Goal: Communication & Community: Answer question/provide support

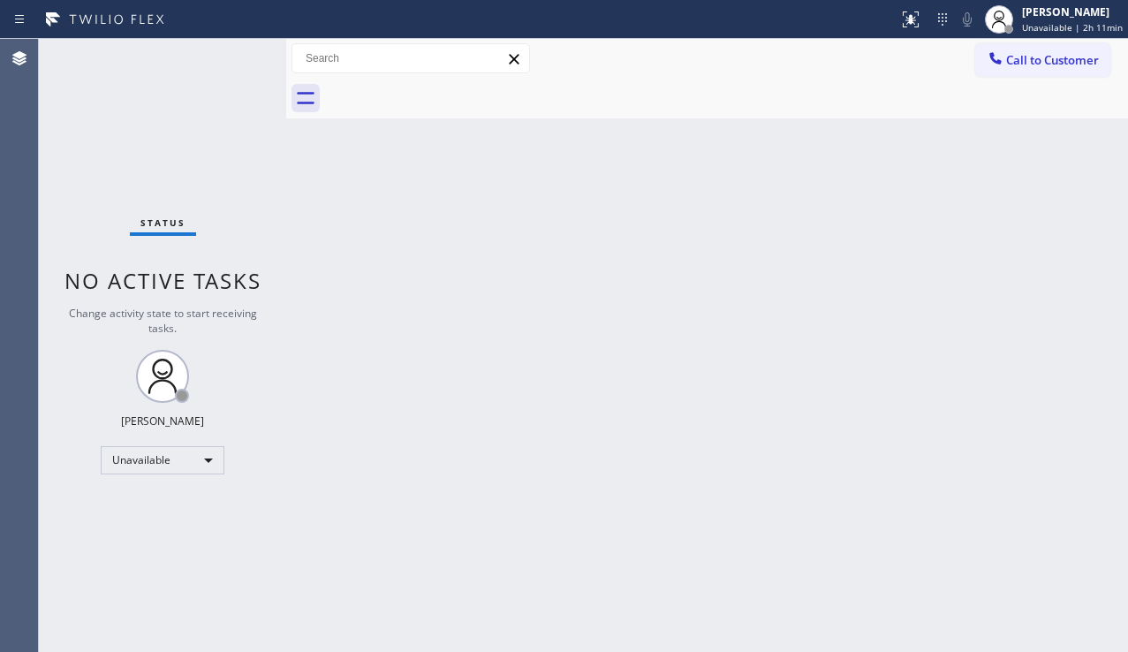
click at [214, 542] on div "Status No active tasks Change activity state to start receiving tasks. [PERSON_…" at bounding box center [162, 345] width 247 height 613
click at [1037, 57] on span "Call to Customer" at bounding box center [1052, 60] width 93 height 16
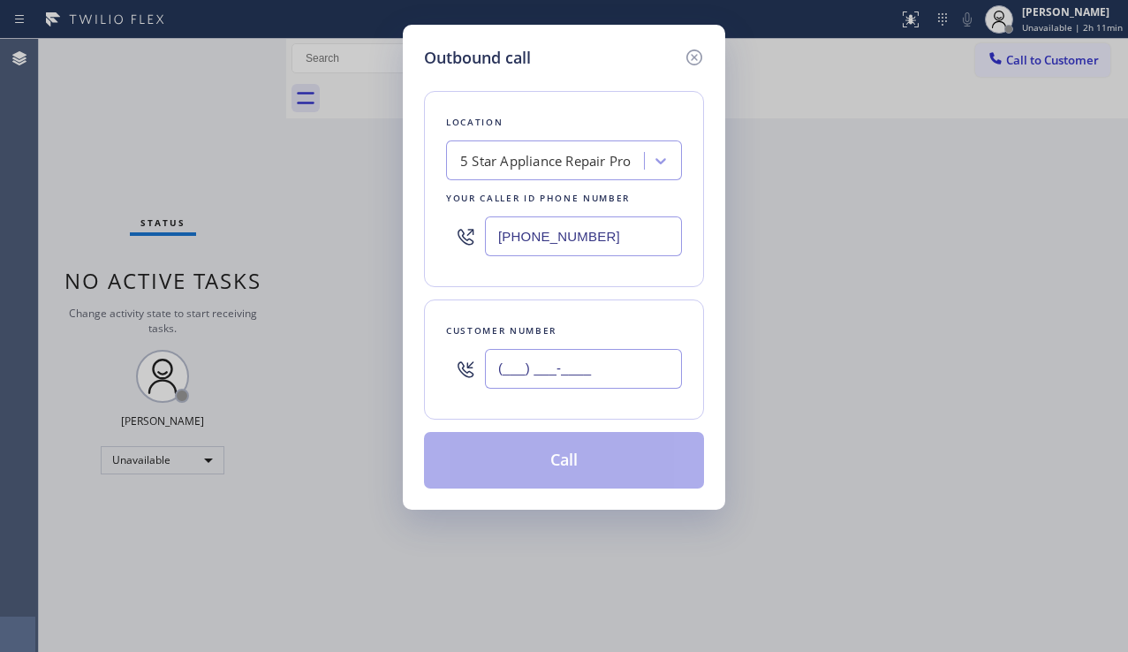
click at [581, 378] on input "(___) ___-____" at bounding box center [583, 369] width 197 height 40
paste input "562) 944-0500"
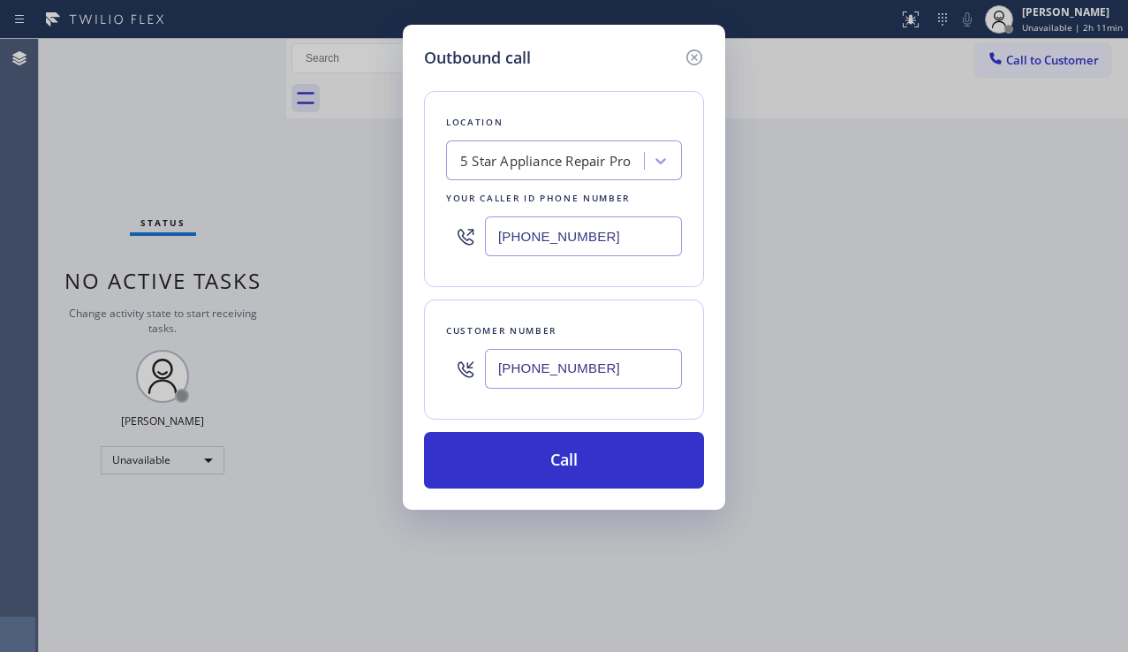
type input "[PHONE_NUMBER]"
drag, startPoint x: 1100, startPoint y: 350, endPoint x: 893, endPoint y: 324, distance: 208.2
click at [1100, 350] on div "Outbound call Location 5 Star Appliance Repair Pro Your caller id phone number …" at bounding box center [564, 326] width 1128 height 652
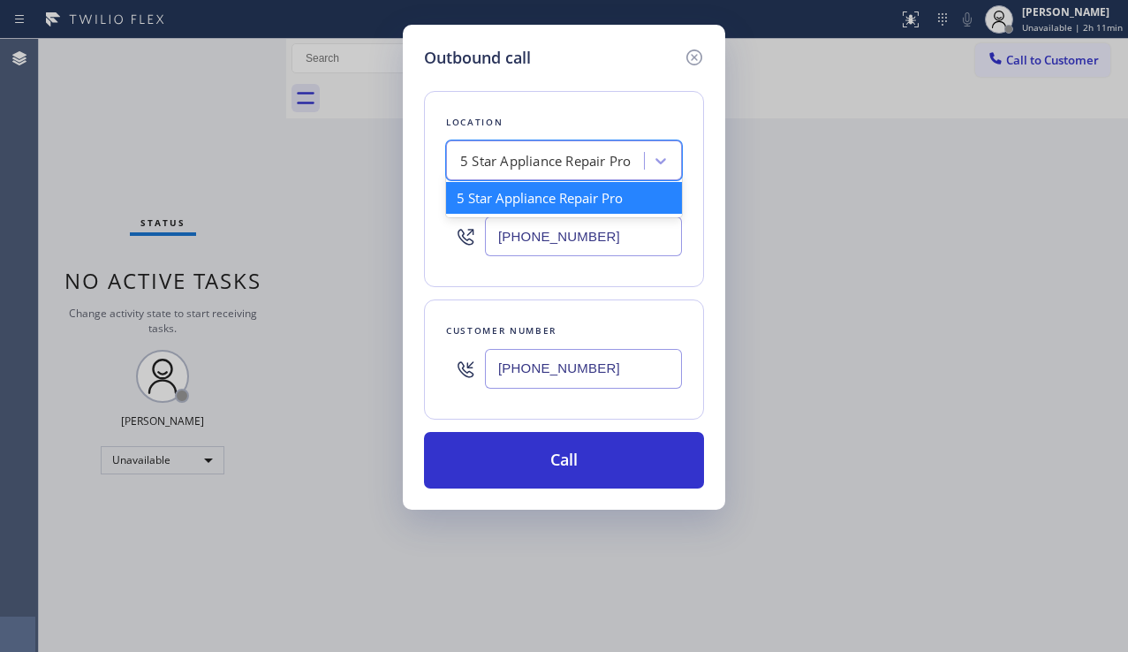
click at [490, 164] on div "5 Star Appliance Repair Pro" at bounding box center [545, 161] width 170 height 20
paste input "LG & Samsung Repair Service"
type input "LG & Samsung Repair Service"
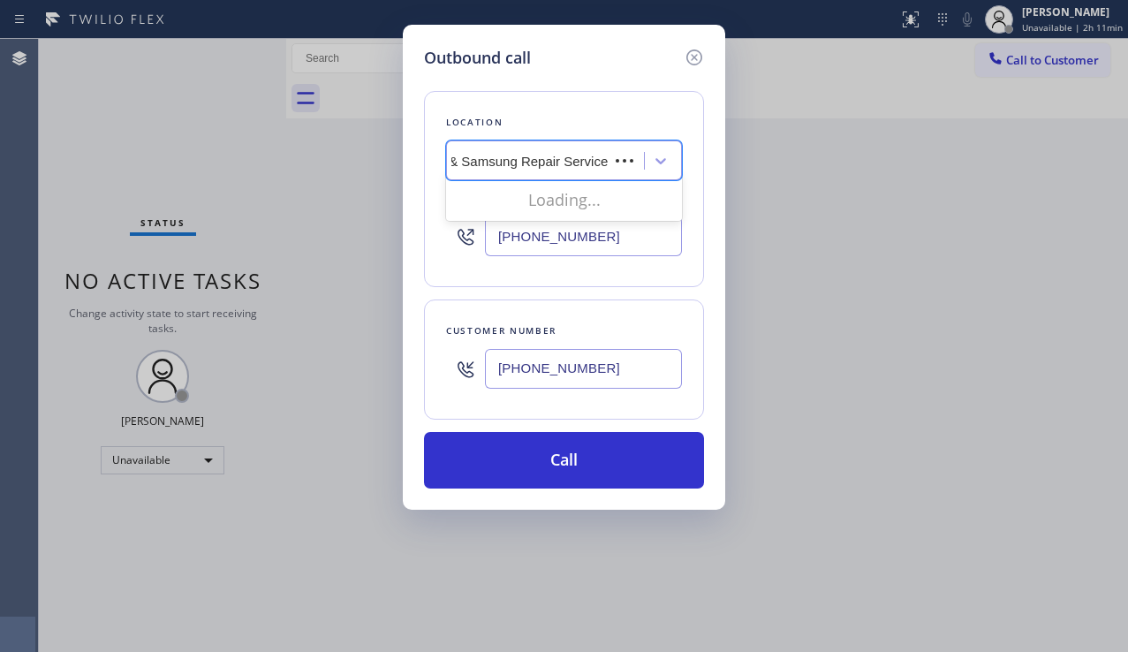
scroll to position [0, 7]
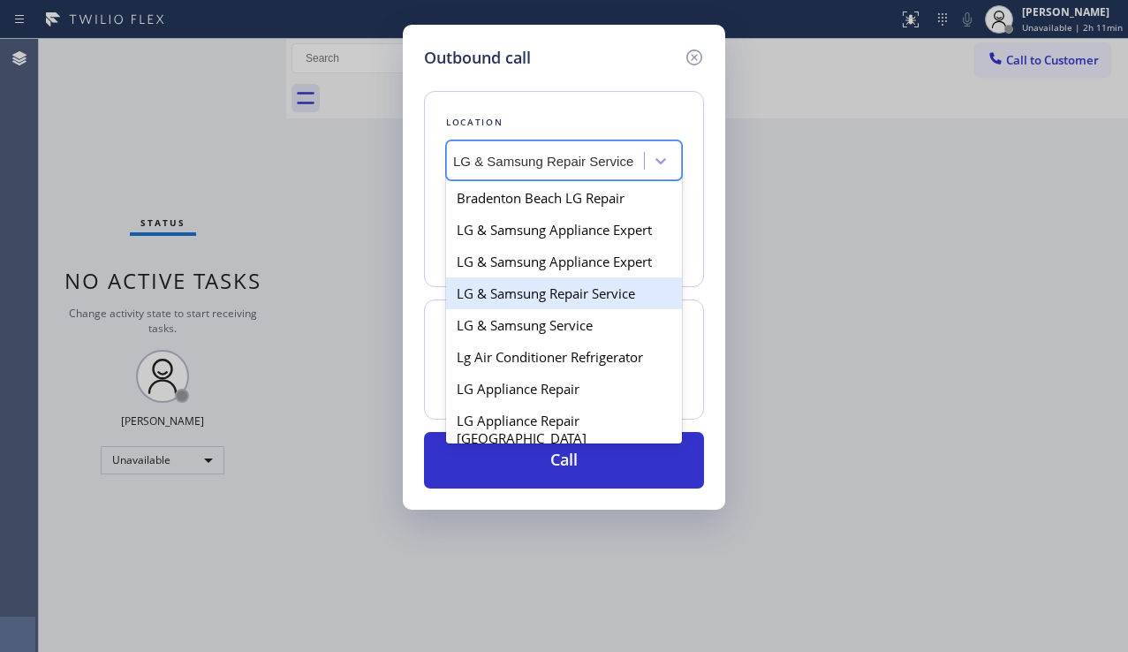
click at [531, 289] on div "LG & Samsung Repair Service" at bounding box center [564, 293] width 236 height 32
type input "[PHONE_NUMBER]"
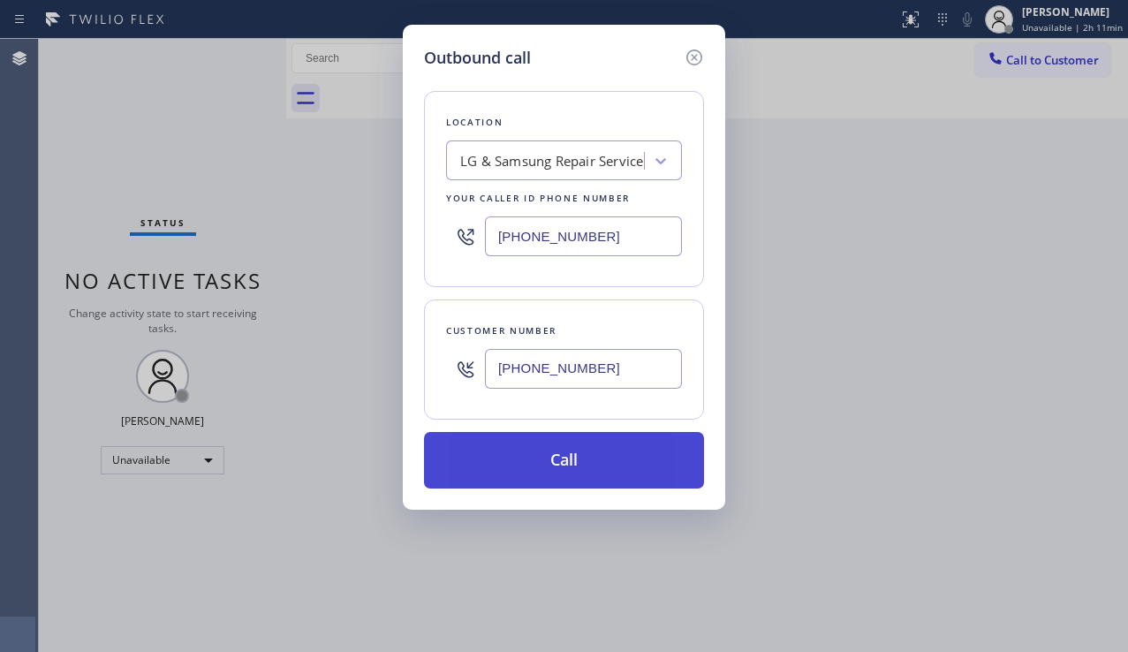
click at [540, 462] on button "Call" at bounding box center [564, 460] width 280 height 57
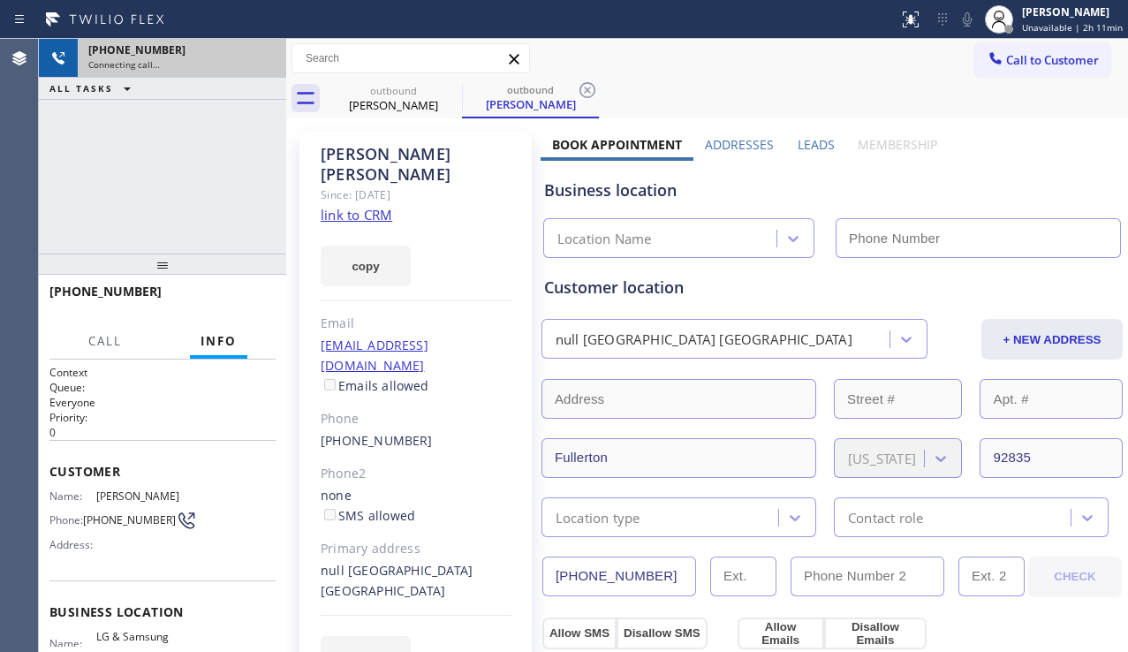
type input "[PHONE_NUMBER]"
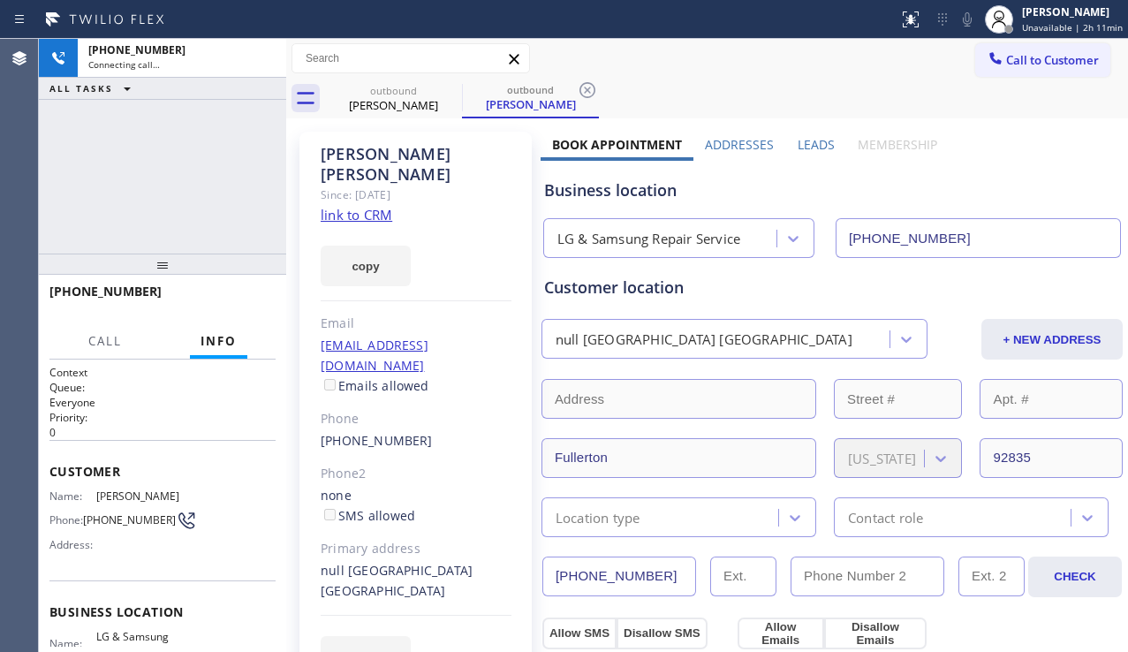
click at [797, 146] on label "Leads" at bounding box center [815, 144] width 37 height 17
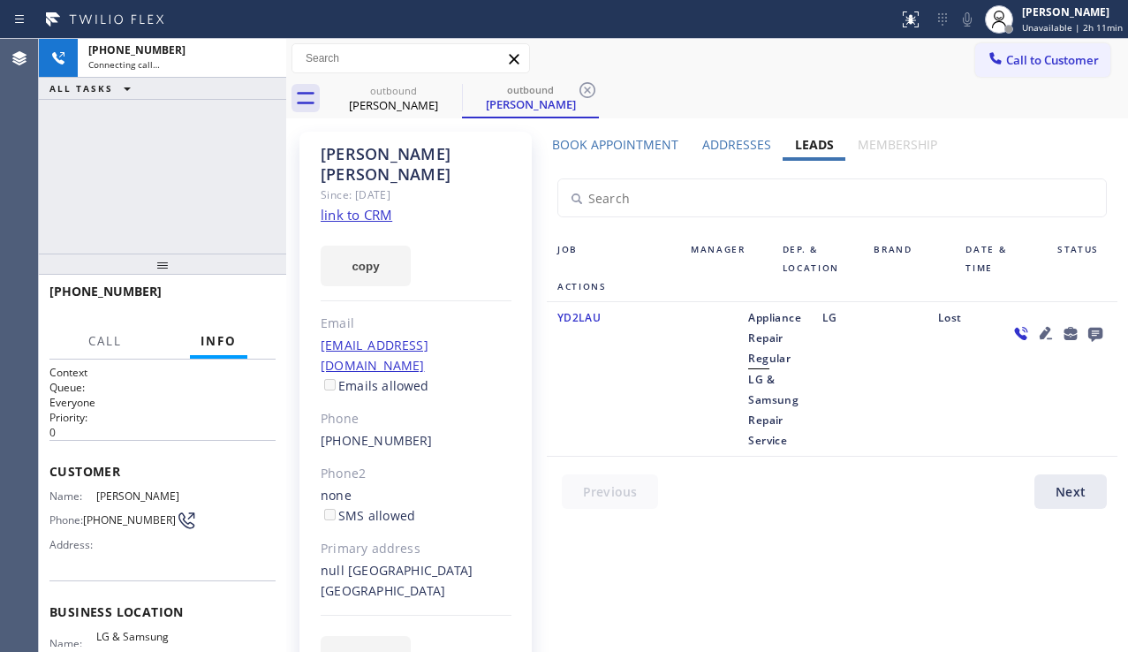
click at [1098, 336] on icon at bounding box center [1095, 335] width 14 height 14
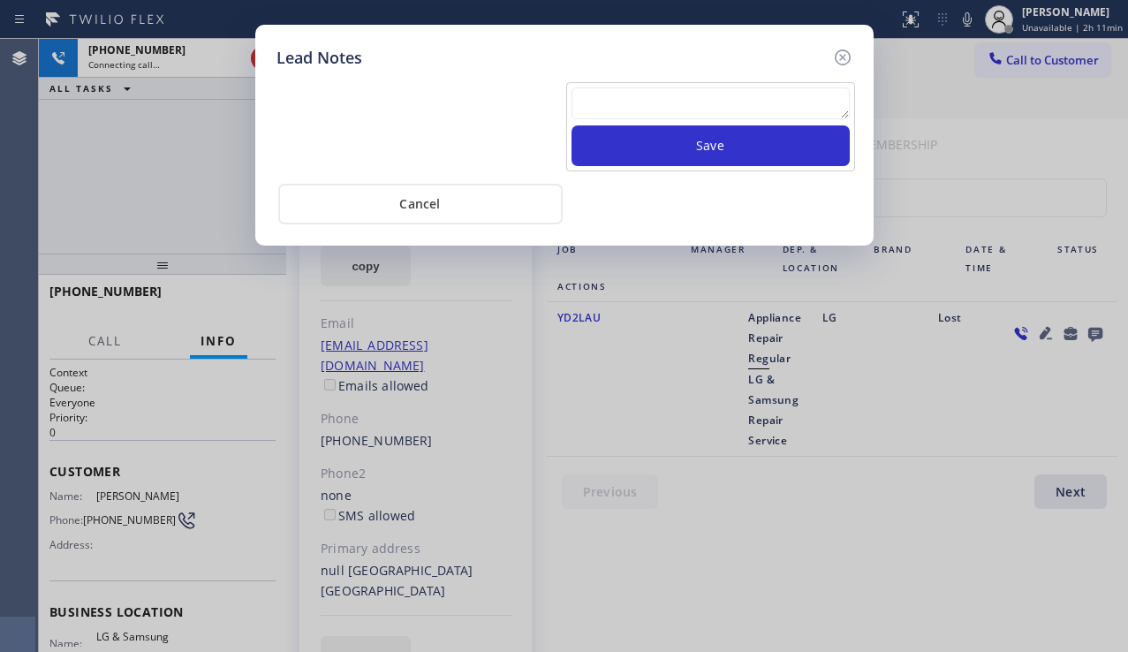
click at [683, 110] on textarea at bounding box center [710, 103] width 278 height 32
click at [840, 53] on icon at bounding box center [842, 57] width 21 height 21
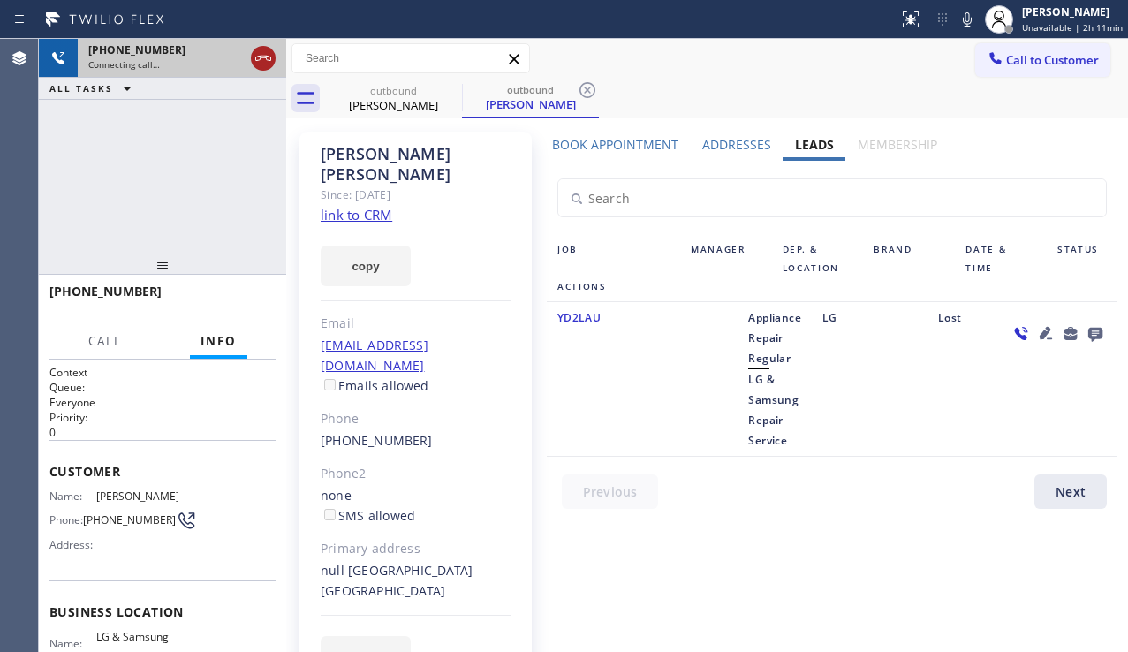
click at [268, 61] on icon at bounding box center [263, 58] width 21 height 21
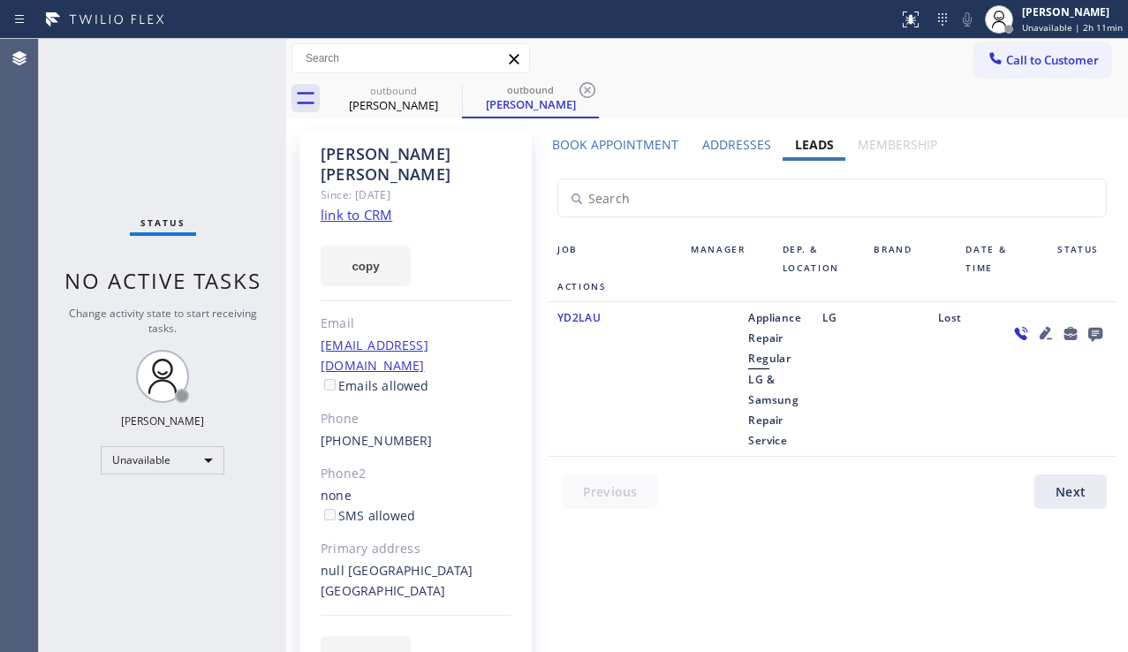
click at [1100, 328] on icon at bounding box center [1095, 335] width 14 height 14
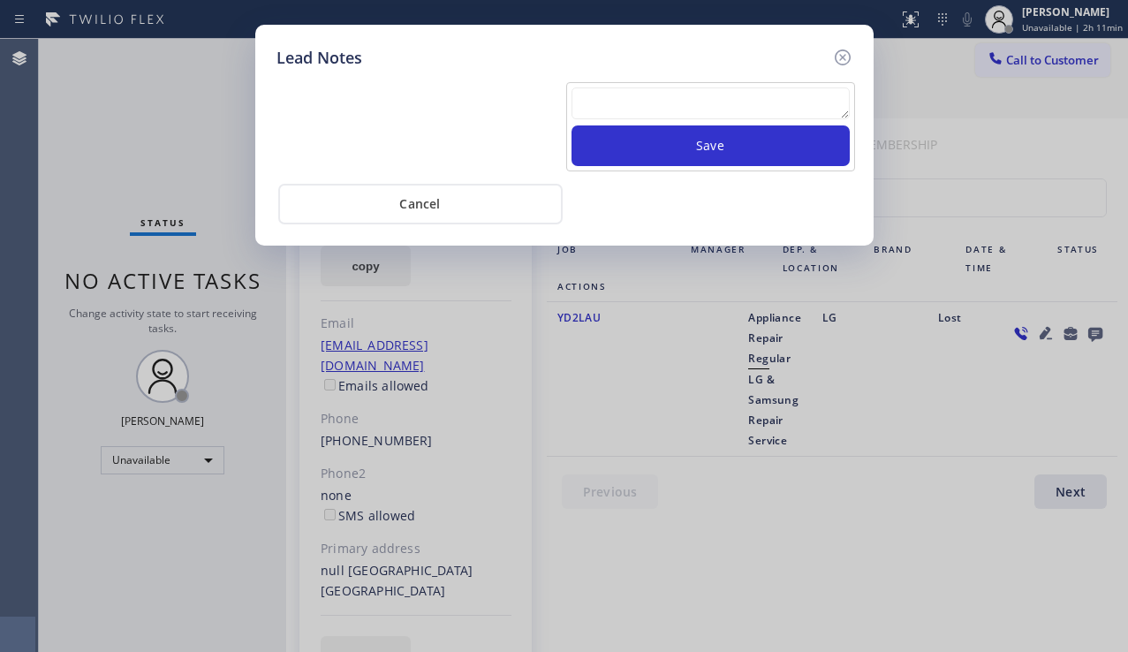
click at [720, 107] on textarea at bounding box center [710, 103] width 278 height 32
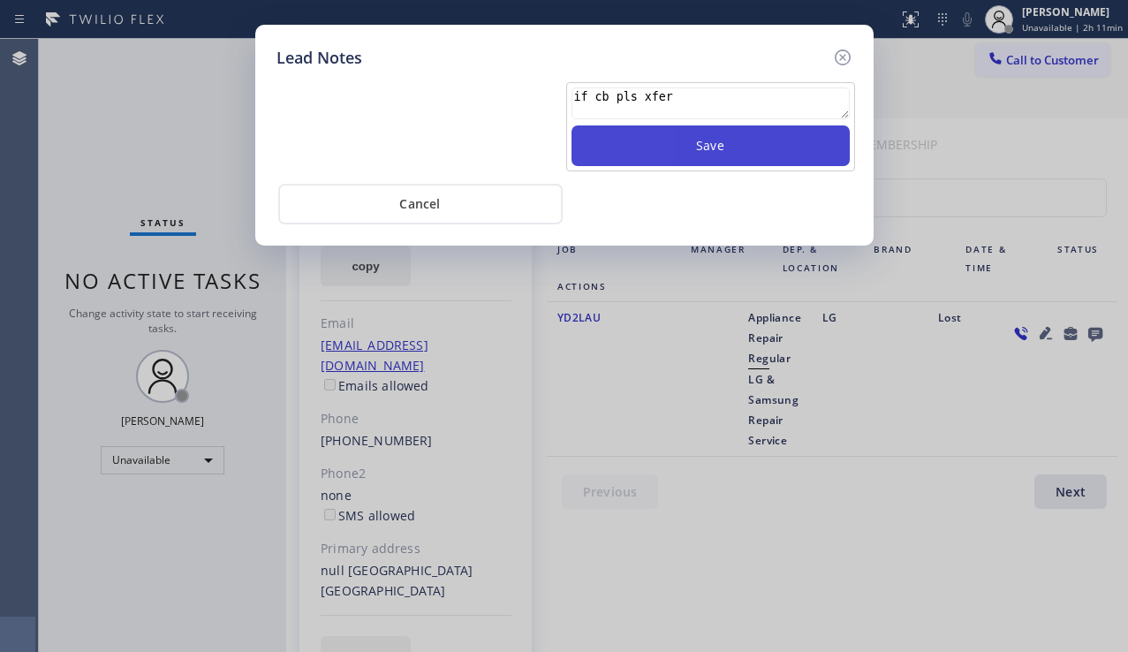
type textarea "if cb pls xfer"
click at [722, 147] on button "Save" at bounding box center [710, 145] width 278 height 41
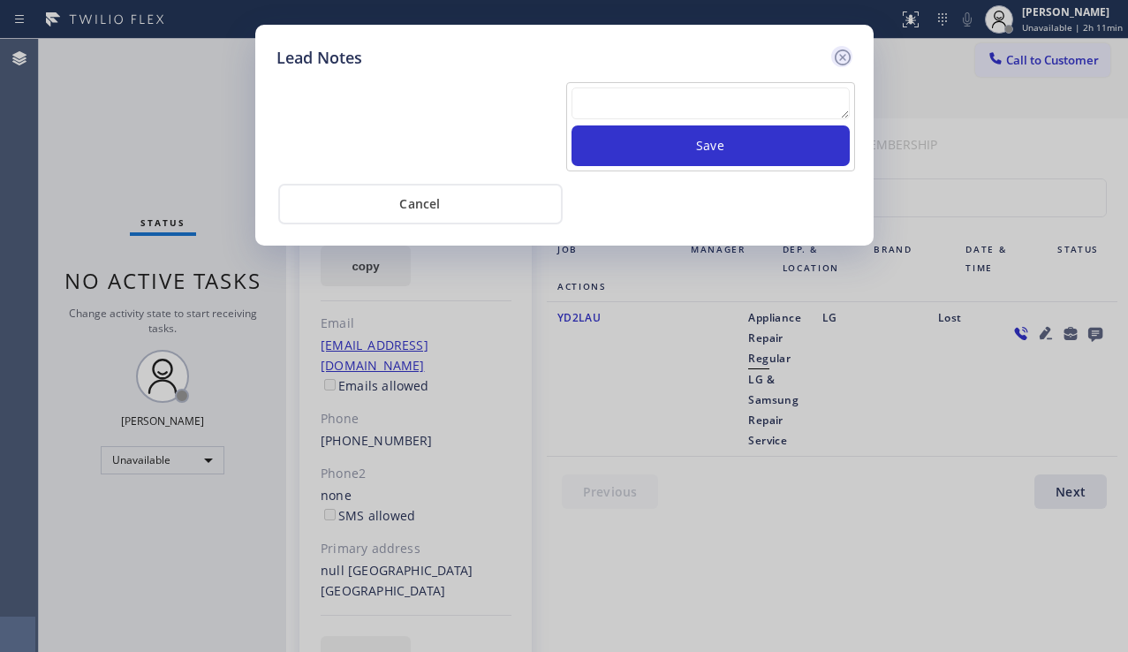
click at [840, 65] on icon at bounding box center [842, 57] width 21 height 21
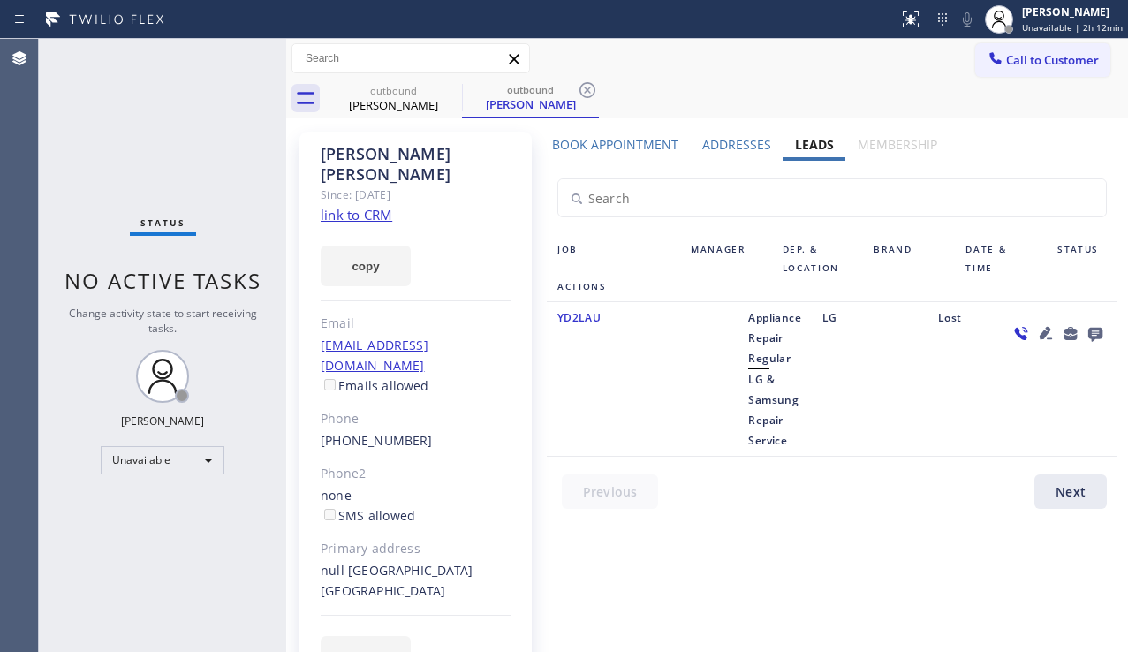
click at [1080, 395] on div at bounding box center [1057, 378] width 119 height 143
click at [1043, 332] on icon at bounding box center [1045, 333] width 12 height 12
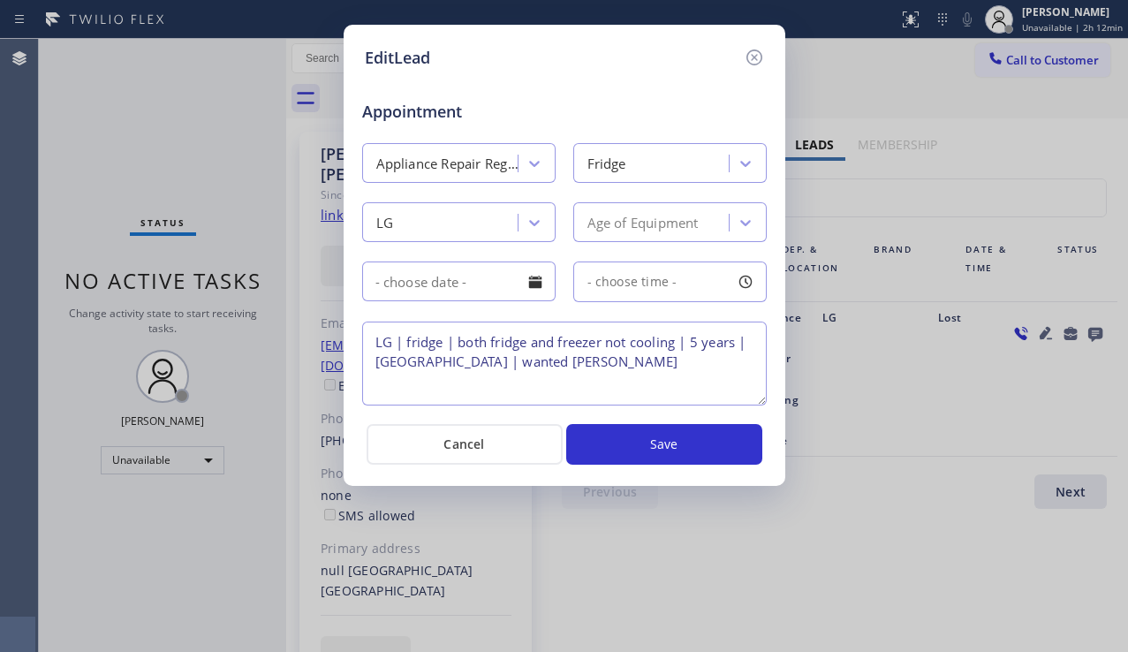
drag, startPoint x: 497, startPoint y: 361, endPoint x: 463, endPoint y: 363, distance: 34.5
click at [463, 363] on textarea "LG | fridge | both fridge and freezer not cooling | 5 years | [GEOGRAPHIC_DATA]…" at bounding box center [564, 363] width 404 height 84
click at [758, 58] on icon at bounding box center [754, 57] width 21 height 21
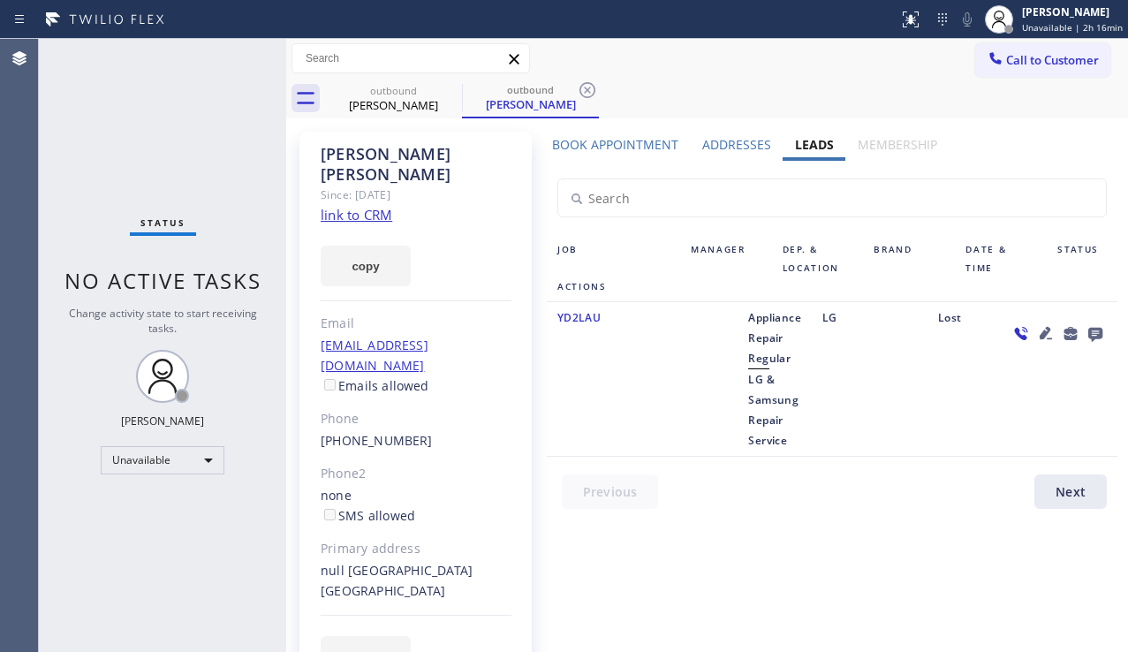
drag, startPoint x: 83, startPoint y: 539, endPoint x: 130, endPoint y: 545, distance: 47.2
click at [83, 539] on div "Status No active tasks Change activity state to start receiving tasks. [PERSON_…" at bounding box center [162, 345] width 247 height 613
click at [427, 561] on div "null [GEOGRAPHIC_DATA] [GEOGRAPHIC_DATA]" at bounding box center [416, 581] width 191 height 41
copy div "92835"
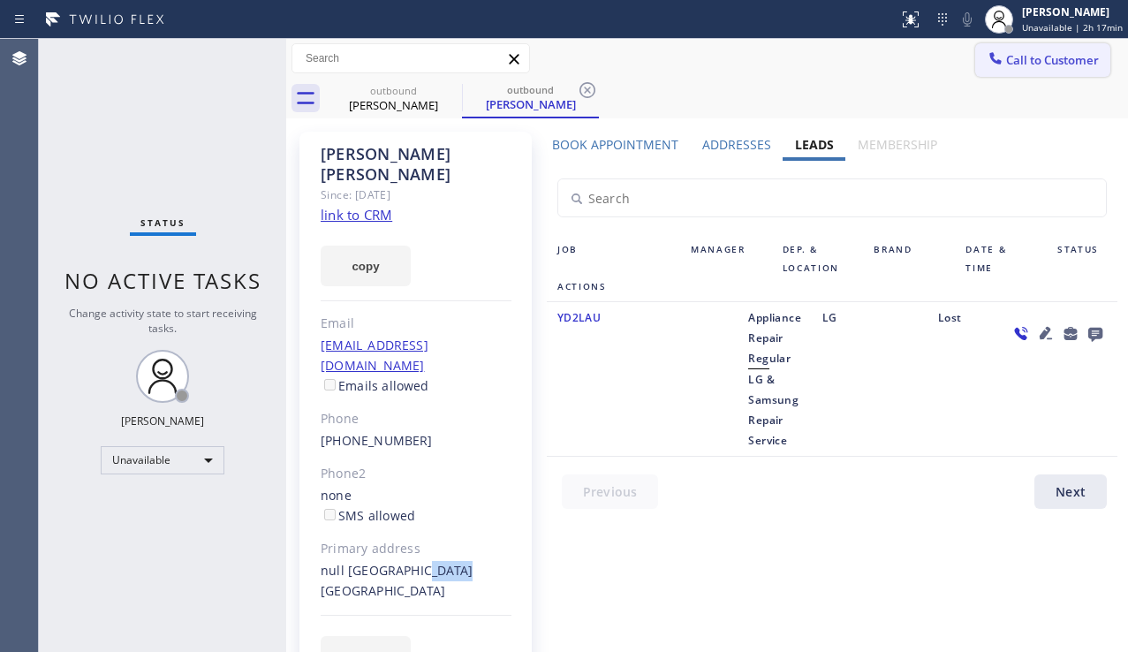
click at [1000, 55] on icon at bounding box center [995, 58] width 18 height 18
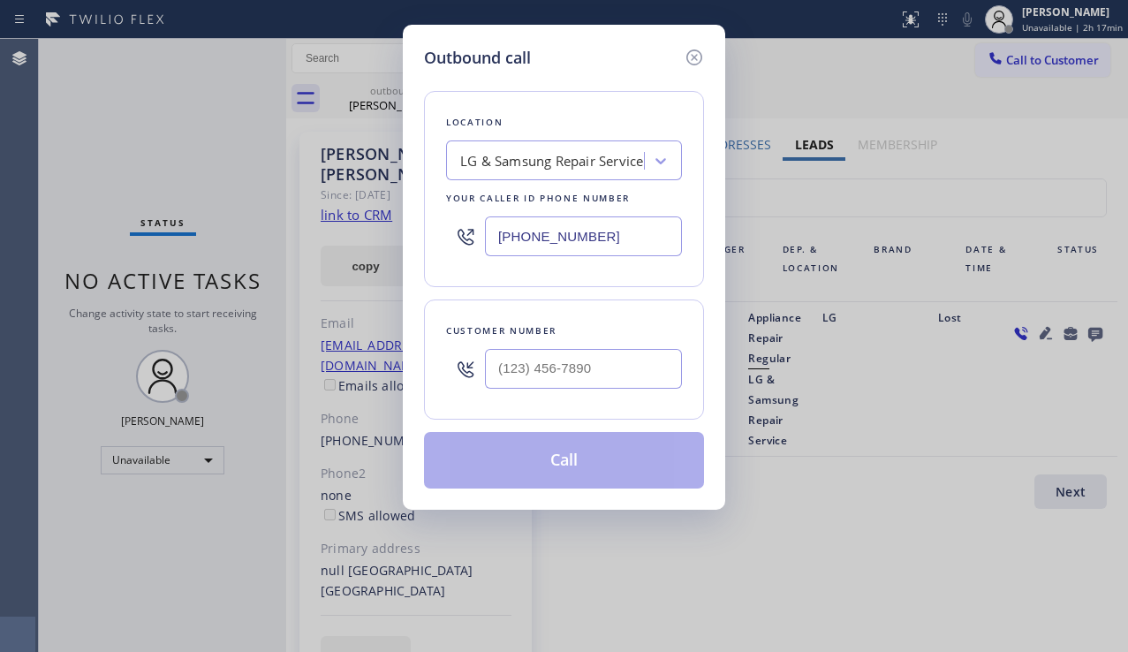
click at [1084, 351] on div "Outbound call Location LG & Samsung Repair Service Your caller id phone number …" at bounding box center [564, 326] width 1128 height 652
click at [583, 372] on input "(___) ___-____" at bounding box center [583, 369] width 197 height 40
paste input "206) 940-4047"
type input "[PHONE_NUMBER]"
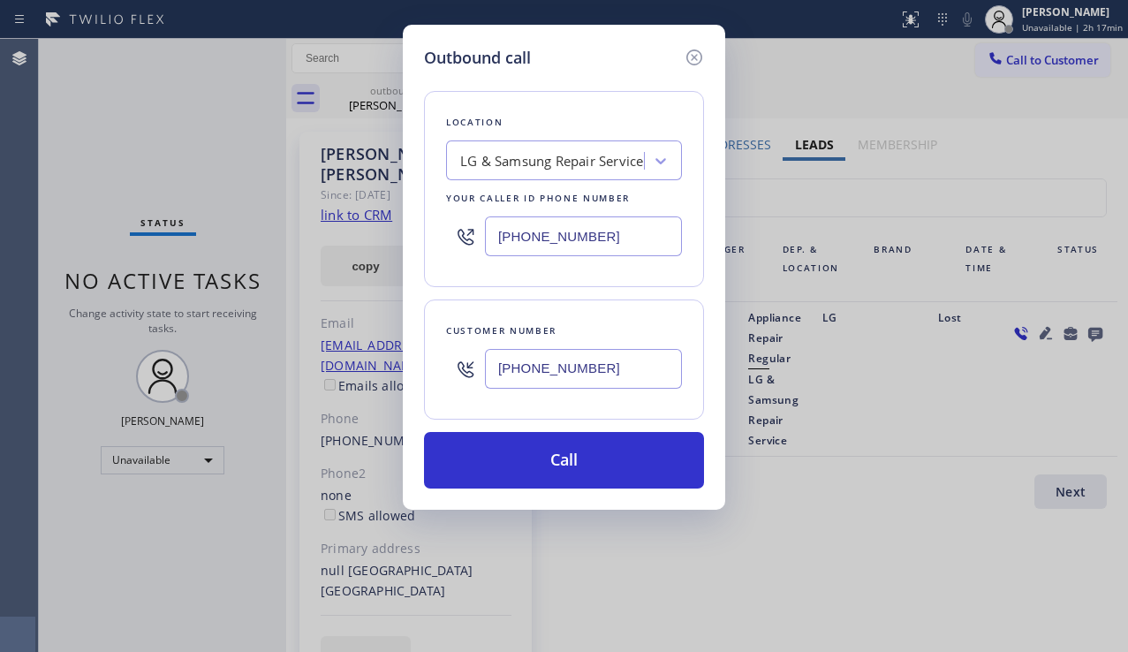
drag, startPoint x: 1093, startPoint y: 403, endPoint x: 733, endPoint y: 359, distance: 363.0
click at [1092, 401] on div "Outbound call Location LG & Samsung Repair Service Your caller id phone number …" at bounding box center [564, 326] width 1128 height 652
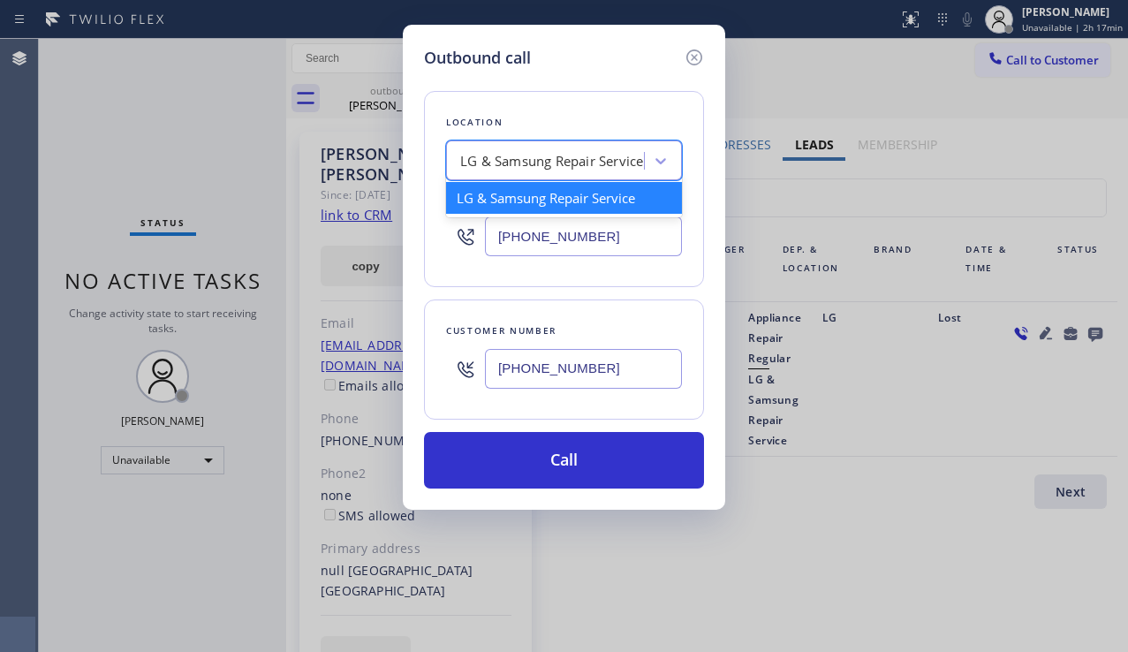
click at [486, 167] on div "LG & Samsung Repair Service" at bounding box center [551, 161] width 183 height 20
paste input "Viking Appliance Repairs [GEOGRAPHIC_DATA]"
type input "Viking Appliance Repairs [GEOGRAPHIC_DATA]"
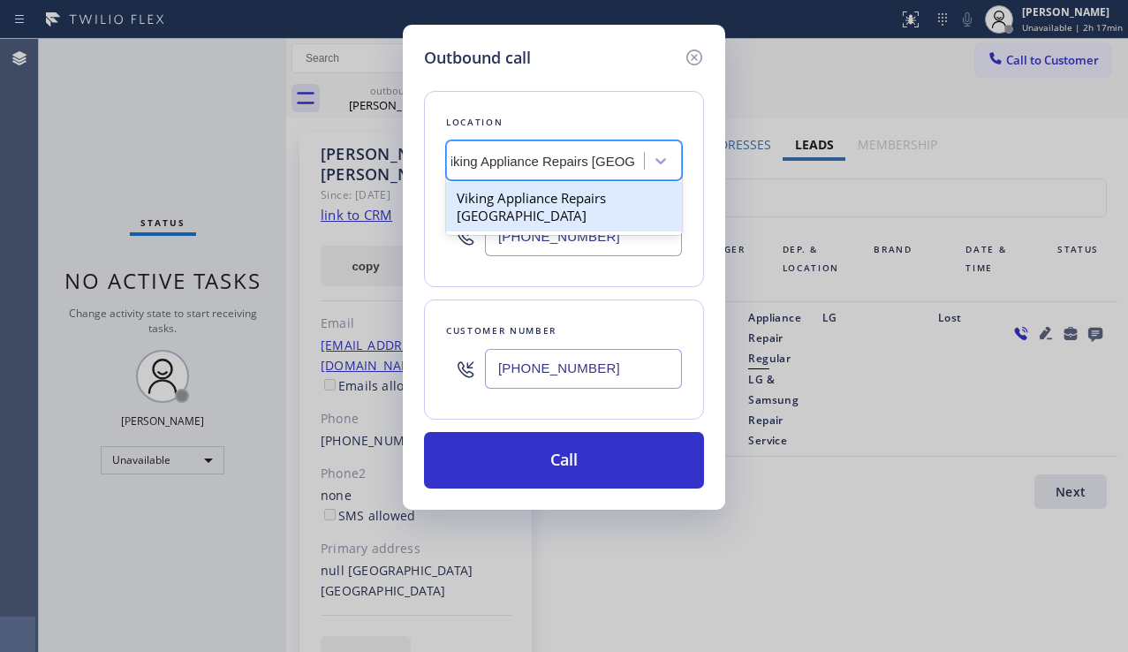
click at [522, 206] on div "Viking Appliance Repairs [GEOGRAPHIC_DATA]" at bounding box center [564, 206] width 236 height 49
type input "[PHONE_NUMBER]"
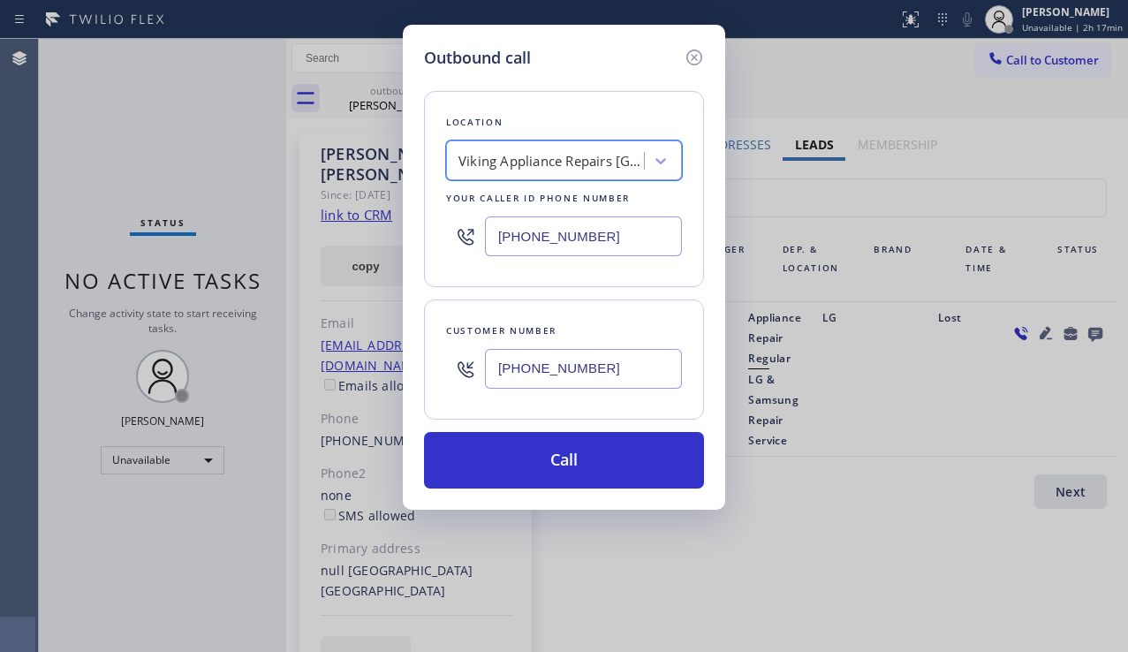
scroll to position [0, 2]
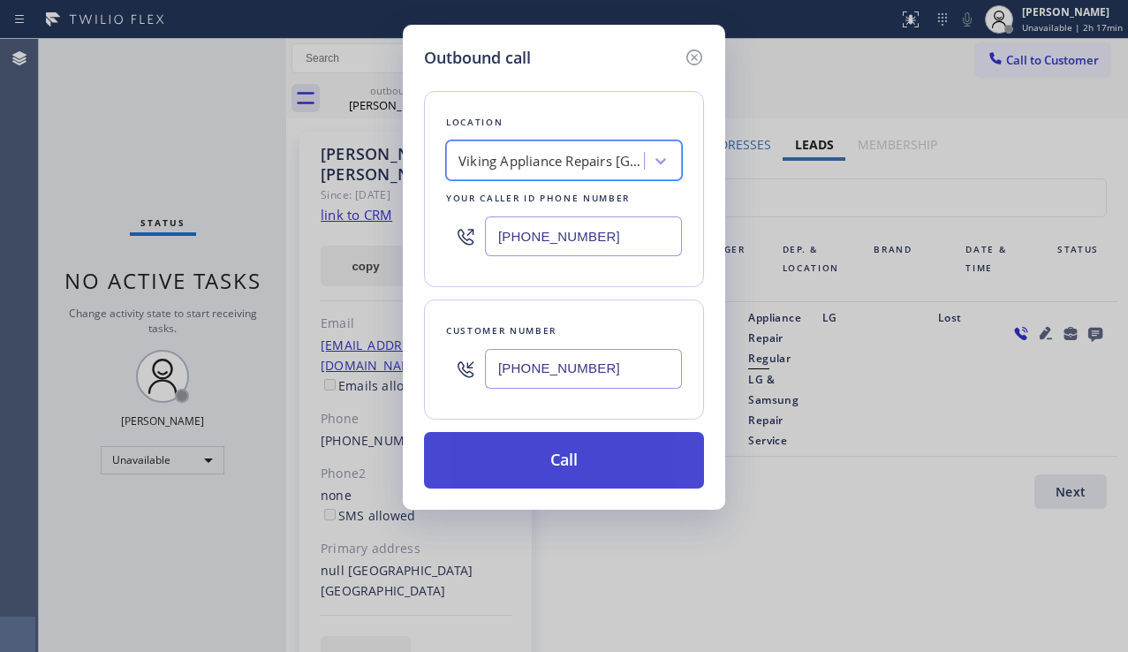
click at [540, 457] on button "Call" at bounding box center [564, 460] width 280 height 57
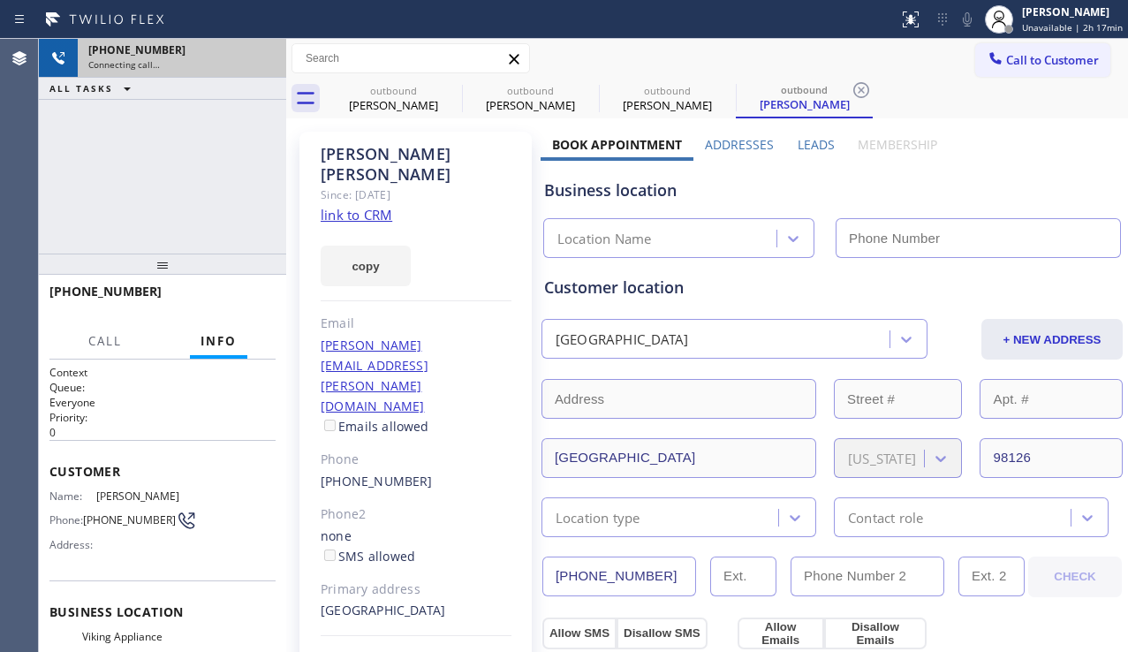
type input "[PHONE_NUMBER]"
click at [257, 60] on icon at bounding box center [263, 58] width 16 height 5
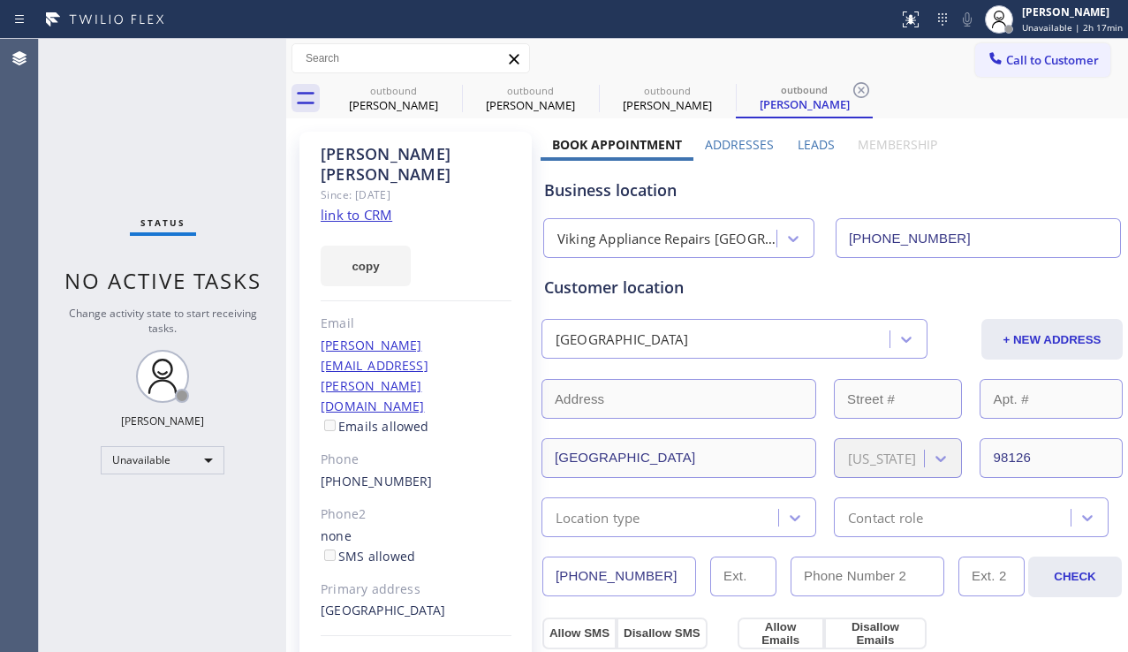
click at [810, 147] on label "Leads" at bounding box center [815, 144] width 37 height 17
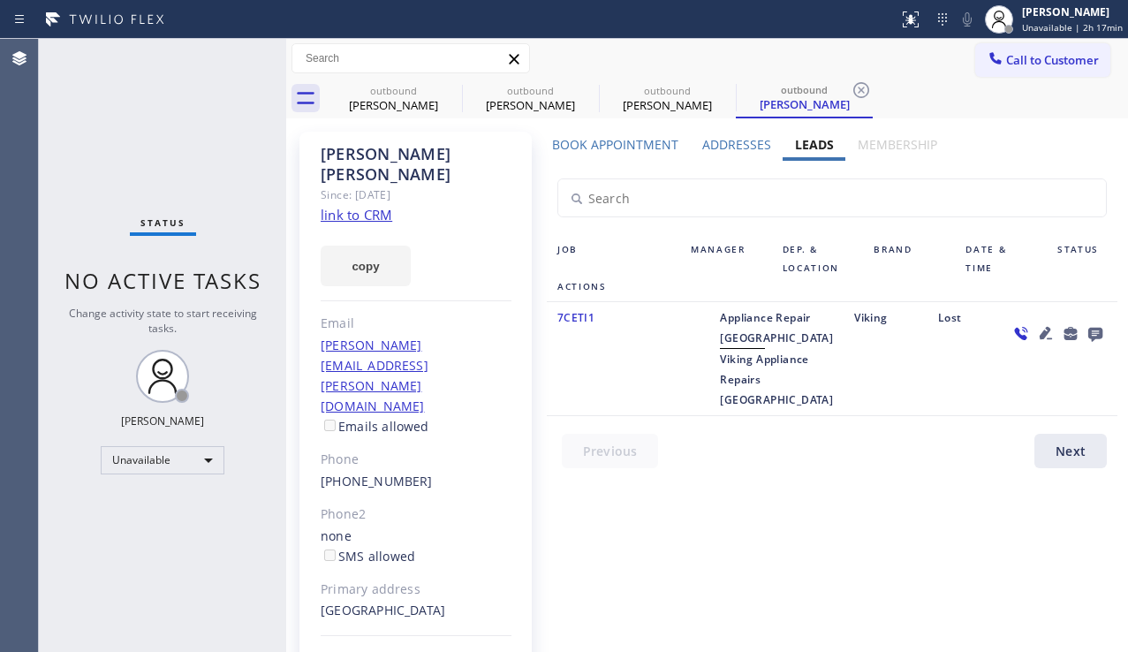
click at [1042, 333] on icon at bounding box center [1045, 333] width 12 height 12
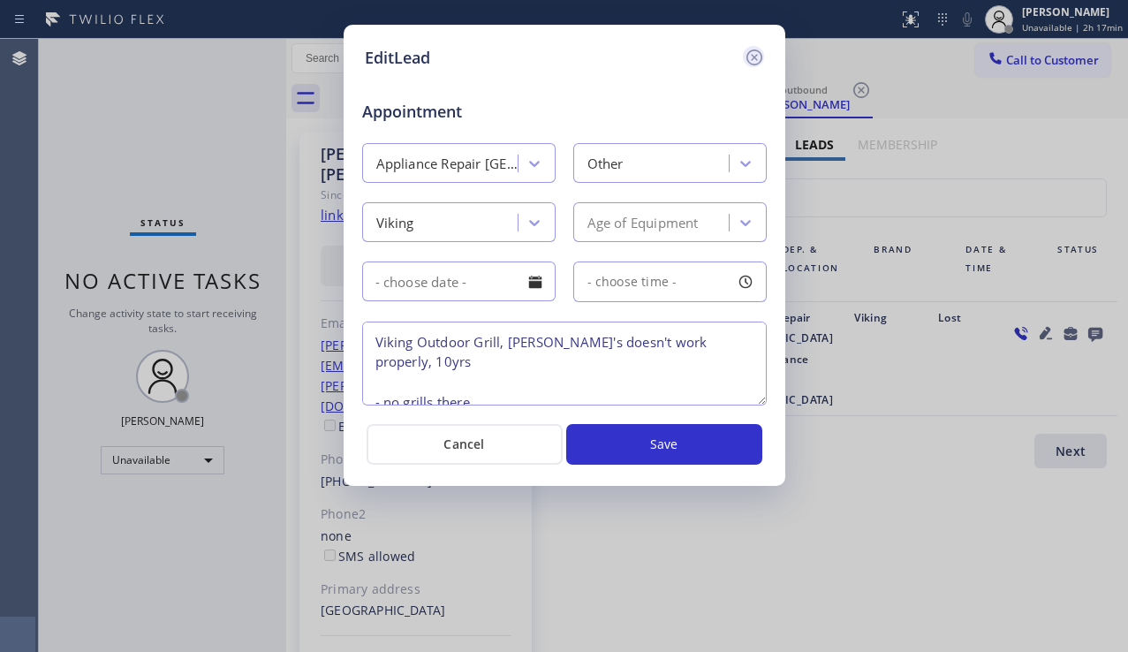
click at [750, 61] on icon at bounding box center [754, 57] width 21 height 21
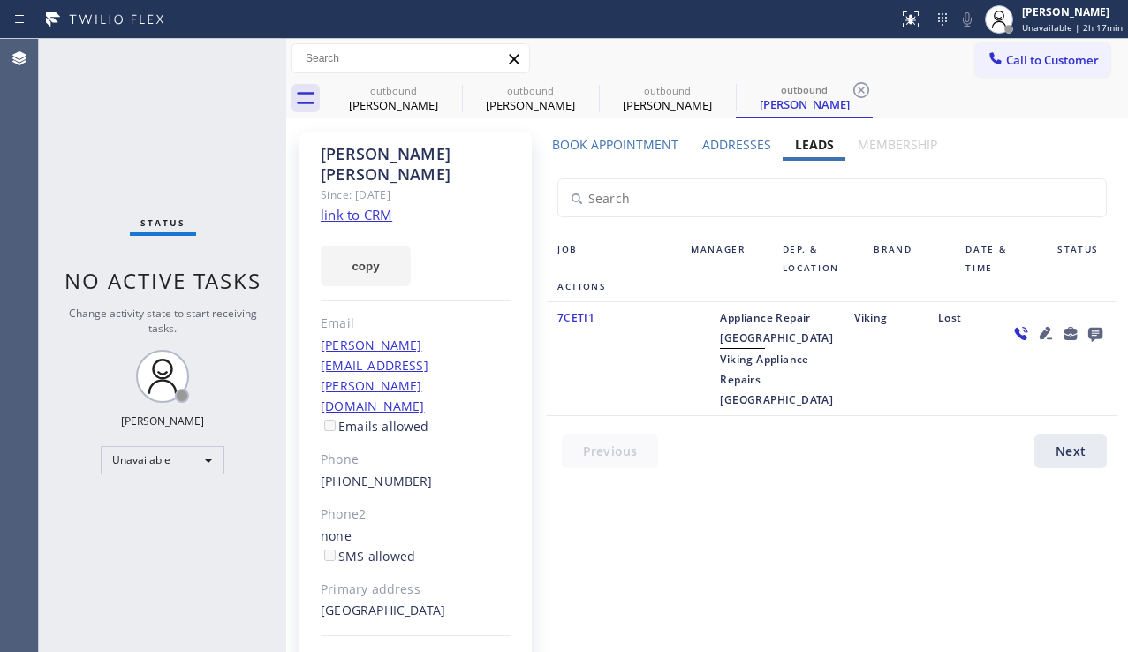
click at [719, 148] on label "Addresses" at bounding box center [736, 144] width 69 height 17
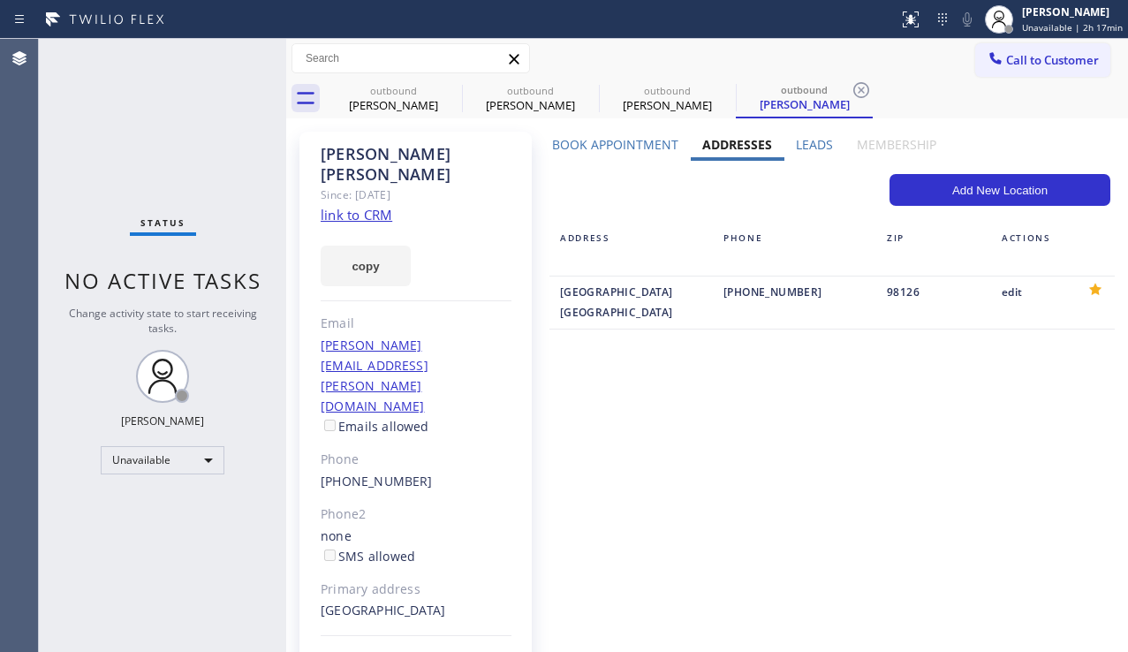
click at [820, 145] on label "Leads" at bounding box center [814, 144] width 37 height 17
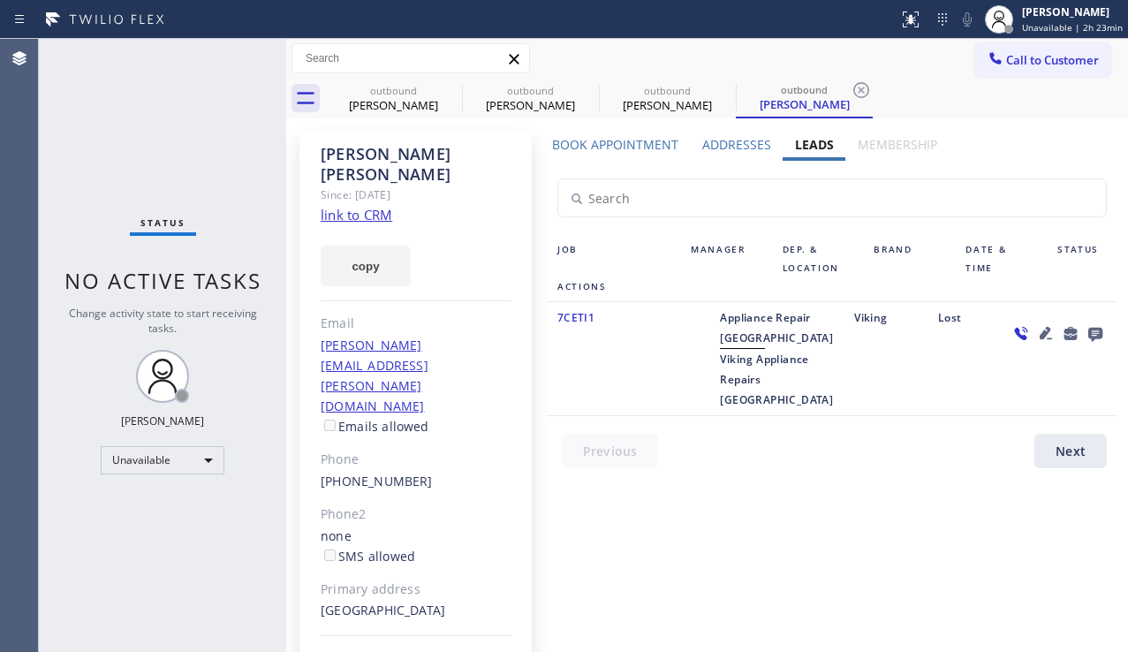
drag, startPoint x: 141, startPoint y: 564, endPoint x: 193, endPoint y: 548, distance: 54.7
click at [141, 564] on div "Status No active tasks Change activity state to start receiving tasks. [PERSON_…" at bounding box center [162, 345] width 247 height 613
click at [753, 144] on label "Addresses" at bounding box center [736, 144] width 69 height 17
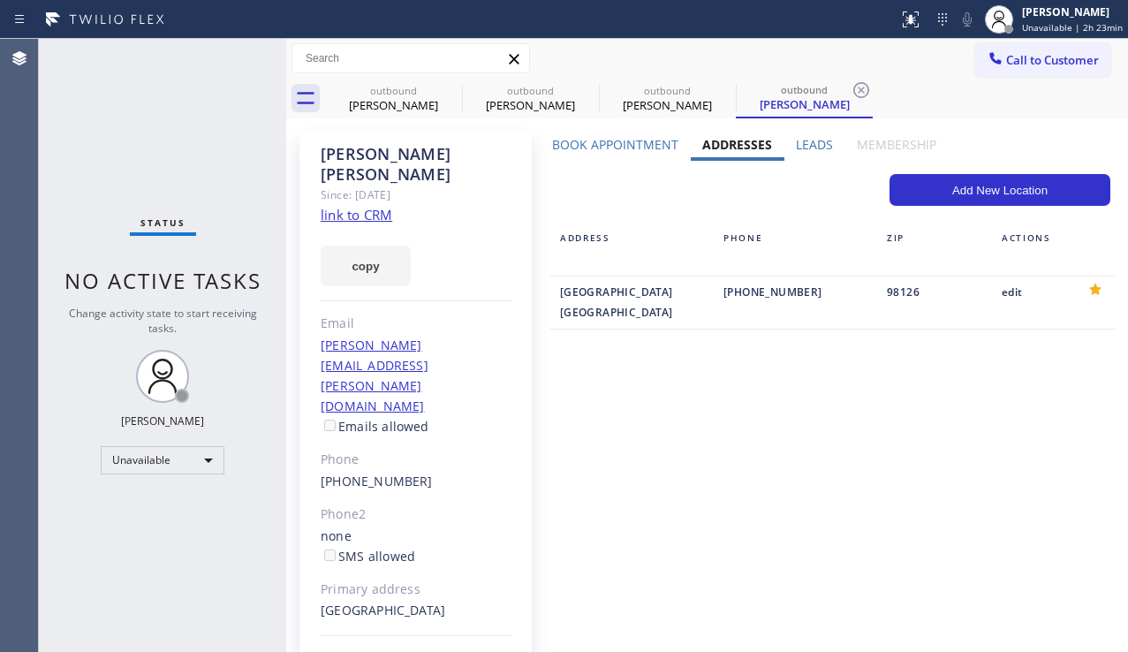
click at [808, 154] on div "Leads" at bounding box center [814, 148] width 61 height 25
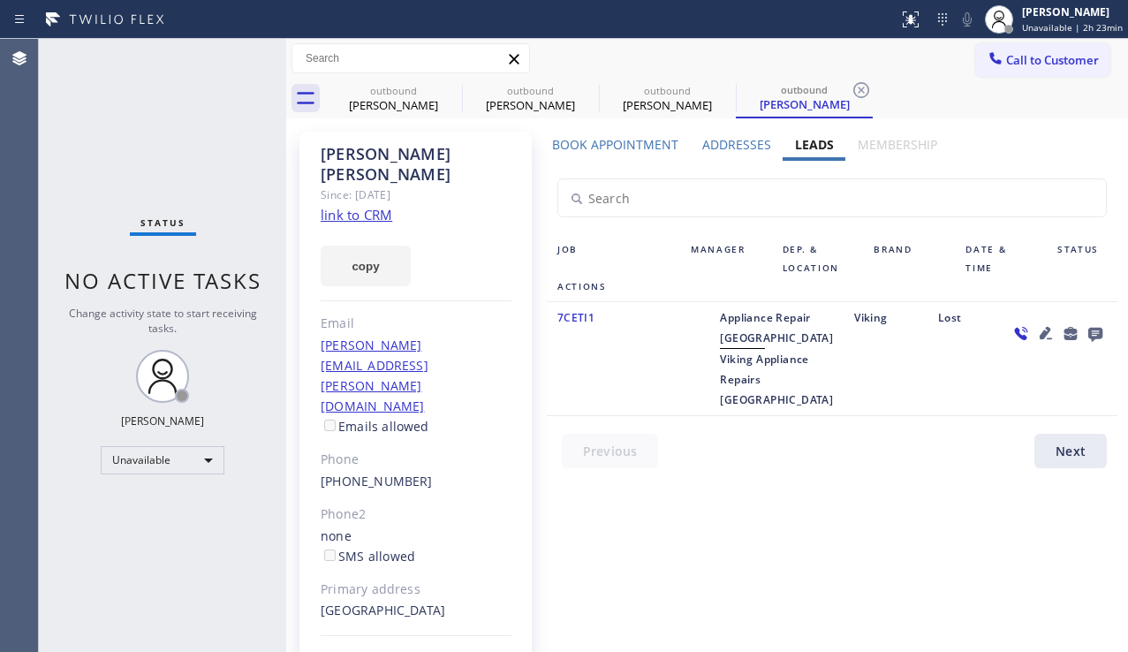
click at [1036, 335] on icon at bounding box center [1045, 332] width 21 height 21
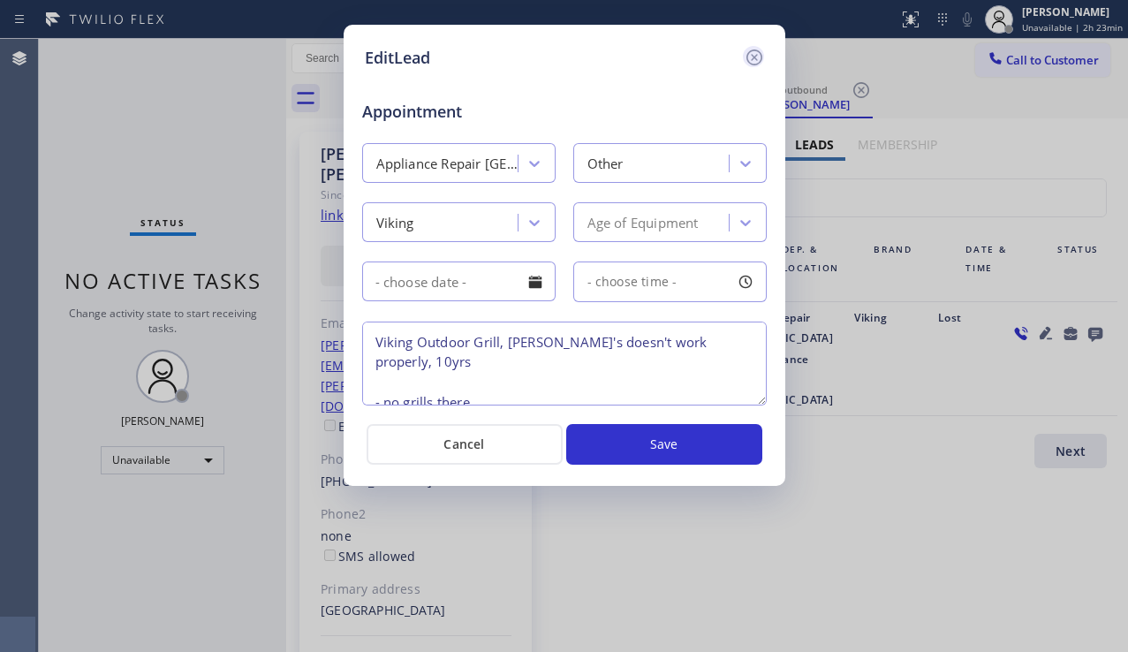
click at [753, 56] on icon at bounding box center [754, 57] width 21 height 21
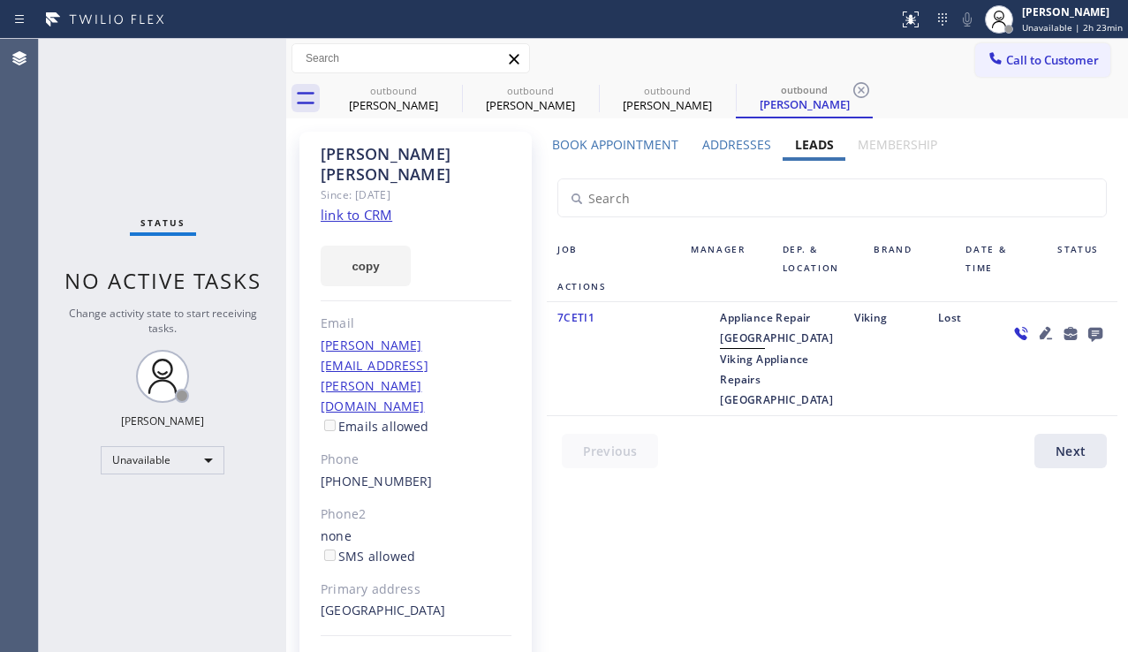
click at [328, 206] on link "link to CRM" at bounding box center [357, 215] width 72 height 18
click at [384, 93] on div "outbound" at bounding box center [393, 90] width 133 height 13
type input "[PHONE_NUMBER]"
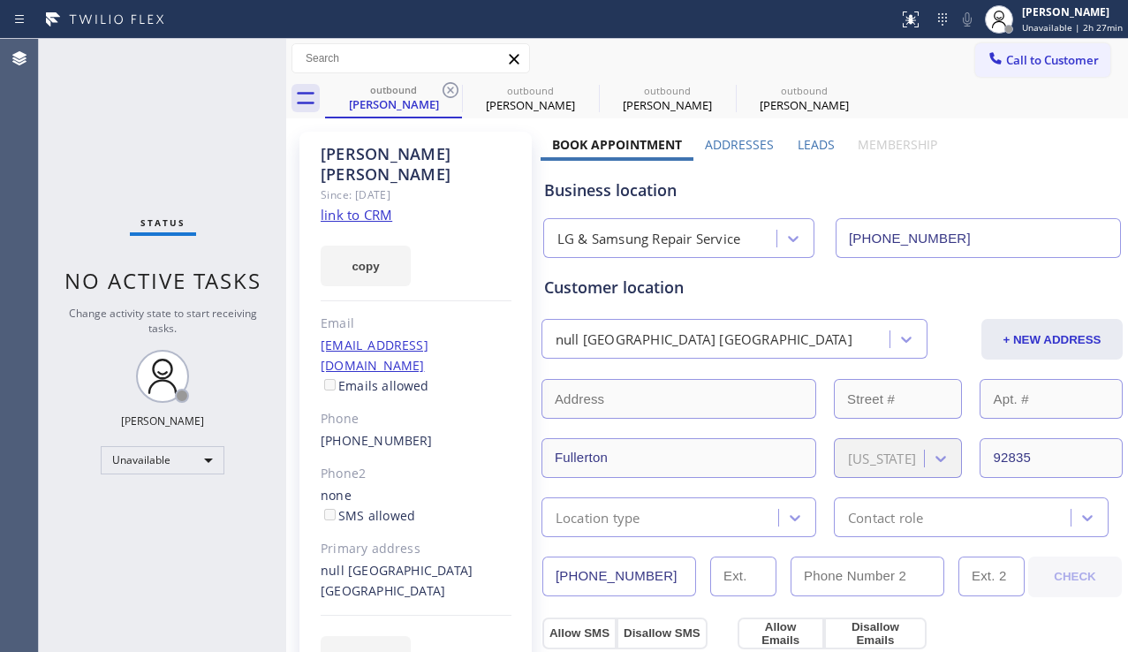
drag, startPoint x: 126, startPoint y: 557, endPoint x: 215, endPoint y: 591, distance: 95.3
click at [126, 557] on div "Status No active tasks Change activity state to start receiving tasks. [PERSON_…" at bounding box center [162, 345] width 247 height 613
click at [369, 206] on link "link to CRM" at bounding box center [357, 215] width 72 height 18
click at [746, 147] on label "Addresses" at bounding box center [739, 144] width 69 height 17
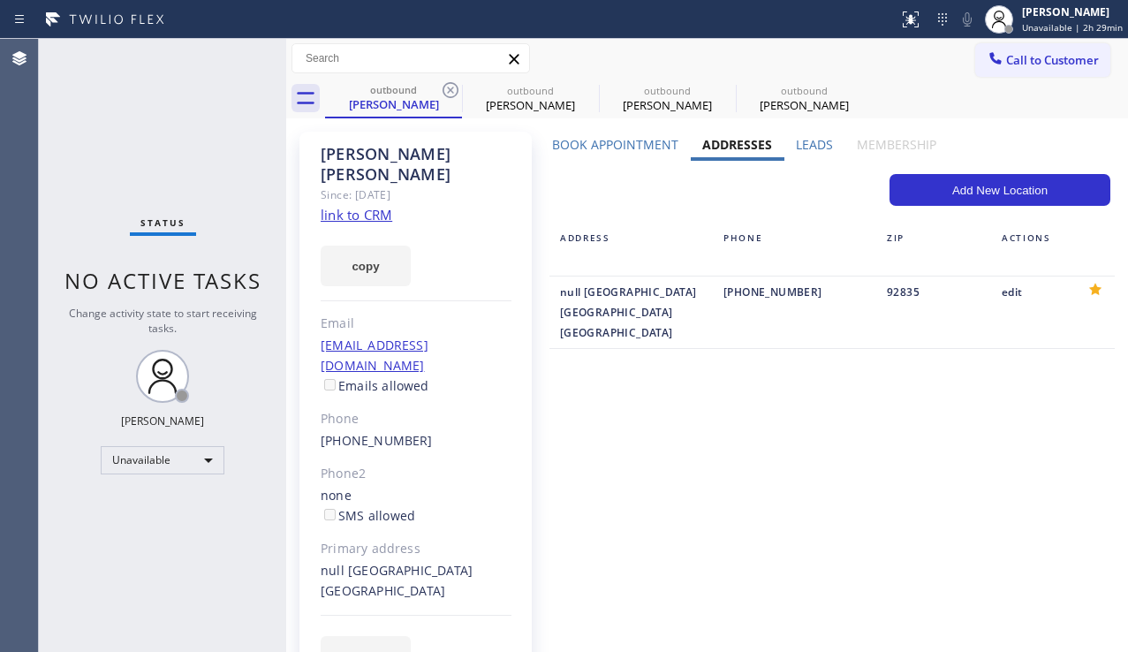
click at [813, 145] on label "Leads" at bounding box center [814, 144] width 37 height 17
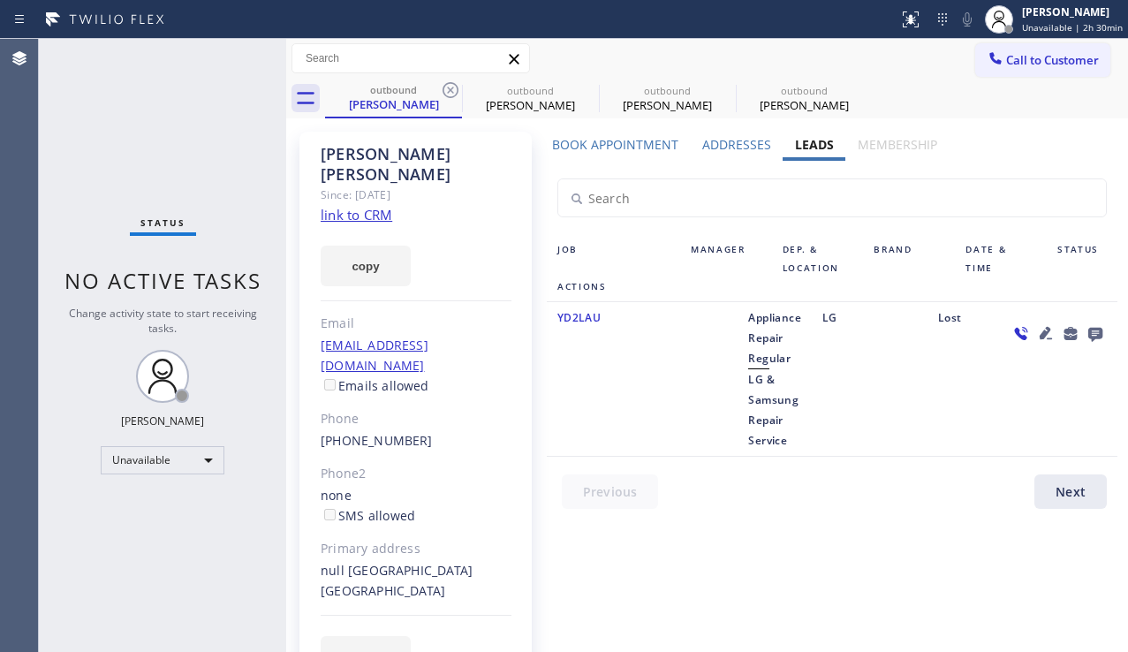
click at [180, 571] on div "Status No active tasks Change activity state to start receiving tasks. [PERSON_…" at bounding box center [162, 345] width 247 height 613
click at [1012, 55] on span "Call to Customer" at bounding box center [1052, 60] width 93 height 16
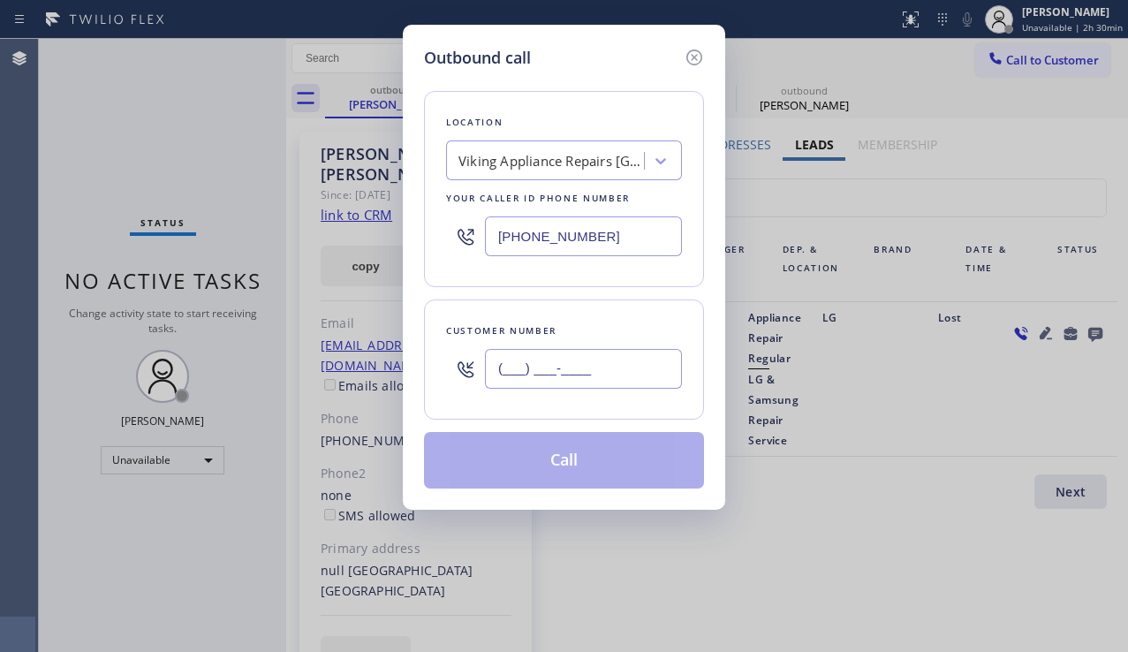
click at [562, 373] on input "(___) ___-____" at bounding box center [583, 369] width 197 height 40
paste input "562) 944-0500"
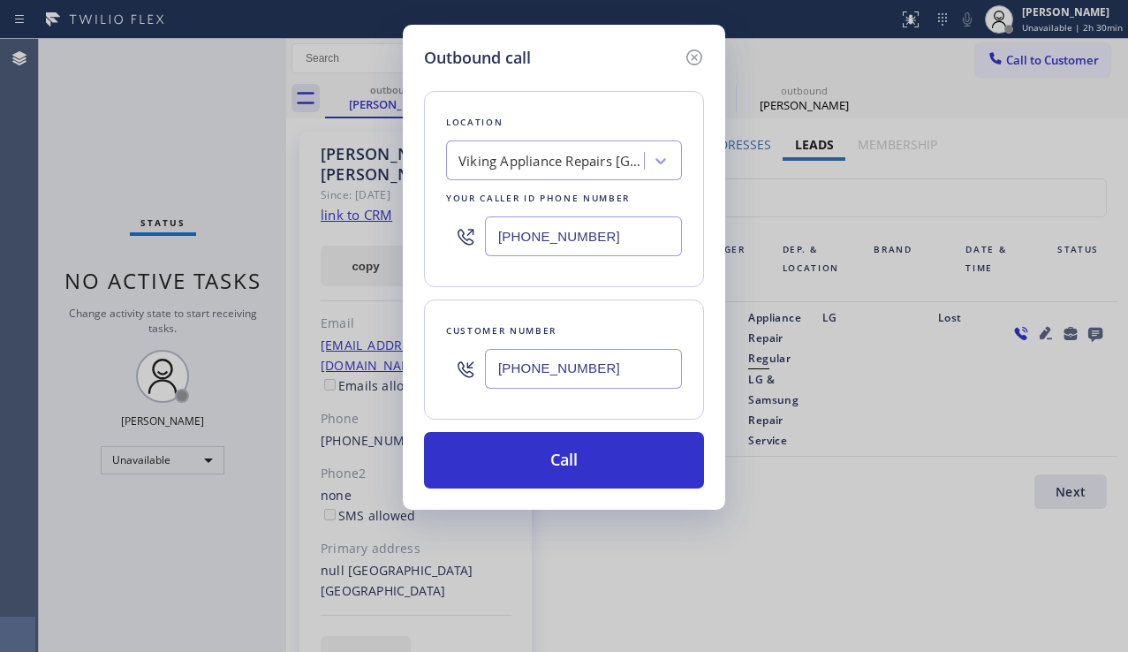
type input "[PHONE_NUMBER]"
drag, startPoint x: 705, startPoint y: 52, endPoint x: 745, endPoint y: 126, distance: 84.2
click at [704, 52] on div "Outbound call Location Viking Appliance Repairs [GEOGRAPHIC_DATA] Your caller i…" at bounding box center [564, 267] width 322 height 485
drag, startPoint x: 775, startPoint y: 389, endPoint x: 756, endPoint y: 316, distance: 75.8
click at [775, 389] on div "Outbound call Location Viking Appliance Repairs [GEOGRAPHIC_DATA] Your caller i…" at bounding box center [564, 326] width 1128 height 652
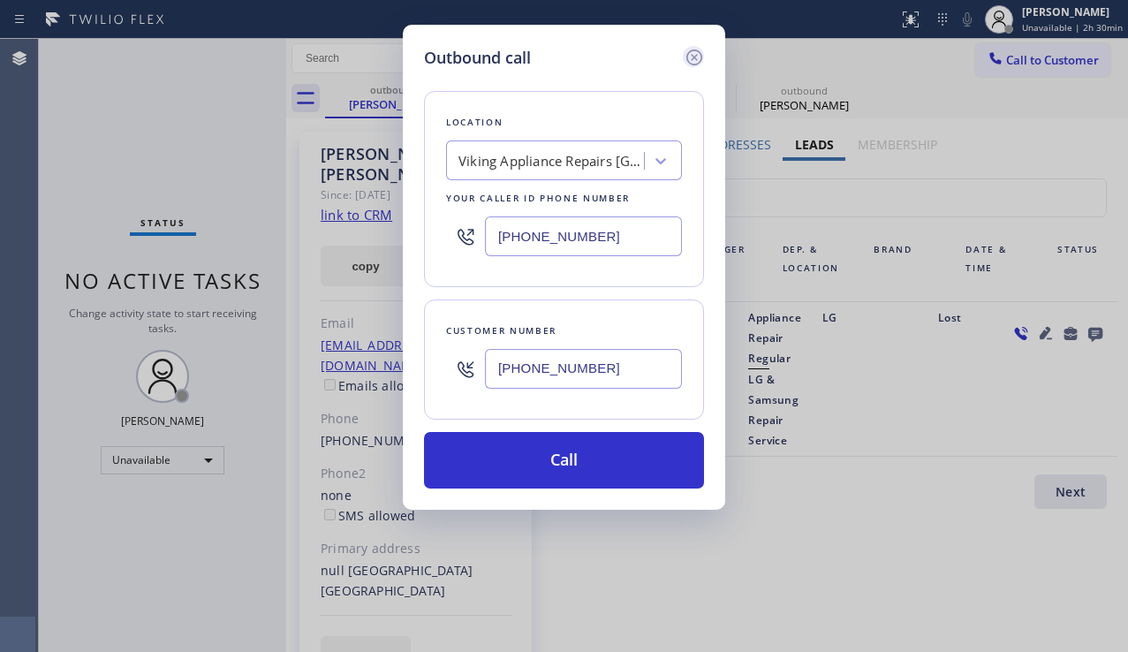
click at [696, 59] on icon at bounding box center [694, 57] width 16 height 16
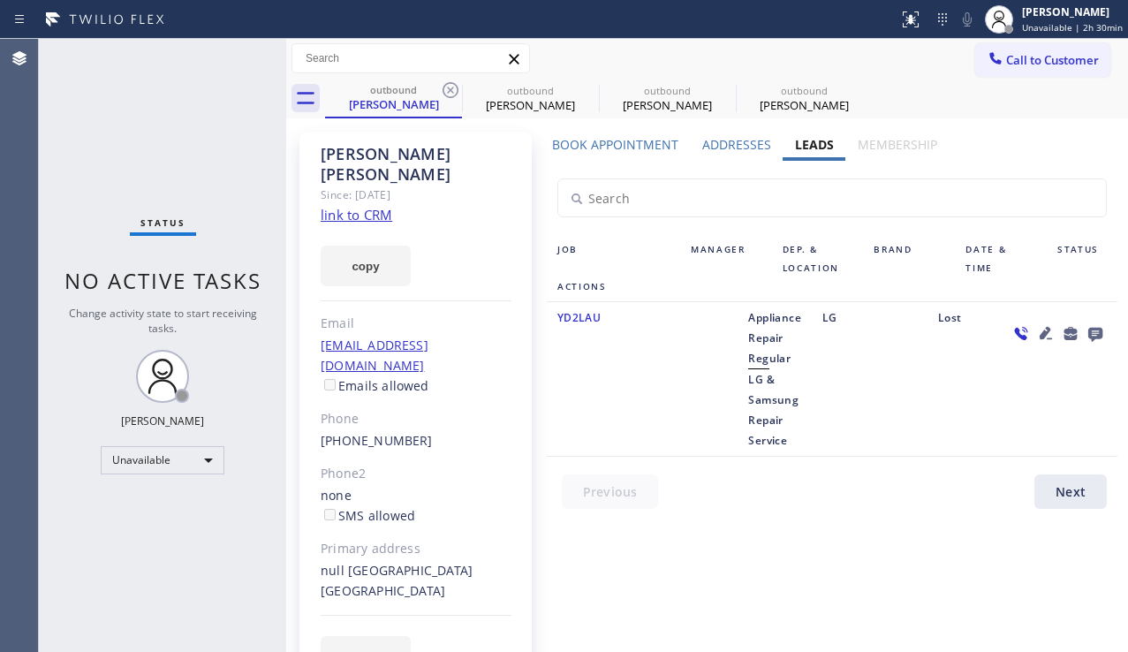
type input "[PHONE_NUMBER]"
drag, startPoint x: 746, startPoint y: 382, endPoint x: 790, endPoint y: 434, distance: 67.1
click at [790, 434] on div "Appliance Repair Regular LG & Samsung Repair Service" at bounding box center [774, 378] width 74 height 143
copy span "LG & Samsung Repair Service"
click at [1017, 60] on span "Call to Customer" at bounding box center [1052, 60] width 93 height 16
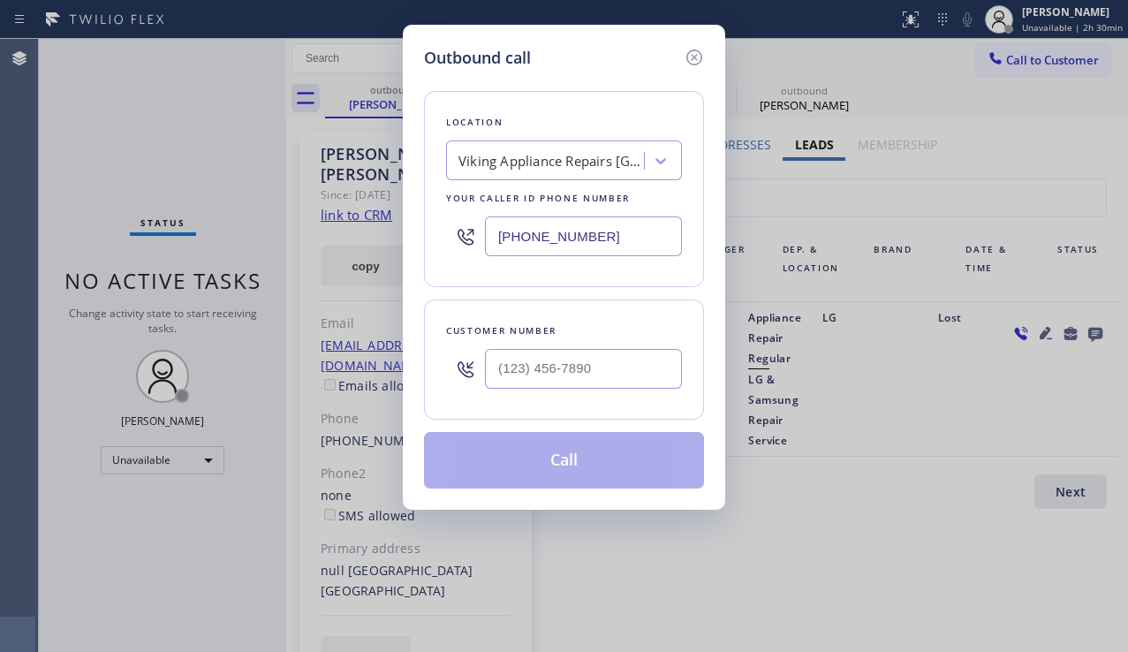
drag, startPoint x: 531, startPoint y: 185, endPoint x: 533, endPoint y: 170, distance: 14.2
click at [531, 184] on div "Location Viking Appliance Repairs [GEOGRAPHIC_DATA] Your caller id phone number…" at bounding box center [564, 189] width 280 height 196
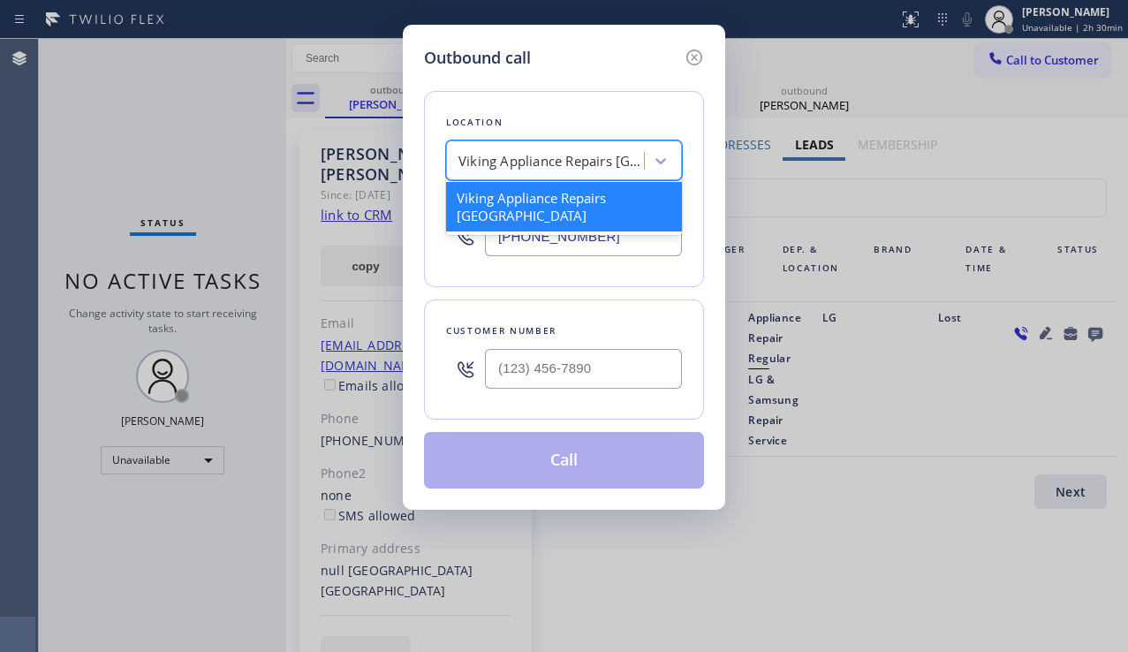
click at [533, 170] on div "Viking Appliance Repairs [GEOGRAPHIC_DATA]" at bounding box center [550, 161] width 185 height 20
paste input "LG & Samsung Repair Service"
type input "LG & Samsung Repair Service"
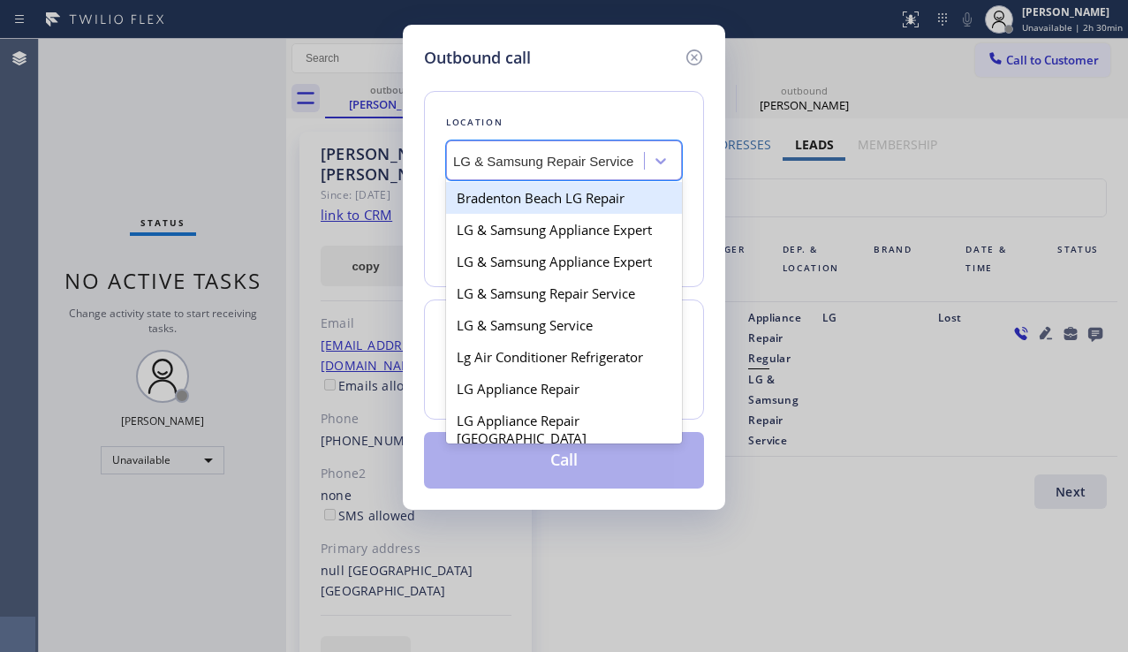
scroll to position [0, 7]
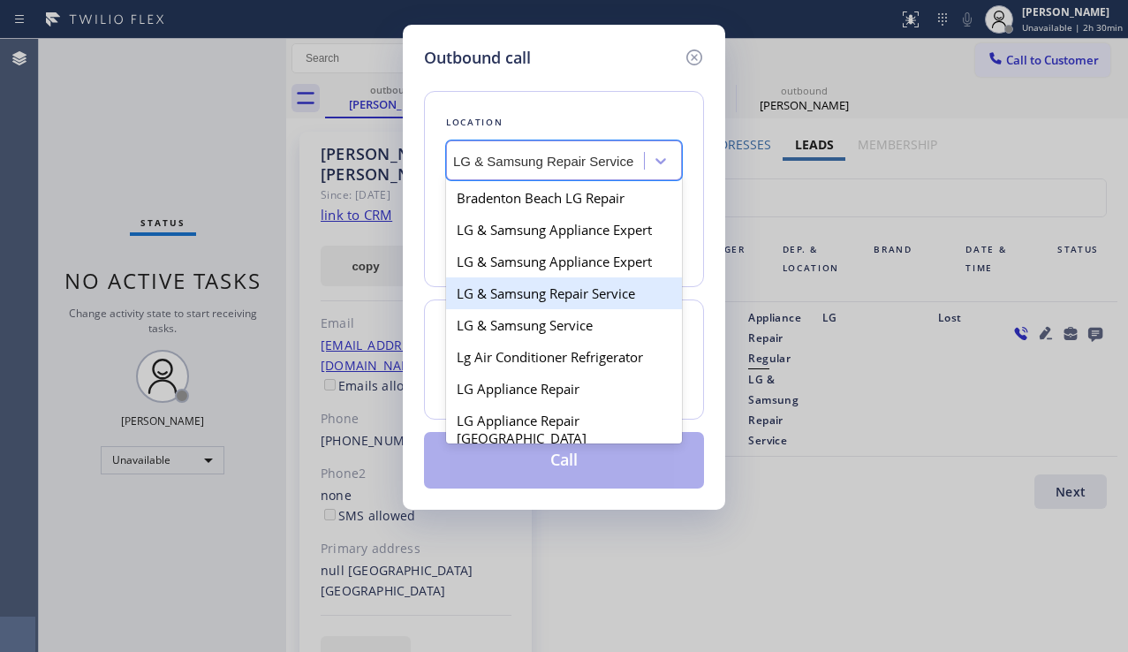
click at [540, 301] on div "LG & Samsung Repair Service" at bounding box center [564, 293] width 236 height 32
type input "[PHONE_NUMBER]"
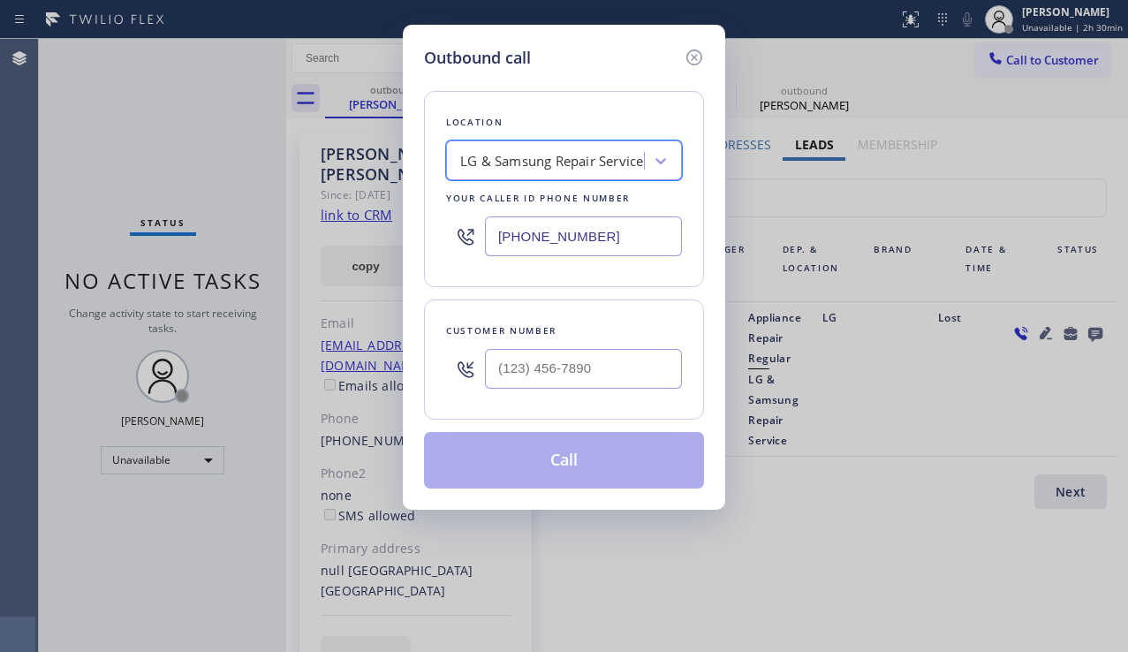
scroll to position [0, 1]
click at [522, 361] on input "(___) ___-____" at bounding box center [583, 369] width 197 height 40
paste input "562) 944-0500"
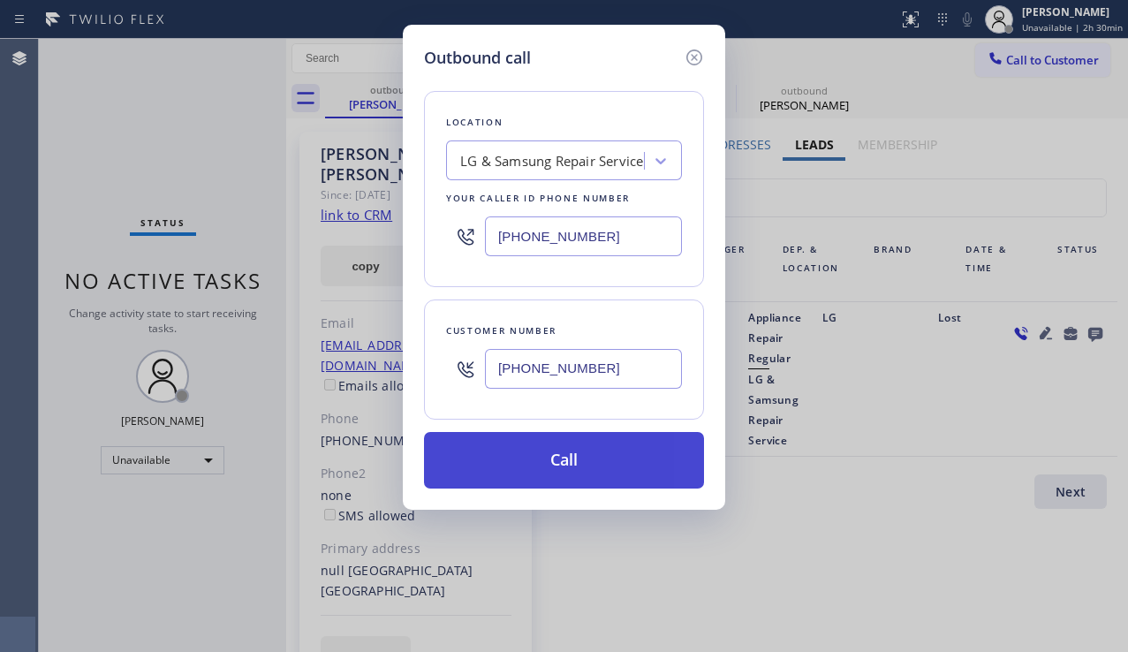
type input "[PHONE_NUMBER]"
click at [545, 464] on button "Call" at bounding box center [564, 460] width 280 height 57
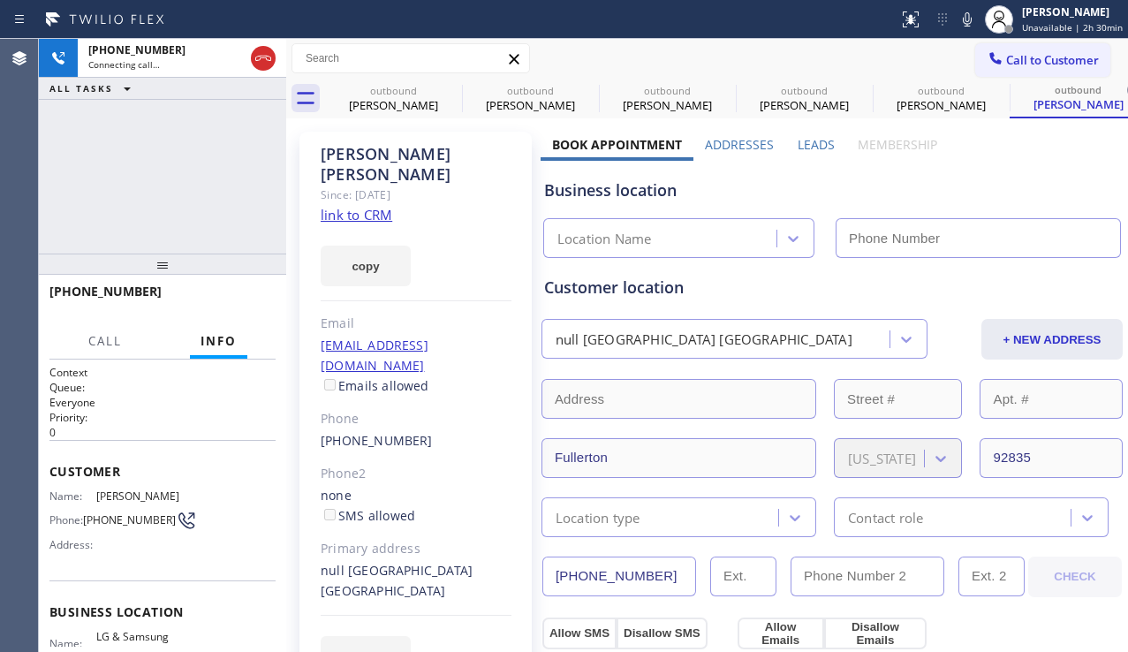
type input "[PHONE_NUMBER]"
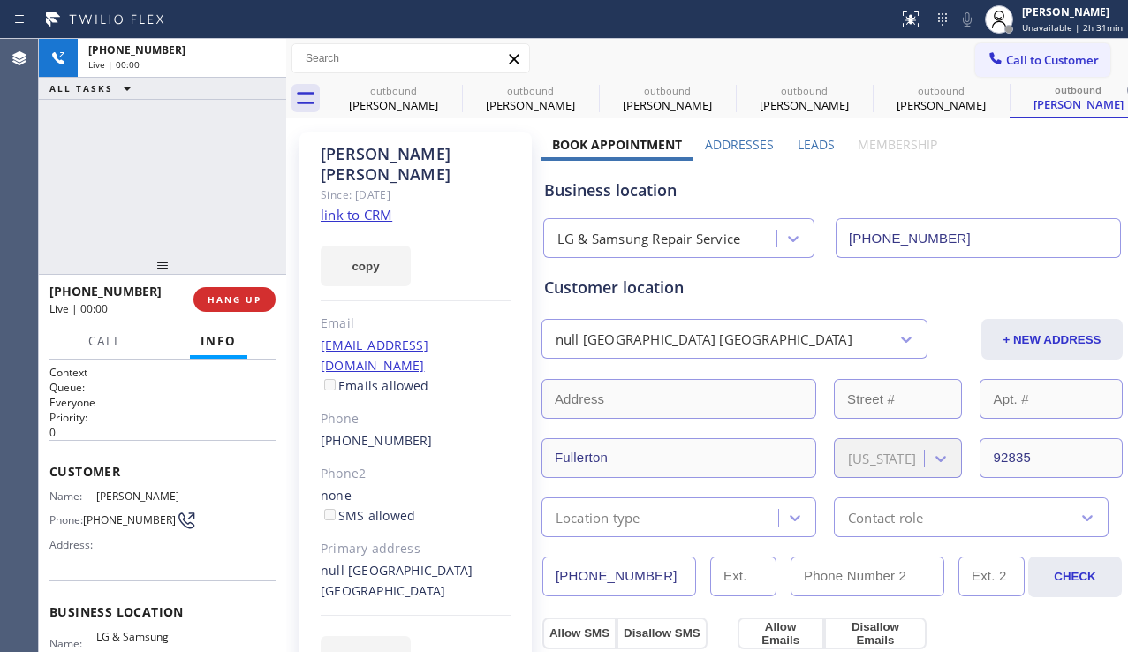
drag, startPoint x: 112, startPoint y: 193, endPoint x: 163, endPoint y: 253, distance: 78.3
click at [112, 193] on div "[PHONE_NUMBER] Live | 00:00 ALL TASKS ALL TASKS ACTIVE TASKS TASKS IN WRAP UP" at bounding box center [162, 146] width 247 height 215
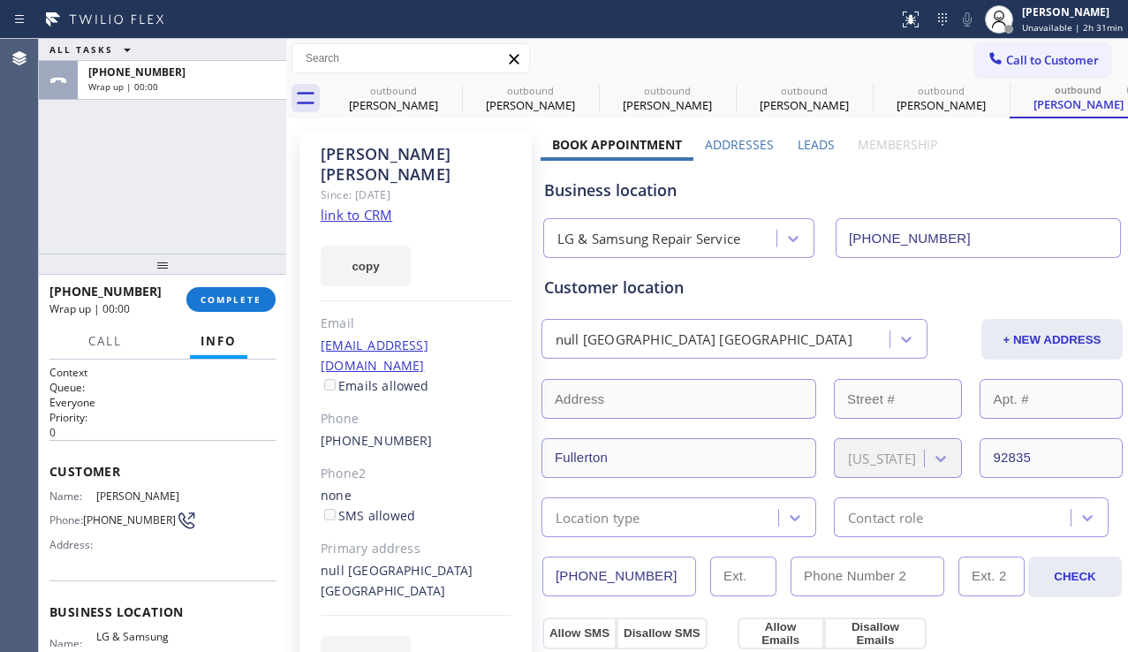
click at [270, 310] on div "[PHONE_NUMBER] Wrap up | 00:00 COMPLETE" at bounding box center [162, 299] width 226 height 46
click at [251, 299] on span "COMPLETE" at bounding box center [230, 299] width 61 height 12
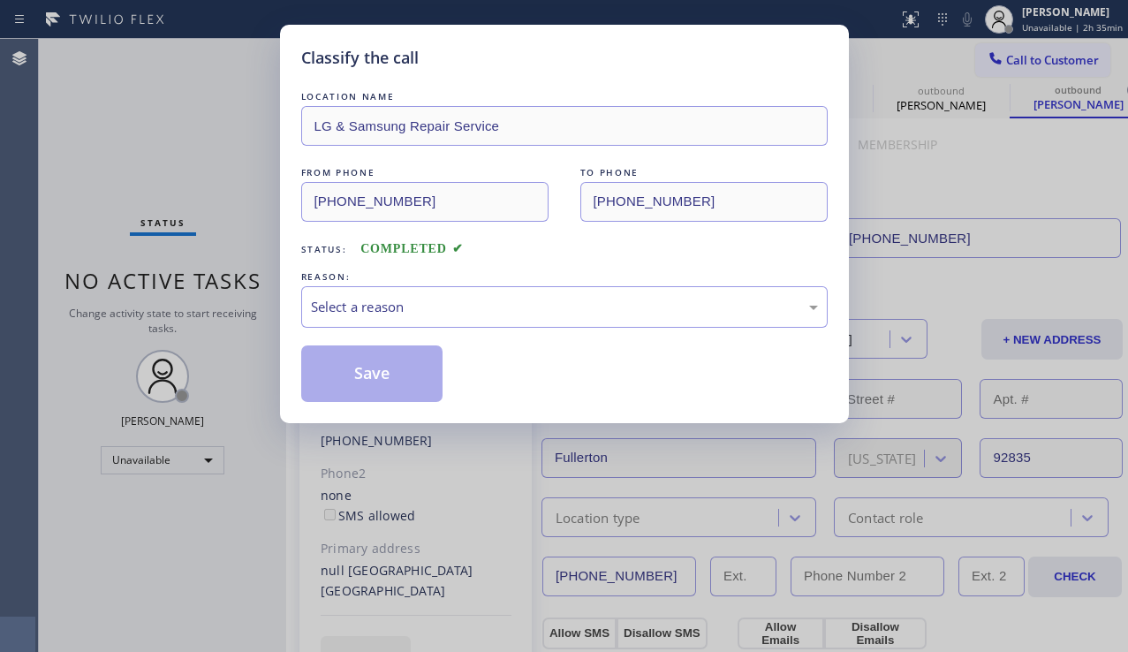
click at [200, 548] on div "Classify the call LOCATION NAME LG & Samsung Repair Service FROM PHONE [PHONE_N…" at bounding box center [564, 326] width 1128 height 652
click at [486, 322] on div "Select a reason" at bounding box center [564, 307] width 526 height 42
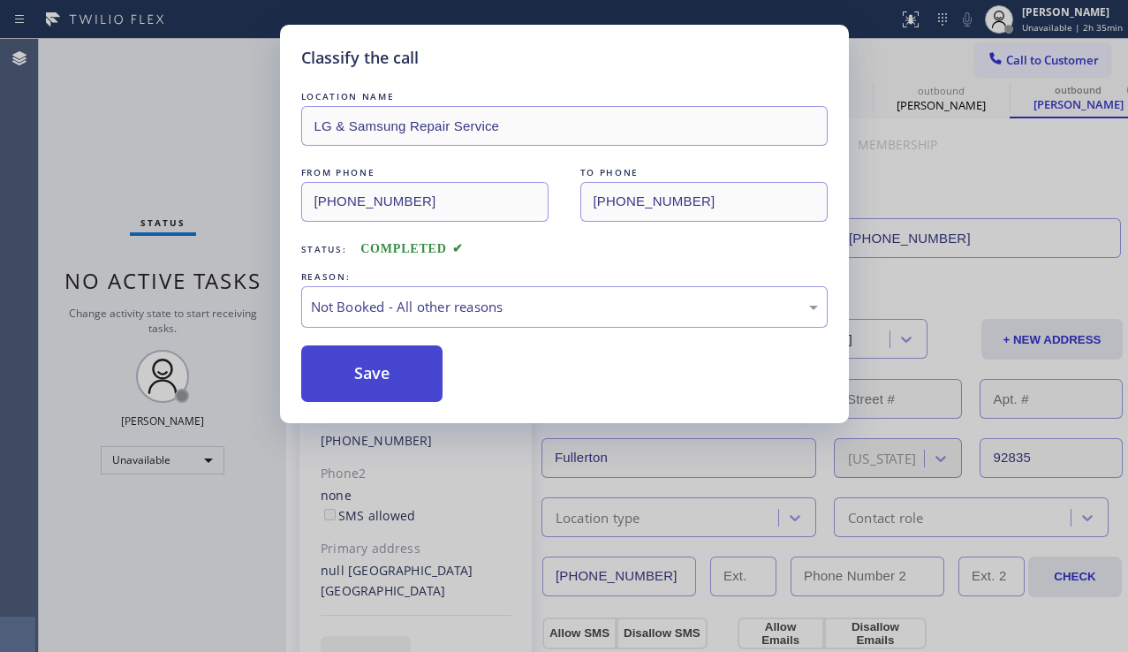
click at [367, 371] on button "Save" at bounding box center [372, 373] width 142 height 57
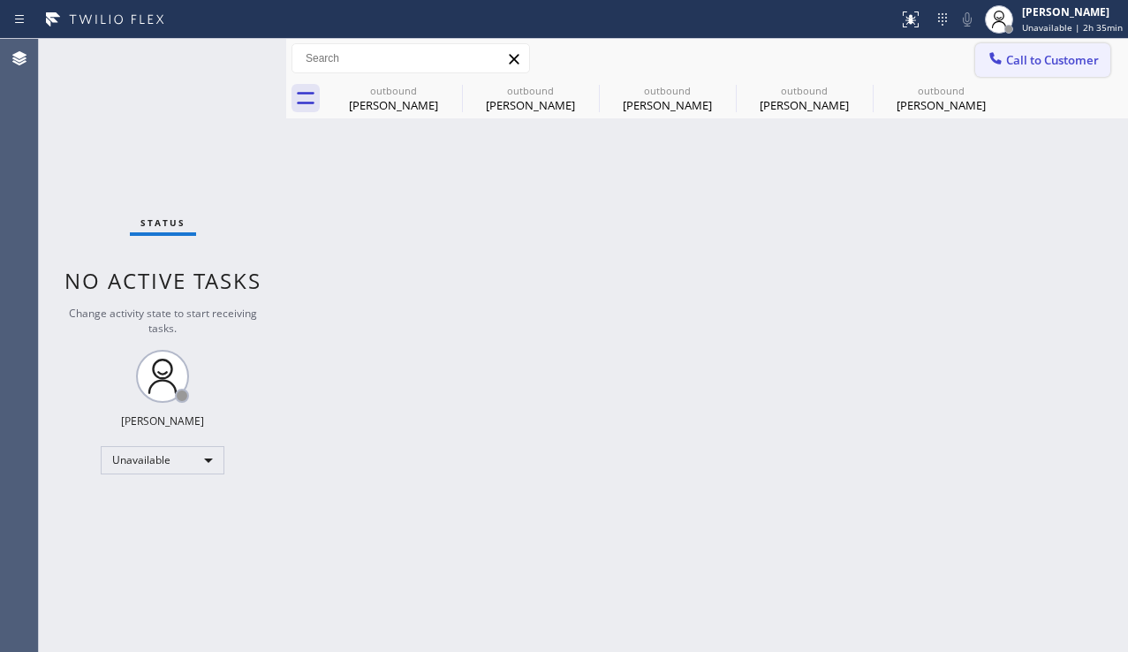
click at [1016, 55] on span "Call to Customer" at bounding box center [1052, 60] width 93 height 16
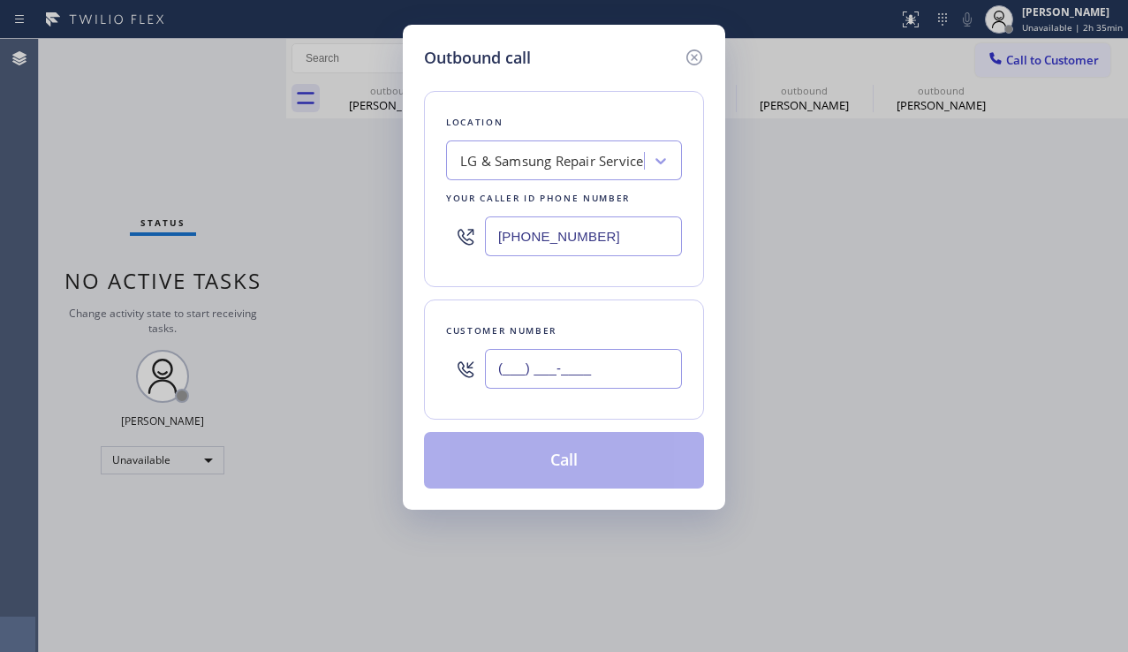
click at [556, 366] on input "(___) ___-____" at bounding box center [583, 369] width 197 height 40
paste input "213) 358-6774"
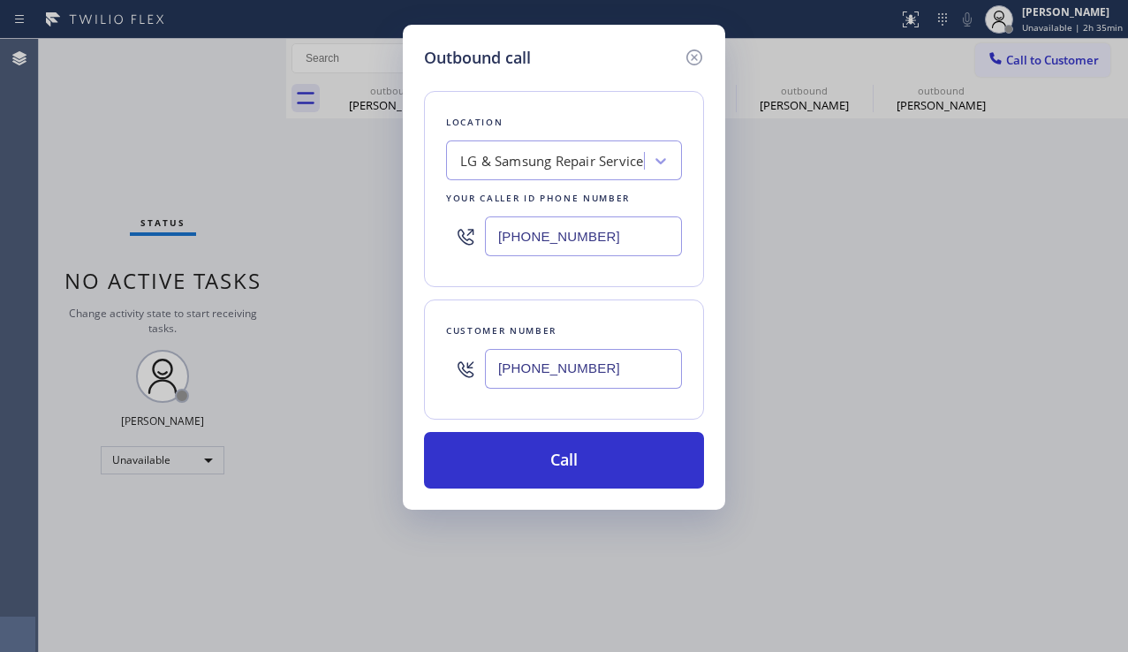
type input "[PHONE_NUMBER]"
drag, startPoint x: 615, startPoint y: 240, endPoint x: 450, endPoint y: 238, distance: 165.2
click at [450, 238] on div "[PHONE_NUMBER]" at bounding box center [564, 236] width 236 height 57
paste input "626) 774-7952"
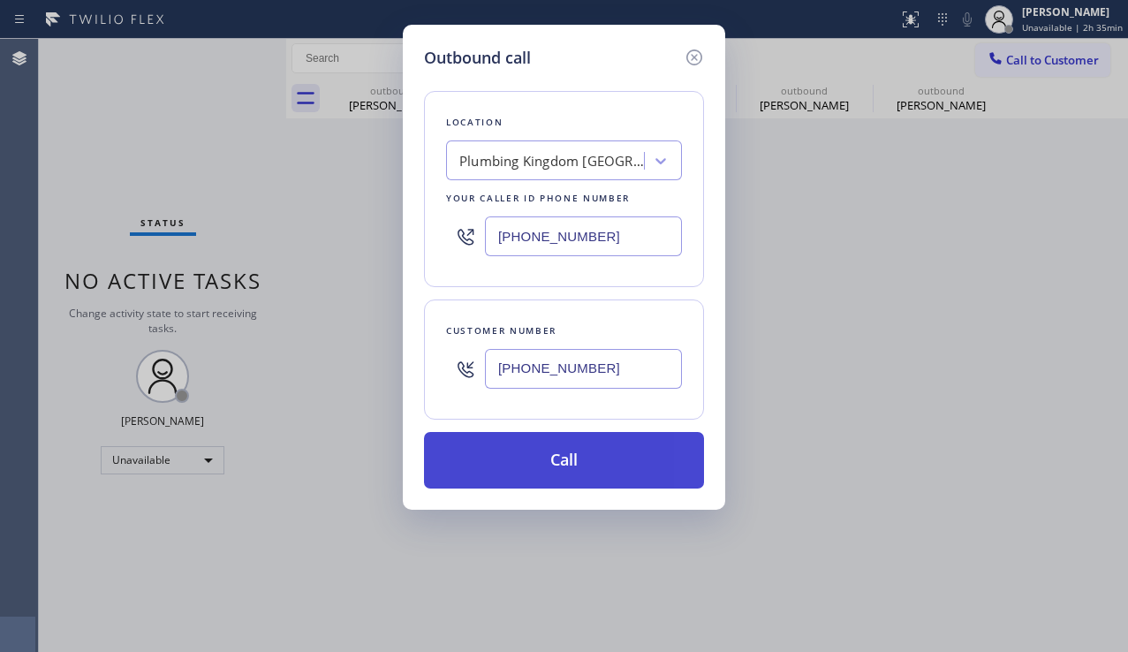
type input "[PHONE_NUMBER]"
click at [539, 462] on button "Call" at bounding box center [564, 460] width 280 height 57
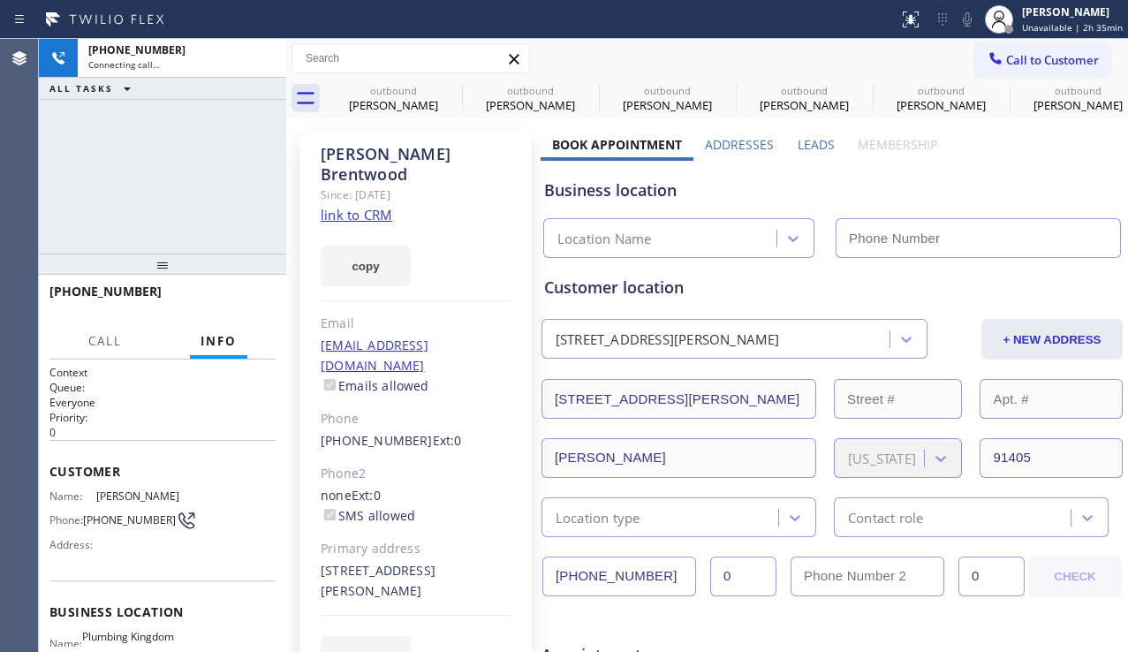
click at [808, 147] on label "Leads" at bounding box center [815, 144] width 37 height 17
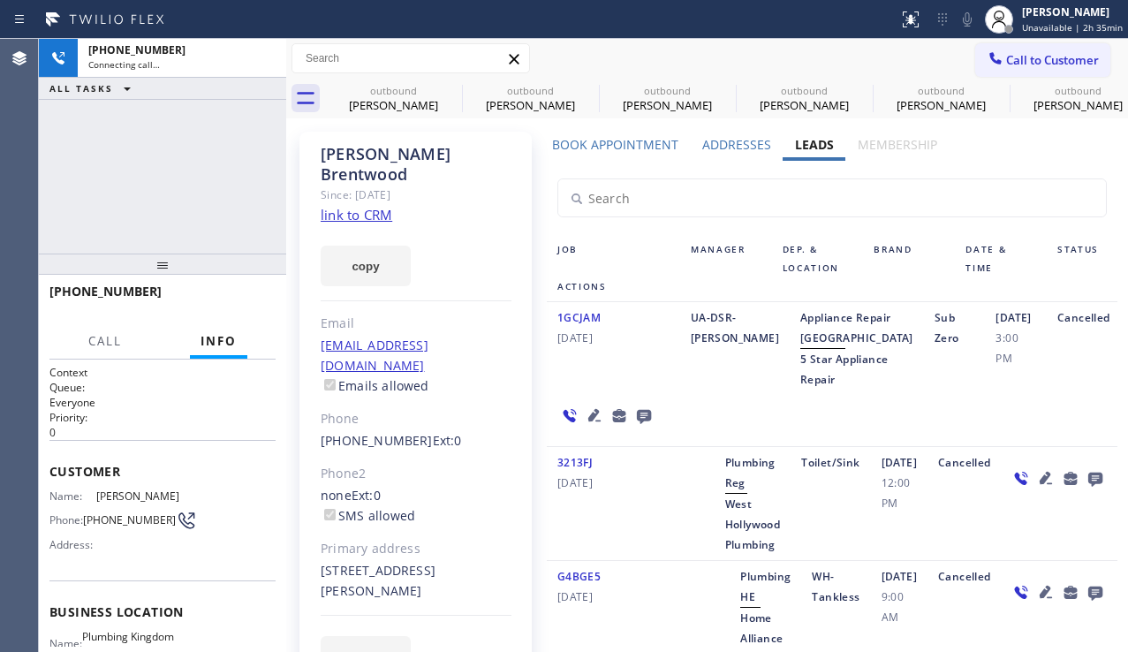
click at [637, 424] on icon at bounding box center [644, 417] width 14 height 14
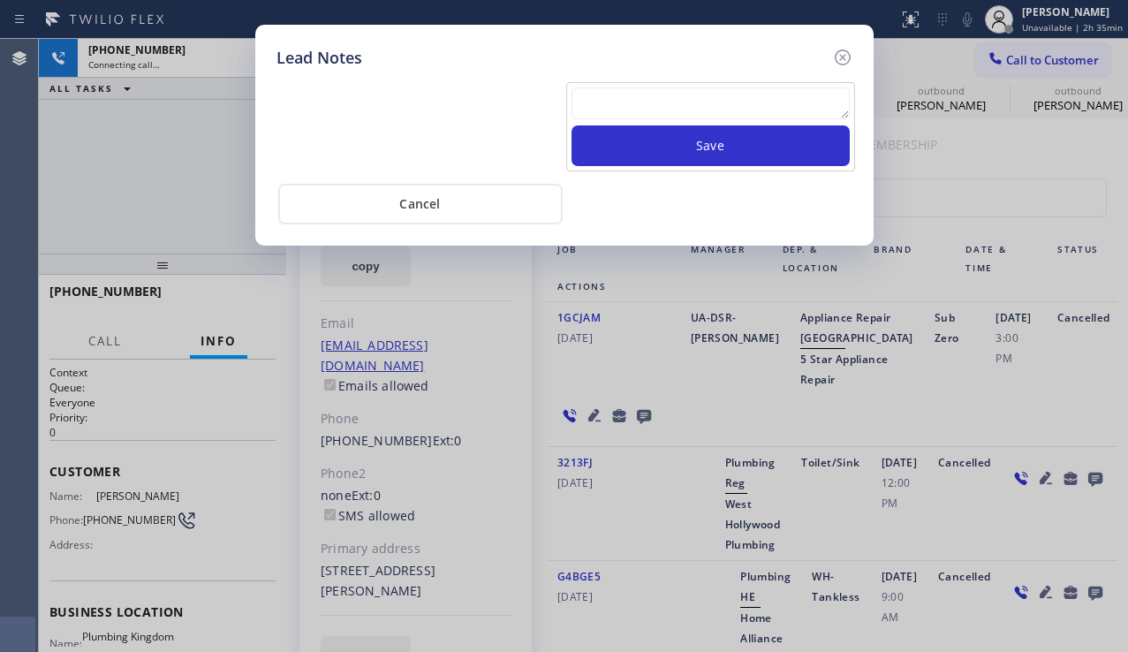
click at [643, 115] on textarea at bounding box center [710, 103] width 278 height 32
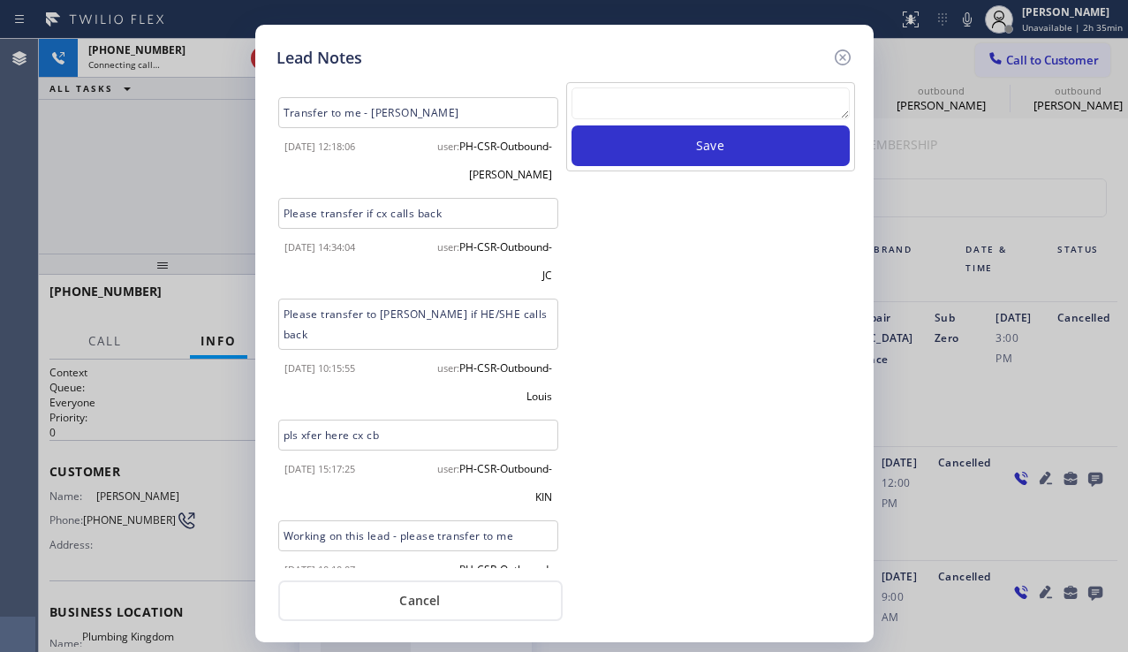
scroll to position [953, 0]
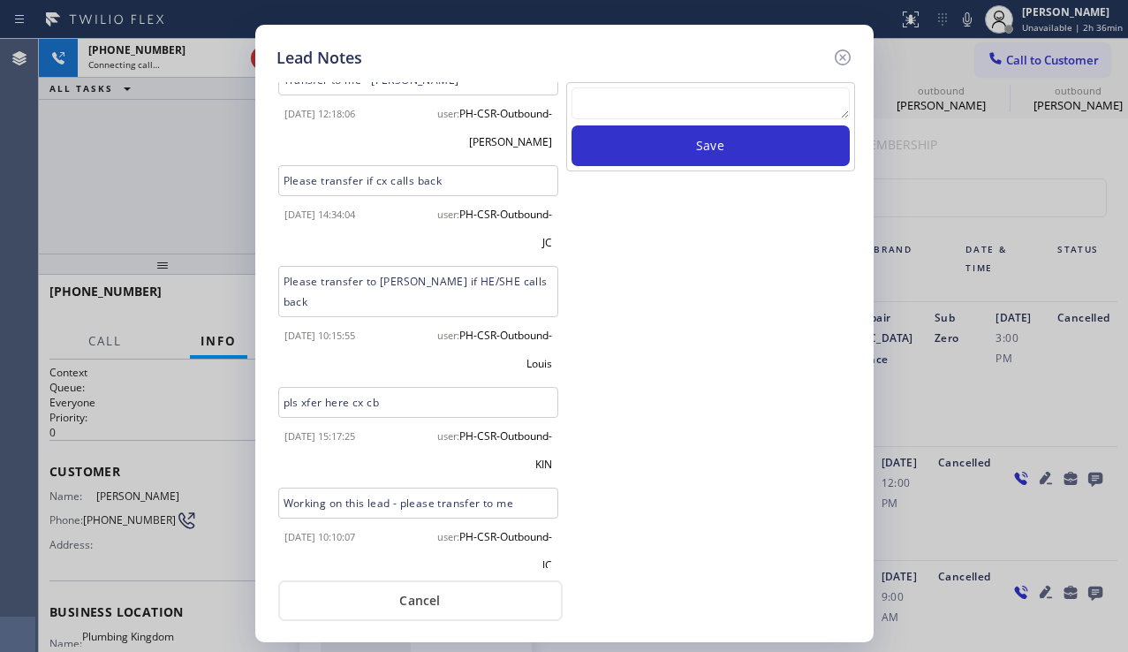
click at [694, 99] on textarea at bounding box center [710, 103] width 278 height 32
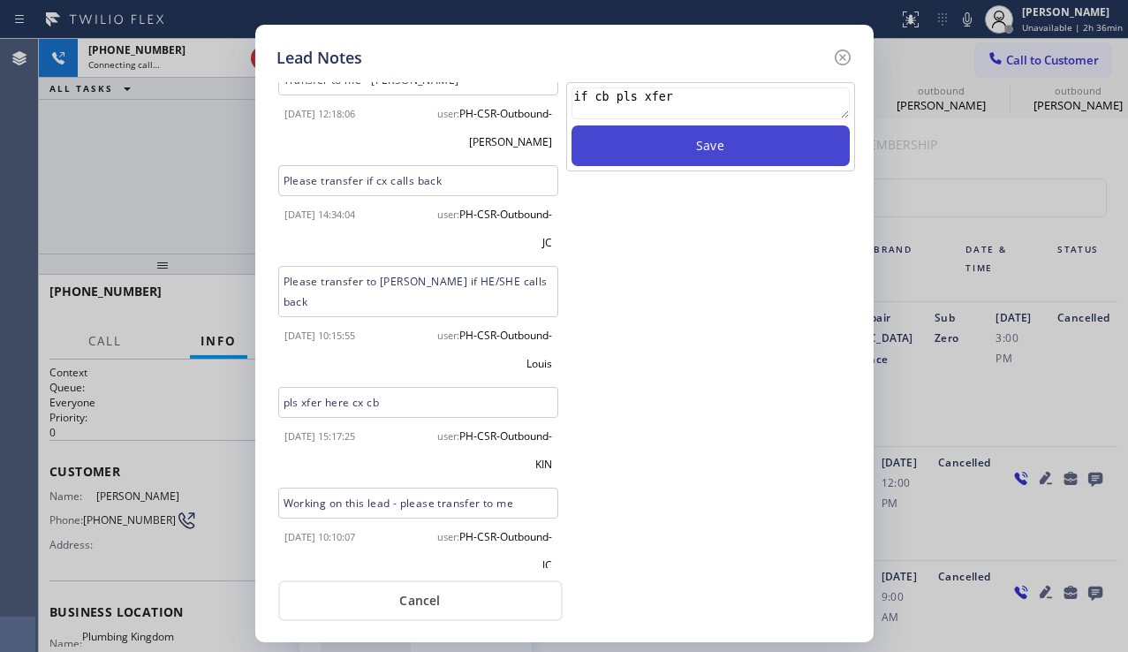
type textarea "if cb pls xfer"
click at [651, 158] on button "Save" at bounding box center [710, 145] width 278 height 41
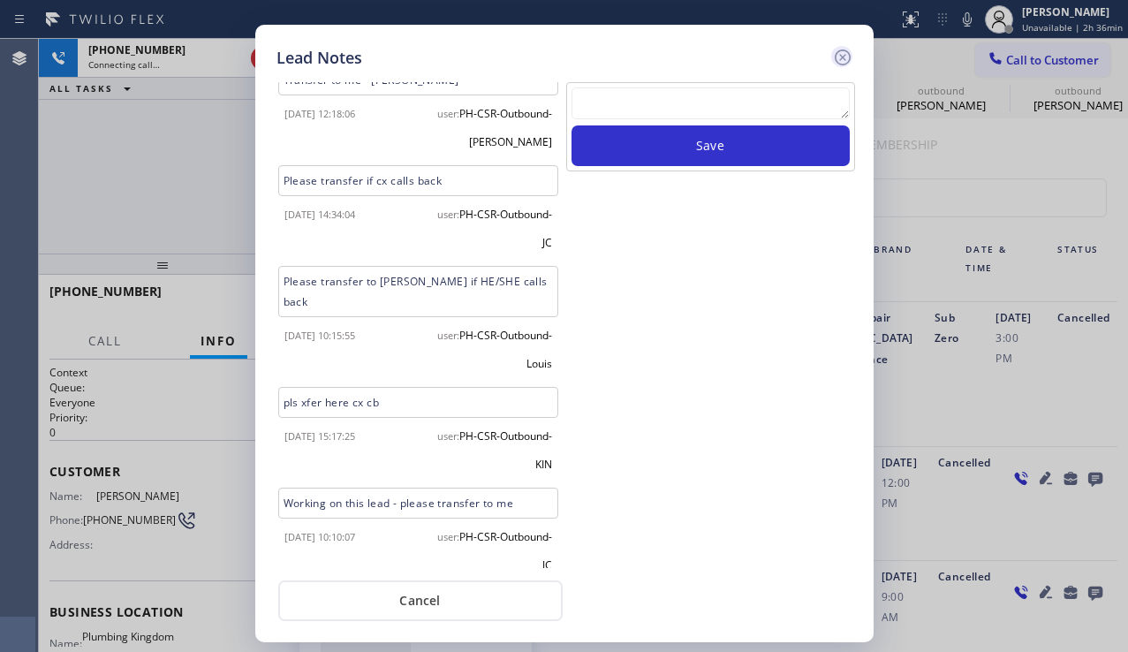
click at [847, 54] on icon at bounding box center [842, 57] width 21 height 21
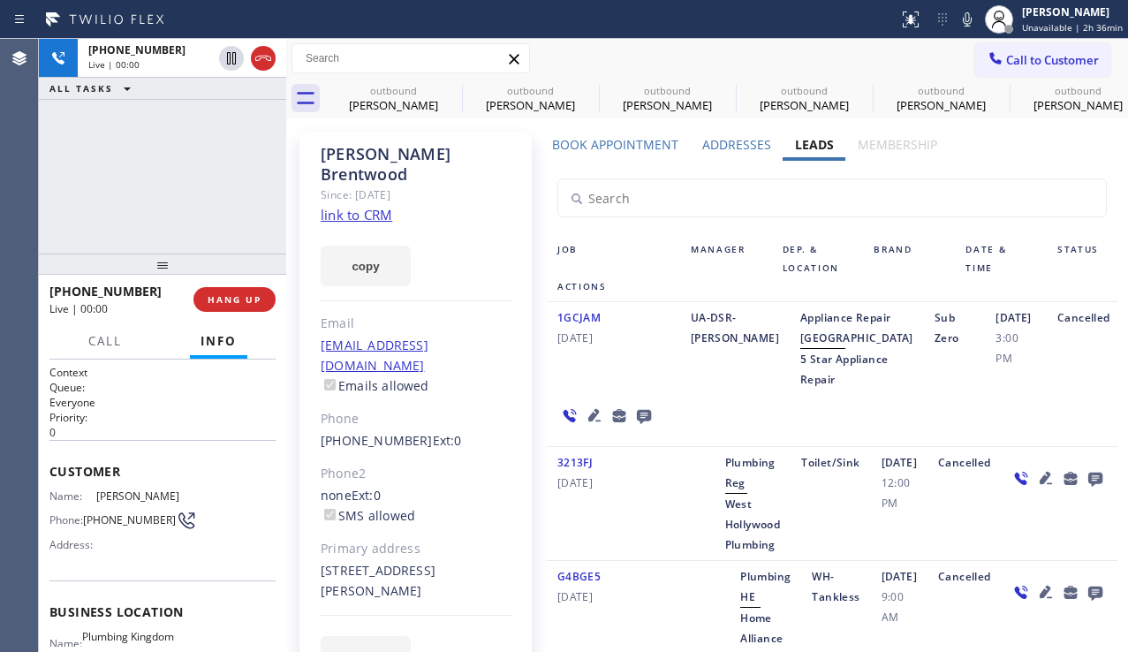
click at [472, 486] on div "none Ext: 0 SMS allowed" at bounding box center [416, 506] width 191 height 41
click at [584, 426] on icon at bounding box center [594, 414] width 21 height 21
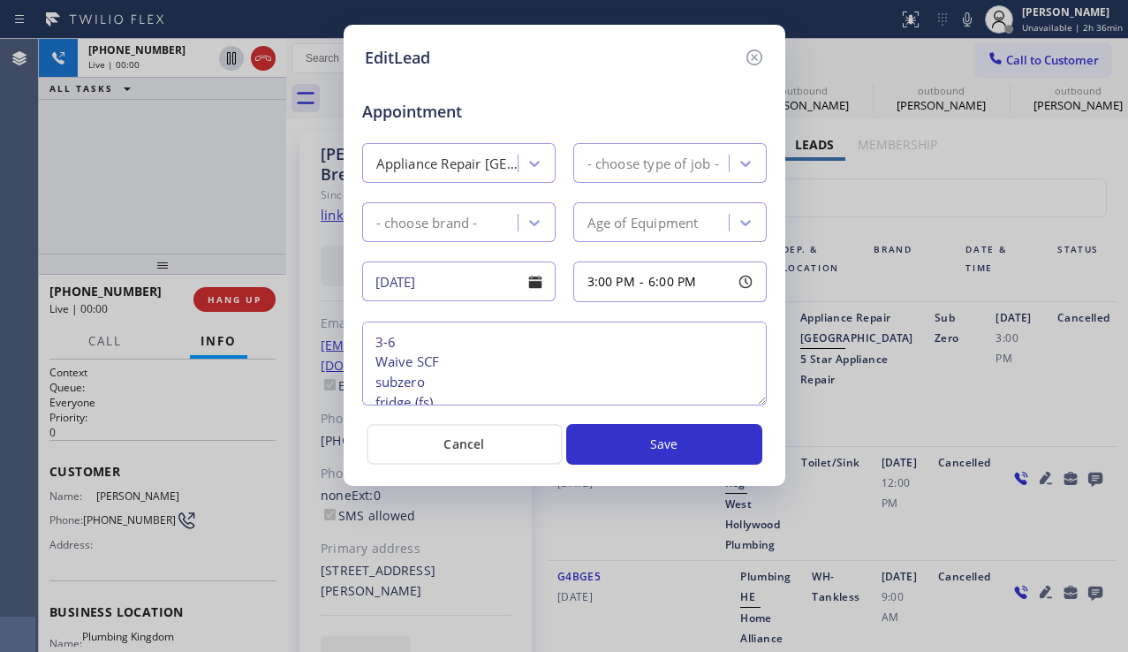
type textarea "3-6 Waive SCF subzero fridge (fs) not cooling 3yrs(out of warranty) house|HO [S…"
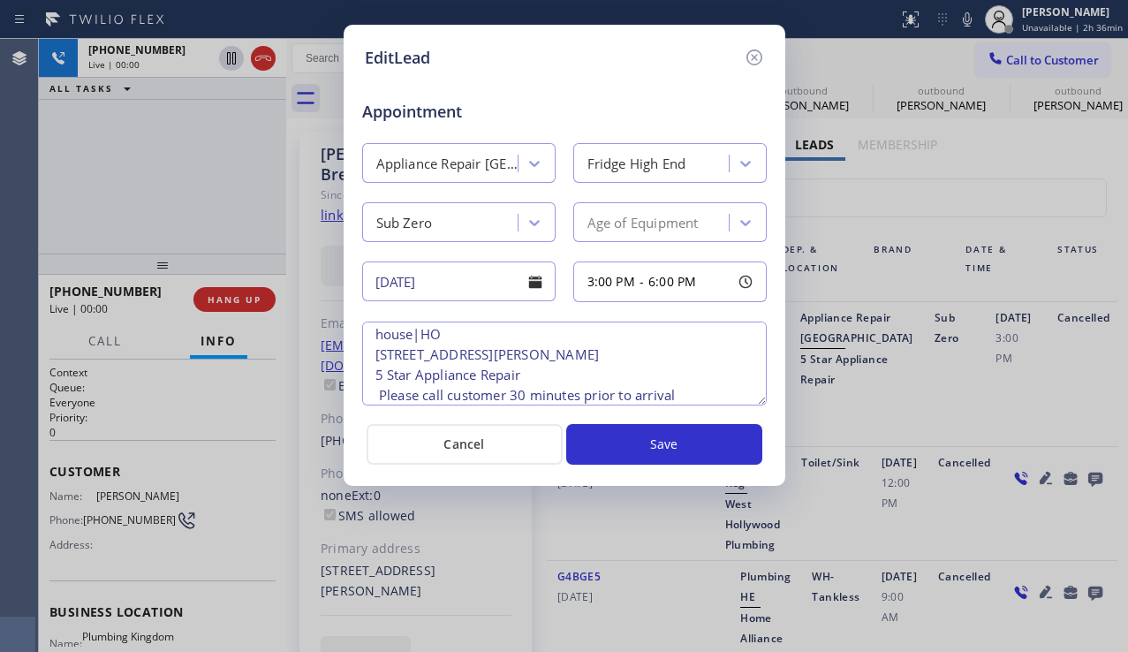
scroll to position [138, 0]
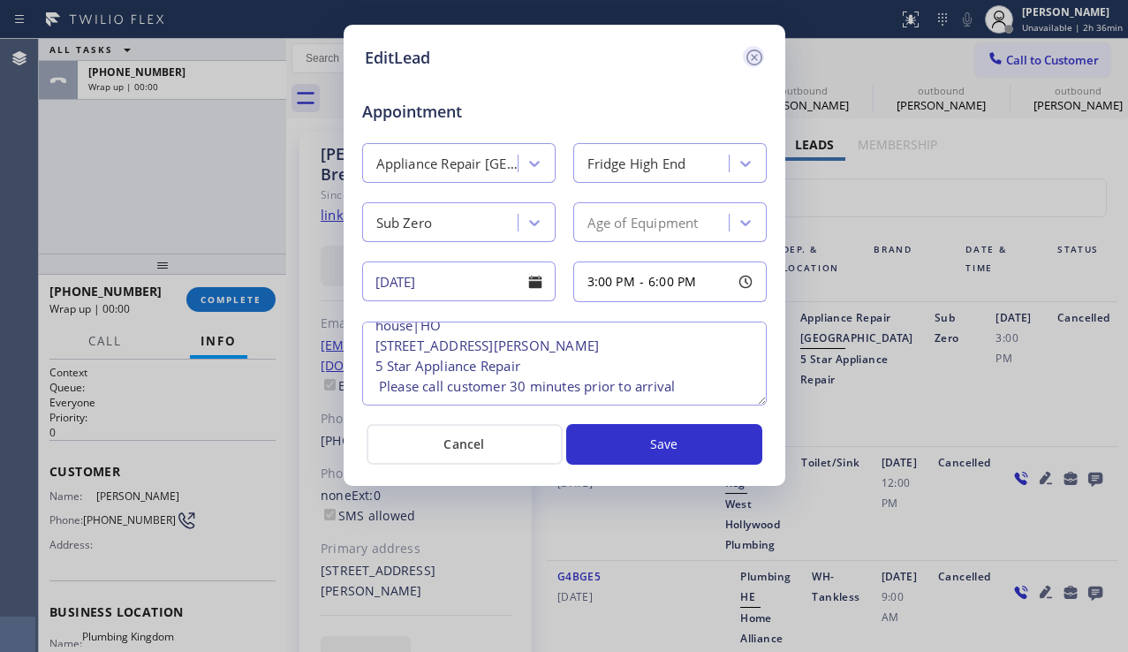
click at [756, 61] on icon at bounding box center [754, 57] width 21 height 21
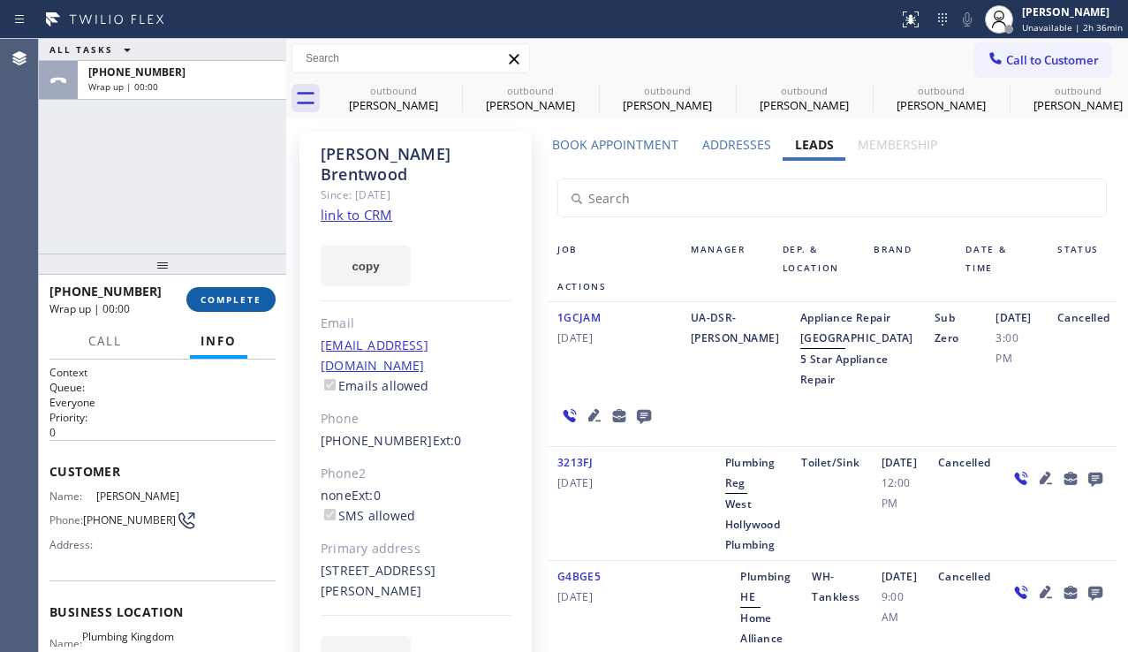
click at [239, 298] on span "COMPLETE" at bounding box center [230, 299] width 61 height 12
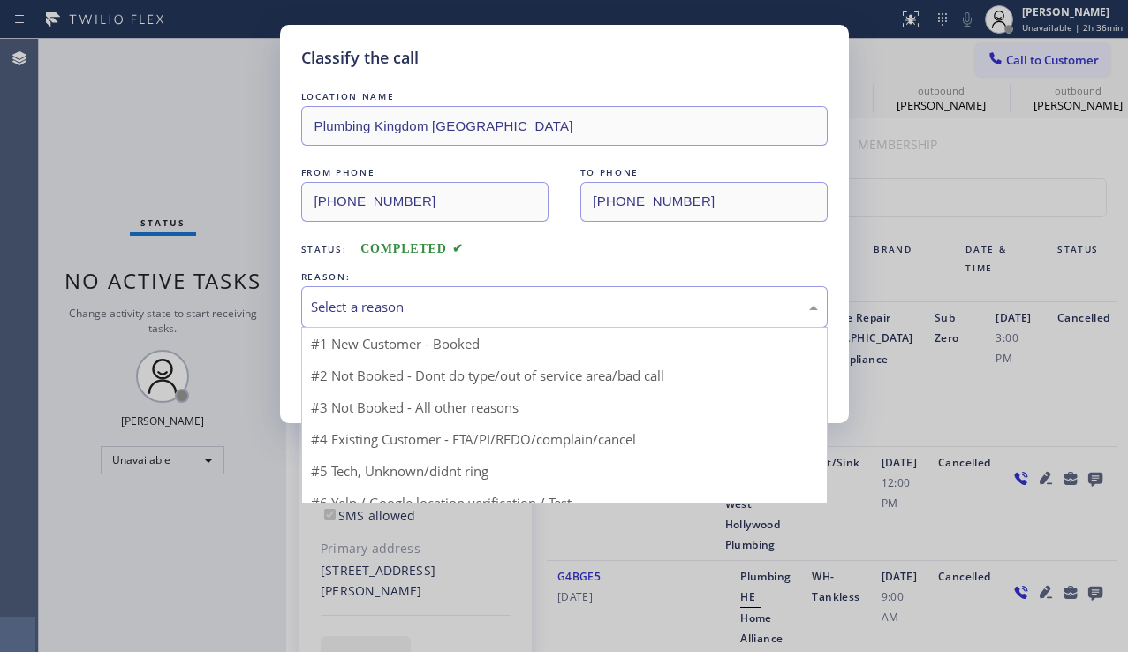
click at [461, 312] on div "Select a reason" at bounding box center [564, 307] width 507 height 20
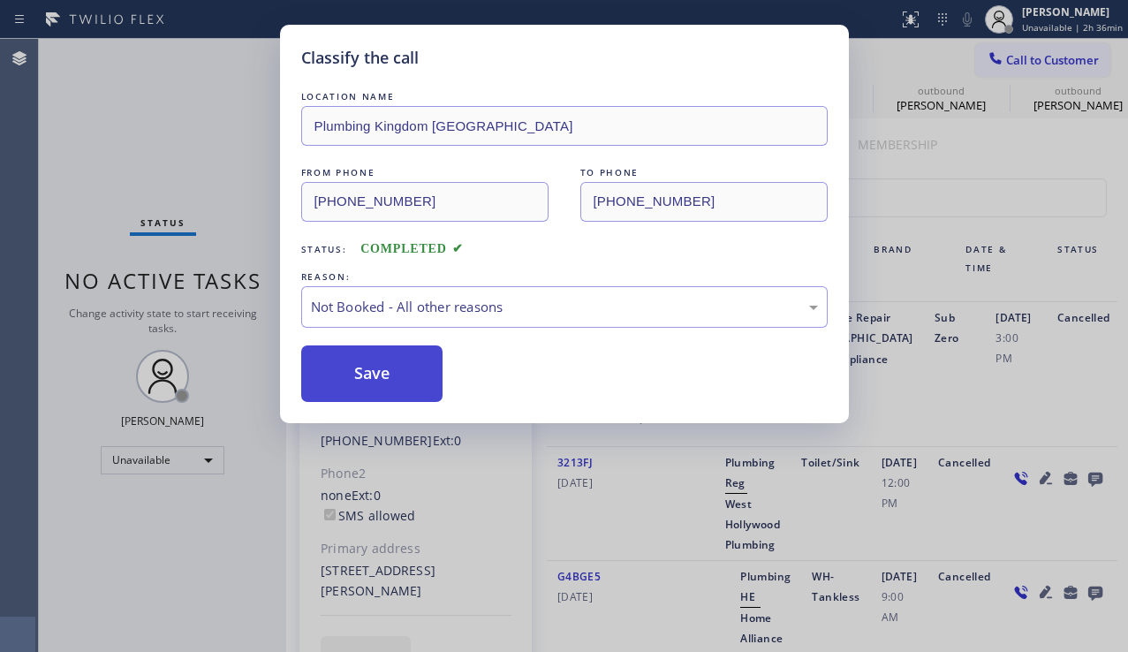
click at [370, 376] on button "Save" at bounding box center [372, 373] width 142 height 57
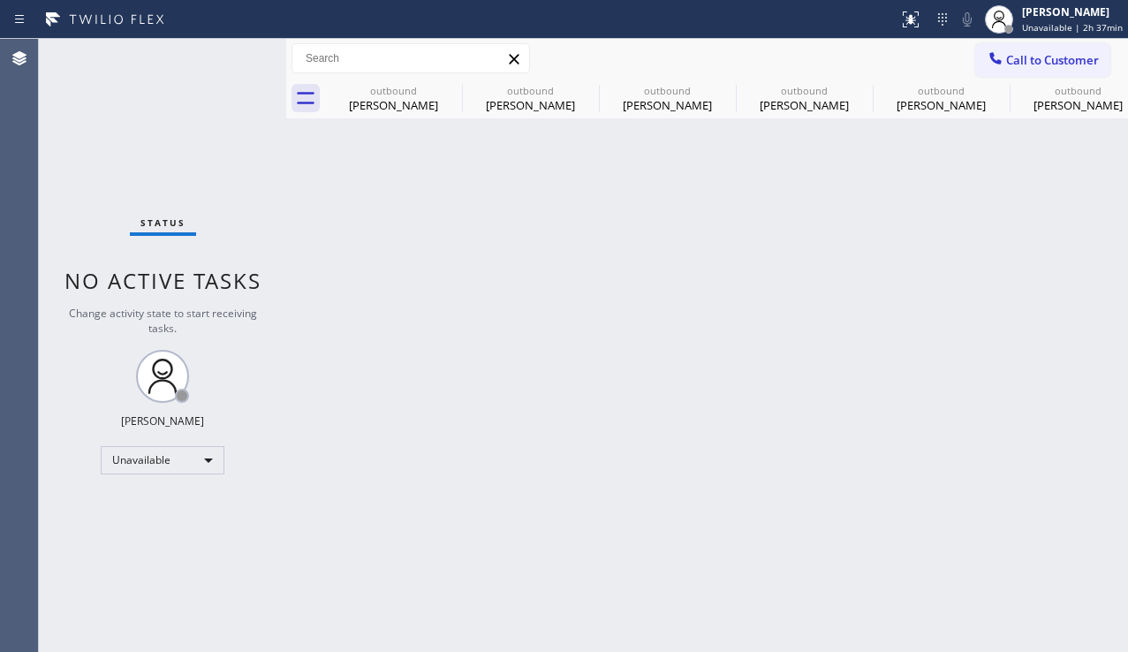
click at [1107, 404] on div "Back to Dashboard Change Sender ID Customers Technicians Select a contact Outbo…" at bounding box center [707, 345] width 842 height 613
click at [1058, 103] on div "[PERSON_NAME]" at bounding box center [1077, 105] width 133 height 16
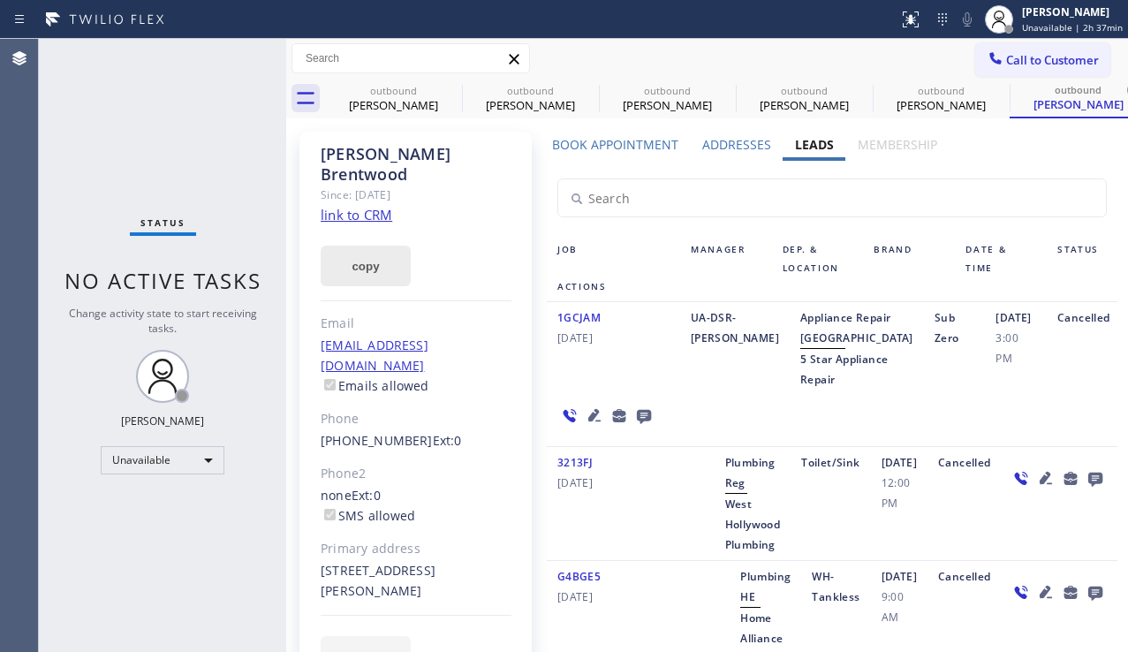
click at [350, 252] on button "copy" at bounding box center [366, 266] width 90 height 41
click at [1069, 381] on div "Cancelled" at bounding box center [1082, 348] width 71 height 82
click at [1065, 104] on div "[PERSON_NAME]" at bounding box center [1077, 104] width 133 height 16
click at [984, 89] on div "outbound" at bounding box center [940, 90] width 133 height 13
type input "[PHONE_NUMBER]"
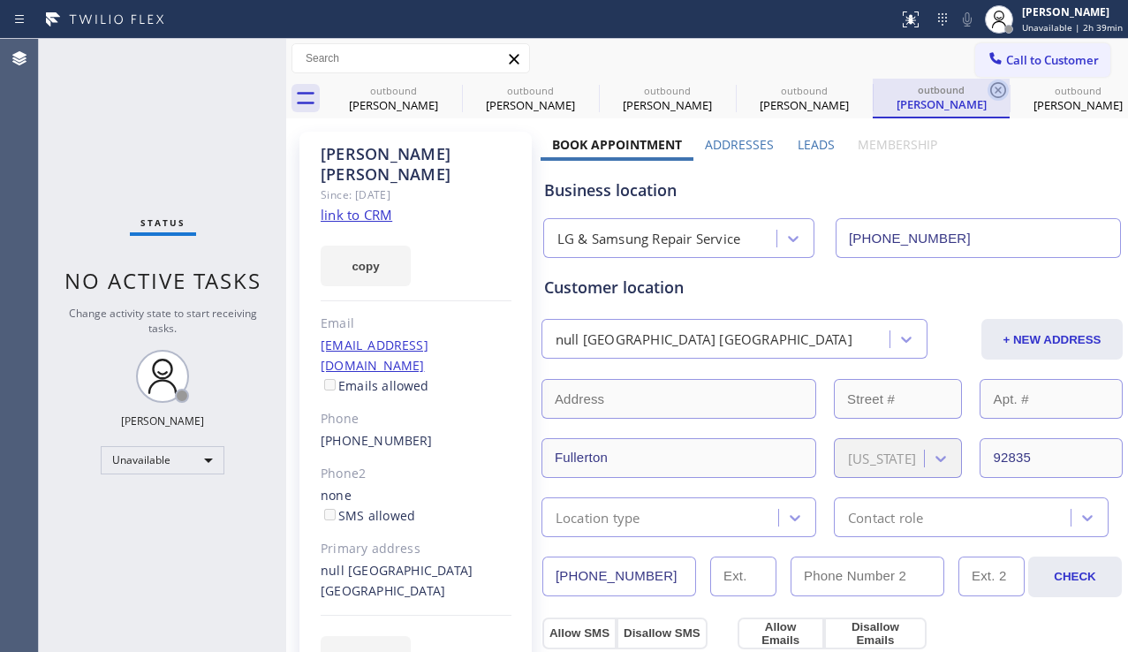
click at [994, 88] on icon at bounding box center [997, 89] width 21 height 21
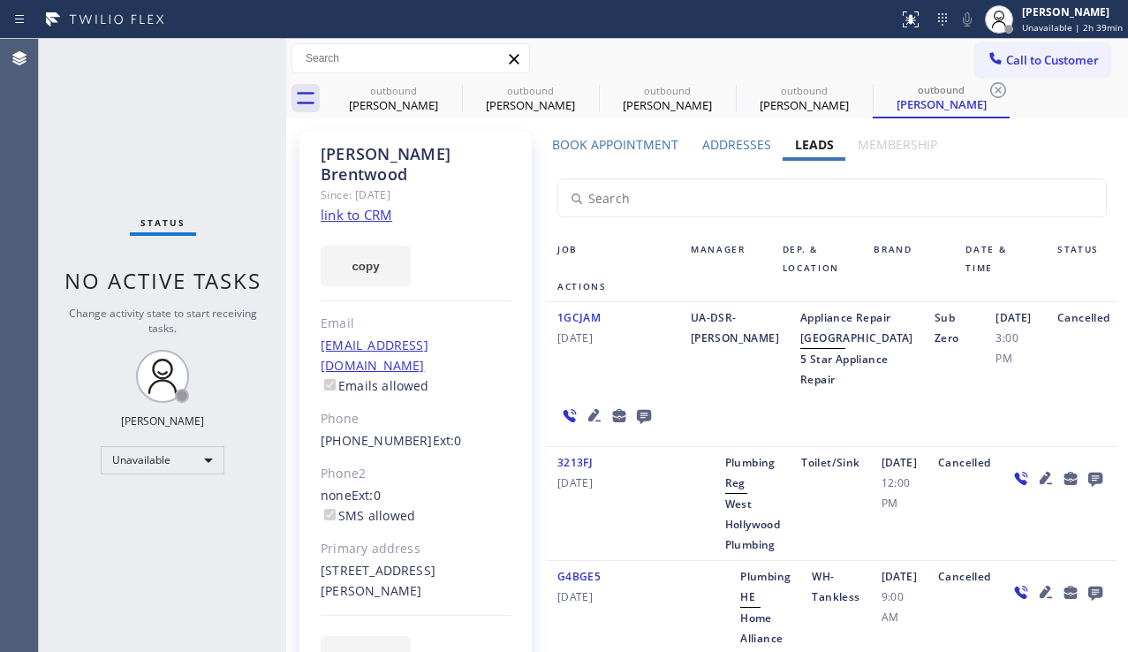
click at [994, 88] on icon at bounding box center [997, 89] width 21 height 21
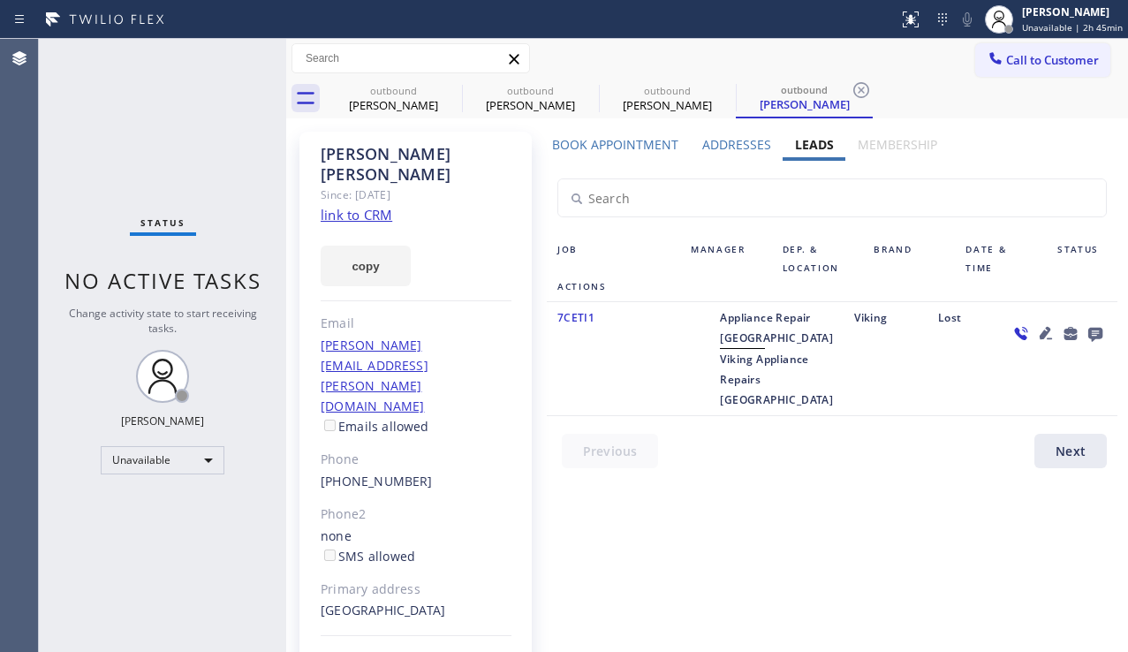
click at [1072, 403] on div at bounding box center [1057, 358] width 119 height 102
click at [1037, 54] on span "Call to Customer" at bounding box center [1052, 60] width 93 height 16
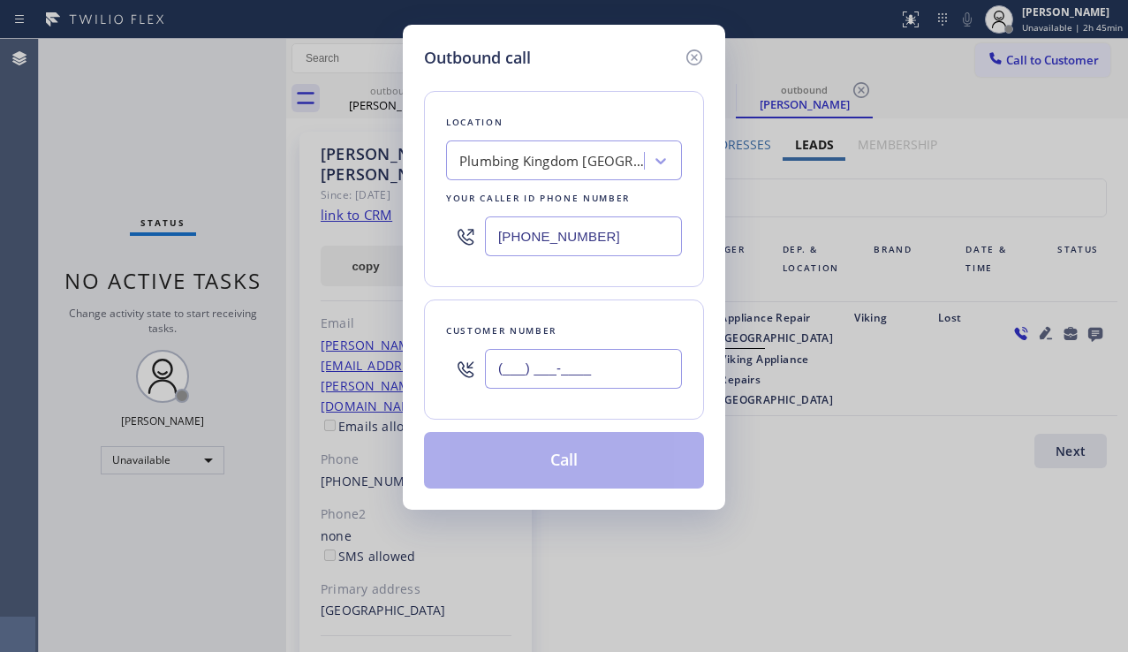
click at [586, 367] on input "(___) ___-____" at bounding box center [583, 369] width 197 height 40
paste input "305) 915-8525"
type input "[PHONE_NUMBER]"
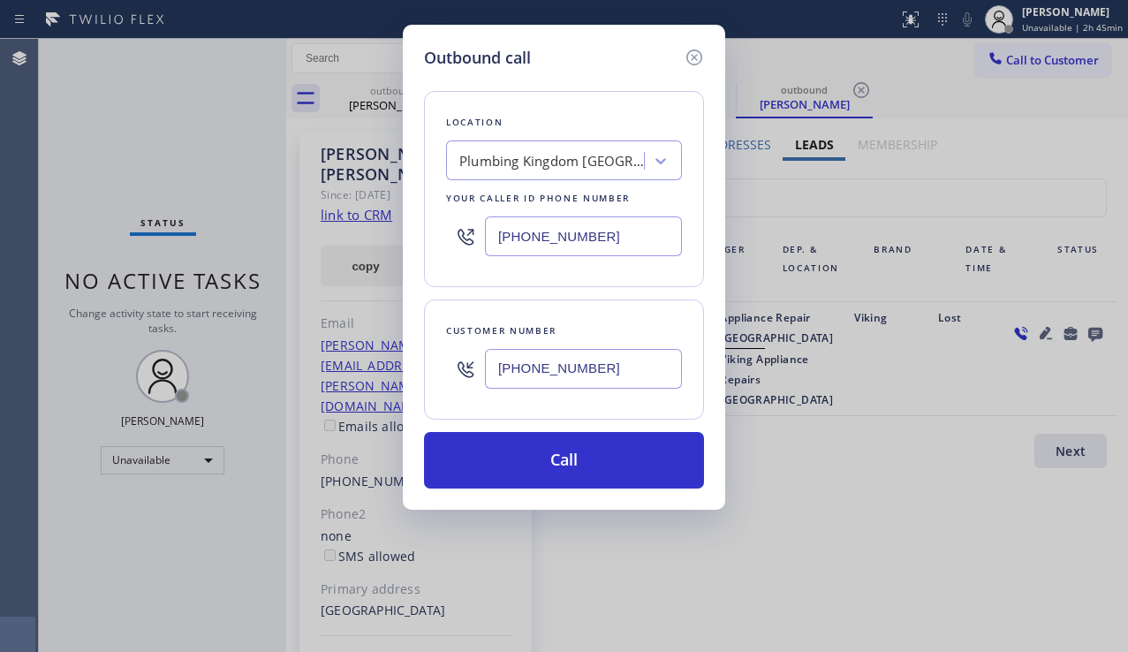
drag, startPoint x: 1095, startPoint y: 415, endPoint x: 992, endPoint y: 375, distance: 110.7
click at [1095, 413] on div "Outbound call Location [GEOGRAPHIC_DATA] Kingdom [GEOGRAPHIC_DATA] Your caller …" at bounding box center [564, 326] width 1128 height 652
click at [514, 169] on div "Plumbing Kingdom [GEOGRAPHIC_DATA]" at bounding box center [551, 161] width 185 height 20
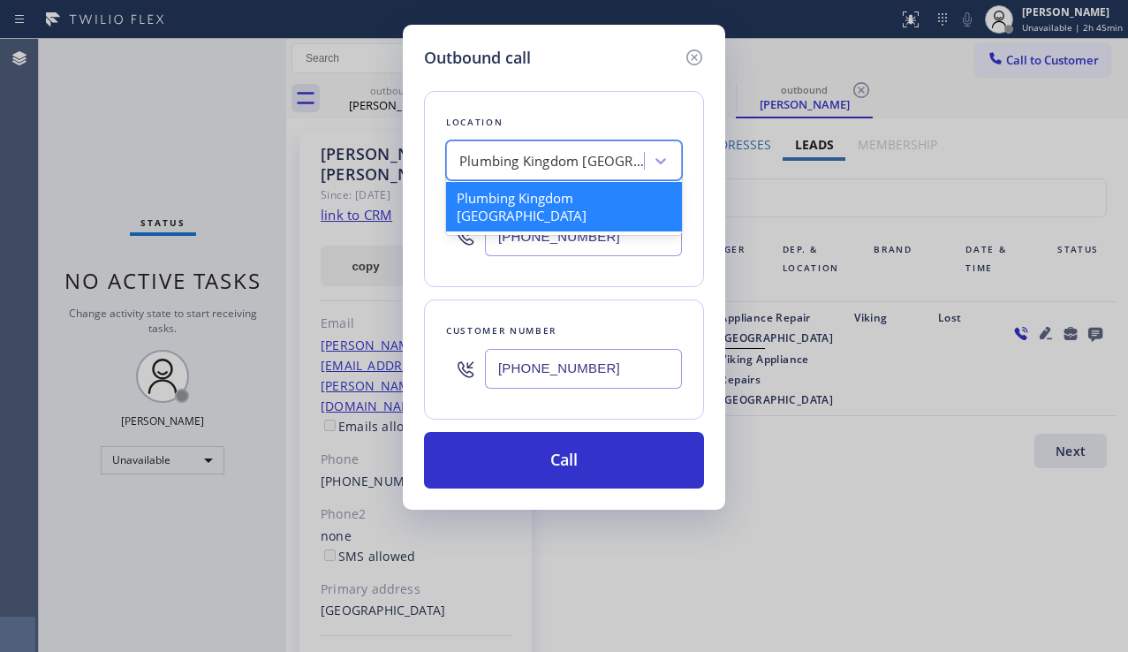
paste input "Alliance HVAC Tribeca"
type input "Alliance HVAC Tribeca"
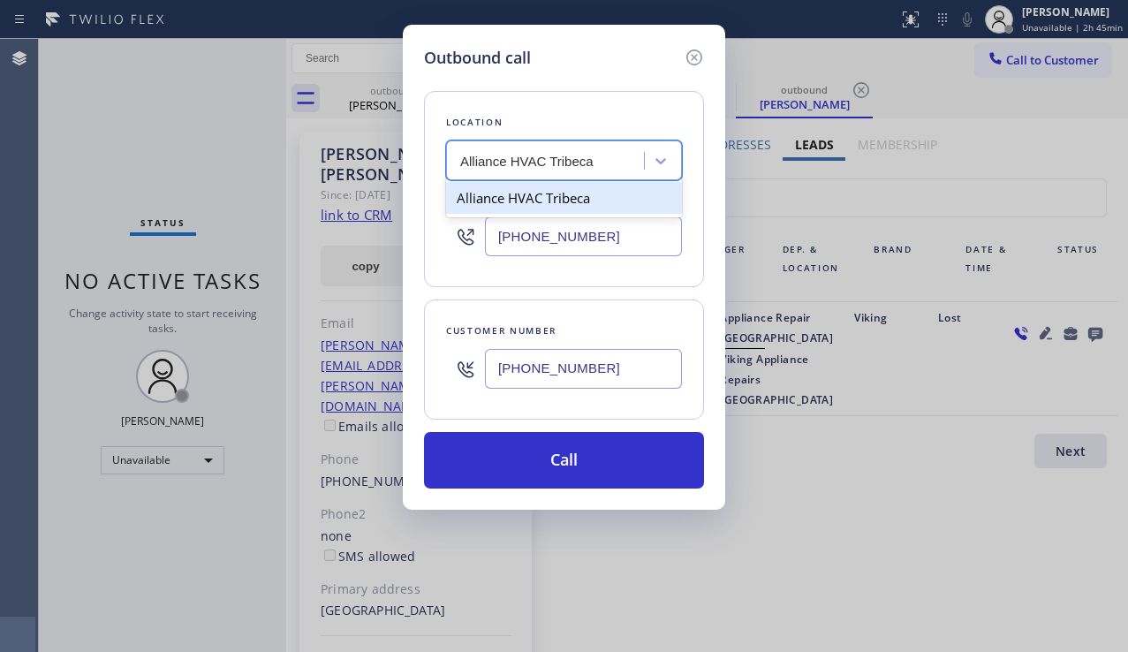
click at [532, 206] on div "Alliance HVAC Tribeca" at bounding box center [564, 198] width 236 height 32
type input "[PHONE_NUMBER]"
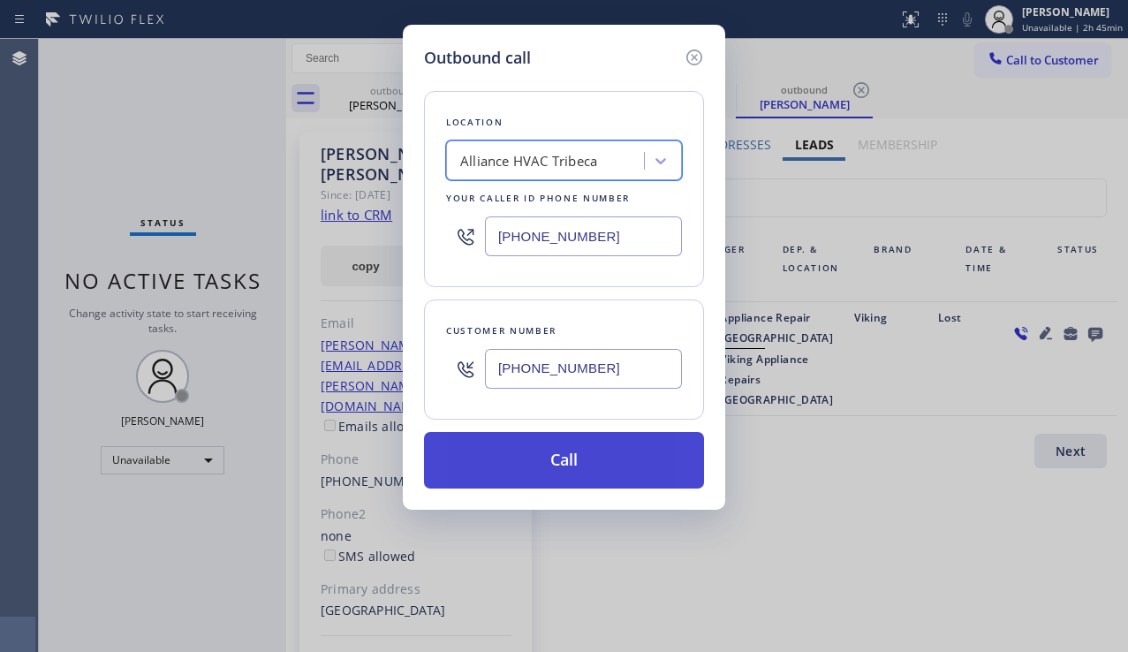
click at [518, 457] on button "Call" at bounding box center [564, 460] width 280 height 57
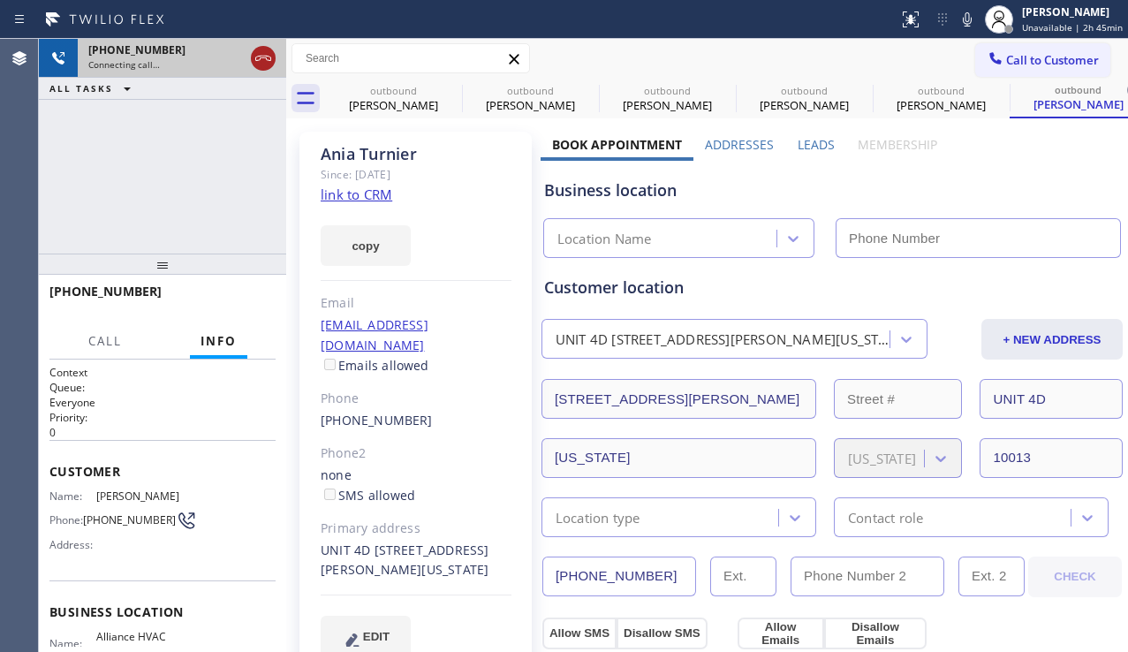
click at [257, 54] on icon at bounding box center [263, 58] width 21 height 21
click at [814, 142] on label "Leads" at bounding box center [815, 144] width 37 height 17
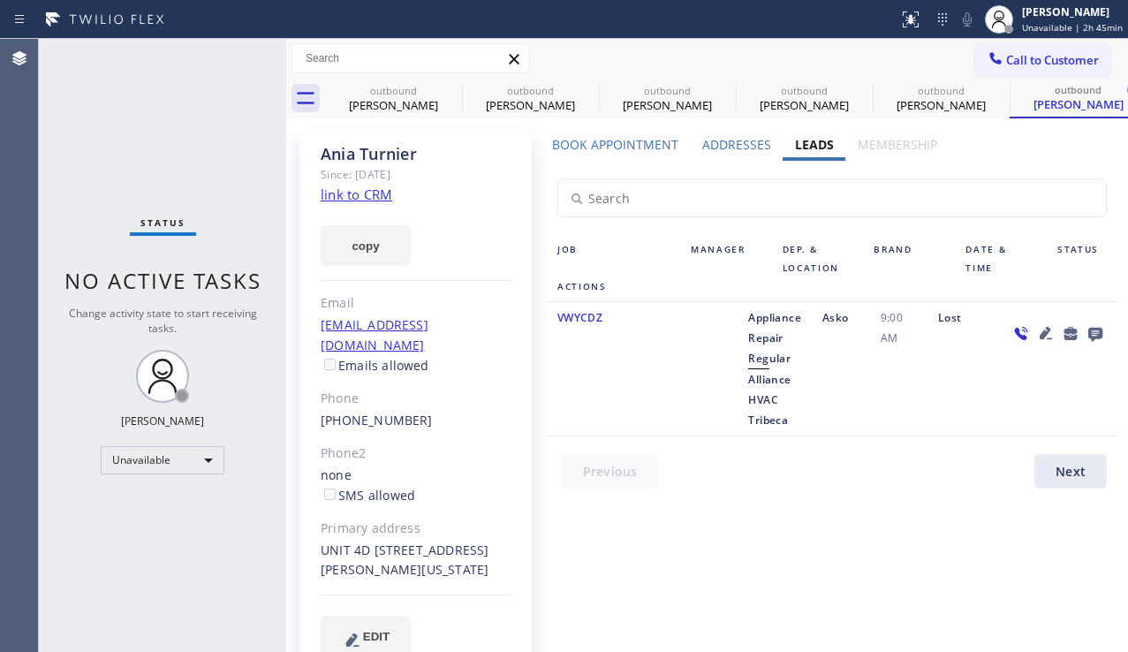
click at [1085, 331] on icon at bounding box center [1095, 333] width 21 height 22
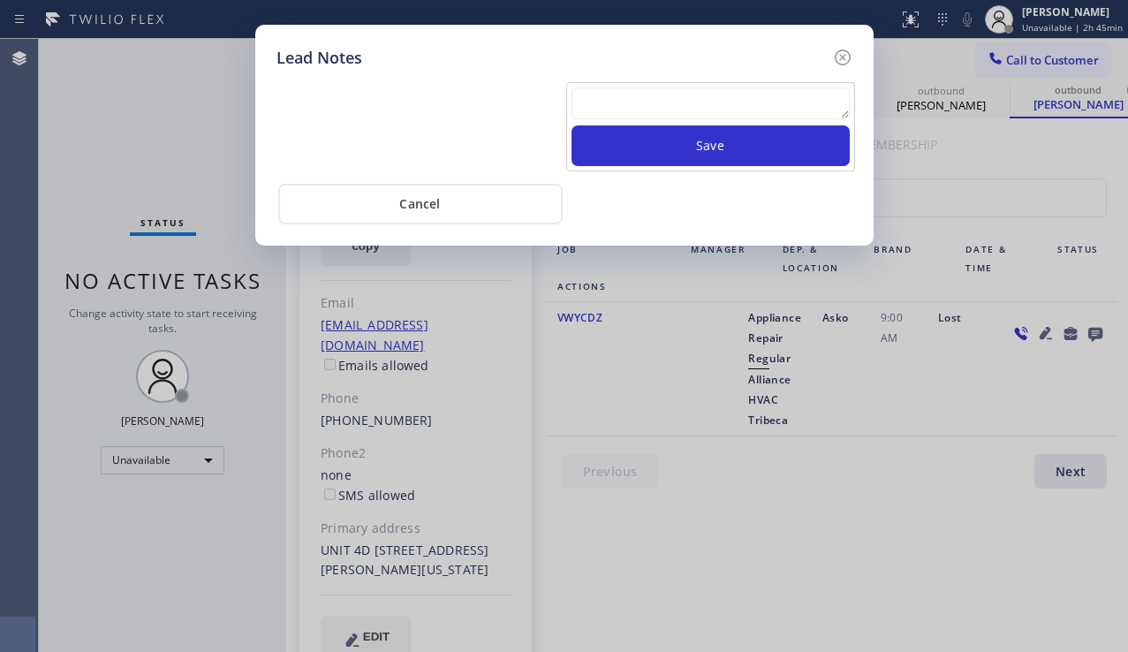
click at [651, 103] on textarea at bounding box center [710, 103] width 278 height 32
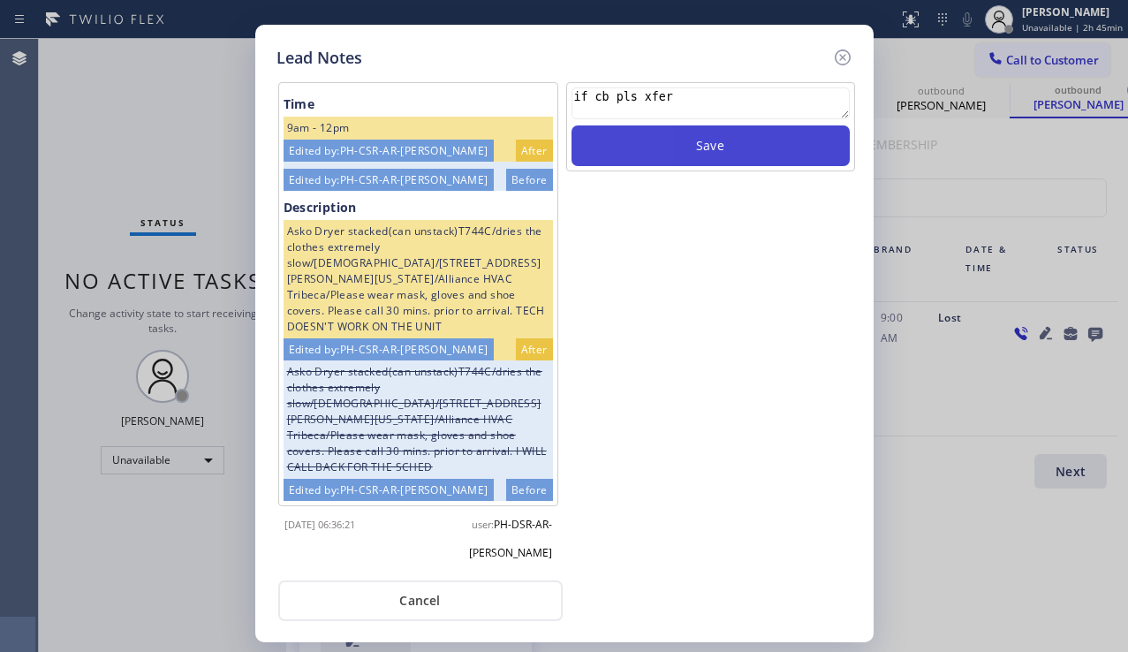
type textarea "if cb pls xfer"
click at [654, 134] on button "Save" at bounding box center [710, 145] width 278 height 41
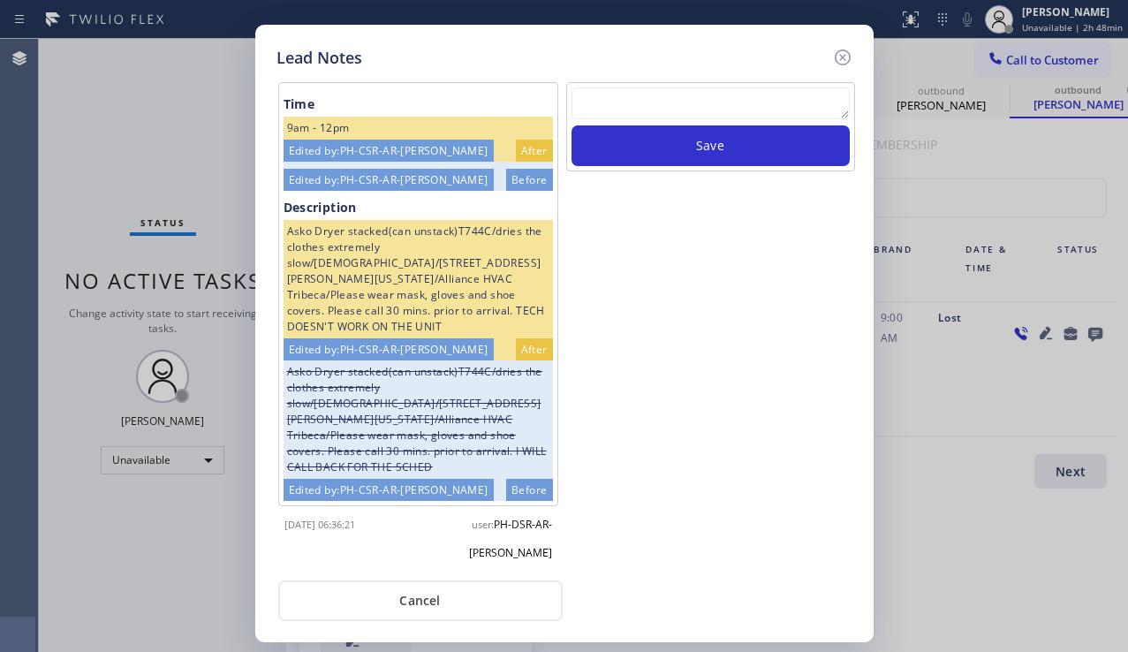
drag, startPoint x: 1087, startPoint y: 386, endPoint x: 1077, endPoint y: 386, distance: 9.7
click at [1087, 386] on div "Lead Notes Time 9am - 12pm Edited by: PH-CSR-AR-[PERSON_NAME] After Edited by: …" at bounding box center [564, 326] width 1128 height 652
drag, startPoint x: 469, startPoint y: 261, endPoint x: 499, endPoint y: 261, distance: 30.0
click at [499, 261] on div "Asko Dryer stacked(can unstack)T744C/dries the clothes extremely slow/[DEMOGRAP…" at bounding box center [417, 279] width 269 height 118
copy div "10013"
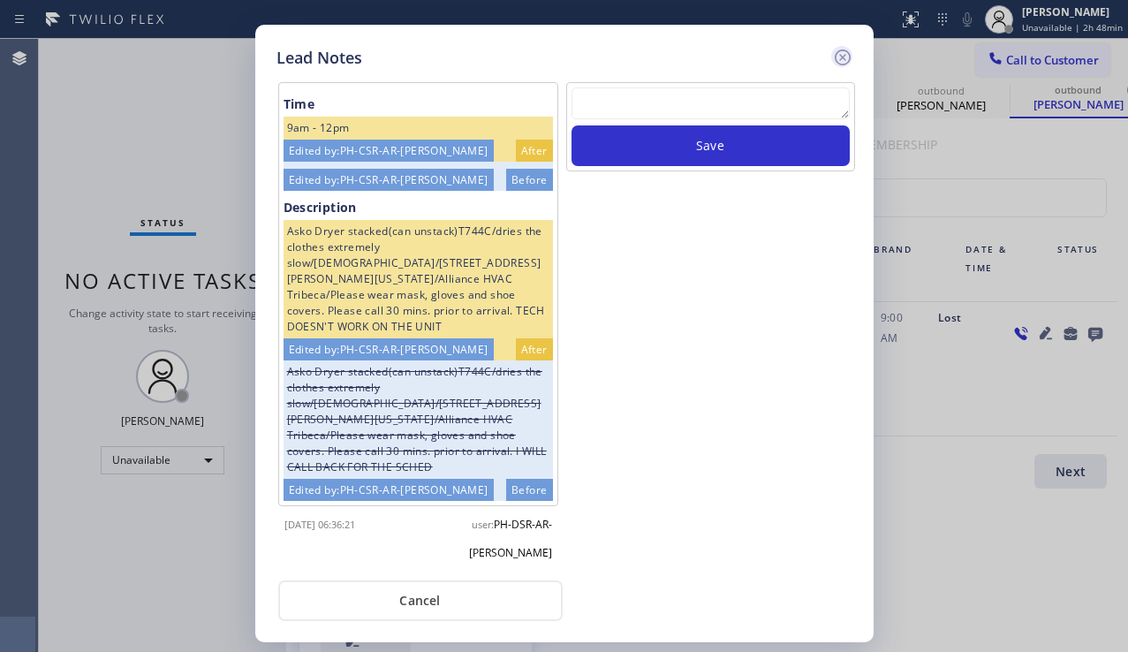
click at [841, 50] on icon at bounding box center [842, 57] width 16 height 16
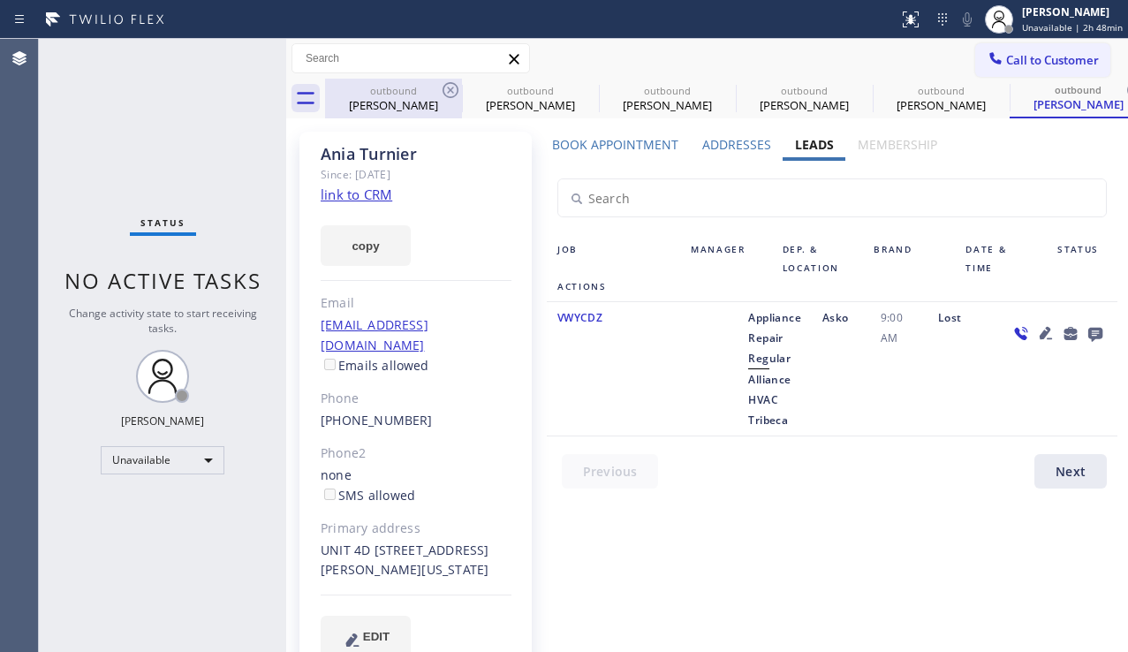
click at [410, 108] on div "[PERSON_NAME]" at bounding box center [393, 105] width 133 height 16
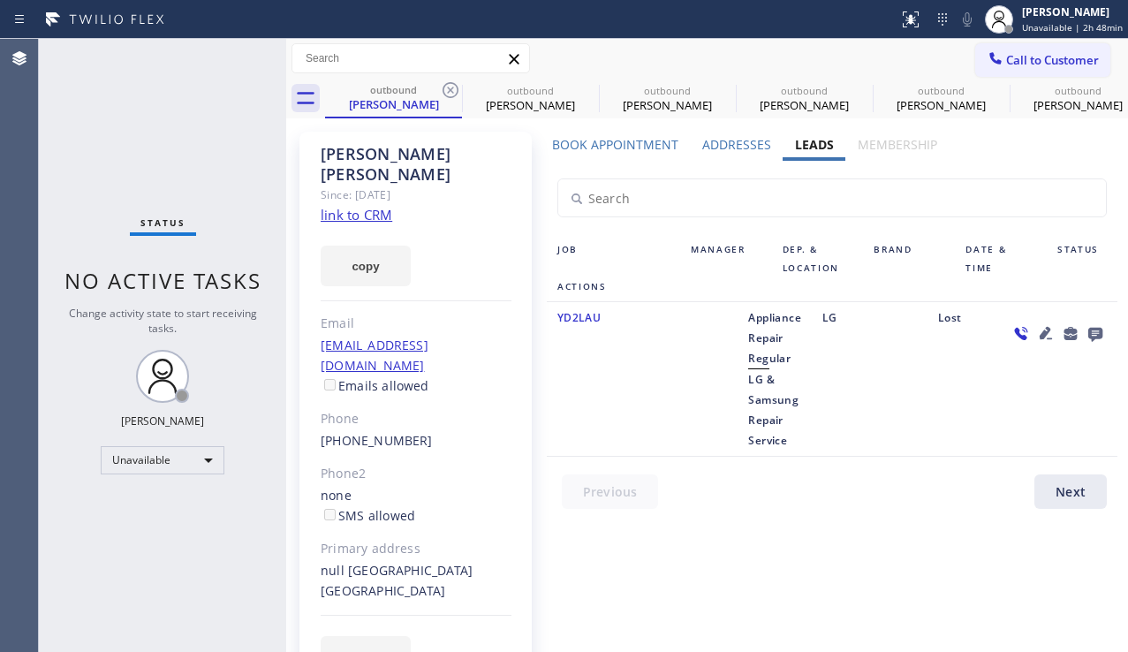
click at [429, 561] on div "null [GEOGRAPHIC_DATA] [GEOGRAPHIC_DATA]" at bounding box center [416, 581] width 191 height 41
drag, startPoint x: 442, startPoint y: 532, endPoint x: 407, endPoint y: 531, distance: 34.5
click at [407, 561] on div "null [GEOGRAPHIC_DATA] [GEOGRAPHIC_DATA]" at bounding box center [416, 581] width 191 height 41
copy div "92835"
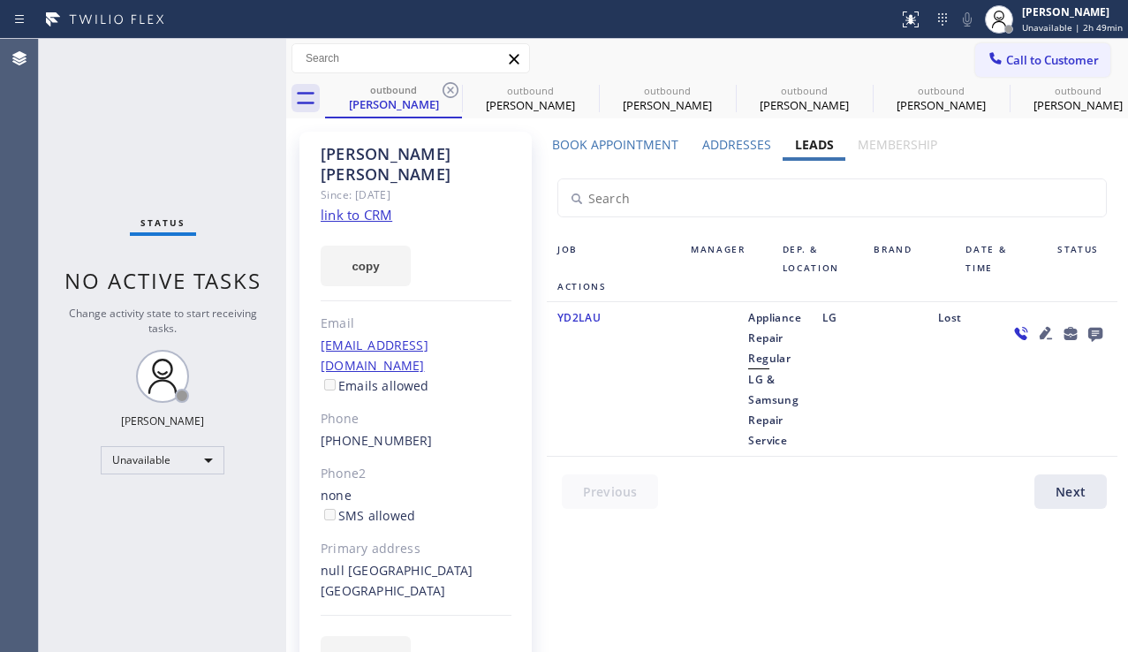
click at [160, 522] on div "Status No active tasks Change activity state to start receiving tasks. [PERSON_…" at bounding box center [162, 345] width 247 height 613
click at [669, 110] on div "[PERSON_NAME]" at bounding box center [667, 105] width 133 height 16
type input "[PHONE_NUMBER]"
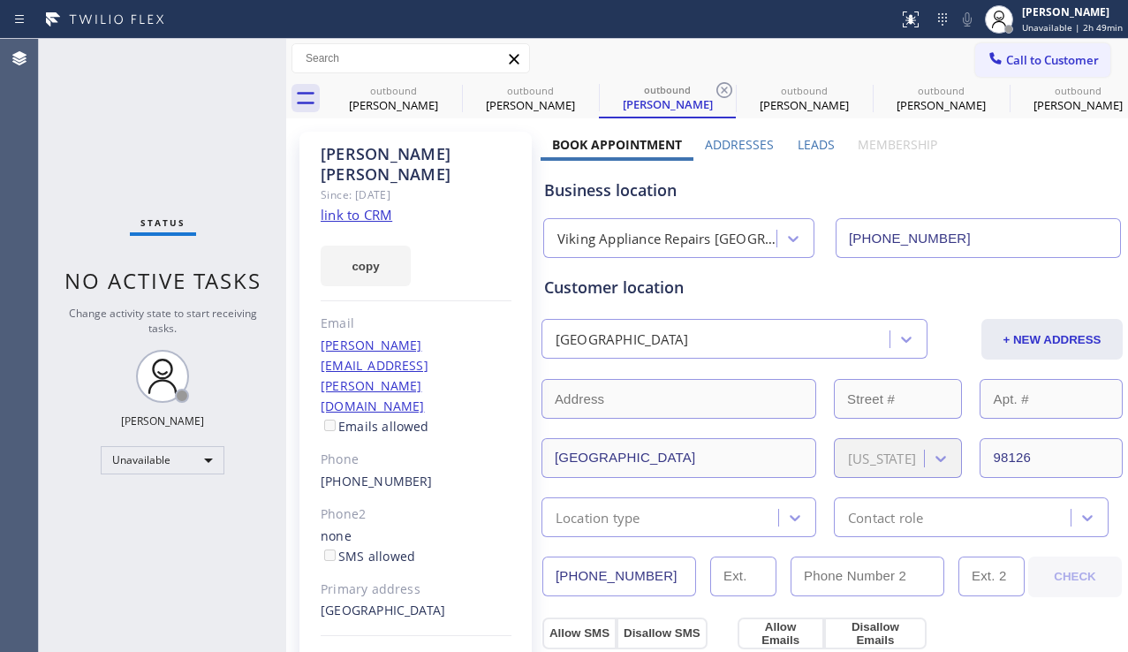
drag, startPoint x: 658, startPoint y: 577, endPoint x: 536, endPoint y: 575, distance: 121.9
click at [540, 575] on div "[PHONE_NUMBER]" at bounding box center [783, 576] width 486 height 41
drag, startPoint x: 402, startPoint y: 532, endPoint x: 371, endPoint y: 532, distance: 30.9
click at [371, 601] on div "[GEOGRAPHIC_DATA]" at bounding box center [416, 611] width 191 height 20
copy div "98126"
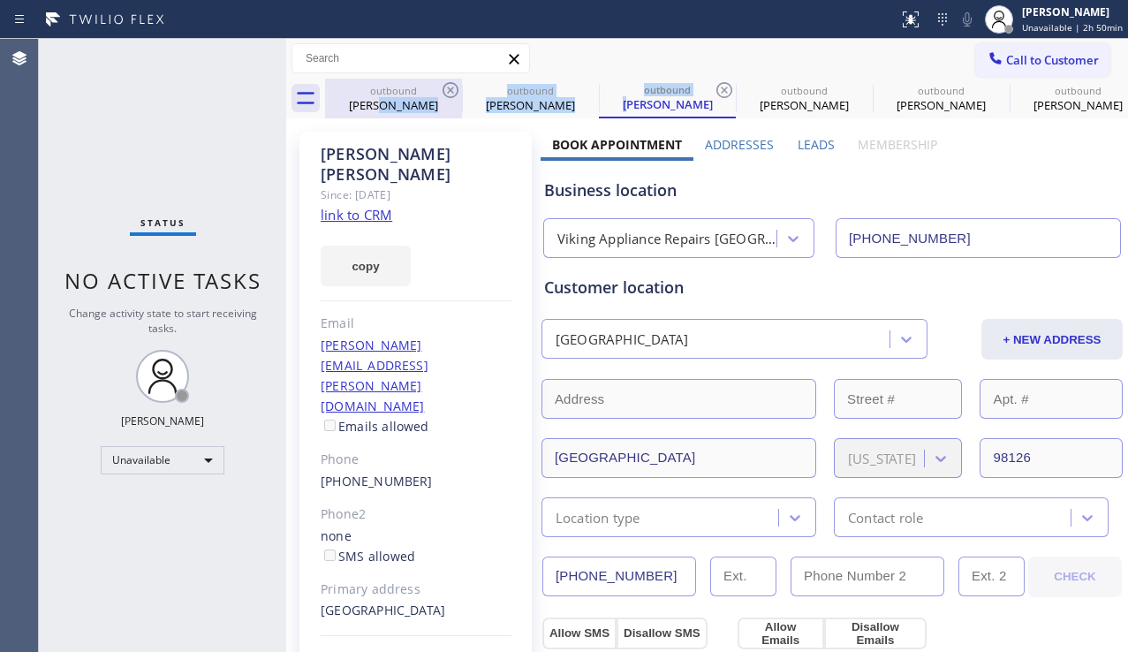
drag, startPoint x: 642, startPoint y: 97, endPoint x: 394, endPoint y: 102, distance: 248.2
click at [394, 102] on div "outbound [PERSON_NAME] outbound [PERSON_NAME] outbound [PERSON_NAME] outbound […" at bounding box center [726, 99] width 803 height 40
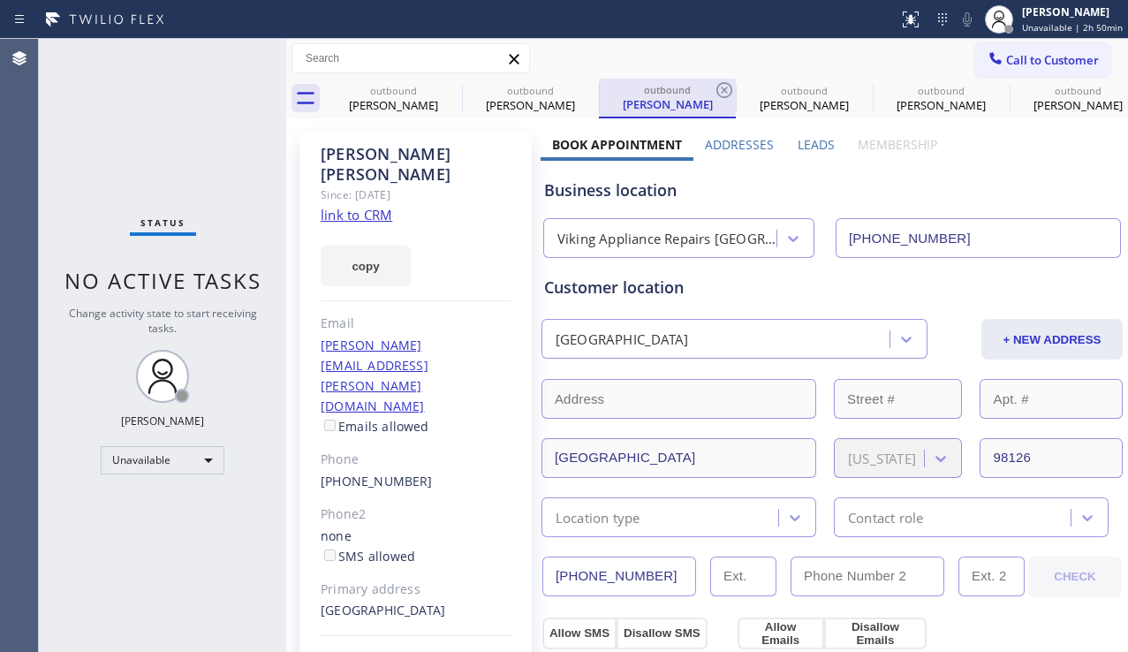
click at [653, 106] on div "[PERSON_NAME]" at bounding box center [667, 104] width 133 height 16
drag, startPoint x: 650, startPoint y: 569, endPoint x: 508, endPoint y: 578, distance: 142.5
click at [1006, 65] on span "Call to Customer" at bounding box center [1052, 60] width 93 height 16
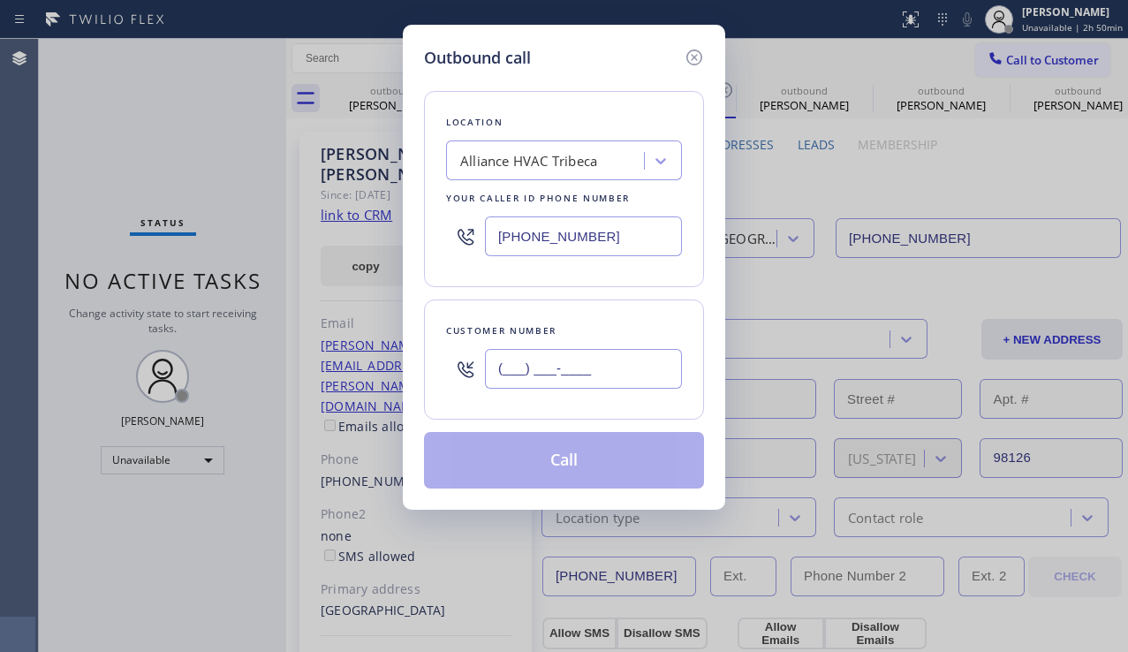
click at [517, 373] on input "(___) ___-____" at bounding box center [583, 369] width 197 height 40
paste input "206) 940-4047"
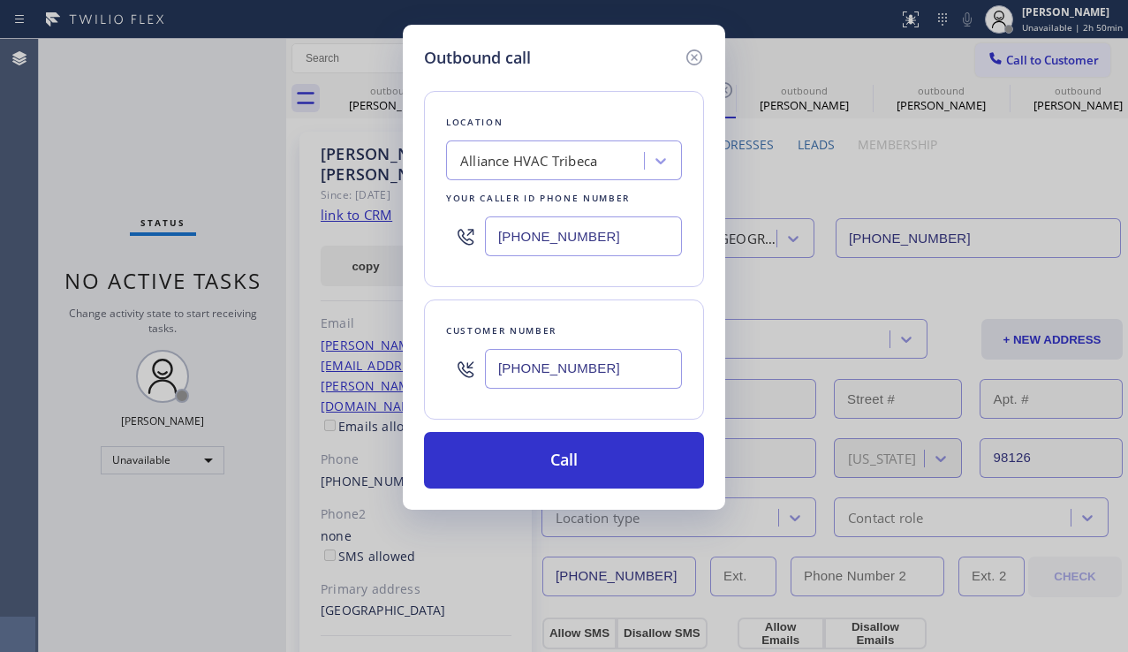
click at [1108, 273] on div "Outbound call Location Alliance HVAC Tribeca Your caller id phone number [PHONE…" at bounding box center [564, 326] width 1128 height 652
click at [505, 164] on div "Alliance HVAC Tribeca" at bounding box center [528, 161] width 137 height 20
drag, startPoint x: 607, startPoint y: 370, endPoint x: 456, endPoint y: 362, distance: 151.2
click at [456, 362] on div "[PHONE_NUMBER]" at bounding box center [564, 368] width 236 height 57
paste input "323) 816-9639"
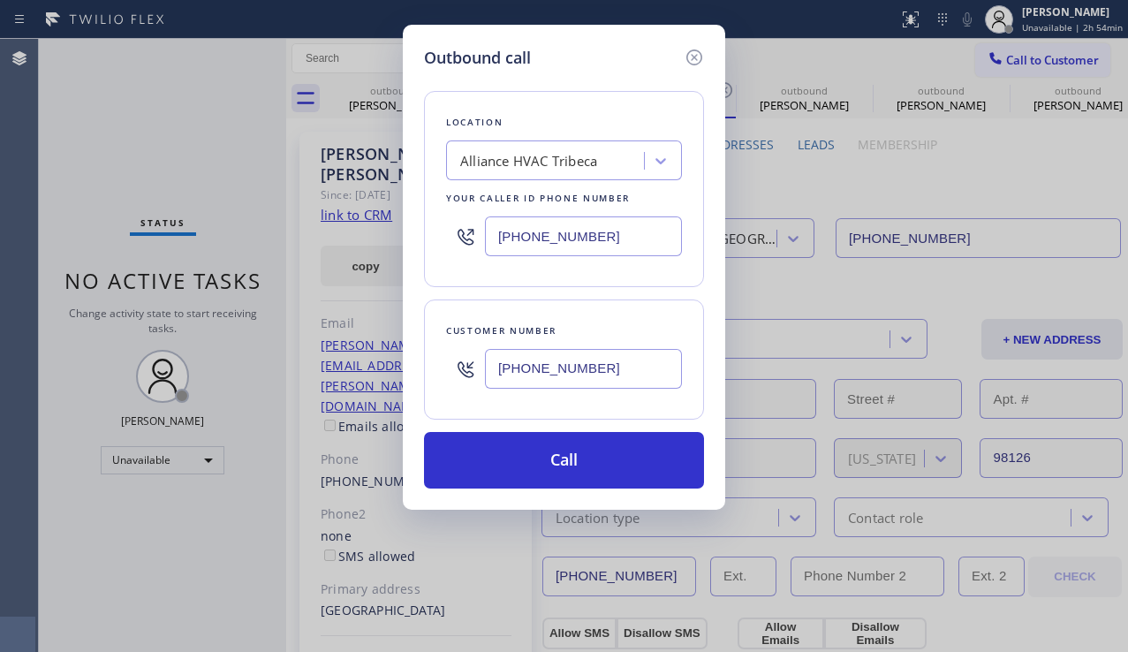
type input "[PHONE_NUMBER]"
drag, startPoint x: 609, startPoint y: 231, endPoint x: 442, endPoint y: 235, distance: 167.0
click at [442, 235] on div "Location Alliance HVAC Tribeca Your caller id phone number [PHONE_NUMBER]" at bounding box center [564, 189] width 280 height 196
paste input "855) 999-4417"
type input "[PHONE_NUMBER]"
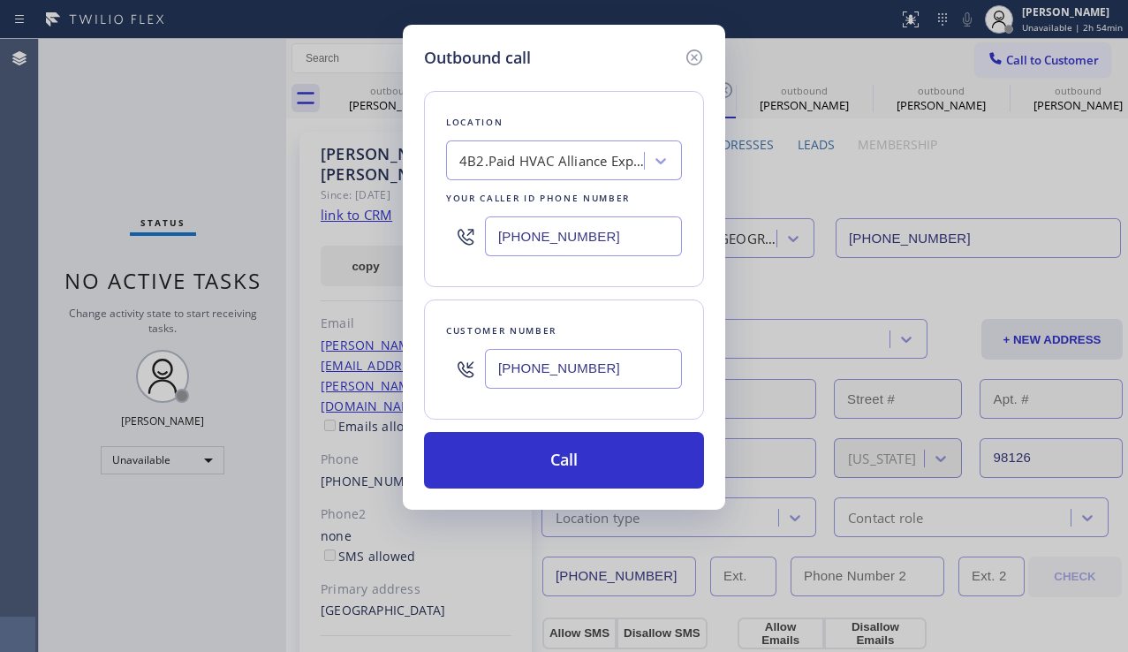
drag, startPoint x: 1083, startPoint y: 468, endPoint x: 1074, endPoint y: 461, distance: 11.3
click at [1083, 467] on div "Outbound call Location 4B2.Paid HVAC Alliance Expert Your caller id phone numbe…" at bounding box center [564, 326] width 1128 height 652
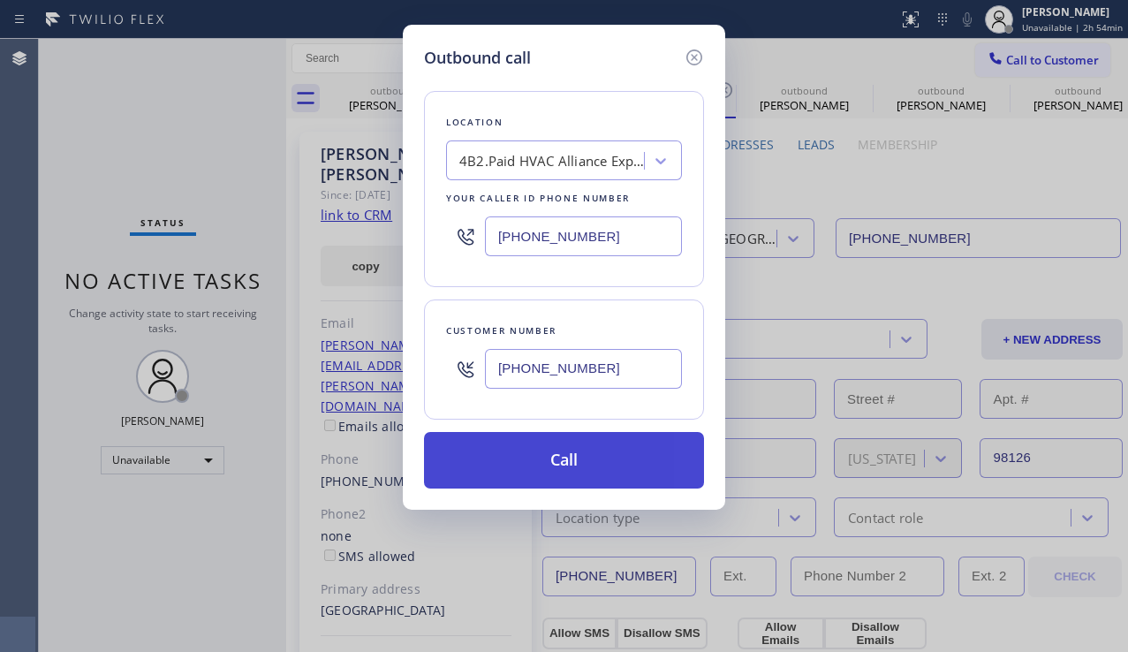
click at [543, 460] on button "Call" at bounding box center [564, 460] width 280 height 57
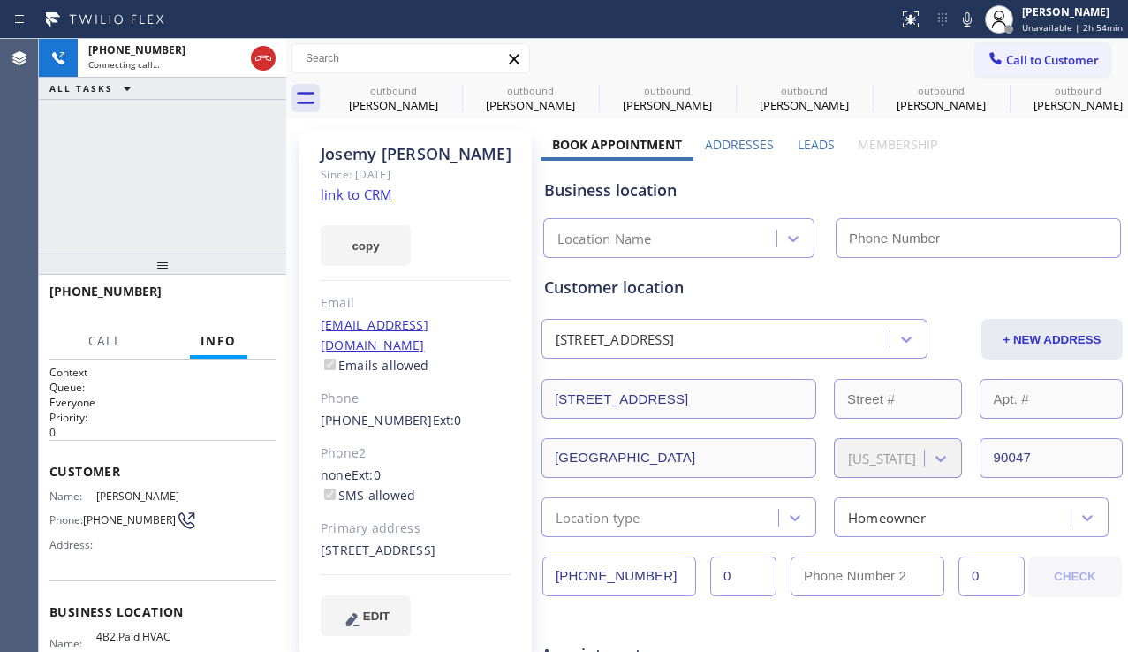
click at [805, 147] on label "Leads" at bounding box center [815, 144] width 37 height 17
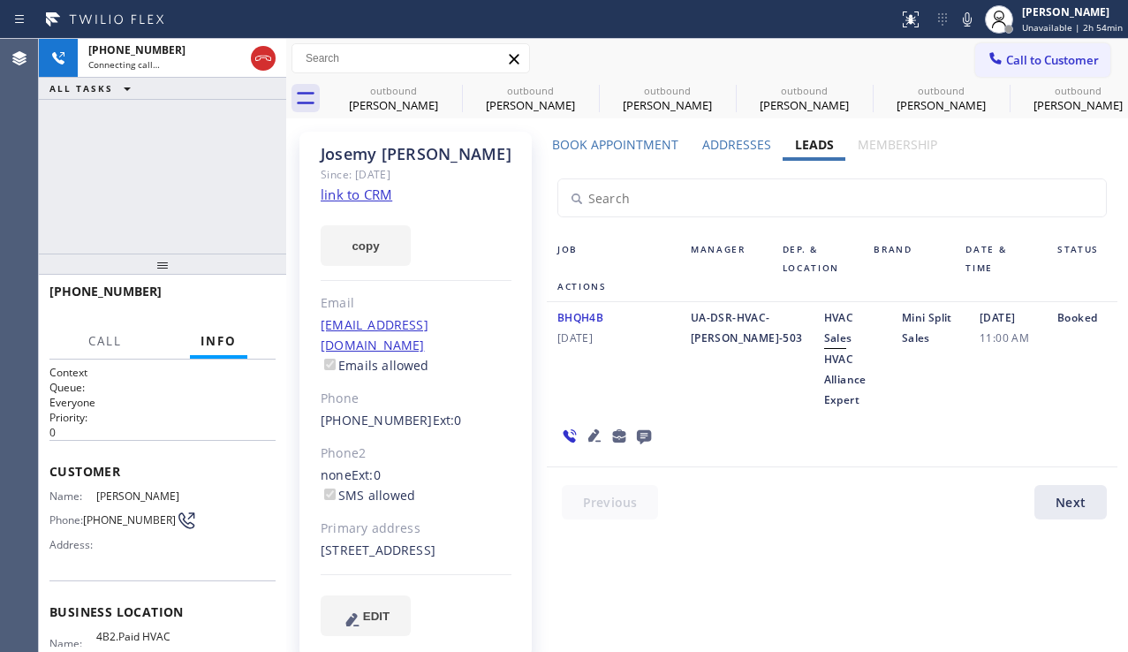
click at [590, 429] on icon at bounding box center [594, 435] width 12 height 12
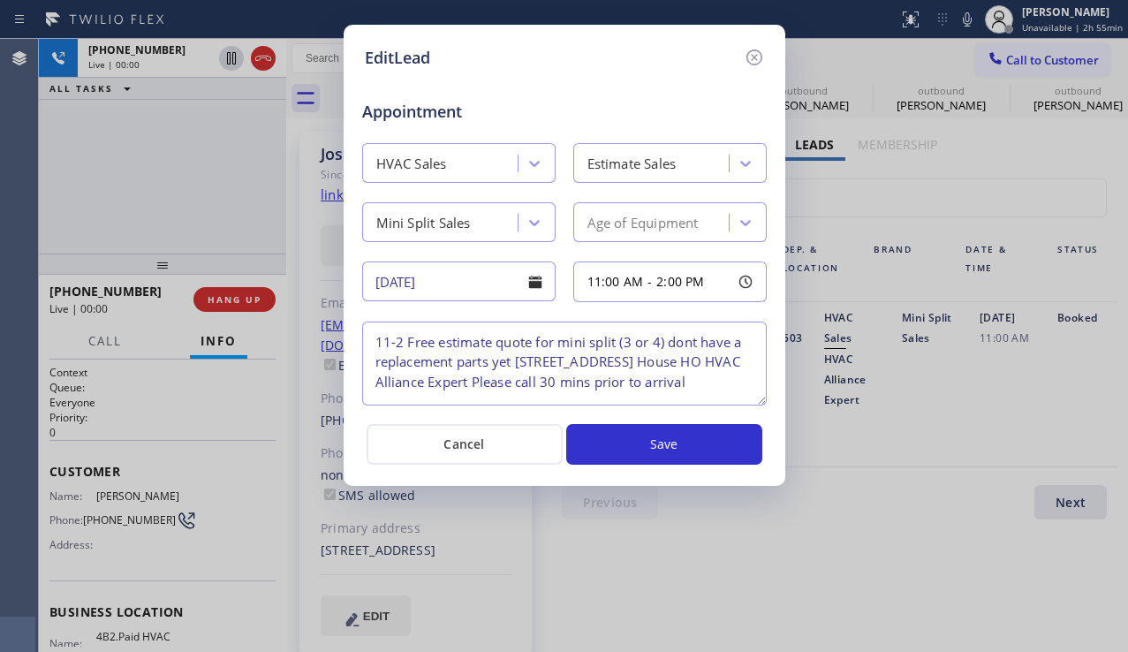
click at [1076, 392] on div "EditLead Appointment HVAC Sales Estimate Sales Mini Split Sales Age of Equipmen…" at bounding box center [564, 326] width 1128 height 652
click at [756, 53] on icon at bounding box center [754, 57] width 21 height 21
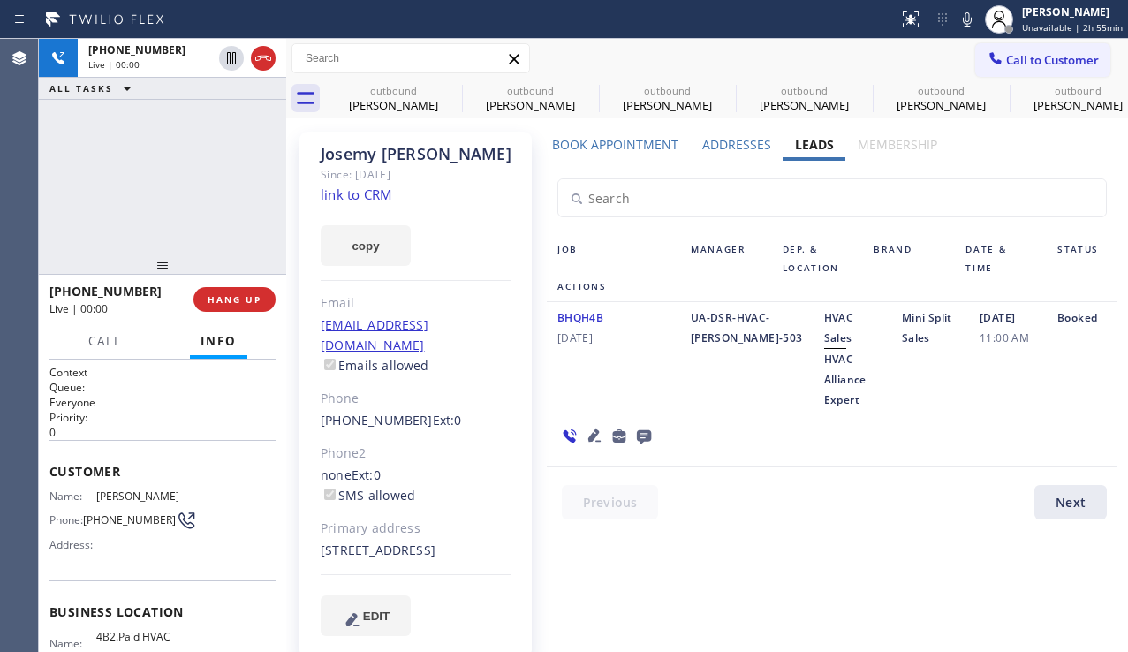
click at [594, 425] on icon at bounding box center [594, 435] width 21 height 21
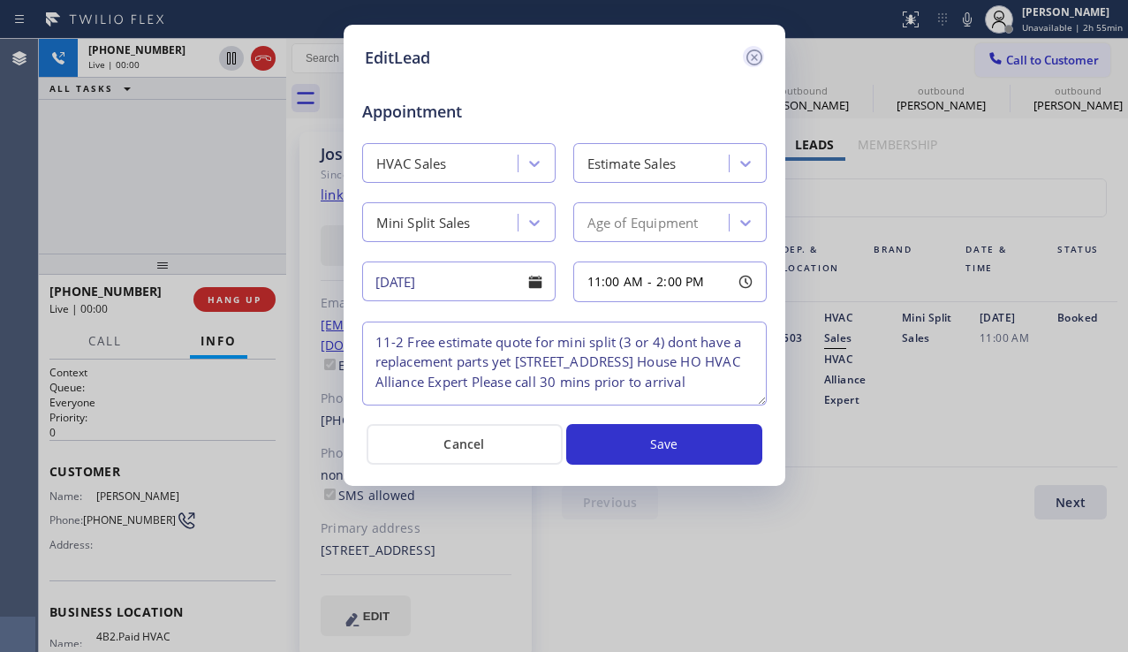
click at [758, 60] on icon at bounding box center [754, 57] width 21 height 21
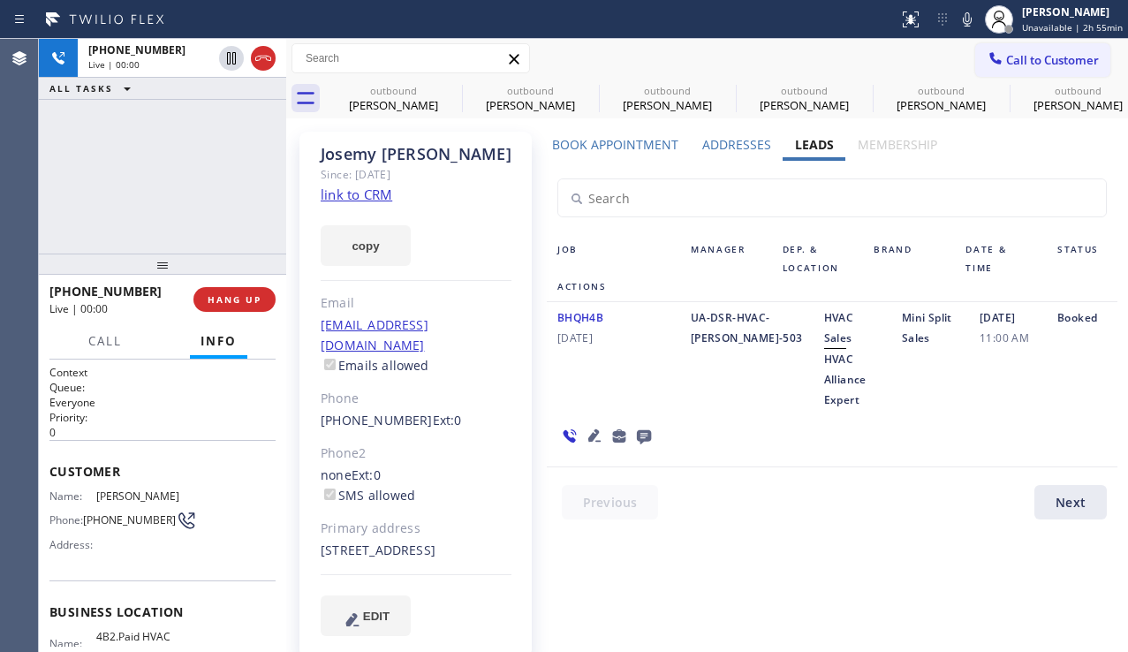
click at [1084, 380] on div "Booked" at bounding box center [1082, 358] width 71 height 102
click at [594, 425] on icon at bounding box center [594, 435] width 21 height 21
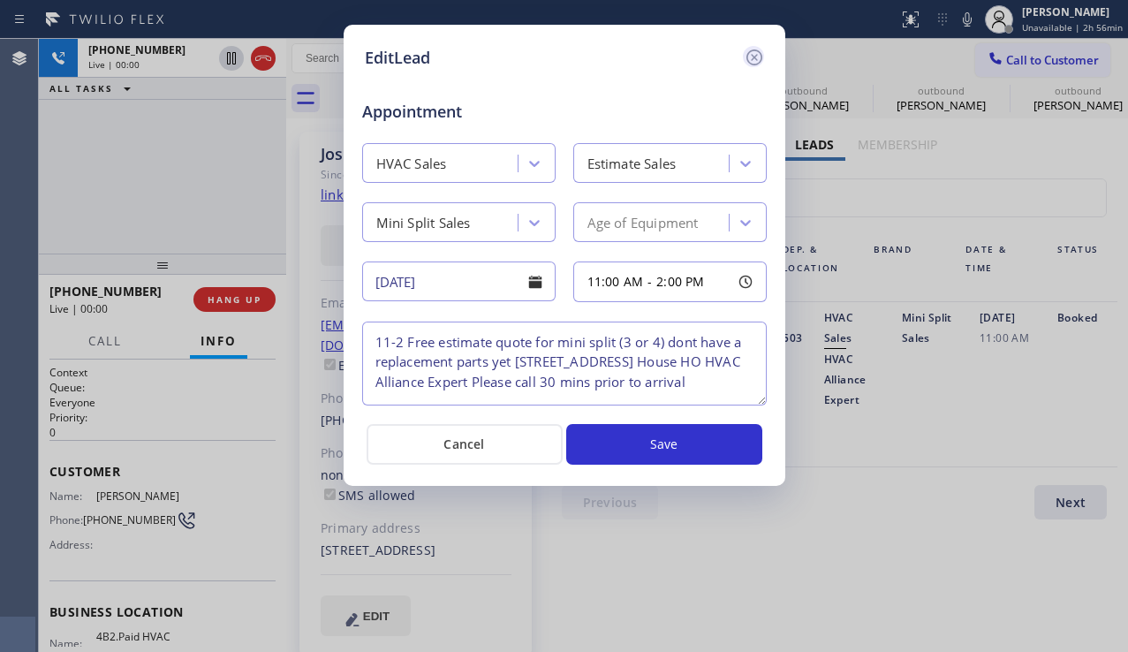
click at [749, 52] on icon at bounding box center [753, 57] width 16 height 16
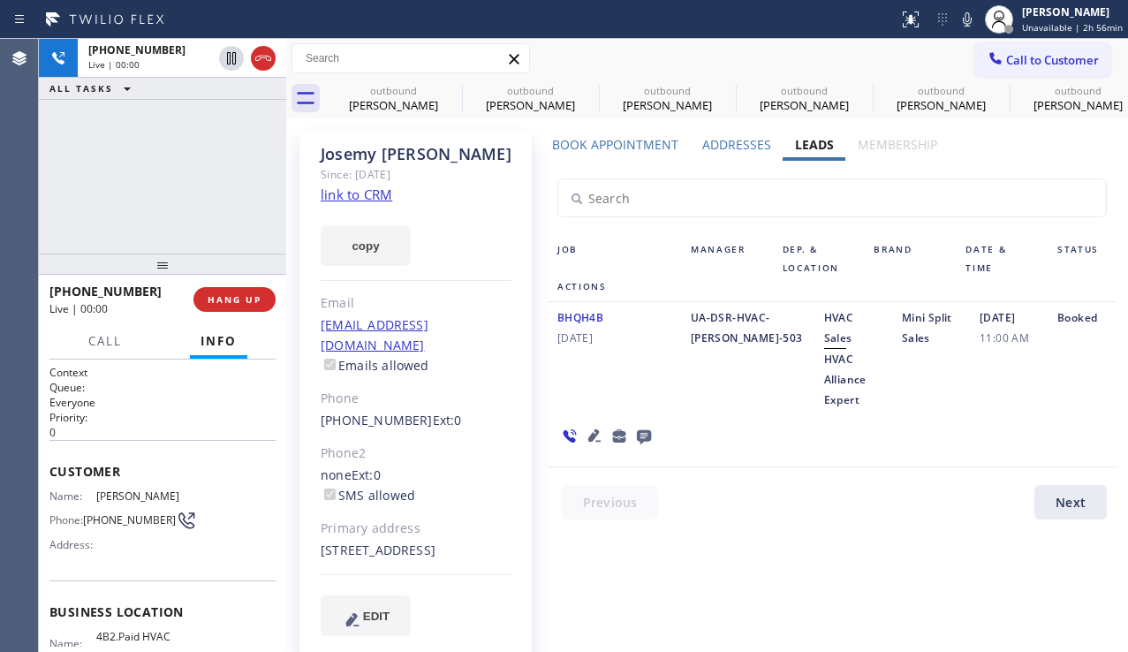
click at [711, 541] on div "Book Appointment Addresses Leads Membership Business location HVAC Alliance Exp…" at bounding box center [831, 401] width 583 height 530
click at [1100, 404] on div "BHQH4B [DATE] UA-DSR-HVAC-[PERSON_NAME]-503 HVAC Sales HVAC Alliance Expert Min…" at bounding box center [832, 384] width 571 height 165
click at [1101, 409] on div "BHQH4B [DATE] UA-DSR-HVAC-[PERSON_NAME]-503 HVAC Sales HVAC Alliance Expert Min…" at bounding box center [832, 384] width 571 height 165
click at [637, 430] on icon at bounding box center [644, 437] width 14 height 14
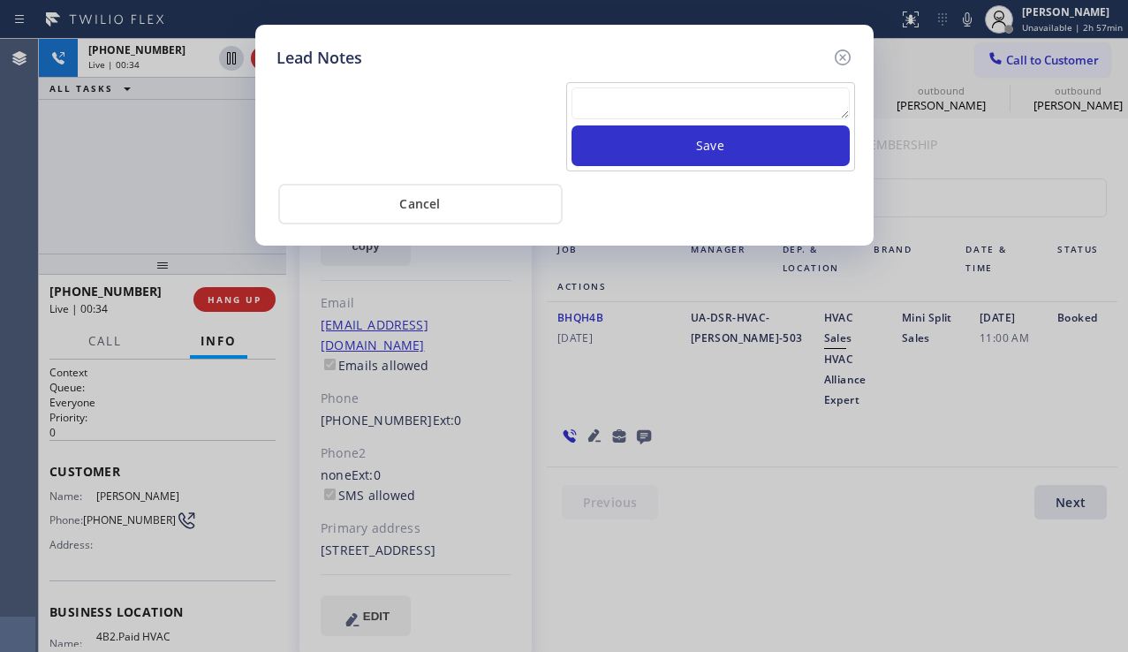
click at [684, 95] on textarea at bounding box center [710, 103] width 278 height 32
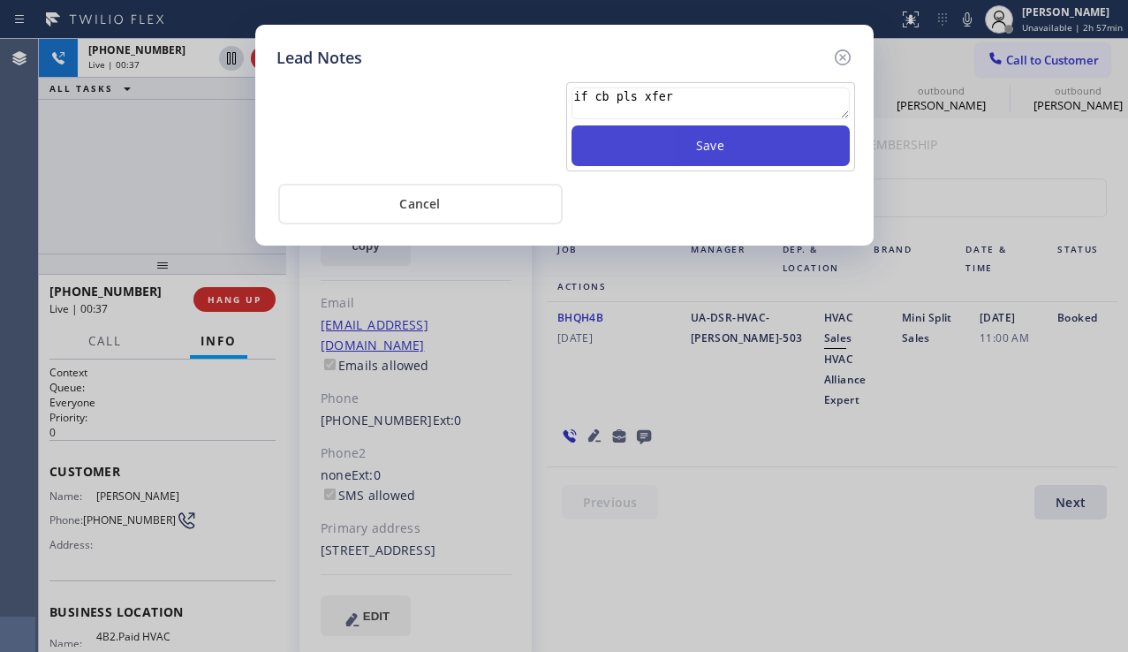
type textarea "if cb pls xfer"
click at [684, 140] on button "Save" at bounding box center [710, 145] width 278 height 41
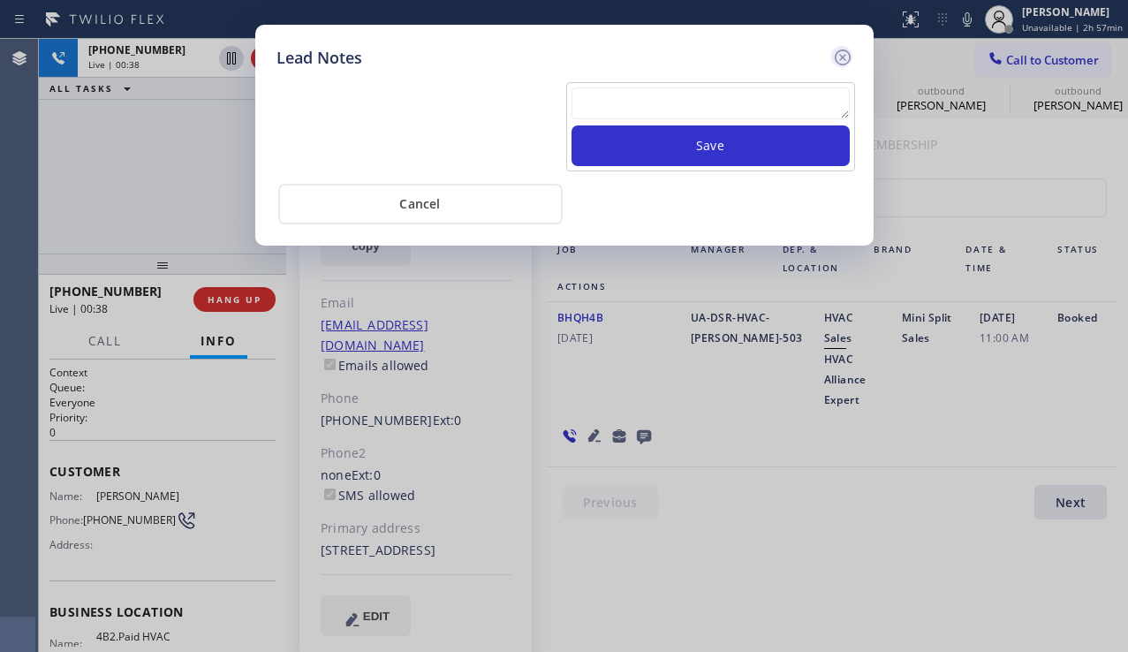
click at [838, 60] on icon at bounding box center [842, 57] width 21 height 21
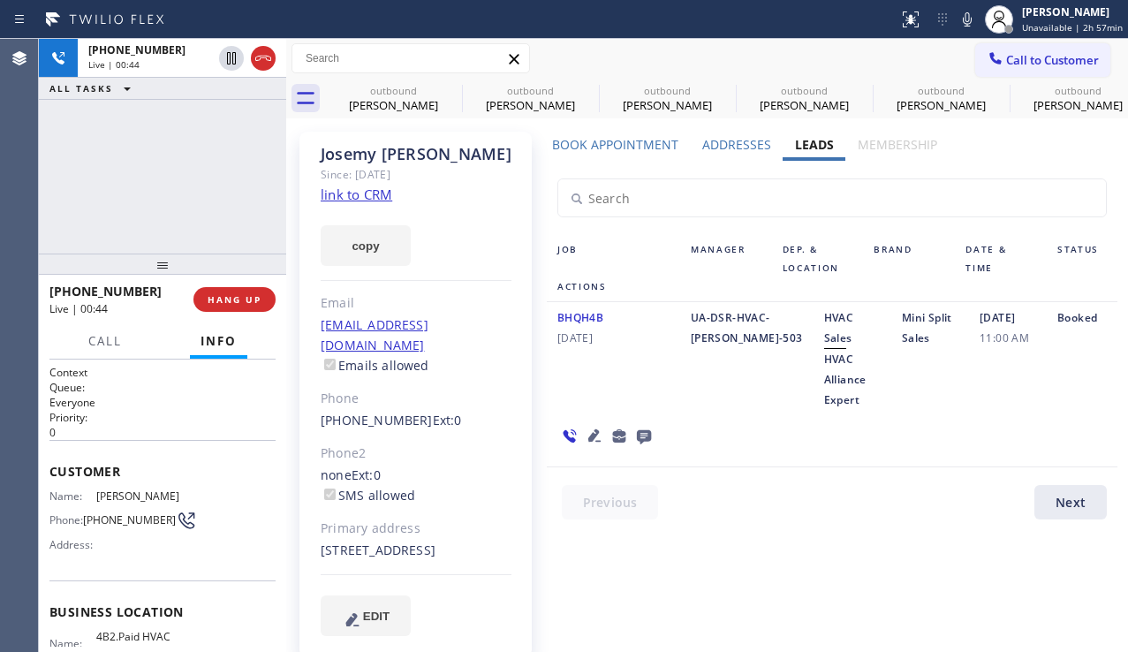
click at [590, 429] on icon at bounding box center [594, 435] width 12 height 12
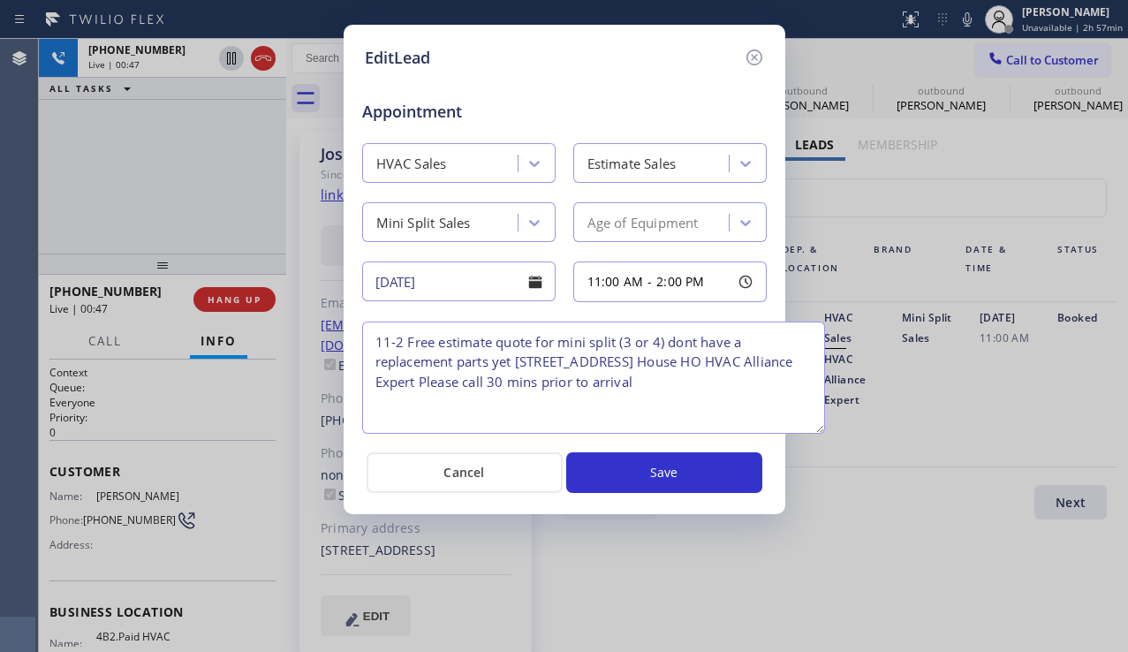
drag, startPoint x: 762, startPoint y: 401, endPoint x: 820, endPoint y: 429, distance: 64.8
click at [820, 429] on textarea "11-2 Free estimate quote for mini split (3 or 4) dont have a replacement parts …" at bounding box center [593, 377] width 463 height 112
click at [760, 62] on icon at bounding box center [753, 57] width 16 height 16
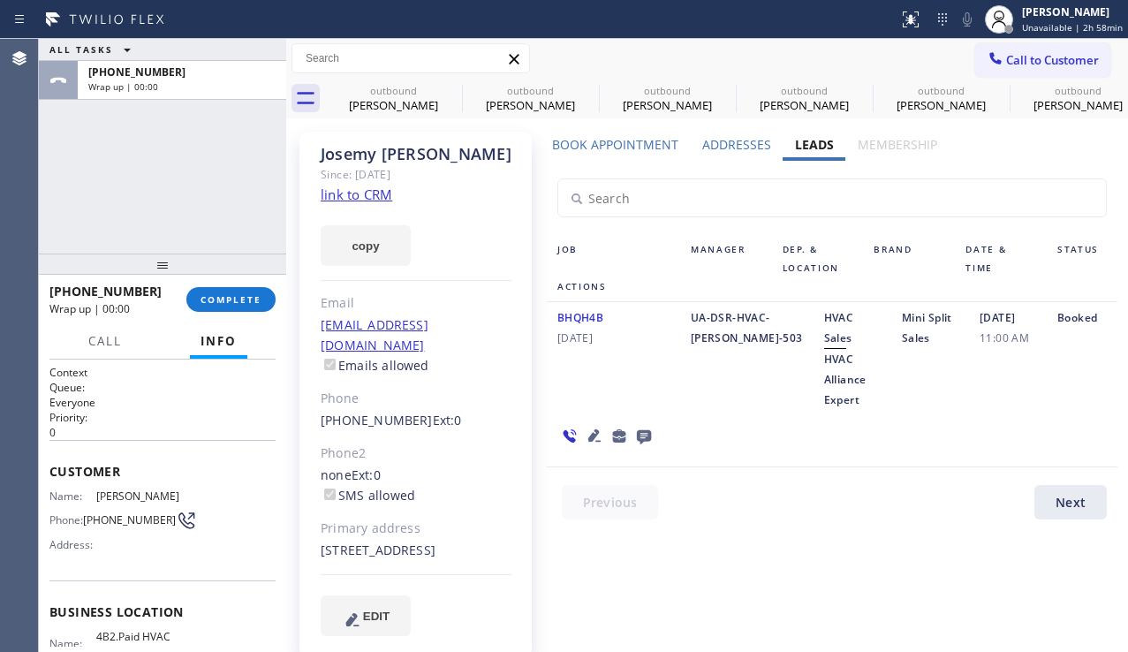
click at [179, 221] on div "ALL TASKS ALL TASKS ACTIVE TASKS TASKS IN WRAP UP [PHONE_NUMBER] Wrap up | 00:00" at bounding box center [162, 146] width 247 height 215
click at [224, 290] on button "COMPLETE" at bounding box center [230, 299] width 89 height 25
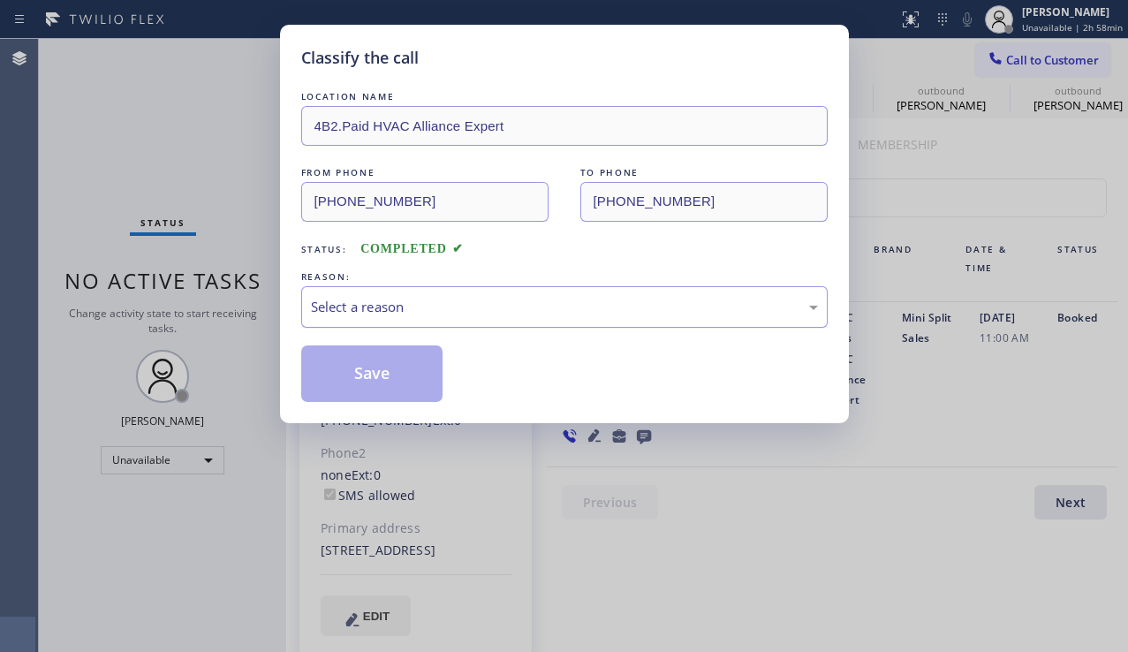
click at [492, 307] on div "Select a reason" at bounding box center [564, 307] width 507 height 20
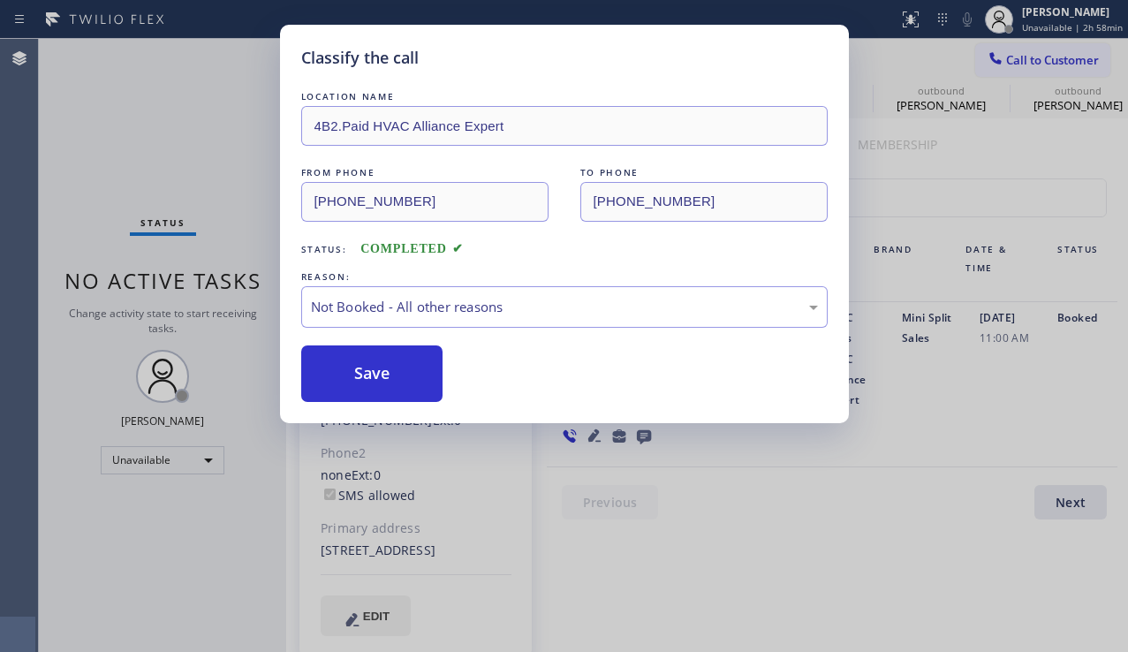
drag, startPoint x: 367, startPoint y: 383, endPoint x: 653, endPoint y: 484, distance: 302.5
click at [368, 382] on button "Save" at bounding box center [372, 373] width 142 height 57
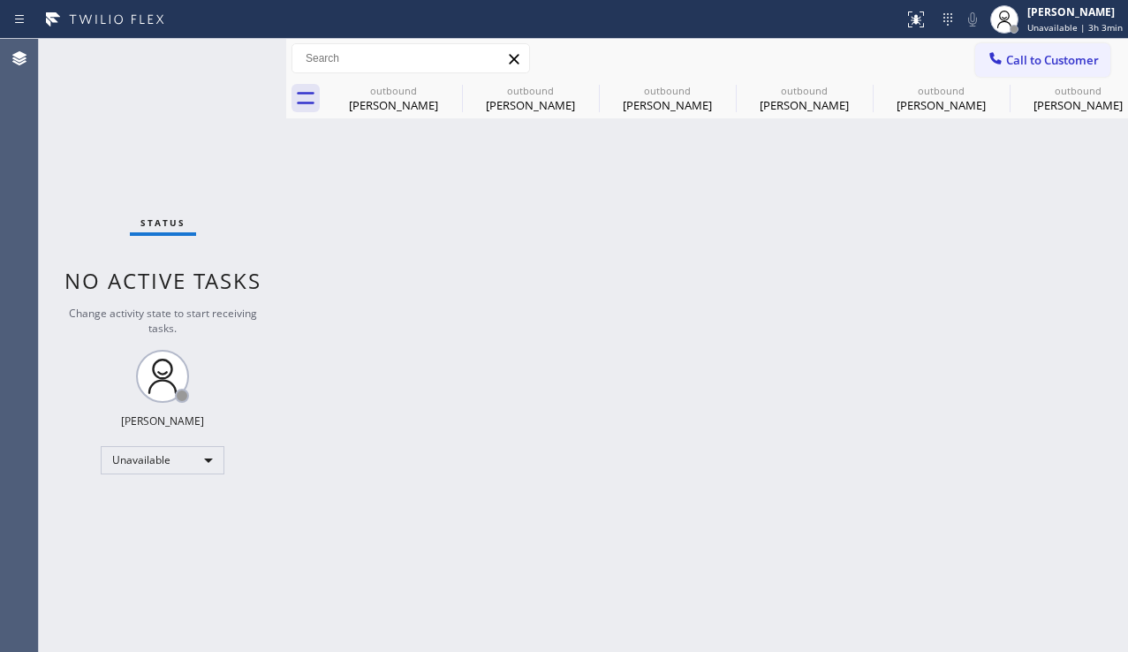
click at [1066, 408] on div "Back to Dashboard Change Sender ID Customers Technicians Select a contact Outbo…" at bounding box center [707, 345] width 842 height 613
click at [382, 108] on div "[PERSON_NAME]" at bounding box center [393, 105] width 133 height 16
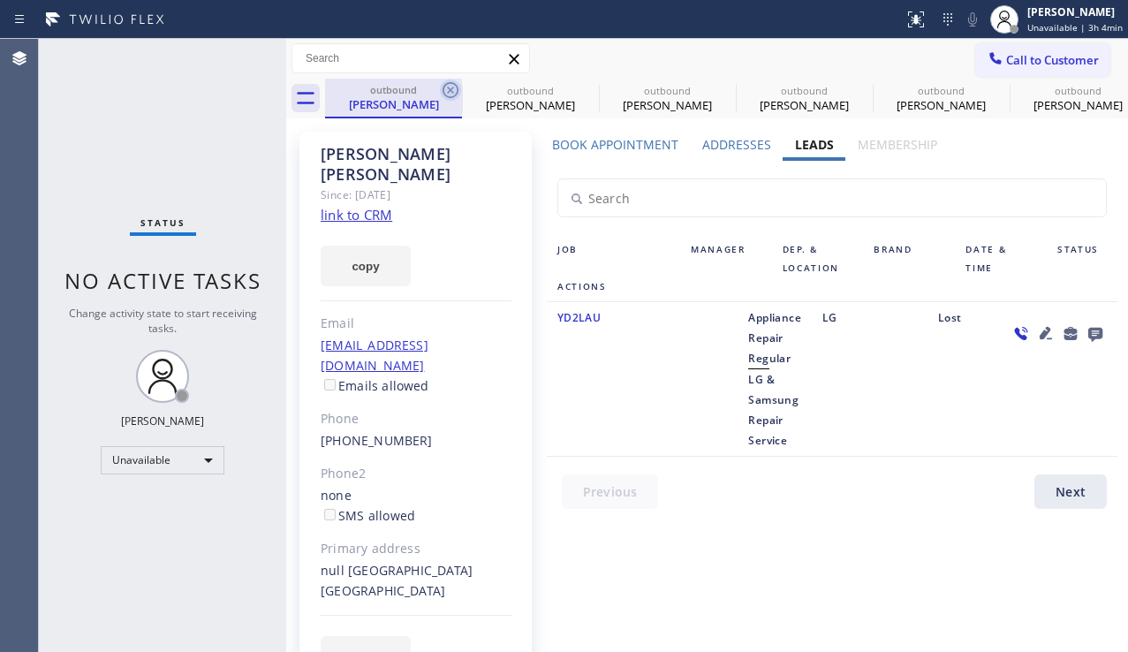
click at [443, 87] on icon at bounding box center [450, 90] width 16 height 16
click at [0, 0] on icon at bounding box center [0, 0] width 0 height 0
type input "[PHONE_NUMBER]"
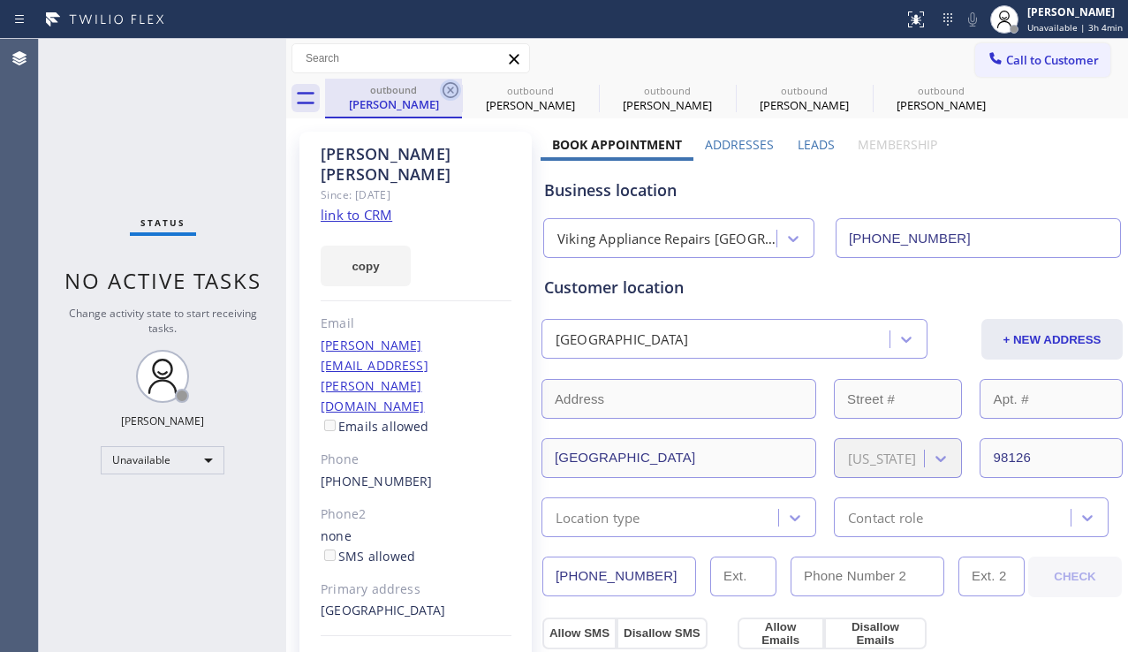
click at [450, 83] on icon at bounding box center [450, 90] width 16 height 16
click at [577, 80] on icon at bounding box center [587, 89] width 21 height 21
type input "[PHONE_NUMBER]"
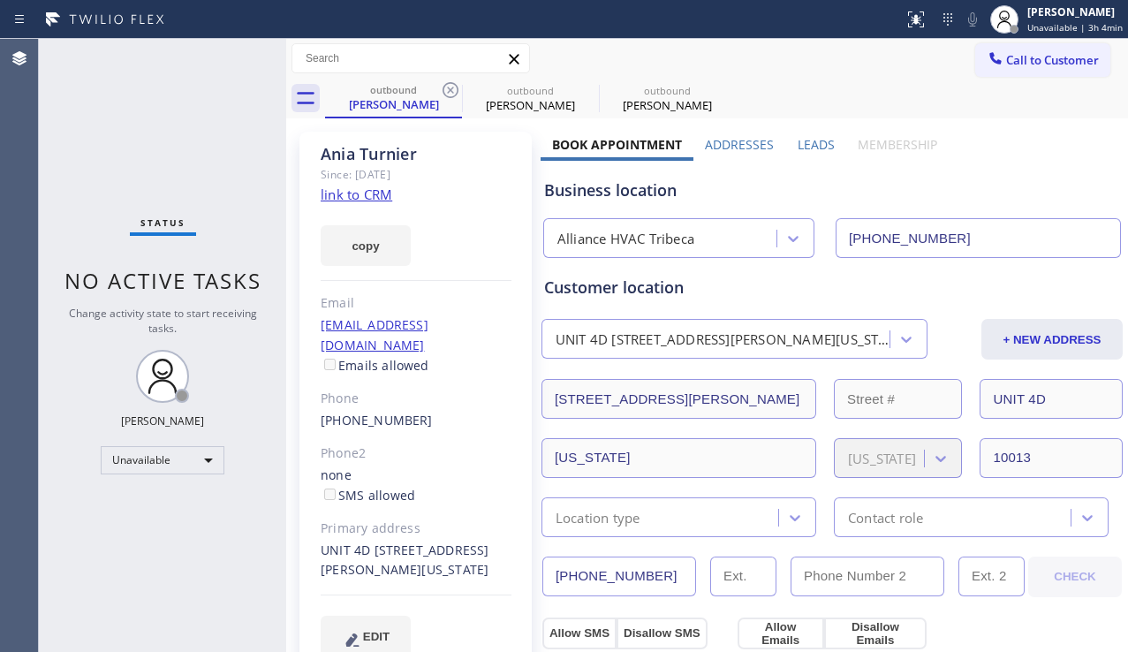
click at [802, 146] on label "Leads" at bounding box center [815, 144] width 37 height 17
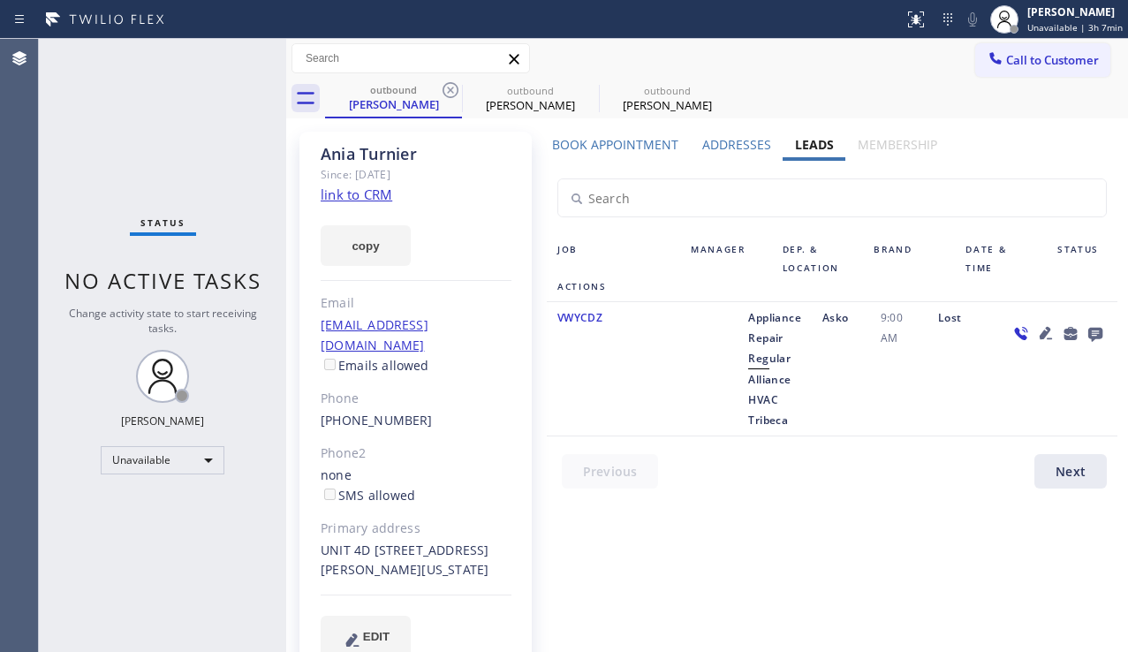
click at [211, 541] on div "Status No active tasks Change activity state to start receiving tasks. [PERSON_…" at bounding box center [162, 345] width 247 height 613
click at [183, 592] on div "Status No active tasks Change activity state to start receiving tasks. [PERSON_…" at bounding box center [162, 345] width 247 height 613
click at [200, 465] on div "Unavailable" at bounding box center [163, 460] width 124 height 28
click at [182, 545] on li "Break" at bounding box center [162, 550] width 120 height 21
click at [176, 463] on div "Break" at bounding box center [163, 460] width 124 height 28
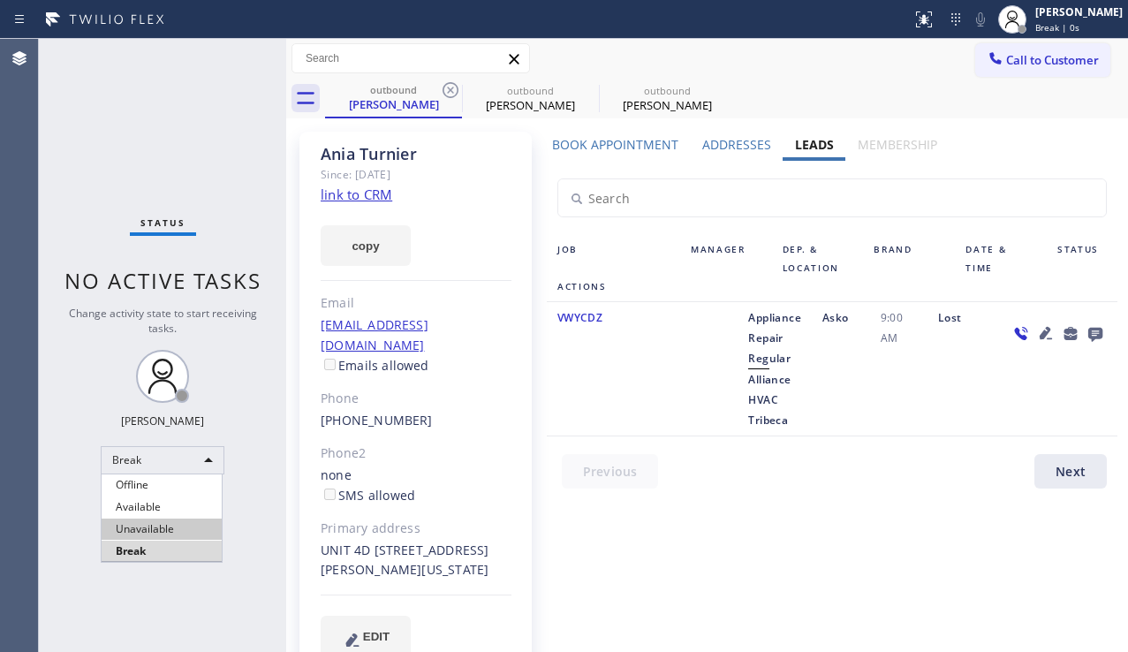
click at [159, 519] on li "Unavailable" at bounding box center [162, 528] width 120 height 21
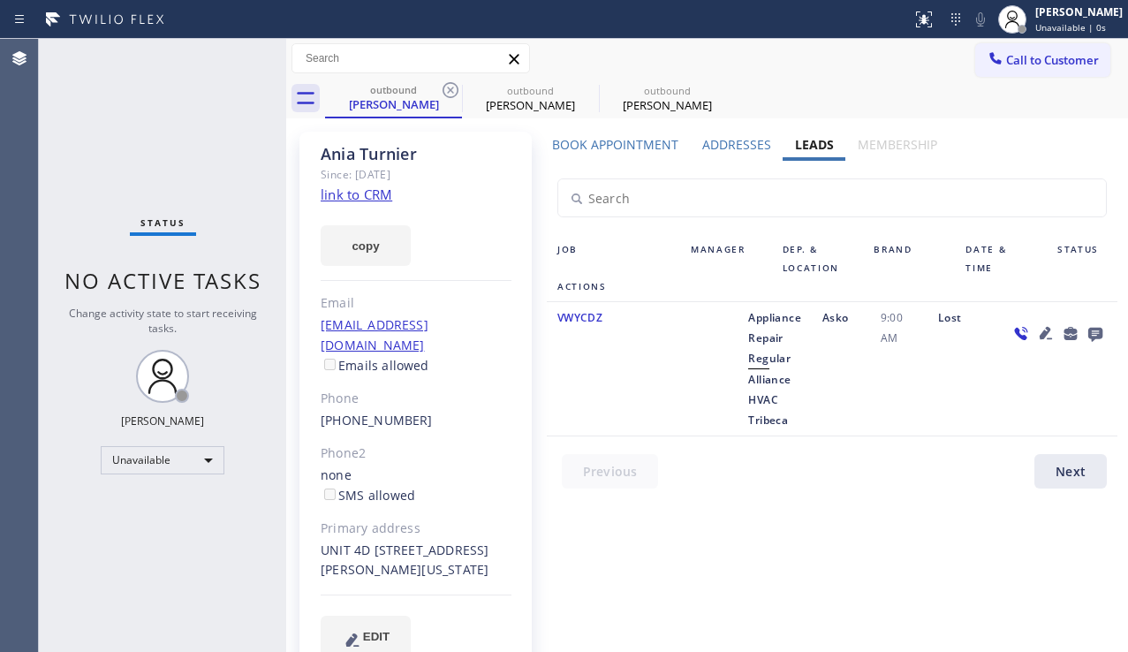
click at [353, 191] on link "link to CRM" at bounding box center [357, 194] width 72 height 18
click at [197, 499] on div "Status No active tasks Change activity state to start receiving tasks. [PERSON_…" at bounding box center [162, 345] width 247 height 613
click at [1066, 57] on span "Call to Customer" at bounding box center [1052, 60] width 93 height 16
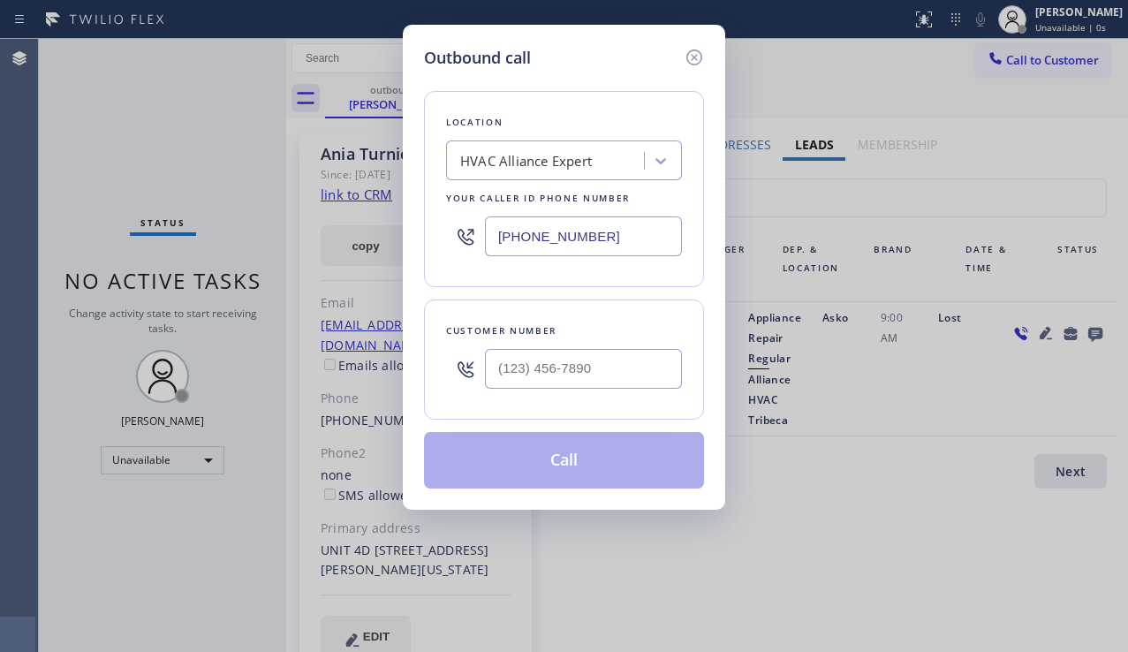
click at [525, 392] on div at bounding box center [583, 368] width 197 height 57
click at [527, 378] on input "(___) ___-____" at bounding box center [583, 369] width 197 height 40
paste input "305) 915-8525"
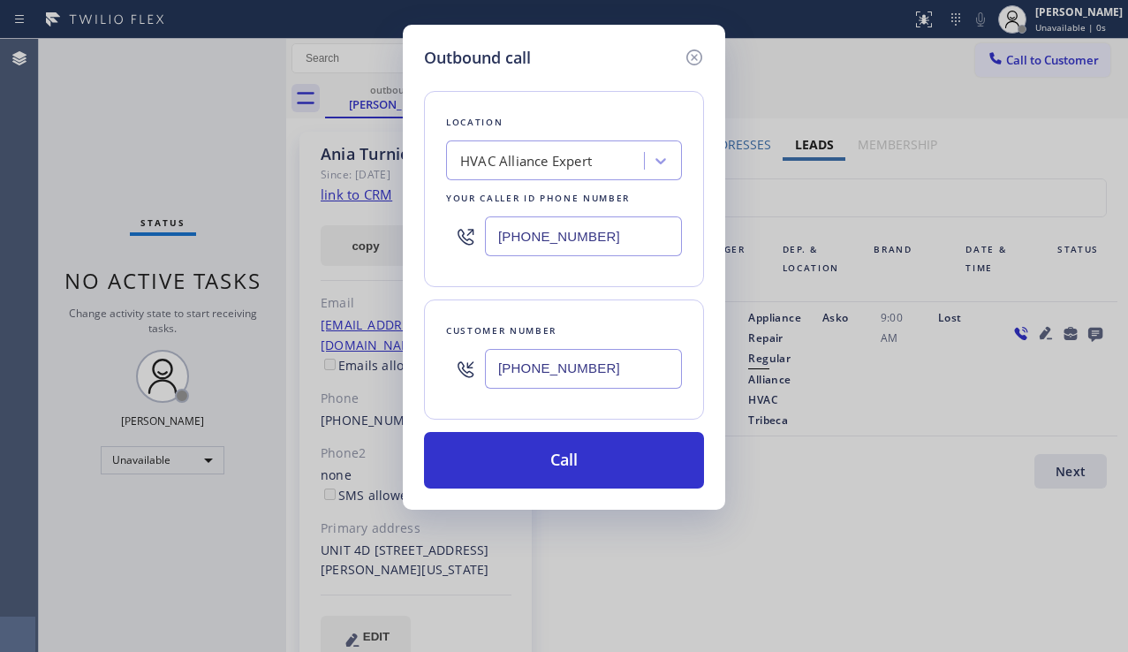
type input "[PHONE_NUMBER]"
click at [1077, 364] on div "Outbound call Location HVAC Alliance Expert Your caller id phone number [PHONE_…" at bounding box center [564, 326] width 1128 height 652
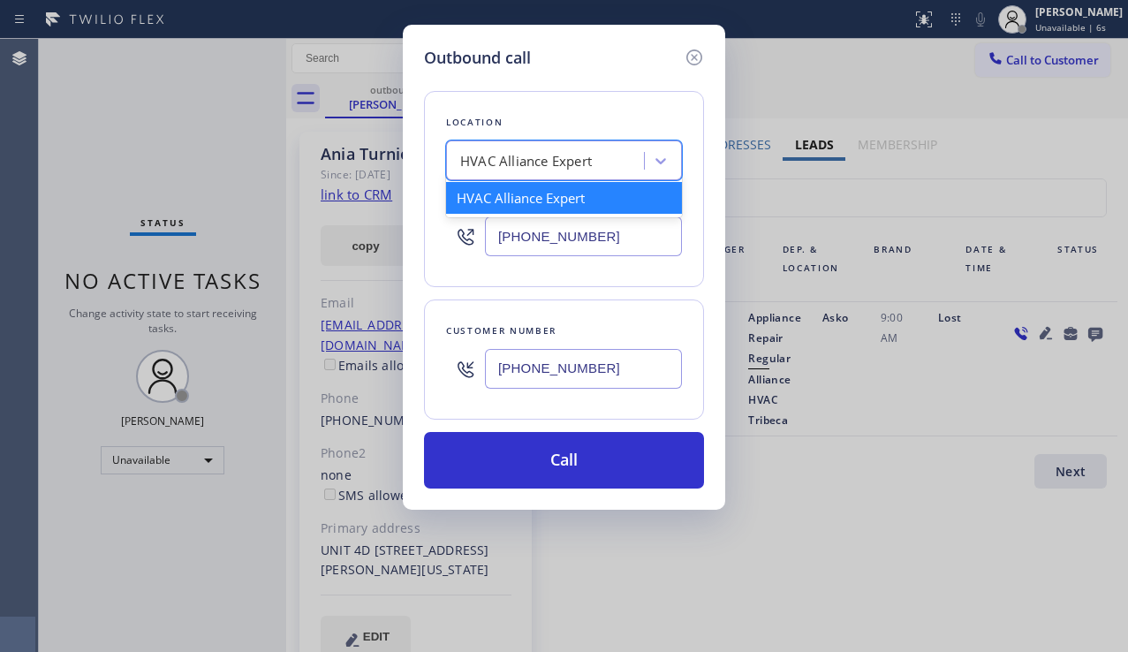
click at [547, 157] on div "HVAC Alliance Expert" at bounding box center [526, 161] width 132 height 20
paste input "Alliance HVAC Tribeca"
type input "Alliance HVAC Tribeca"
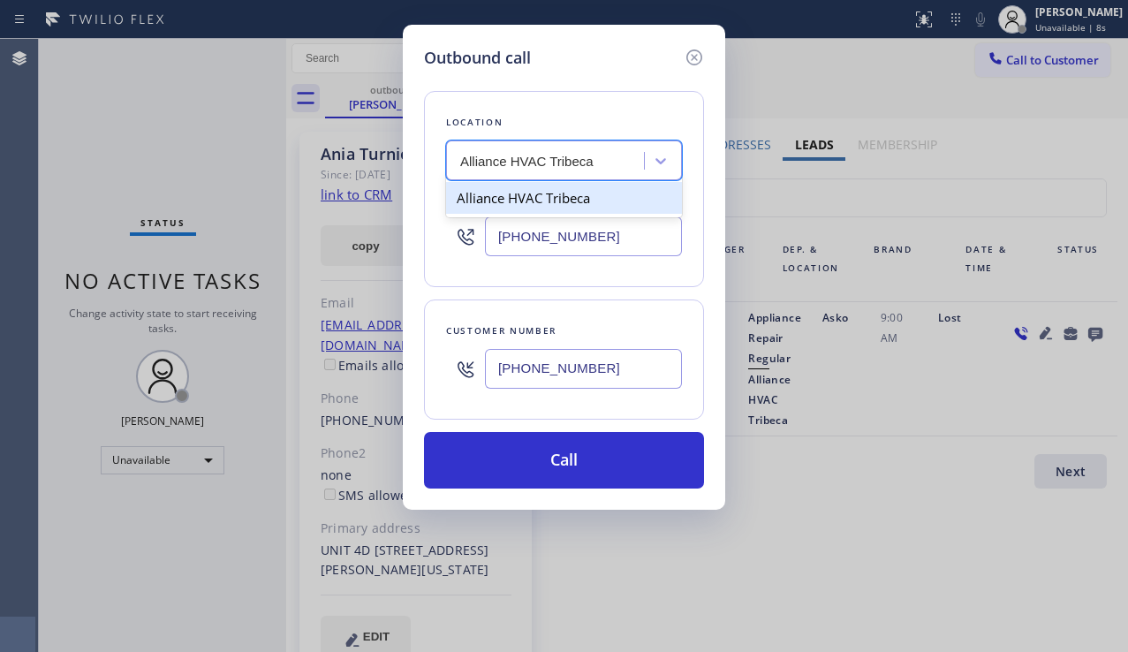
click at [536, 208] on div "Alliance HVAC Tribeca" at bounding box center [564, 198] width 236 height 32
type input "[PHONE_NUMBER]"
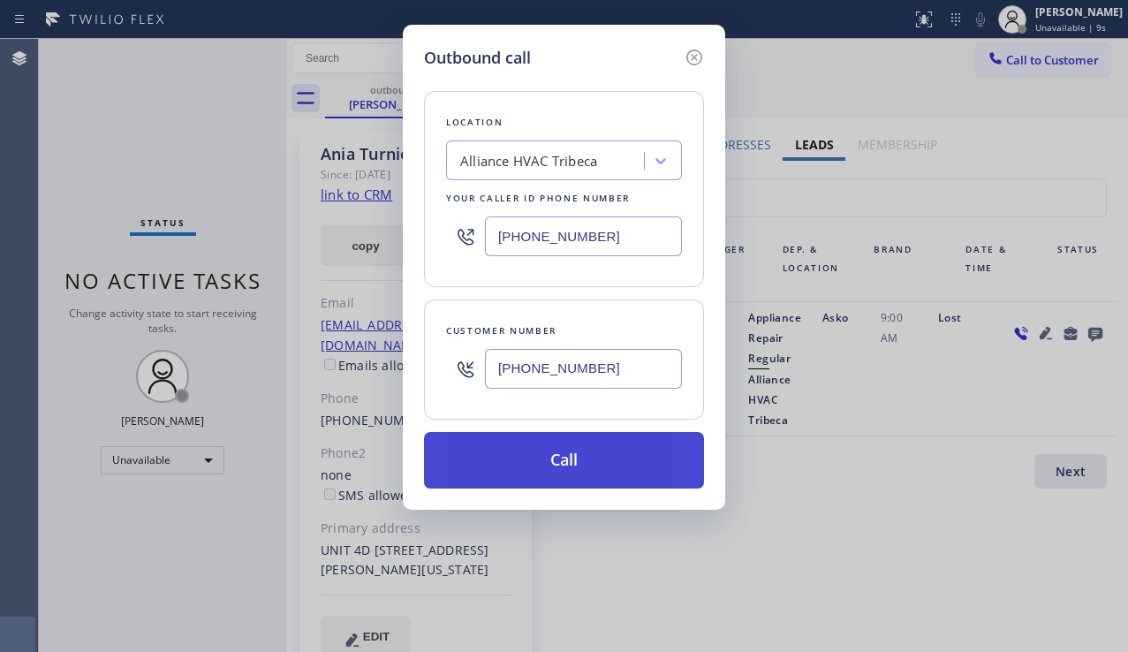
click at [535, 469] on button "Call" at bounding box center [564, 460] width 280 height 57
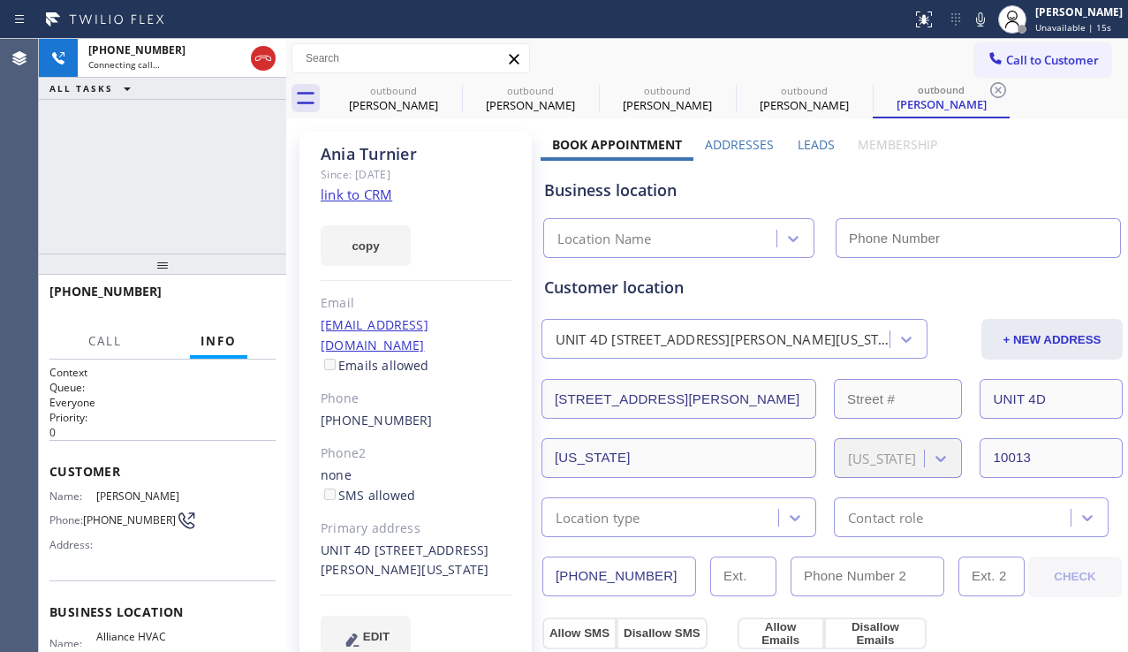
click at [797, 140] on label "Leads" at bounding box center [815, 144] width 37 height 17
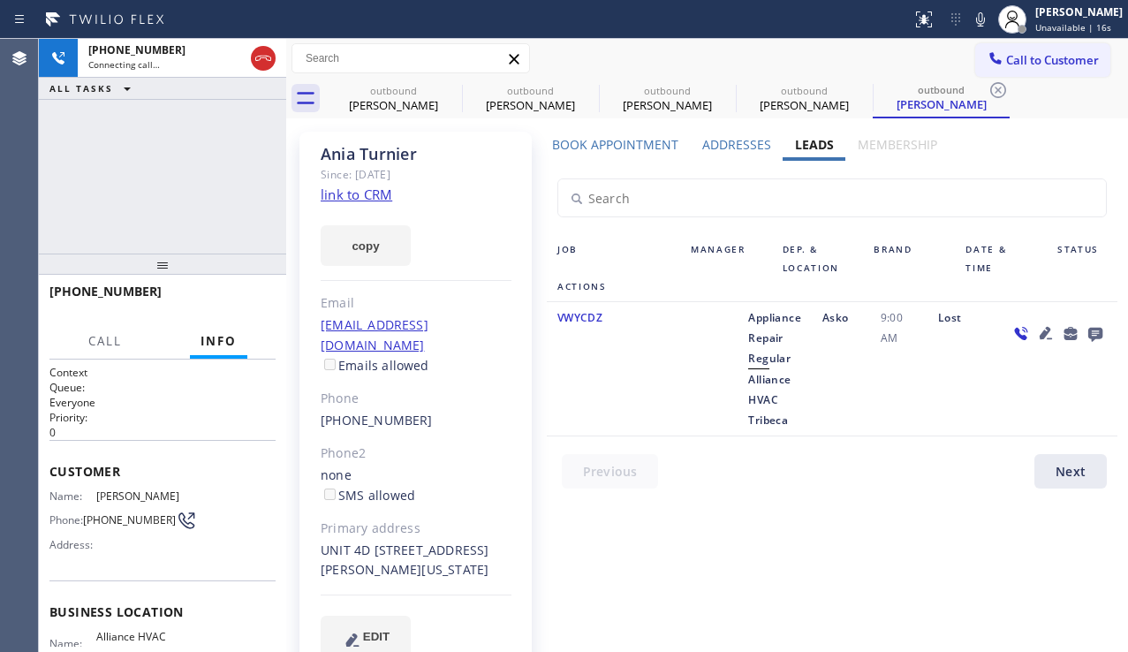
click at [1039, 336] on icon at bounding box center [1045, 333] width 12 height 12
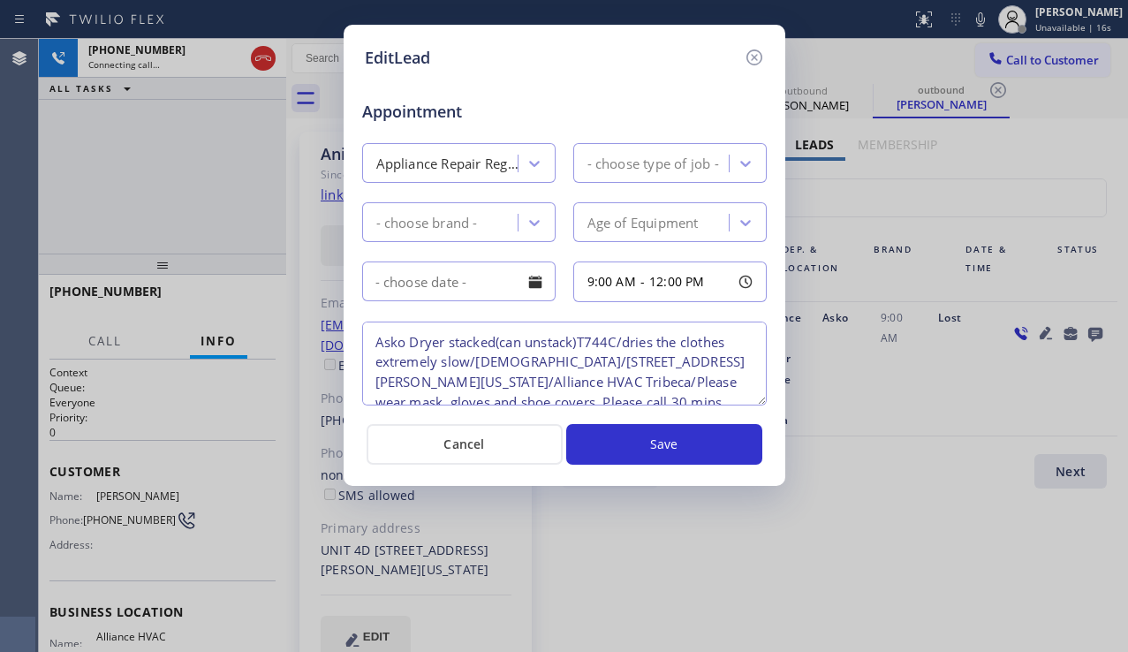
type textarea "Asko Dryer stacked(can unstack)T744C/dries the clothes extremely slow/[DEMOGRAP…"
click at [753, 63] on icon at bounding box center [754, 57] width 21 height 21
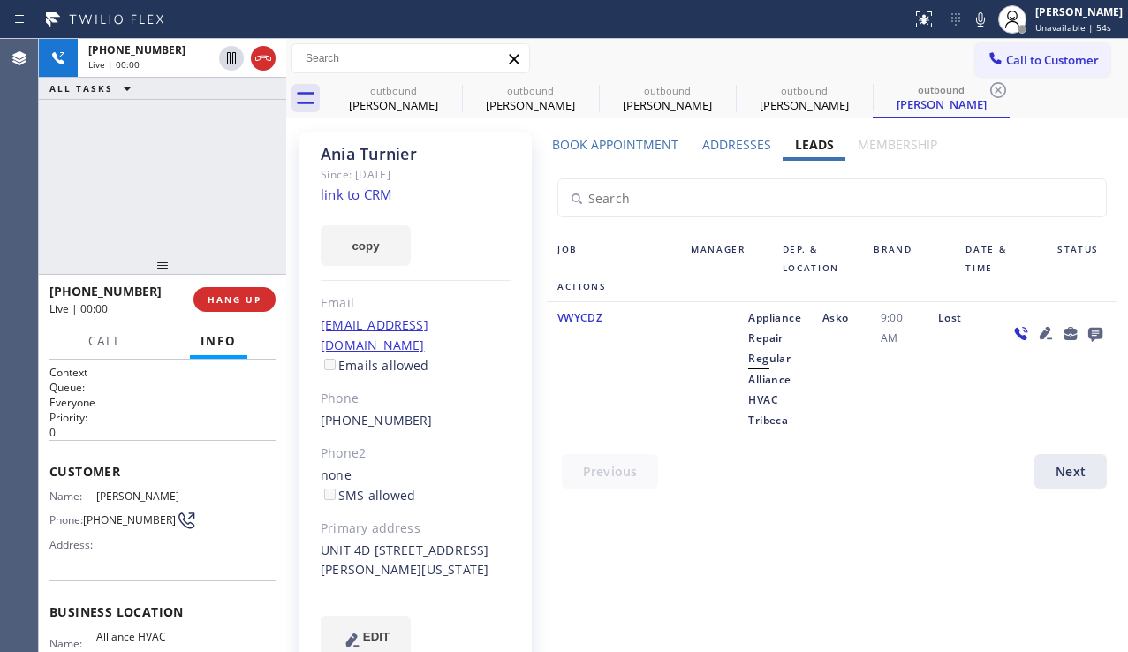
click at [121, 201] on div "[PHONE_NUMBER] Live | 00:00 ALL TASKS ALL TASKS ACTIVE TASKS TASKS IN WRAP UP" at bounding box center [162, 146] width 247 height 215
click at [1088, 336] on icon at bounding box center [1095, 335] width 14 height 14
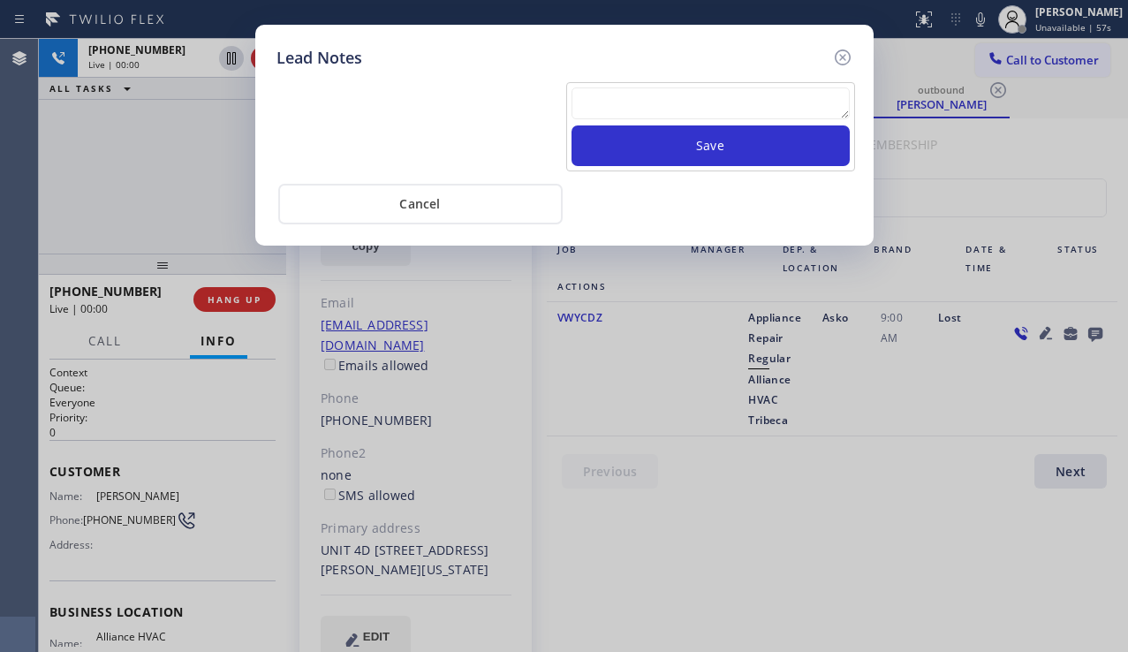
click at [635, 92] on textarea at bounding box center [710, 103] width 278 height 32
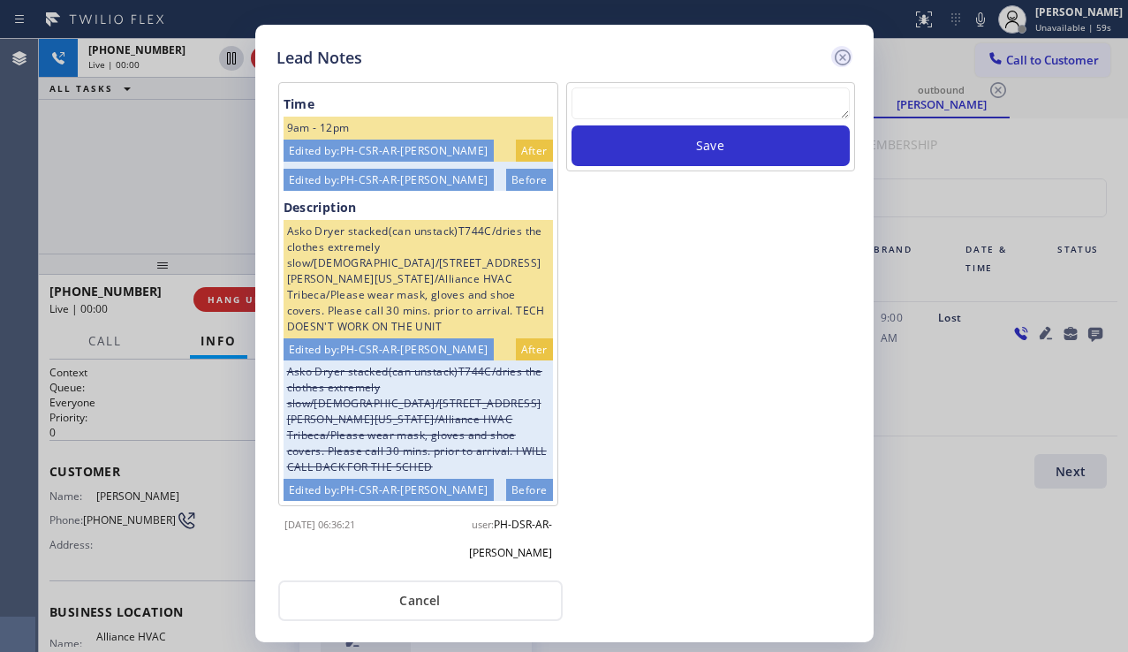
click at [836, 57] on icon at bounding box center [842, 57] width 21 height 21
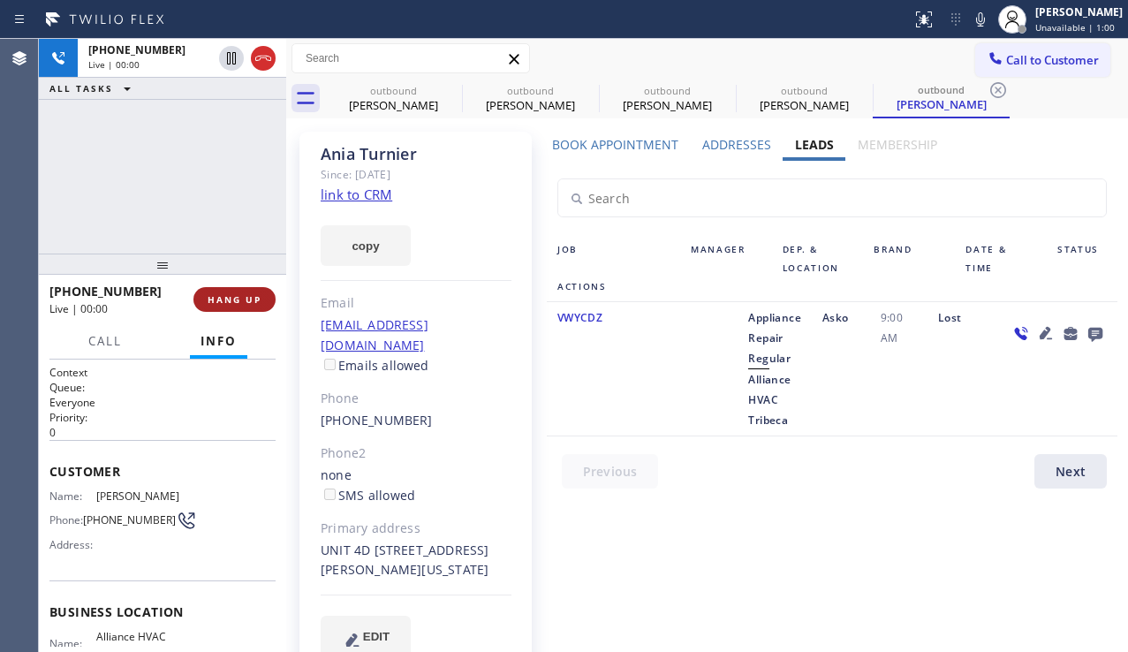
click at [220, 302] on span "HANG UP" at bounding box center [235, 299] width 54 height 12
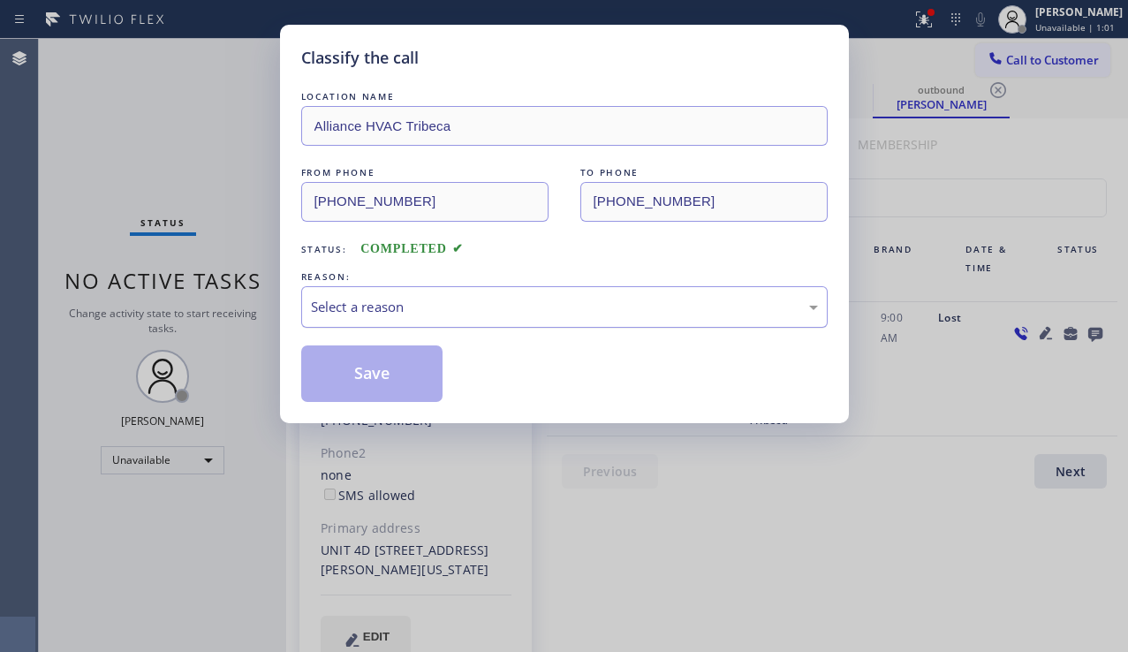
click at [472, 307] on div "Select a reason" at bounding box center [564, 307] width 507 height 20
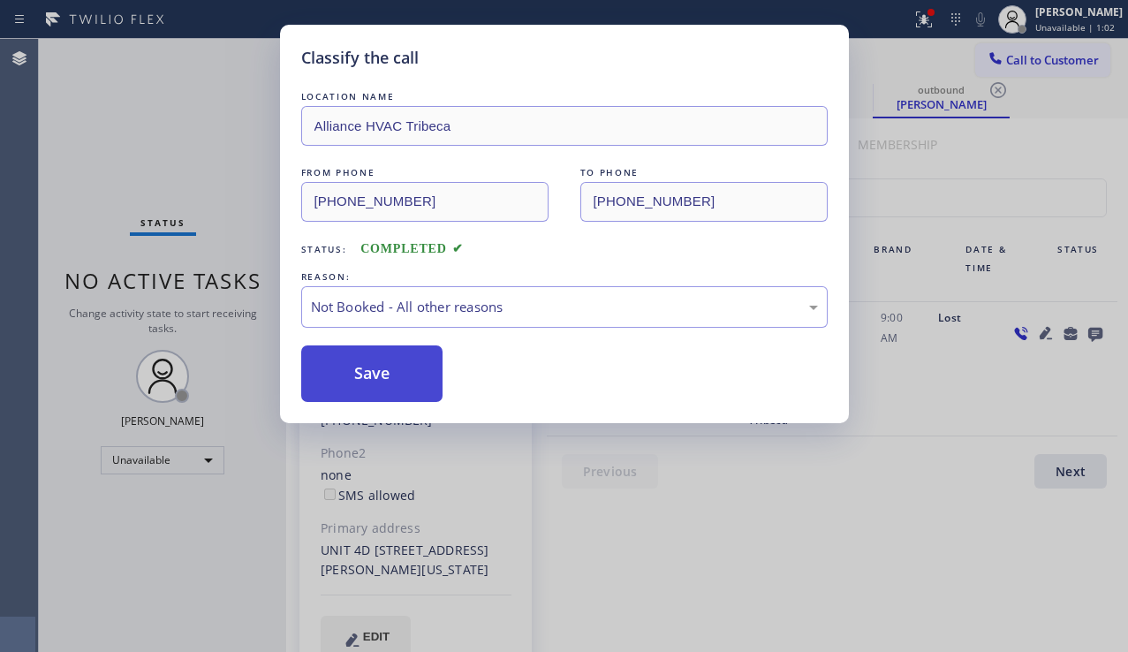
click at [378, 374] on button "Save" at bounding box center [372, 373] width 142 height 57
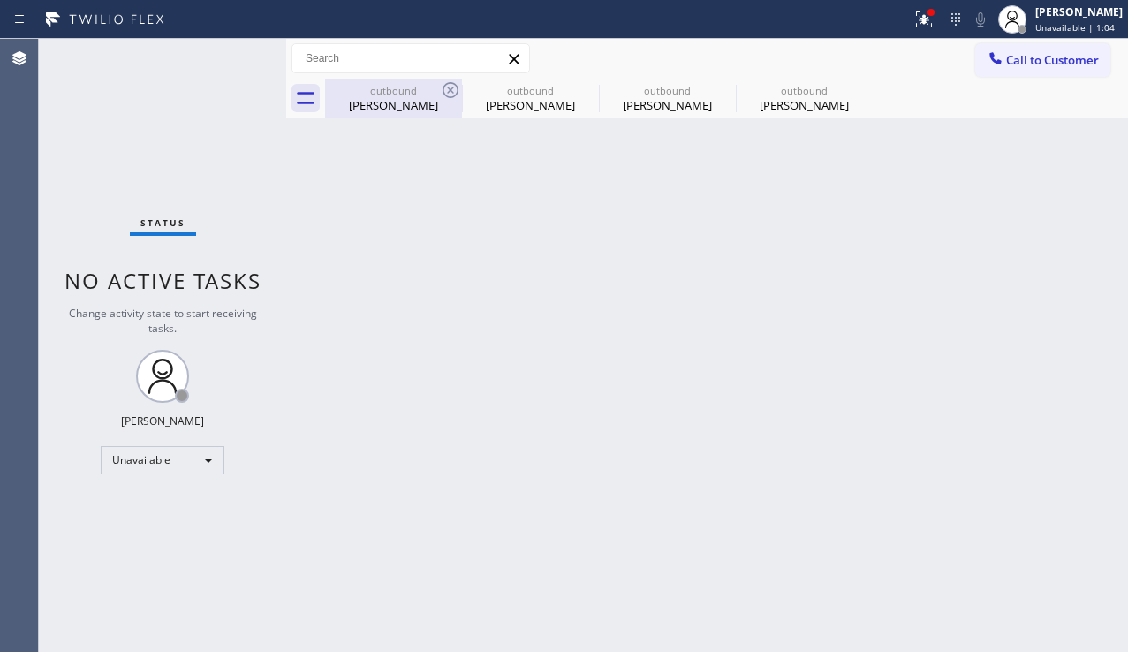
click at [410, 107] on div "[PERSON_NAME]" at bounding box center [393, 105] width 133 height 16
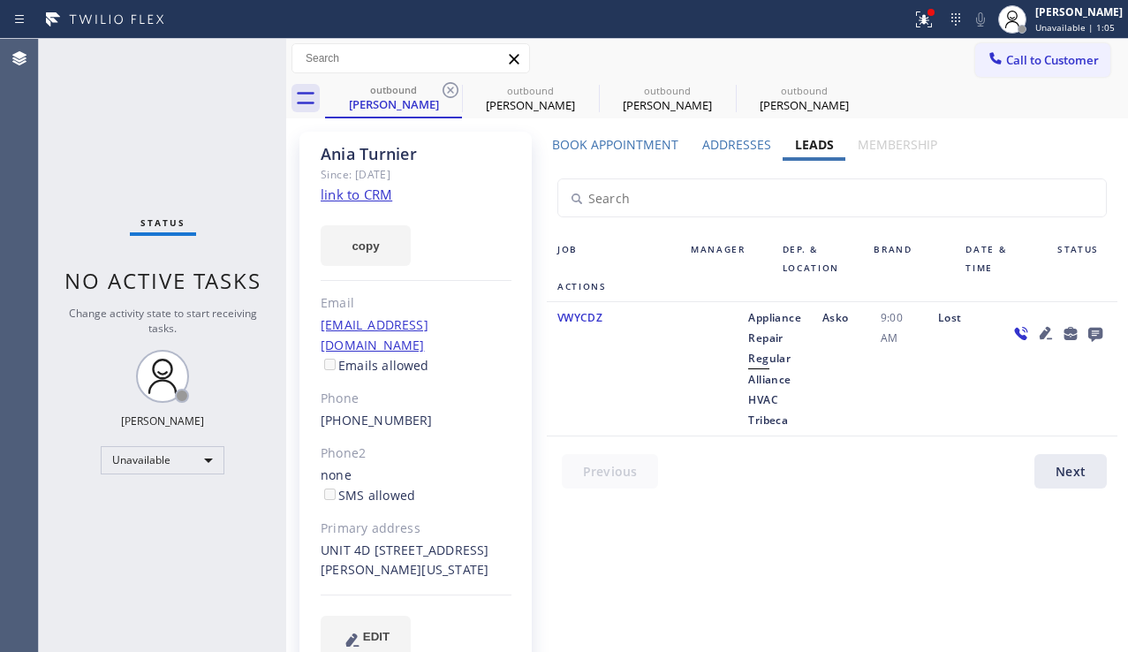
click at [1085, 336] on icon at bounding box center [1095, 333] width 21 height 22
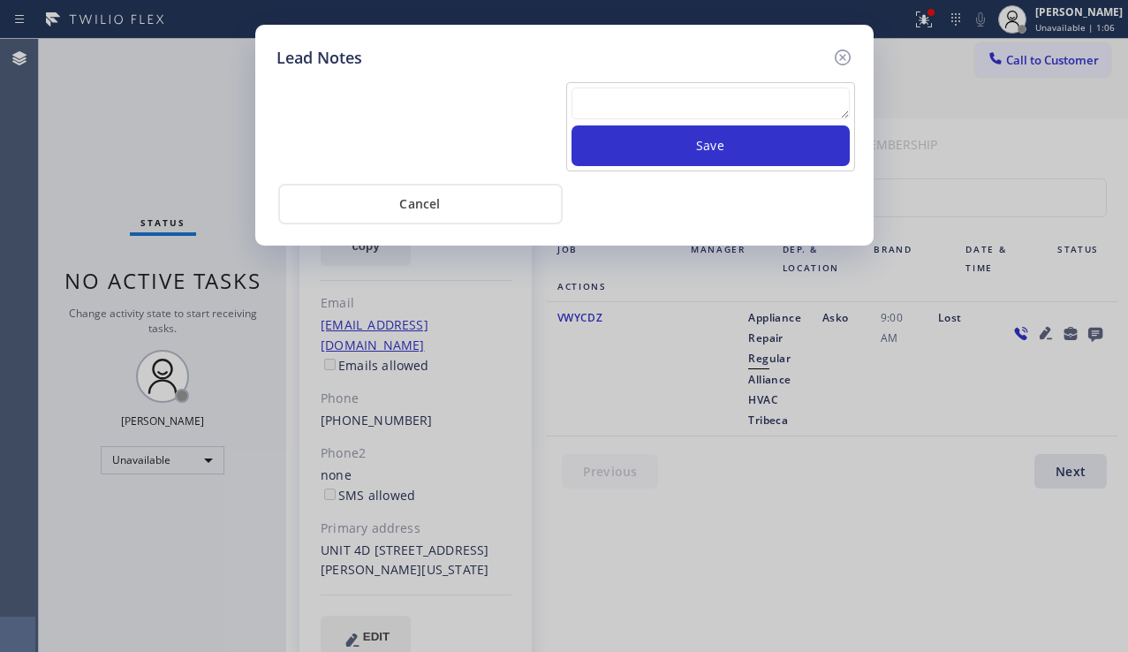
click at [703, 103] on textarea at bounding box center [710, 103] width 278 height 32
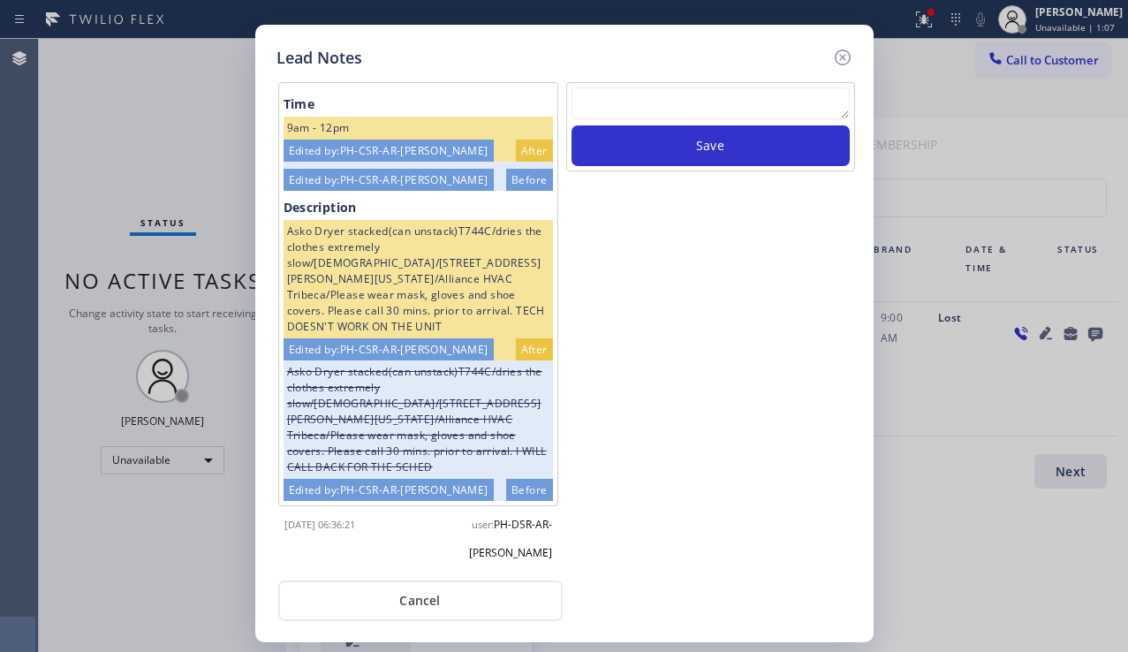
scroll to position [80, 0]
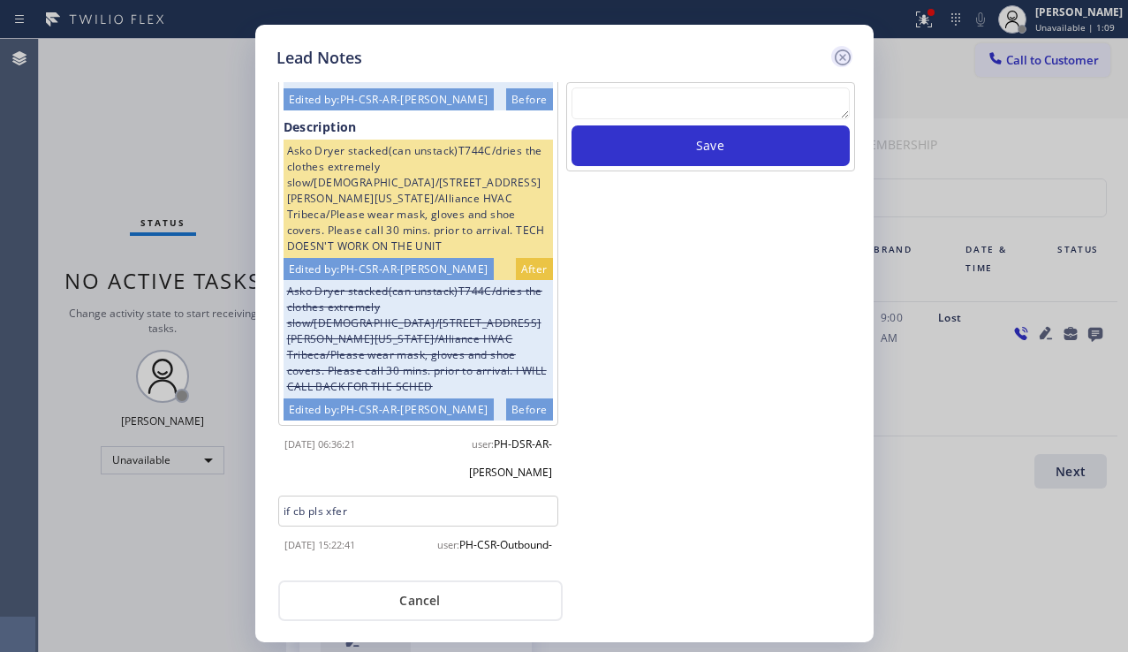
click at [836, 64] on icon at bounding box center [842, 57] width 21 height 21
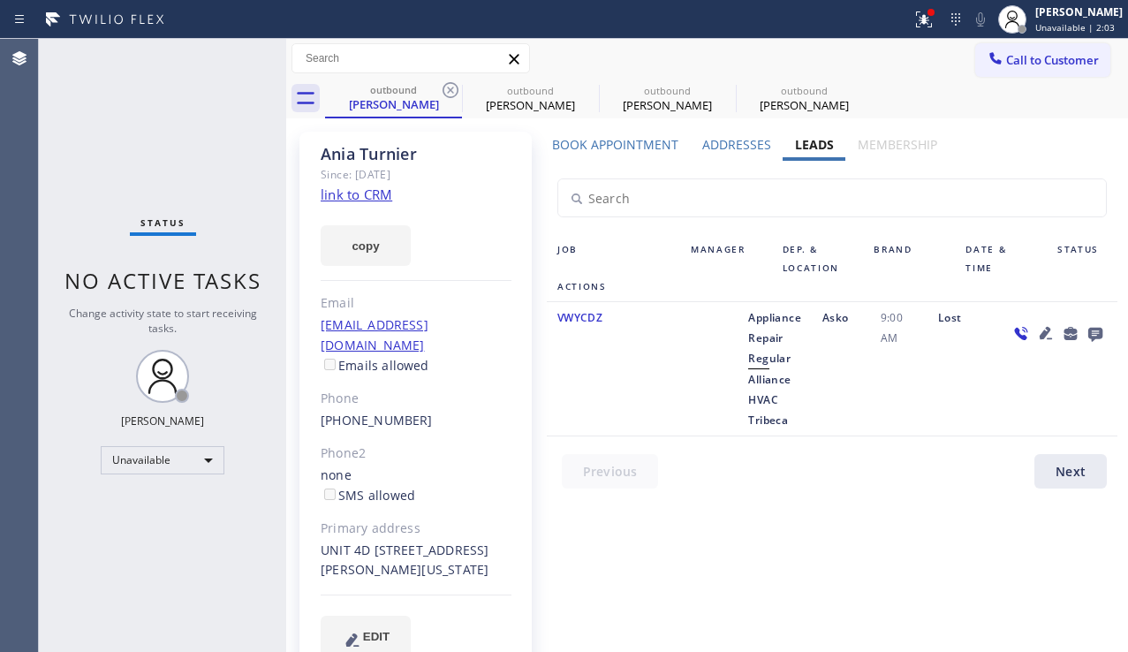
click at [124, 576] on div "Status No active tasks Change activity state to start receiving tasks. [PERSON_…" at bounding box center [162, 345] width 247 height 613
click at [188, 509] on div "Status No active tasks Change activity state to start receiving tasks. [PERSON_…" at bounding box center [162, 345] width 247 height 613
click at [446, 86] on icon at bounding box center [450, 89] width 21 height 21
click at [0, 0] on icon at bounding box center [0, 0] width 0 height 0
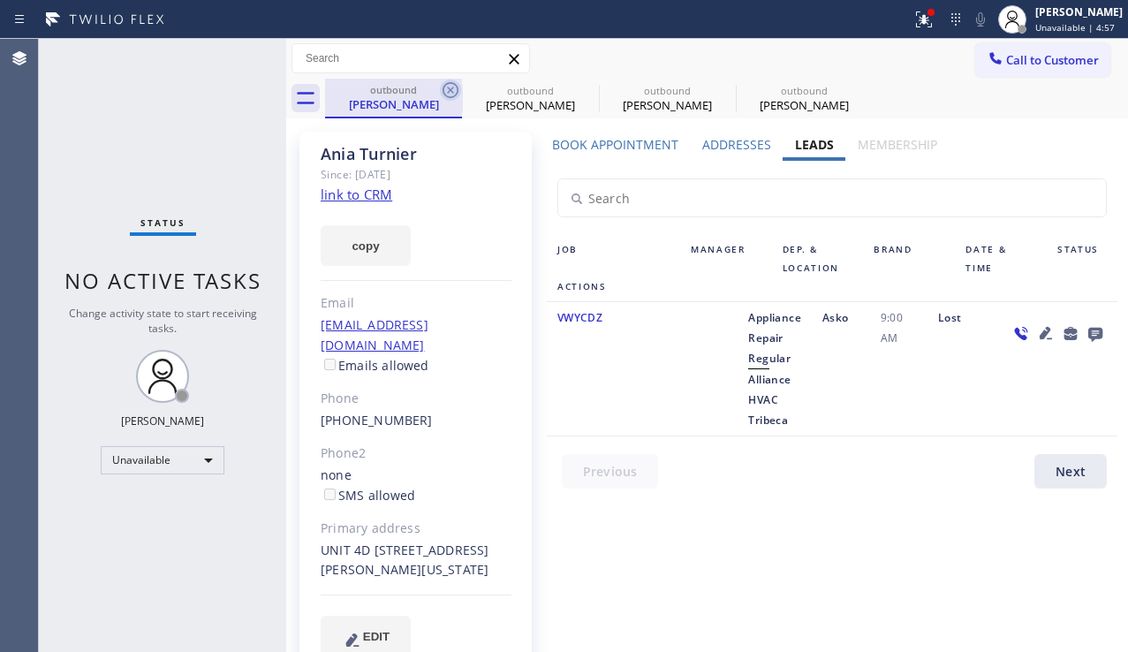
click at [0, 0] on icon at bounding box center [0, 0] width 0 height 0
click at [446, 86] on div "outbound [PERSON_NAME] outbound [PERSON_NAME] outbound [PERSON_NAME] outbound […" at bounding box center [726, 99] width 803 height 40
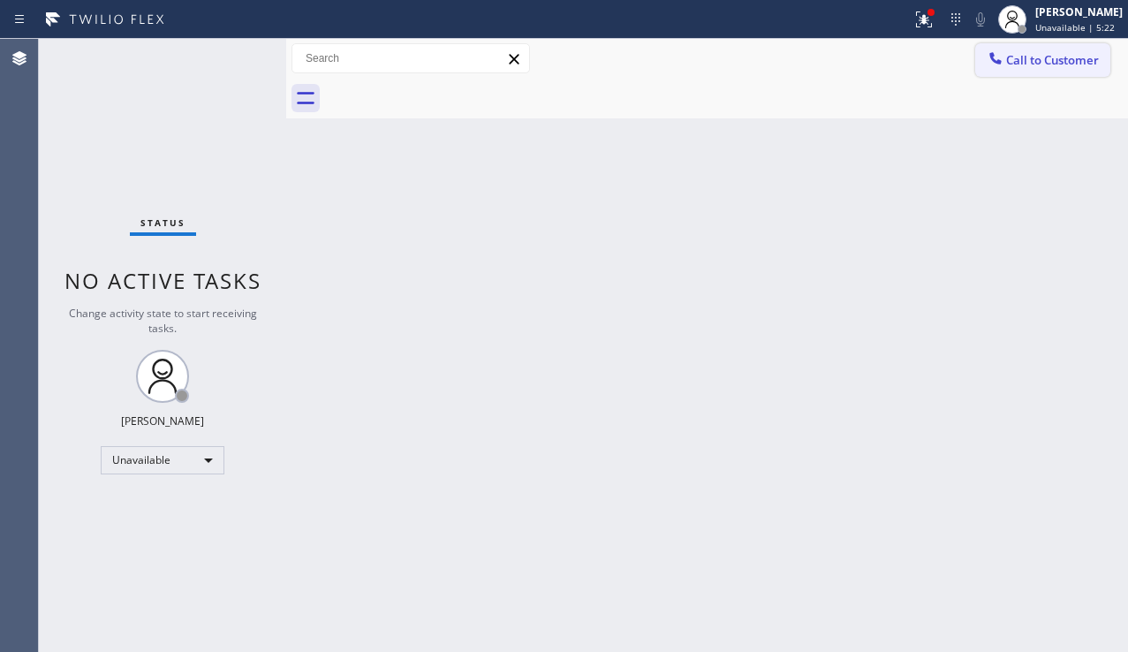
click at [1031, 57] on span "Call to Customer" at bounding box center [1052, 60] width 93 height 16
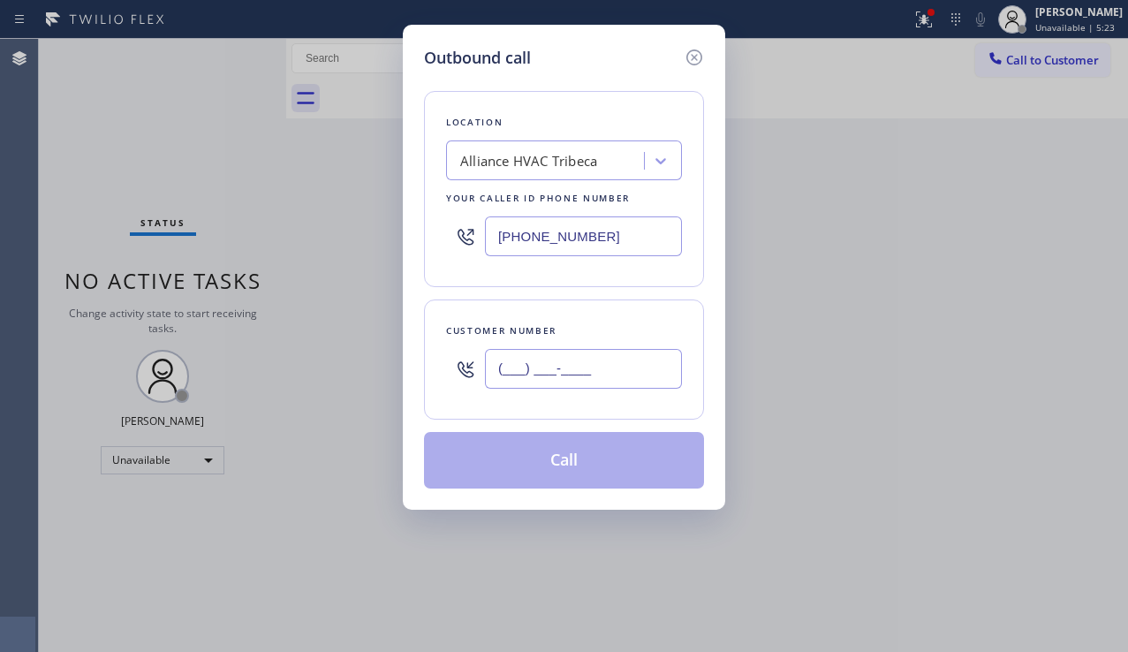
click at [538, 364] on input "(___) ___-____" at bounding box center [583, 369] width 197 height 40
paste input "415) 513-3885"
type input "[PHONE_NUMBER]"
click at [502, 163] on div "Alliance HVAC Tribeca" at bounding box center [528, 161] width 137 height 20
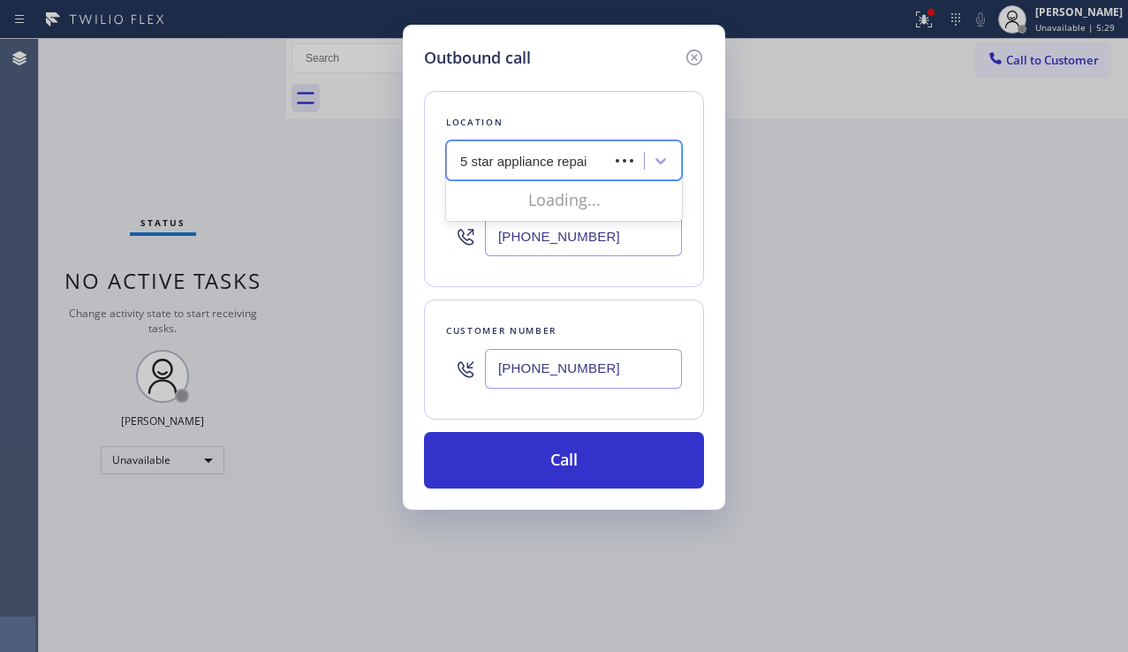
type input "5 star appliance repair"
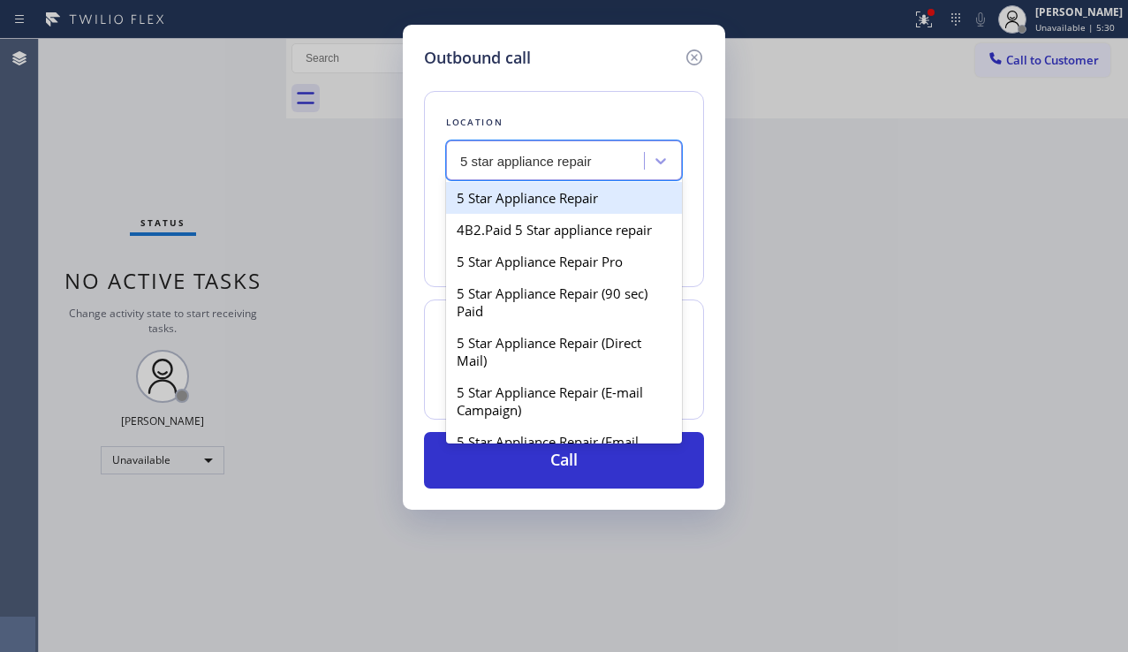
click at [510, 202] on div "5 Star Appliance Repair" at bounding box center [564, 198] width 236 height 32
type input "[PHONE_NUMBER]"
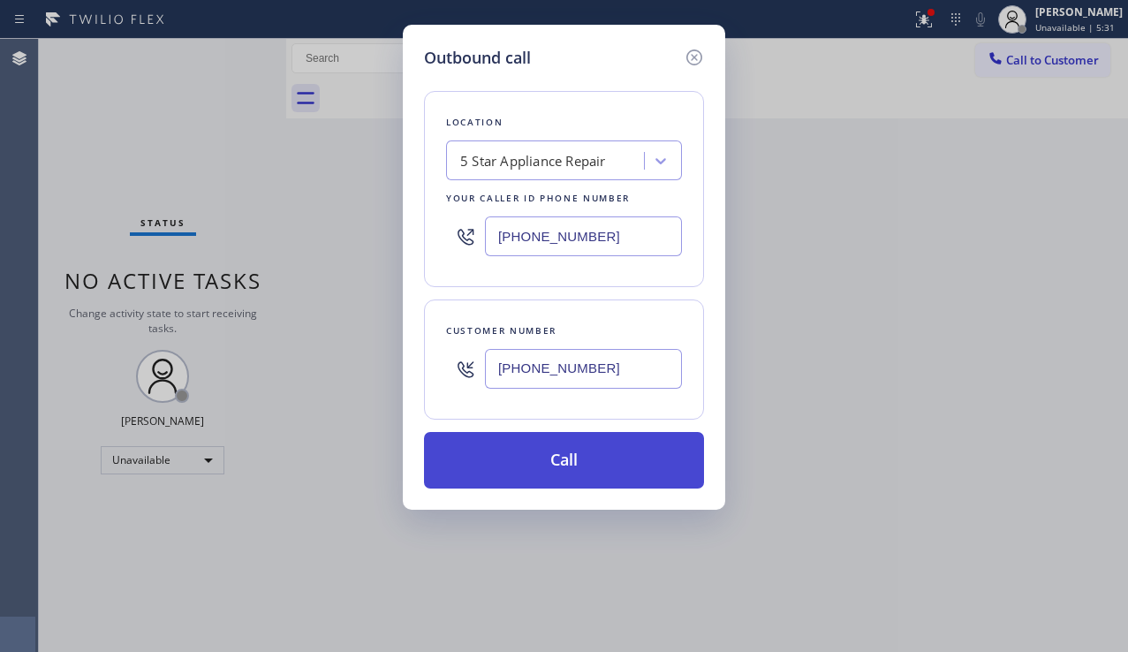
click at [531, 462] on button "Call" at bounding box center [564, 460] width 280 height 57
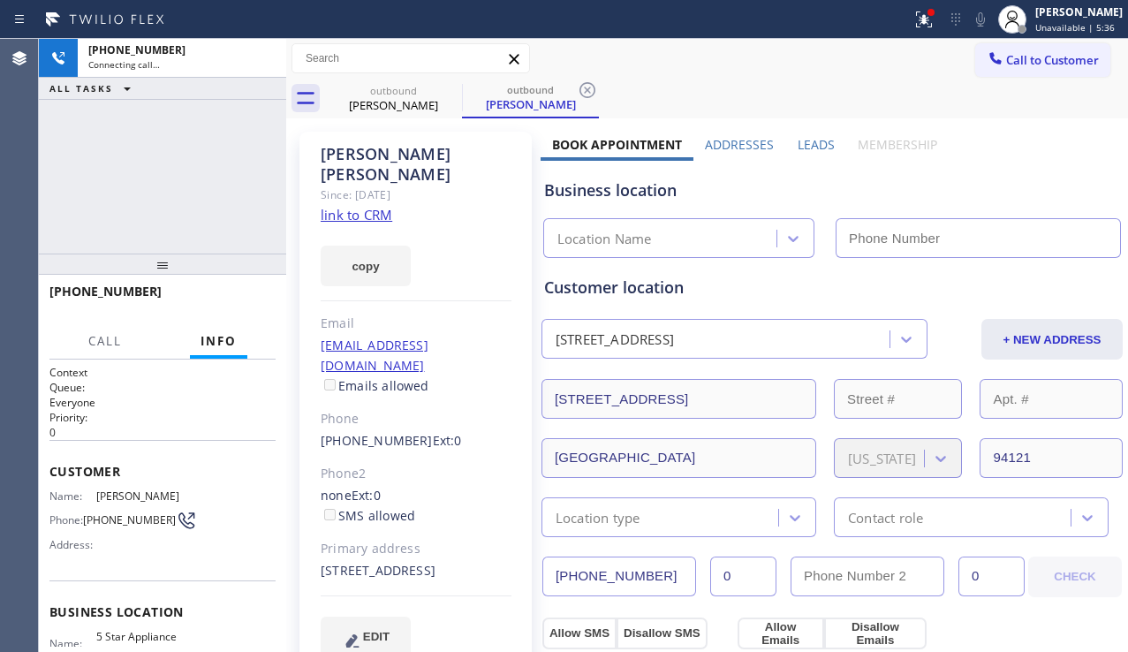
type input "[PHONE_NUMBER]"
click at [185, 173] on div "[PHONE_NUMBER] Connecting call… ALL TASKS ALL TASKS ACTIVE TASKS TASKS IN WRAP …" at bounding box center [162, 146] width 247 height 215
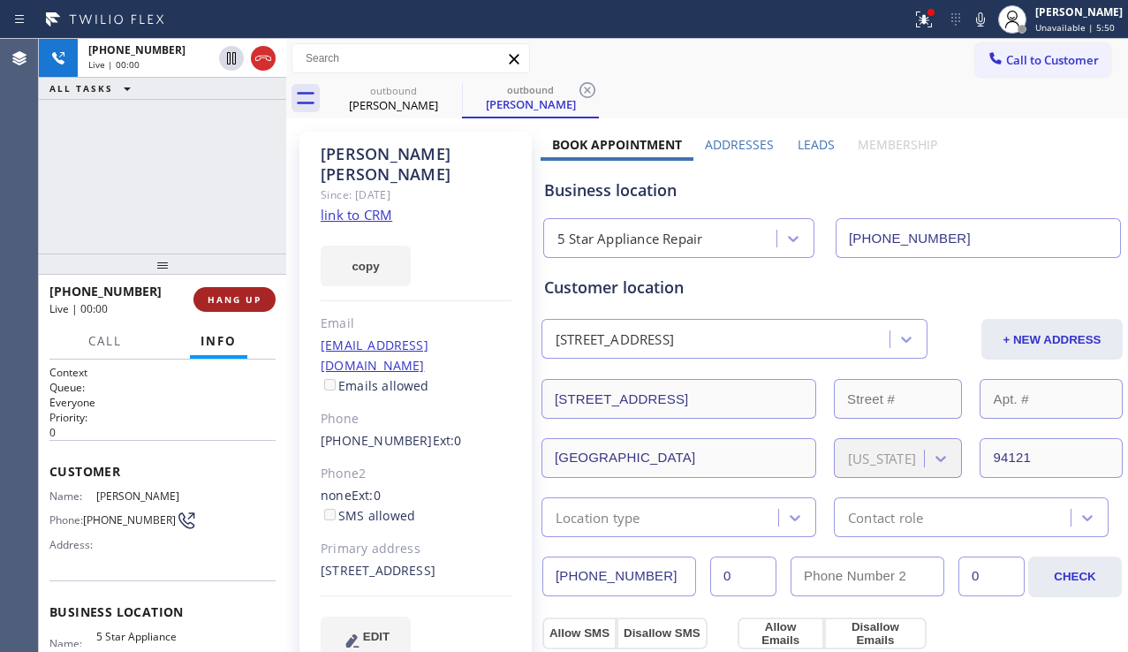
click at [214, 293] on span "HANG UP" at bounding box center [235, 299] width 54 height 12
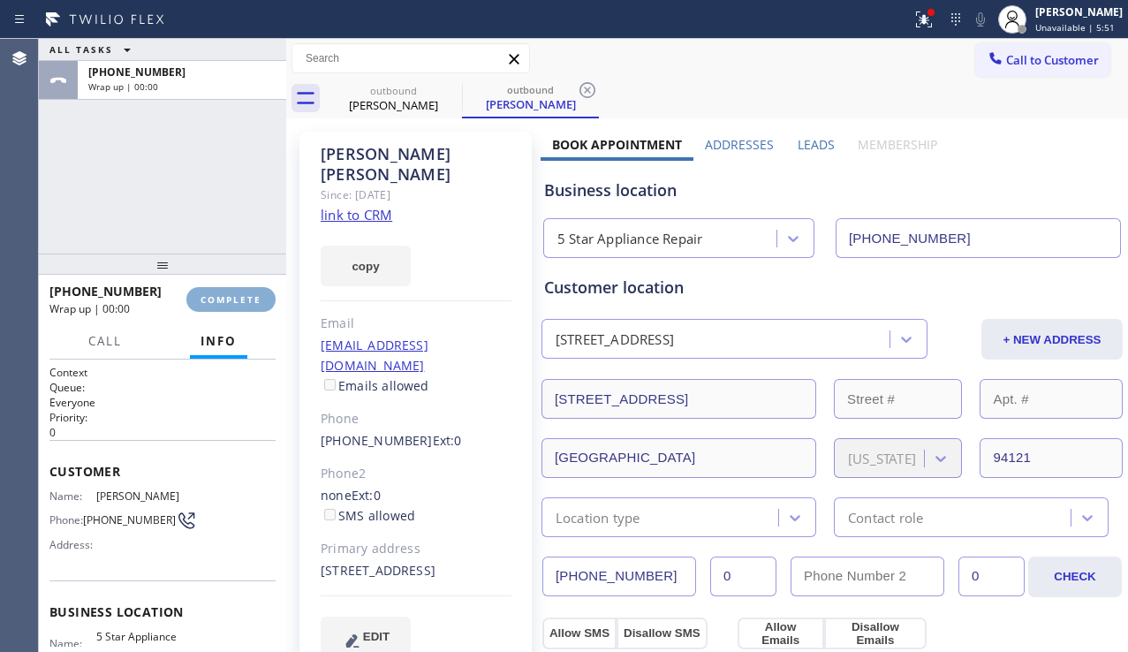
click at [214, 293] on span "COMPLETE" at bounding box center [230, 299] width 61 height 12
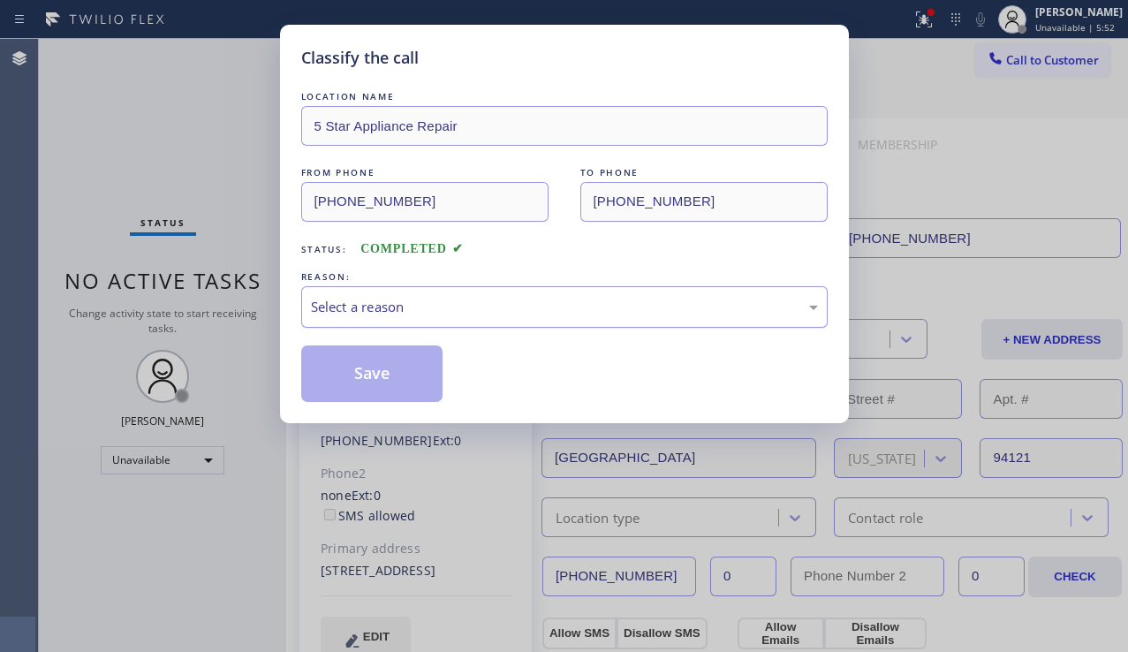
click at [534, 302] on div "Select a reason" at bounding box center [564, 307] width 507 height 20
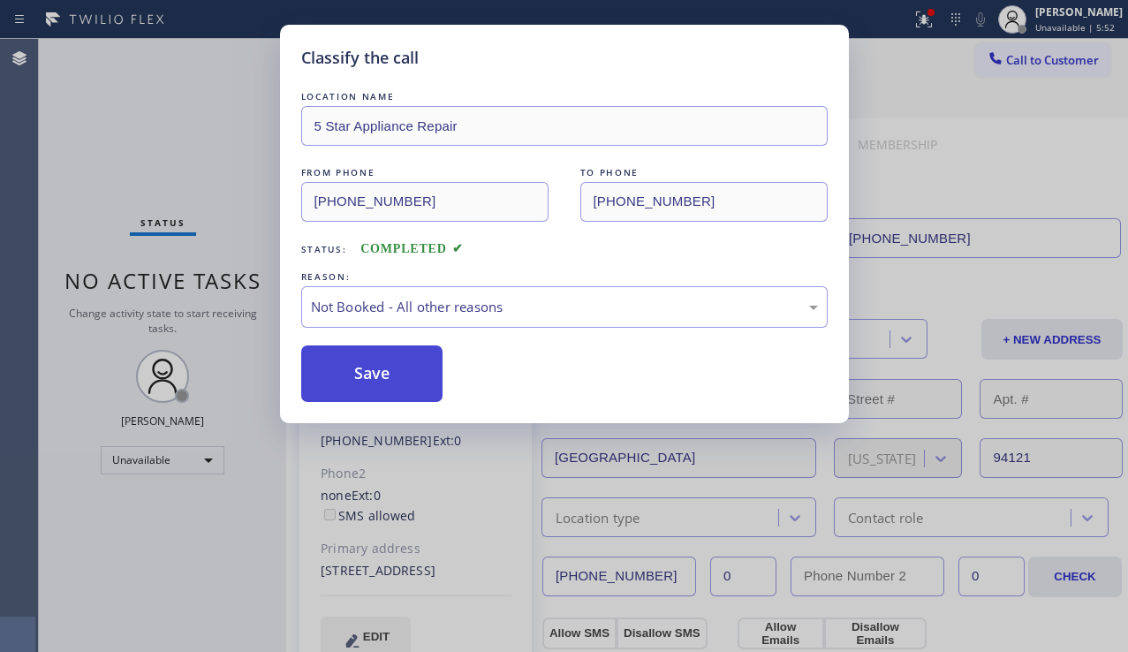
click at [359, 382] on button "Save" at bounding box center [372, 373] width 142 height 57
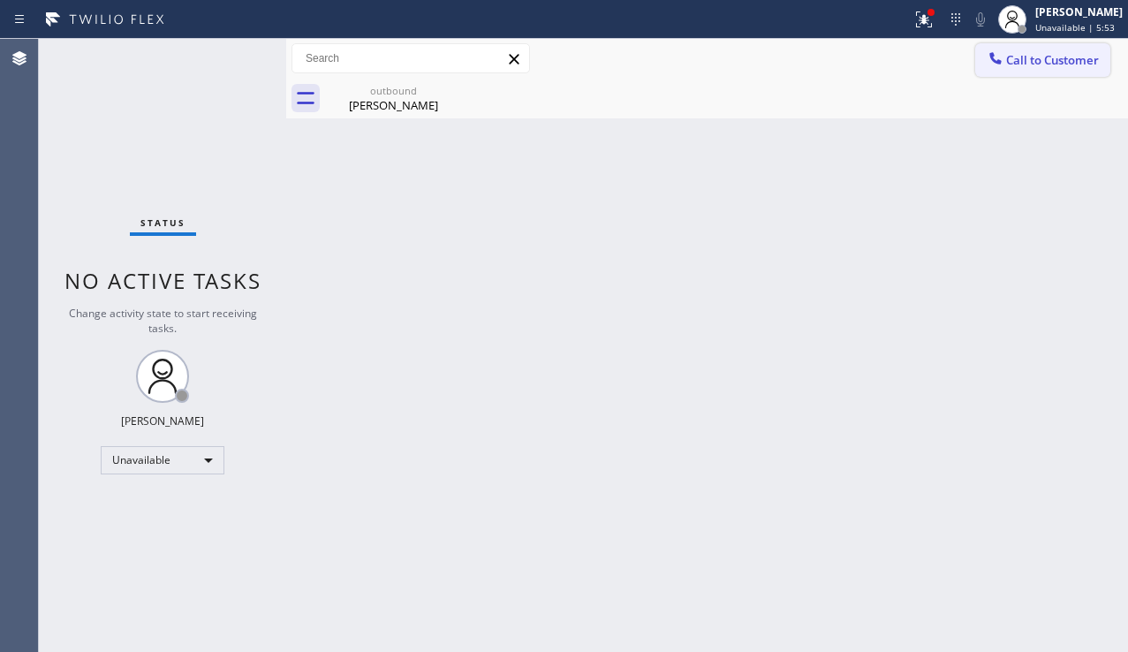
click at [1044, 57] on span "Call to Customer" at bounding box center [1052, 60] width 93 height 16
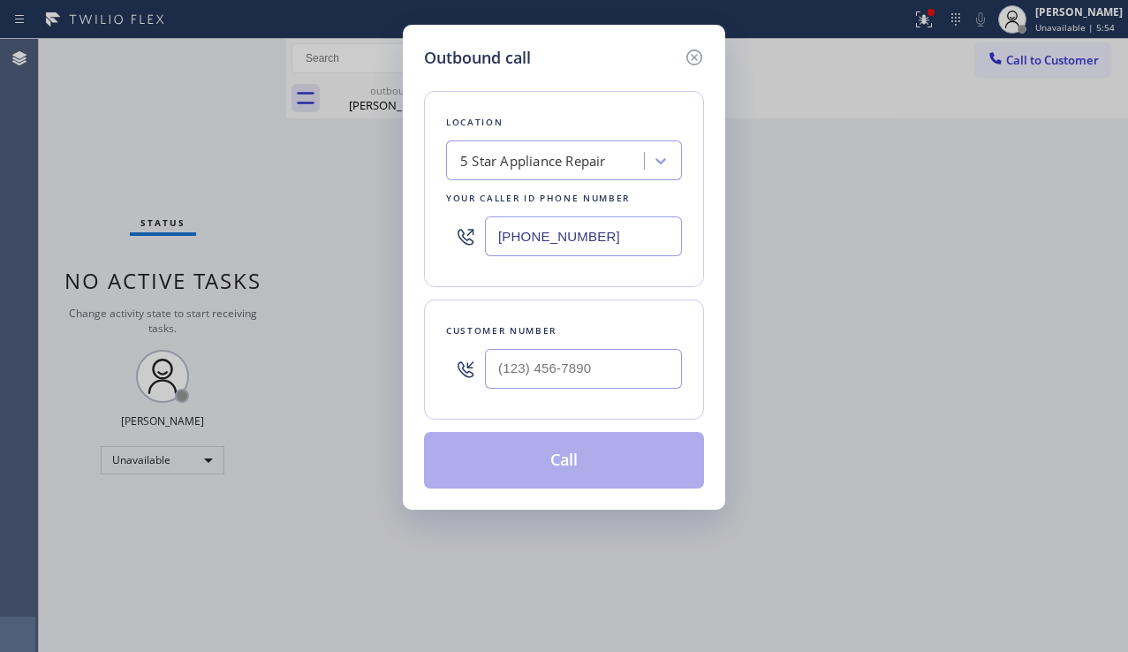
click at [612, 342] on div at bounding box center [583, 368] width 197 height 57
click at [607, 348] on div at bounding box center [583, 368] width 197 height 57
click at [564, 359] on input "(___) ___-____" at bounding box center [583, 369] width 197 height 40
paste input "818) 312-0311"
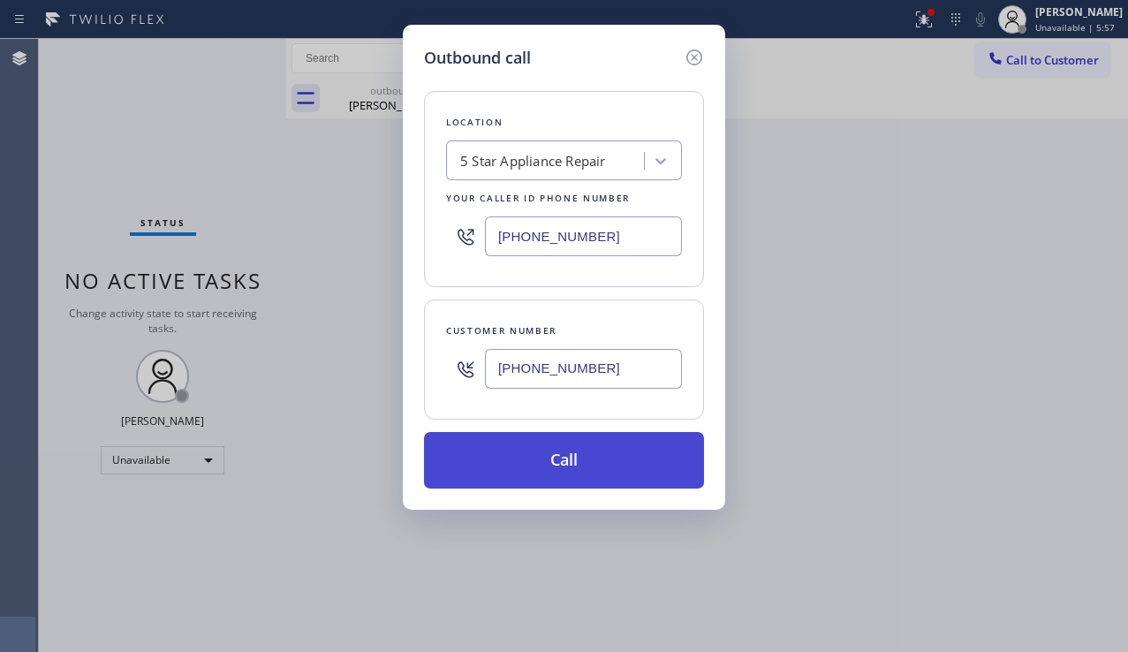
type input "[PHONE_NUMBER]"
click at [582, 457] on button "Call" at bounding box center [564, 460] width 280 height 57
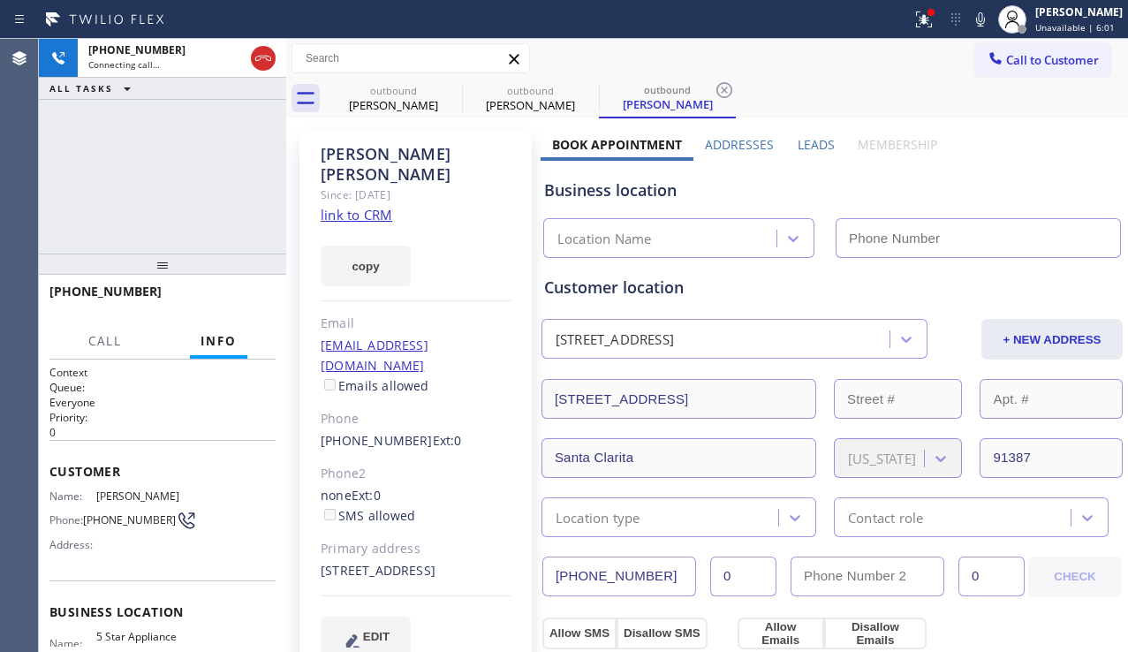
type input "[PHONE_NUMBER]"
click at [160, 253] on div at bounding box center [162, 263] width 247 height 21
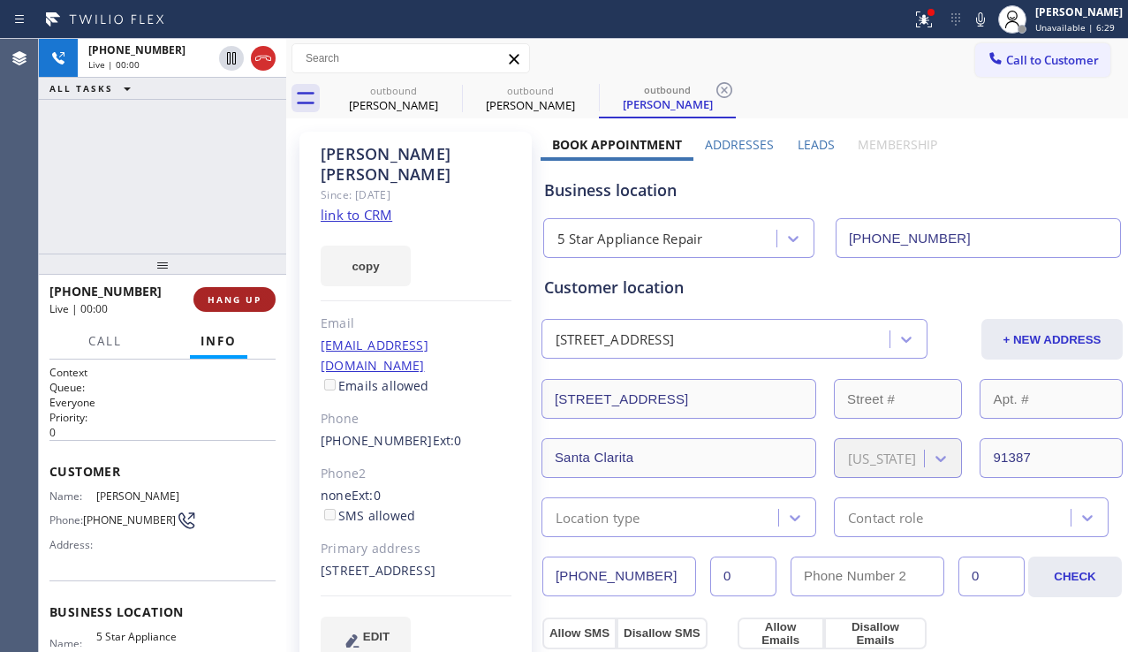
click at [220, 293] on span "HANG UP" at bounding box center [235, 299] width 54 height 12
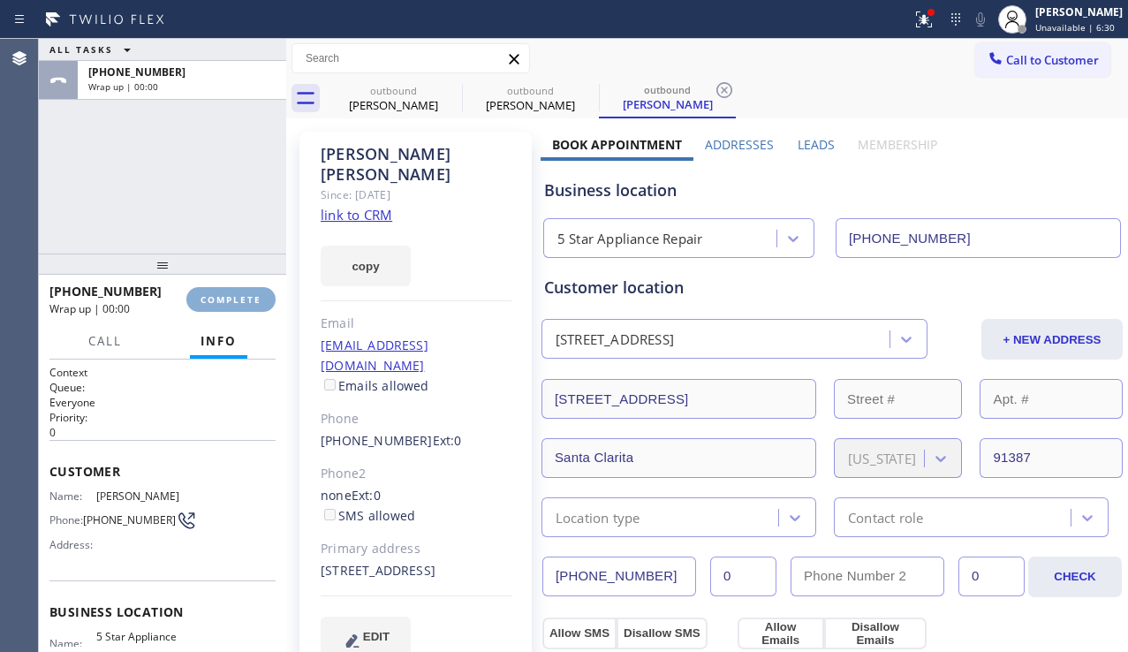
click at [220, 293] on span "COMPLETE" at bounding box center [230, 299] width 61 height 12
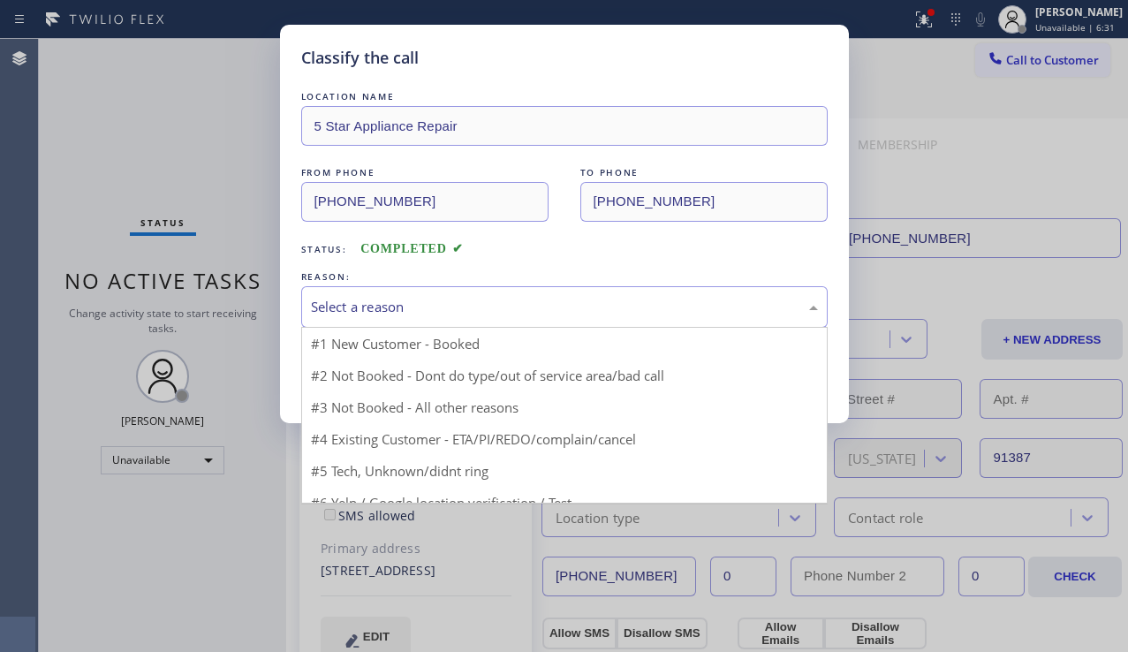
click at [469, 308] on div "Select a reason" at bounding box center [564, 307] width 507 height 20
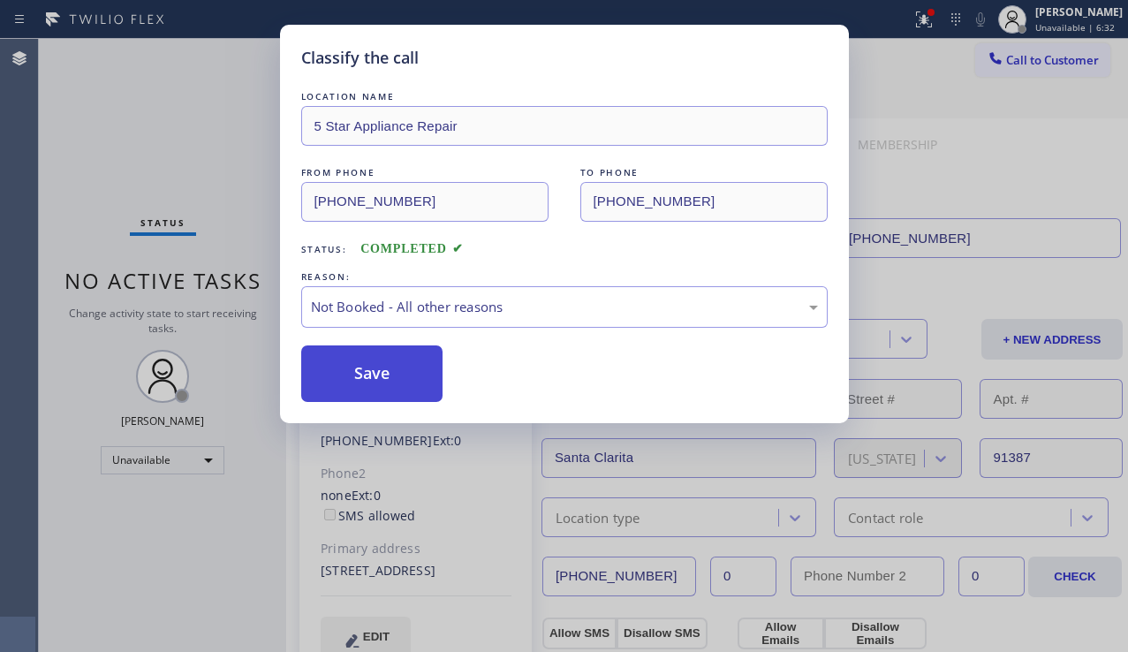
click at [378, 374] on button "Save" at bounding box center [372, 373] width 142 height 57
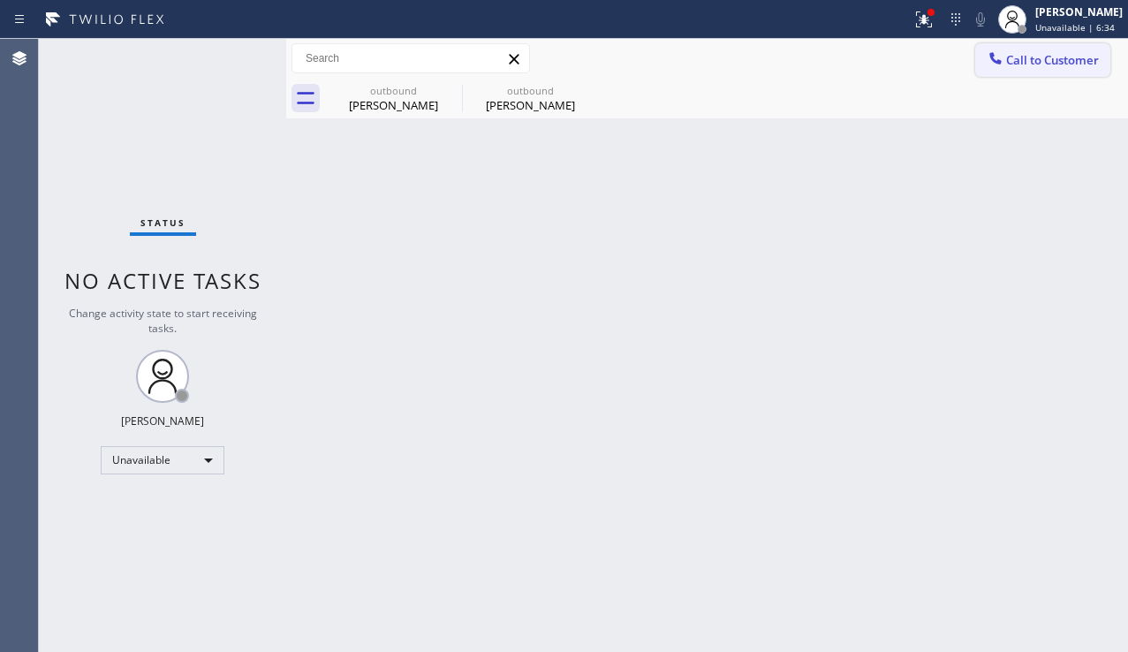
click at [1009, 66] on span "Call to Customer" at bounding box center [1052, 60] width 93 height 16
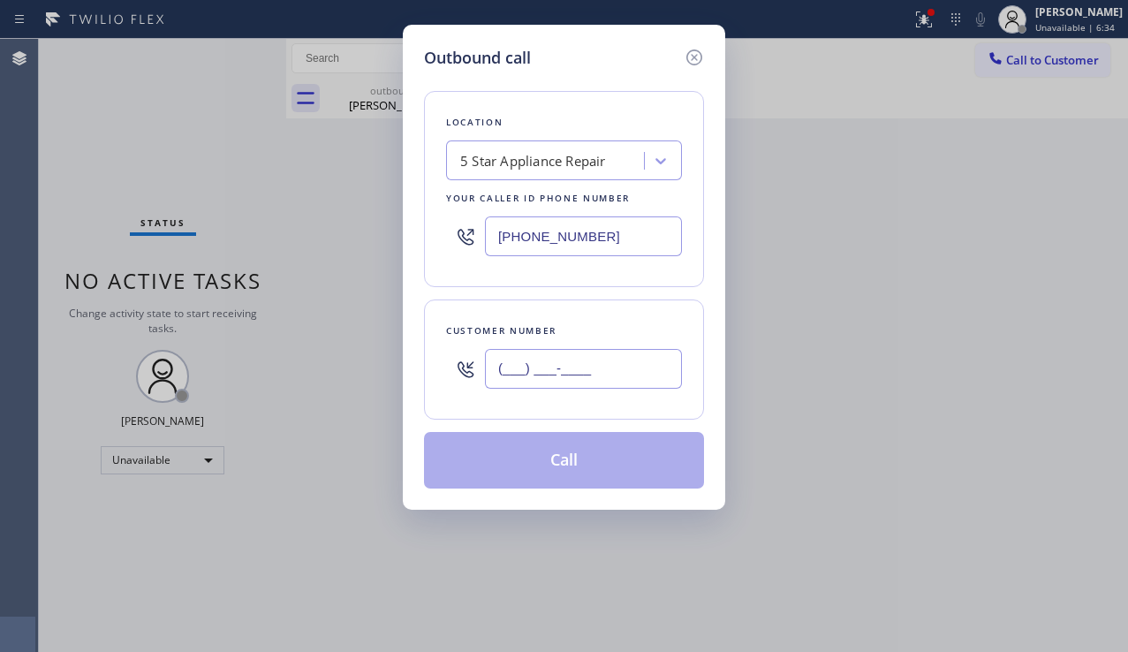
click at [574, 382] on input "(___) ___-____" at bounding box center [583, 369] width 197 height 40
paste input "818) 606-4053"
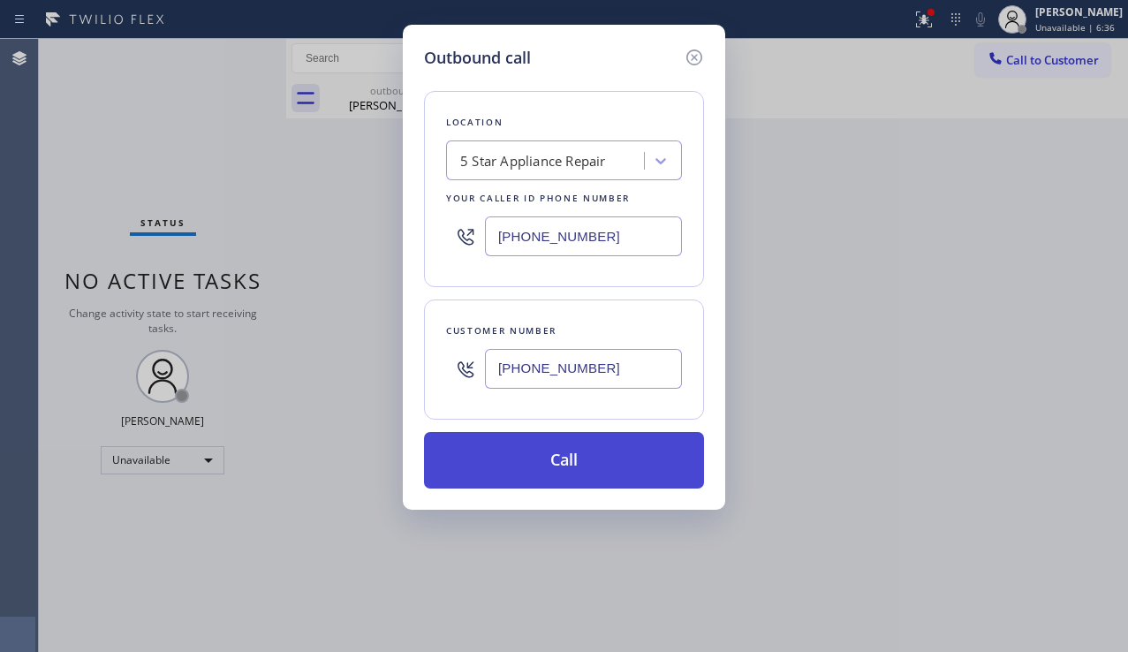
type input "[PHONE_NUMBER]"
click at [555, 452] on button "Call" at bounding box center [564, 460] width 280 height 57
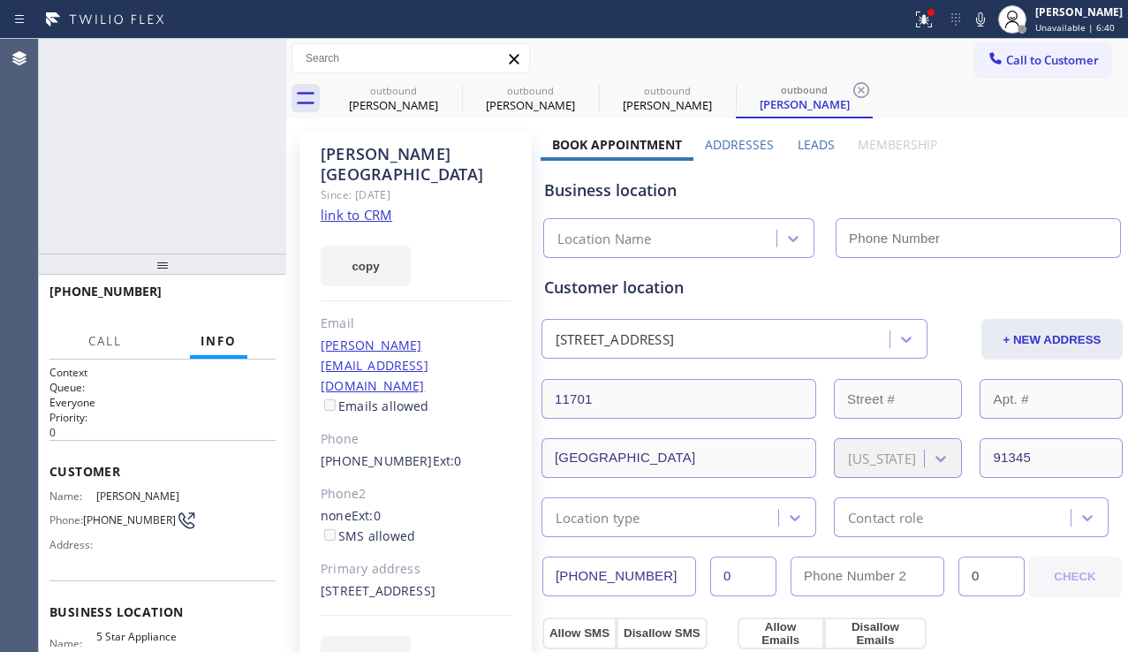
type input "[PHONE_NUMBER]"
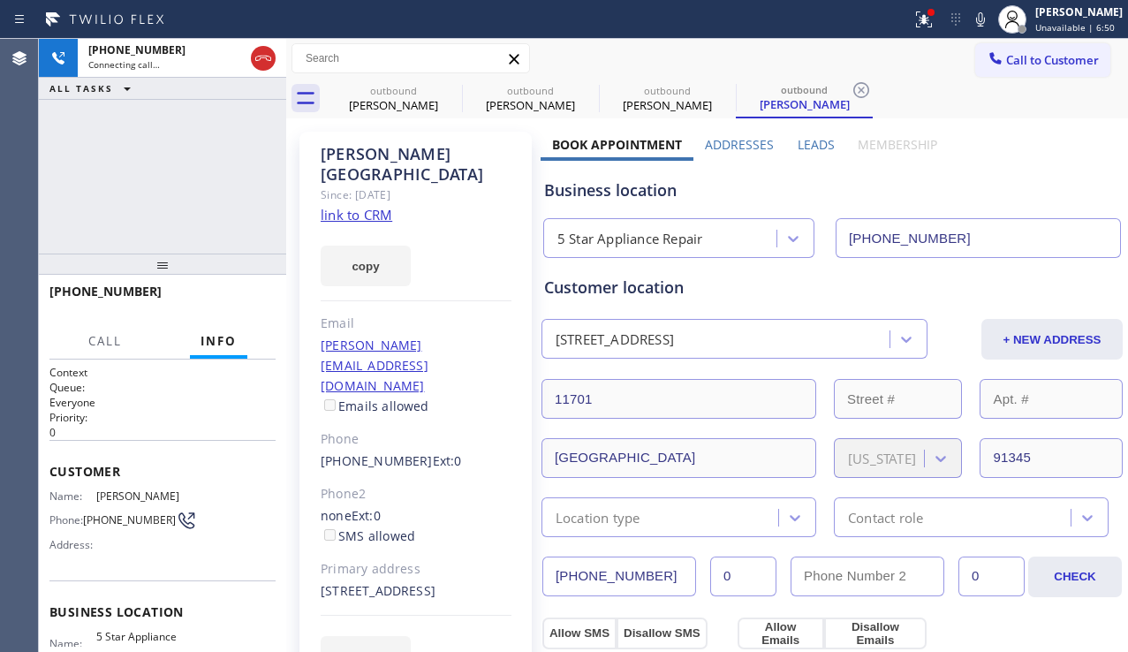
click at [162, 219] on div "[PHONE_NUMBER] Connecting call… ALL TASKS ALL TASKS ACTIVE TASKS TASKS IN WRAP …" at bounding box center [162, 146] width 247 height 215
click at [253, 302] on span "HANG UP" at bounding box center [235, 299] width 54 height 12
click at [253, 303] on span "HANG UP" at bounding box center [235, 299] width 54 height 12
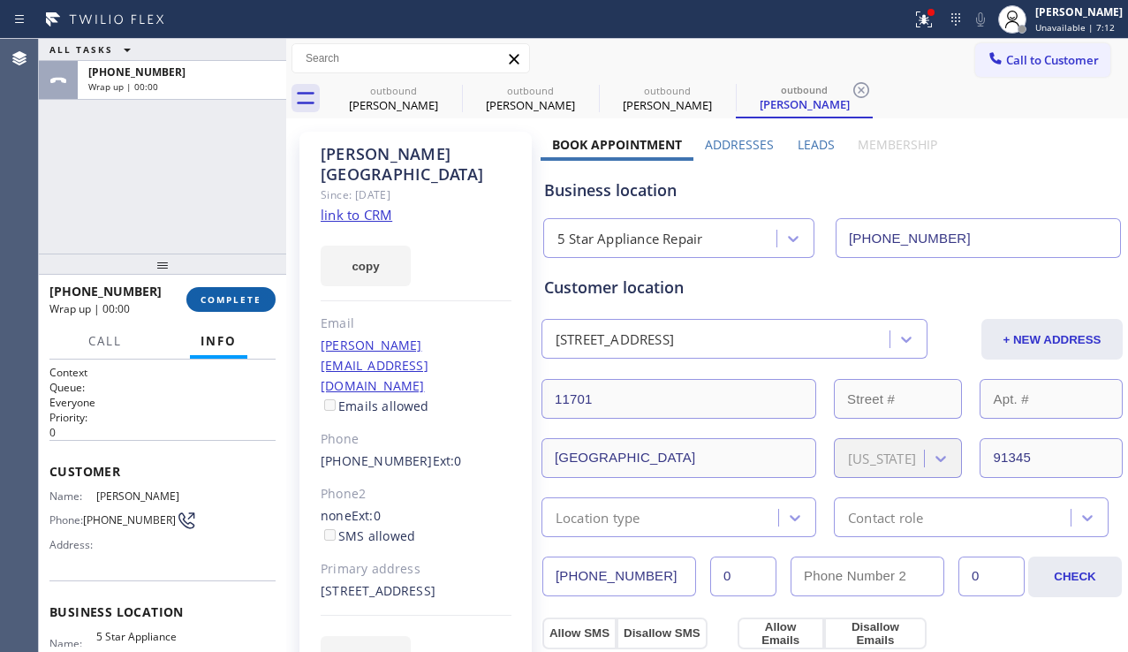
click at [252, 299] on span "COMPLETE" at bounding box center [230, 299] width 61 height 12
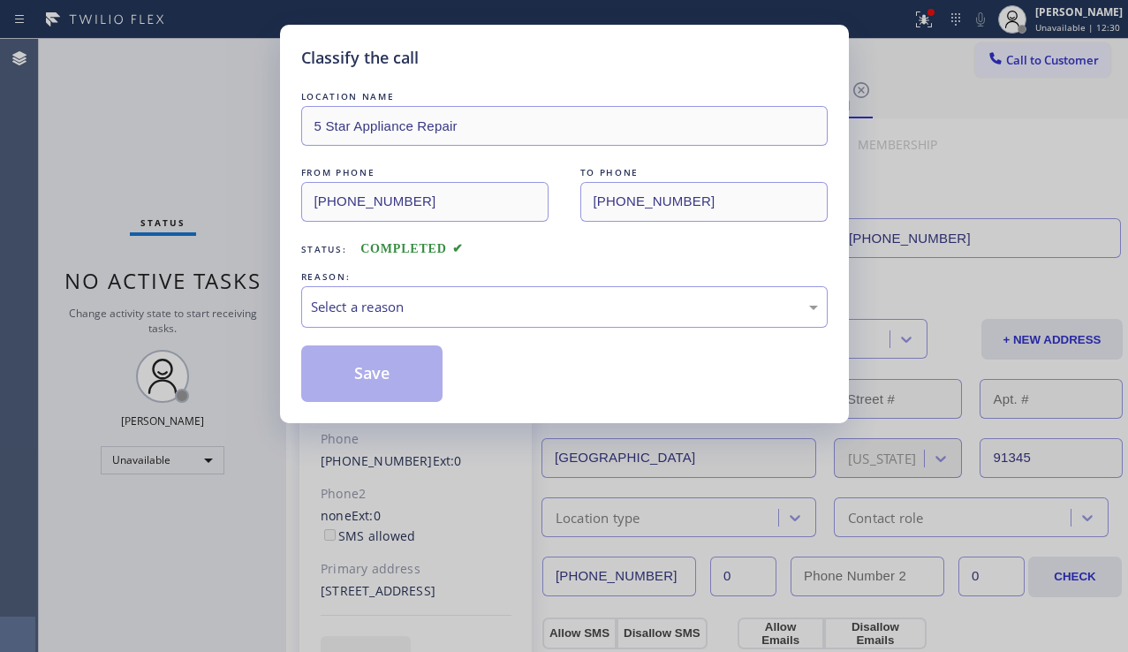
click at [492, 386] on div "Save" at bounding box center [564, 373] width 526 height 57
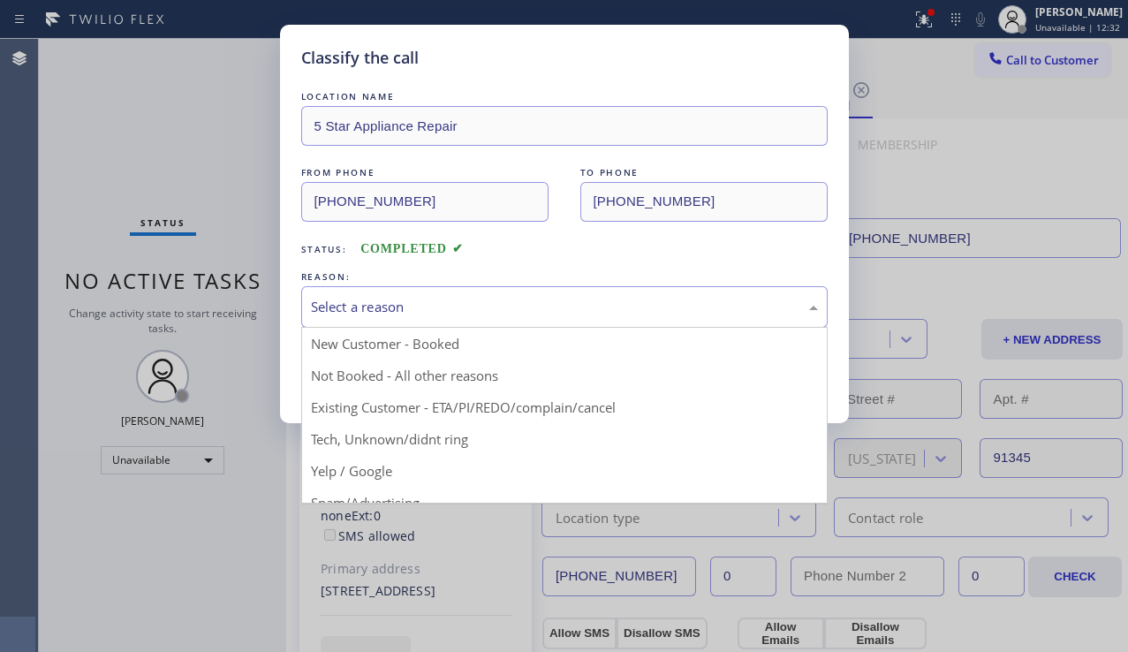
click at [586, 303] on div "Select a reason" at bounding box center [564, 307] width 507 height 20
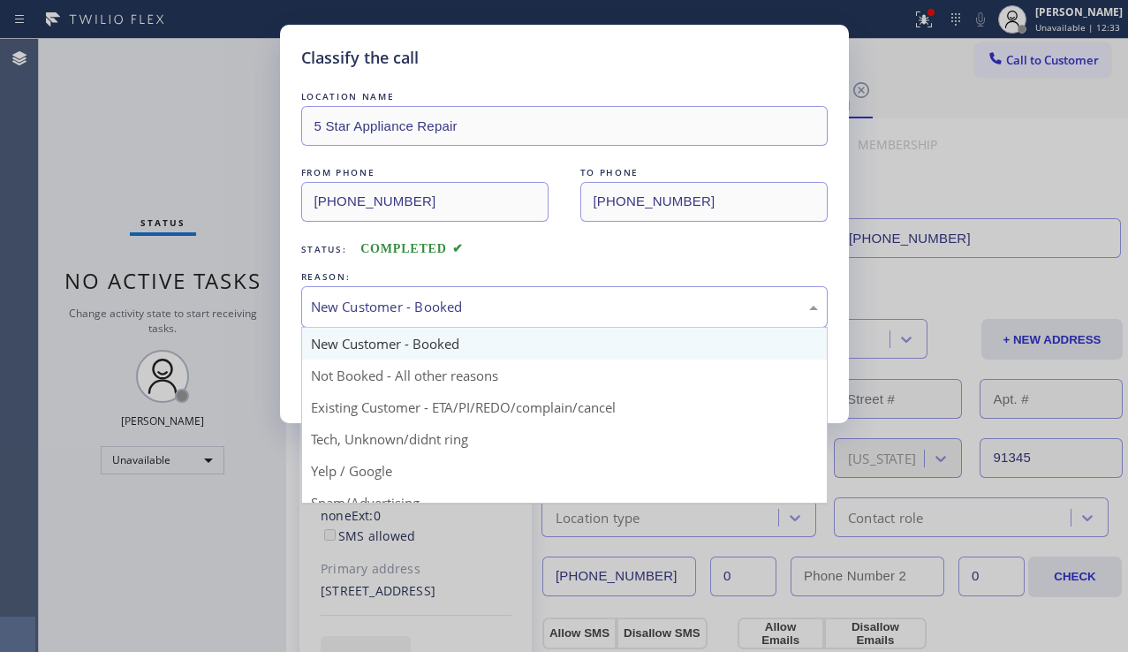
click at [516, 305] on div "New Customer - Booked" at bounding box center [564, 307] width 507 height 20
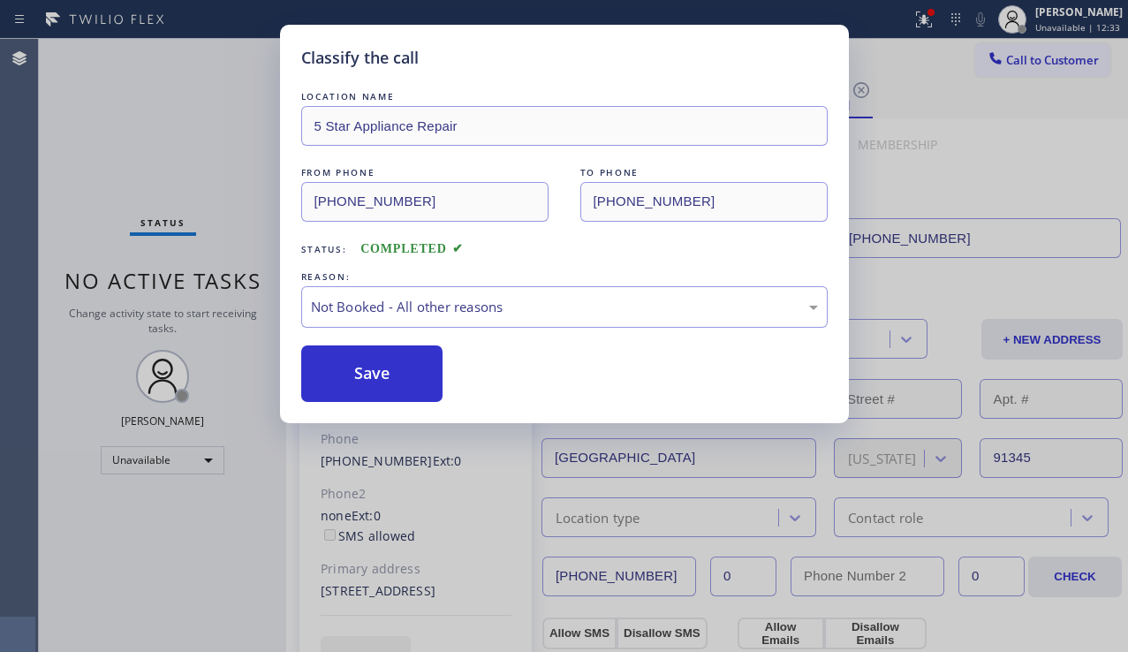
drag, startPoint x: 413, startPoint y: 376, endPoint x: 747, endPoint y: 440, distance: 339.8
click at [415, 378] on button "Save" at bounding box center [372, 373] width 142 height 57
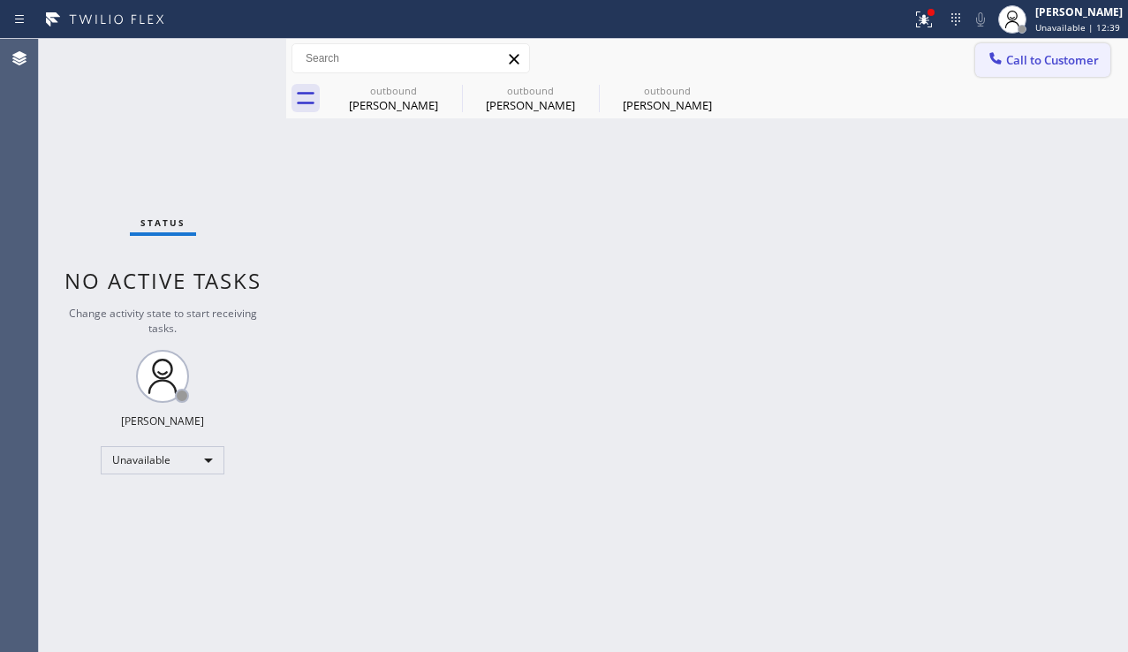
click at [1012, 52] on span "Call to Customer" at bounding box center [1052, 60] width 93 height 16
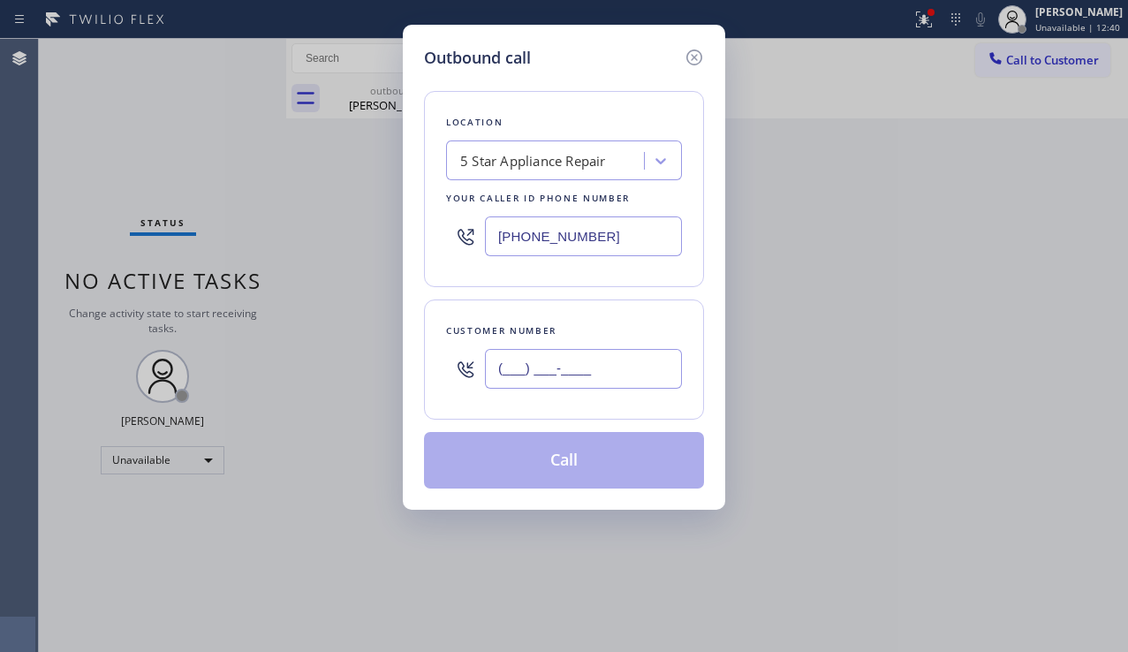
click at [572, 361] on input "(___) ___-____" at bounding box center [583, 369] width 197 height 40
paste input "305) 915-8525"
type input "[PHONE_NUMBER]"
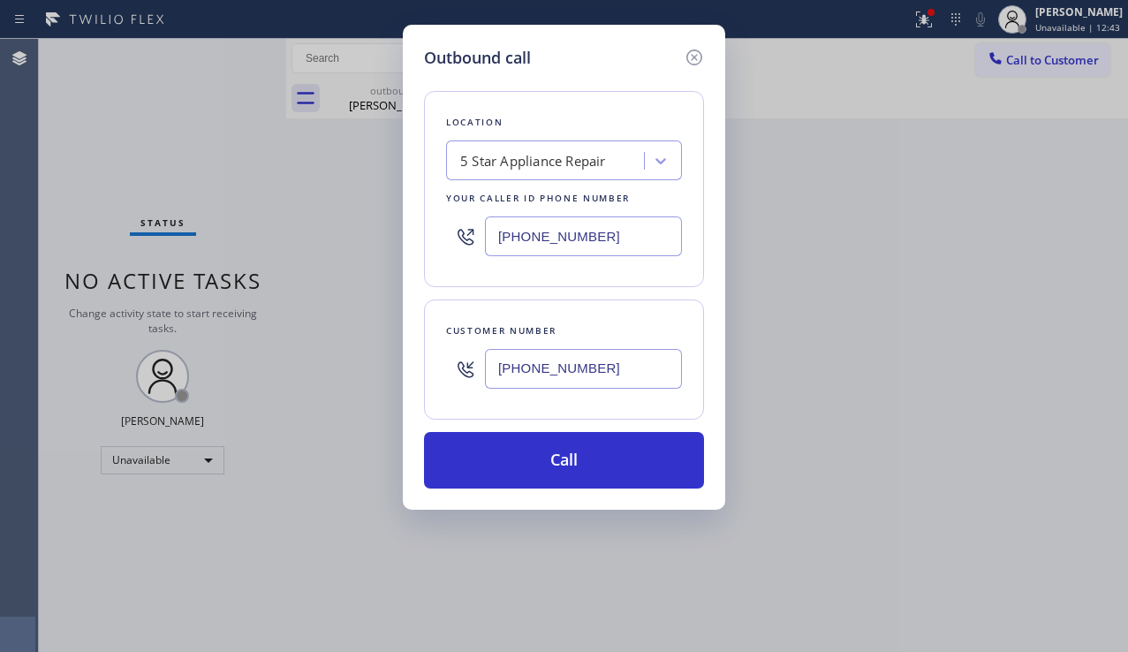
drag, startPoint x: 665, startPoint y: 227, endPoint x: 446, endPoint y: 237, distance: 219.2
click at [446, 237] on div "[PHONE_NUMBER]" at bounding box center [564, 236] width 236 height 57
paste input "646) 603-1611"
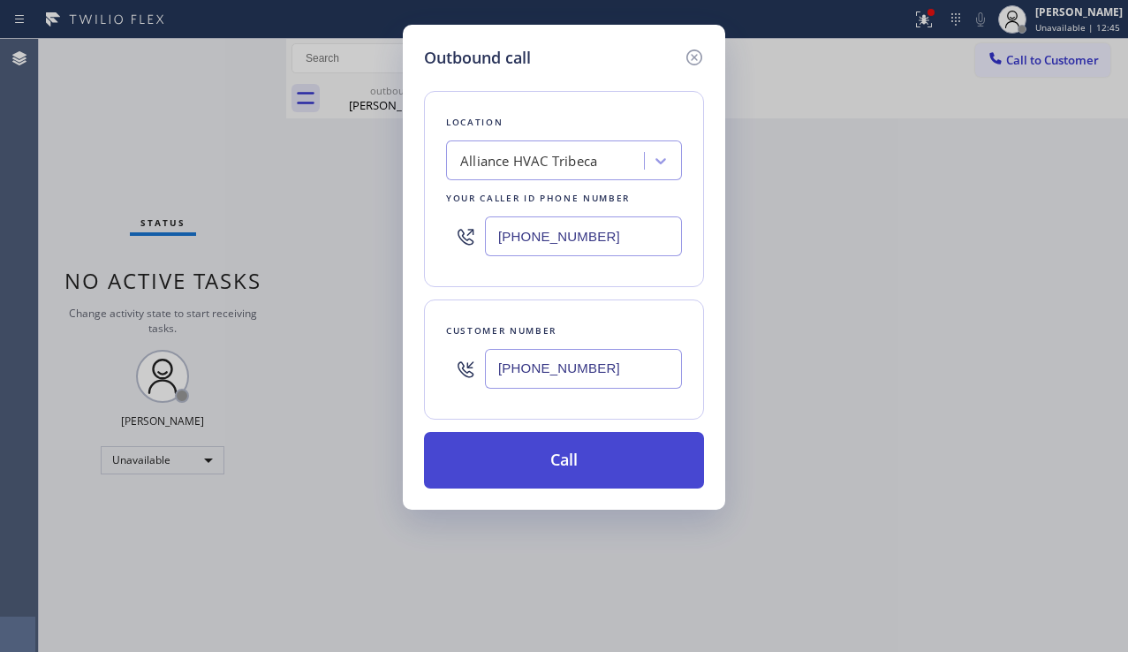
type input "[PHONE_NUMBER]"
click at [542, 446] on button "Call" at bounding box center [564, 460] width 280 height 57
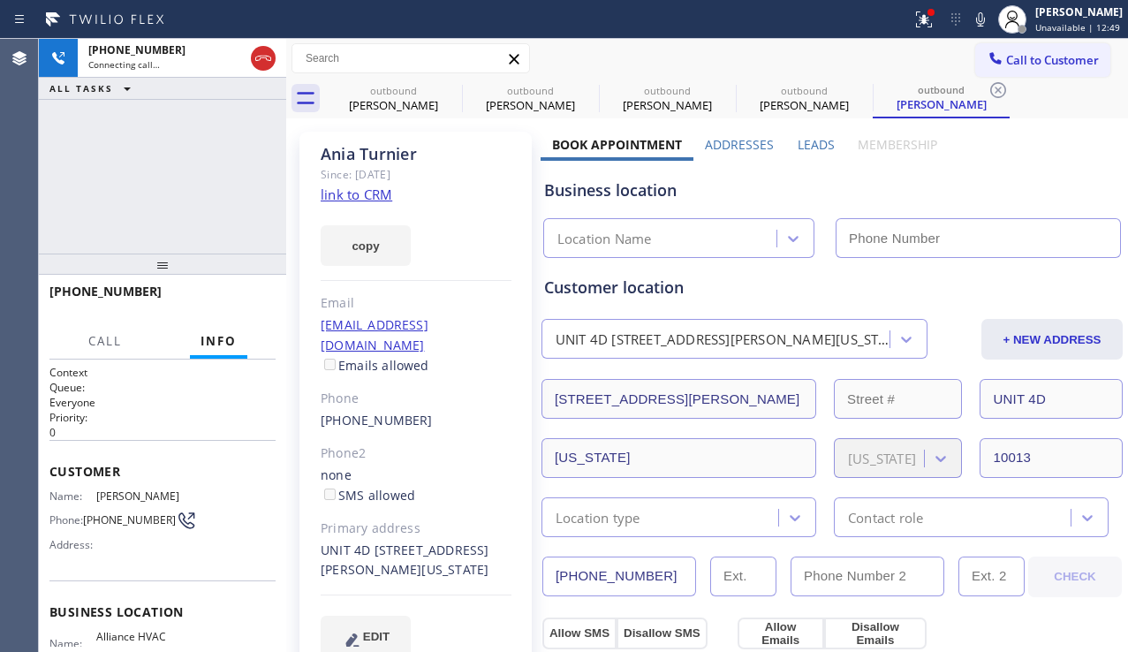
type input "[PHONE_NUMBER]"
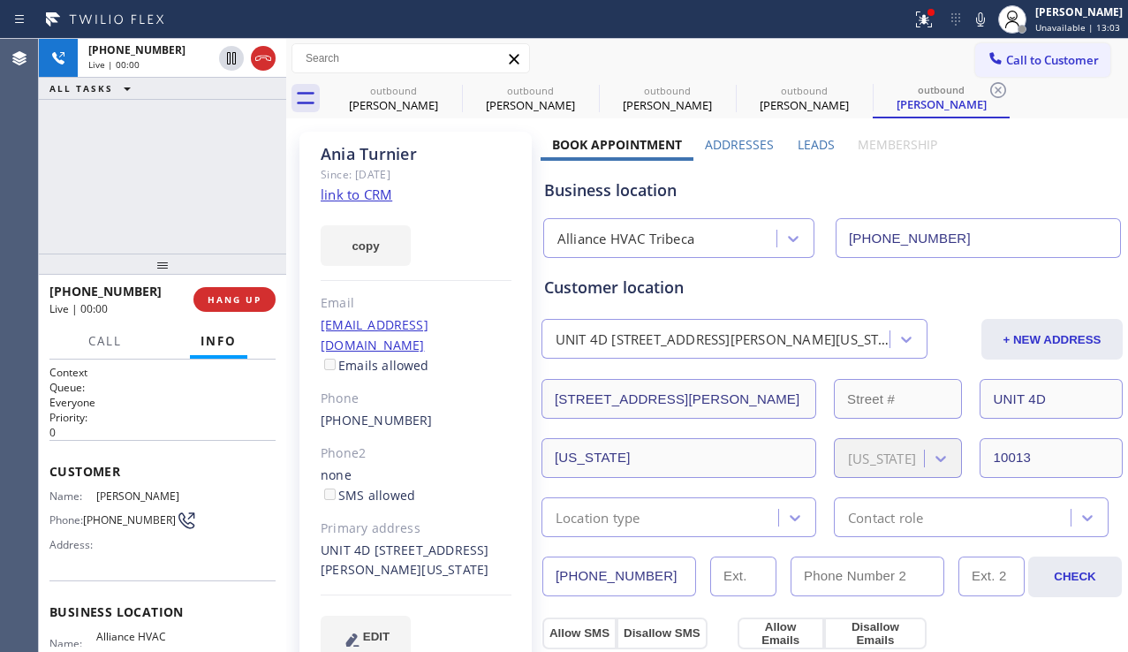
click at [1105, 205] on div "Business location Alliance HVAC Tribeca [PHONE_NUMBER]" at bounding box center [831, 209] width 583 height 97
click at [807, 142] on label "Leads" at bounding box center [815, 144] width 37 height 17
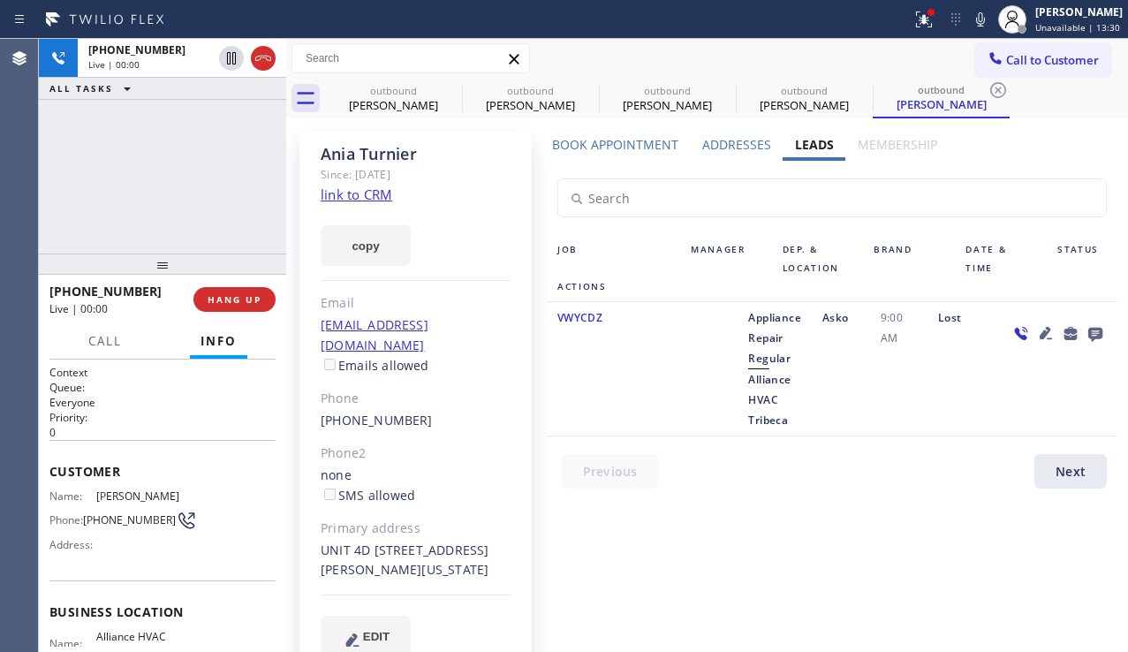
drag, startPoint x: 737, startPoint y: 415, endPoint x: 867, endPoint y: 397, distance: 132.0
click at [737, 414] on div "Appliance Repair Regular Alliance HVAC Tribeca" at bounding box center [774, 368] width 74 height 123
click at [1065, 392] on div at bounding box center [1057, 368] width 119 height 123
click at [1068, 394] on div at bounding box center [1057, 368] width 119 height 123
drag, startPoint x: 1069, startPoint y: 409, endPoint x: 929, endPoint y: 382, distance: 142.0
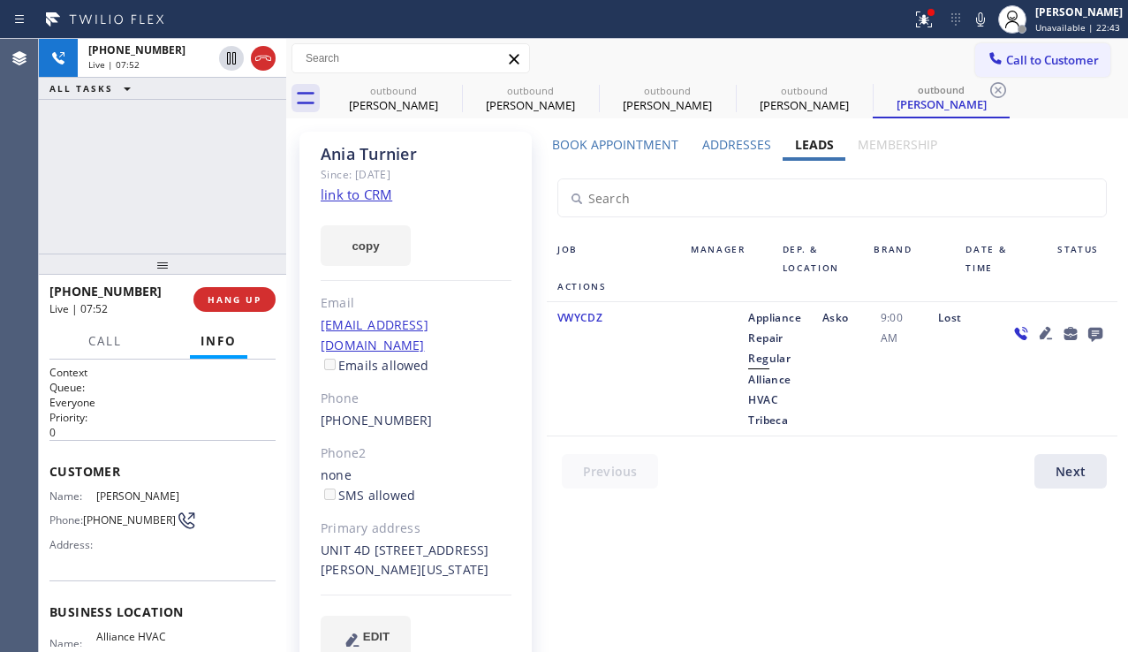
click at [1069, 409] on div at bounding box center [1057, 368] width 119 height 123
click at [124, 203] on div "[PHONE_NUMBER] Live | 09:21 ALL TASKS ALL TASKS ACTIVE TASKS TASKS IN WRAP UP" at bounding box center [162, 146] width 247 height 215
drag, startPoint x: 200, startPoint y: 204, endPoint x: 238, endPoint y: 220, distance: 40.4
click at [200, 204] on div "[PHONE_NUMBER] Live | 11:40 ALL TASKS ALL TASKS ACTIVE TASKS TASKS IN WRAP UP" at bounding box center [162, 146] width 247 height 215
click at [730, 146] on label "Addresses" at bounding box center [736, 144] width 69 height 17
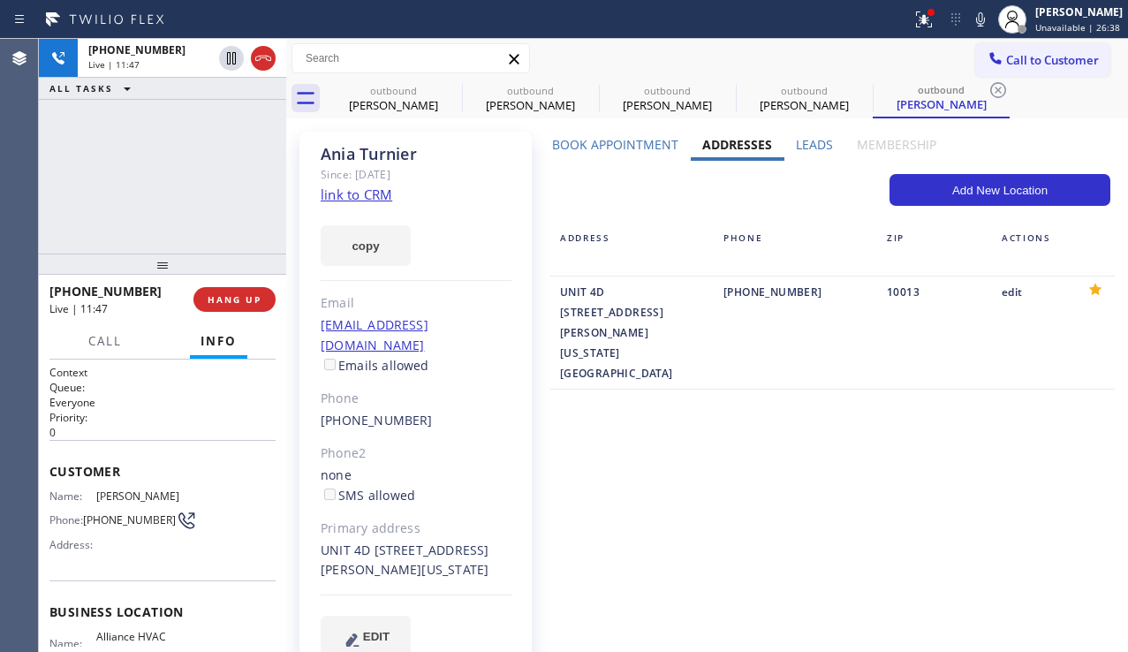
click at [645, 151] on label "Book Appointment" at bounding box center [615, 144] width 126 height 17
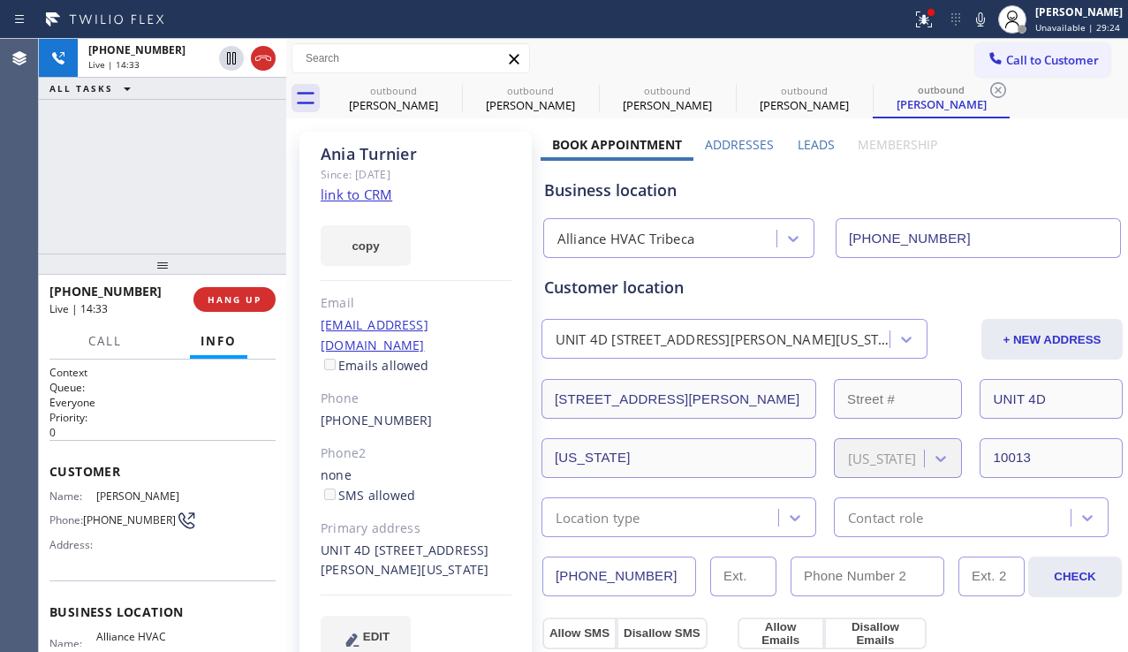
click at [460, 465] on div "none SMS allowed" at bounding box center [416, 485] width 191 height 41
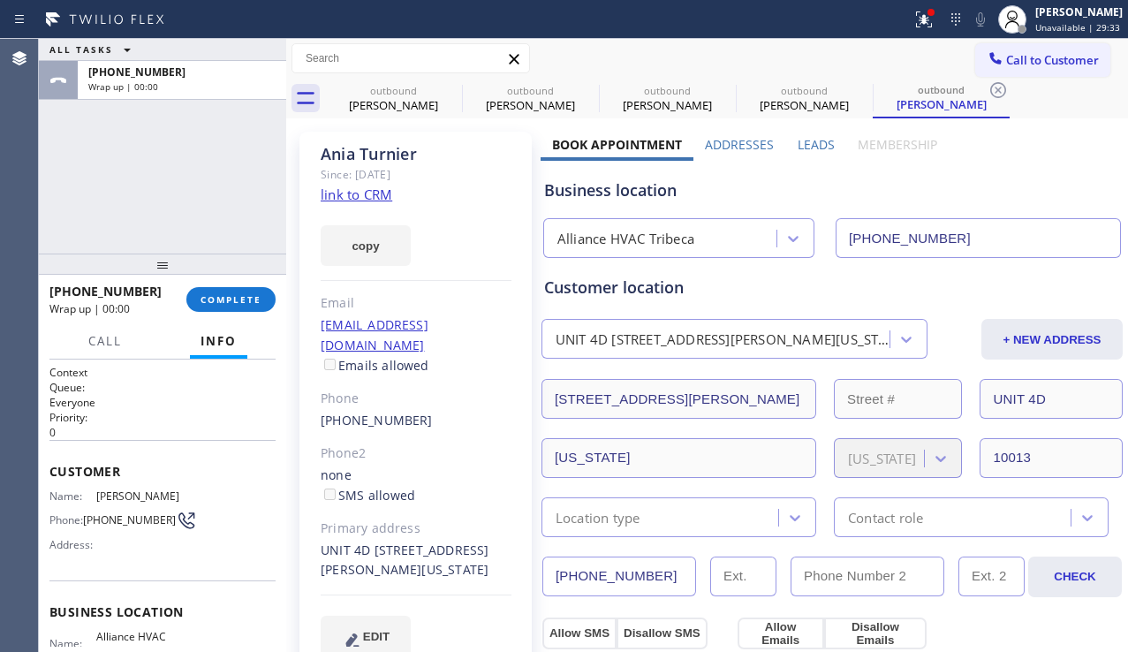
click at [354, 196] on link "link to CRM" at bounding box center [357, 194] width 72 height 18
click at [254, 291] on button "COMPLETE" at bounding box center [230, 299] width 89 height 25
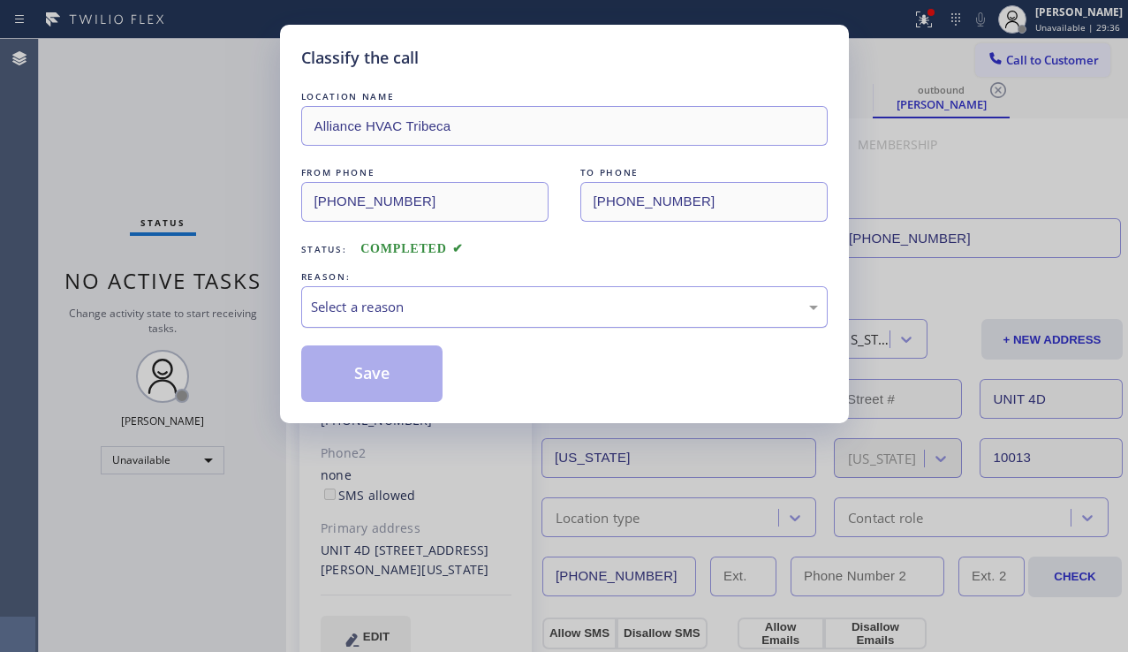
click at [420, 306] on div "Select a reason" at bounding box center [564, 307] width 507 height 20
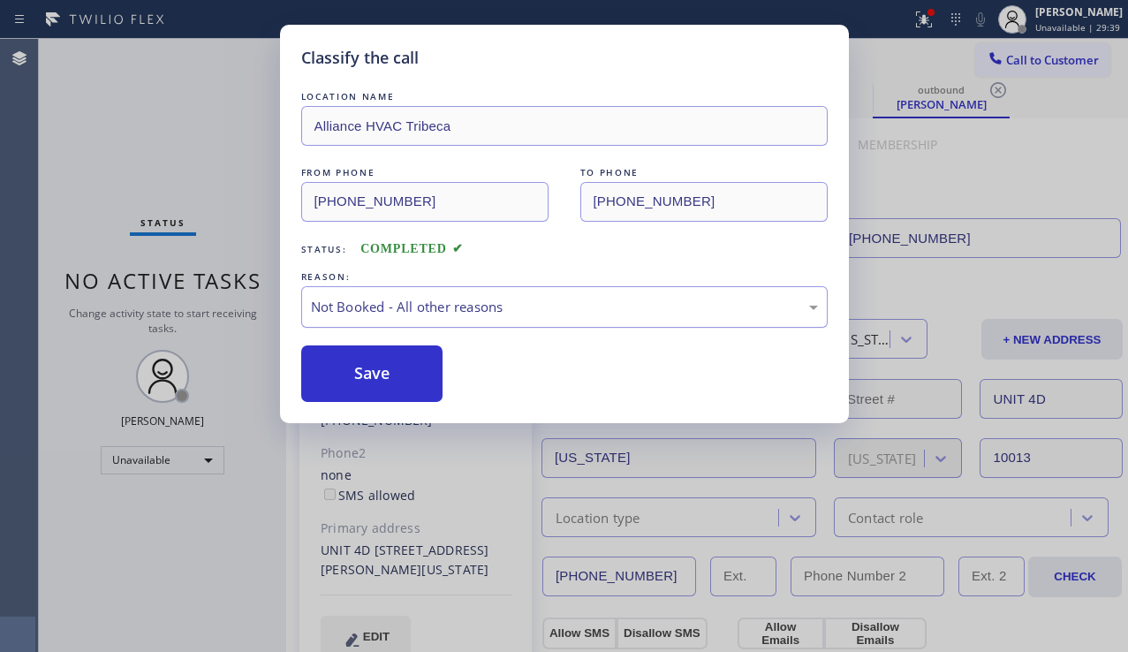
click at [436, 301] on div "Not Booked - All other reasons" at bounding box center [564, 307] width 507 height 20
click at [353, 375] on button "Save" at bounding box center [372, 373] width 142 height 57
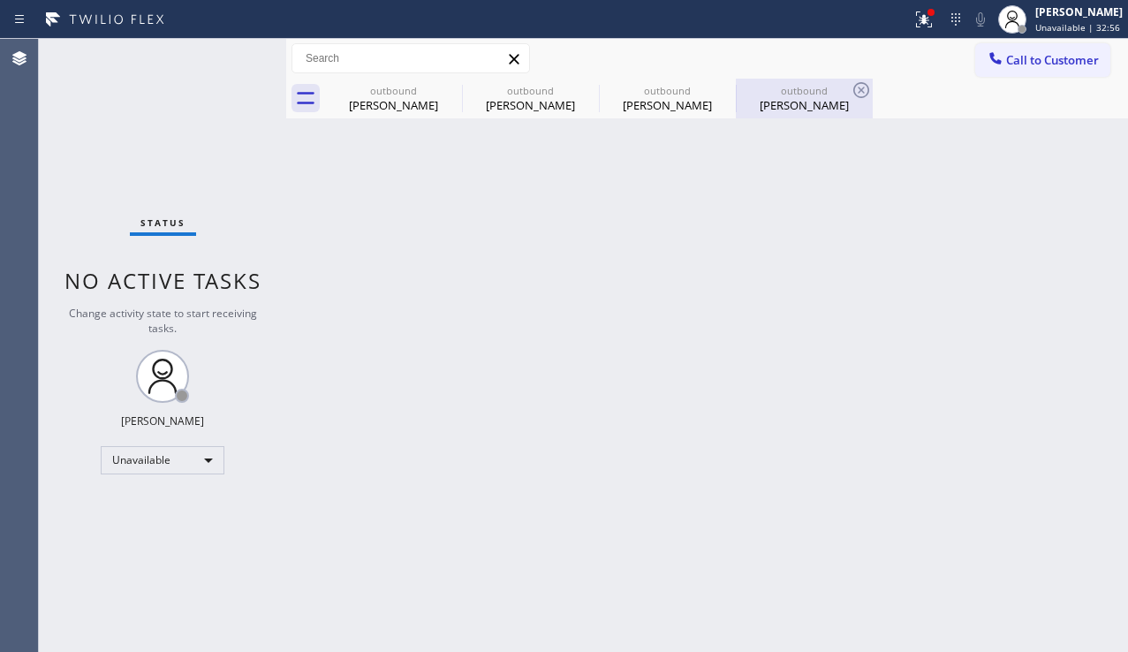
click at [797, 113] on div "outbound [PERSON_NAME]" at bounding box center [803, 99] width 133 height 40
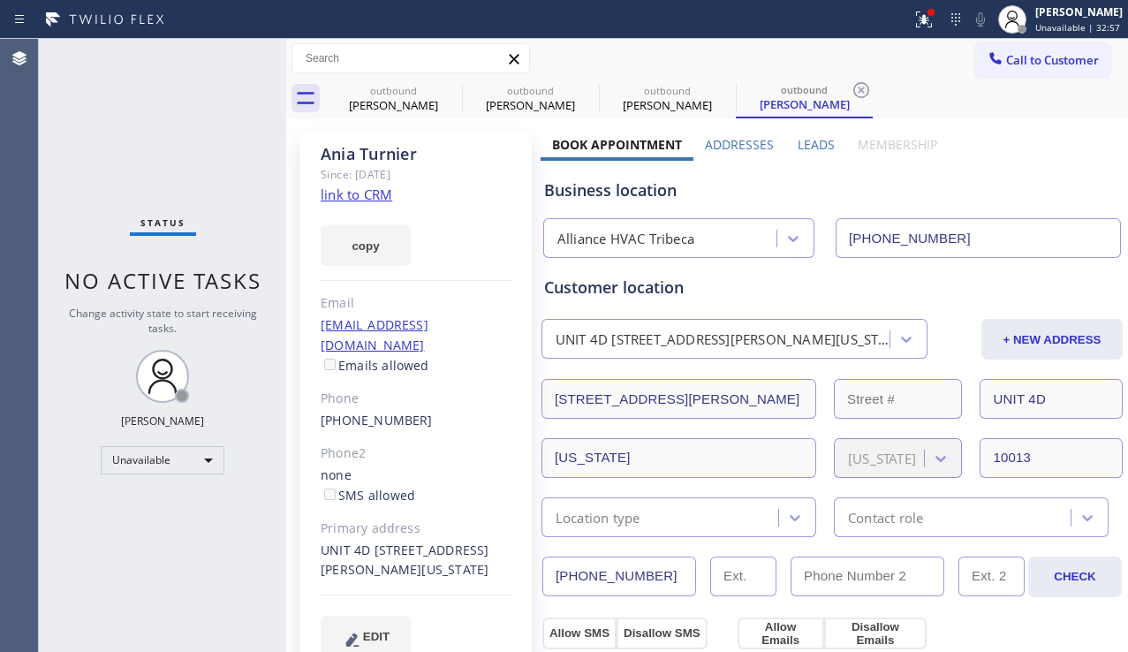
drag, startPoint x: 649, startPoint y: 576, endPoint x: 369, endPoint y: 571, distance: 280.0
drag, startPoint x: 964, startPoint y: 232, endPoint x: 725, endPoint y: 229, distance: 239.4
click at [725, 229] on div "Alliance HVAC Tribeca [PHONE_NUMBER]" at bounding box center [832, 234] width 585 height 47
click at [858, 84] on icon at bounding box center [861, 90] width 16 height 16
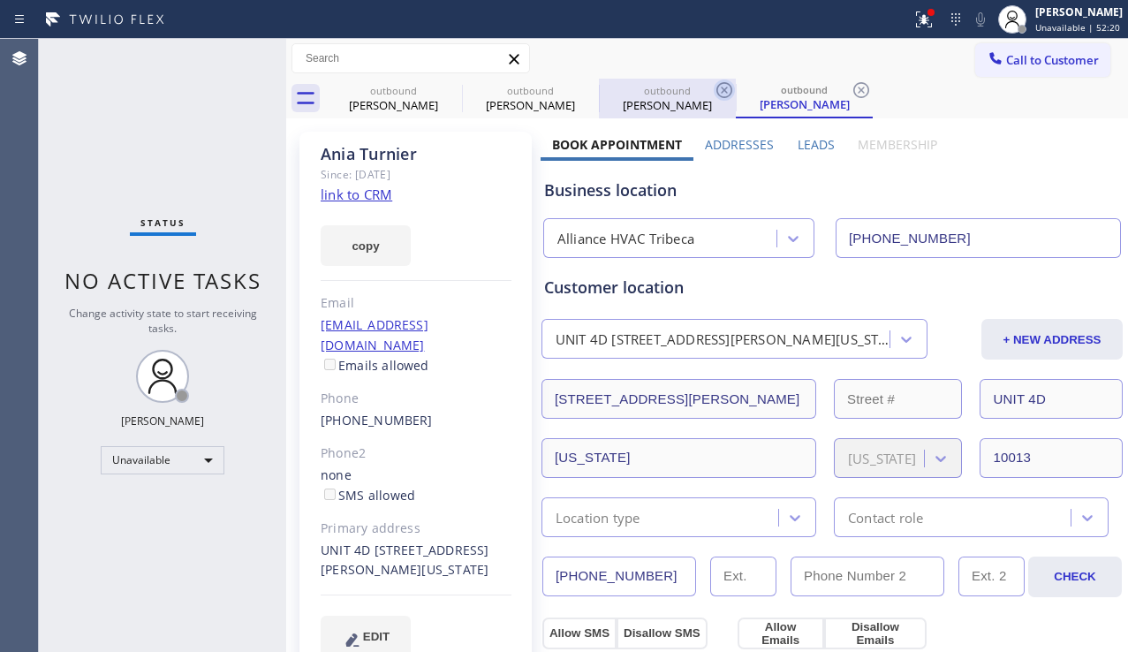
type input "[PHONE_NUMBER]"
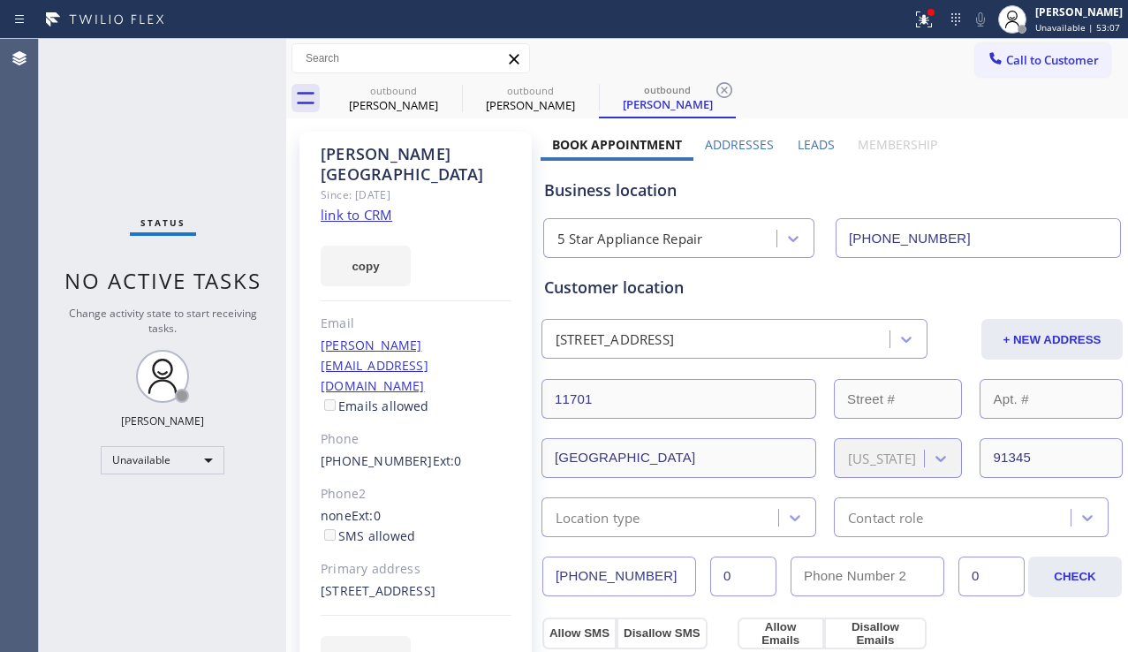
click at [185, 323] on div "Change activity state to start receiving tasks." at bounding box center [163, 321] width 212 height 30
click at [707, 90] on div "outbound" at bounding box center [667, 89] width 133 height 13
click at [445, 87] on icon at bounding box center [450, 89] width 21 height 21
click at [0, 0] on icon at bounding box center [0, 0] width 0 height 0
click at [714, 87] on icon at bounding box center [724, 89] width 21 height 21
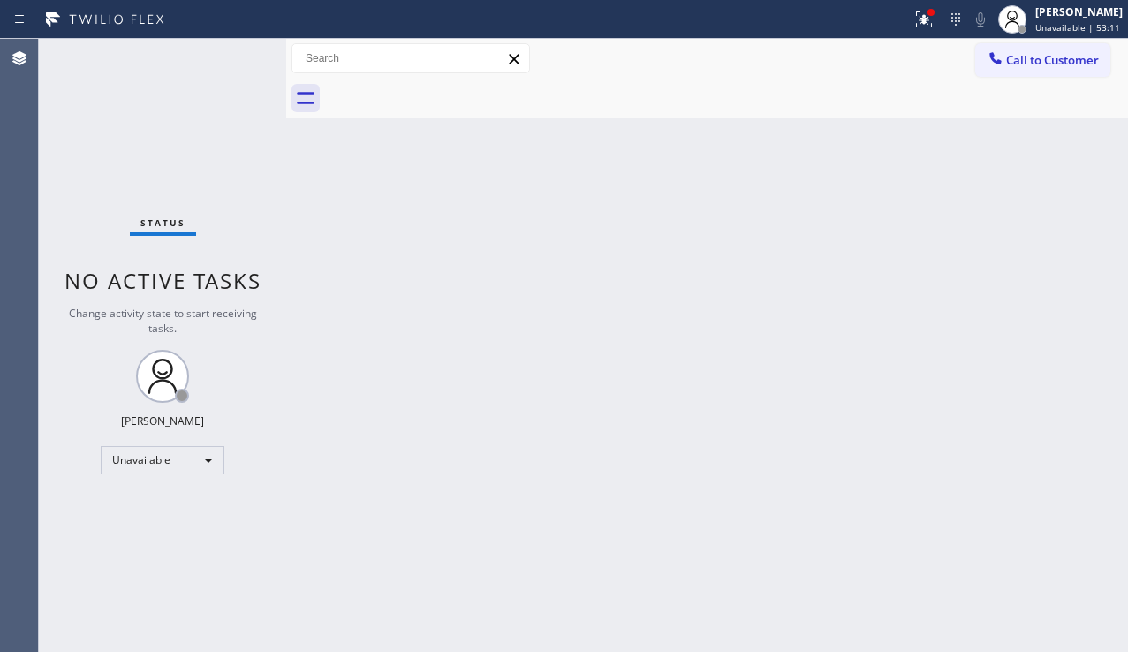
click at [445, 87] on div at bounding box center [726, 99] width 803 height 40
click at [1045, 48] on button "Call to Customer" at bounding box center [1042, 60] width 135 height 34
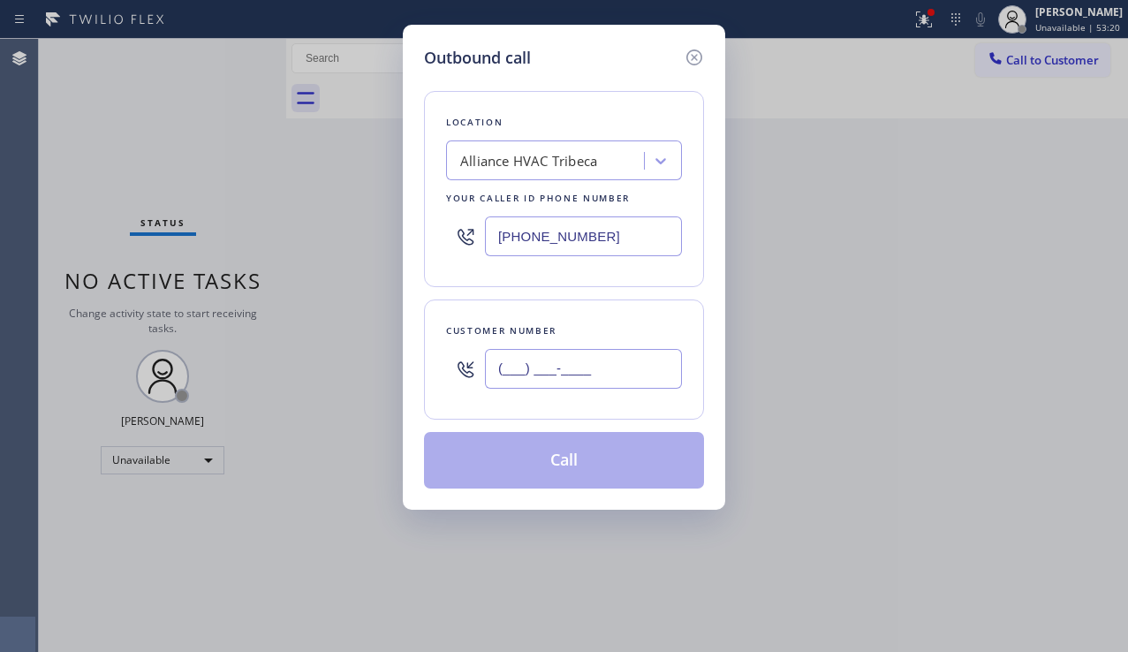
click at [534, 353] on input "(___) ___-____" at bounding box center [583, 369] width 197 height 40
paste input "562) 773-9004"
type input "[PHONE_NUMBER]"
click at [495, 143] on div "Alliance HVAC Tribeca" at bounding box center [564, 160] width 236 height 40
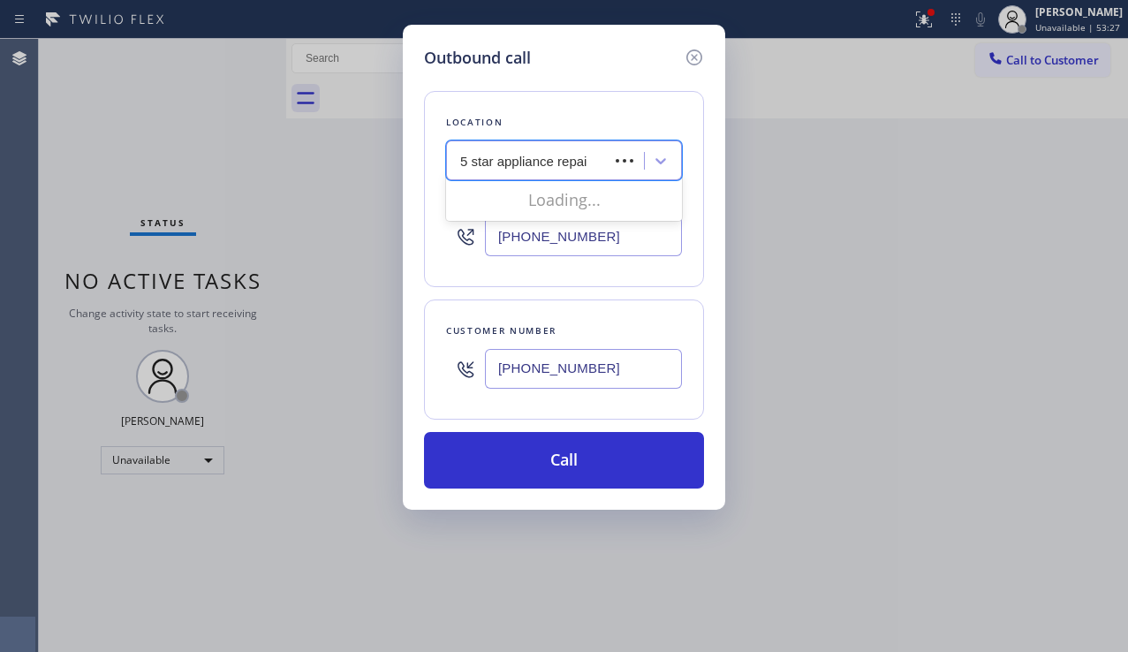
type input "5 star appliance repair"
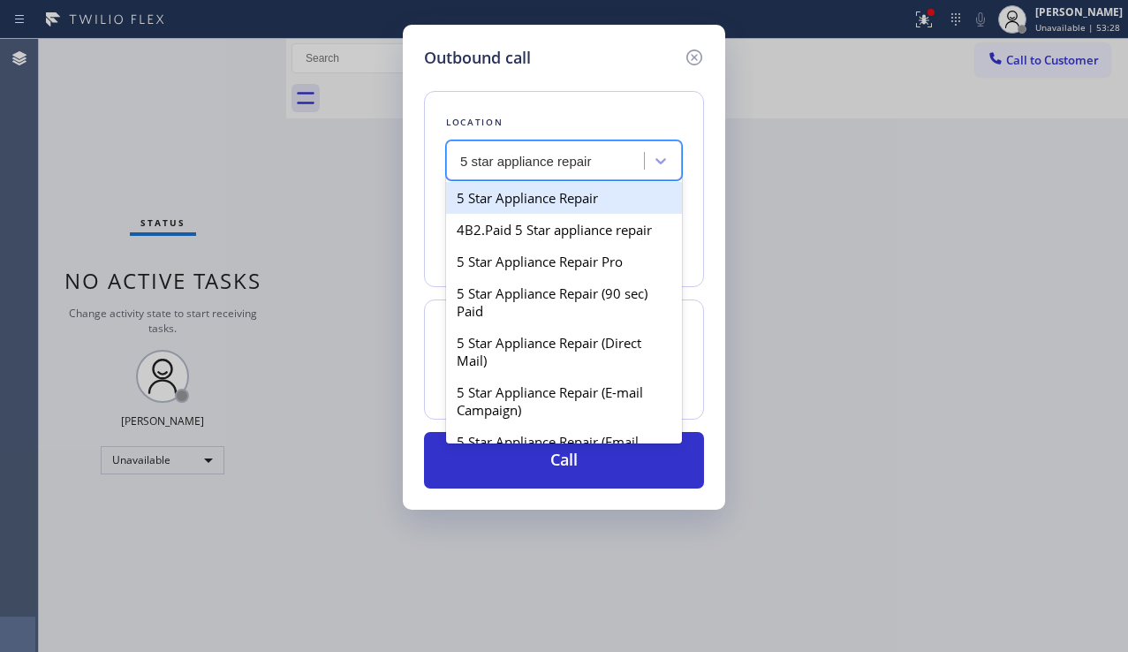
click at [511, 197] on div "5 Star Appliance Repair" at bounding box center [564, 198] width 236 height 32
type input "[PHONE_NUMBER]"
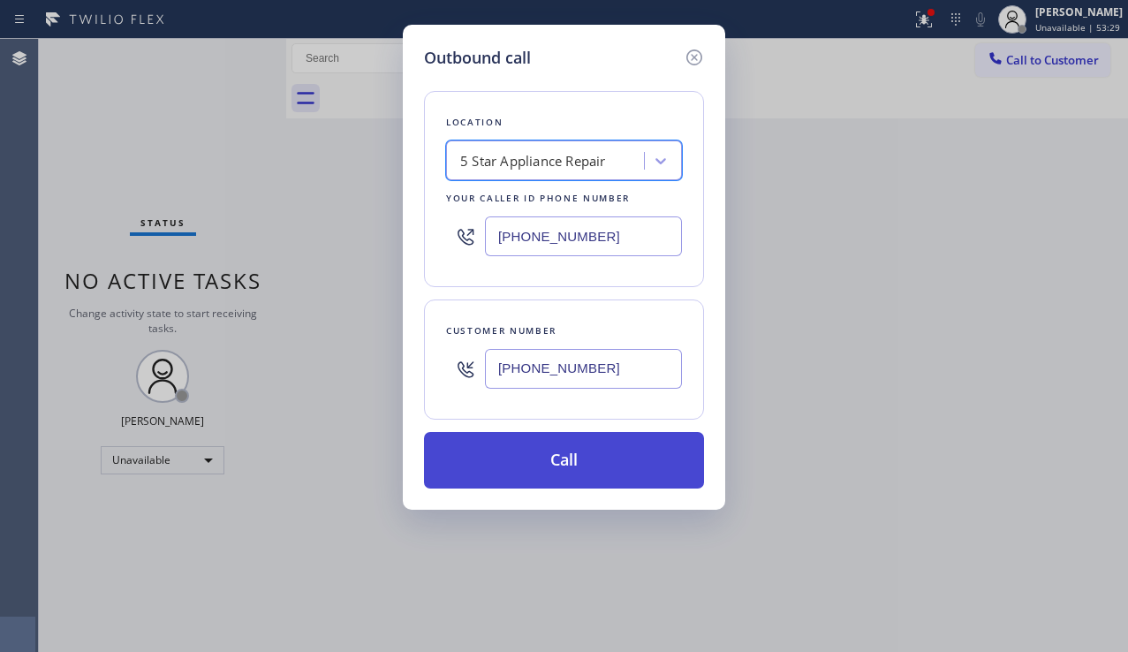
click at [541, 465] on button "Call" at bounding box center [564, 460] width 280 height 57
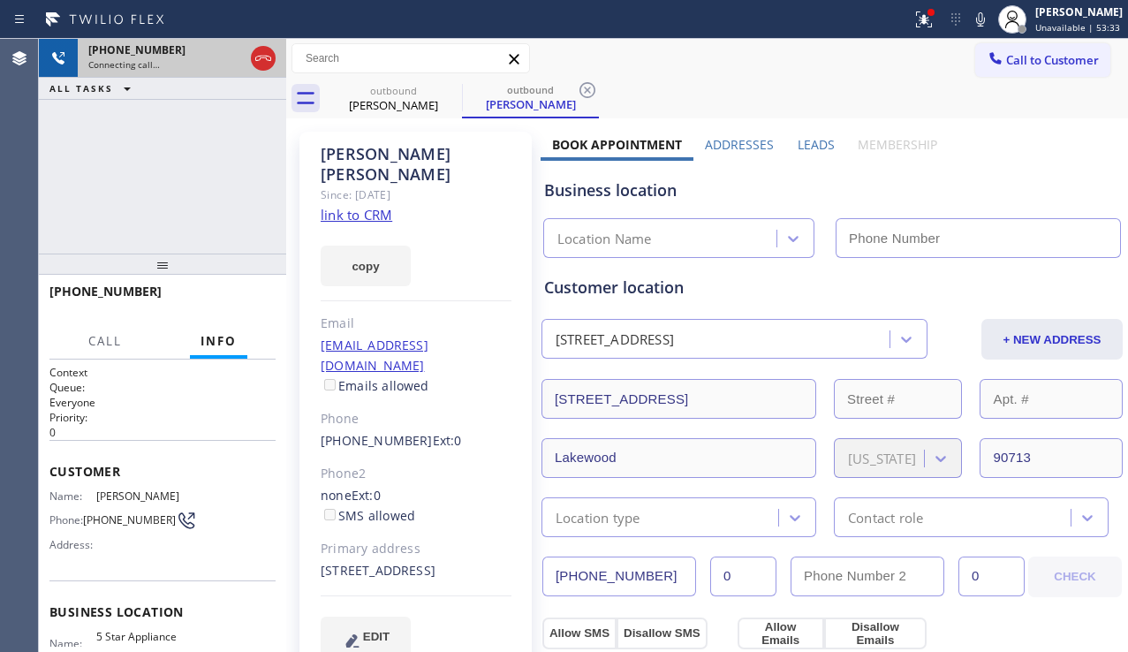
type input "[PHONE_NUMBER]"
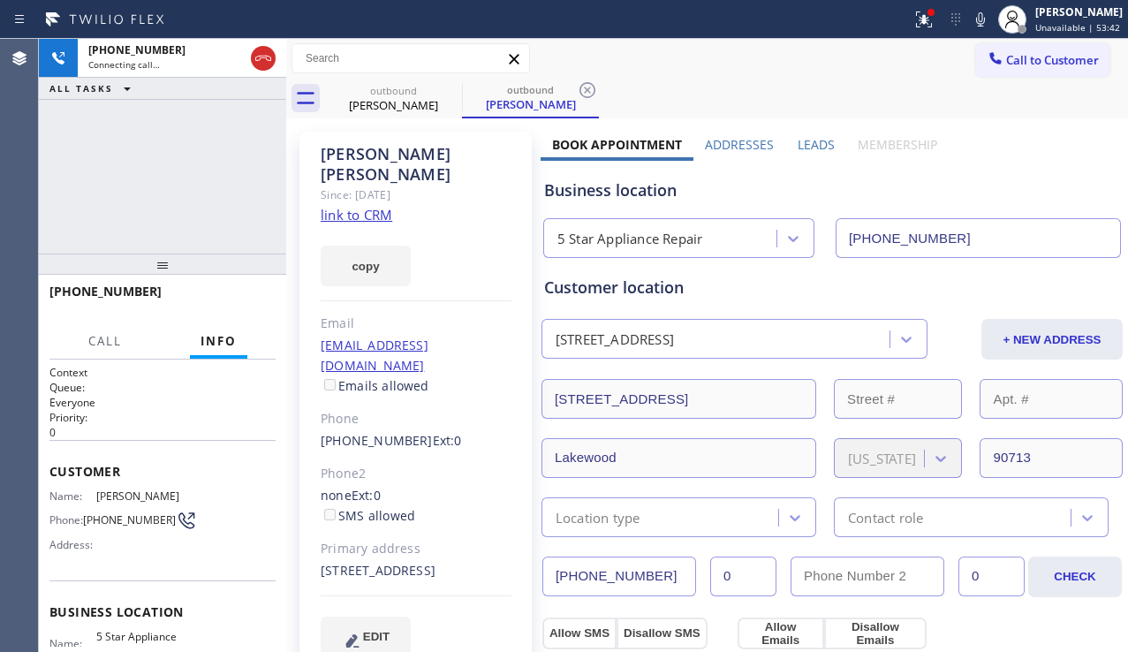
click at [117, 221] on div "[PHONE_NUMBER] Connecting call… ALL TASKS ALL TASKS ACTIVE TASKS TASKS IN WRAP …" at bounding box center [162, 146] width 247 height 215
click at [797, 141] on label "Leads" at bounding box center [815, 144] width 37 height 17
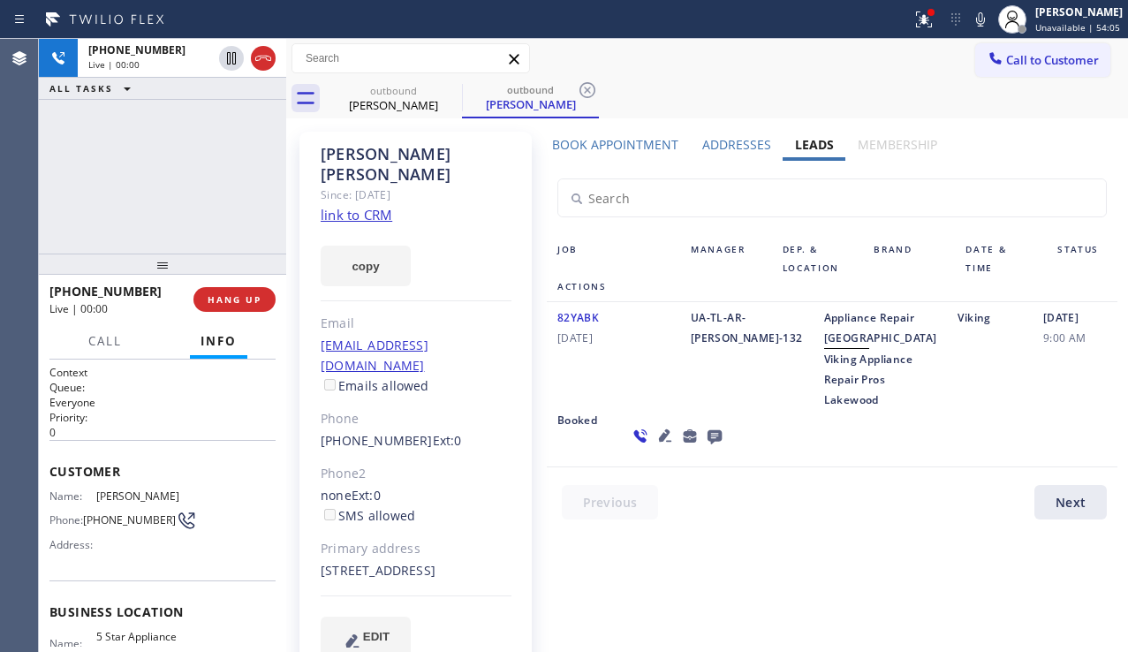
click at [654, 446] on icon at bounding box center [664, 435] width 21 height 21
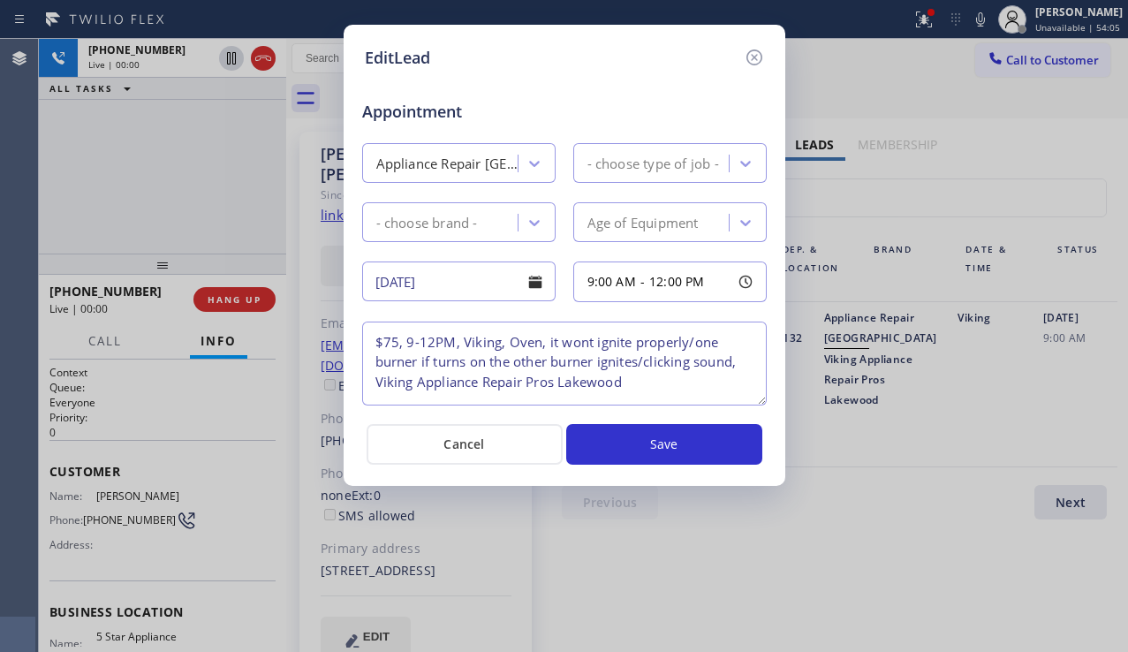
type textarea "$75, 9-12PM, Viking, Oven, it wont ignite properly/one burner if turns on the o…"
click at [746, 49] on icon at bounding box center [754, 57] width 21 height 21
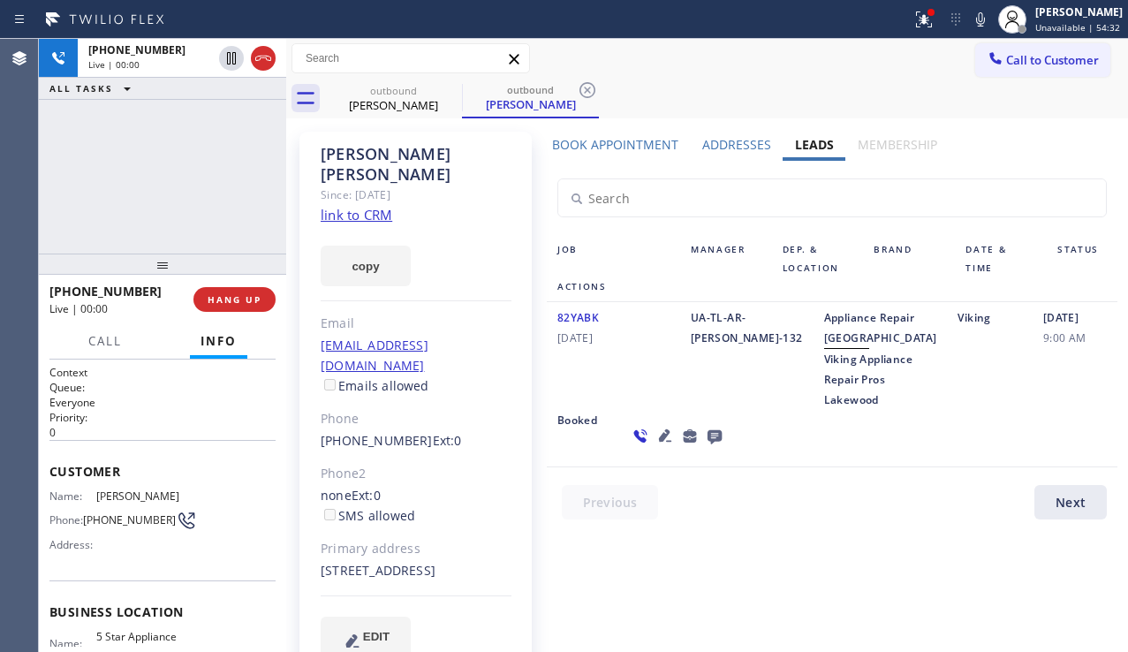
drag, startPoint x: 354, startPoint y: 550, endPoint x: 321, endPoint y: 548, distance: 32.8
click at [321, 561] on div "[STREET_ADDRESS]" at bounding box center [416, 571] width 191 height 20
copy div "90713"
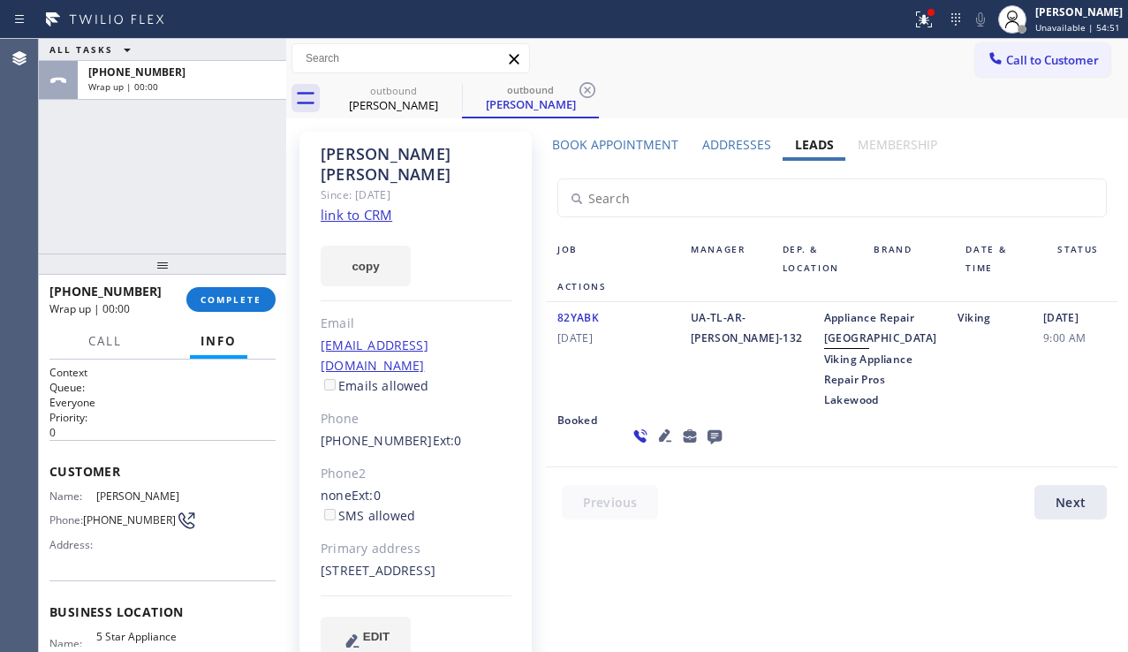
click at [617, 410] on div "Booked" at bounding box center [582, 435] width 71 height 51
click at [217, 294] on span "COMPLETE" at bounding box center [230, 299] width 61 height 12
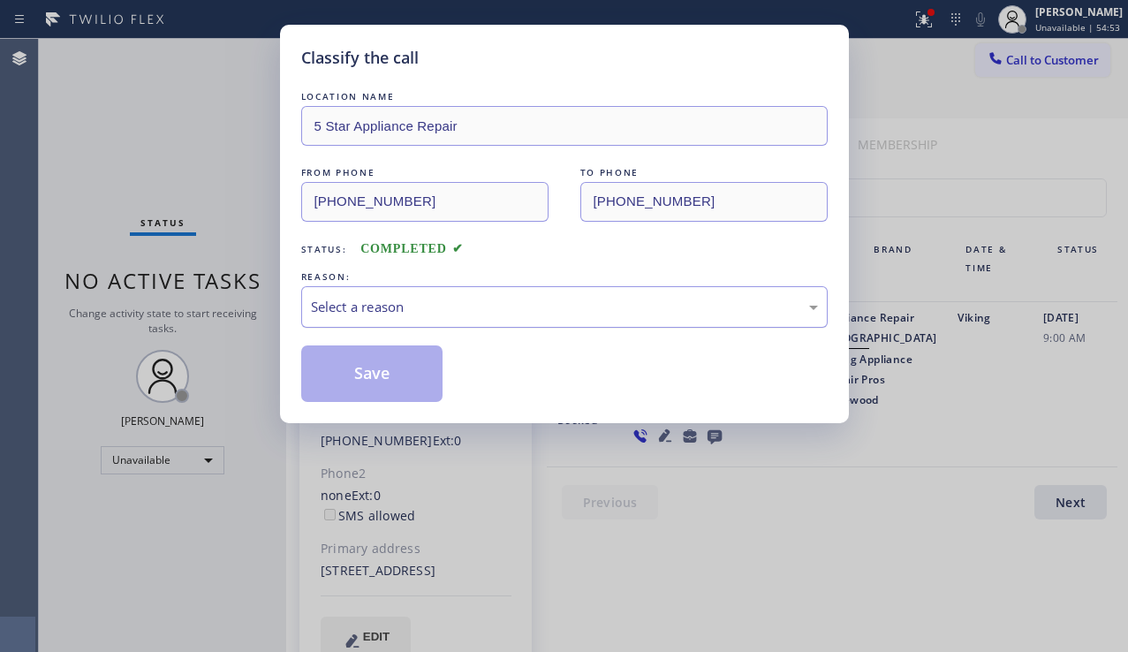
click at [385, 300] on div "Select a reason" at bounding box center [564, 307] width 507 height 20
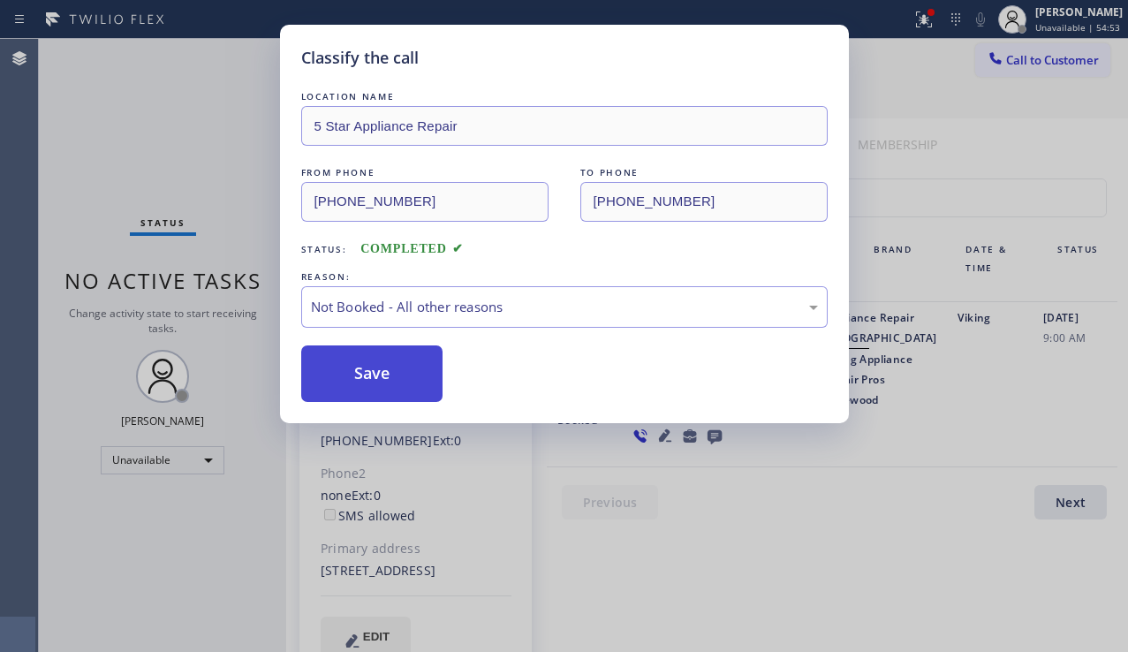
click at [352, 372] on button "Save" at bounding box center [372, 373] width 142 height 57
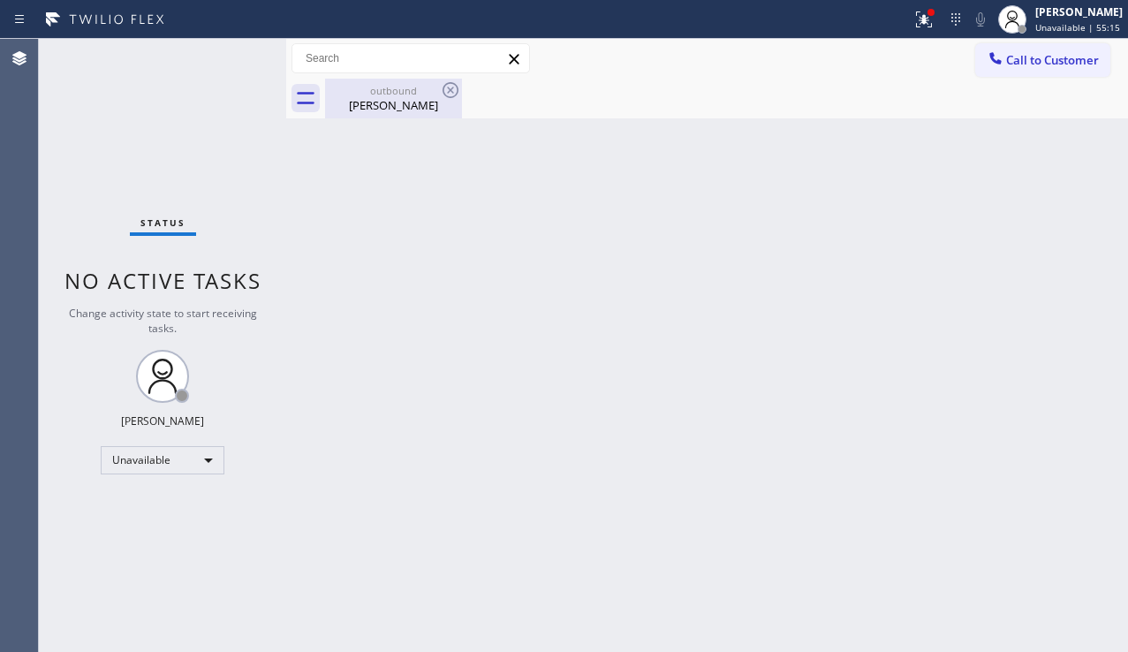
click at [419, 79] on div "outbound [PERSON_NAME]" at bounding box center [393, 99] width 133 height 40
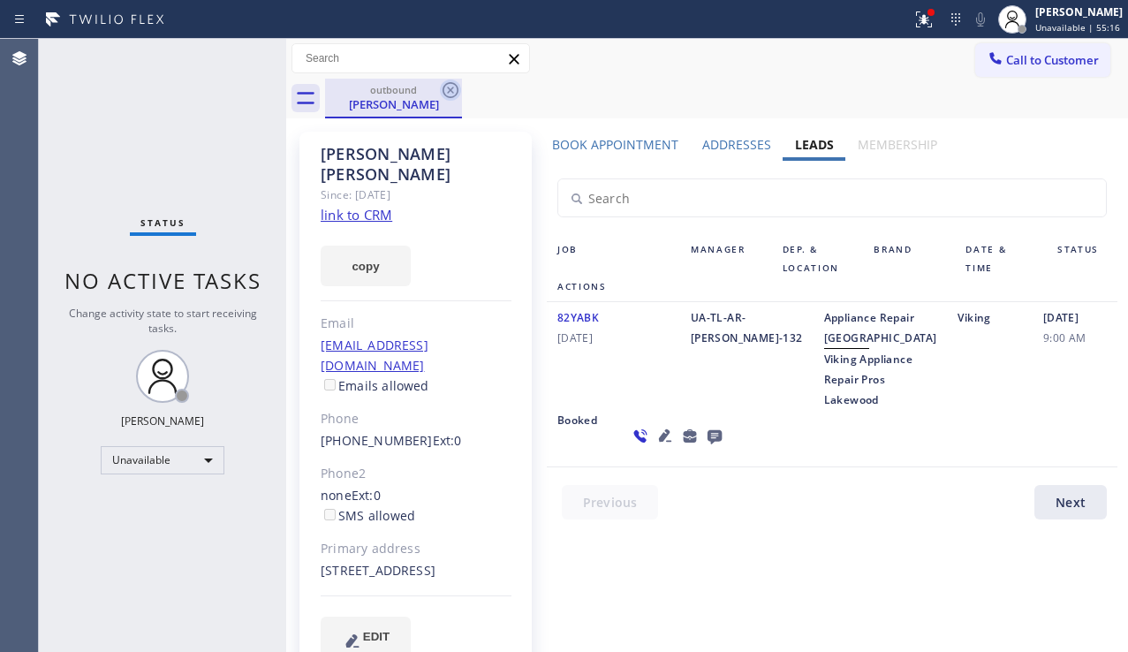
click at [447, 87] on icon at bounding box center [450, 89] width 21 height 21
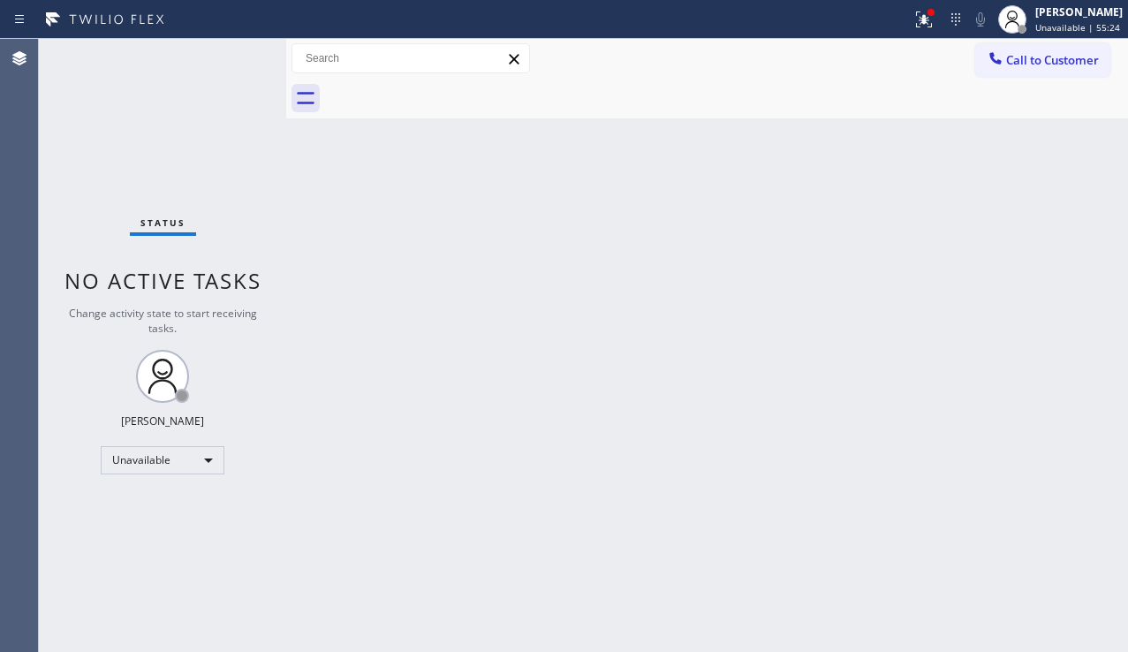
click at [1080, 49] on button "Call to Customer" at bounding box center [1042, 60] width 135 height 34
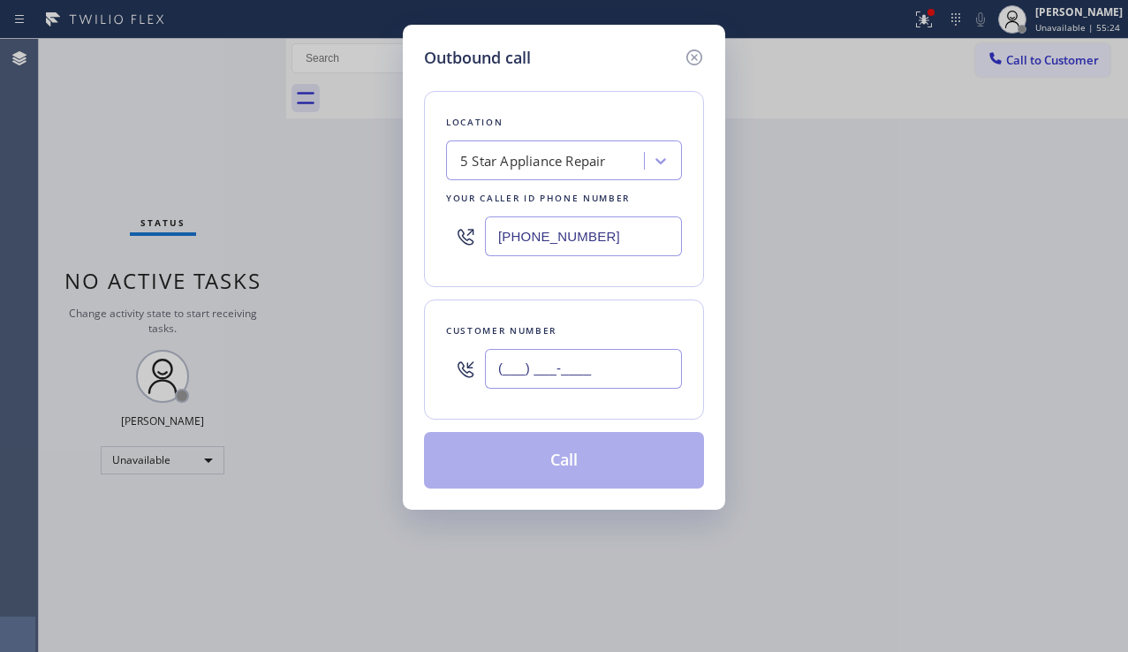
click at [526, 380] on input "(___) ___-____" at bounding box center [583, 369] width 197 height 40
paste input "714) 296-5238"
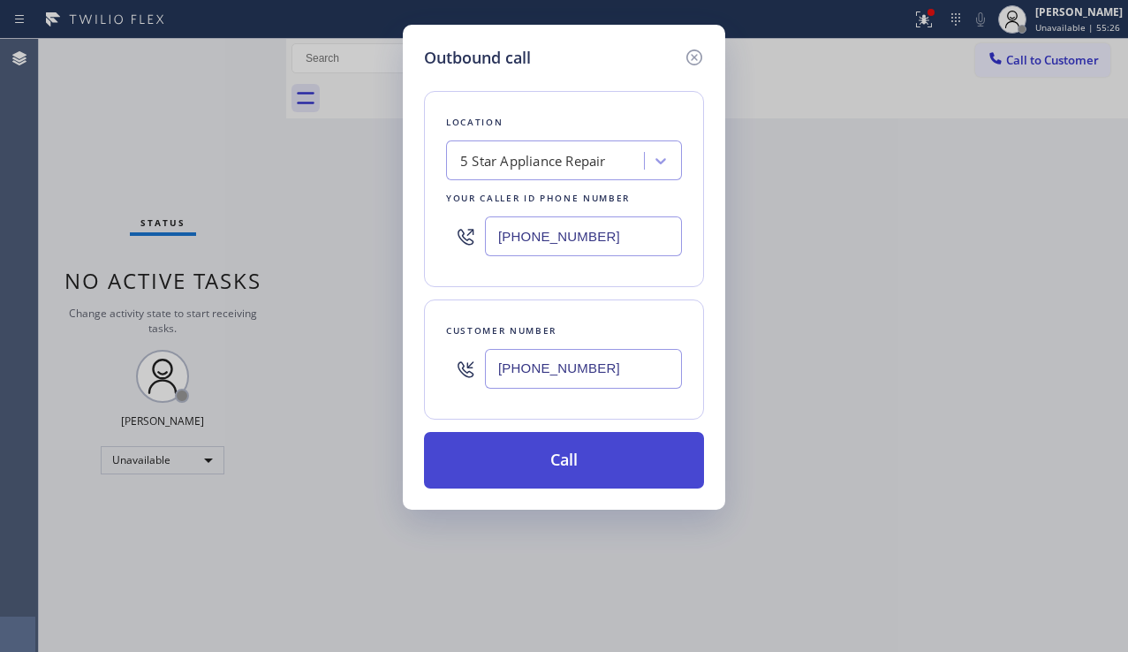
type input "[PHONE_NUMBER]"
click at [553, 461] on button "Call" at bounding box center [564, 460] width 280 height 57
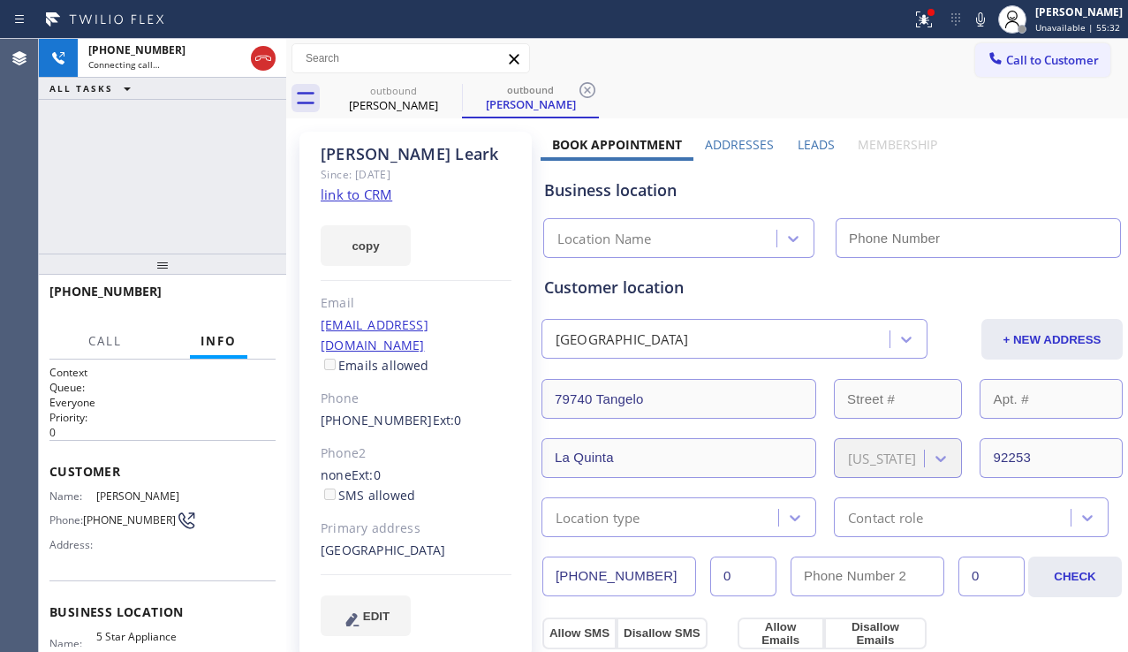
type input "[PHONE_NUMBER]"
click at [805, 138] on label "Leads" at bounding box center [815, 144] width 37 height 17
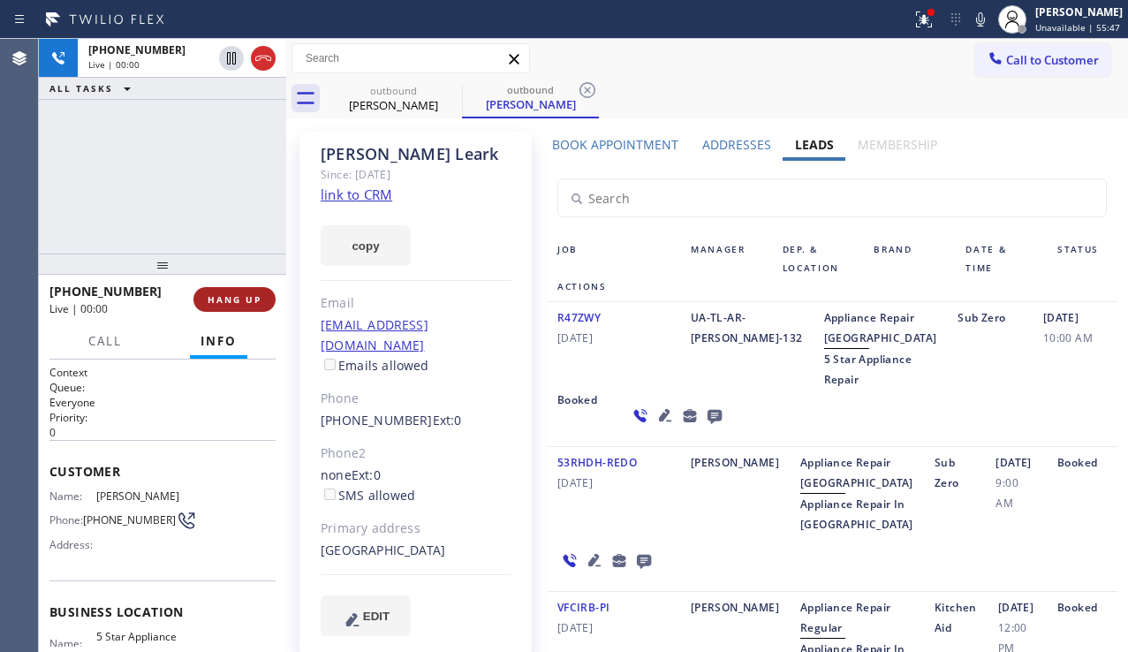
click at [246, 293] on span "HANG UP" at bounding box center [235, 299] width 54 height 12
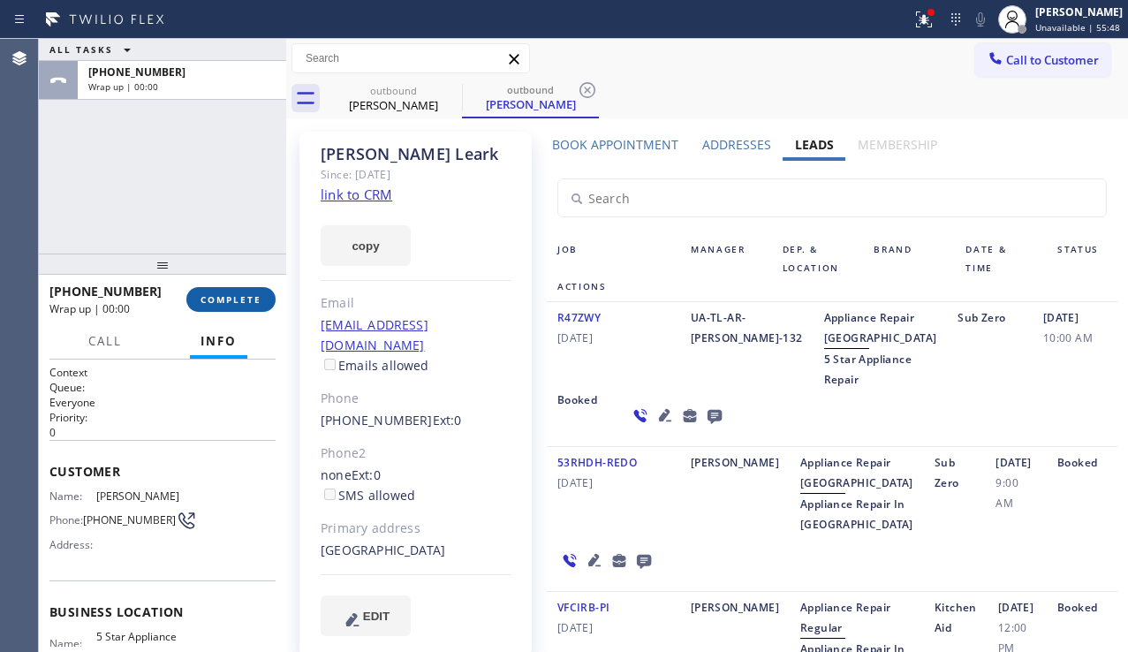
click at [246, 293] on span "COMPLETE" at bounding box center [230, 299] width 61 height 12
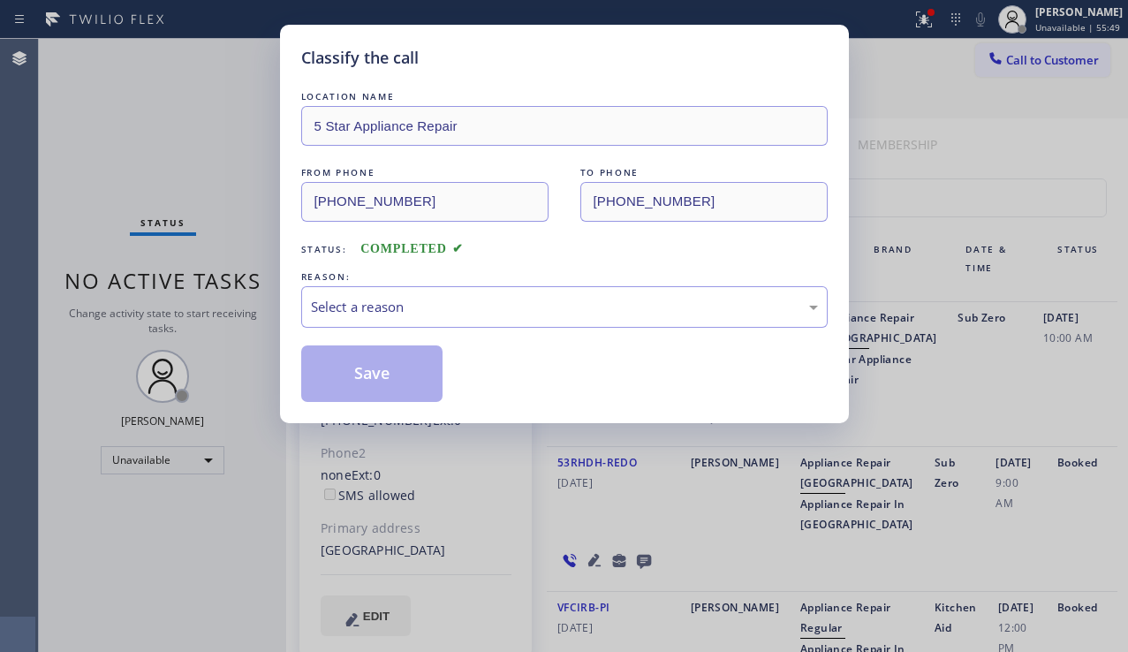
click at [496, 316] on div "Select a reason" at bounding box center [564, 307] width 507 height 20
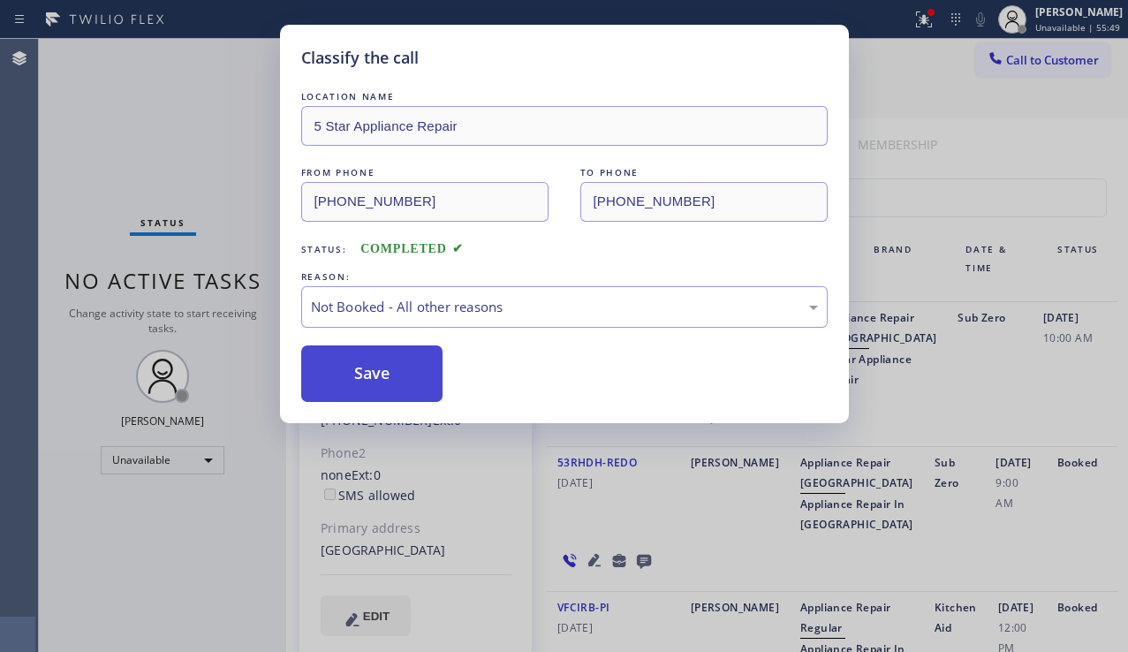
click at [393, 374] on button "Save" at bounding box center [372, 373] width 142 height 57
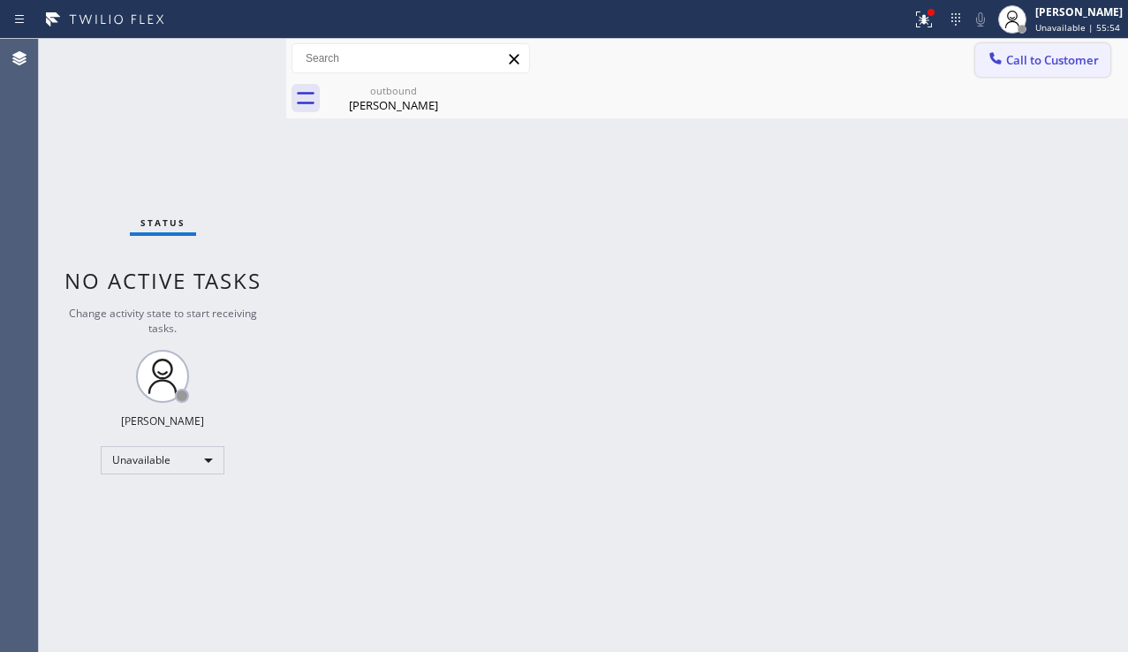
click at [997, 72] on button "Call to Customer" at bounding box center [1042, 60] width 135 height 34
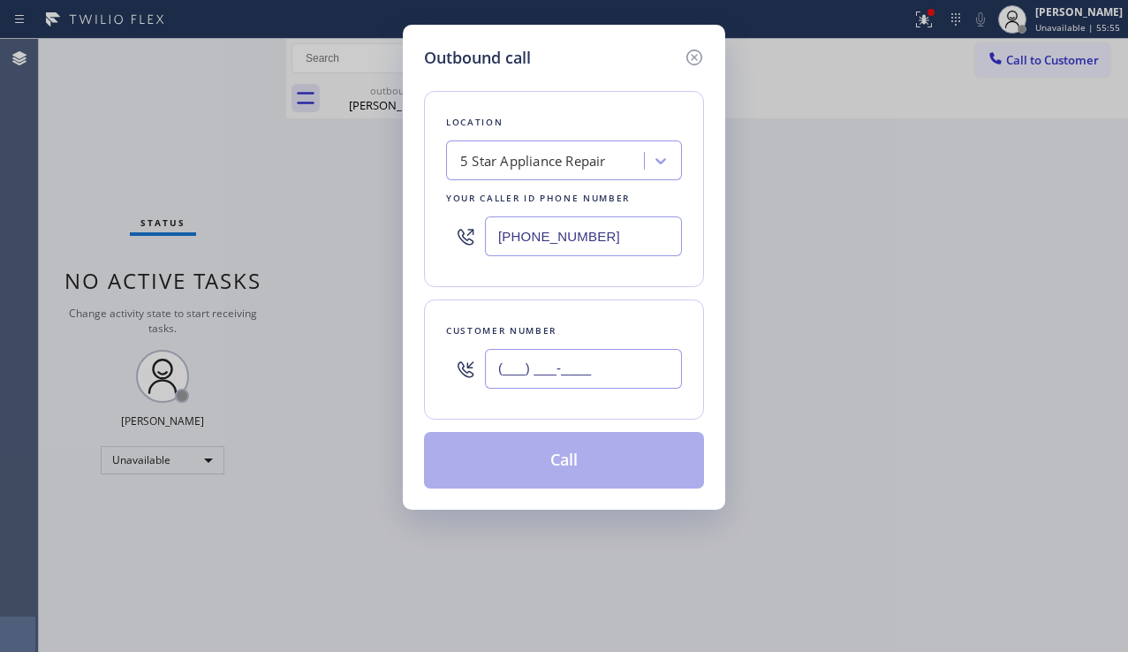
click at [518, 367] on input "(___) ___-____" at bounding box center [583, 369] width 197 height 40
paste input "510) 339-2300"
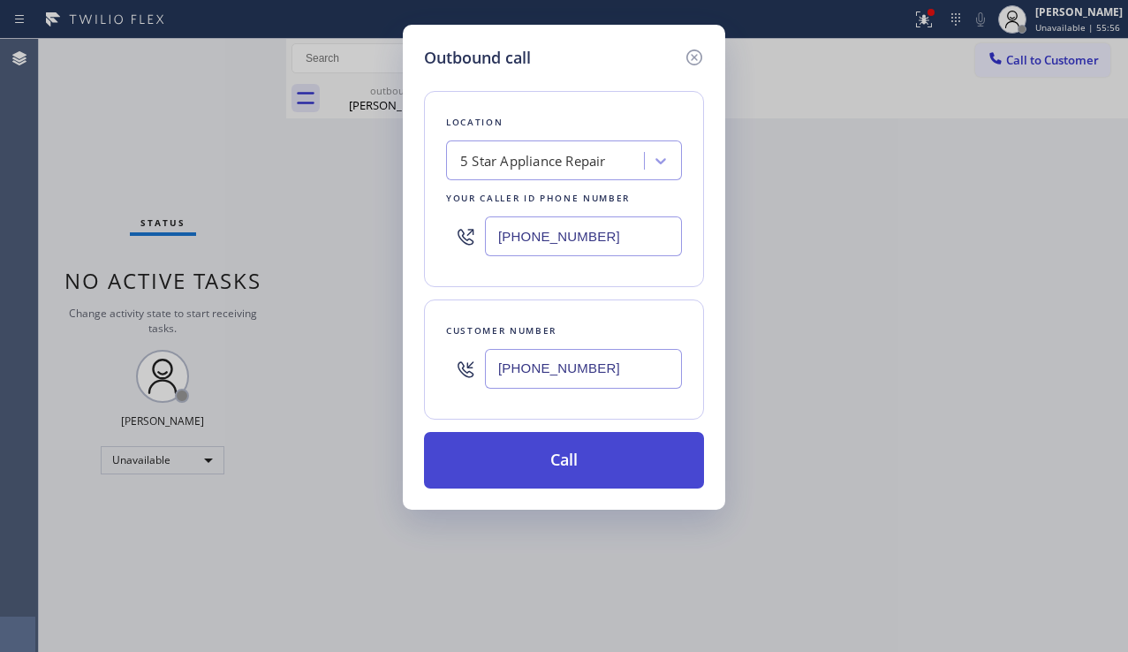
type input "[PHONE_NUMBER]"
click at [541, 456] on button "Call" at bounding box center [564, 460] width 280 height 57
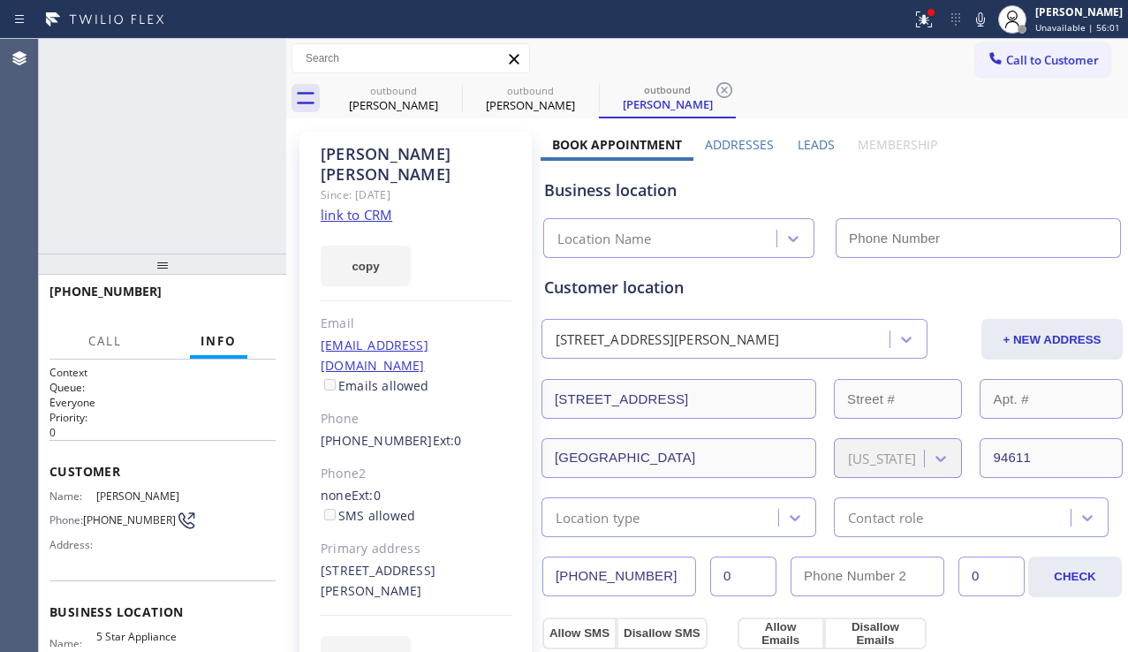
type input "[PHONE_NUMBER]"
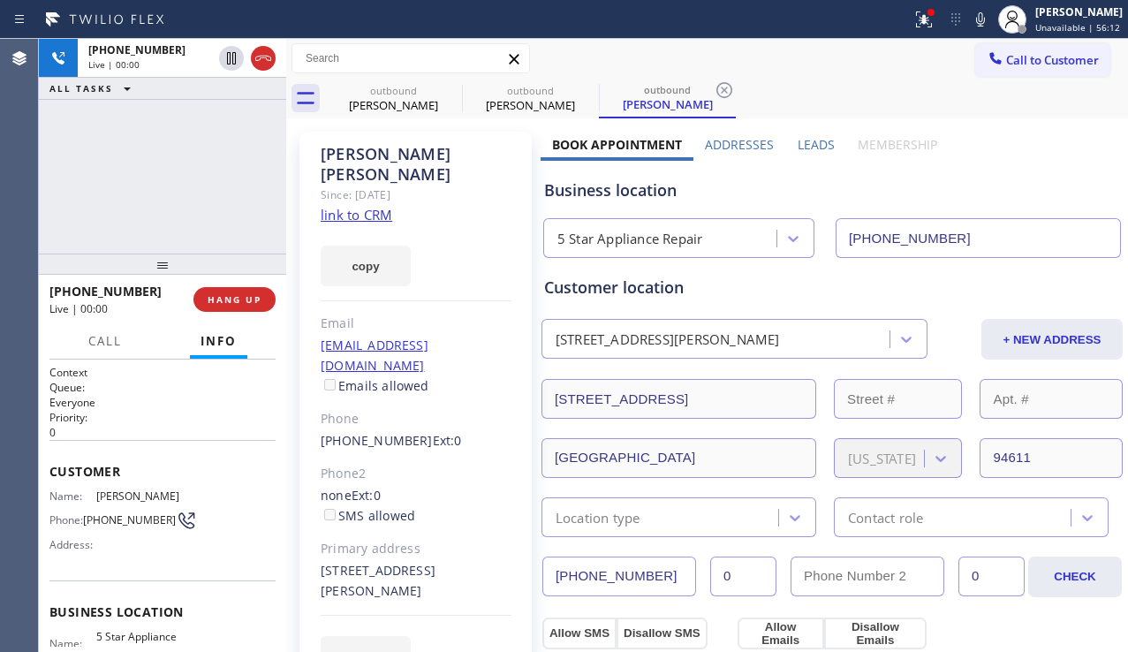
click at [116, 200] on div "[PHONE_NUMBER] Live | 00:00 ALL TASKS ALL TASKS ACTIVE TASKS TASKS IN WRAP UP" at bounding box center [162, 146] width 247 height 215
click at [232, 301] on span "HANG UP" at bounding box center [235, 299] width 54 height 12
click at [232, 300] on span "HANG UP" at bounding box center [235, 299] width 54 height 12
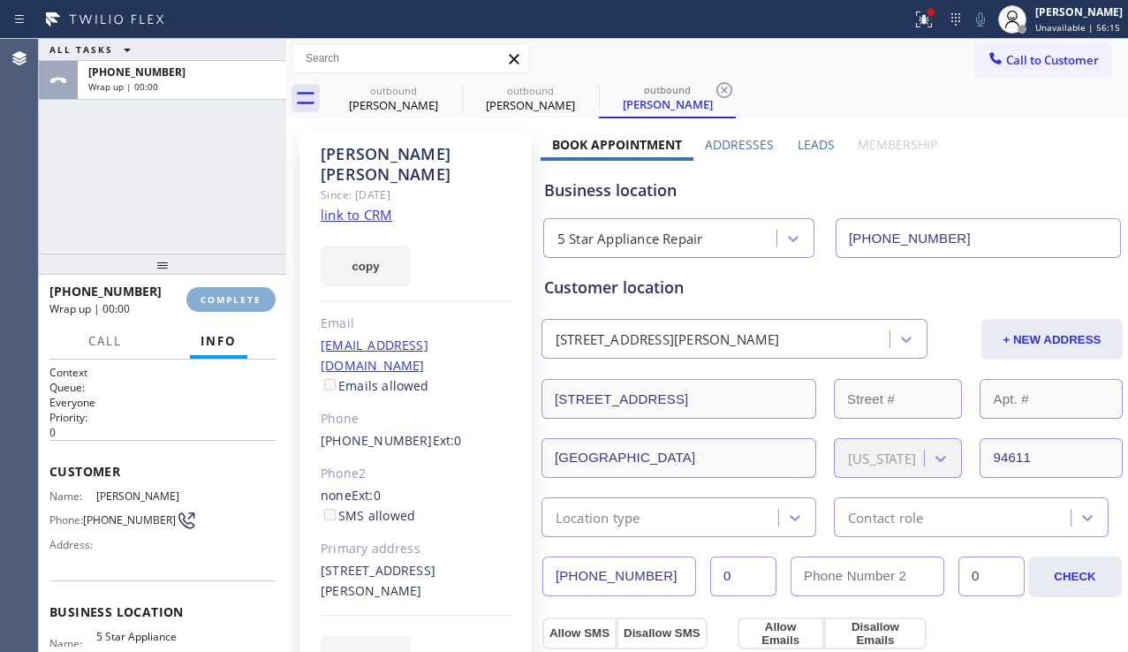
click at [232, 300] on span "COMPLETE" at bounding box center [230, 299] width 61 height 12
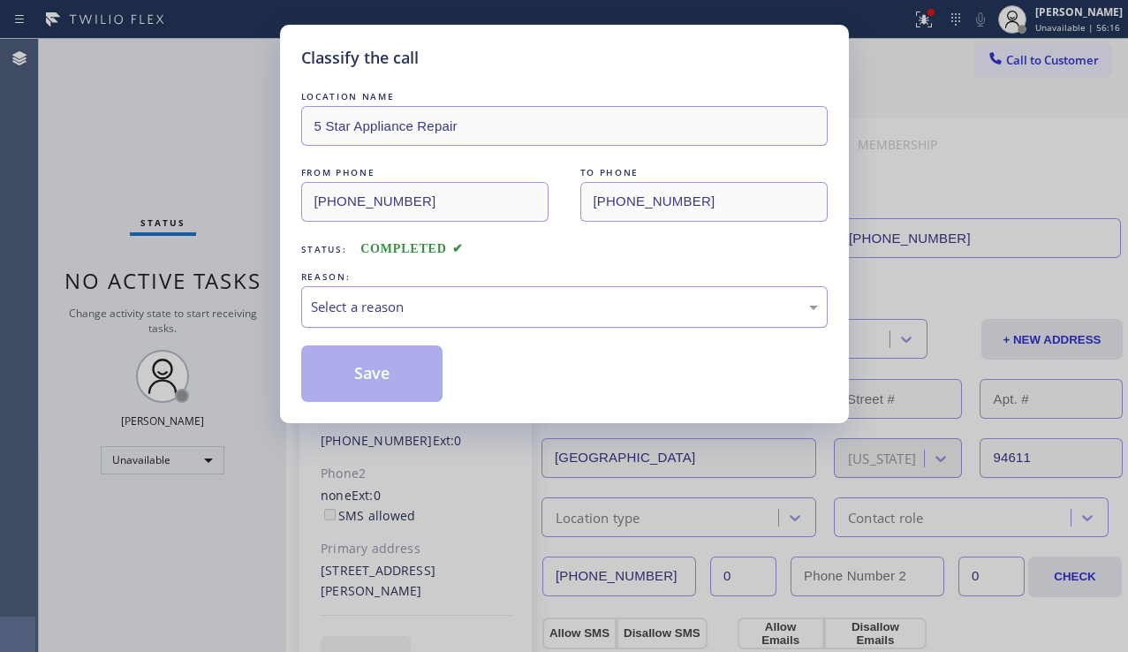
click at [426, 306] on div "Select a reason" at bounding box center [564, 307] width 507 height 20
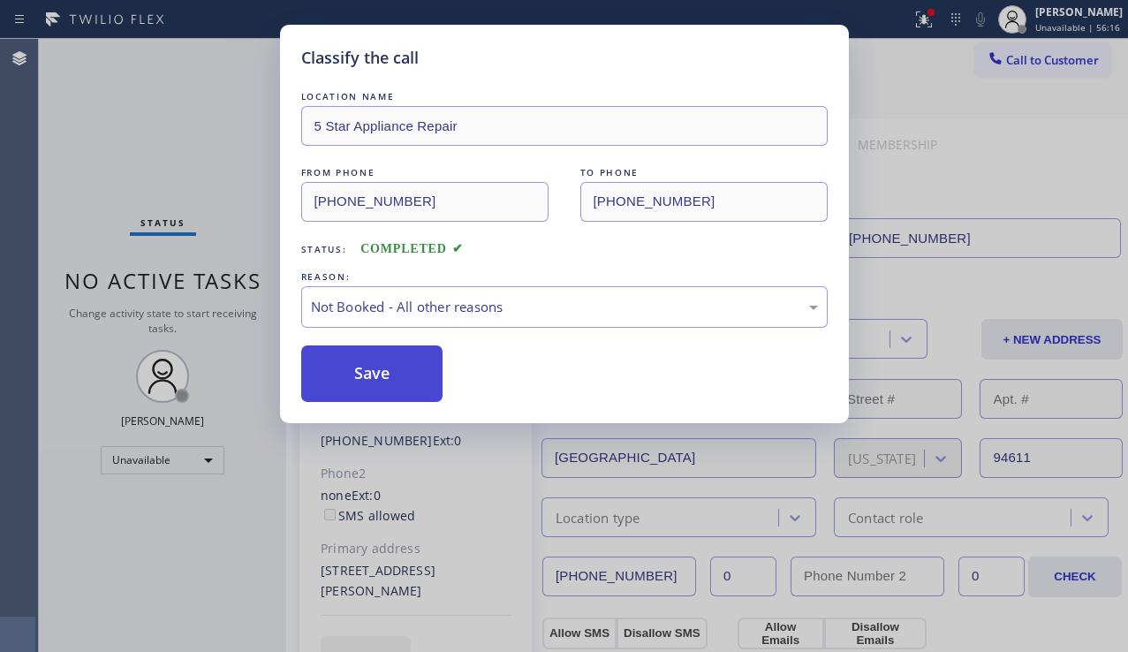
click at [367, 381] on button "Save" at bounding box center [372, 373] width 142 height 57
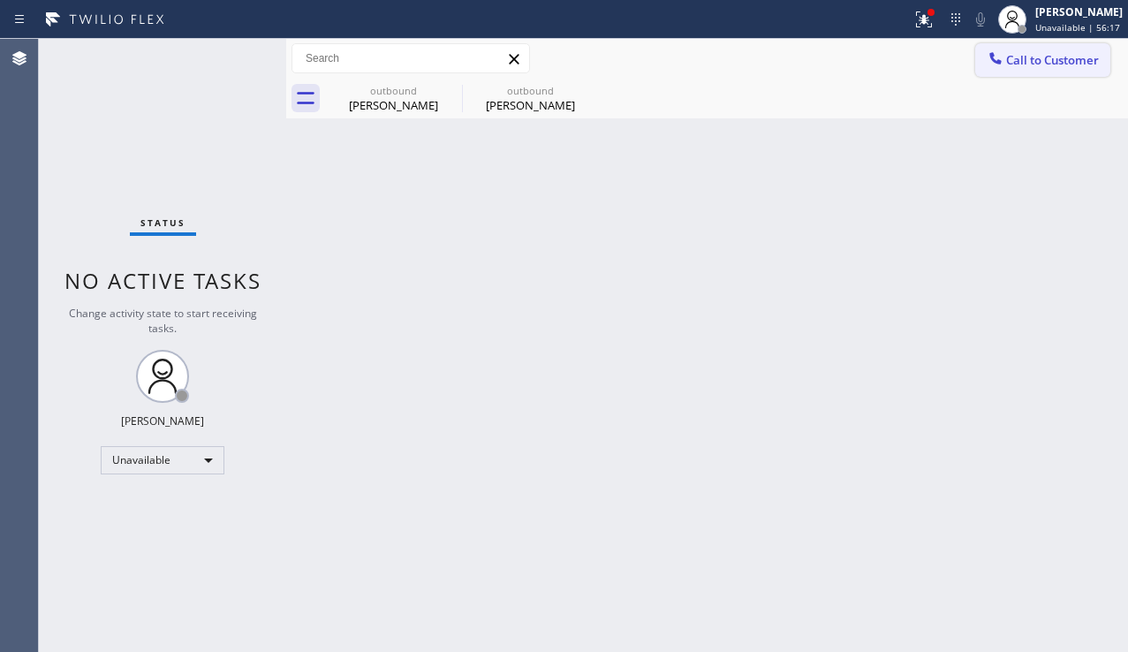
click at [1068, 58] on span "Call to Customer" at bounding box center [1052, 60] width 93 height 16
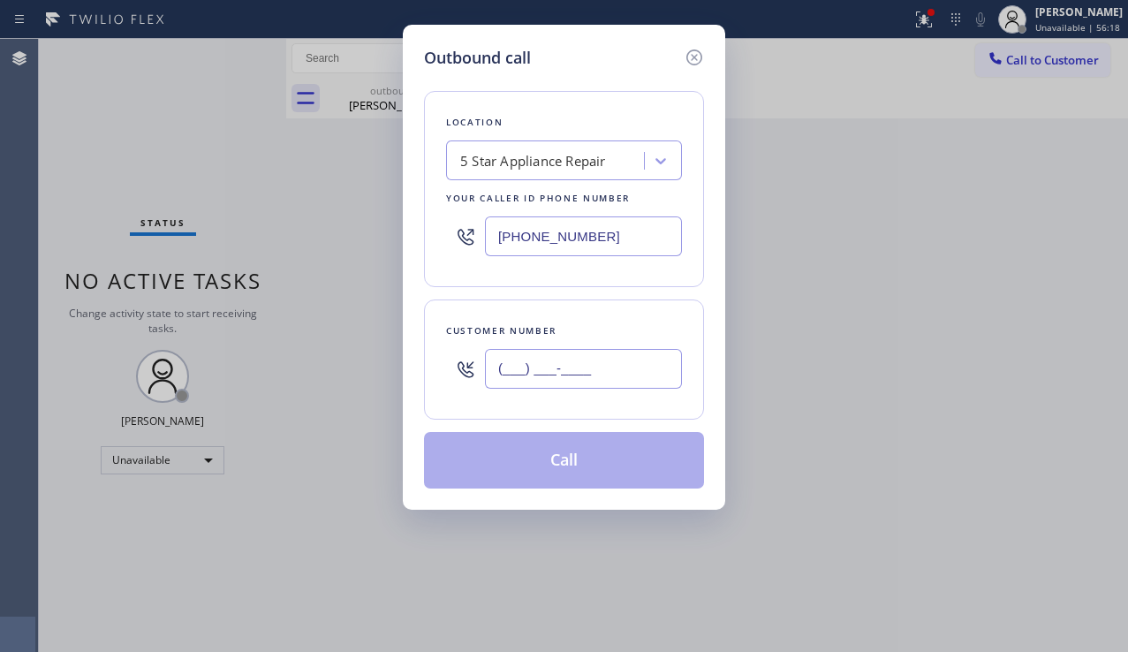
click at [510, 363] on input "(___) ___-____" at bounding box center [583, 369] width 197 height 40
paste input "818) 282-0011"
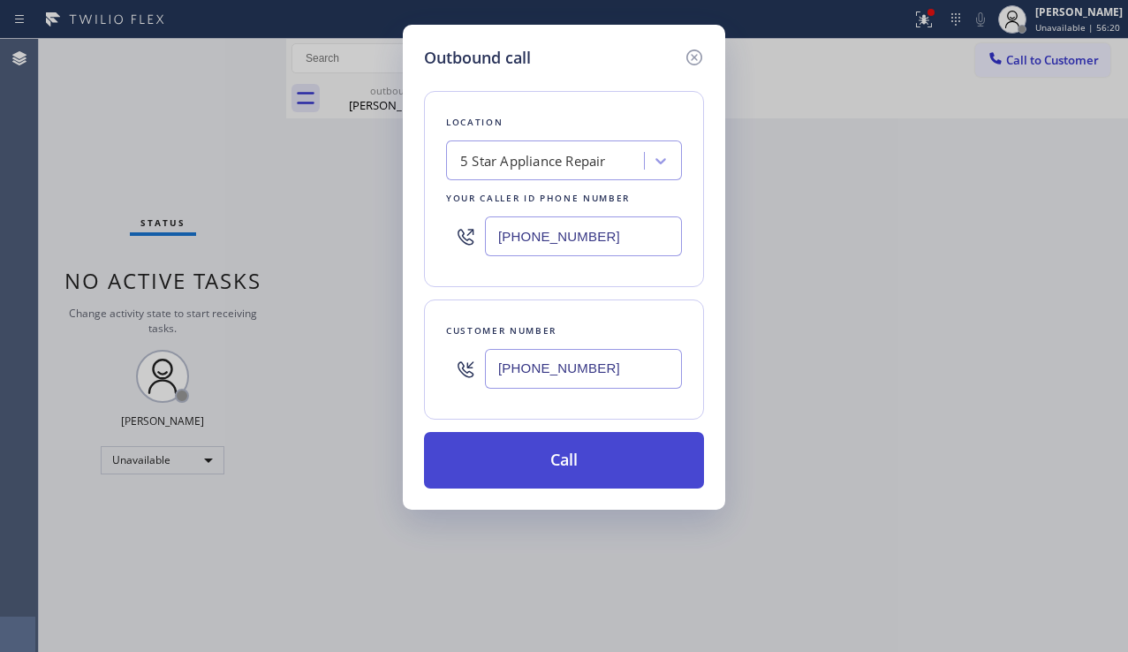
type input "[PHONE_NUMBER]"
drag, startPoint x: 544, startPoint y: 475, endPoint x: 157, endPoint y: 213, distance: 467.4
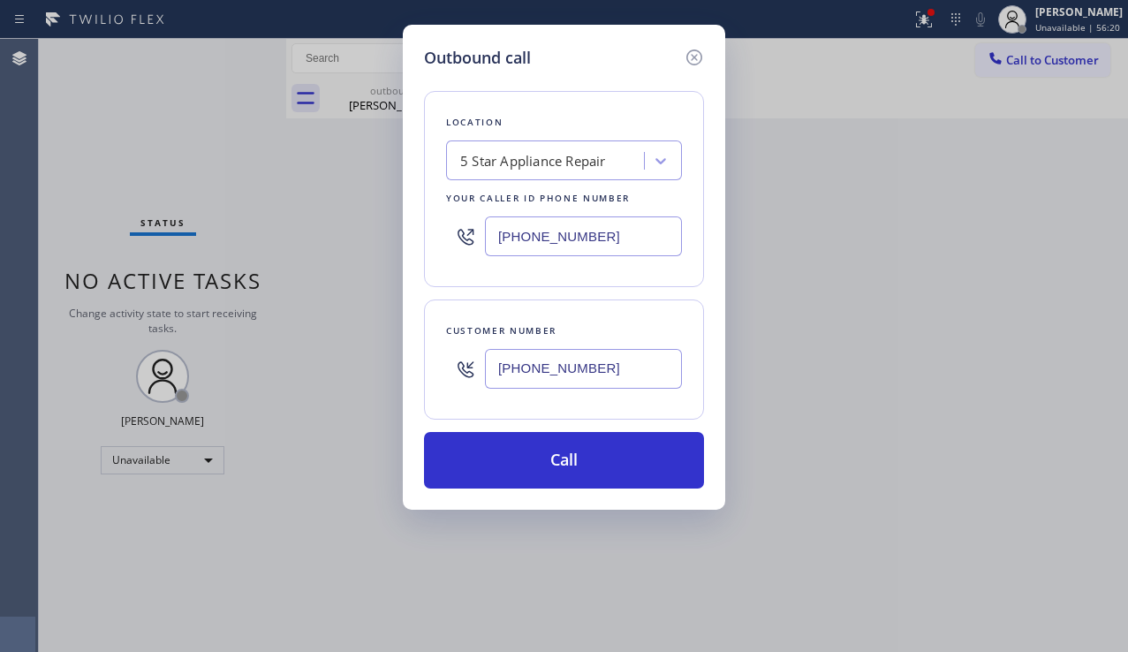
click at [543, 474] on button "Call" at bounding box center [564, 460] width 280 height 57
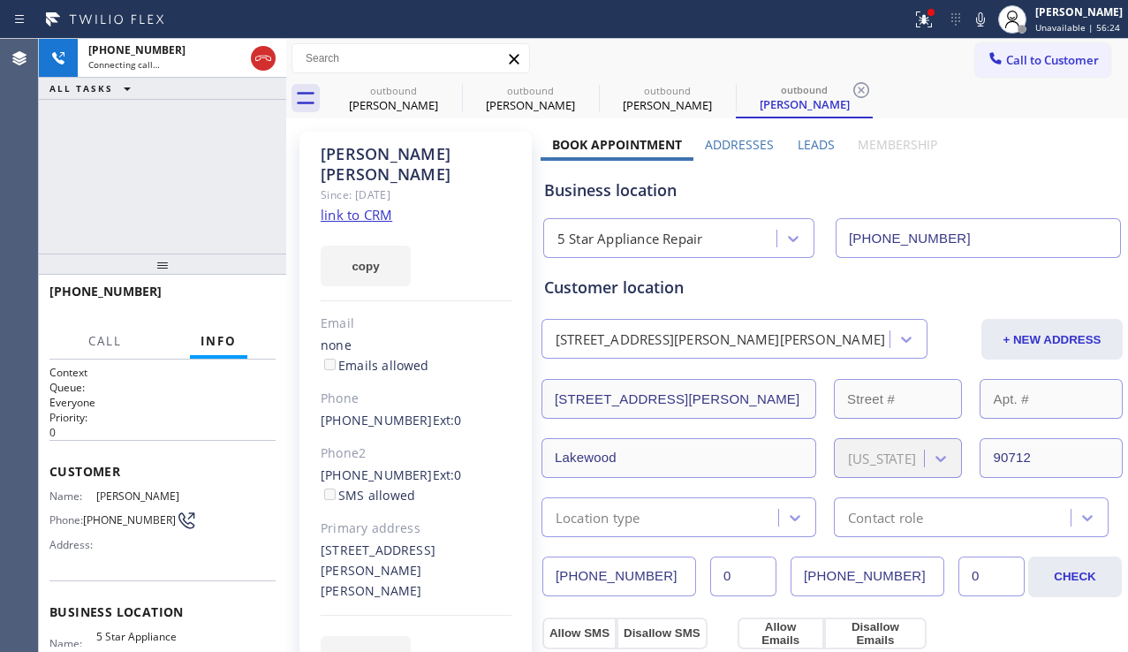
type input "[PHONE_NUMBER]"
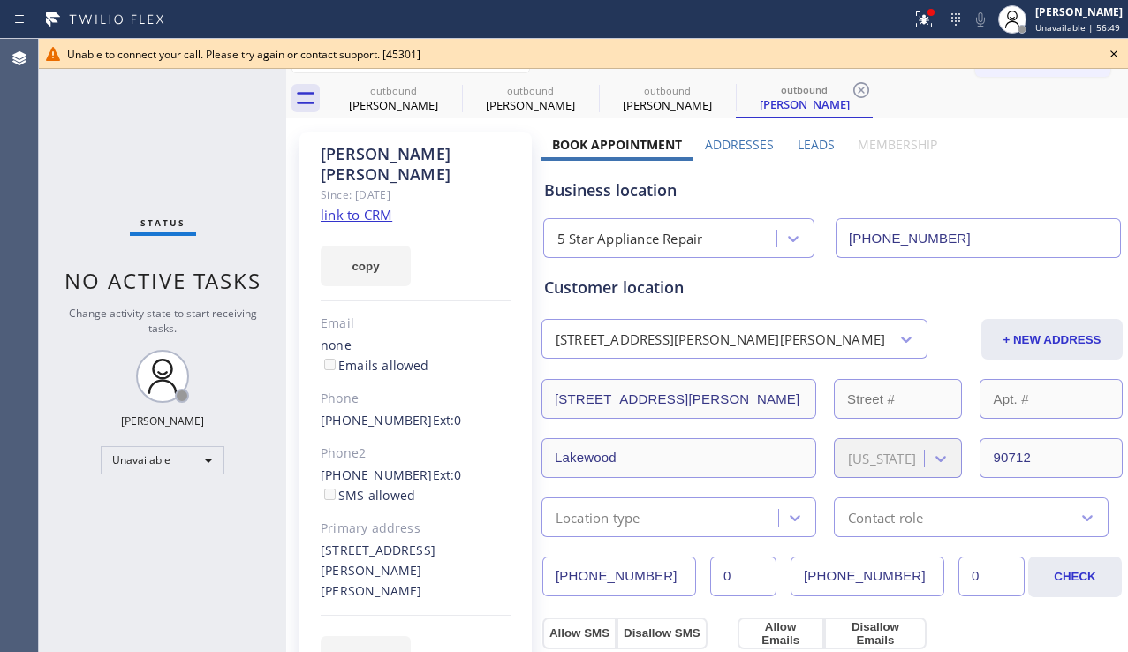
drag, startPoint x: 111, startPoint y: 546, endPoint x: 275, endPoint y: 534, distance: 163.8
click at [111, 546] on div "Status No active tasks Change activity state to start receiving tasks. [PERSON_…" at bounding box center [162, 345] width 247 height 613
click at [1108, 53] on icon at bounding box center [1113, 53] width 21 height 21
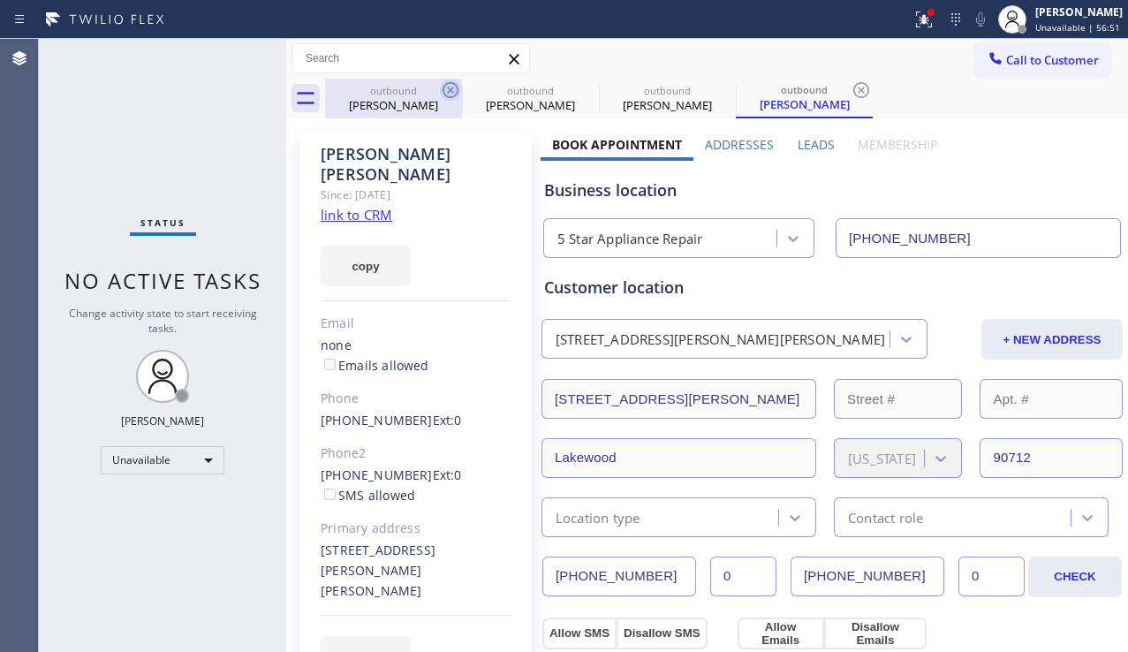
click at [449, 84] on icon at bounding box center [450, 89] width 21 height 21
click at [577, 84] on icon at bounding box center [587, 89] width 21 height 21
click at [0, 0] on icon at bounding box center [0, 0] width 0 height 0
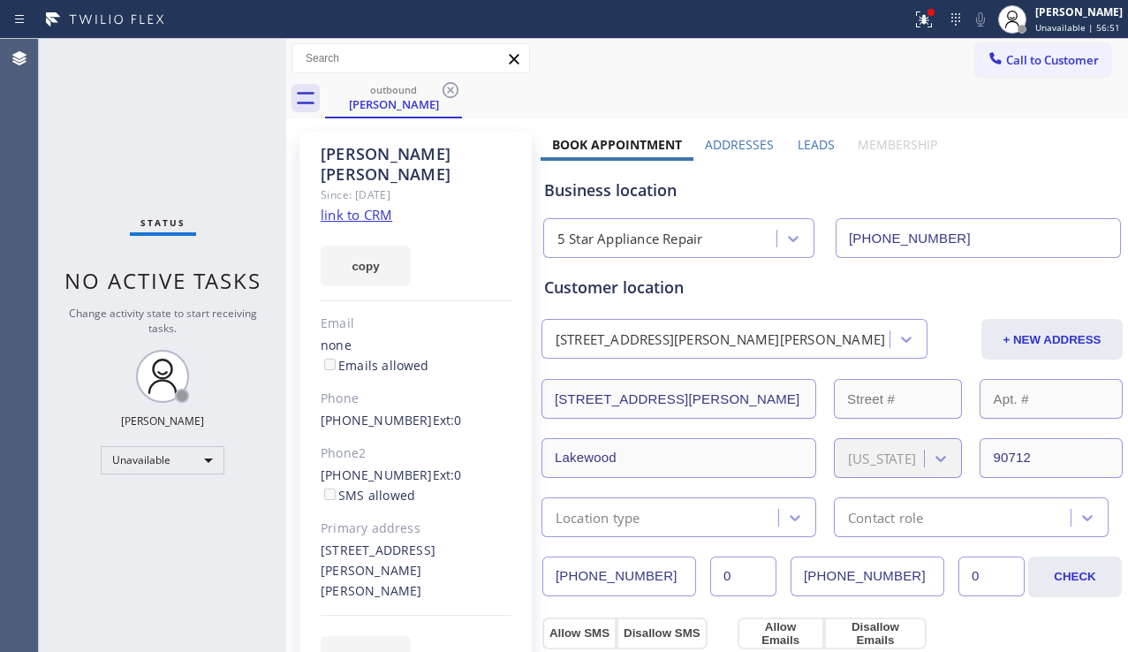
click at [450, 84] on icon at bounding box center [450, 89] width 21 height 21
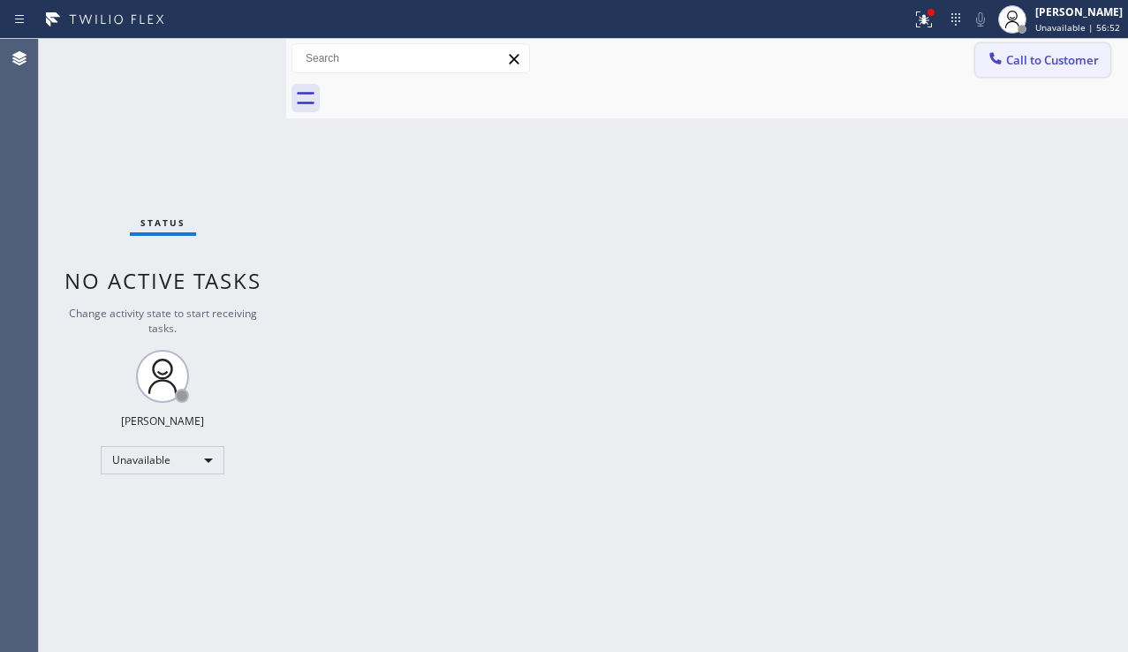
click at [1002, 54] on icon at bounding box center [995, 58] width 18 height 18
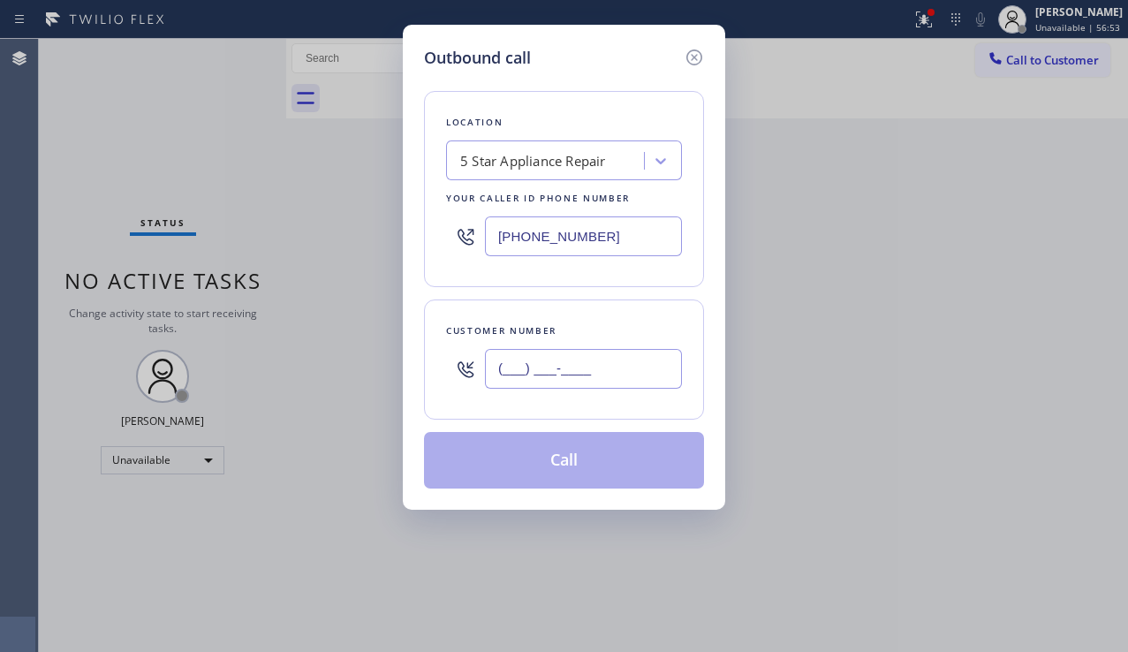
click at [541, 352] on input "(___) ___-____" at bounding box center [583, 369] width 197 height 40
paste input "917) 667-8149"
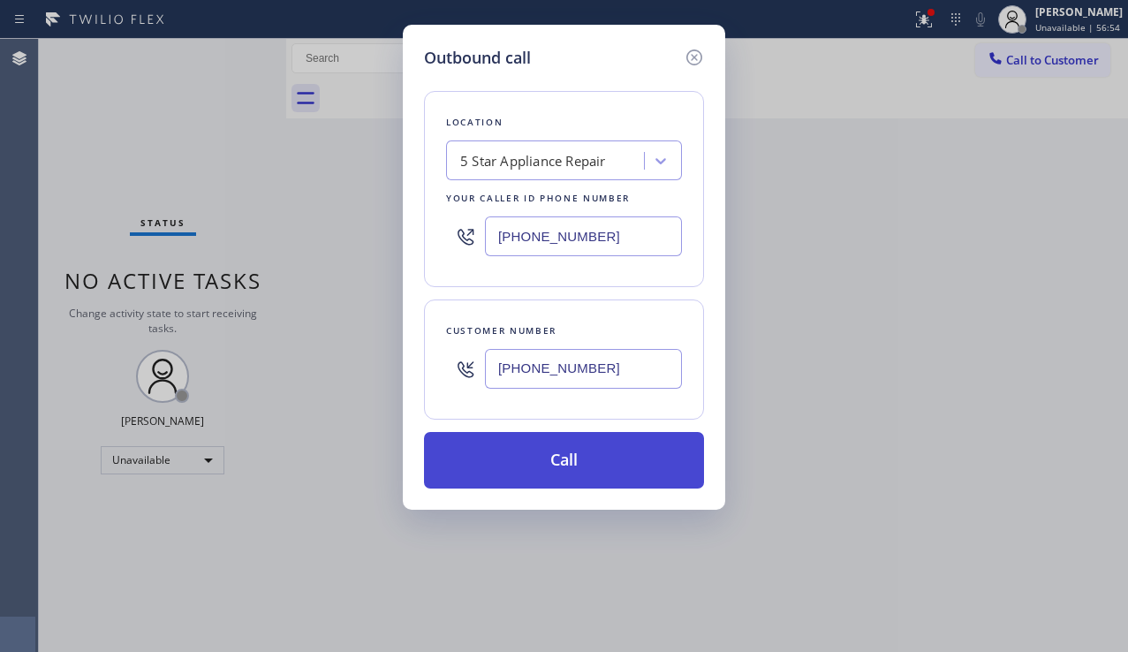
type input "[PHONE_NUMBER]"
click at [564, 477] on button "Call" at bounding box center [564, 460] width 280 height 57
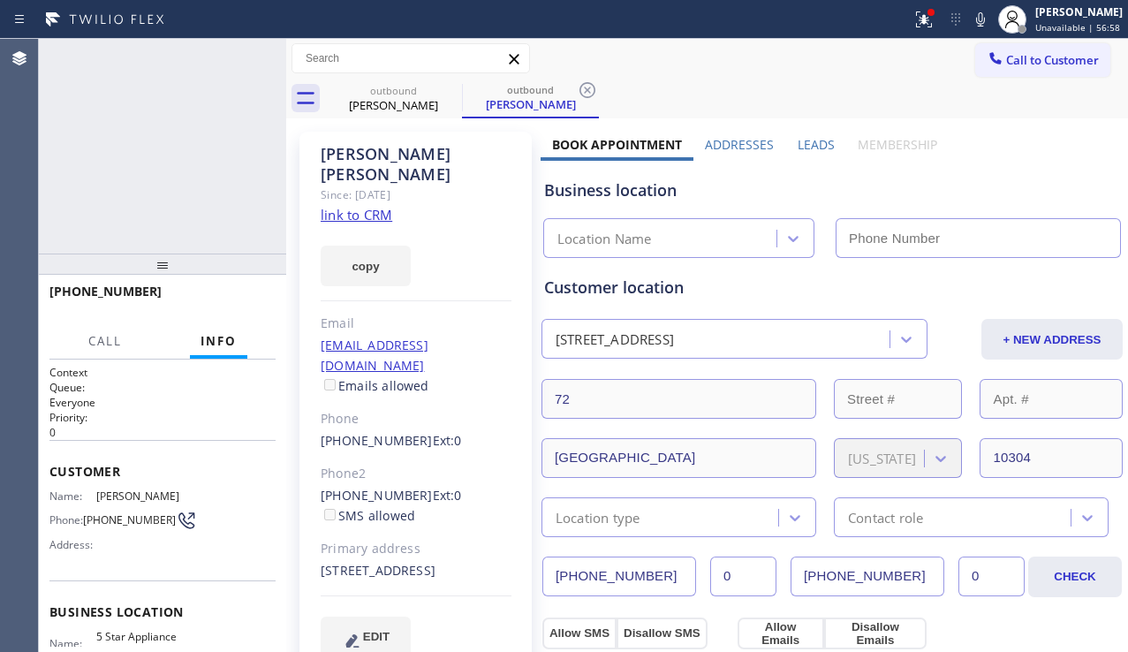
type input "[PHONE_NUMBER]"
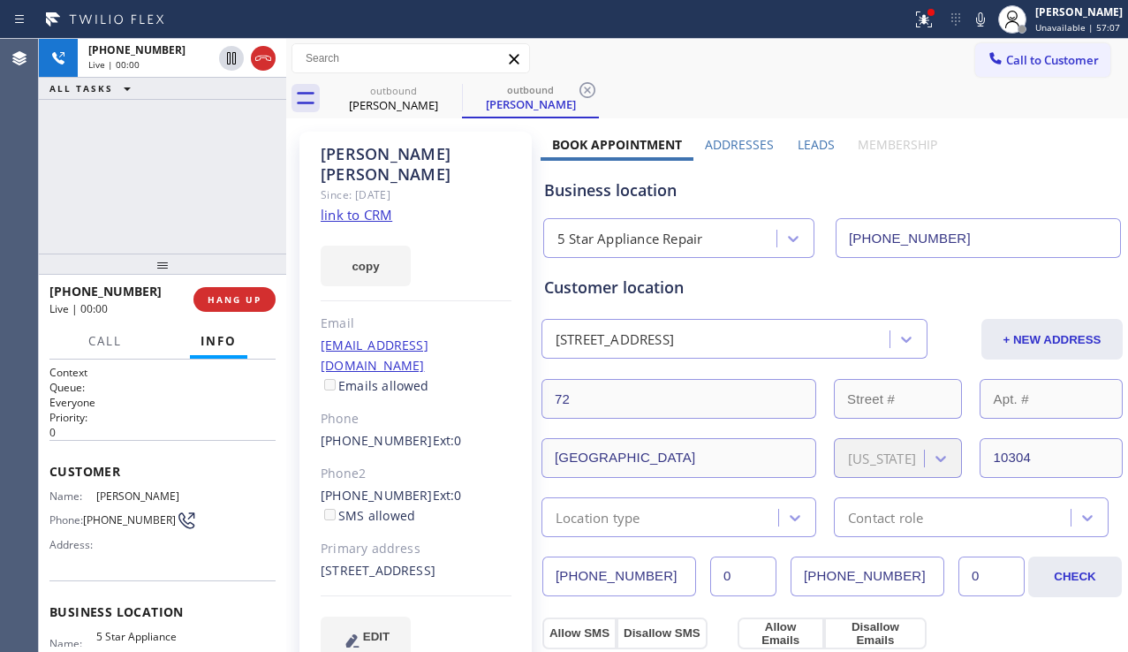
click at [189, 217] on div "[PHONE_NUMBER] Live | 00:00 ALL TASKS ALL TASKS ACTIVE TASKS TASKS IN WRAP UP" at bounding box center [162, 146] width 247 height 215
click at [236, 301] on span "HANG UP" at bounding box center [235, 299] width 54 height 12
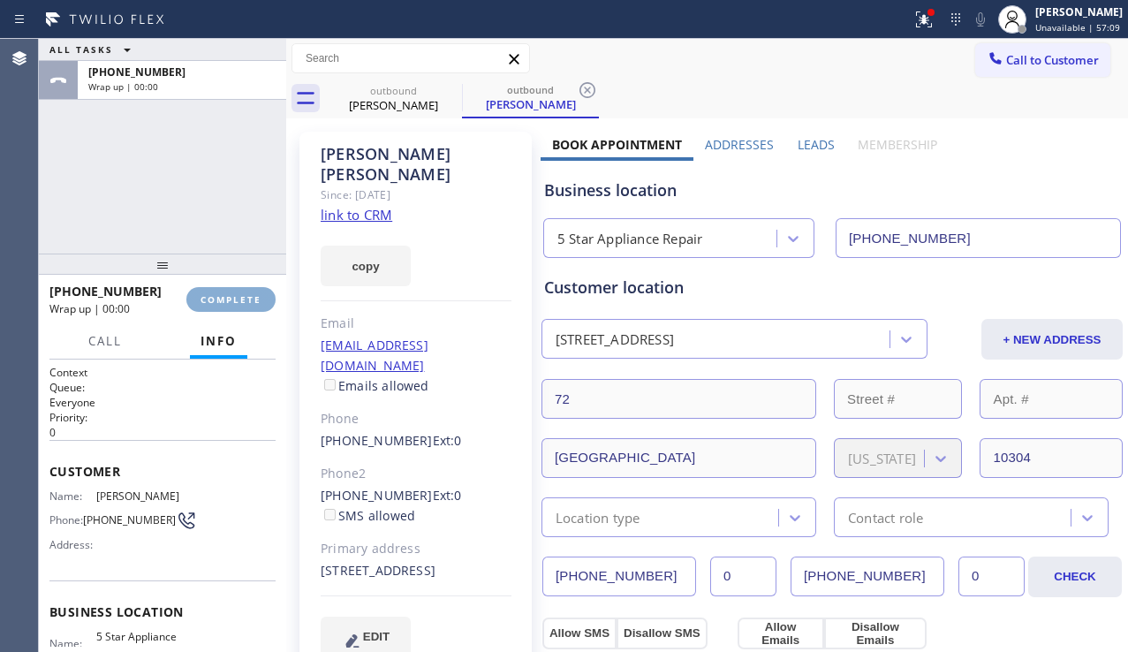
click at [236, 300] on span "COMPLETE" at bounding box center [230, 299] width 61 height 12
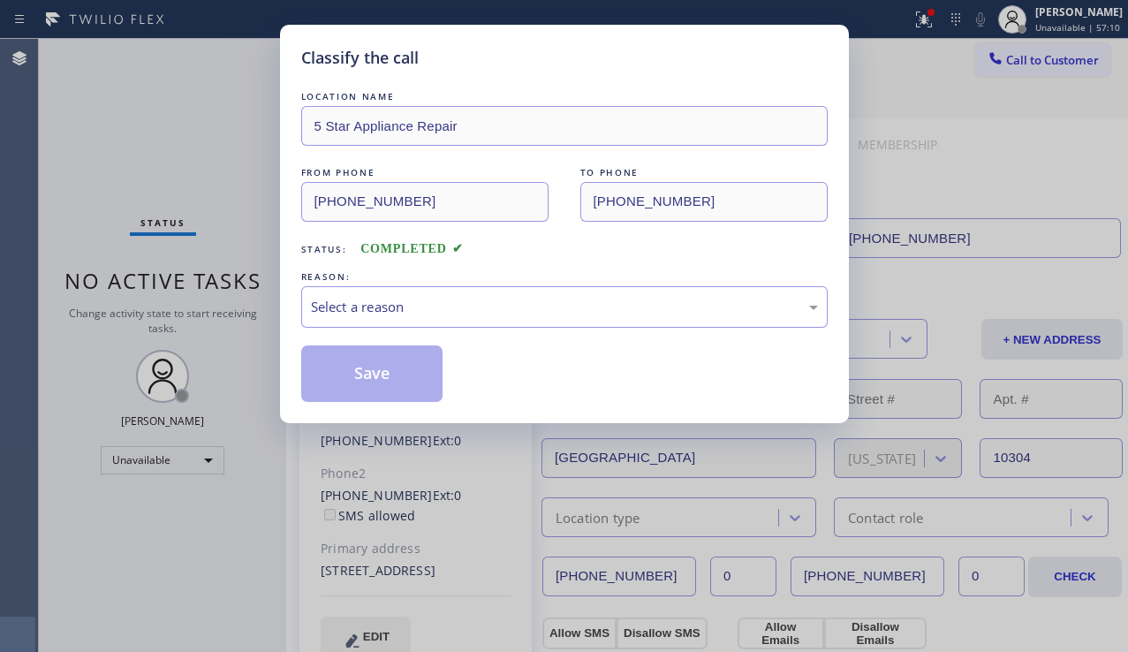
click at [473, 297] on div "Select a reason" at bounding box center [564, 307] width 507 height 20
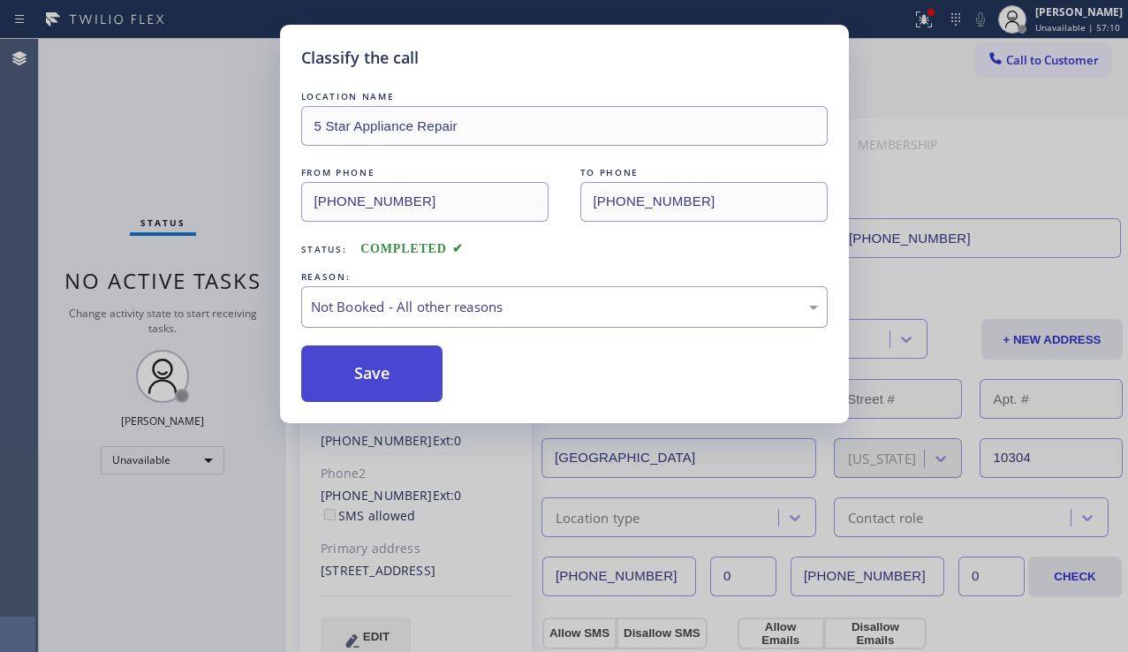
click at [381, 383] on button "Save" at bounding box center [372, 373] width 142 height 57
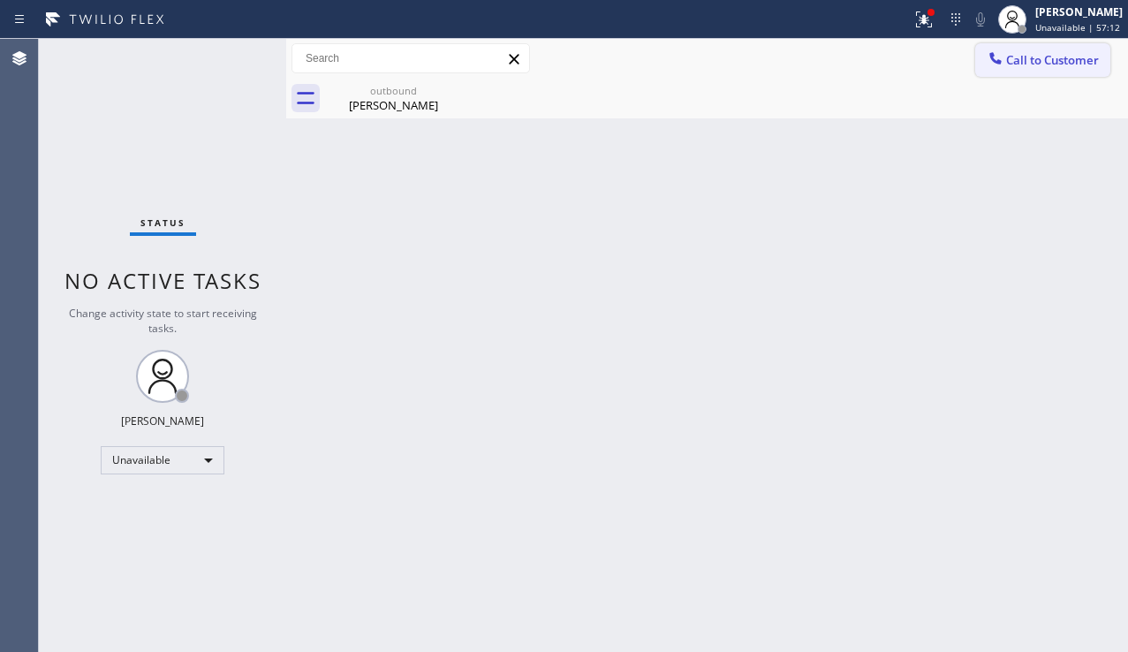
click at [1018, 62] on span "Call to Customer" at bounding box center [1052, 60] width 93 height 16
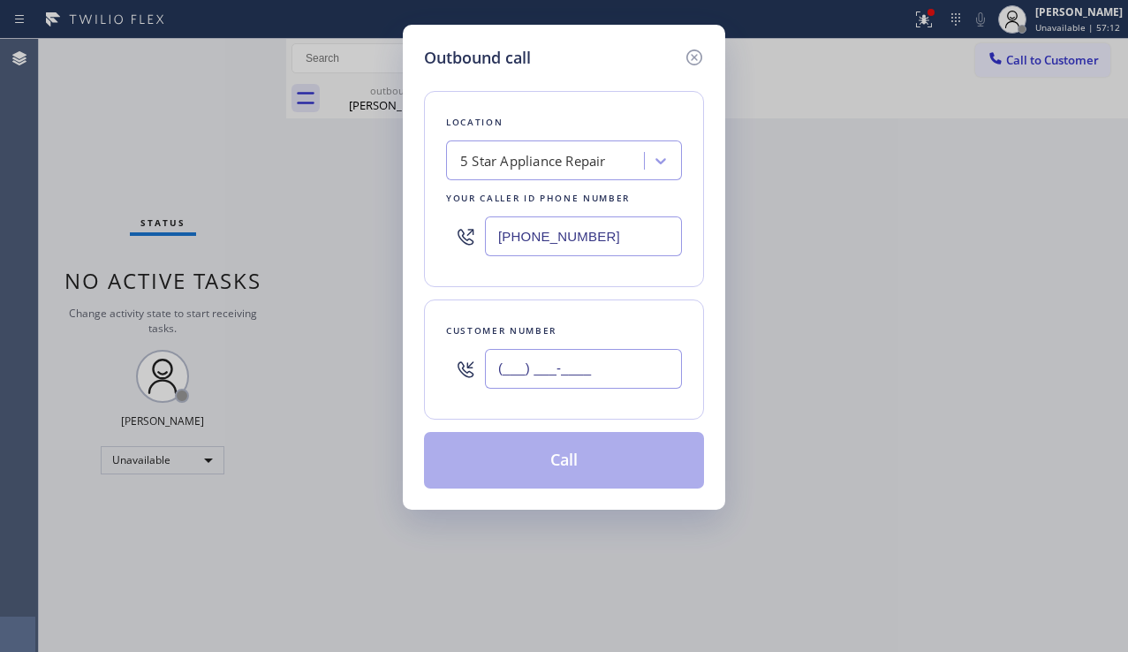
click at [529, 377] on input "(___) ___-____" at bounding box center [583, 369] width 197 height 40
paste input "323) 299-5599"
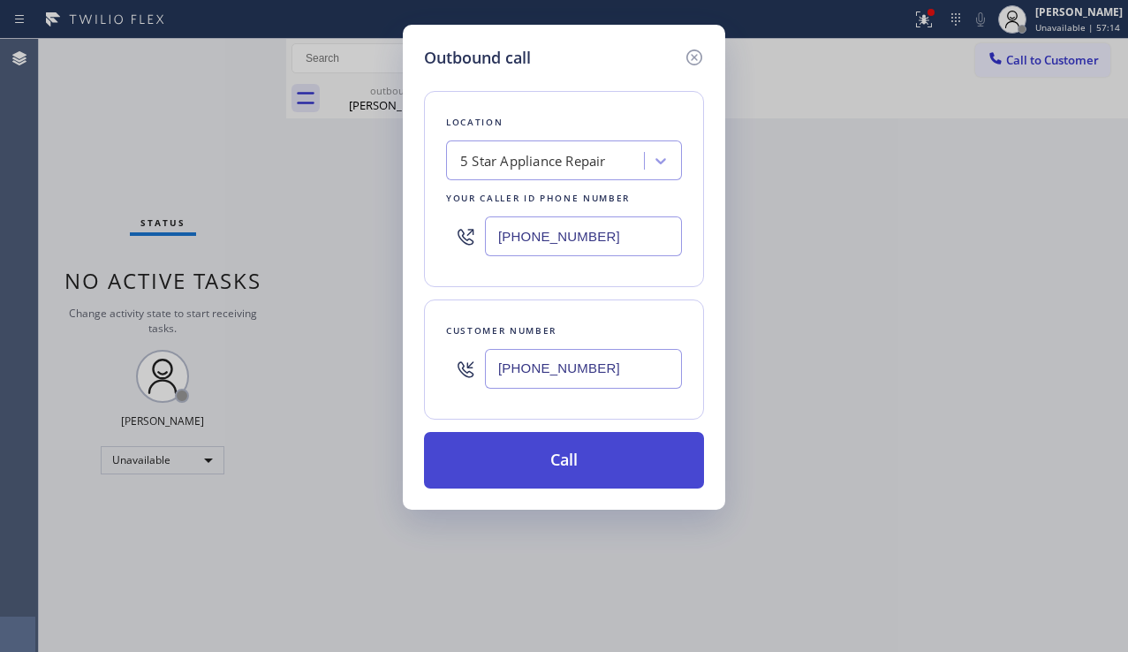
type input "[PHONE_NUMBER]"
click at [533, 461] on button "Call" at bounding box center [564, 460] width 280 height 57
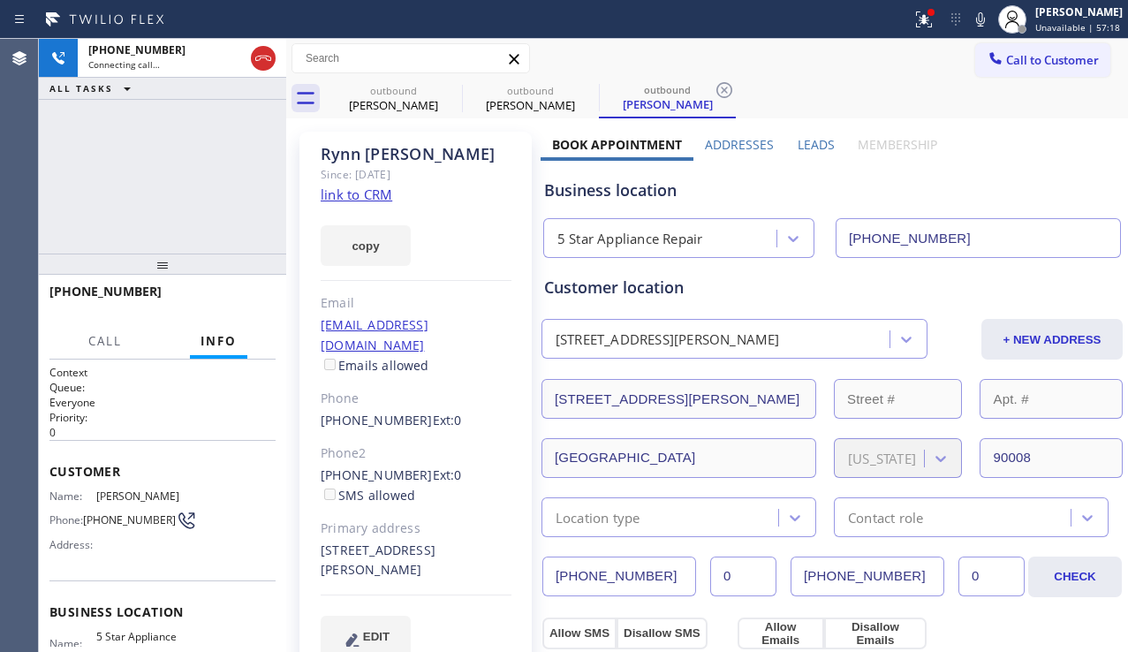
type input "[PHONE_NUMBER]"
click at [175, 216] on div "[PHONE_NUMBER] Connecting call… ALL TASKS ALL TASKS ACTIVE TASKS TASKS IN WRAP …" at bounding box center [162, 146] width 247 height 215
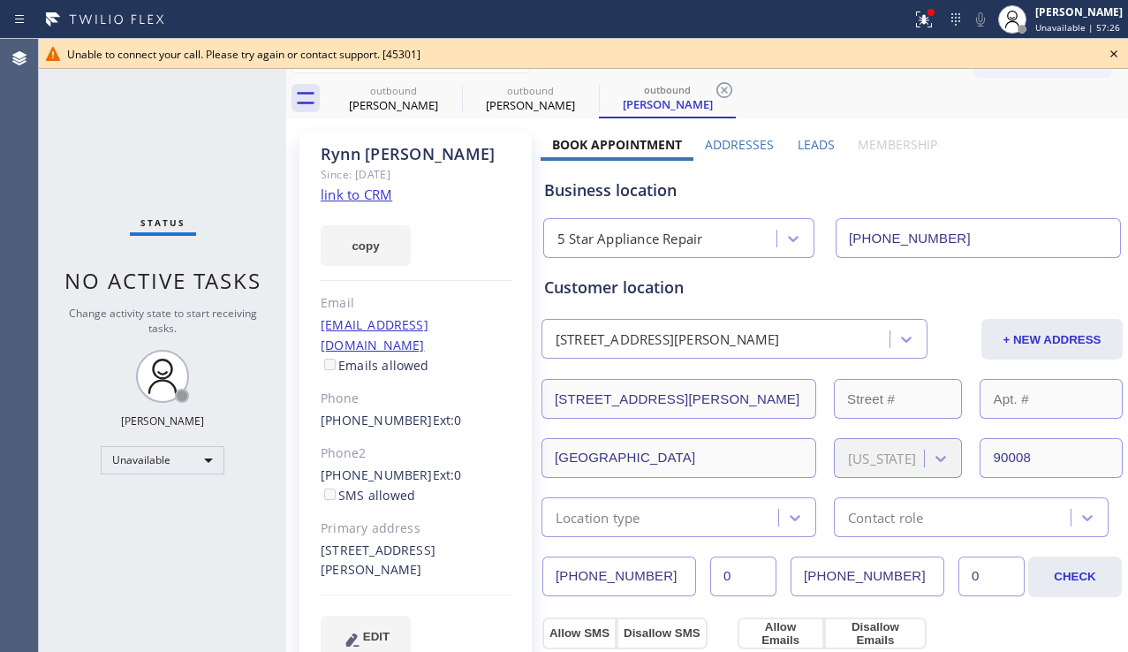
click at [1113, 52] on icon at bounding box center [1113, 53] width 21 height 21
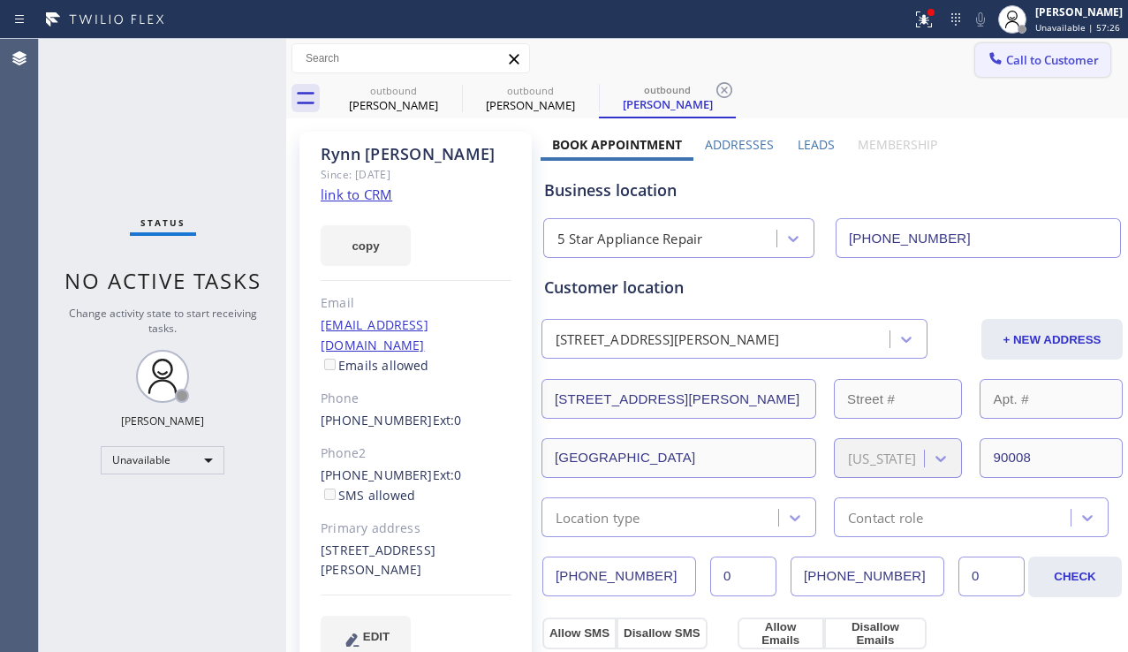
click at [1017, 60] on span "Call to Customer" at bounding box center [1052, 60] width 93 height 16
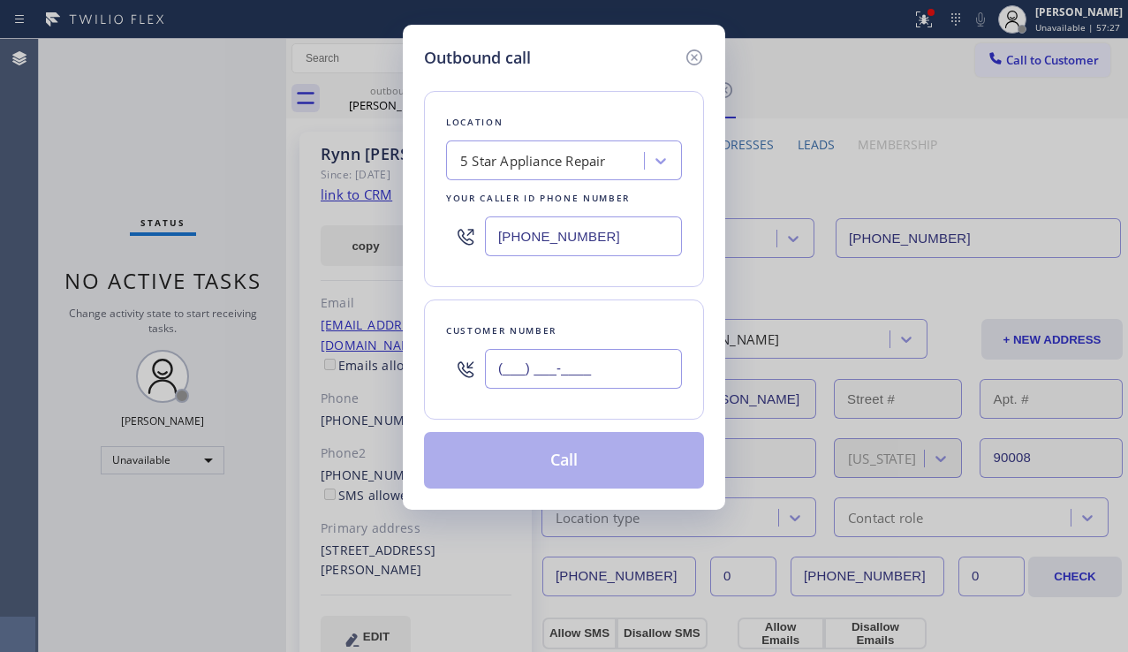
click at [552, 365] on input "(___) ___-____" at bounding box center [583, 369] width 197 height 40
paste input "619) 222-4544"
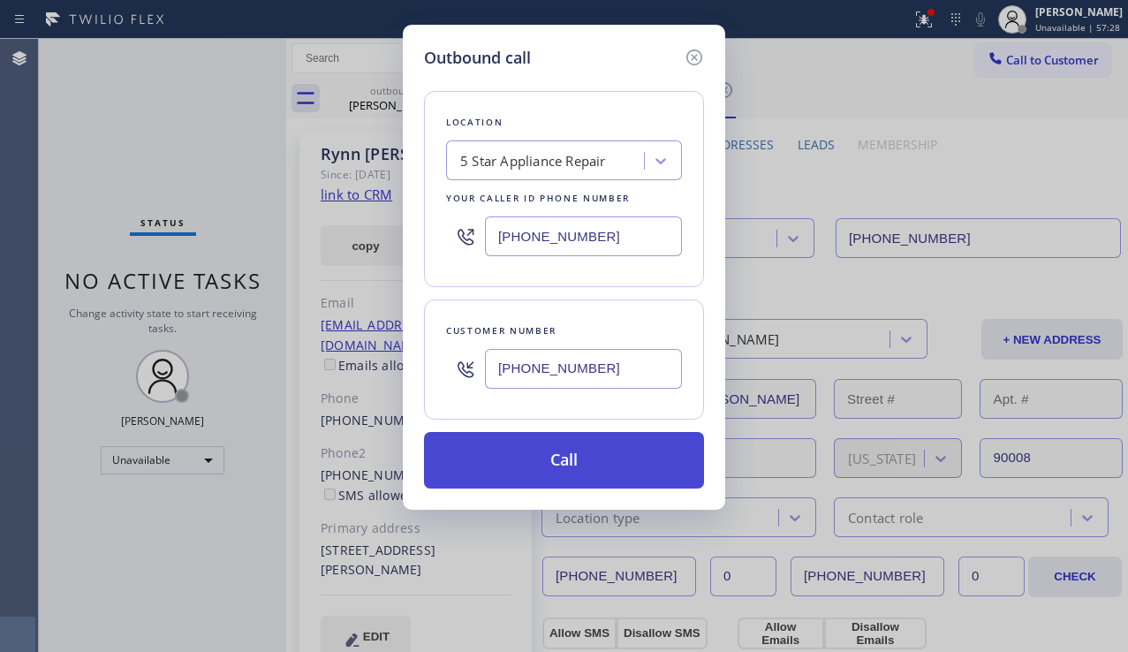
type input "[PHONE_NUMBER]"
click at [561, 457] on button "Call" at bounding box center [564, 460] width 280 height 57
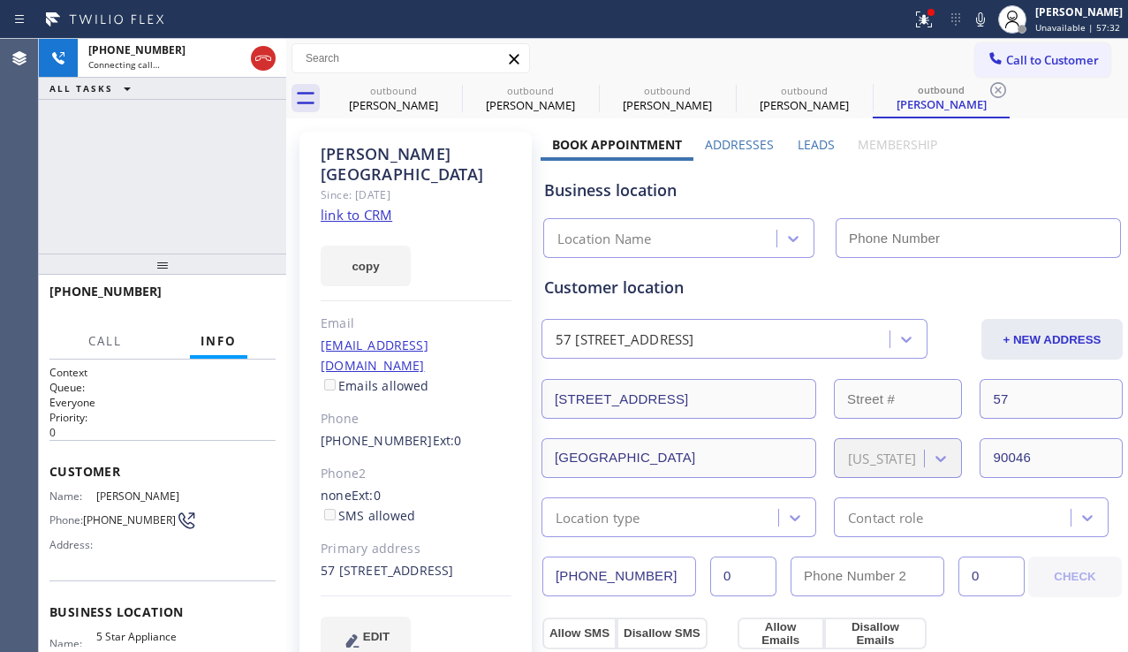
type input "[PHONE_NUMBER]"
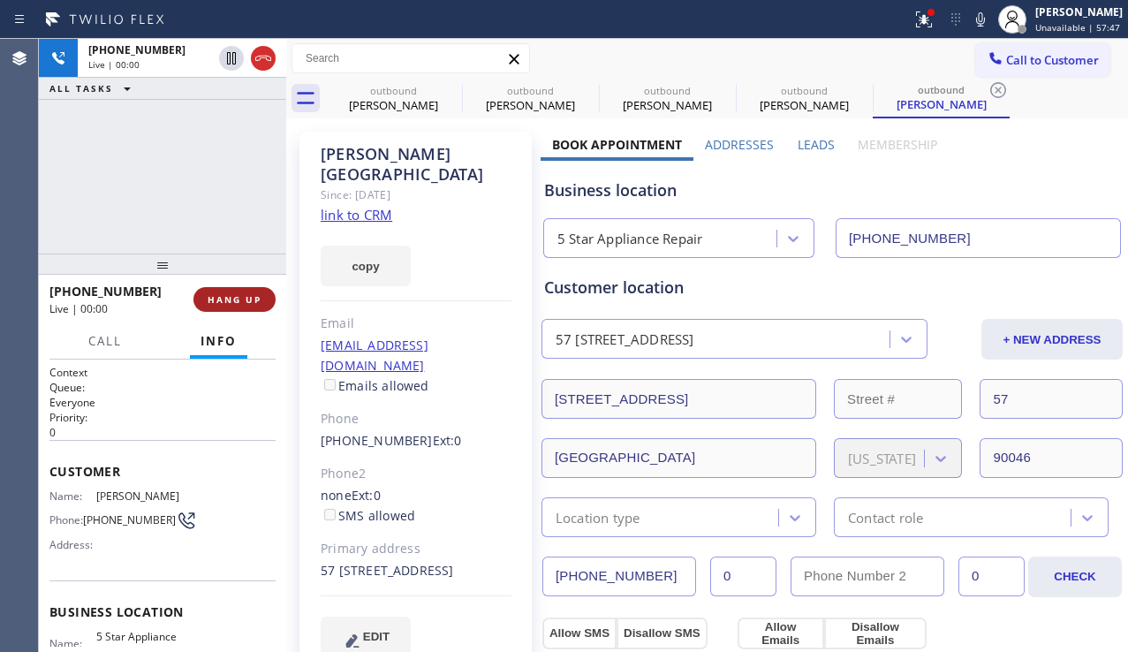
click at [234, 295] on span "HANG UP" at bounding box center [235, 299] width 54 height 12
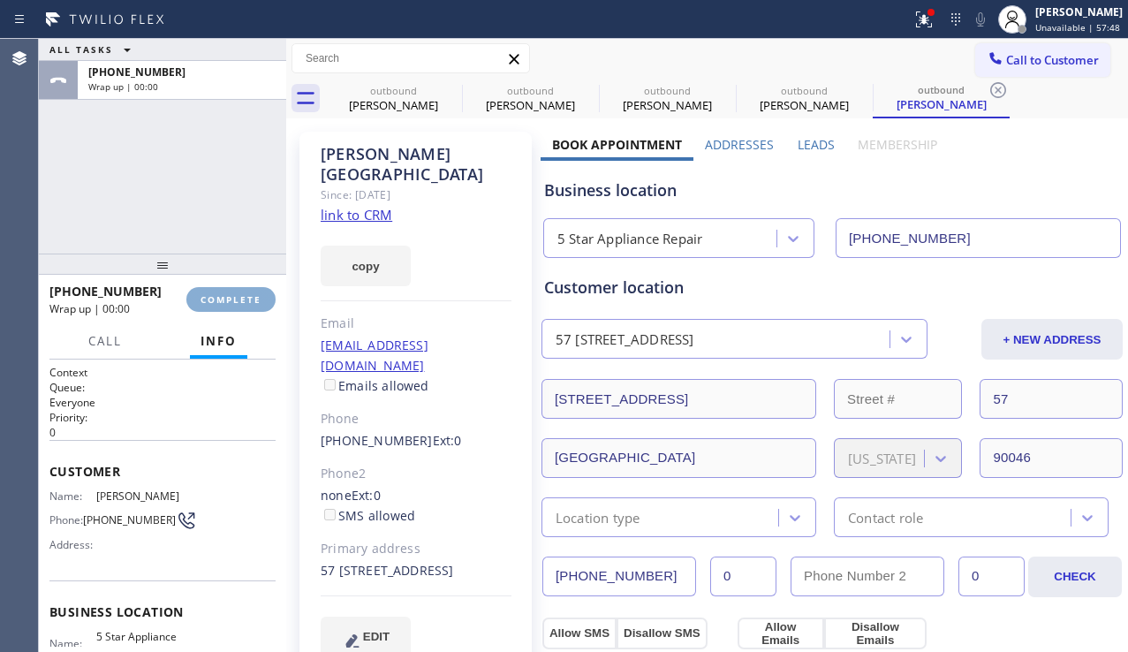
click at [234, 295] on span "COMPLETE" at bounding box center [230, 299] width 61 height 12
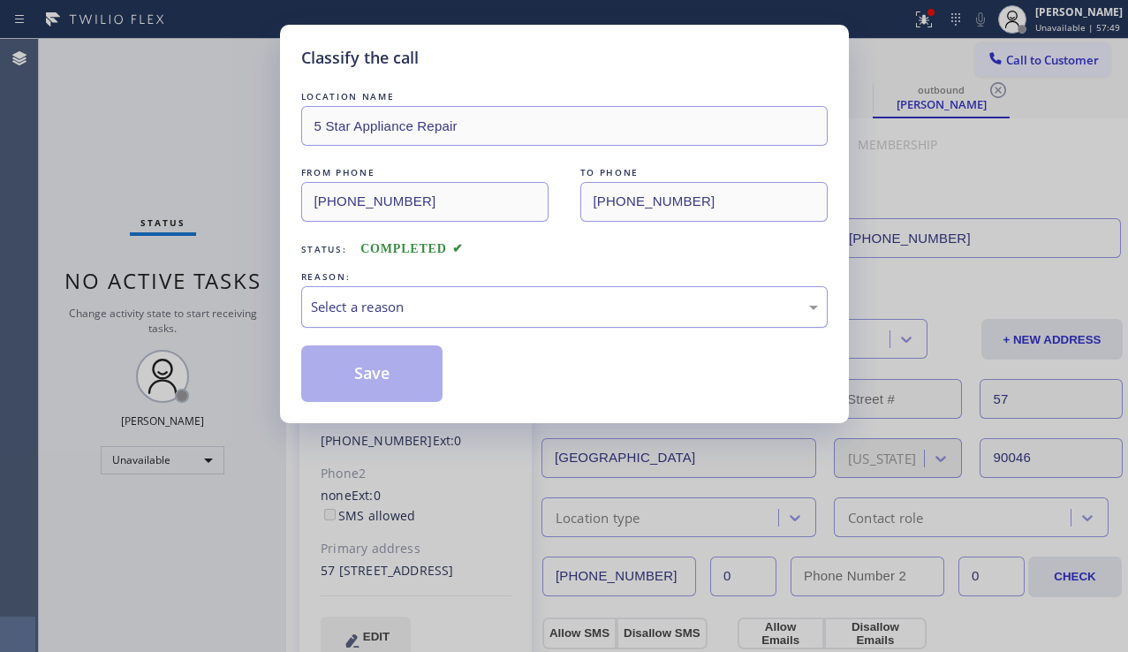
click at [417, 300] on div "Select a reason" at bounding box center [564, 307] width 507 height 20
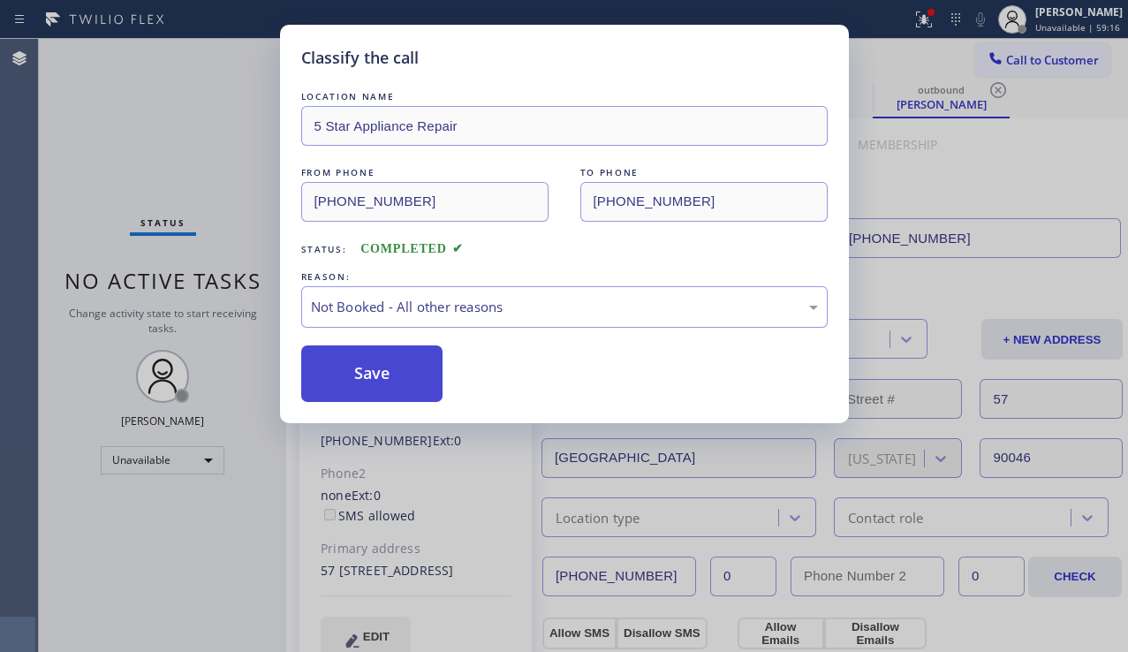
click at [344, 363] on button "Save" at bounding box center [372, 373] width 142 height 57
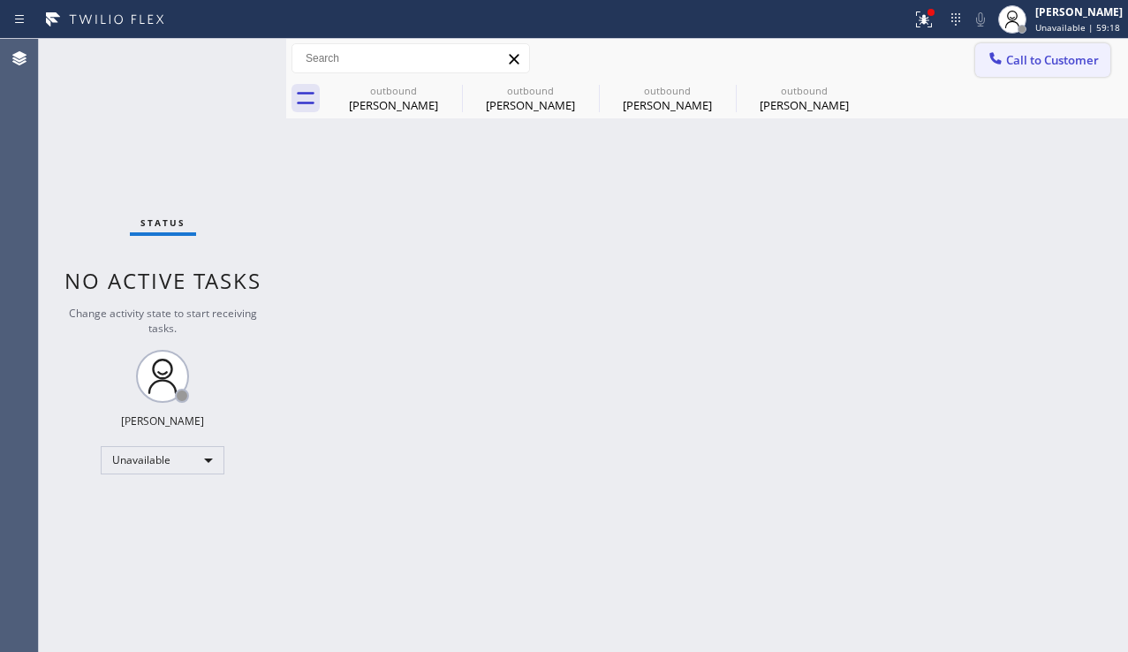
click at [982, 59] on button "Call to Customer" at bounding box center [1042, 60] width 135 height 34
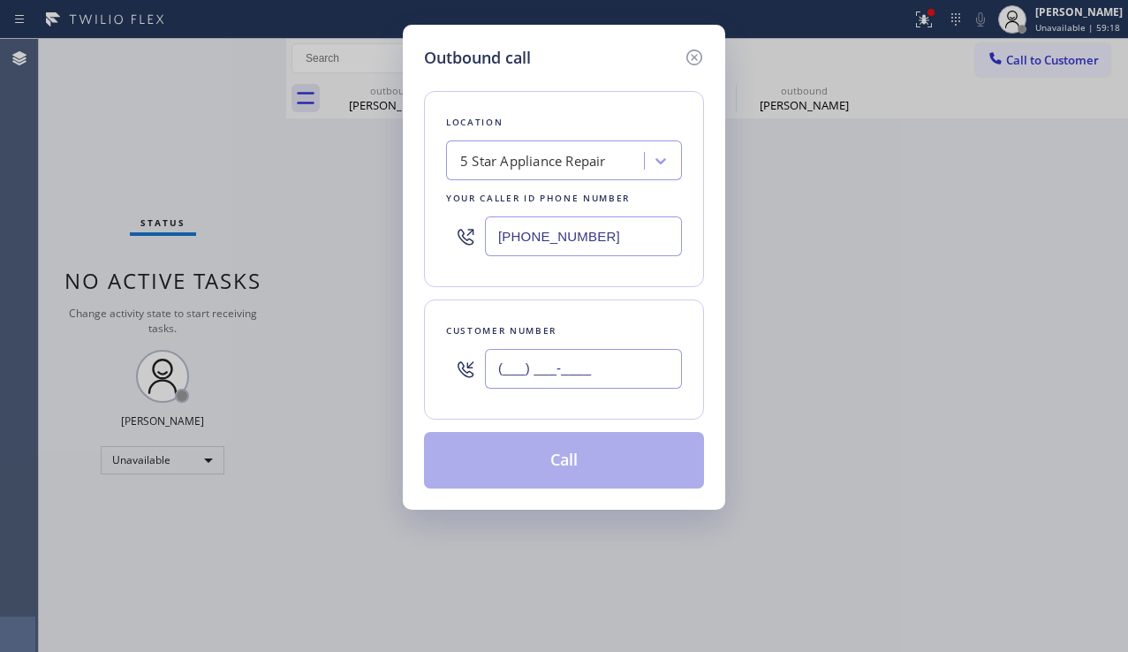
click at [568, 381] on input "(___) ___-____" at bounding box center [583, 369] width 197 height 40
paste input "626) 590-7578"
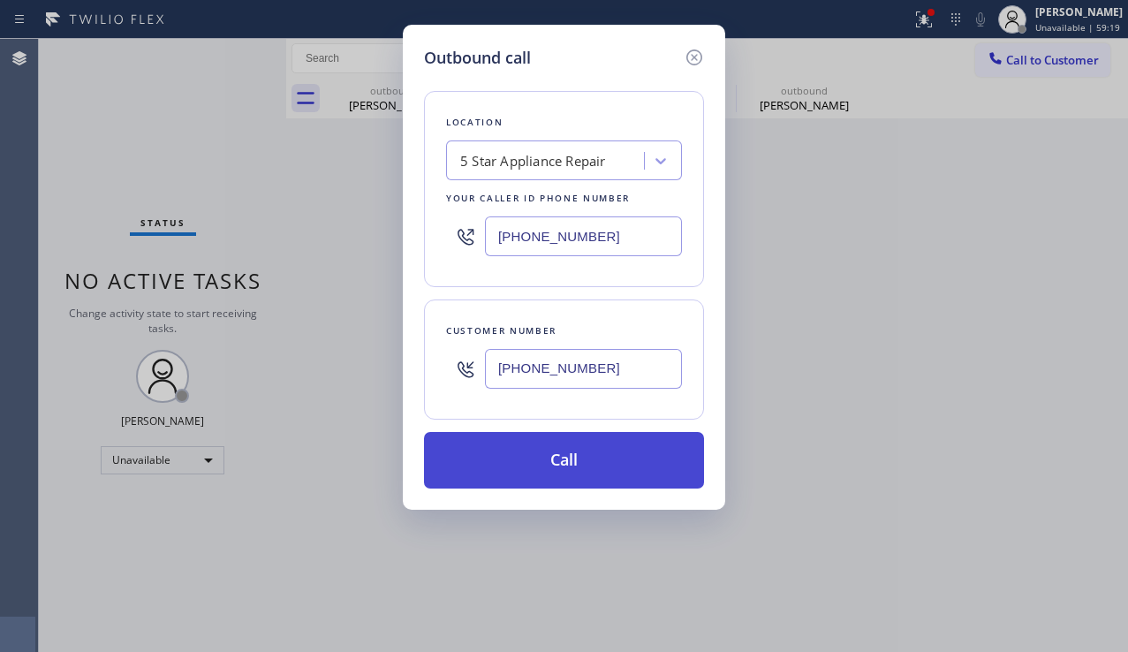
type input "[PHONE_NUMBER]"
click at [544, 450] on button "Call" at bounding box center [564, 460] width 280 height 57
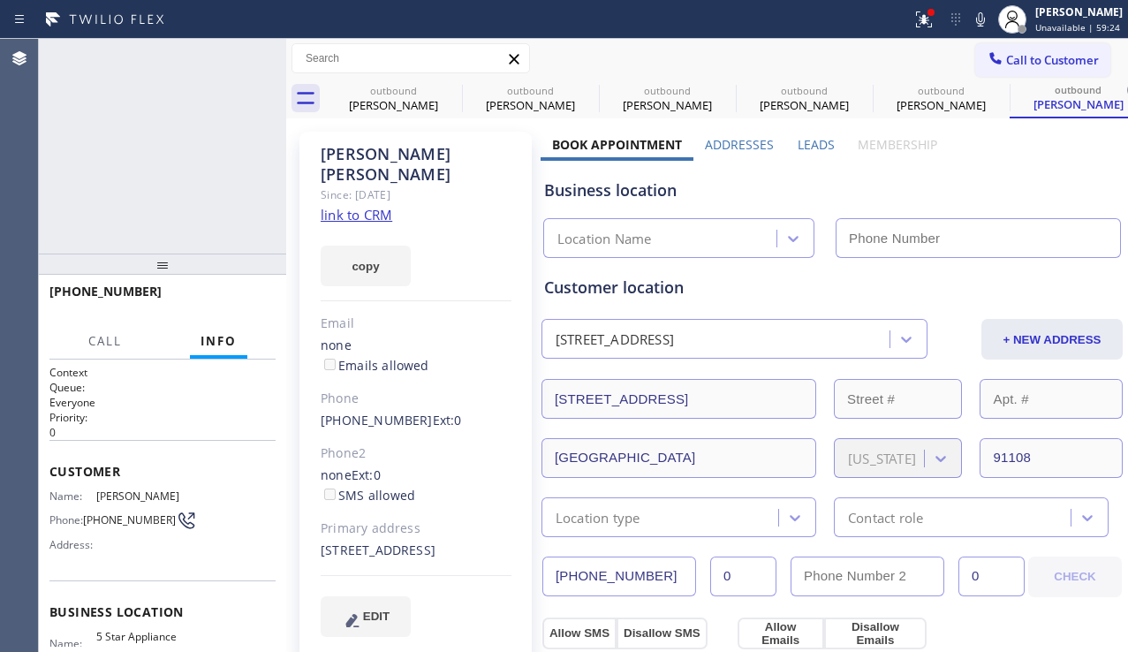
type input "[PHONE_NUMBER]"
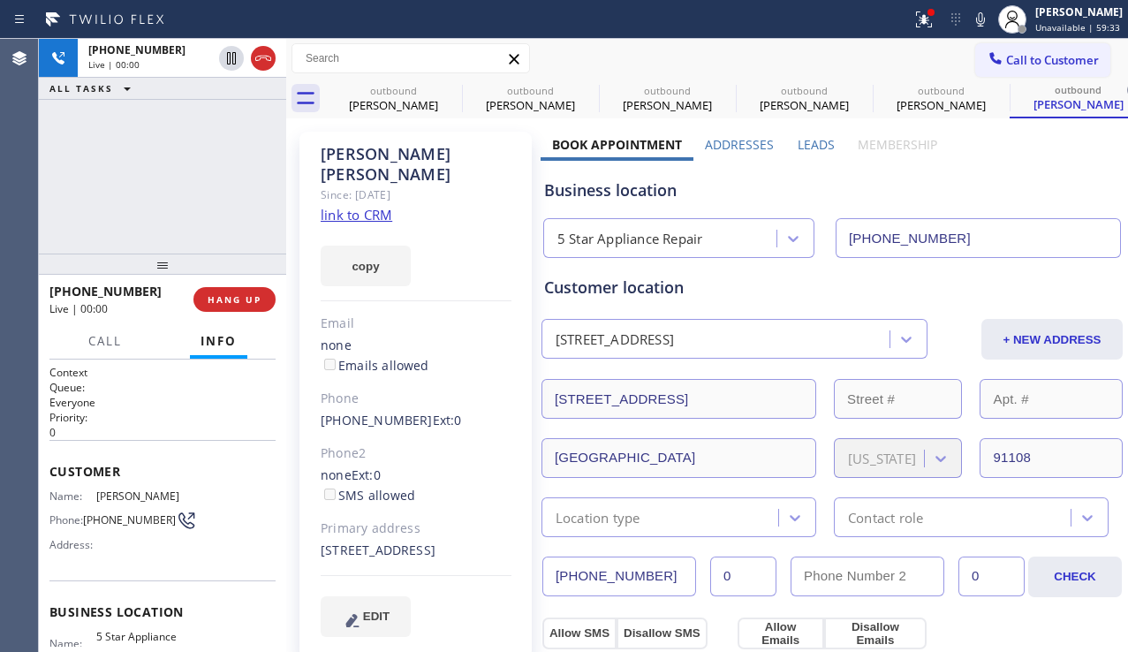
click at [199, 204] on div "[PHONE_NUMBER] Live | 00:00 ALL TASKS ALL TASKS ACTIVE TASKS TASKS IN WRAP UP" at bounding box center [162, 146] width 247 height 215
click at [250, 289] on button "HANG UP" at bounding box center [234, 299] width 82 height 25
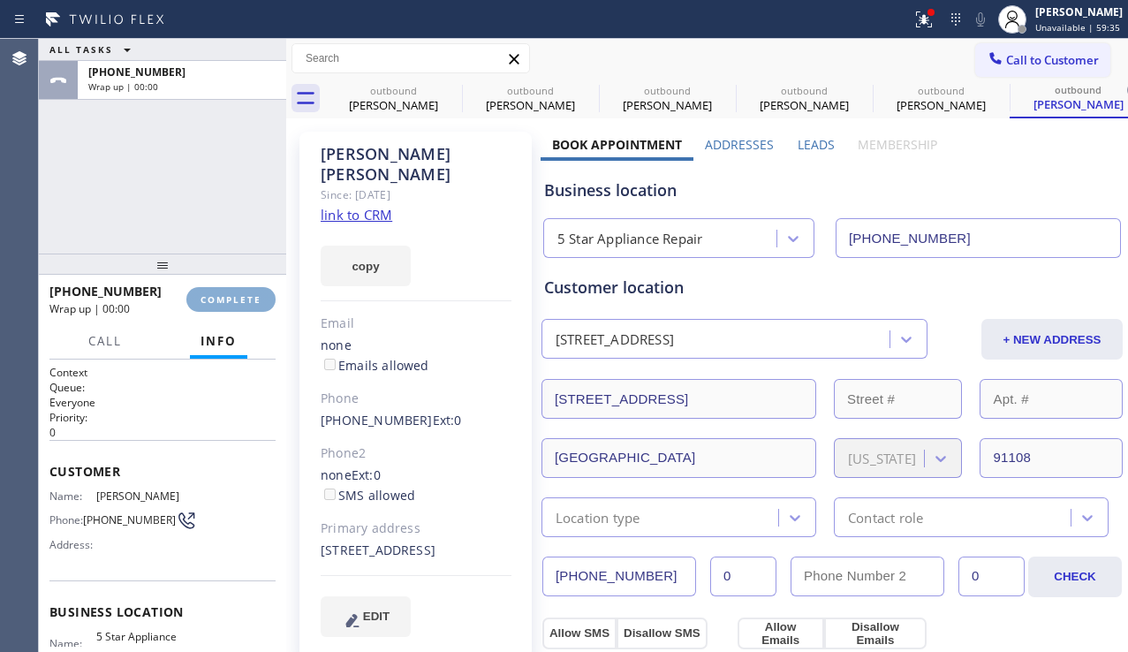
click at [250, 289] on button "COMPLETE" at bounding box center [230, 299] width 89 height 25
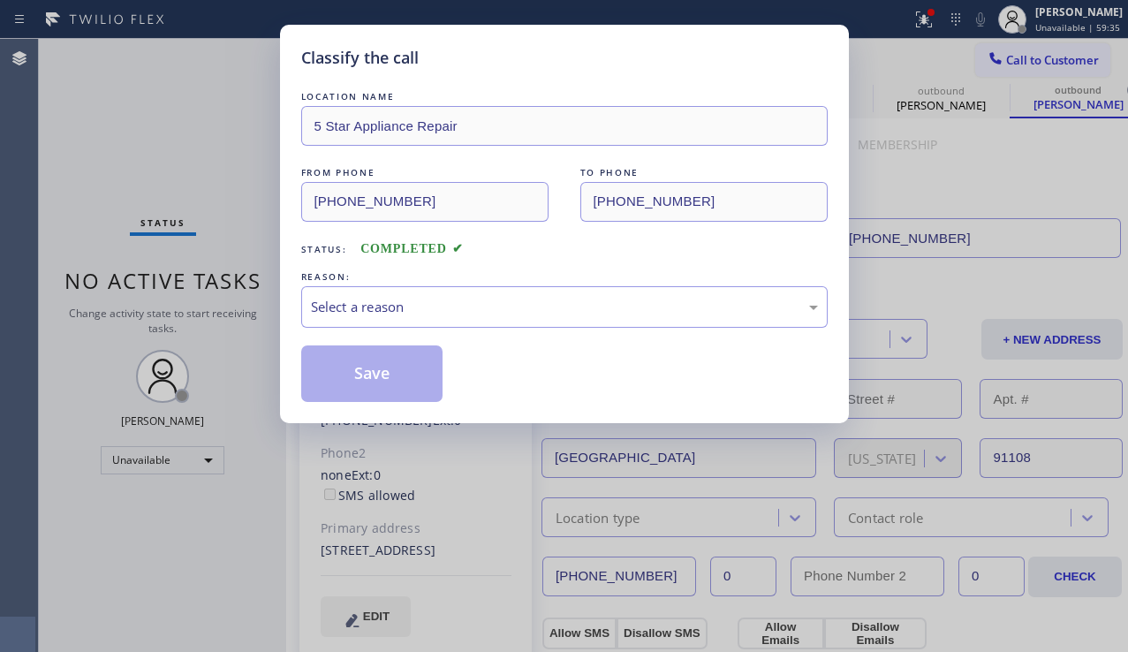
click at [488, 306] on div "Select a reason" at bounding box center [564, 307] width 507 height 20
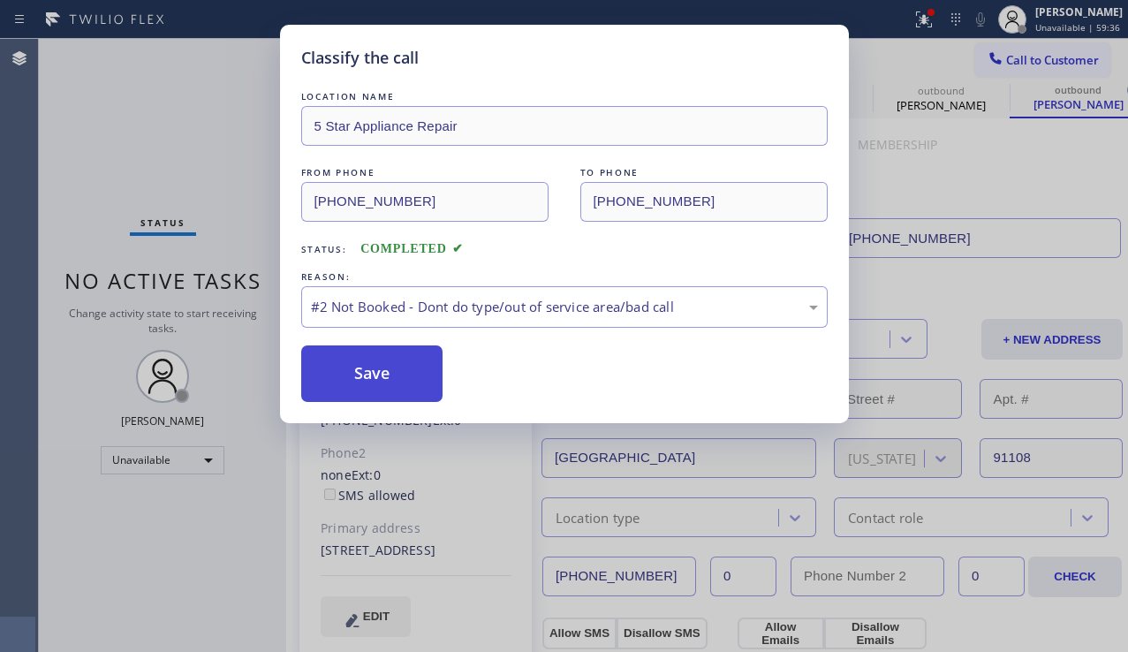
click at [362, 375] on button "Save" at bounding box center [372, 373] width 142 height 57
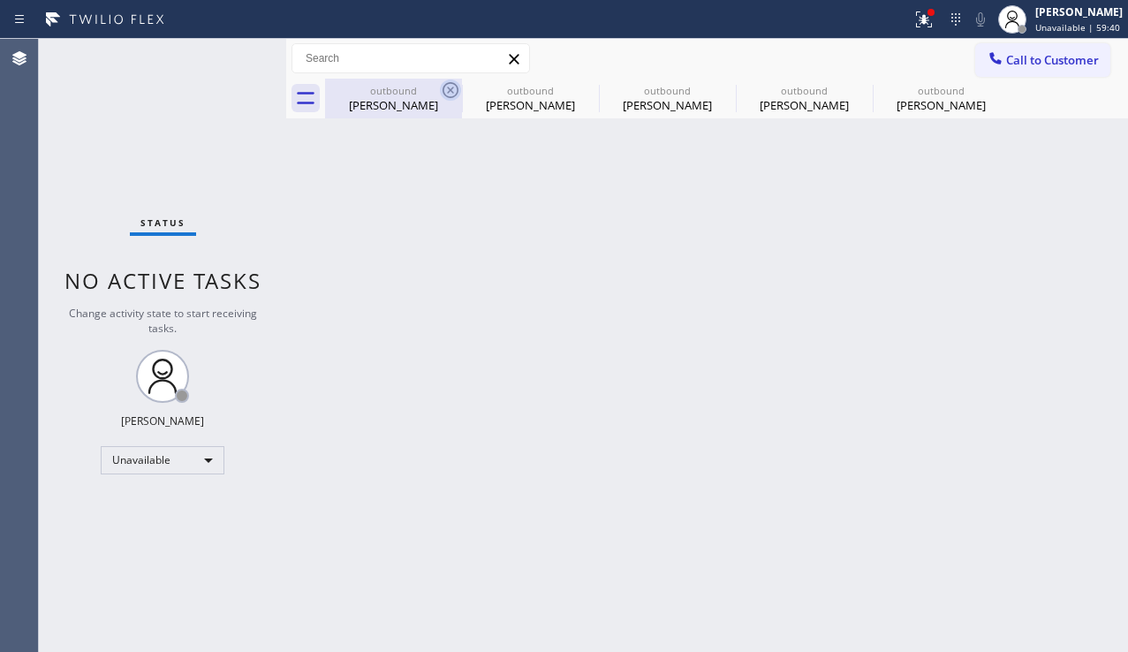
click at [454, 90] on icon at bounding box center [450, 89] width 21 height 21
click at [0, 0] on icon at bounding box center [0, 0] width 0 height 0
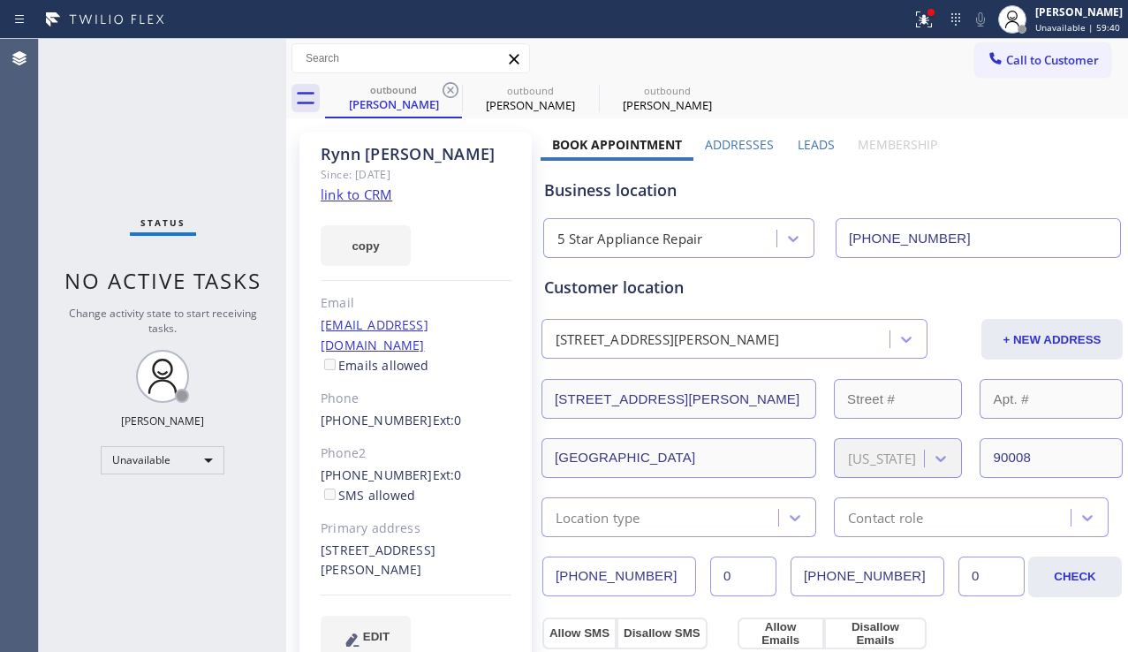
click at [454, 90] on icon at bounding box center [450, 89] width 21 height 21
click at [0, 0] on icon at bounding box center [0, 0] width 0 height 0
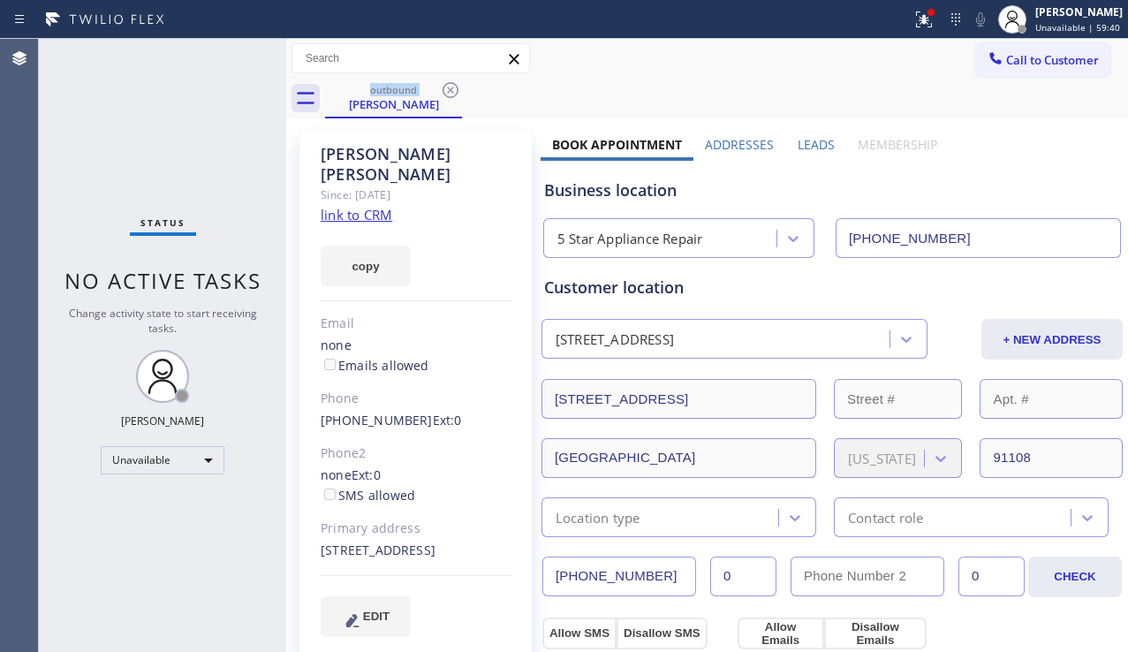
click at [454, 90] on icon at bounding box center [450, 89] width 21 height 21
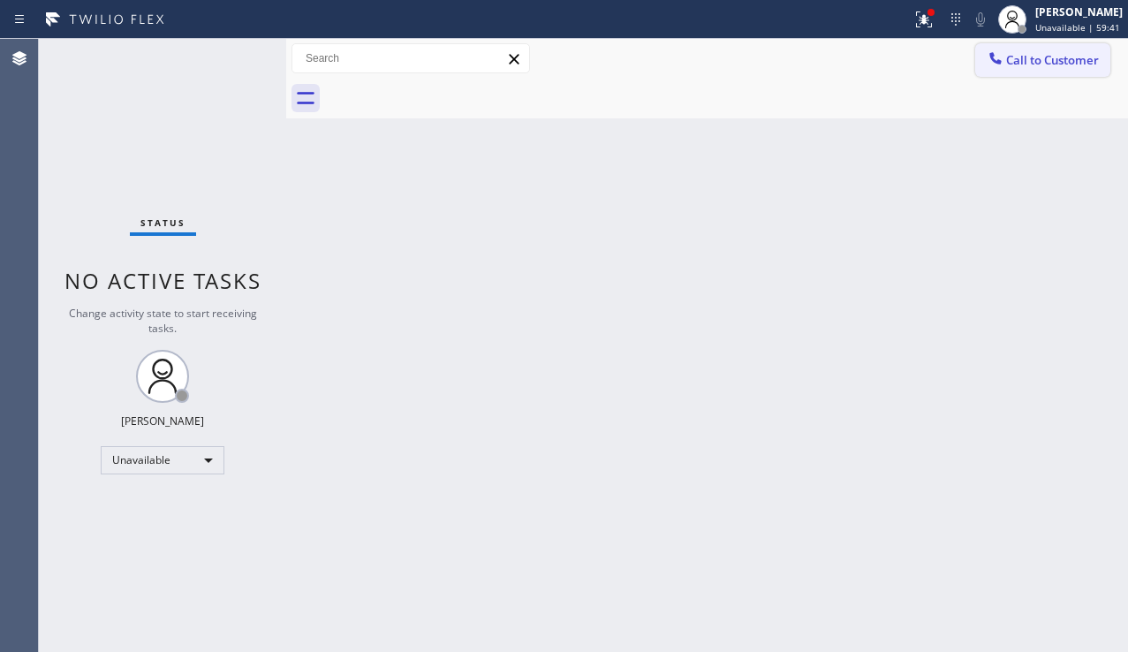
click at [983, 55] on button "Call to Customer" at bounding box center [1042, 60] width 135 height 34
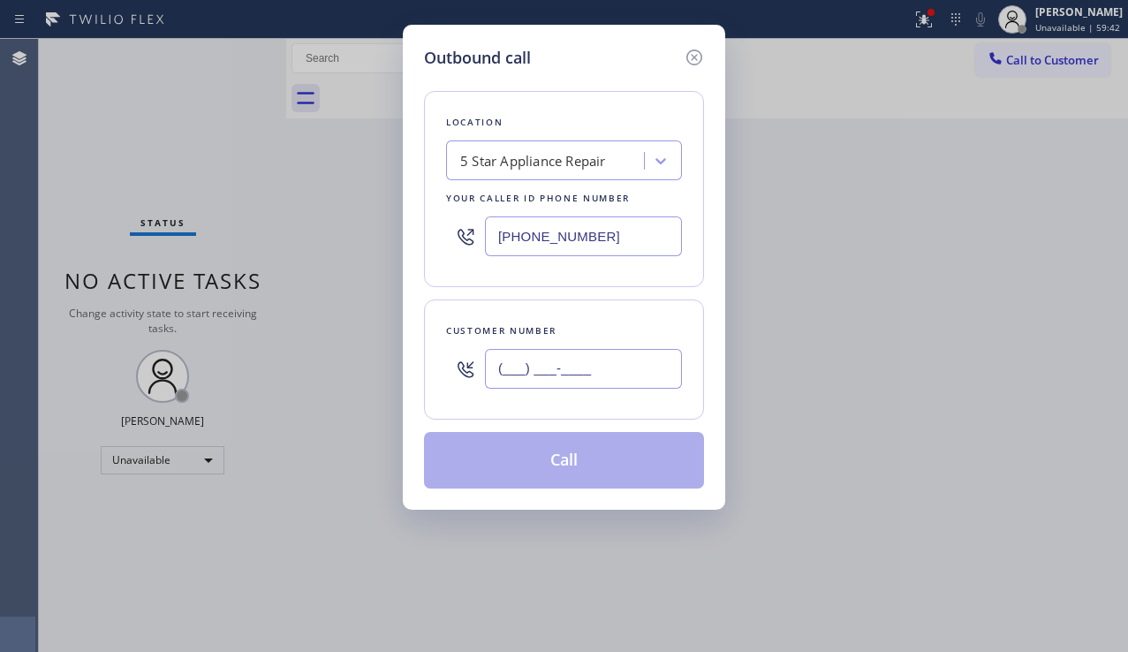
click at [539, 351] on input "(___) ___-____" at bounding box center [583, 369] width 197 height 40
paste input "310) 467-3170"
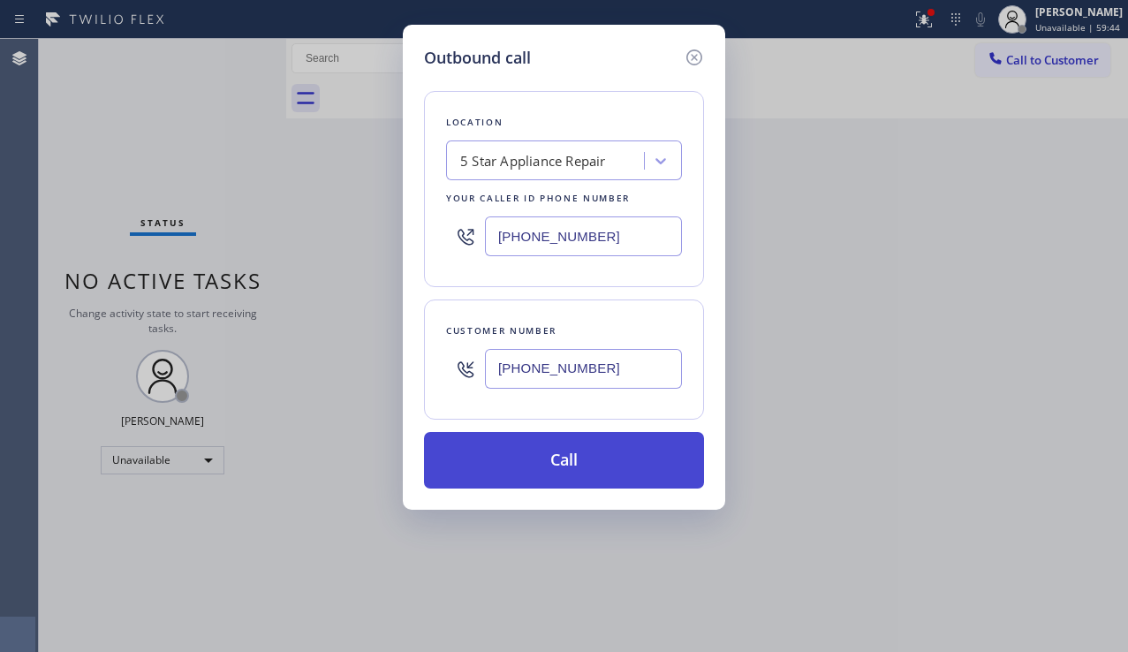
type input "[PHONE_NUMBER]"
click at [580, 460] on button "Call" at bounding box center [564, 460] width 280 height 57
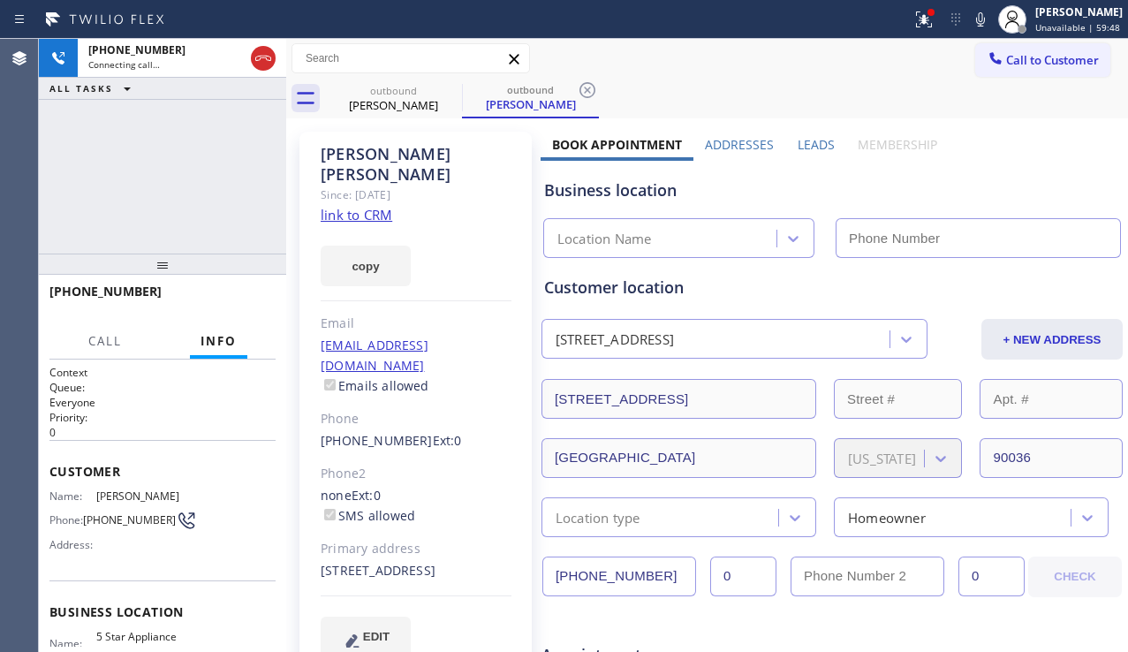
type input "[PHONE_NUMBER]"
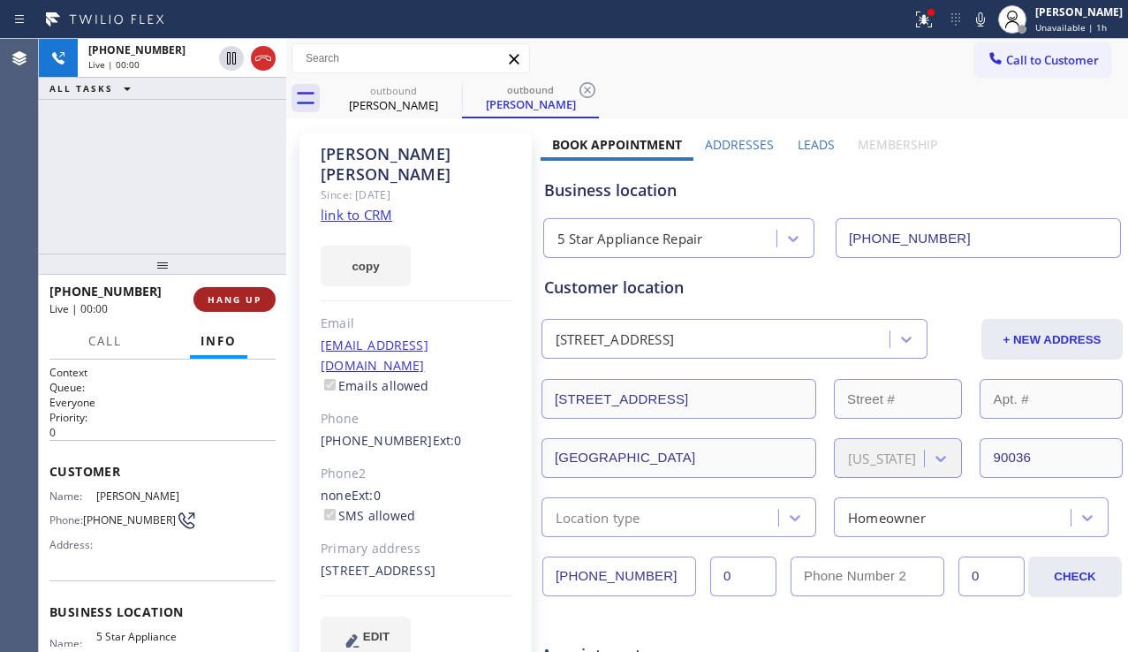
click at [230, 291] on button "HANG UP" at bounding box center [234, 299] width 82 height 25
click at [230, 290] on button "HANG UP" at bounding box center [234, 299] width 82 height 25
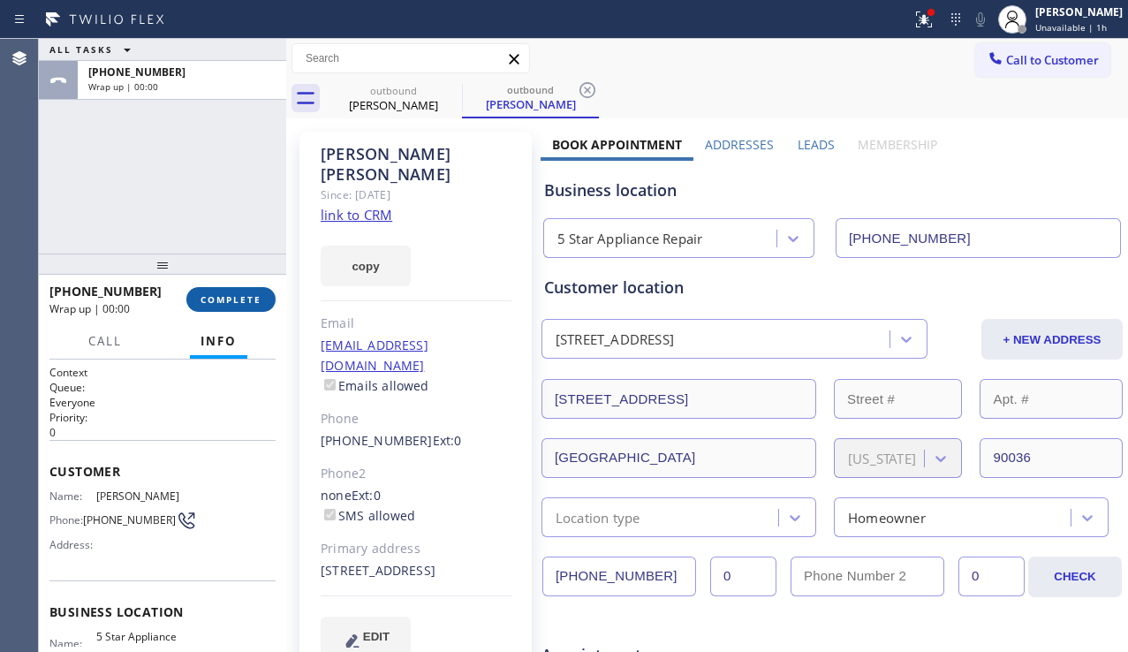
click at [230, 287] on button "COMPLETE" at bounding box center [230, 299] width 89 height 25
click at [231, 286] on div "[PHONE_NUMBER] Wrap up | 00:00 COMPLETE" at bounding box center [162, 299] width 226 height 46
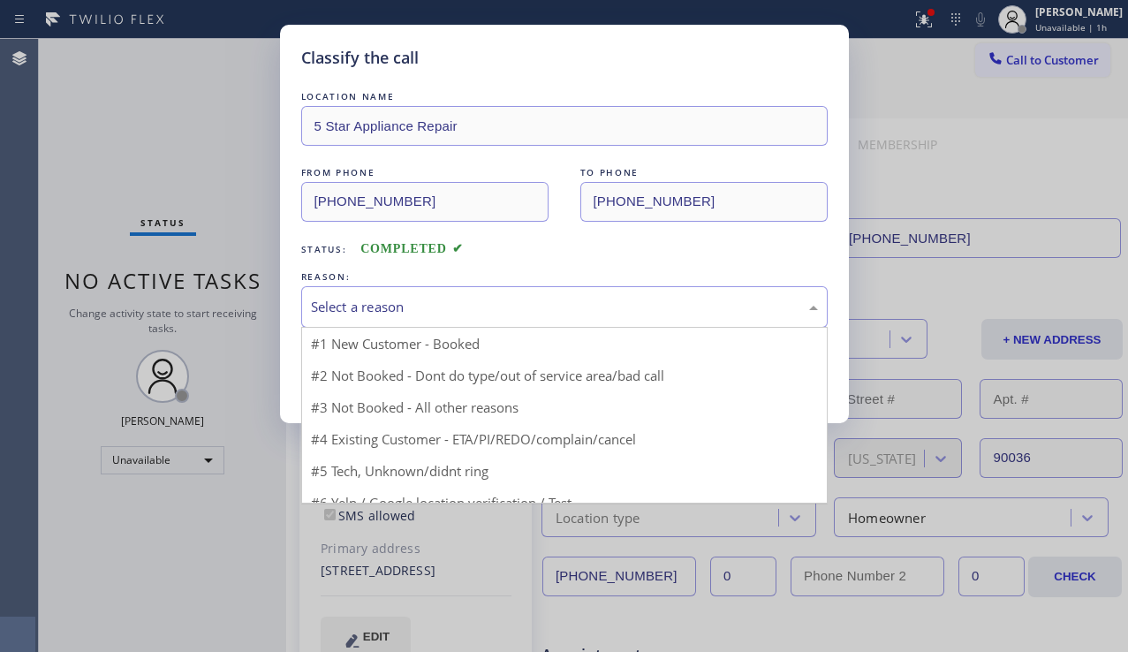
click at [466, 305] on div "Select a reason" at bounding box center [564, 307] width 507 height 20
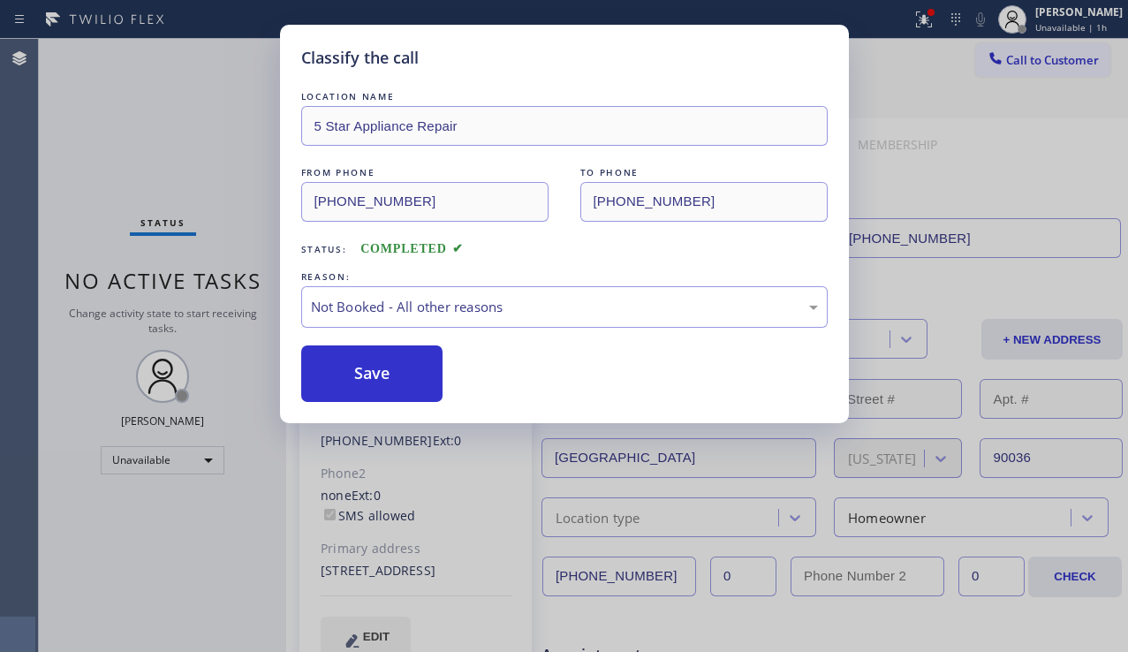
drag, startPoint x: 385, startPoint y: 382, endPoint x: 588, endPoint y: 360, distance: 204.3
click at [389, 382] on button "Save" at bounding box center [372, 373] width 142 height 57
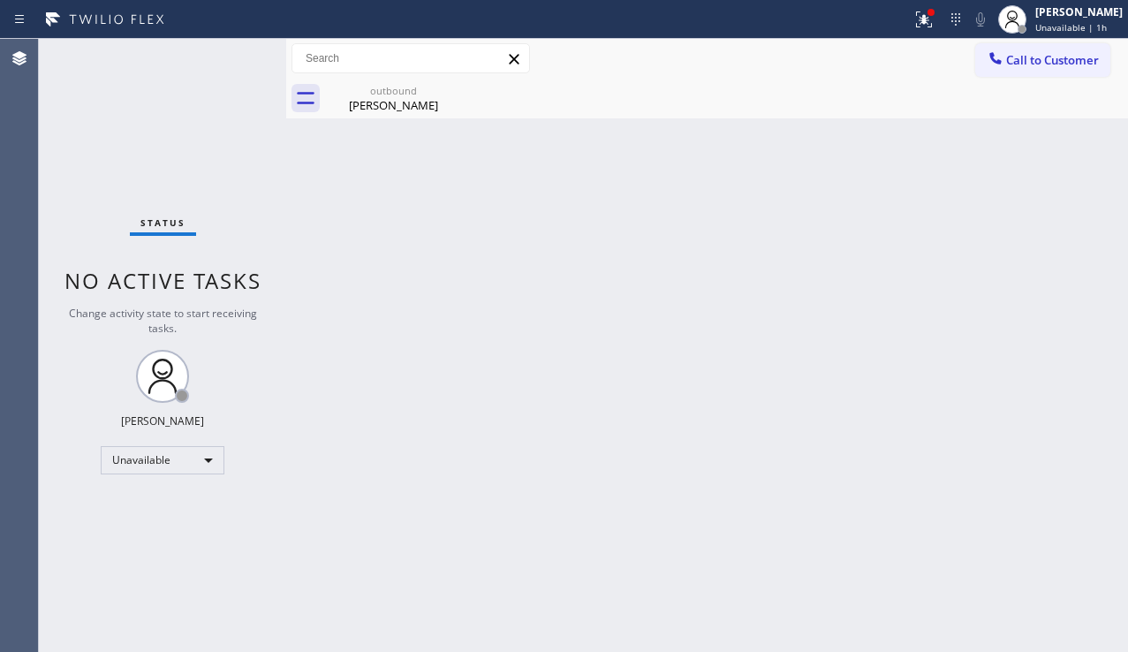
click at [1020, 66] on span "Call to Customer" at bounding box center [1052, 60] width 93 height 16
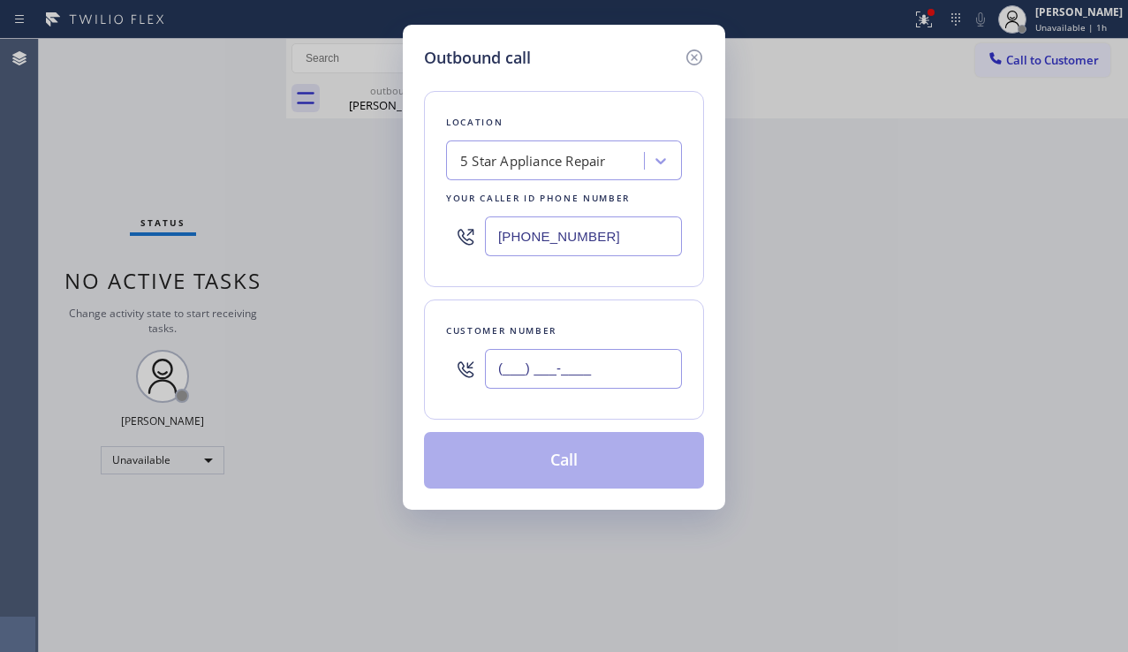
click at [581, 367] on input "(___) ___-____" at bounding box center [583, 369] width 197 height 40
paste input "323) 404-1900"
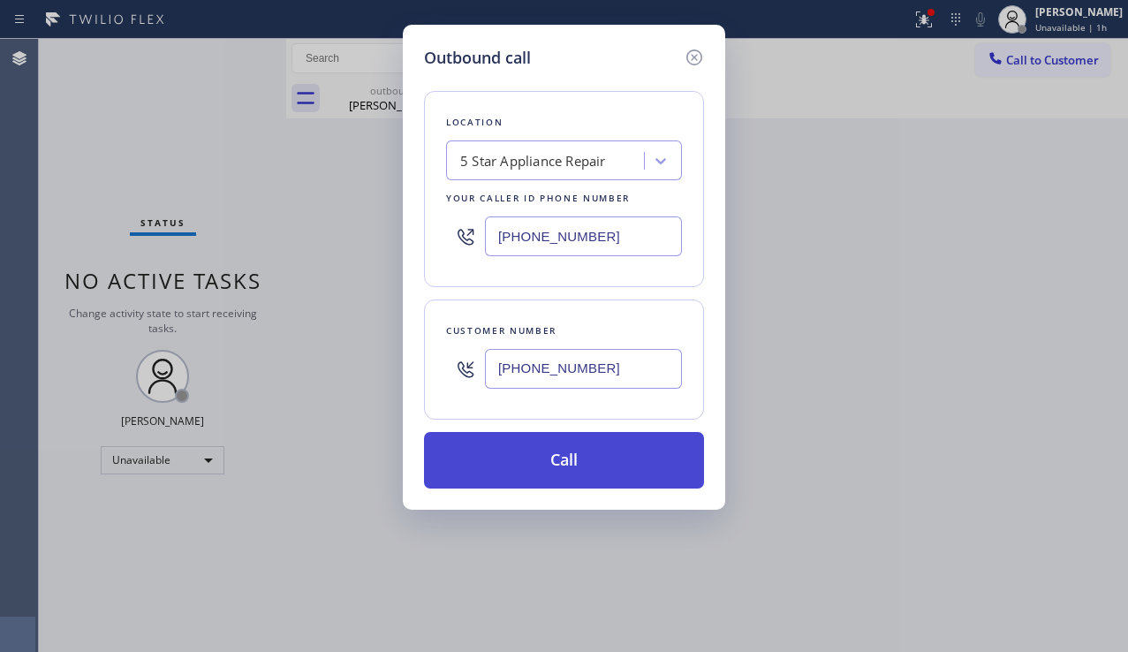
type input "[PHONE_NUMBER]"
click at [597, 465] on button "Call" at bounding box center [564, 460] width 280 height 57
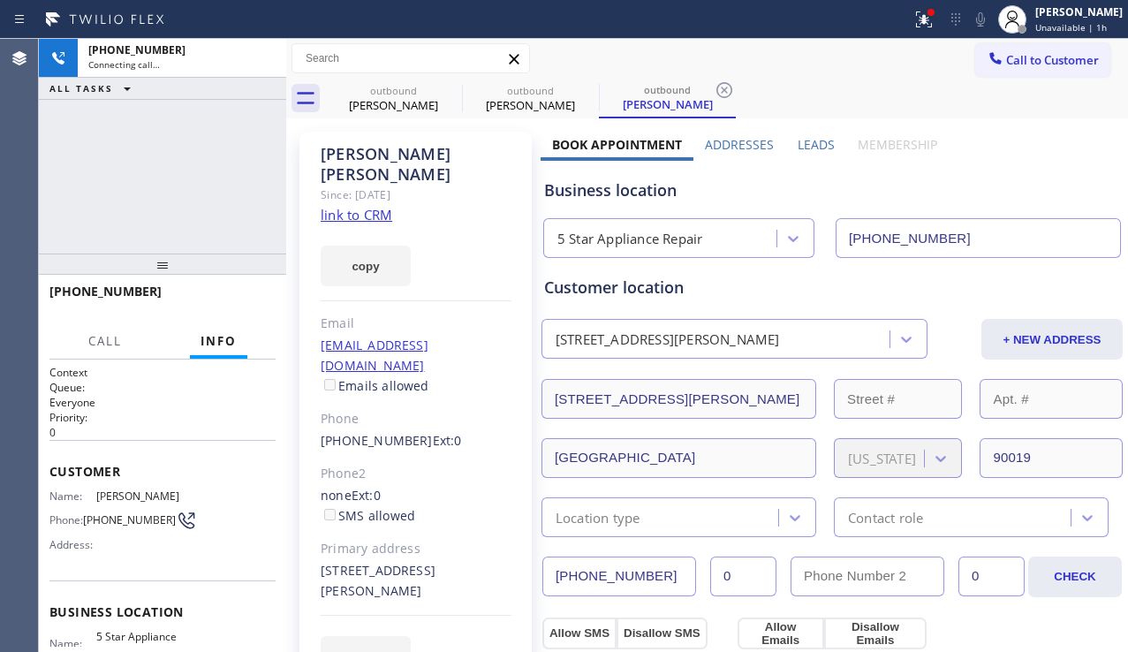
type input "[PHONE_NUMBER]"
drag, startPoint x: 199, startPoint y: 214, endPoint x: 201, endPoint y: 246, distance: 32.8
click at [199, 214] on div "[PHONE_NUMBER] Live | 00:00 ALL TASKS ALL TASKS ACTIVE TASKS TASKS IN WRAP UP" at bounding box center [162, 146] width 247 height 215
click at [214, 296] on span "HANG UP" at bounding box center [235, 299] width 54 height 12
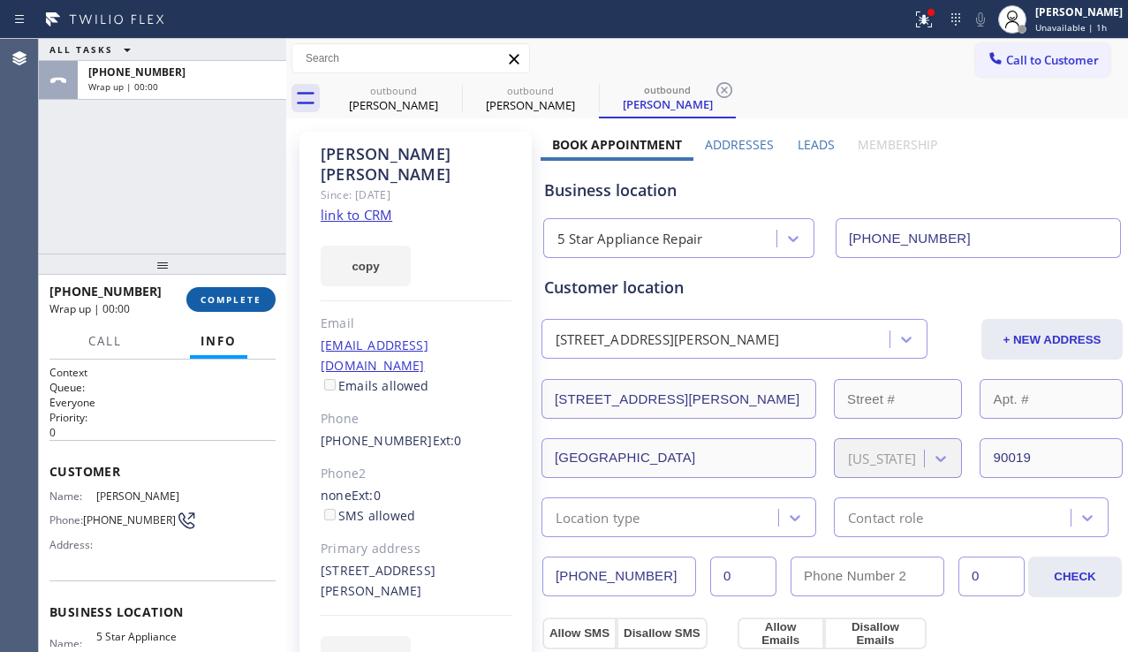
click at [214, 296] on span "COMPLETE" at bounding box center [230, 299] width 61 height 12
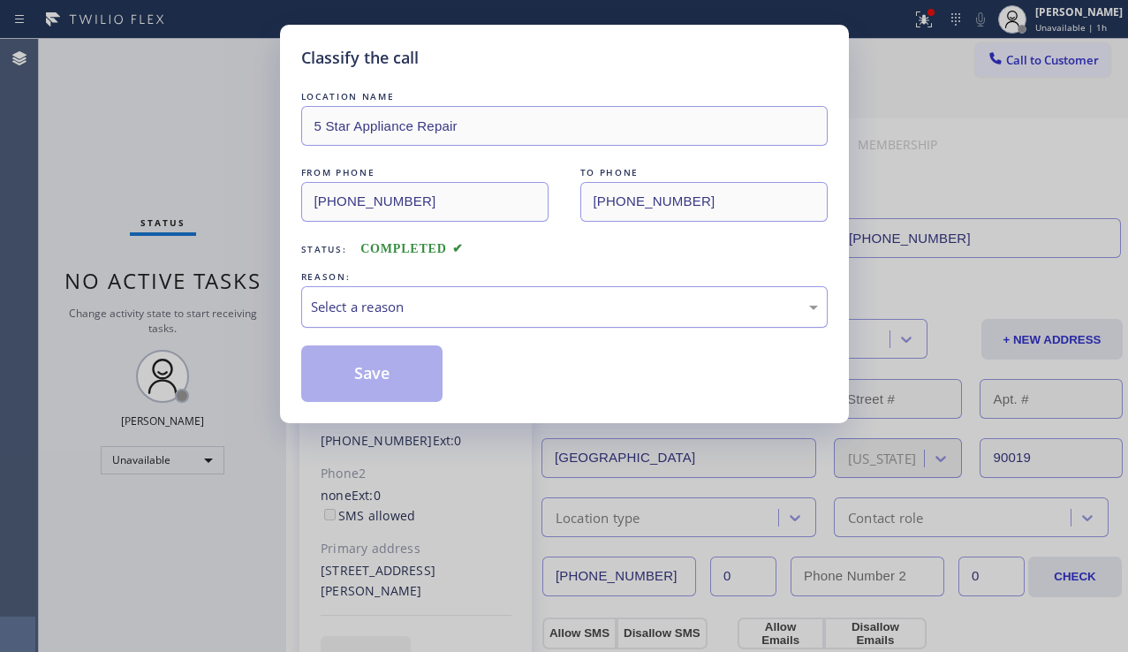
click at [521, 303] on div "Select a reason" at bounding box center [564, 307] width 507 height 20
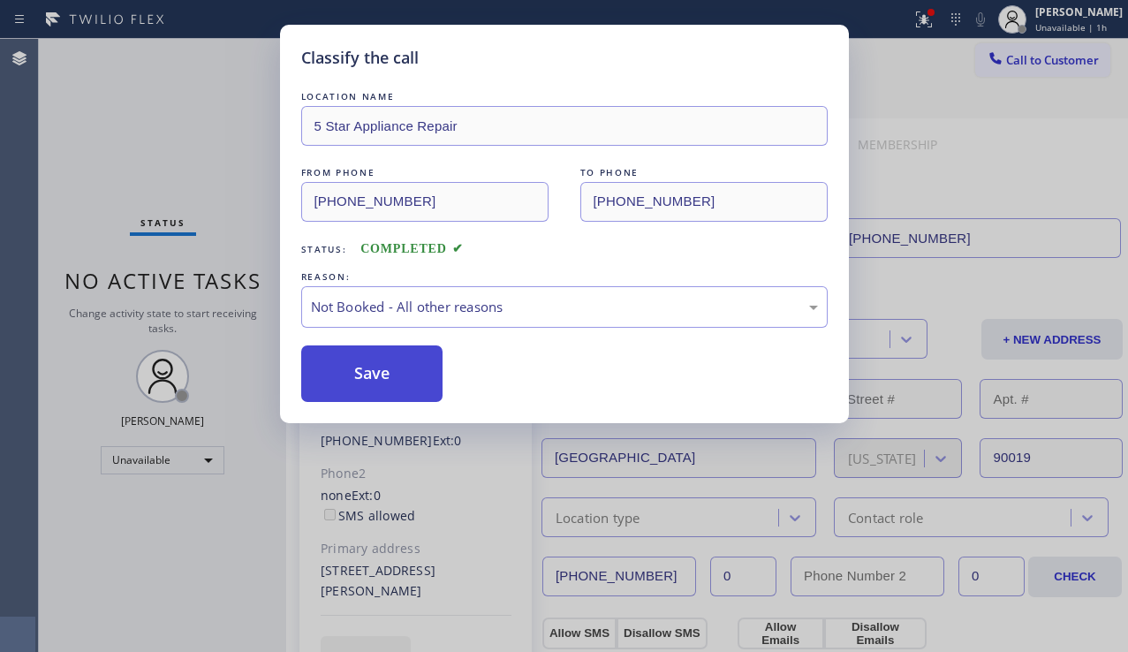
click at [374, 375] on button "Save" at bounding box center [372, 373] width 142 height 57
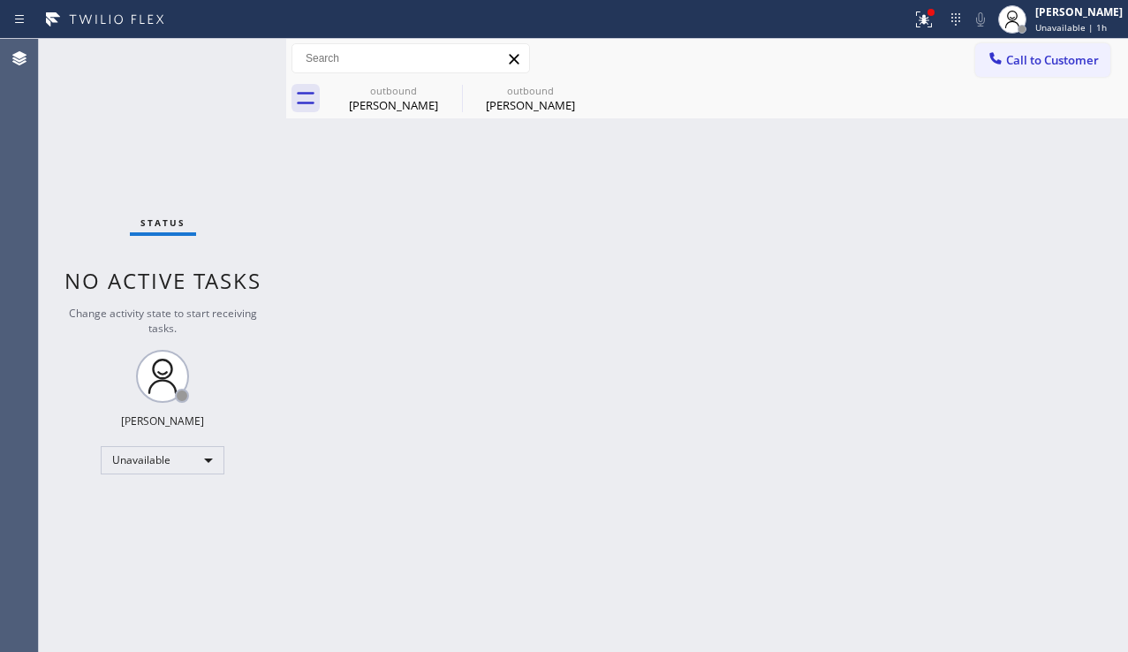
click at [1009, 58] on span "Call to Customer" at bounding box center [1052, 60] width 93 height 16
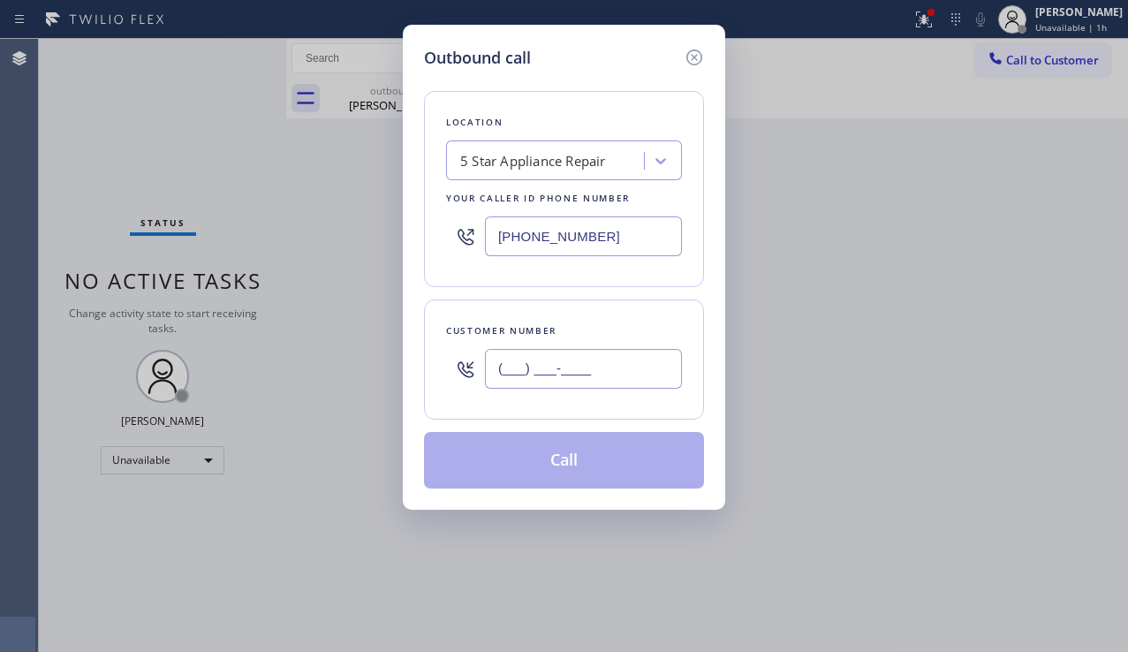
click at [530, 367] on input "(___) ___-____" at bounding box center [583, 369] width 197 height 40
paste input "310) 871-6562"
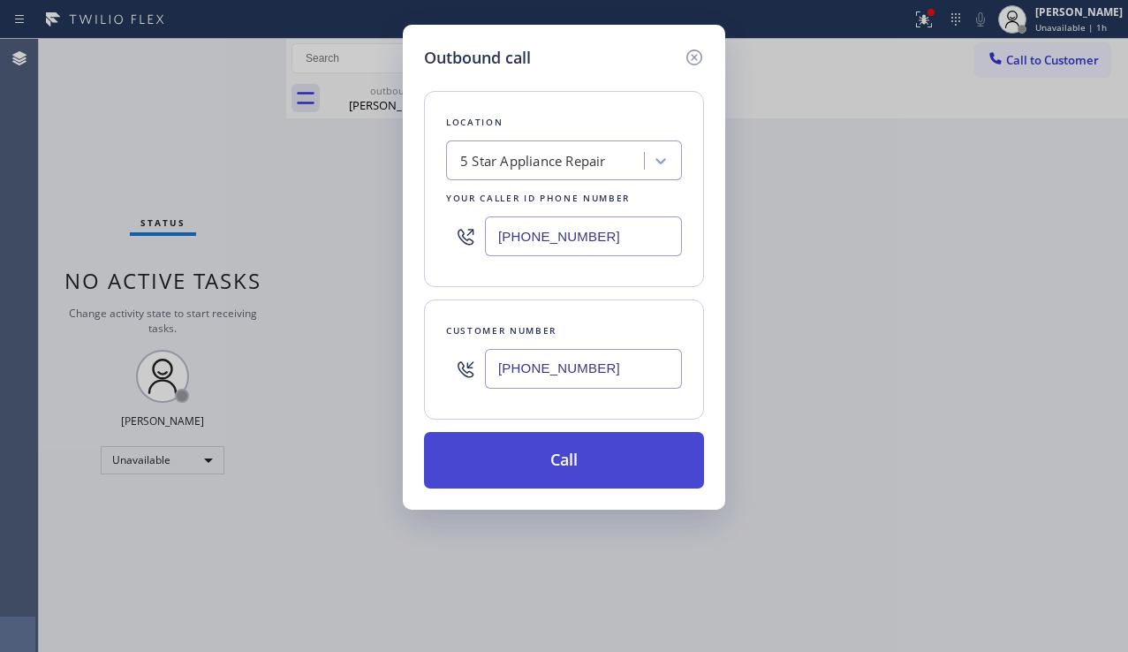
type input "[PHONE_NUMBER]"
click at [565, 465] on button "Call" at bounding box center [564, 460] width 280 height 57
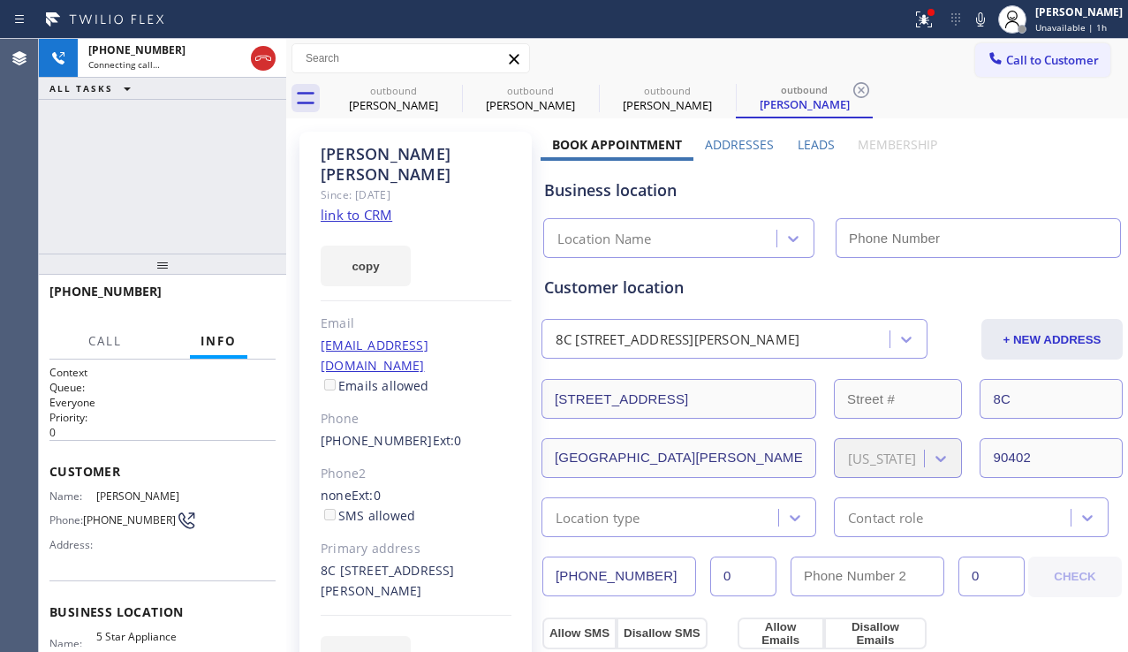
type input "[PHONE_NUMBER]"
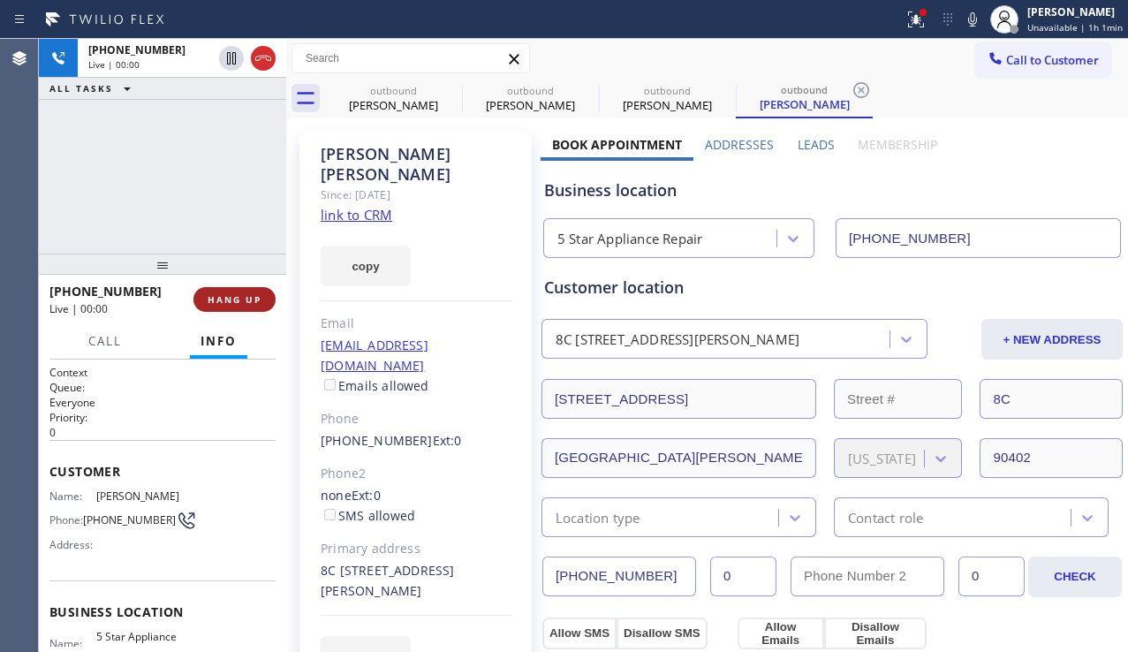
click at [238, 303] on span "HANG UP" at bounding box center [235, 299] width 54 height 12
click at [238, 303] on span "COMPLETE" at bounding box center [230, 299] width 61 height 12
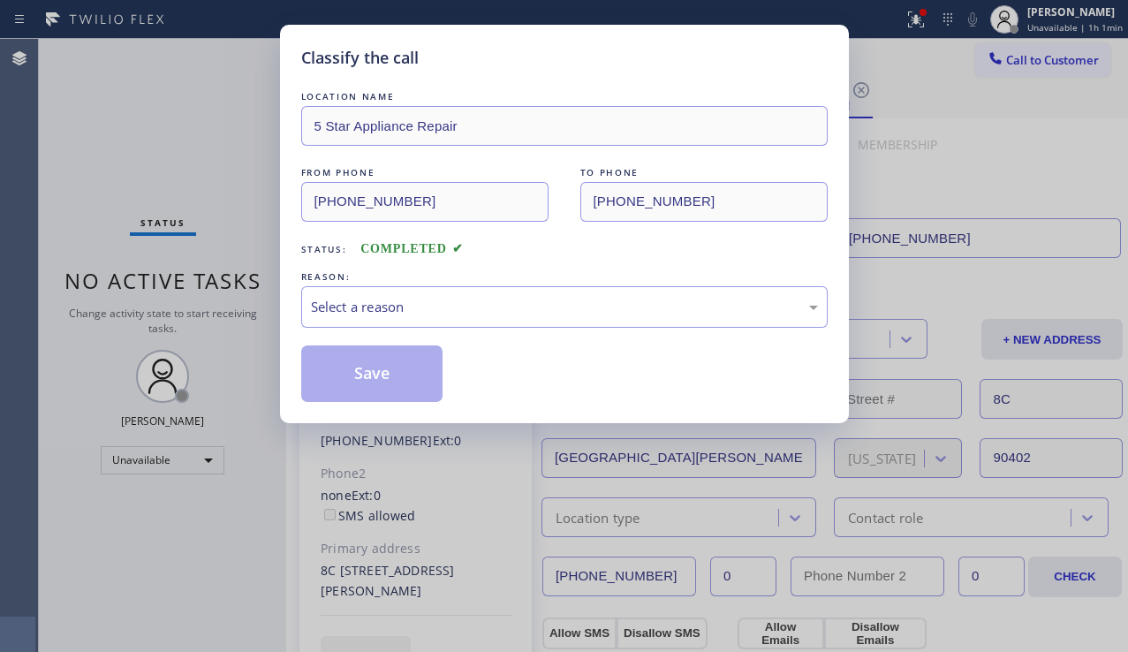
click at [488, 313] on div "Select a reason" at bounding box center [564, 307] width 507 height 20
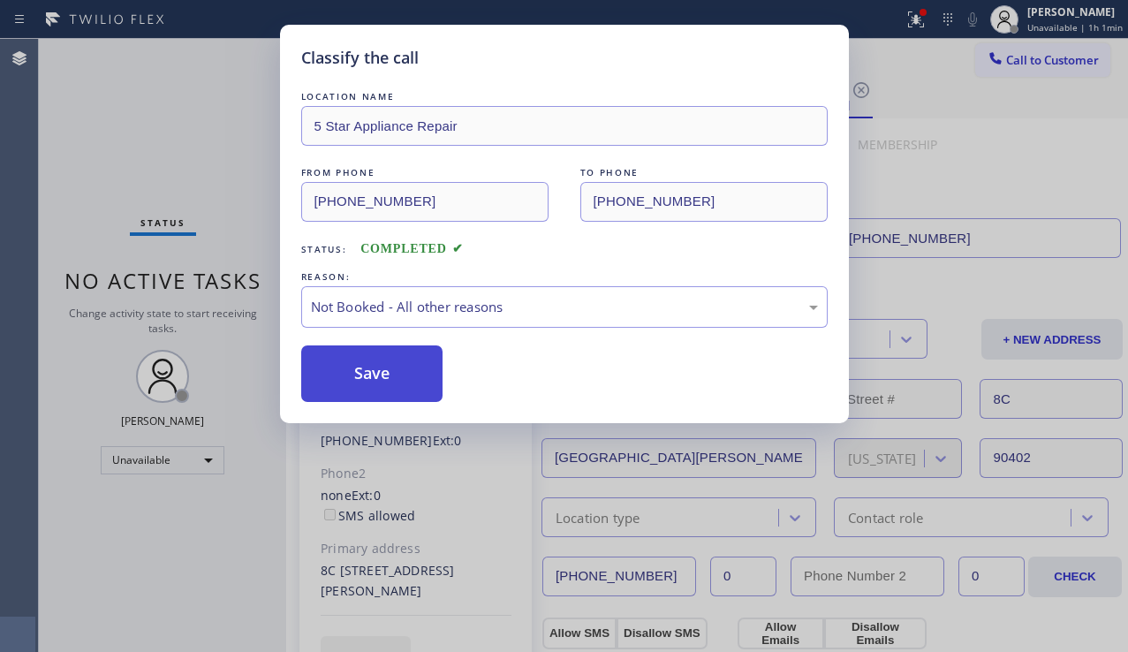
click at [389, 370] on button "Save" at bounding box center [372, 373] width 142 height 57
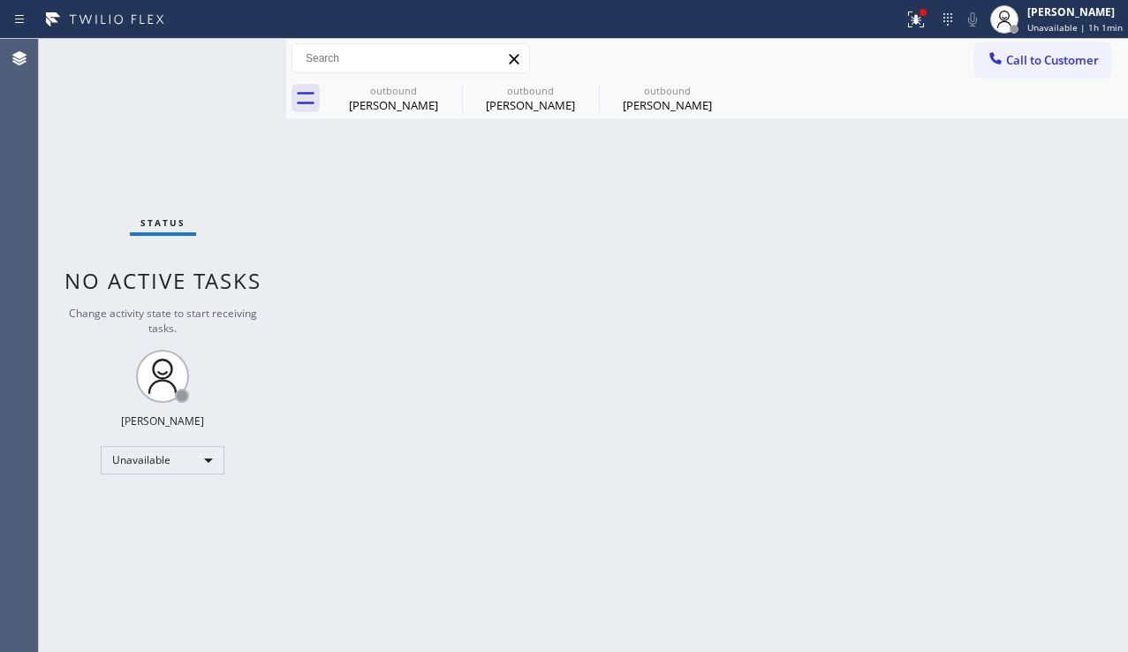
drag, startPoint x: 1028, startPoint y: 63, endPoint x: 896, endPoint y: 155, distance: 161.7
click at [1028, 62] on span "Call to Customer" at bounding box center [1052, 60] width 93 height 16
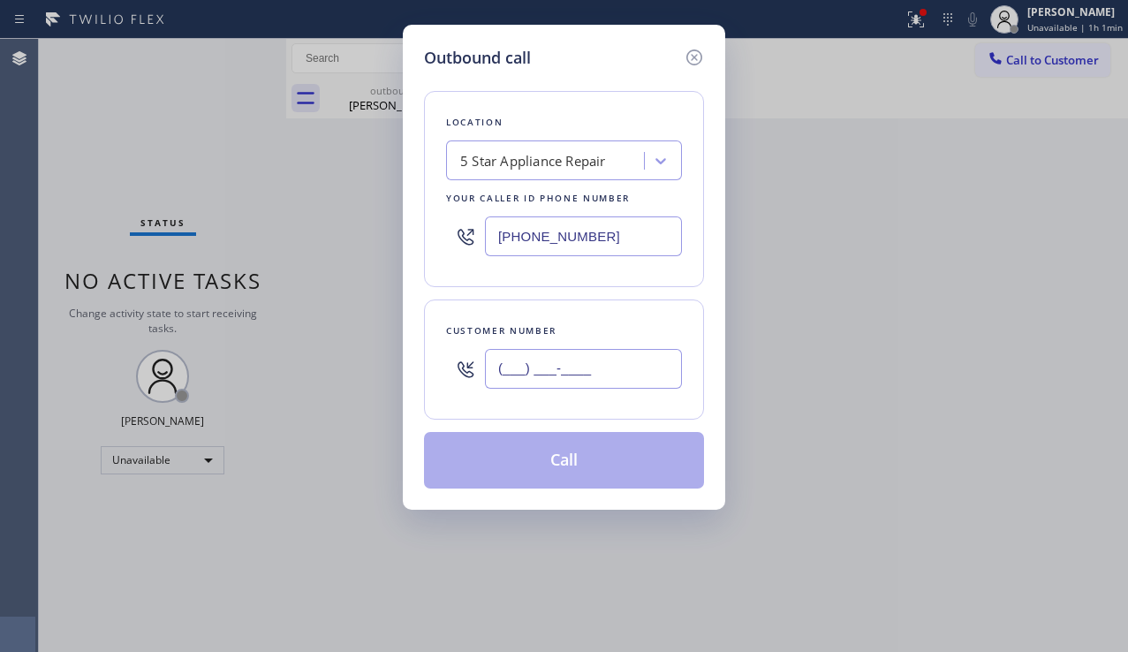
click at [585, 363] on input "(___) ___-____" at bounding box center [583, 369] width 197 height 40
paste input "408) 888-0430"
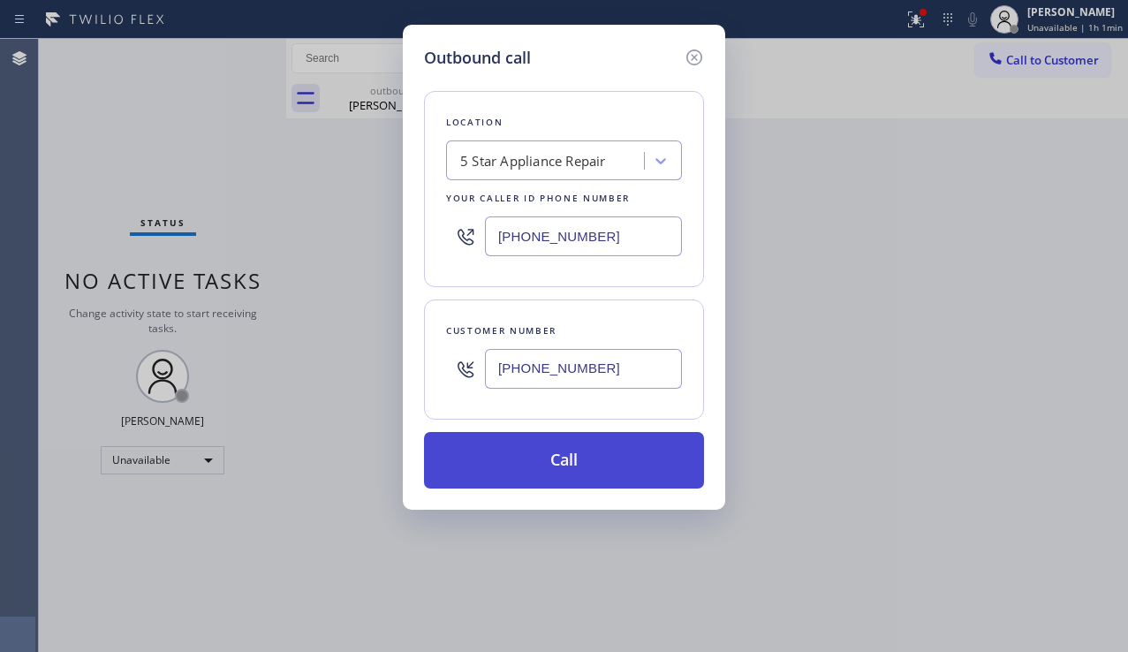
type input "[PHONE_NUMBER]"
click at [569, 463] on button "Call" at bounding box center [564, 460] width 280 height 57
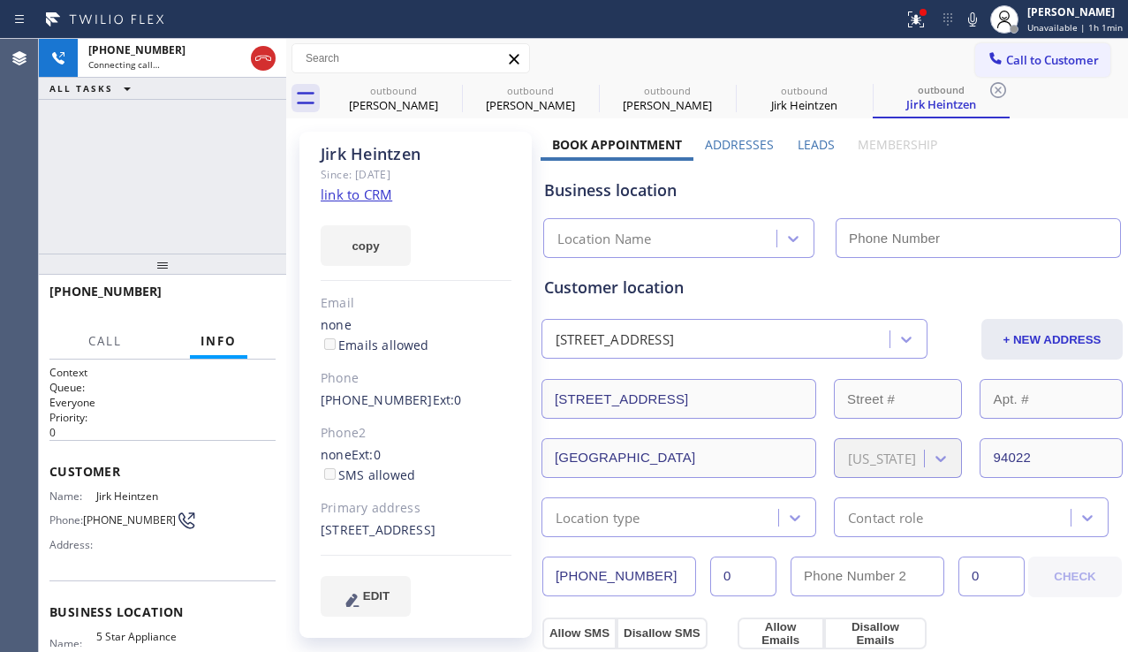
type input "[PHONE_NUMBER]"
drag, startPoint x: 201, startPoint y: 215, endPoint x: 216, endPoint y: 222, distance: 16.6
click at [201, 215] on div "[PHONE_NUMBER] Connecting call… ALL TASKS ALL TASKS ACTIVE TASKS TASKS IN WRAP …" at bounding box center [162, 146] width 247 height 215
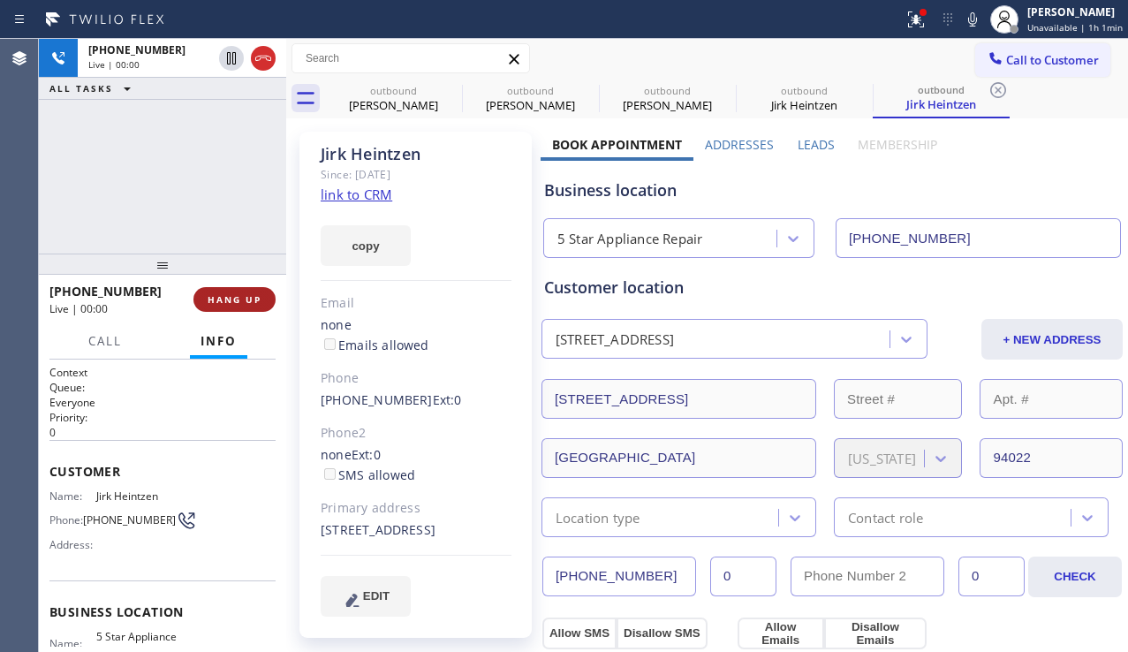
click at [239, 304] on span "HANG UP" at bounding box center [235, 299] width 54 height 12
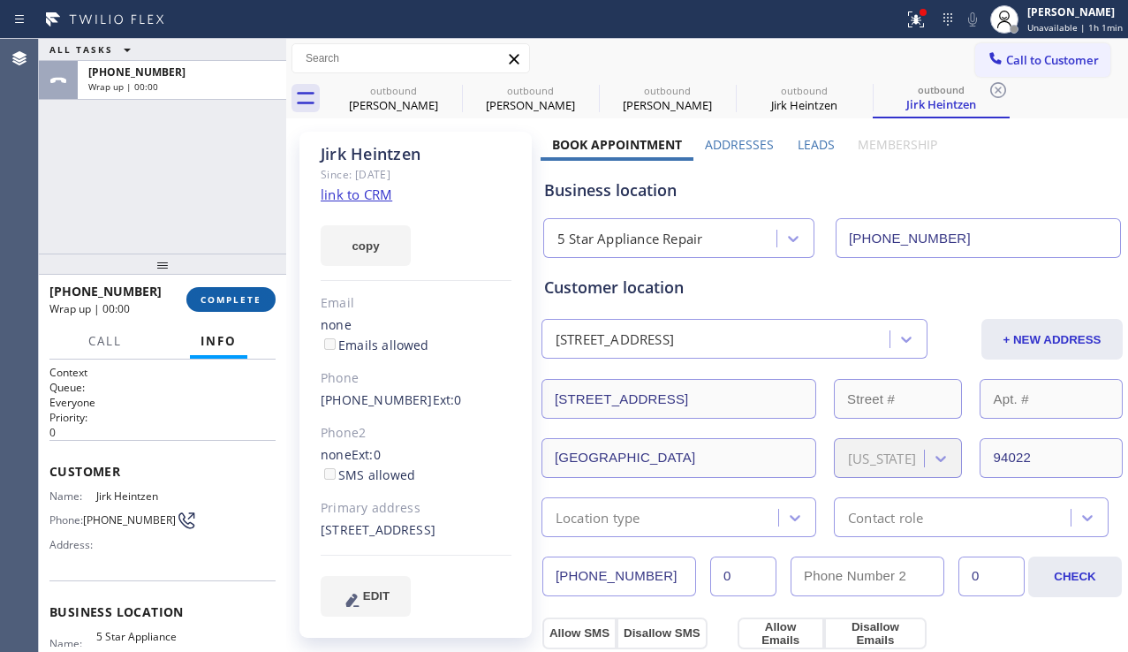
click at [239, 304] on span "COMPLETE" at bounding box center [230, 299] width 61 height 12
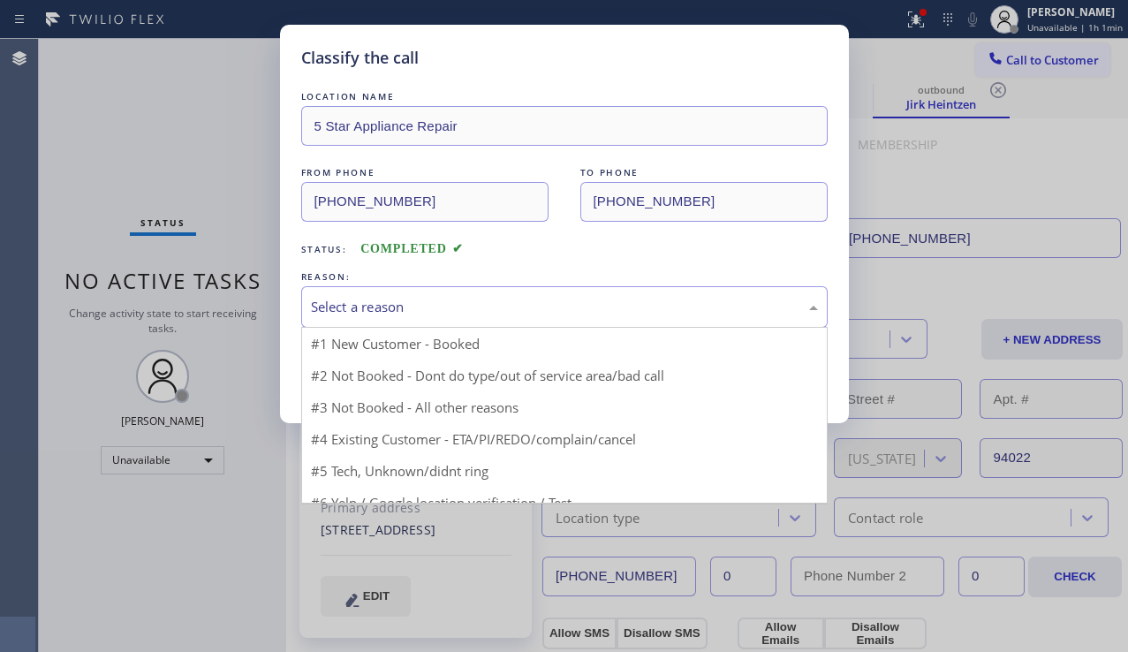
click at [510, 299] on div "Select a reason" at bounding box center [564, 307] width 507 height 20
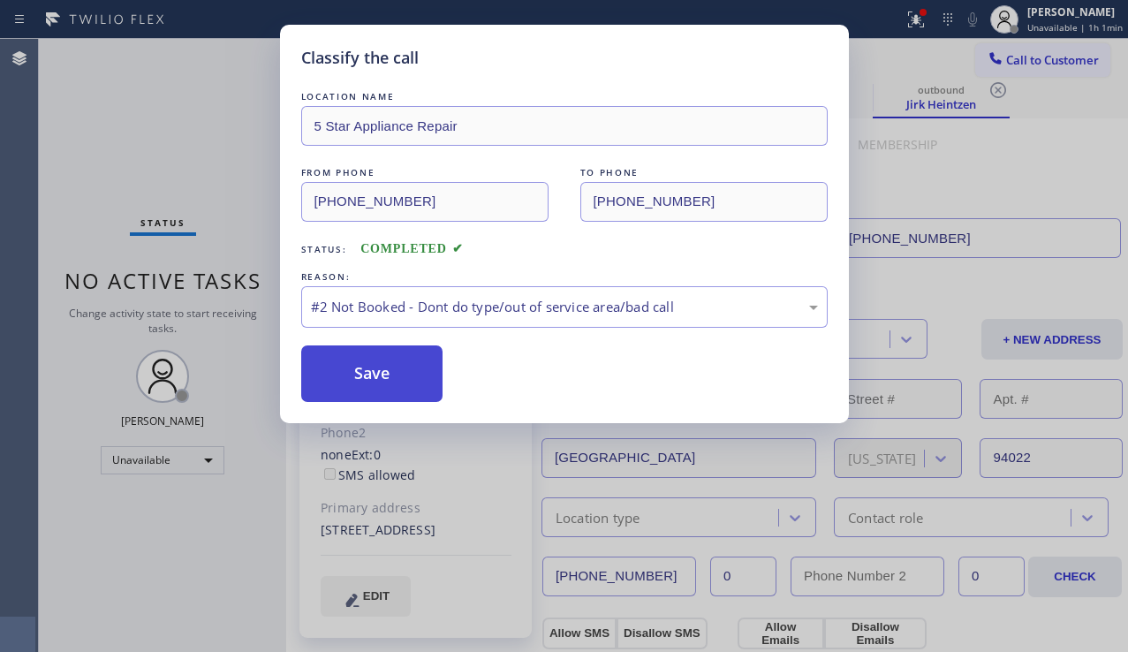
click at [367, 375] on button "Save" at bounding box center [372, 373] width 142 height 57
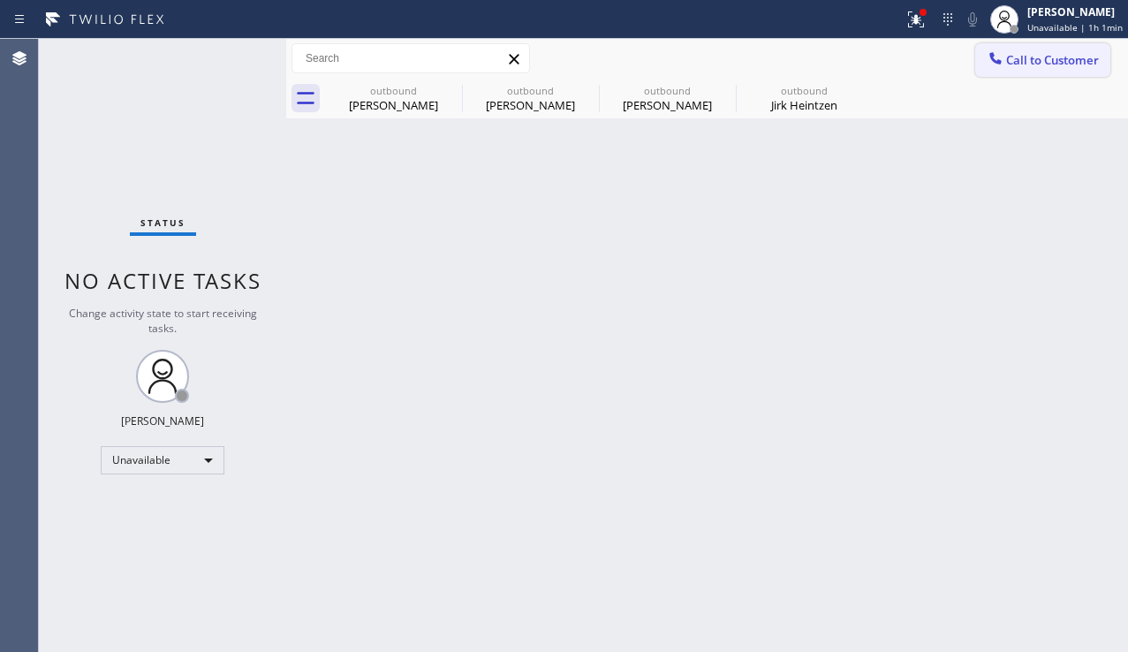
click at [1042, 64] on span "Call to Customer" at bounding box center [1052, 60] width 93 height 16
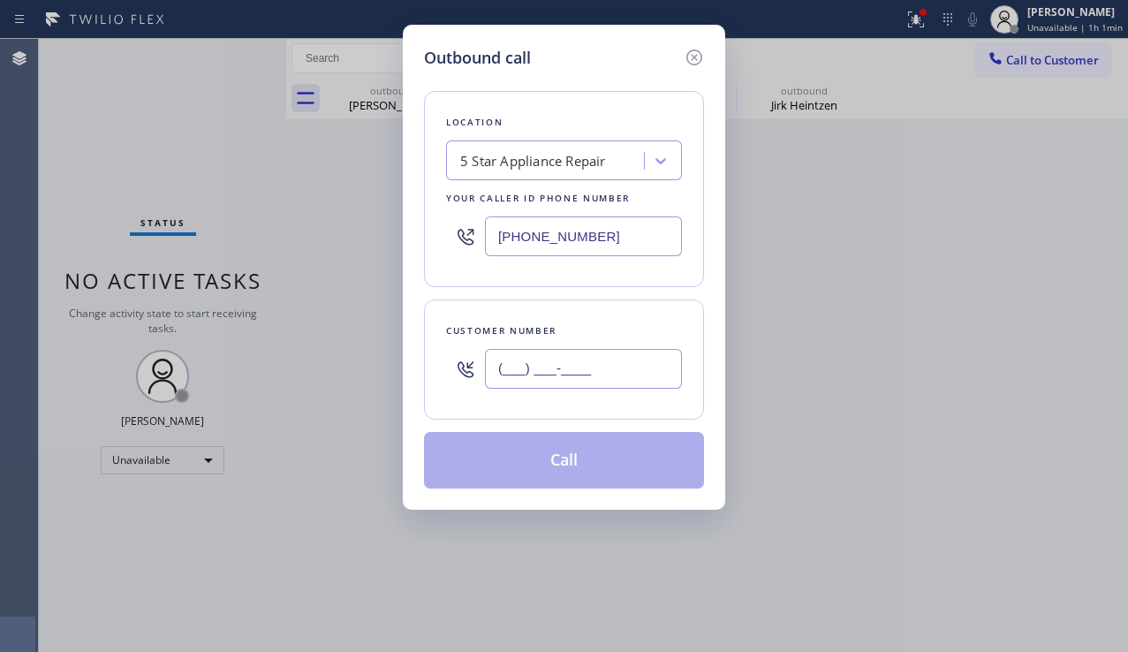
click at [579, 356] on input "(___) ___-____" at bounding box center [583, 369] width 197 height 40
paste input "310) 991-5222"
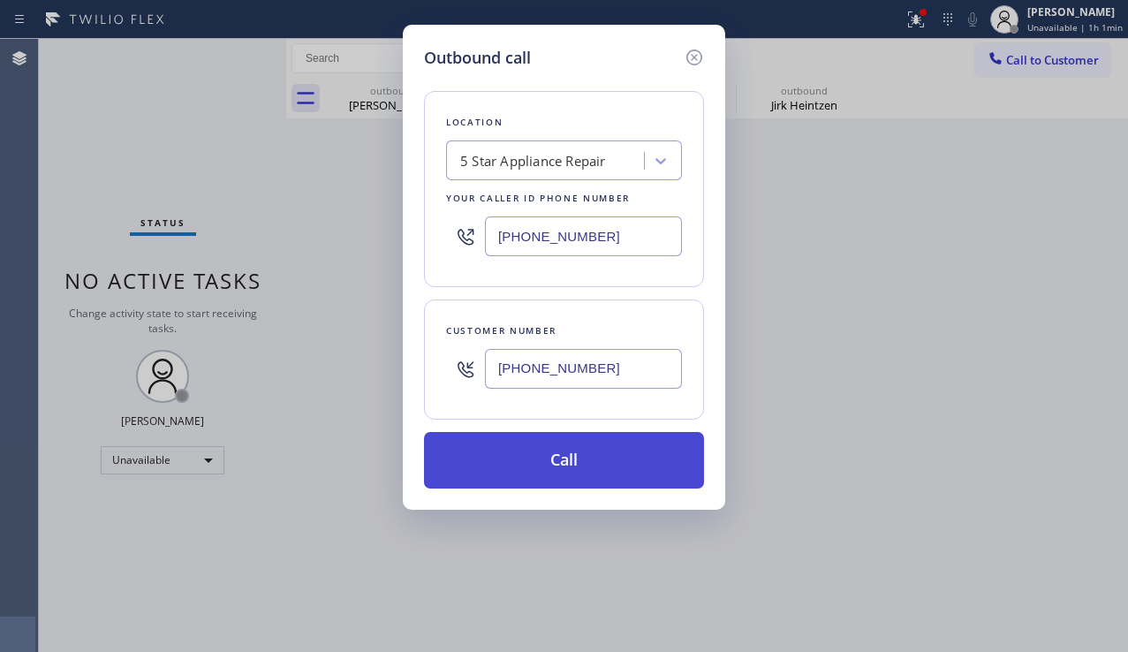
type input "[PHONE_NUMBER]"
drag, startPoint x: 526, startPoint y: 462, endPoint x: 505, endPoint y: 451, distance: 23.7
click at [524, 463] on button "Call" at bounding box center [564, 460] width 280 height 57
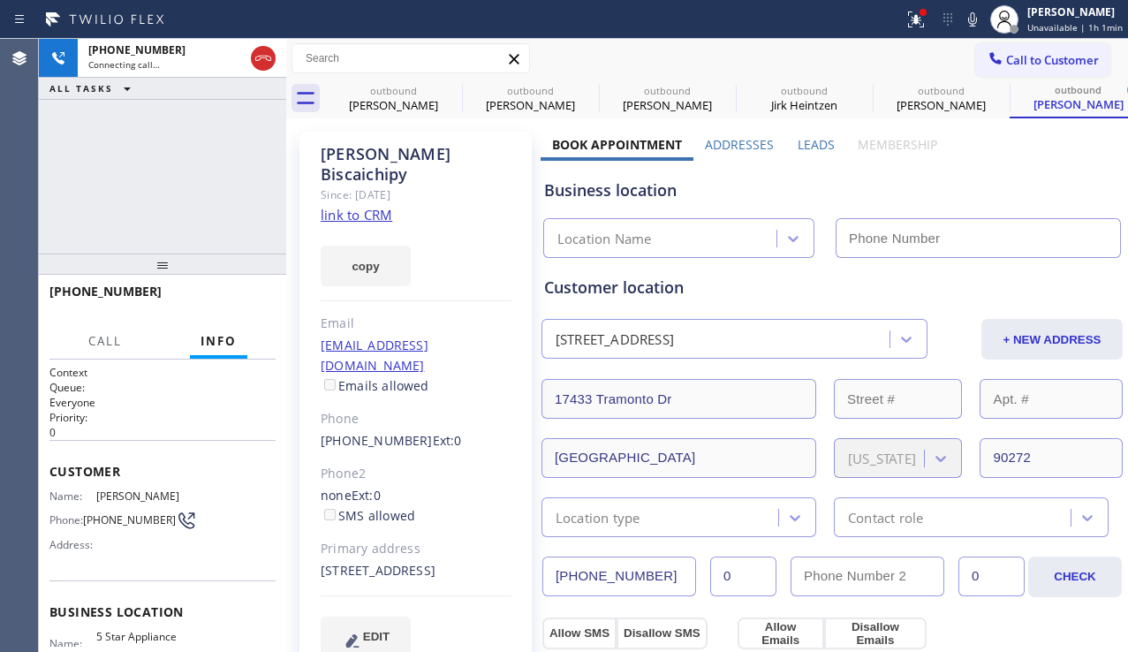
type input "[PHONE_NUMBER]"
click at [200, 220] on div "[PHONE_NUMBER] Live | 00:00 ALL TASKS ALL TASKS ACTIVE TASKS TASKS IN WRAP UP" at bounding box center [162, 146] width 247 height 215
click at [251, 295] on span "HANG UP" at bounding box center [235, 299] width 54 height 12
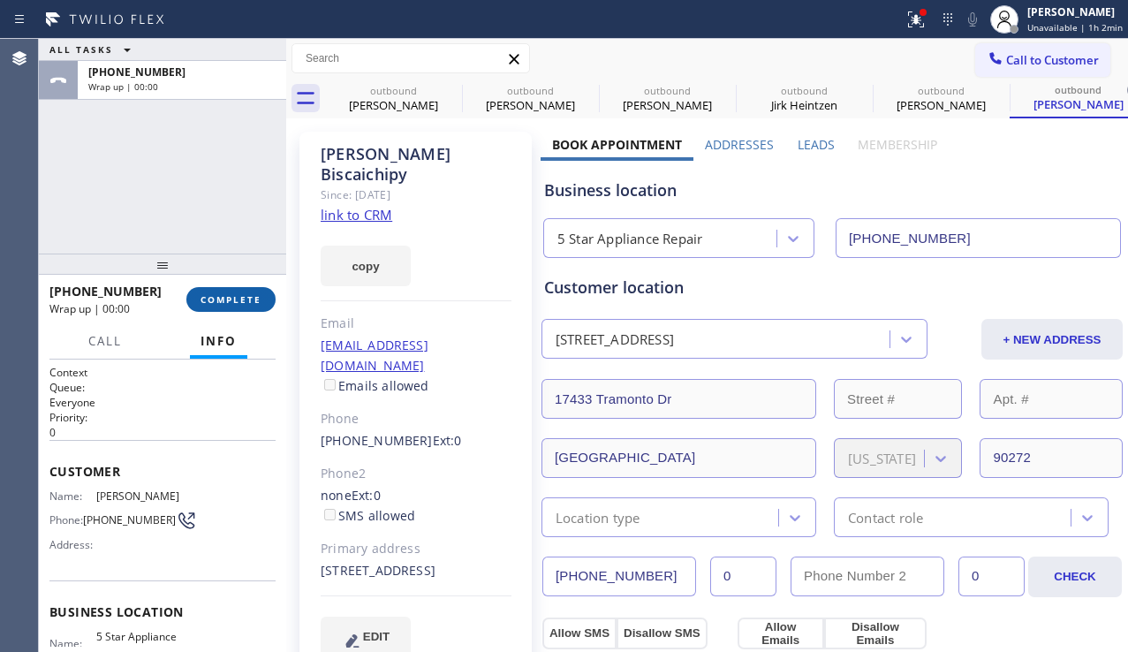
click at [251, 295] on span "COMPLETE" at bounding box center [230, 299] width 61 height 12
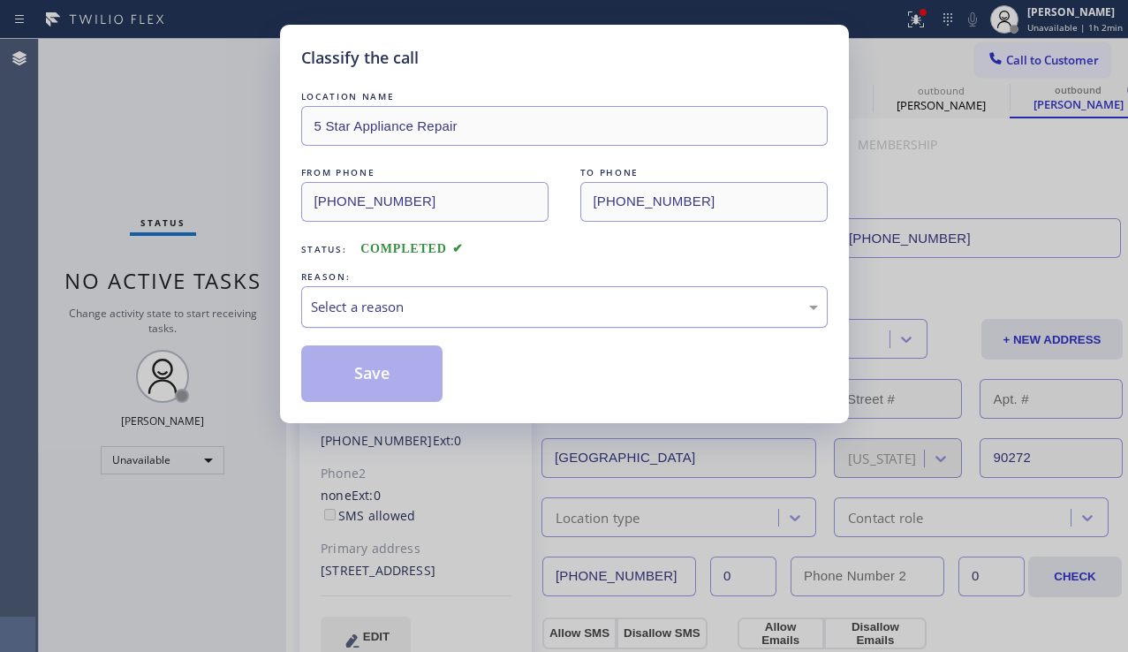
click at [507, 315] on div "Select a reason" at bounding box center [564, 307] width 507 height 20
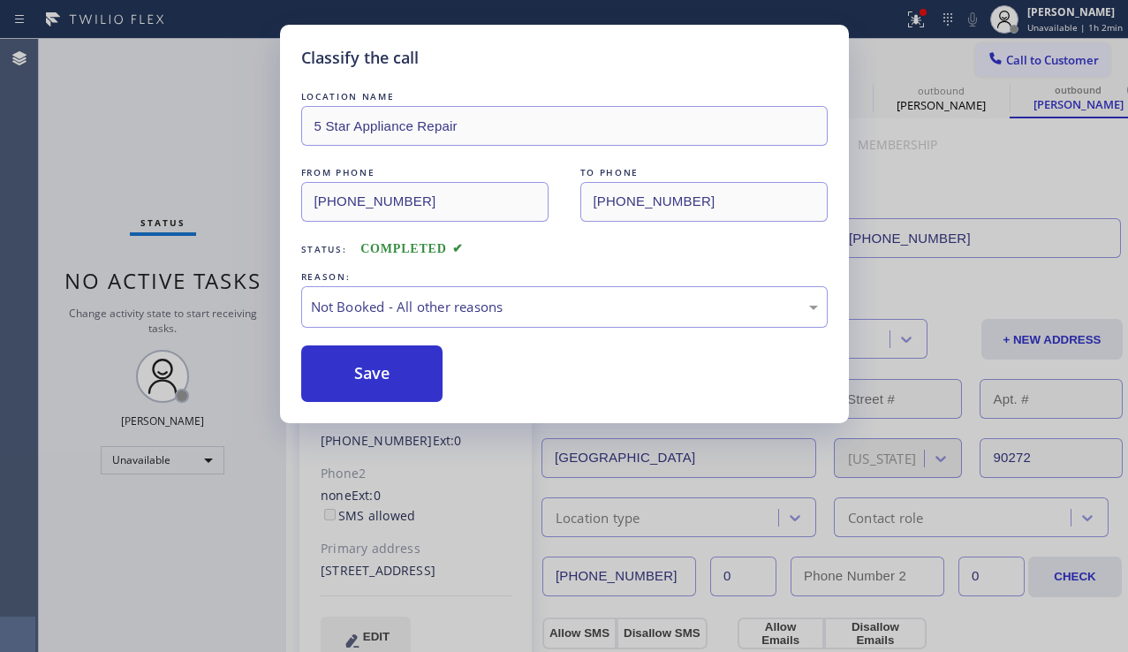
drag, startPoint x: 382, startPoint y: 374, endPoint x: 455, endPoint y: 368, distance: 72.6
click at [381, 374] on button "Save" at bounding box center [372, 373] width 142 height 57
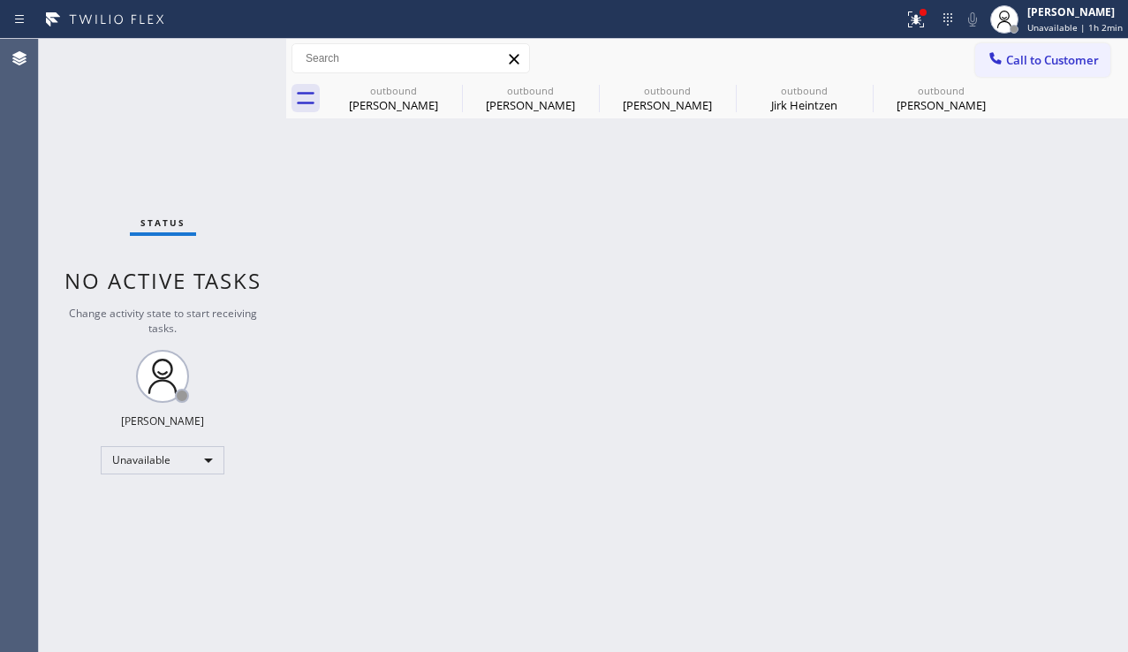
click at [1011, 59] on span "Call to Customer" at bounding box center [1052, 60] width 93 height 16
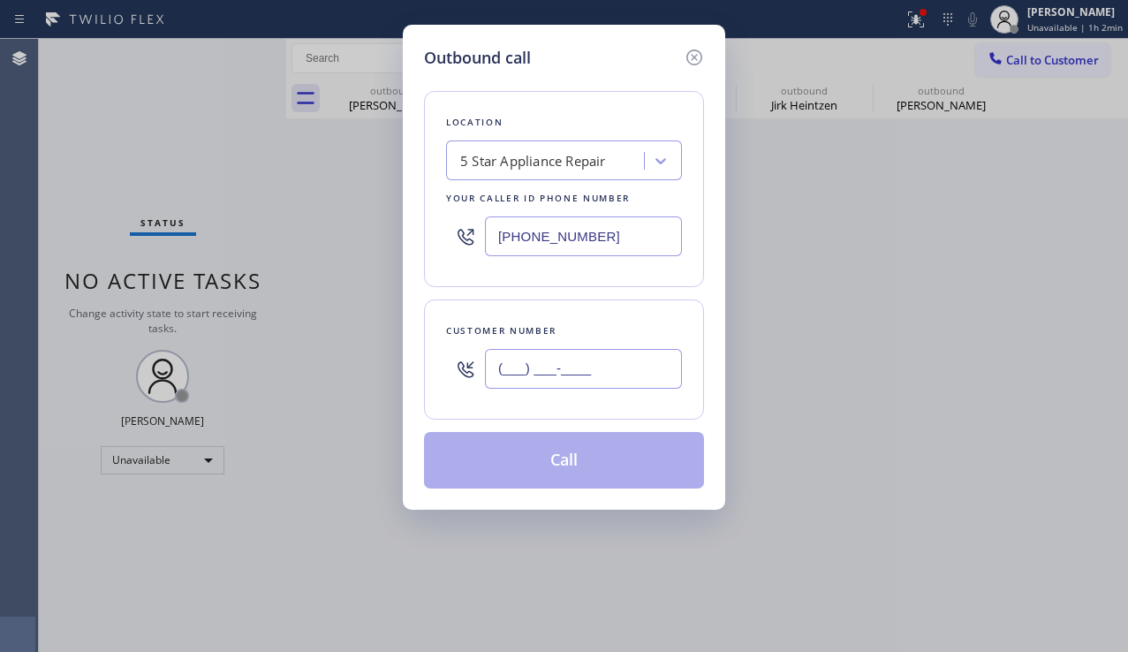
click at [585, 357] on input "(___) ___-____" at bounding box center [583, 369] width 197 height 40
paste input "480) 748-5800"
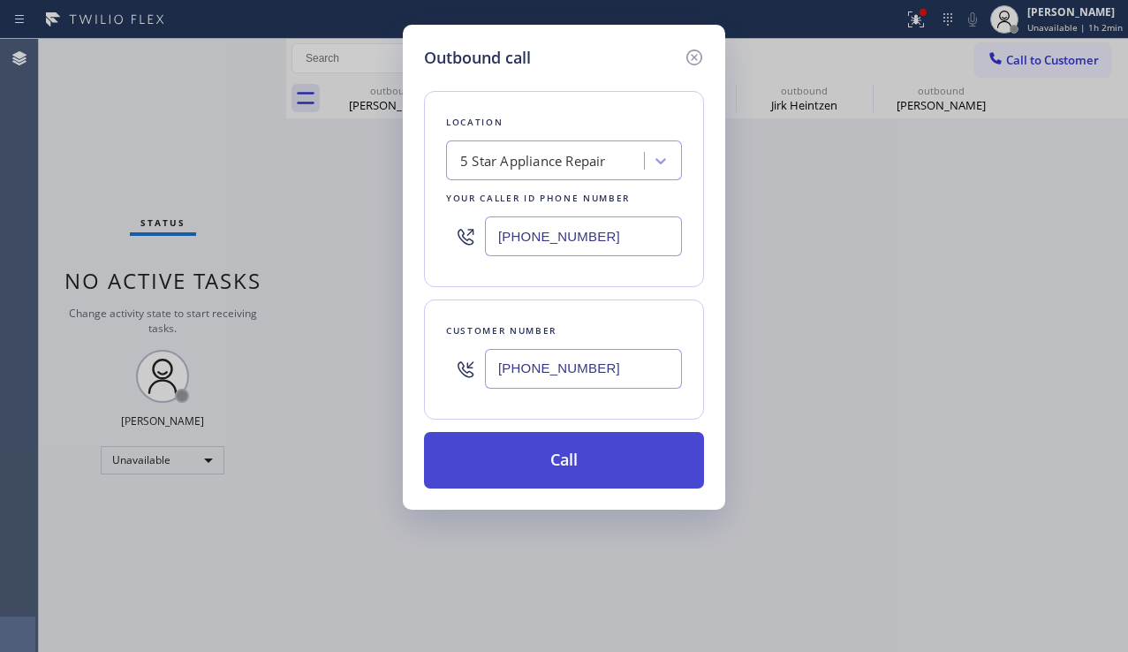
type input "[PHONE_NUMBER]"
click at [586, 460] on button "Call" at bounding box center [564, 460] width 280 height 57
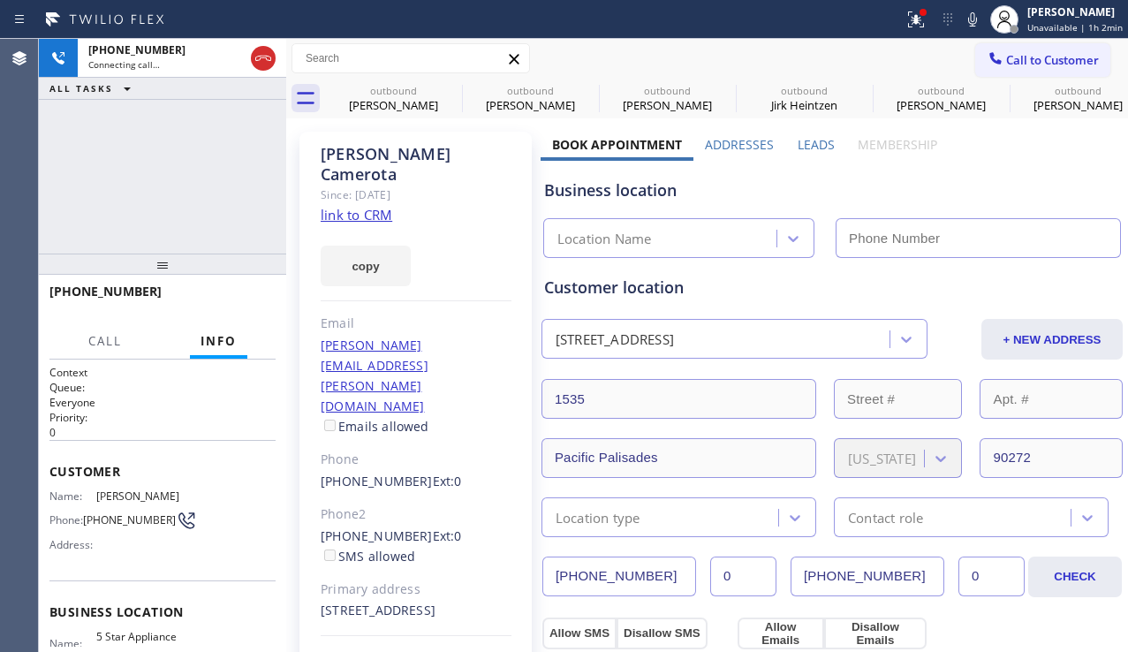
type input "[PHONE_NUMBER]"
click at [245, 302] on span "HANG UP" at bounding box center [235, 299] width 54 height 12
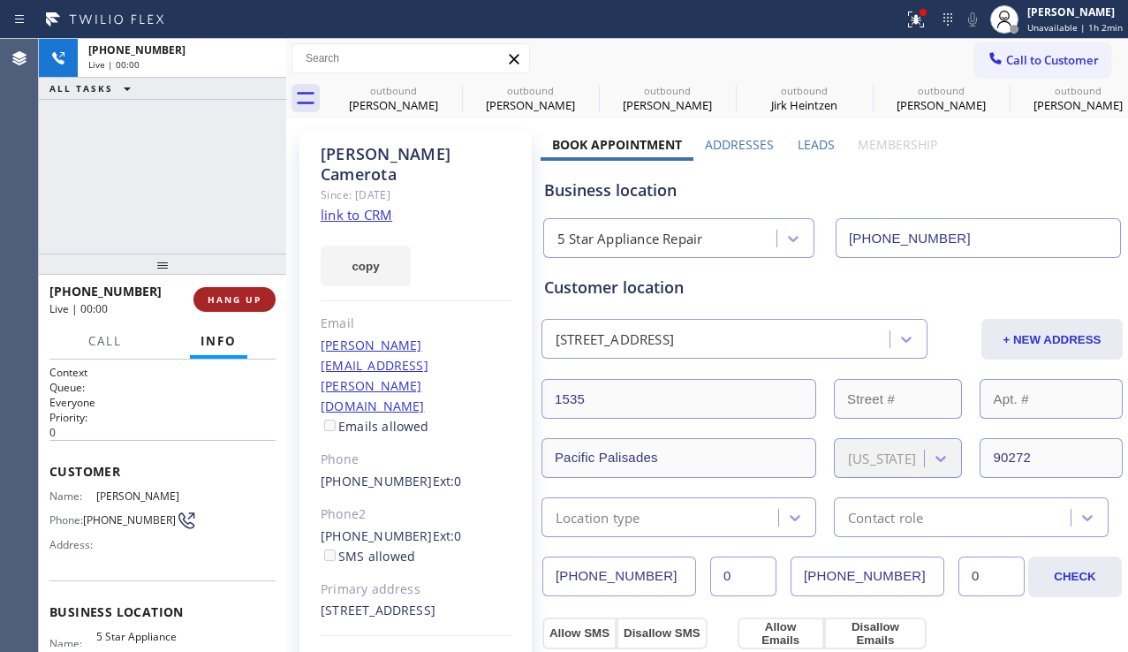
click at [245, 300] on span "HANG UP" at bounding box center [235, 299] width 54 height 12
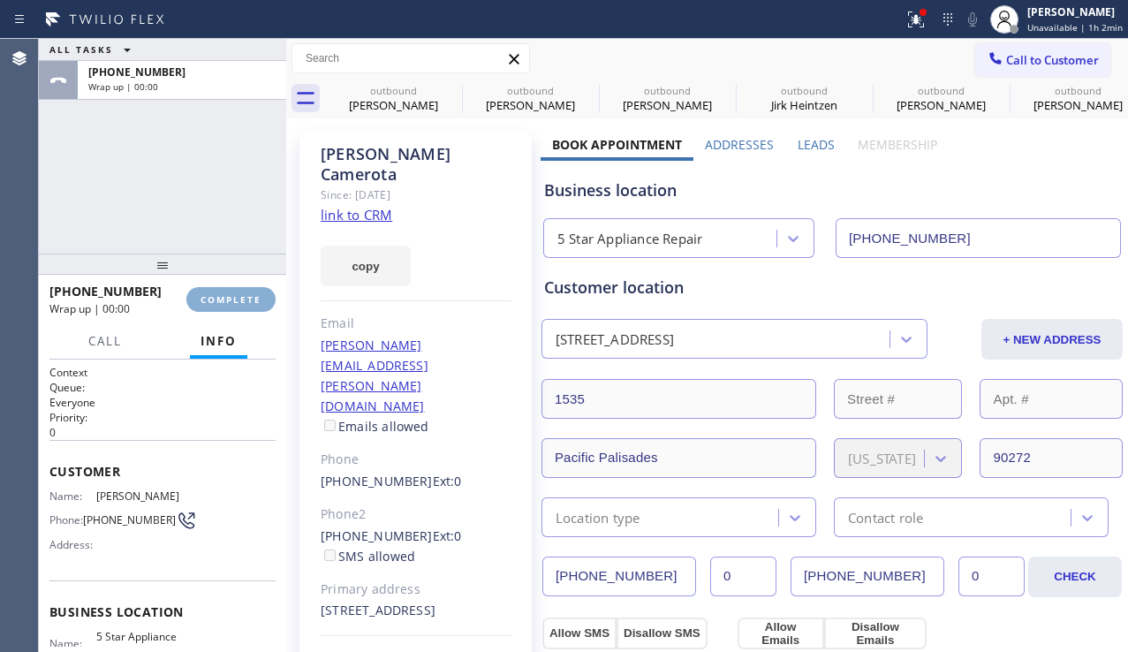
click at [243, 300] on span "COMPLETE" at bounding box center [230, 299] width 61 height 12
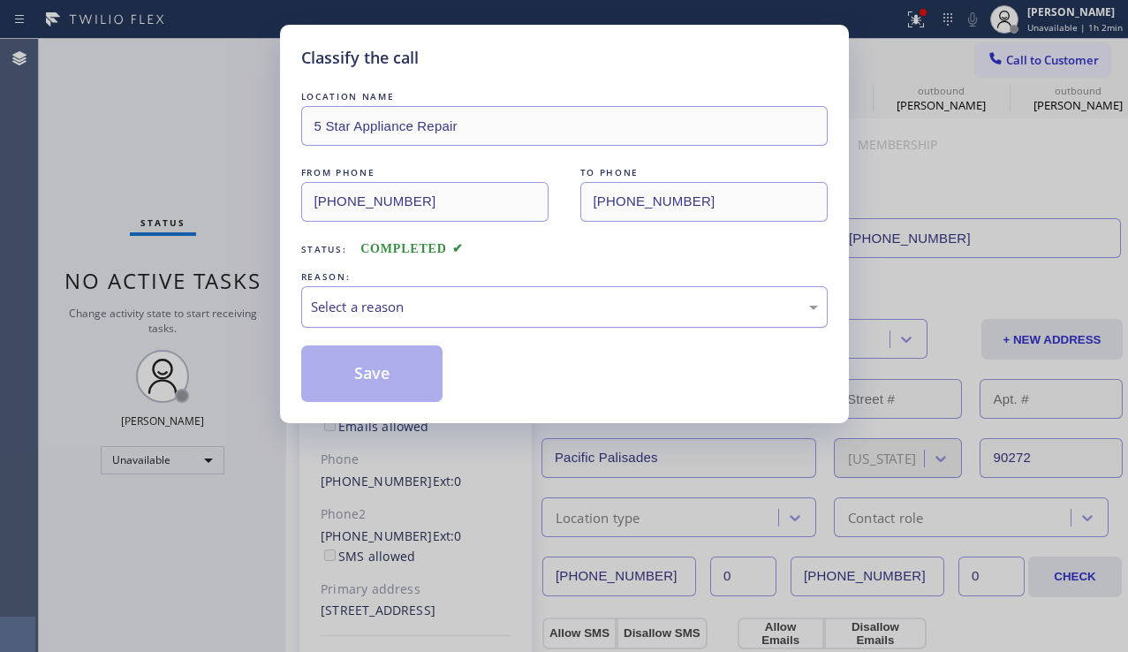
click at [435, 317] on div "Select a reason" at bounding box center [564, 307] width 526 height 42
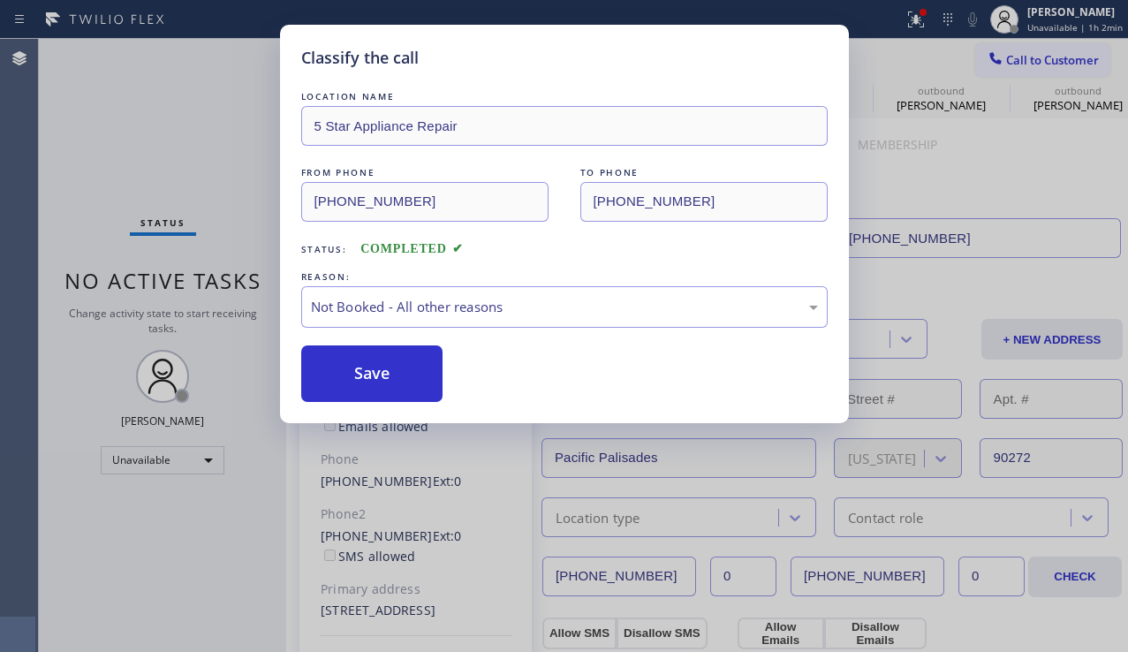
drag, startPoint x: 375, startPoint y: 367, endPoint x: 684, endPoint y: 276, distance: 321.4
click at [374, 366] on button "Save" at bounding box center [372, 373] width 142 height 57
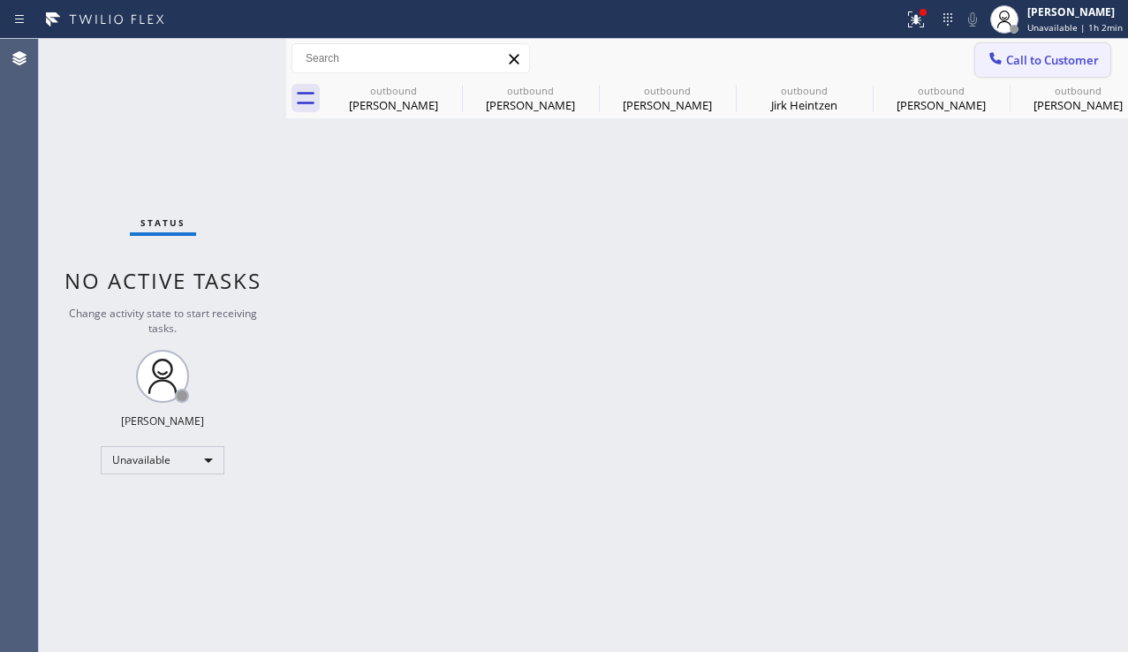
click at [1023, 58] on span "Call to Customer" at bounding box center [1052, 60] width 93 height 16
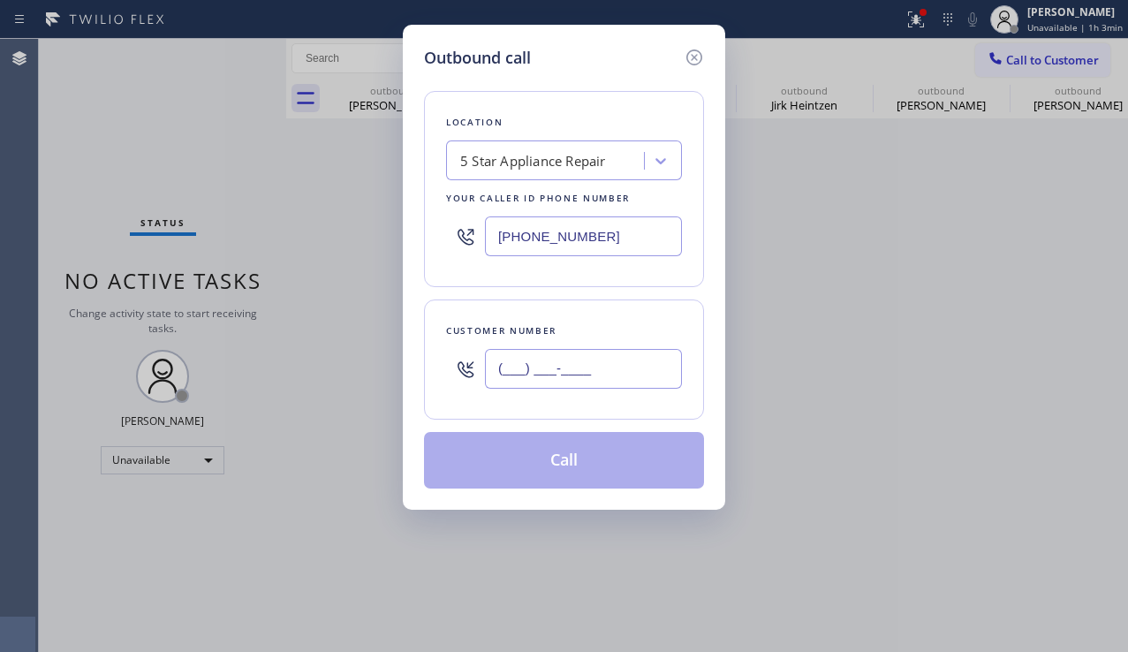
click at [529, 377] on input "(___) ___-____" at bounding box center [583, 369] width 197 height 40
paste input "310) 377-0255"
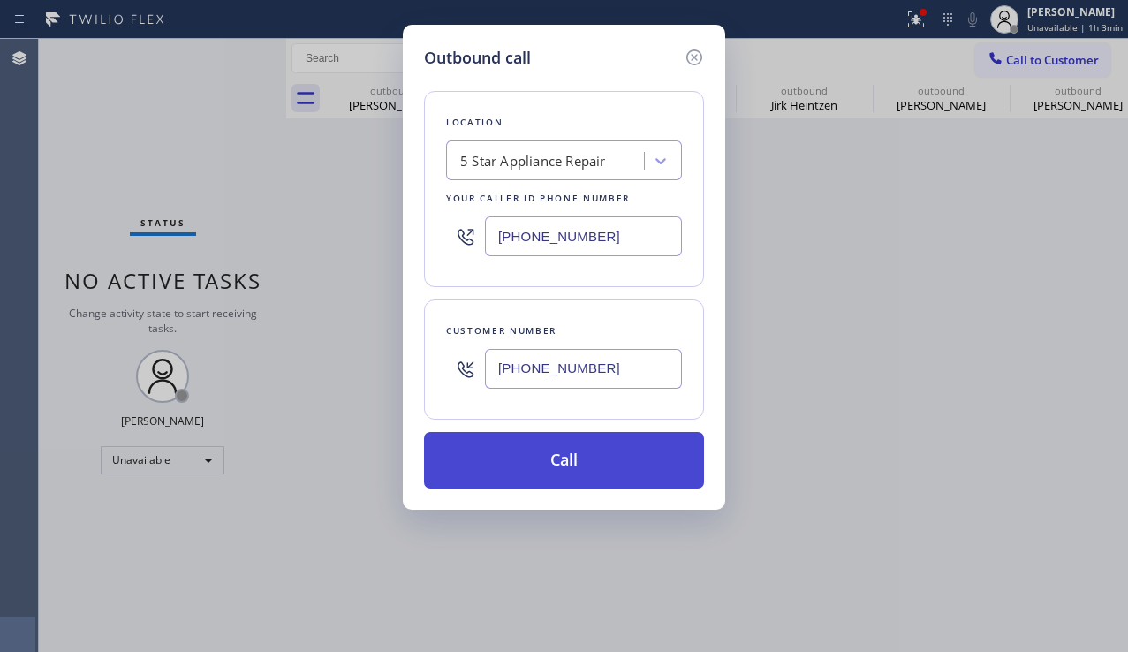
type input "[PHONE_NUMBER]"
click at [581, 469] on button "Call" at bounding box center [564, 460] width 280 height 57
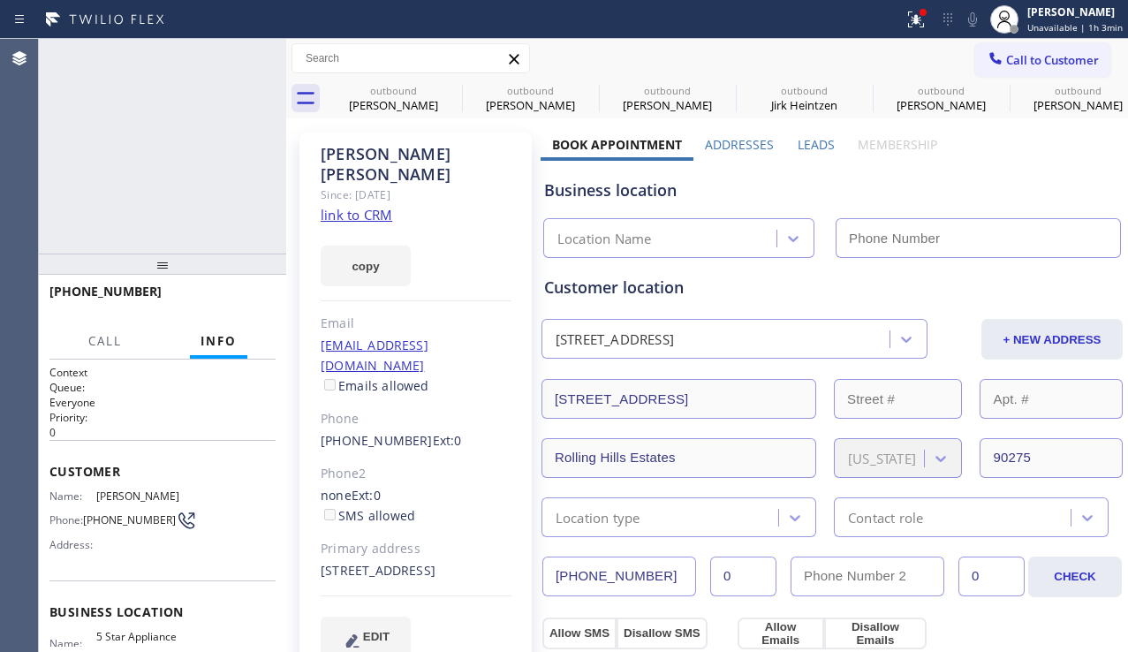
type input "[PHONE_NUMBER]"
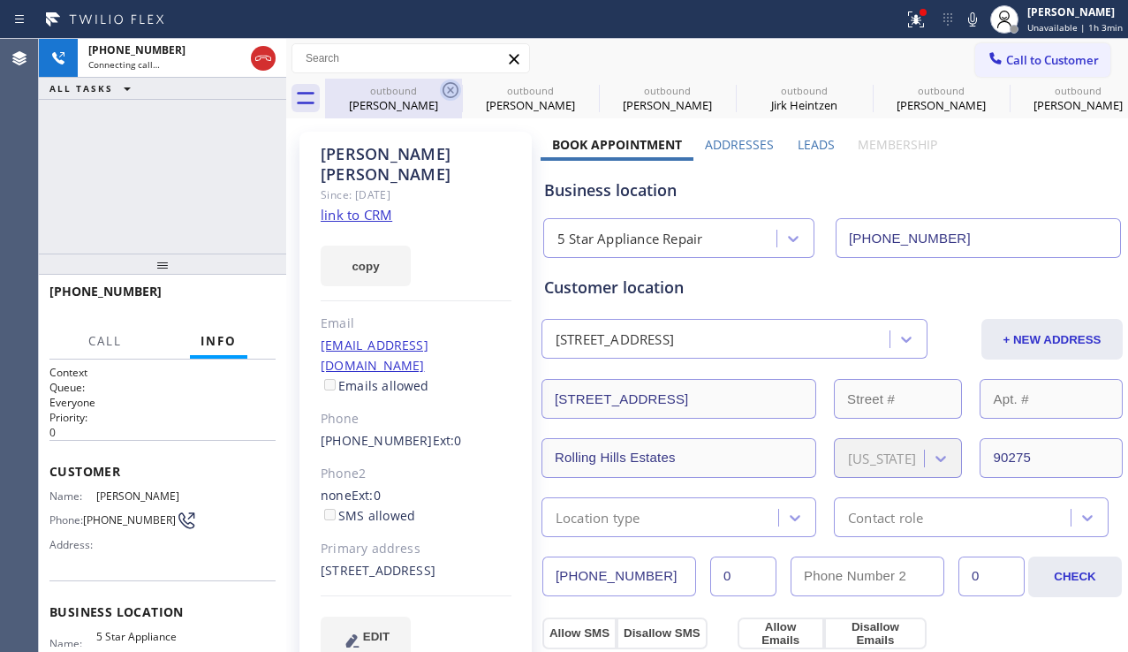
click at [451, 90] on icon at bounding box center [450, 90] width 16 height 16
click at [0, 0] on icon at bounding box center [0, 0] width 0 height 0
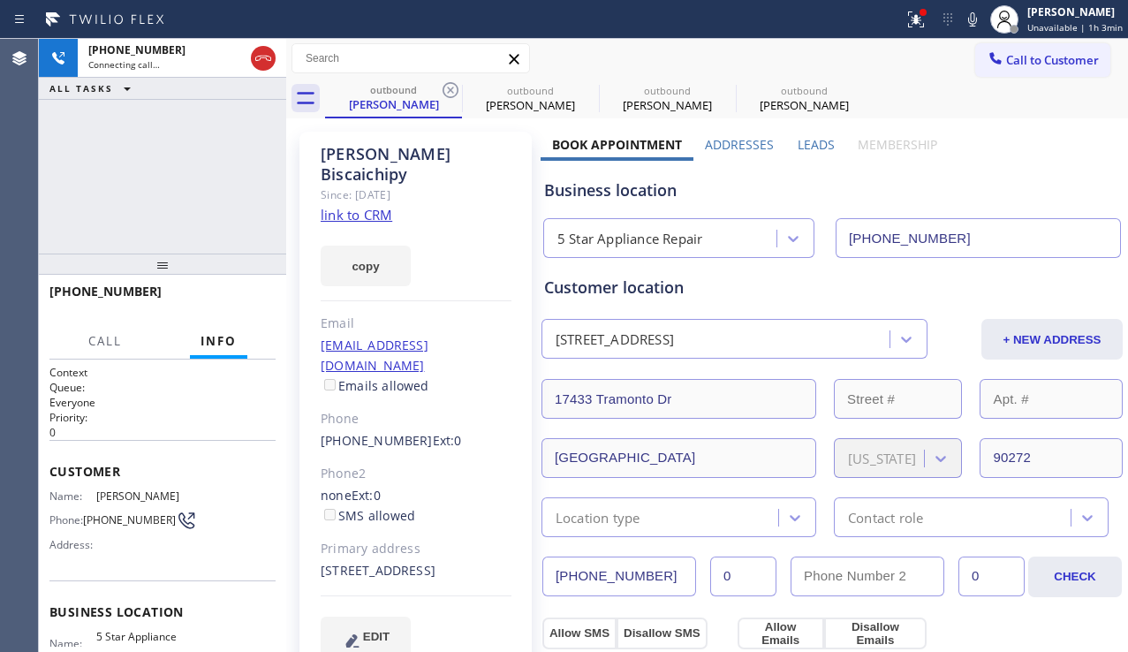
click at [451, 90] on icon at bounding box center [450, 90] width 16 height 16
click at [0, 0] on icon at bounding box center [0, 0] width 0 height 0
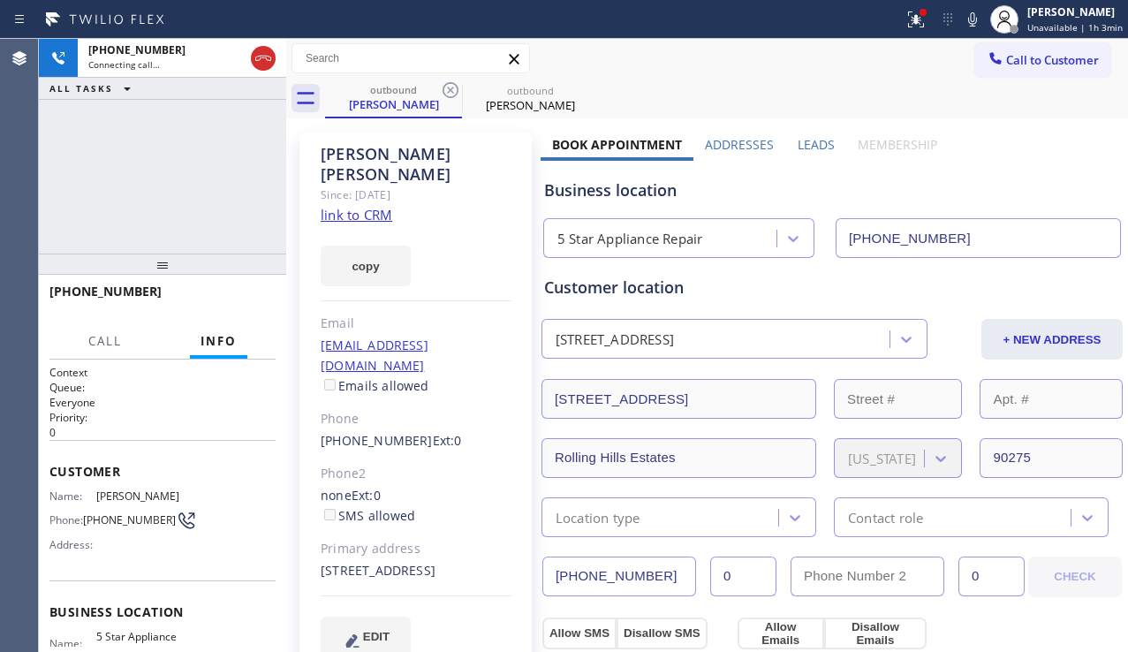
click at [818, 143] on label "Leads" at bounding box center [815, 144] width 37 height 17
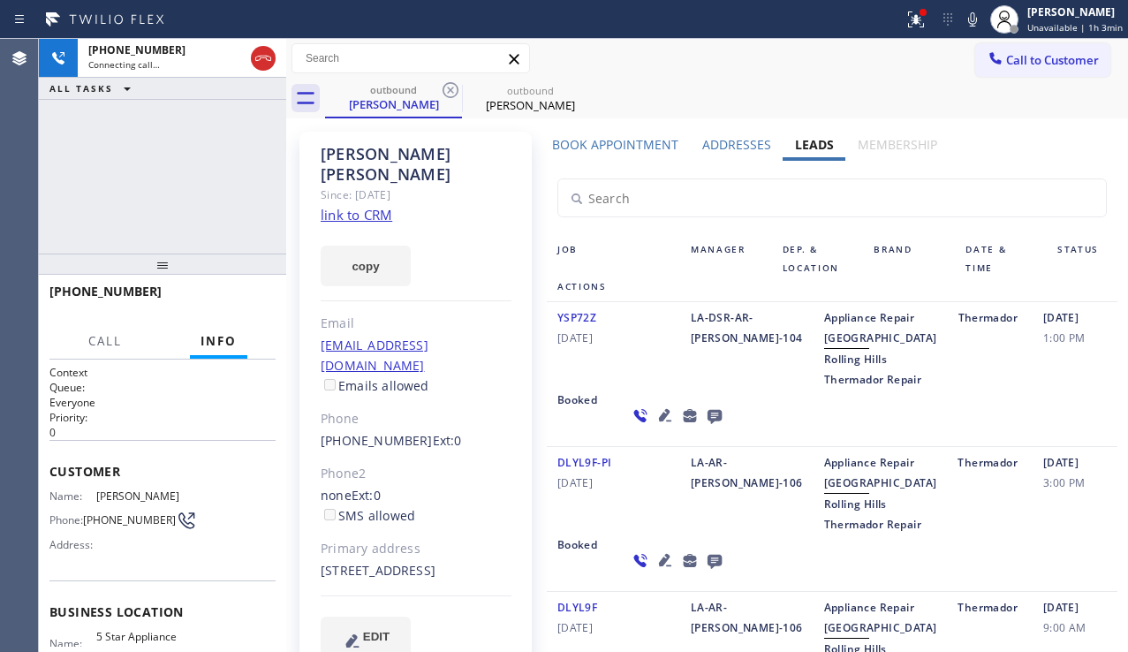
click at [659, 421] on icon at bounding box center [665, 415] width 12 height 12
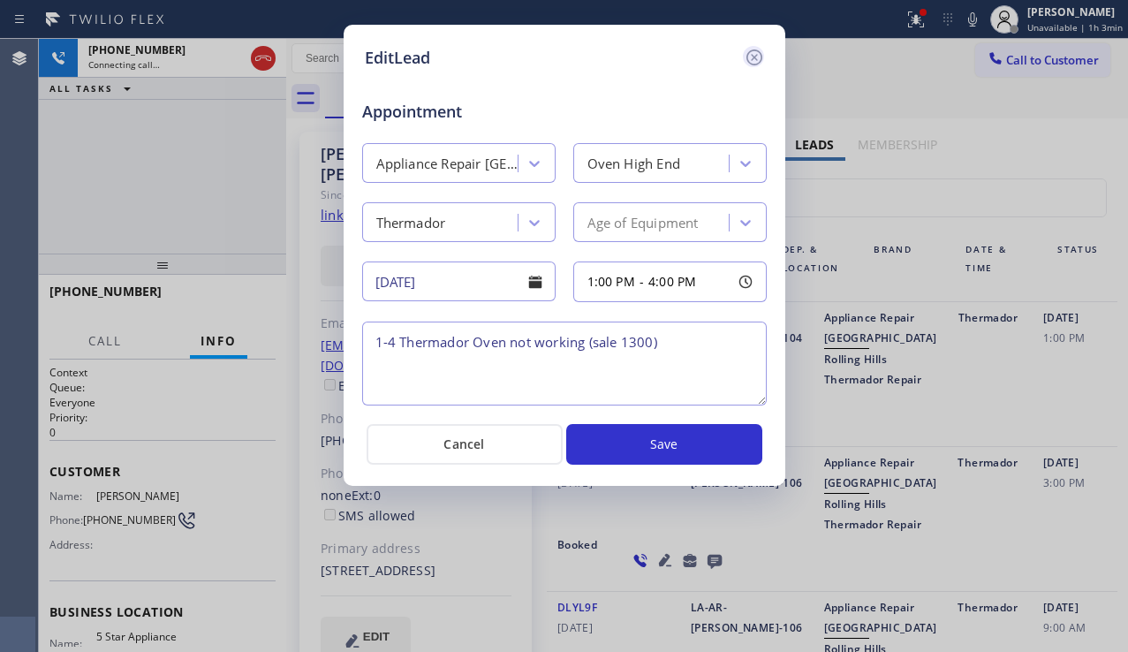
click at [757, 58] on icon at bounding box center [754, 57] width 21 height 21
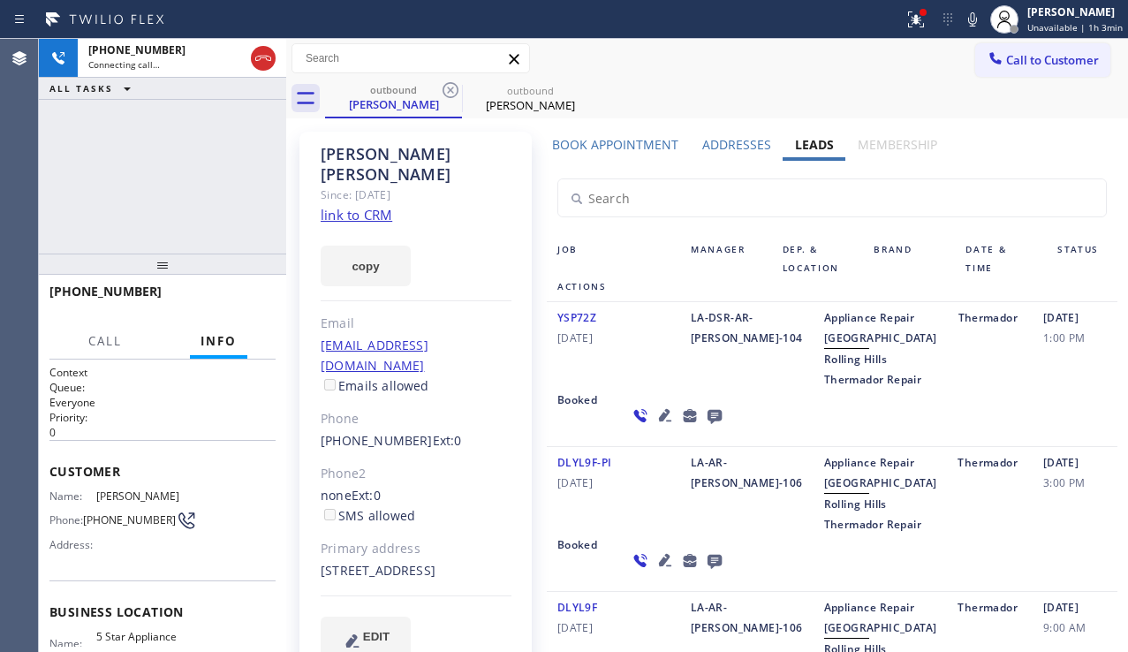
click at [175, 214] on div "[PHONE_NUMBER] Connecting call… ALL TASKS ALL TASKS ACTIVE TASKS TASKS IN WRAP …" at bounding box center [162, 146] width 247 height 215
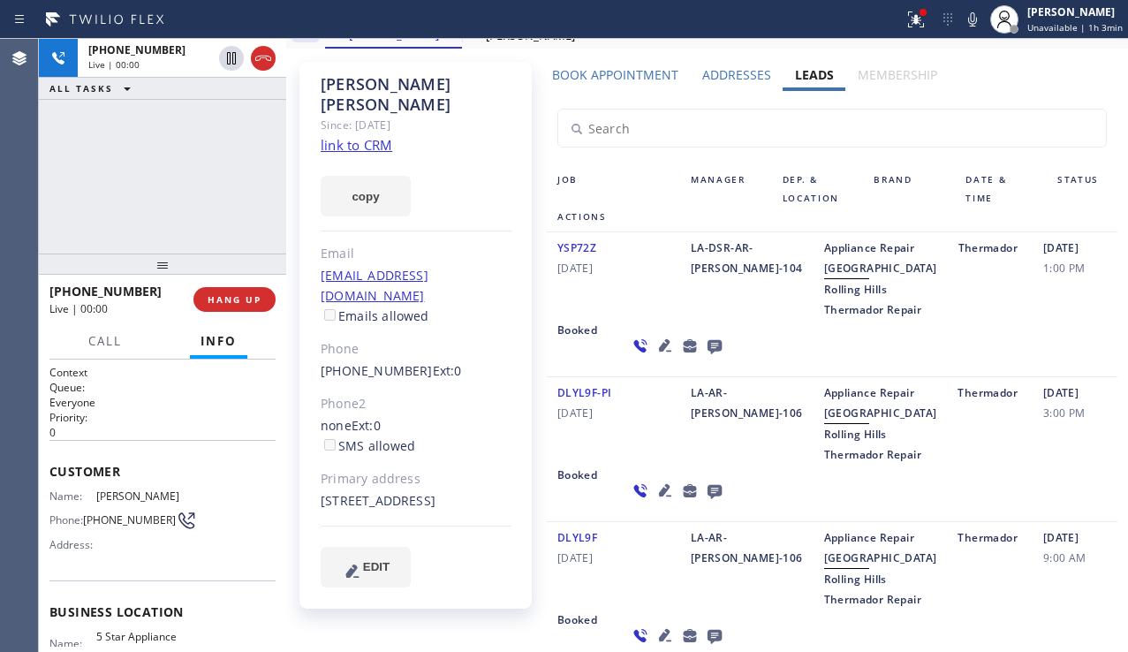
scroll to position [177, 0]
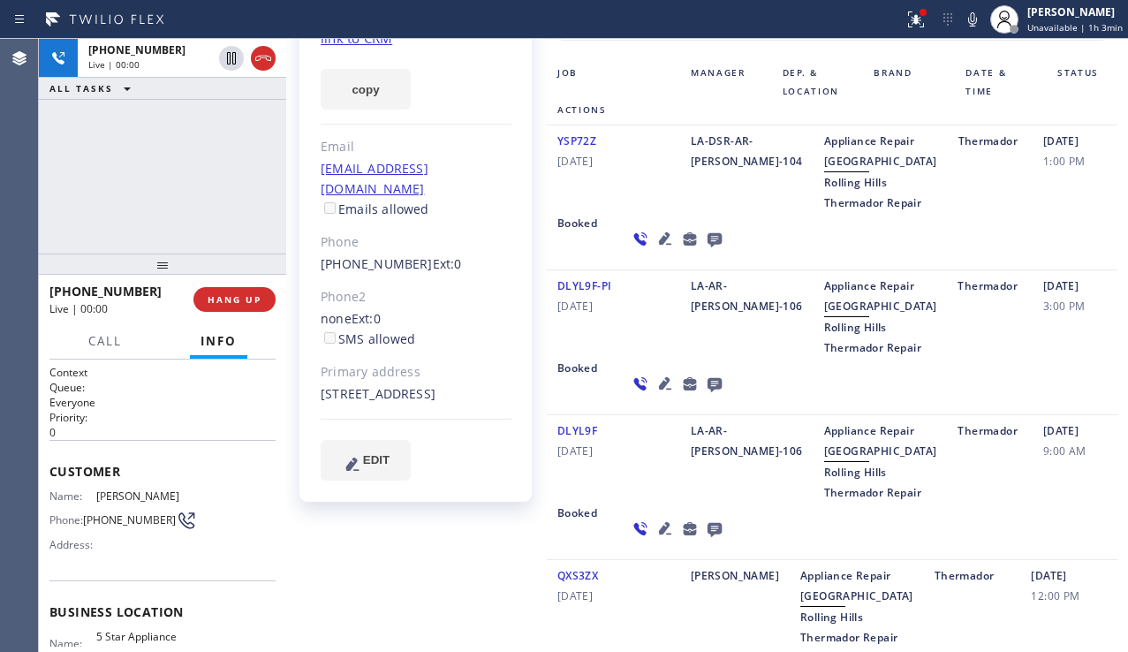
click at [659, 389] on icon at bounding box center [665, 383] width 12 height 12
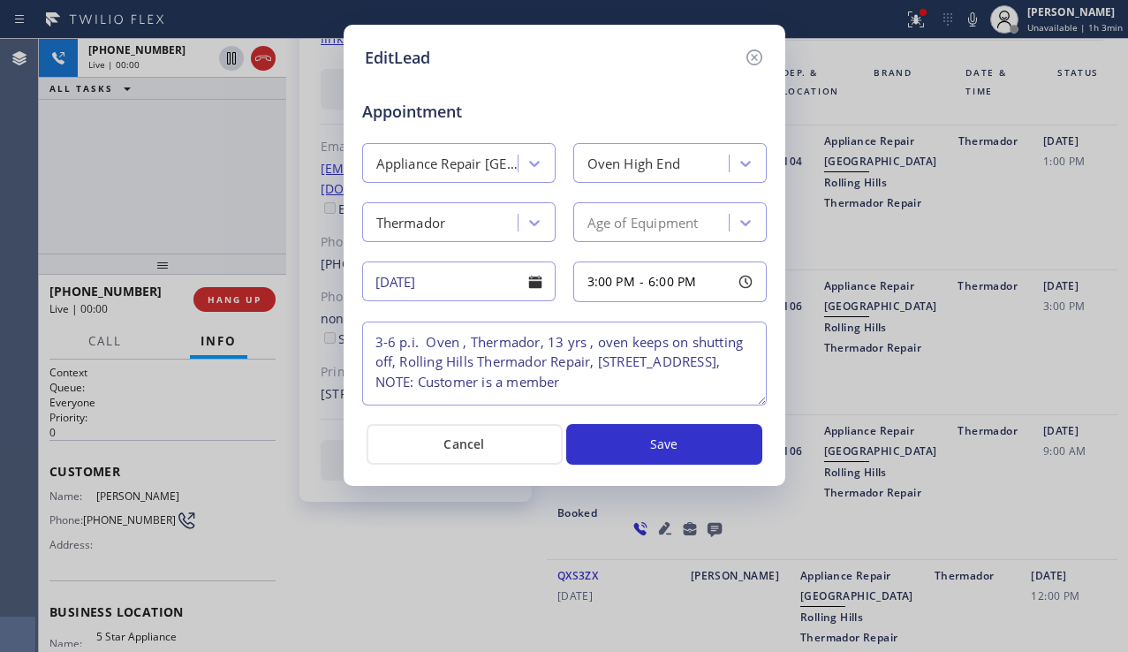
drag, startPoint x: 655, startPoint y: 382, endPoint x: 620, endPoint y: 376, distance: 35.7
click at [620, 376] on textarea "3-6 p.i. Oven , Thermador, 13 yrs , oven keeps on shutting off, Rolling Hills T…" at bounding box center [564, 363] width 404 height 84
click at [753, 57] on icon at bounding box center [753, 57] width 16 height 16
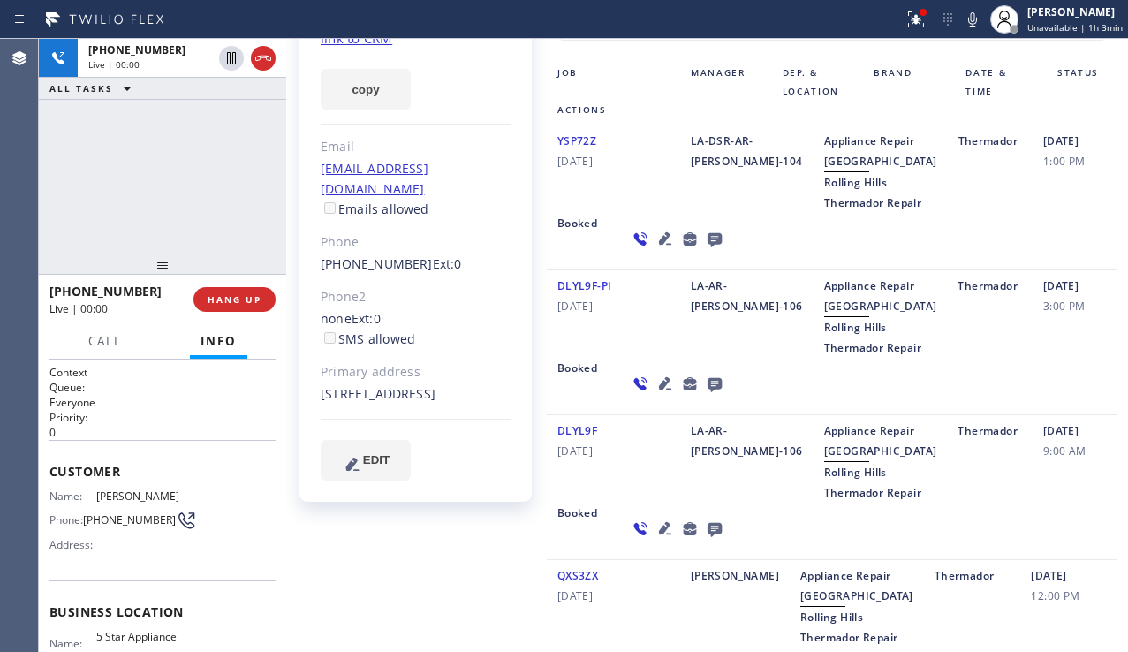
click at [654, 394] on icon at bounding box center [664, 383] width 21 height 21
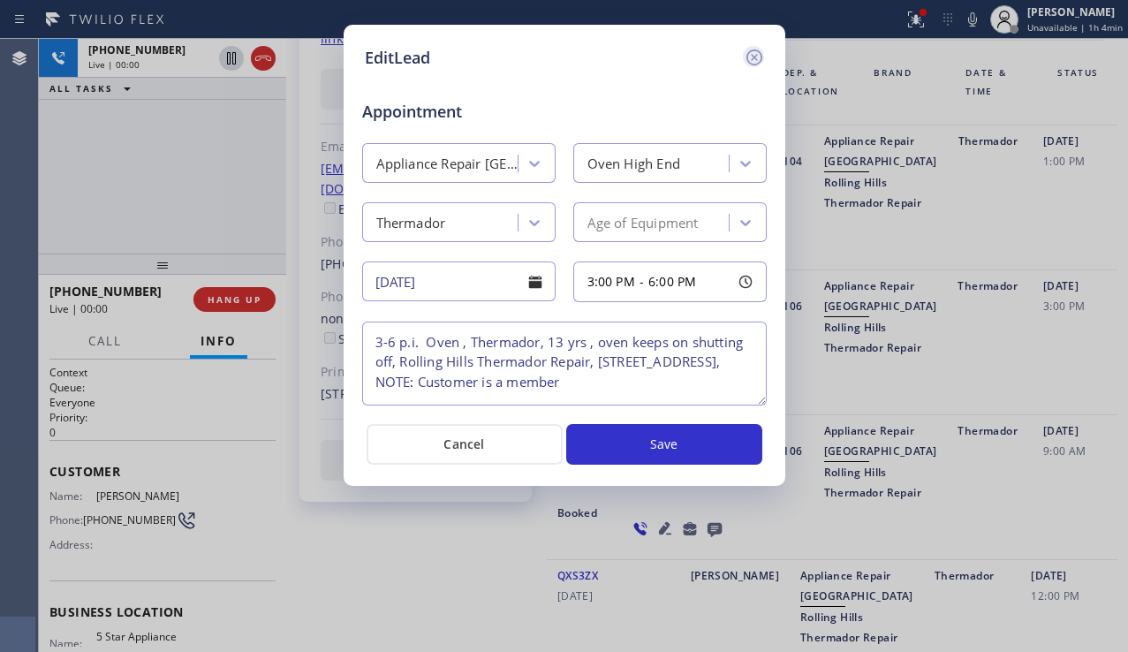
click at [760, 65] on icon at bounding box center [754, 57] width 21 height 21
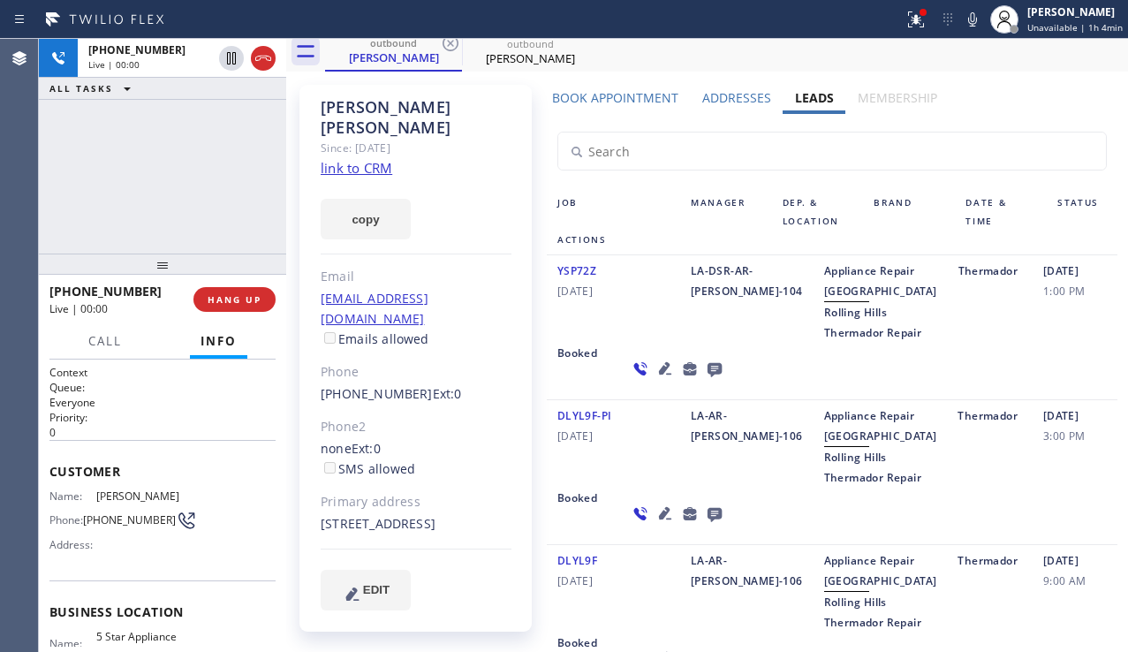
scroll to position [0, 0]
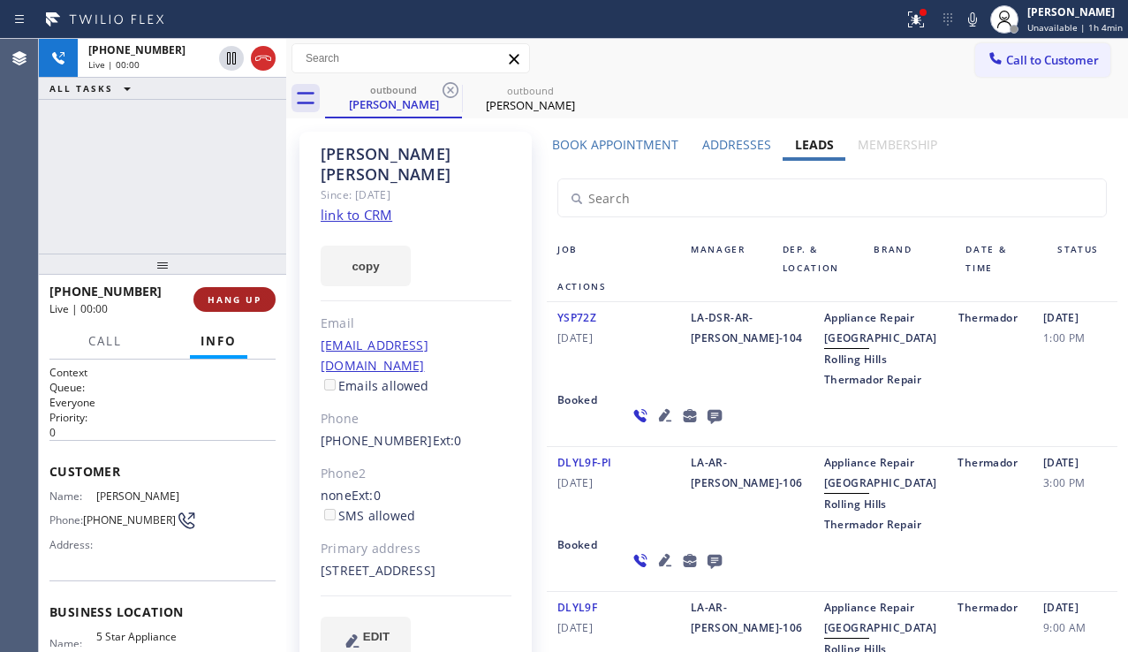
click at [236, 305] on span "HANG UP" at bounding box center [235, 299] width 54 height 12
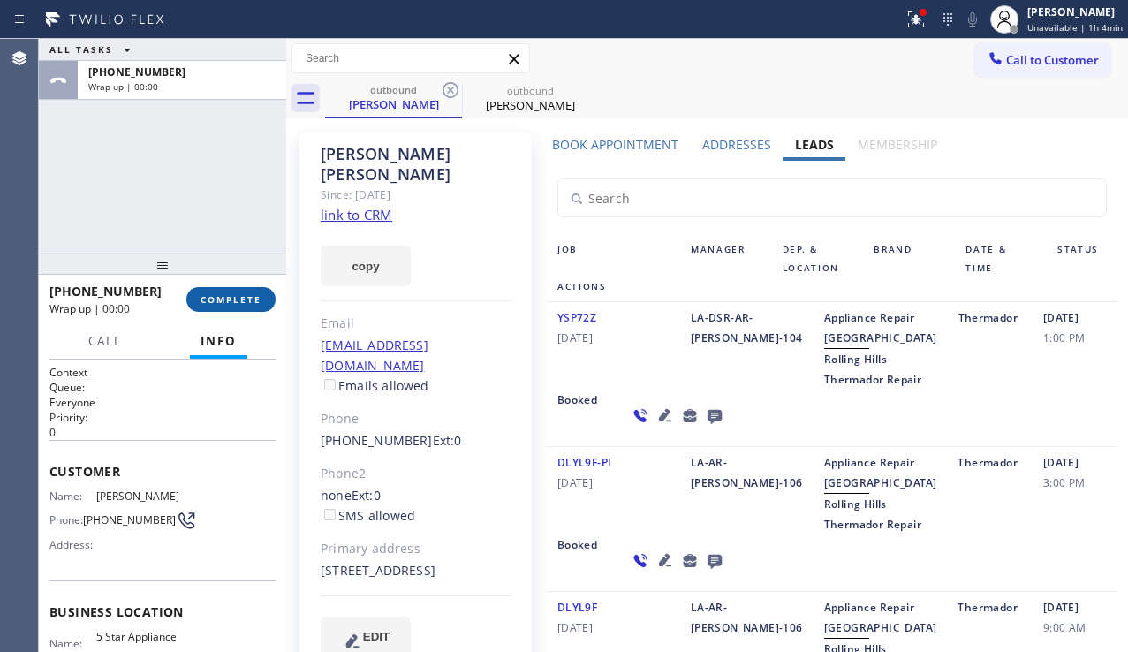
click at [270, 299] on button "COMPLETE" at bounding box center [230, 299] width 89 height 25
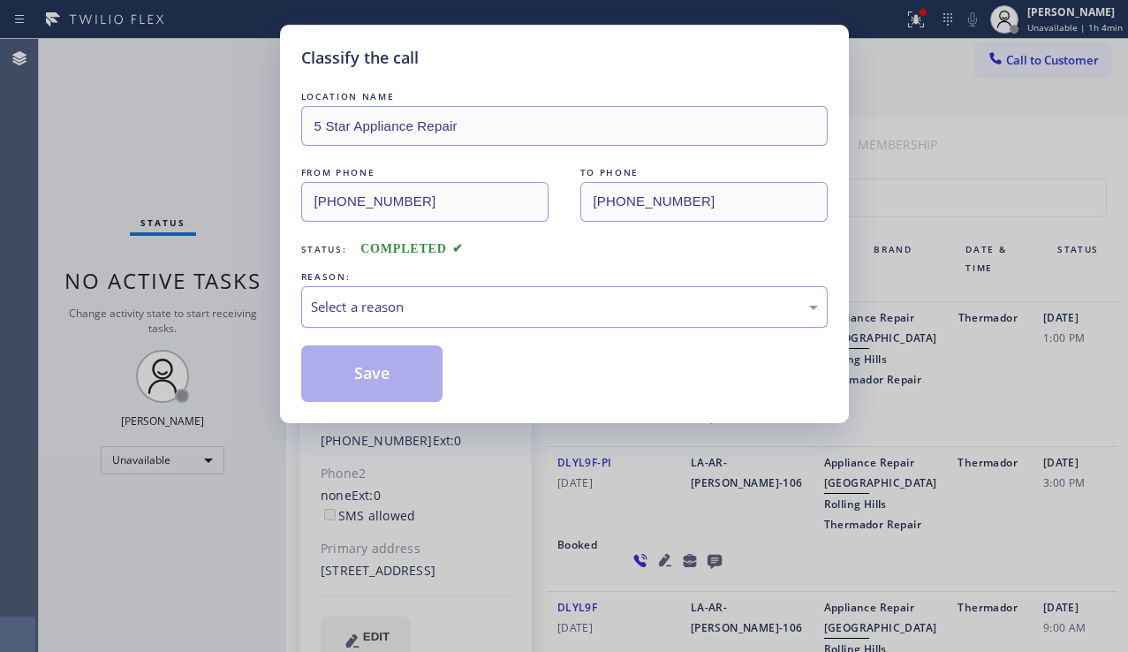
click at [496, 318] on div "Select a reason" at bounding box center [564, 307] width 526 height 42
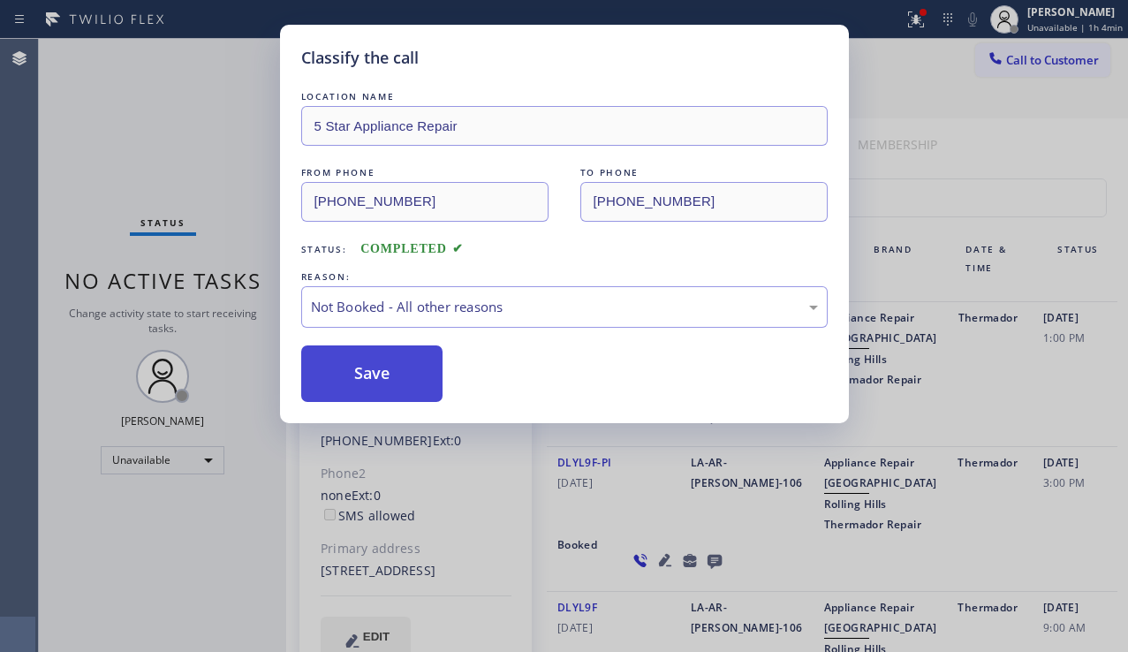
click at [374, 373] on button "Save" at bounding box center [372, 373] width 142 height 57
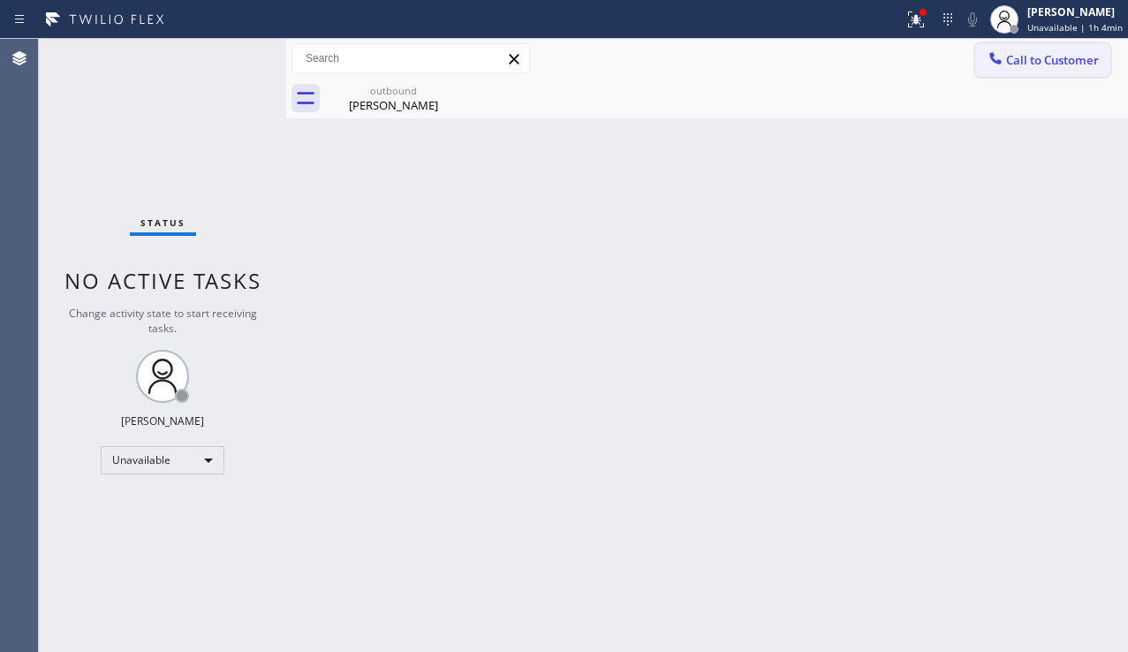
click at [994, 64] on icon at bounding box center [995, 58] width 18 height 18
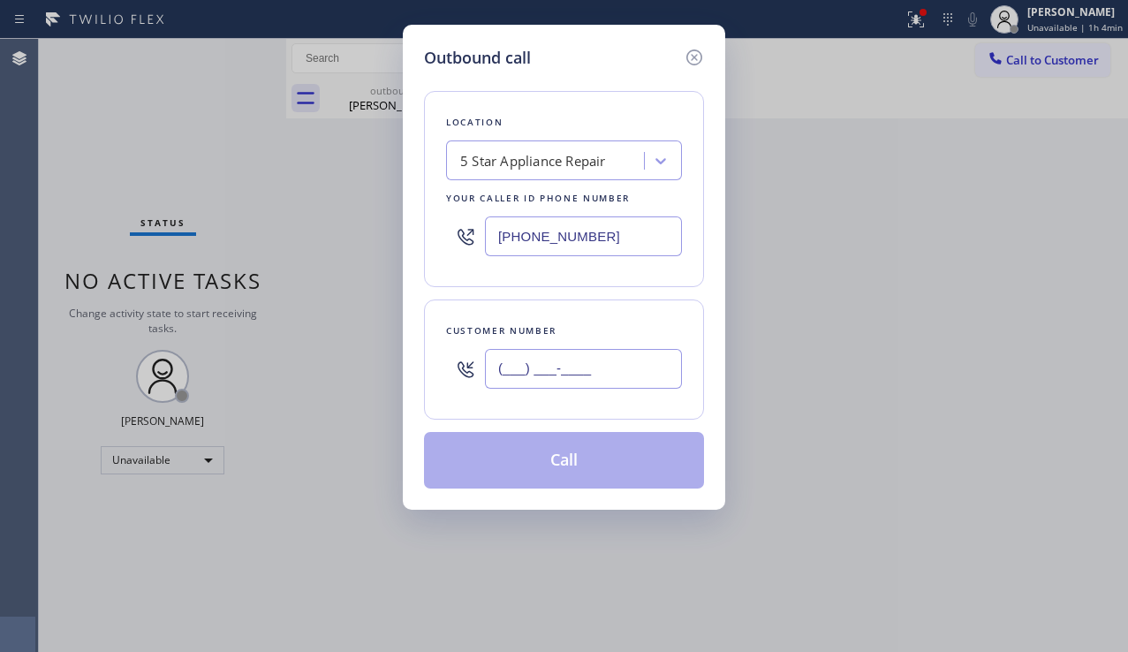
click at [537, 363] on input "(___) ___-____" at bounding box center [583, 369] width 197 height 40
paste input "902) 75"
drag, startPoint x: 561, startPoint y: 360, endPoint x: 457, endPoint y: 366, distance: 103.5
click at [457, 366] on div "(902) 75_-____" at bounding box center [564, 368] width 236 height 57
paste input "415) 467-8512"
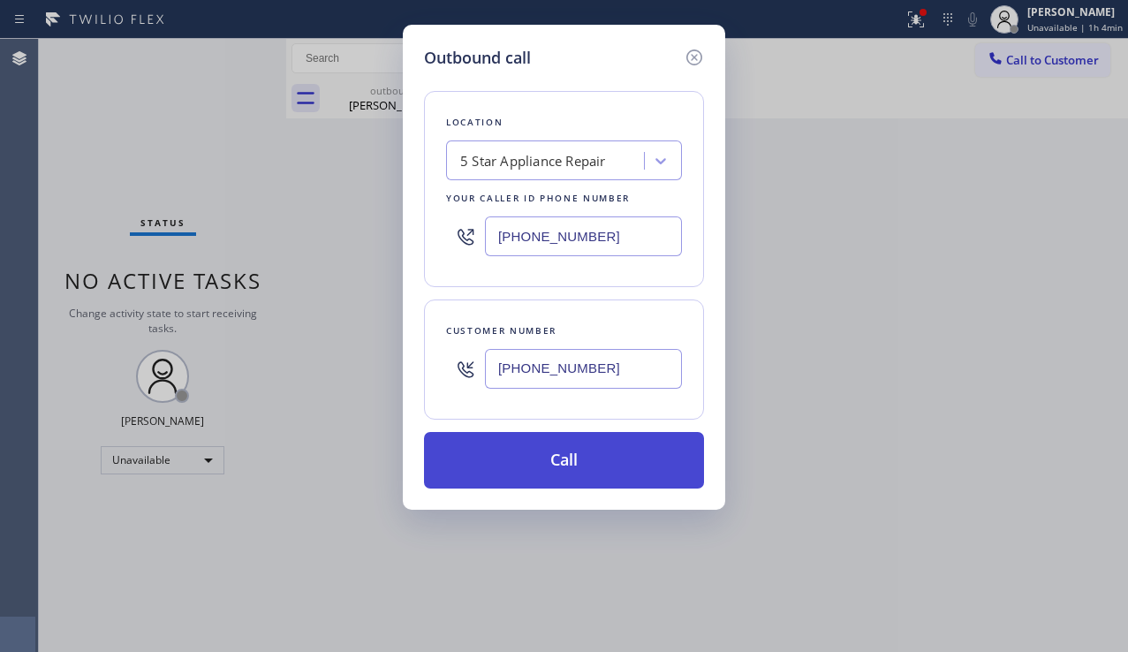
type input "[PHONE_NUMBER]"
click at [540, 461] on button "Call" at bounding box center [564, 460] width 280 height 57
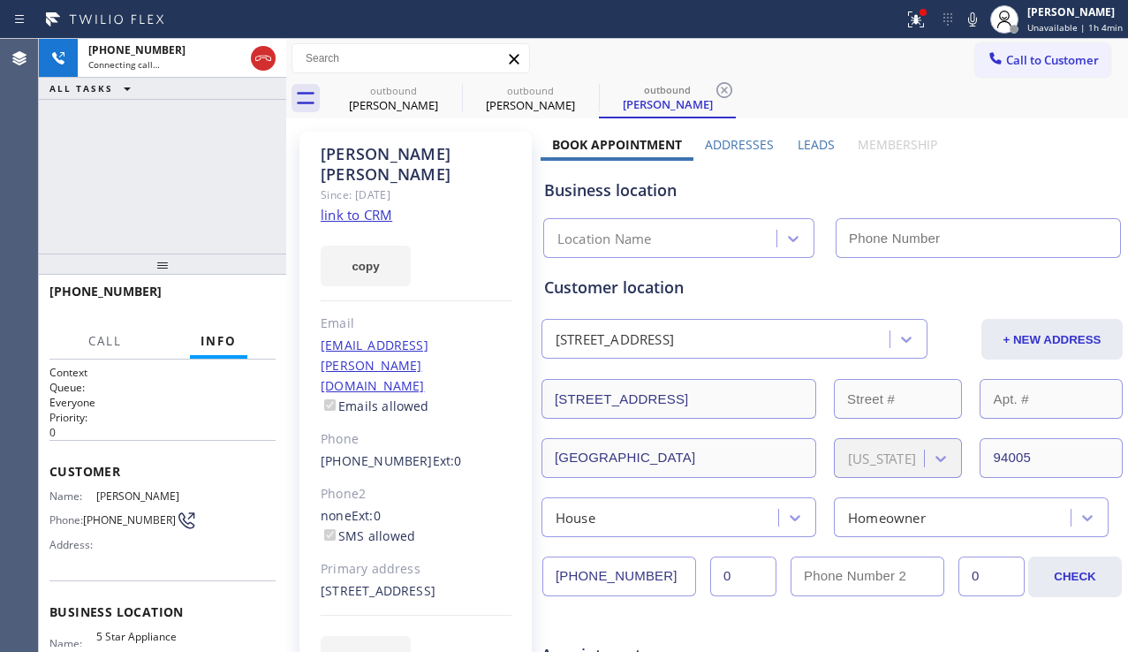
type input "[PHONE_NUMBER]"
click at [968, 19] on icon at bounding box center [972, 19] width 9 height 14
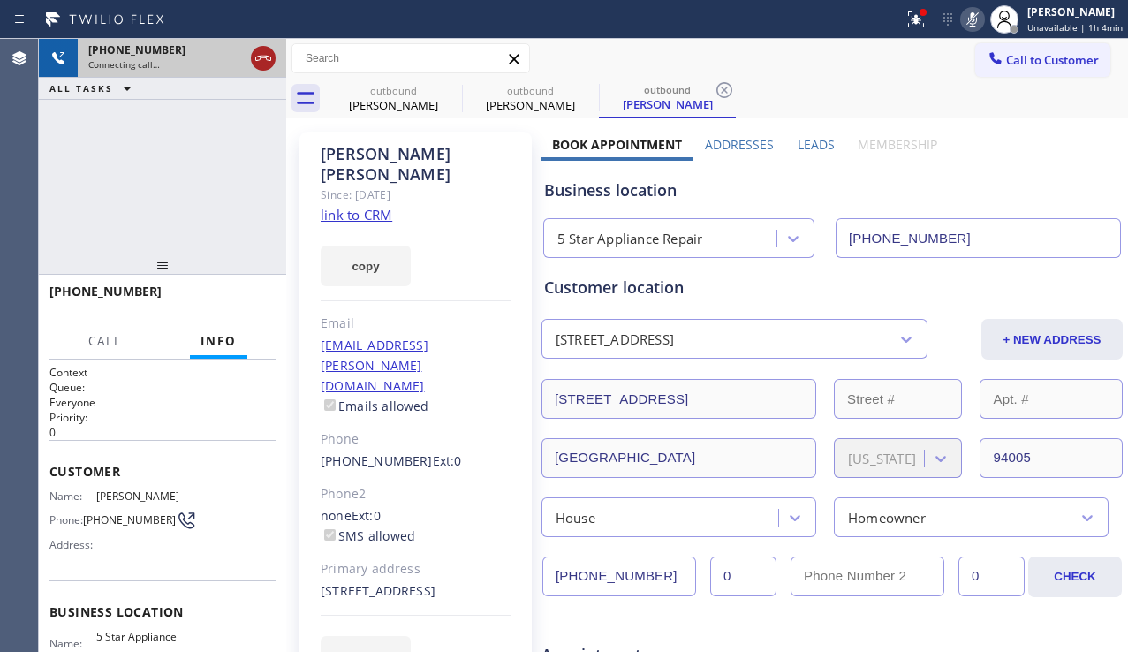
click at [267, 62] on icon at bounding box center [263, 58] width 21 height 21
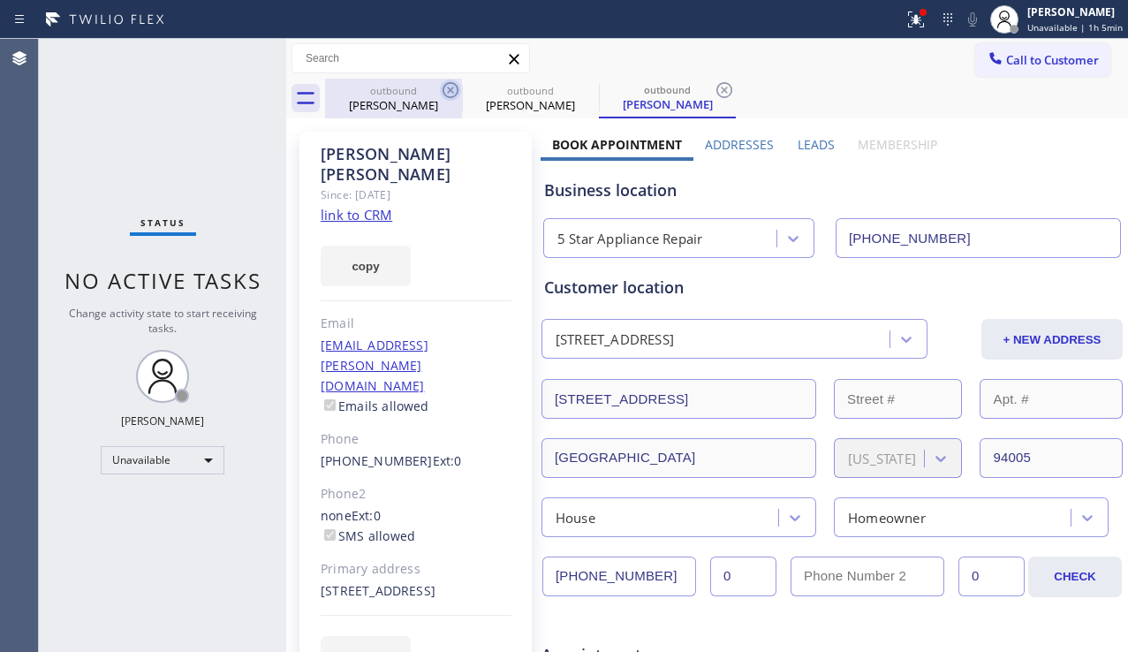
click at [448, 82] on icon at bounding box center [450, 89] width 21 height 21
click at [0, 0] on icon at bounding box center [0, 0] width 0 height 0
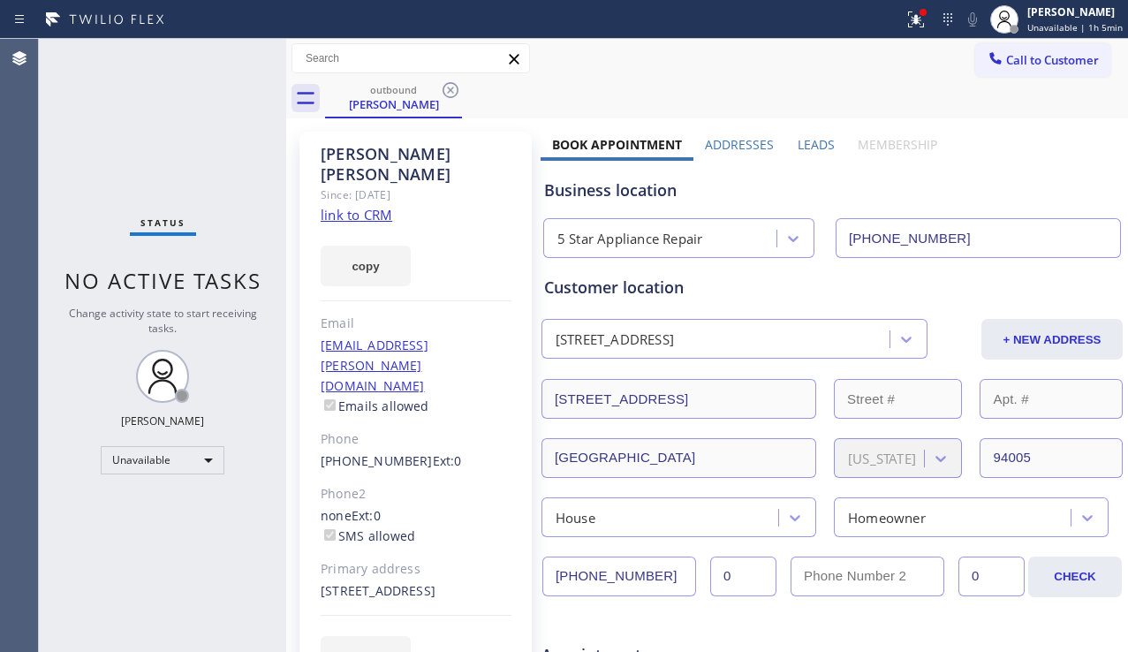
click at [448, 82] on icon at bounding box center [450, 89] width 21 height 21
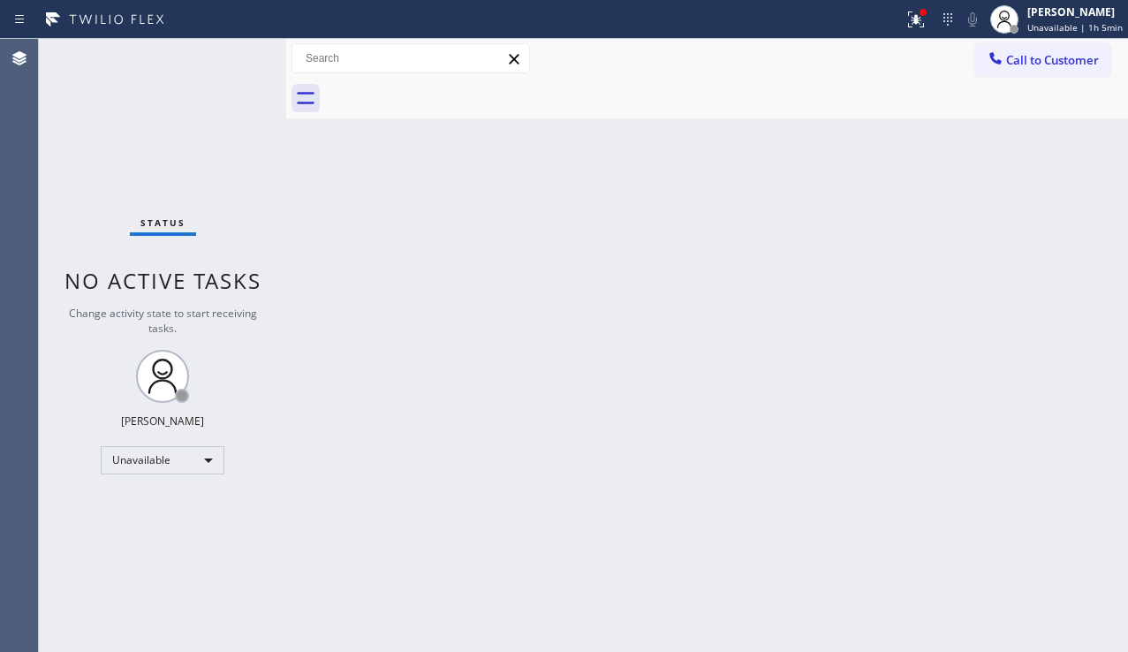
click at [448, 82] on div at bounding box center [726, 99] width 803 height 40
click at [908, 20] on icon at bounding box center [913, 17] width 11 height 12
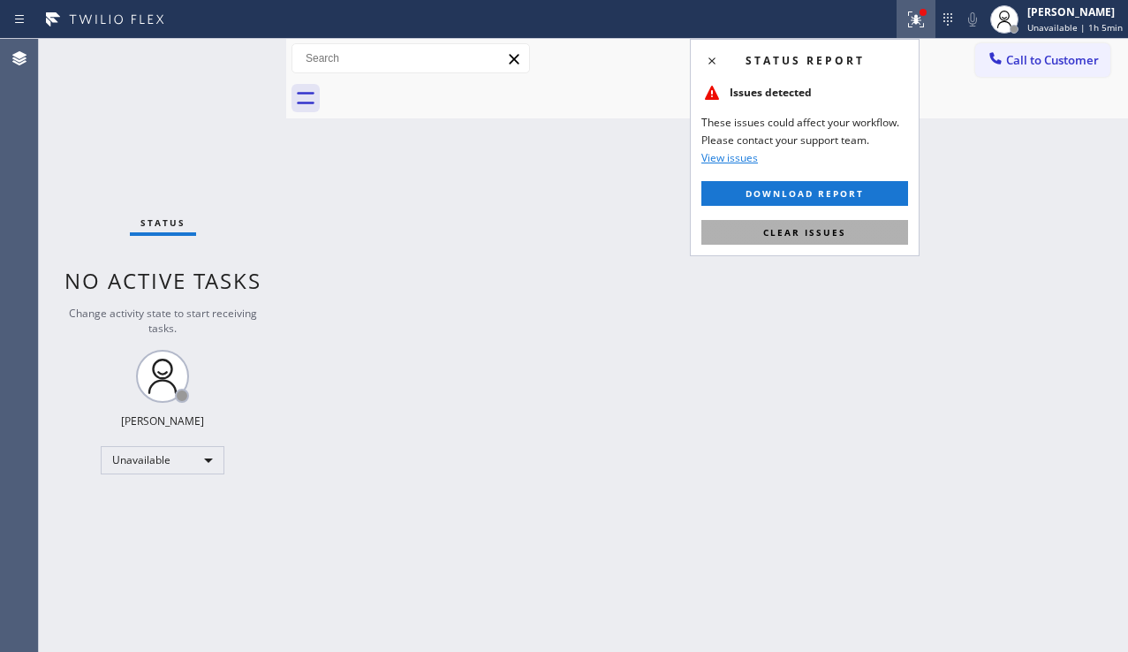
click at [828, 223] on button "Clear issues" at bounding box center [804, 232] width 207 height 25
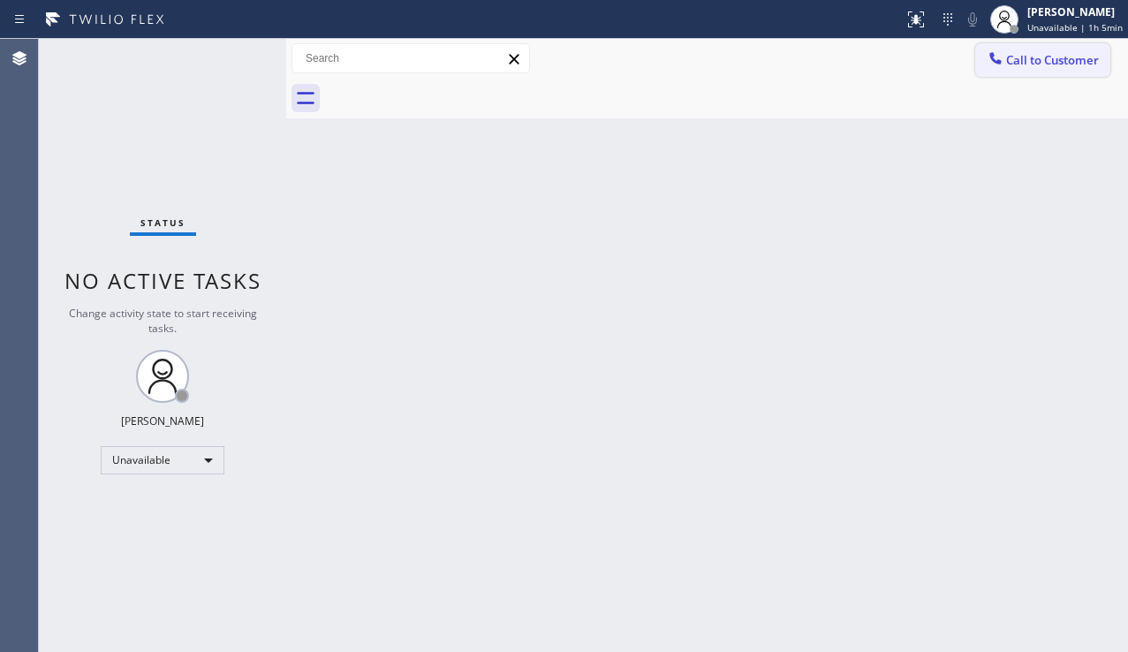
click at [1018, 66] on span "Call to Customer" at bounding box center [1052, 60] width 93 height 16
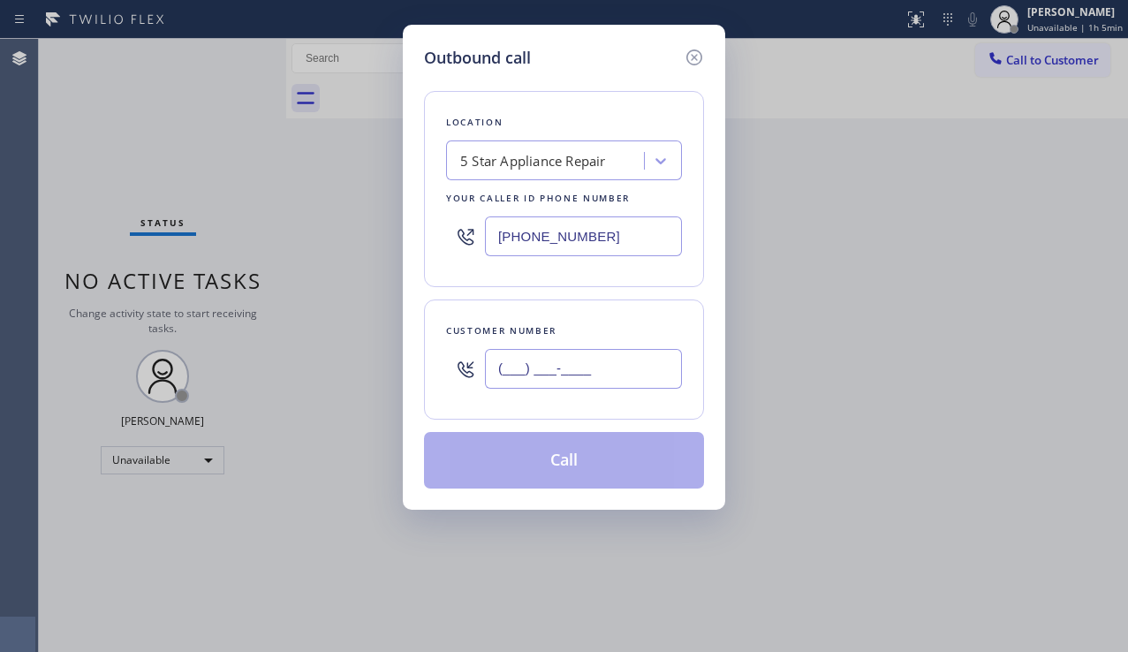
click at [541, 363] on input "(___) ___-____" at bounding box center [583, 369] width 197 height 40
paste input "917) 971-4025"
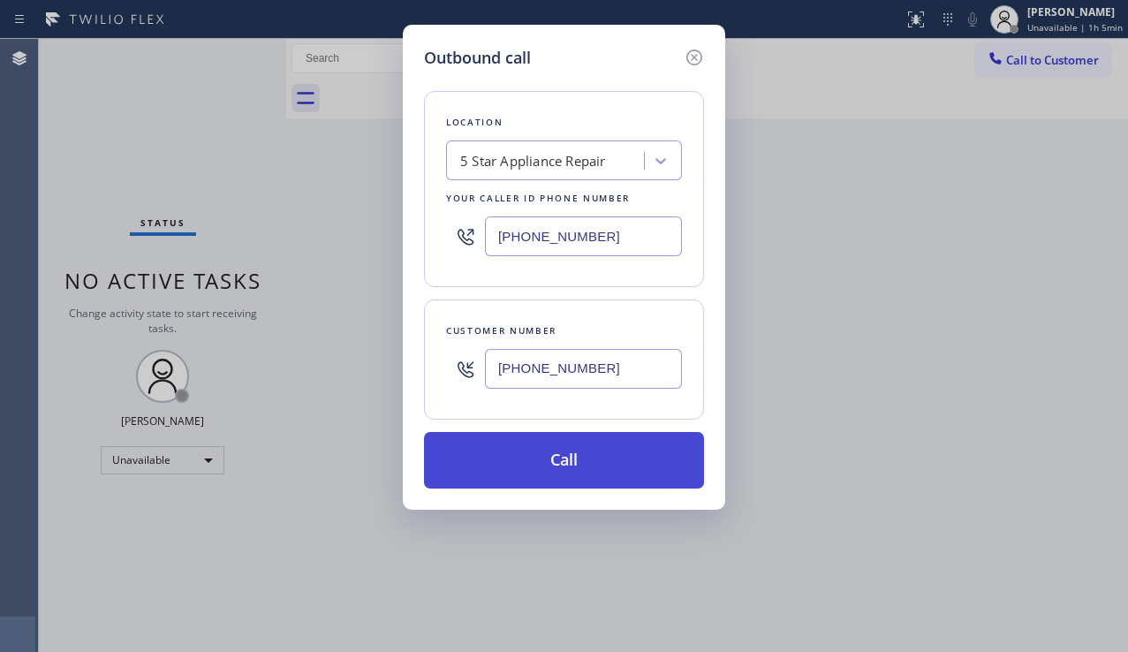
type input "[PHONE_NUMBER]"
click at [614, 450] on button "Call" at bounding box center [564, 460] width 280 height 57
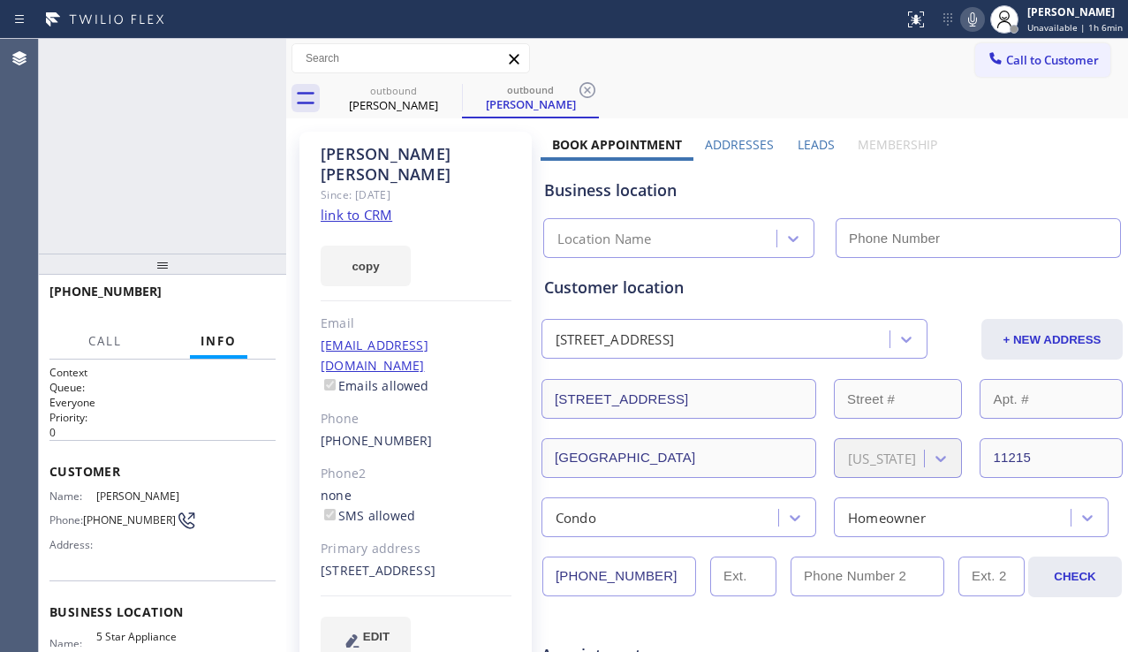
type input "[PHONE_NUMBER]"
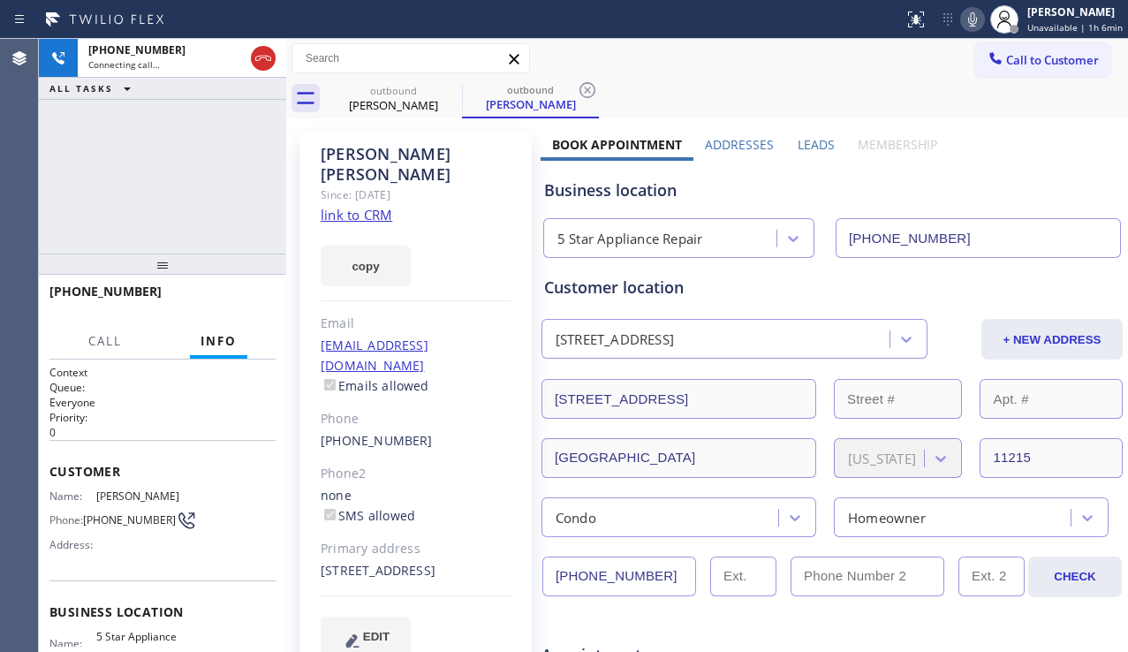
click at [797, 148] on label "Leads" at bounding box center [815, 144] width 37 height 17
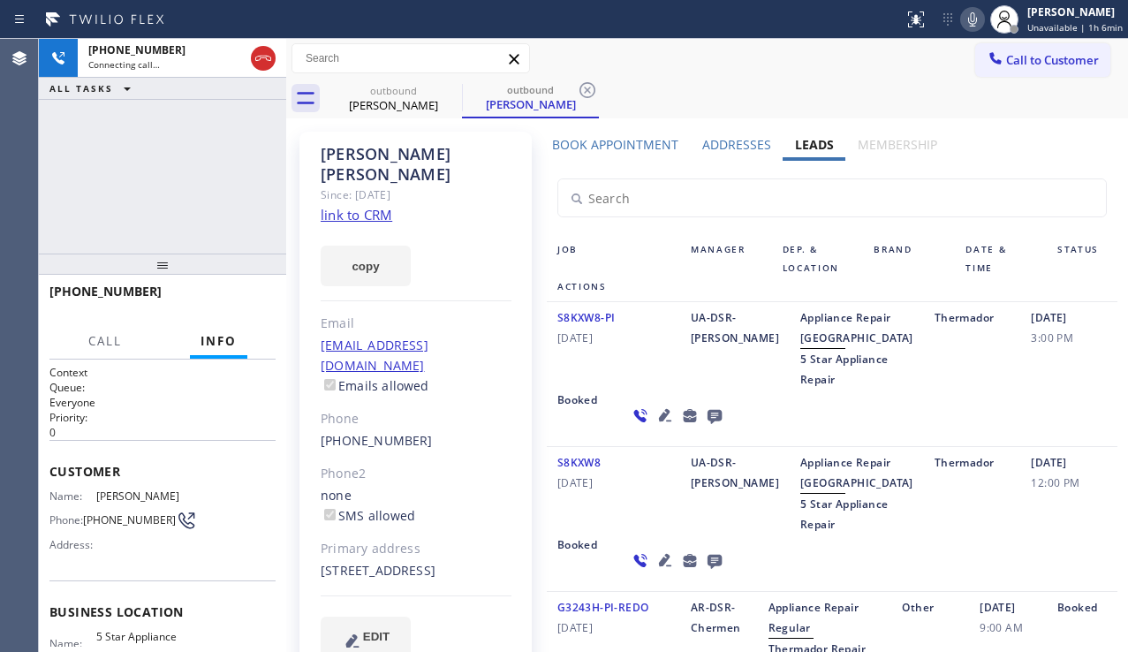
click at [707, 424] on icon at bounding box center [714, 417] width 14 height 14
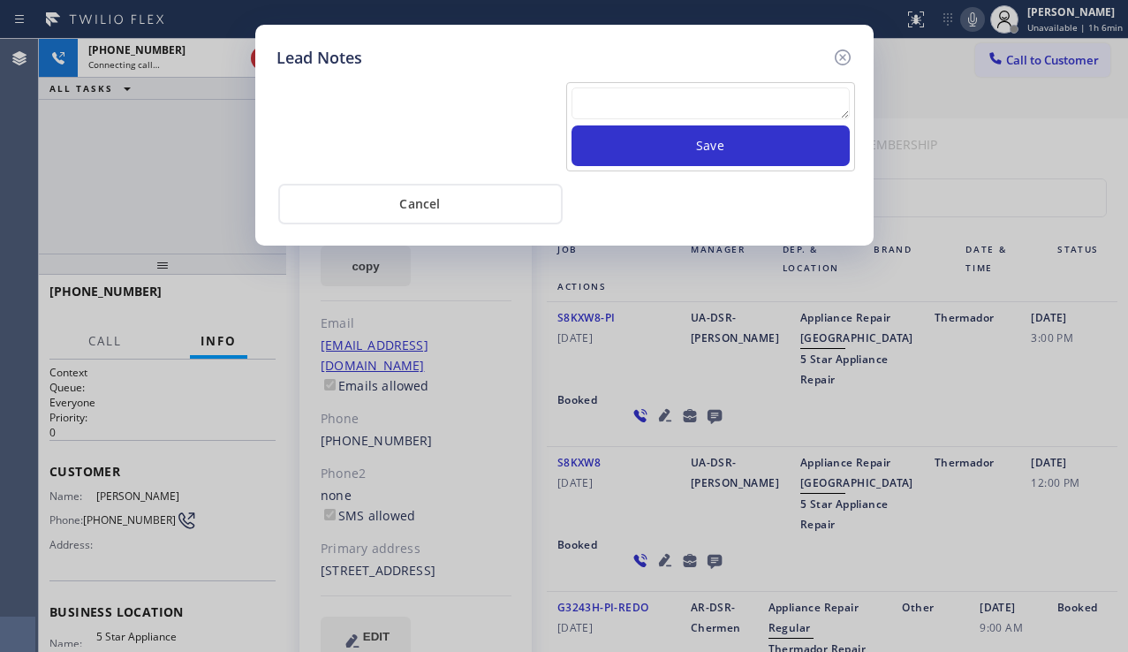
click at [617, 114] on textarea at bounding box center [710, 103] width 278 height 32
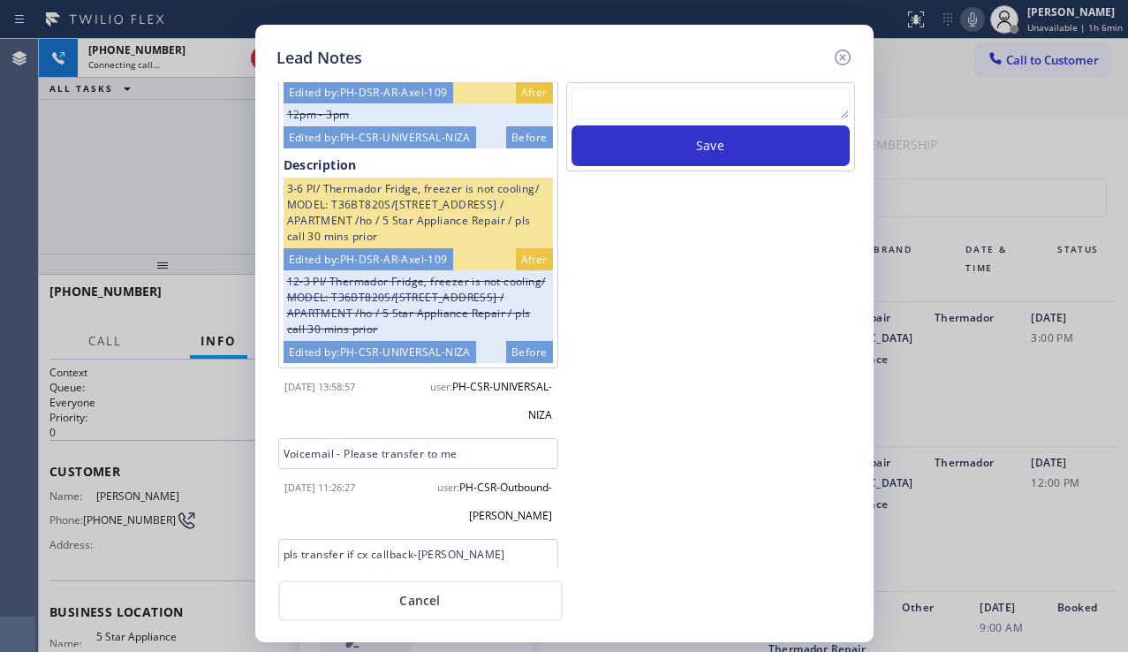
scroll to position [626, 0]
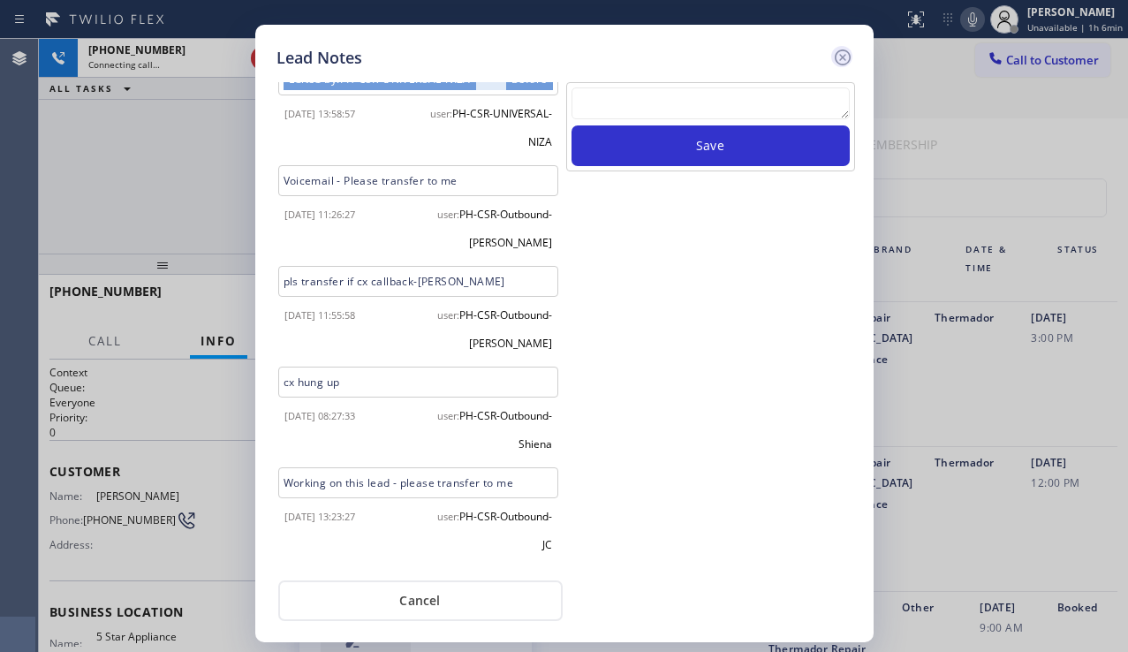
click at [840, 56] on icon at bounding box center [842, 57] width 16 height 16
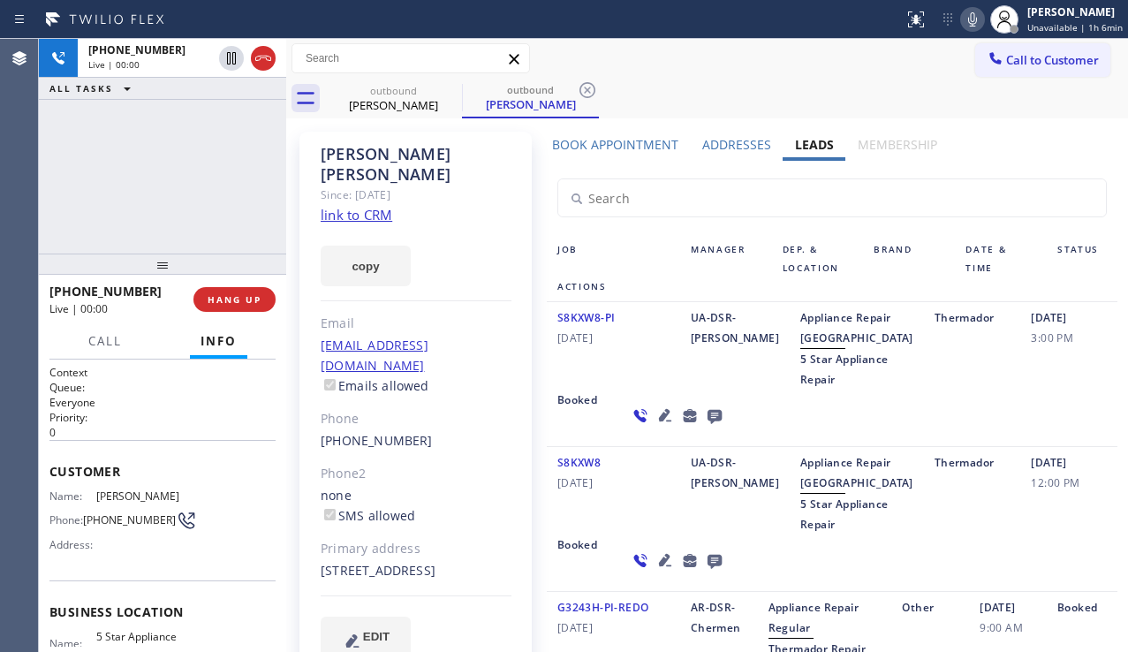
click at [125, 221] on div "[PHONE_NUMBER] Live | 00:00 ALL TASKS ALL TASKS ACTIVE TASKS TASKS IN WRAP UP" at bounding box center [162, 146] width 247 height 215
click at [244, 297] on span "HANG UP" at bounding box center [235, 299] width 54 height 12
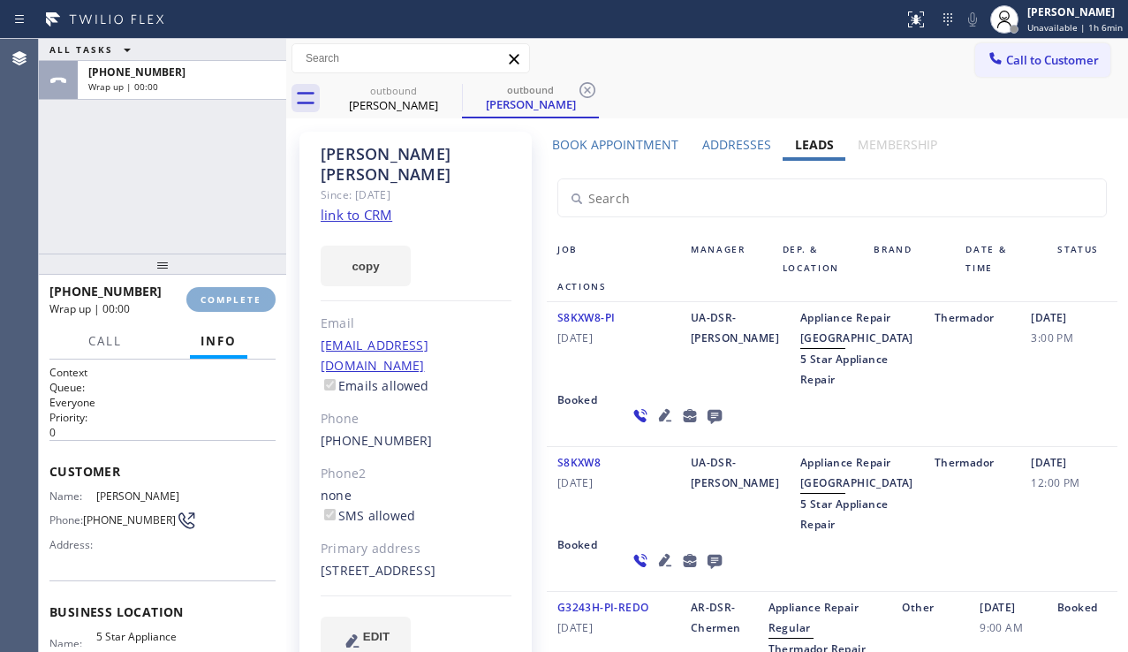
click at [244, 297] on span "COMPLETE" at bounding box center [230, 299] width 61 height 12
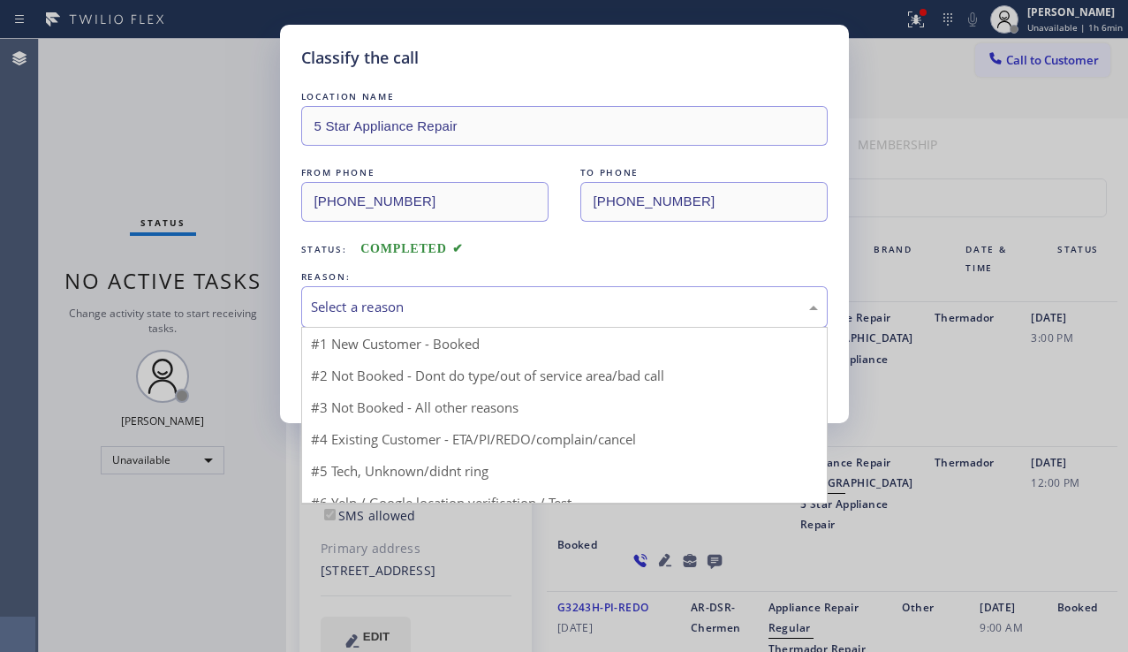
click at [435, 322] on div "Select a reason" at bounding box center [564, 307] width 526 height 42
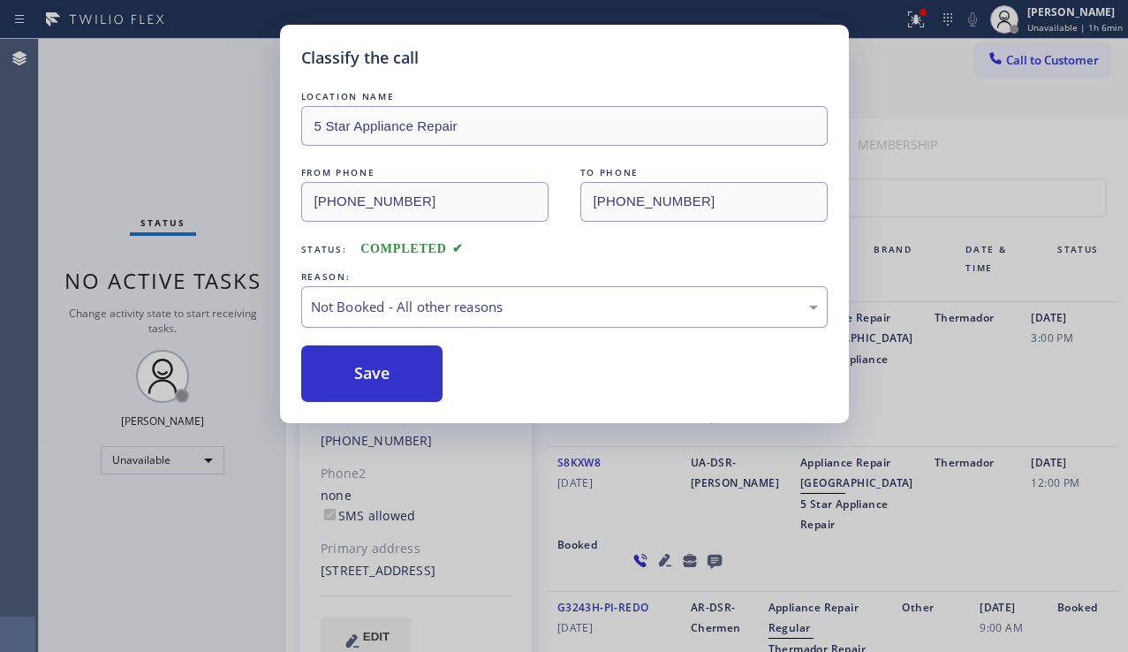
drag, startPoint x: 360, startPoint y: 366, endPoint x: 469, endPoint y: 340, distance: 111.6
click at [363, 366] on button "Save" at bounding box center [372, 373] width 142 height 57
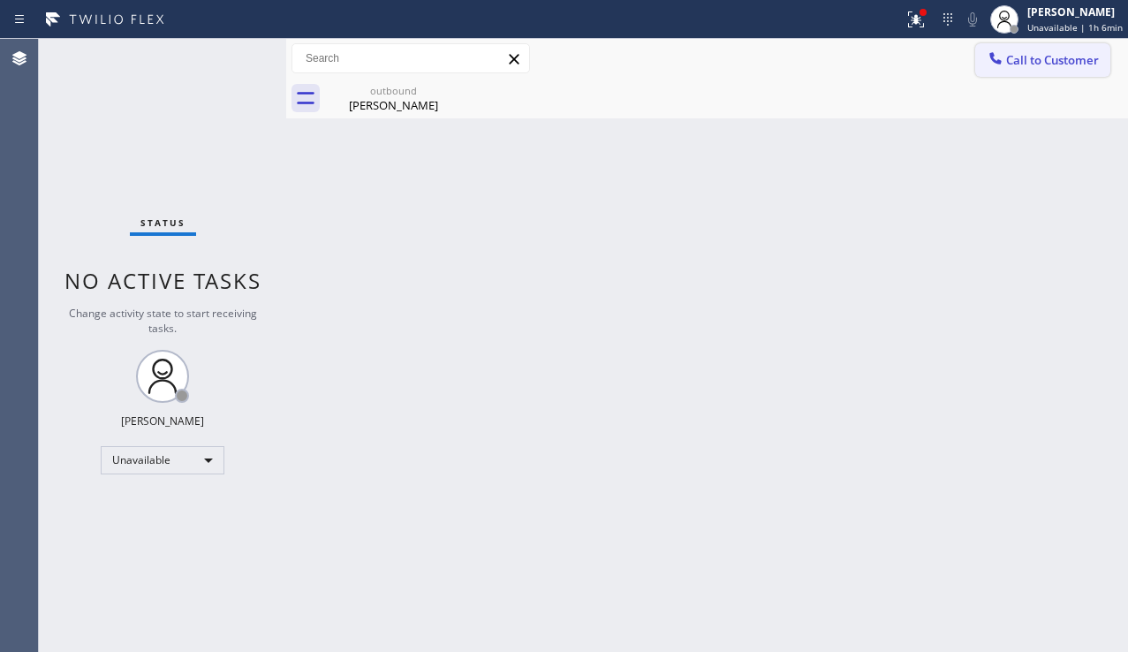
click at [1039, 67] on span "Call to Customer" at bounding box center [1052, 60] width 93 height 16
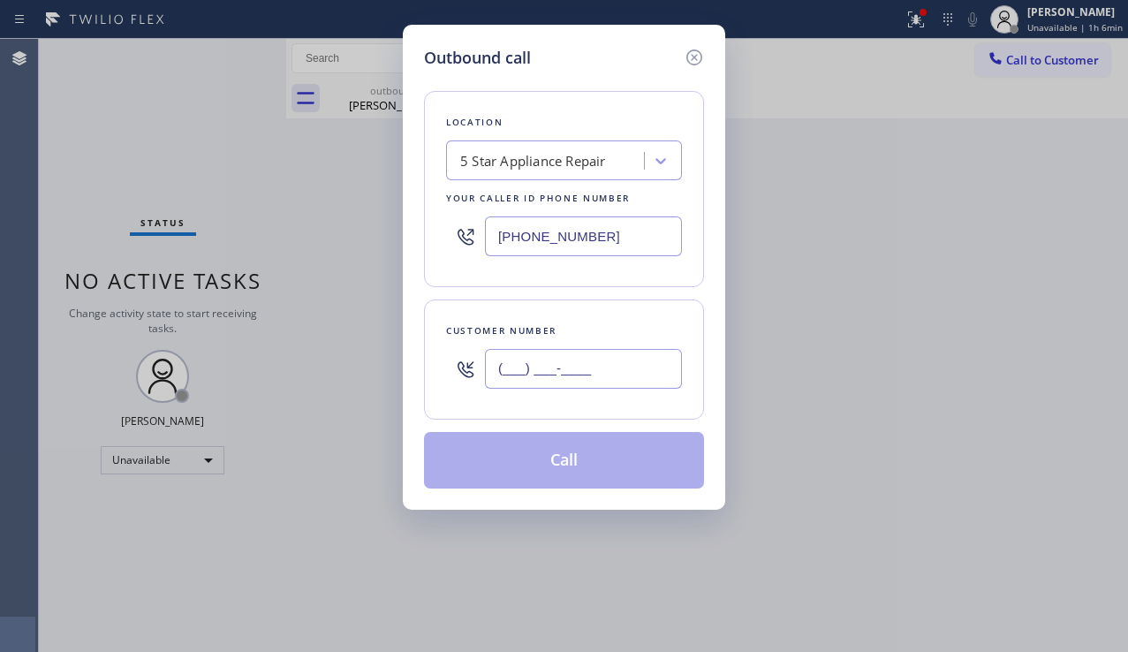
click at [494, 382] on input "(___) ___-____" at bounding box center [583, 369] width 197 height 40
paste input "310) 779-1564"
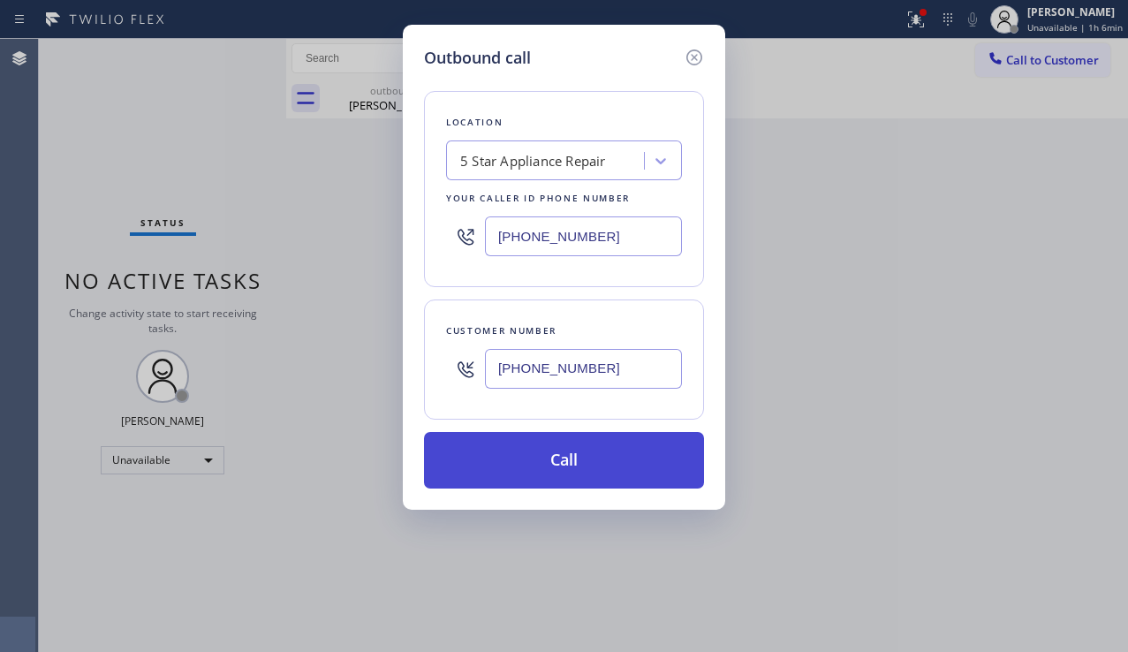
type input "[PHONE_NUMBER]"
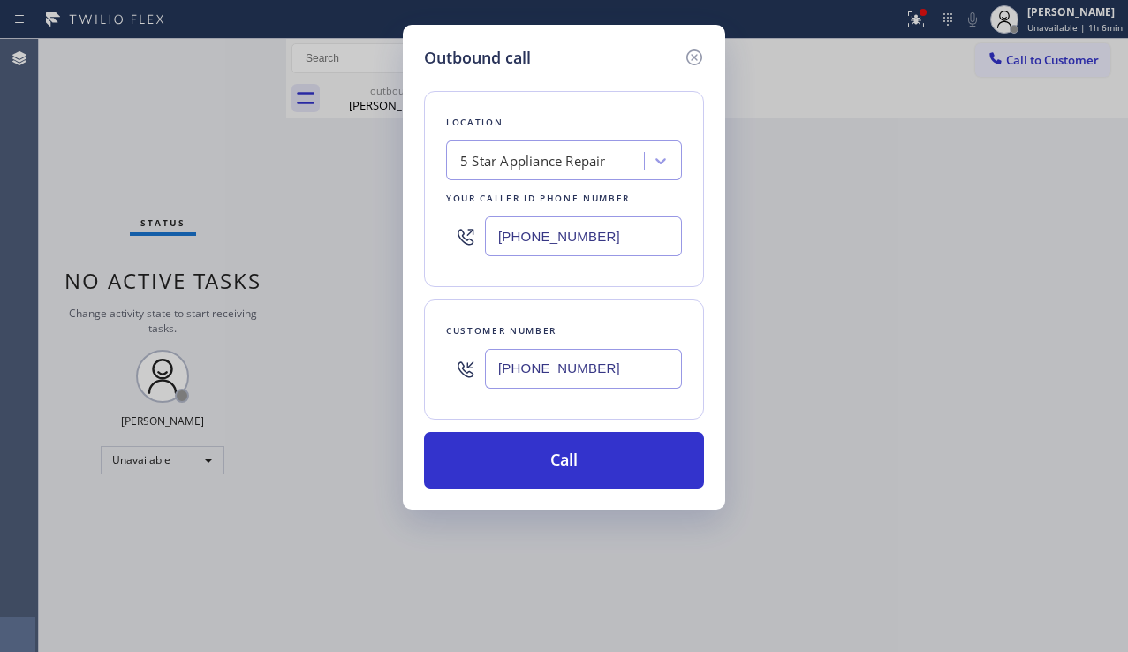
drag, startPoint x: 545, startPoint y: 468, endPoint x: 257, endPoint y: 268, distance: 350.3
click at [545, 471] on button "Call" at bounding box center [564, 460] width 280 height 57
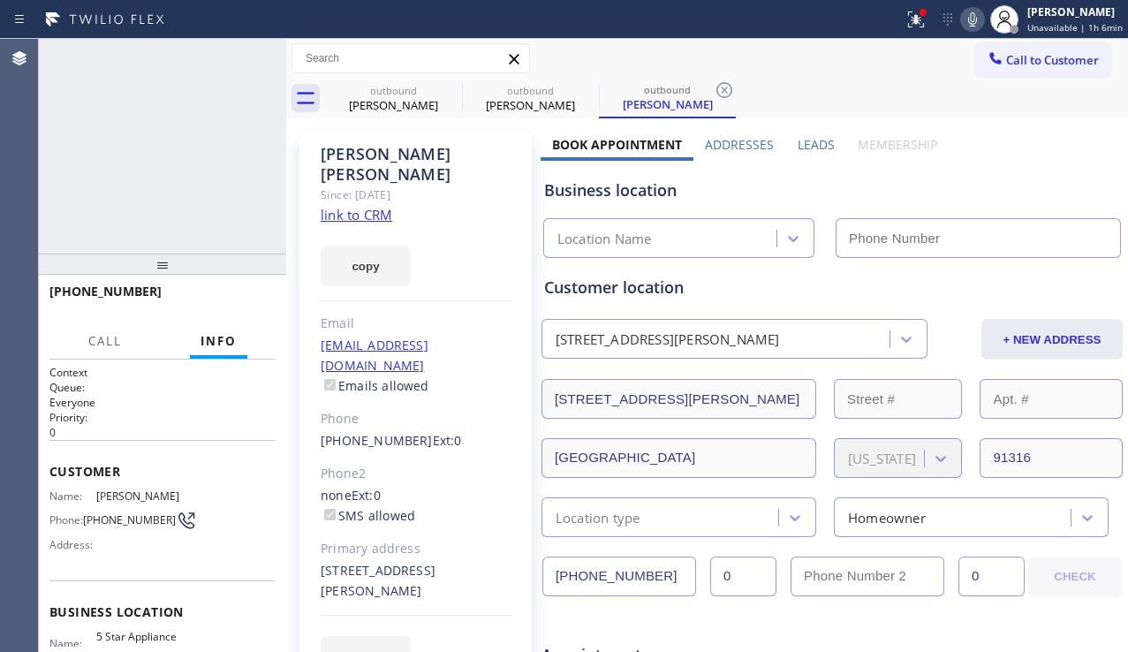
type input "[PHONE_NUMBER]"
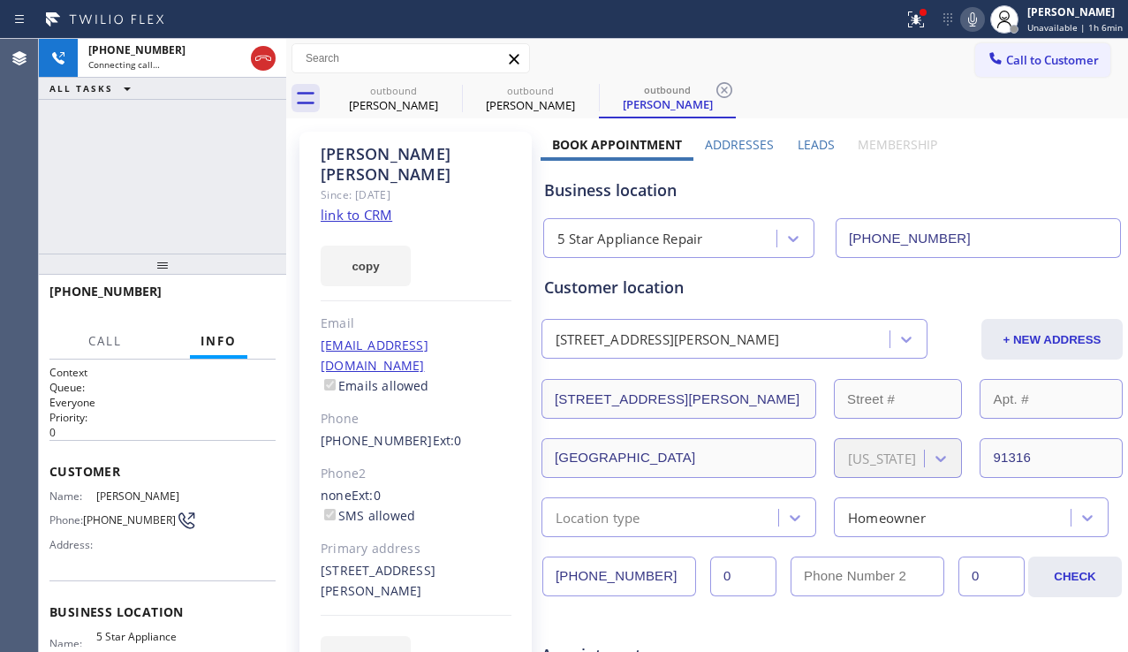
click at [148, 201] on div "[PHONE_NUMBER] Connecting call… ALL TASKS ALL TASKS ACTIVE TASKS TASKS IN WRAP …" at bounding box center [162, 146] width 247 height 215
click at [220, 291] on button "HANG UP" at bounding box center [234, 299] width 82 height 25
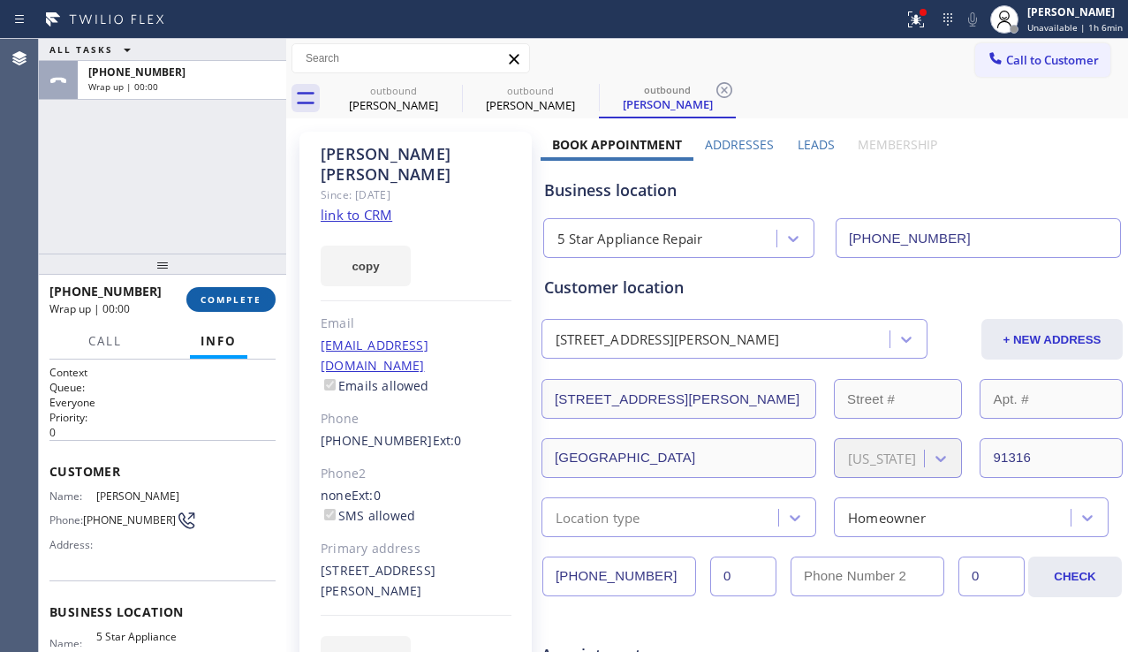
click at [220, 291] on button "COMPLETE" at bounding box center [230, 299] width 89 height 25
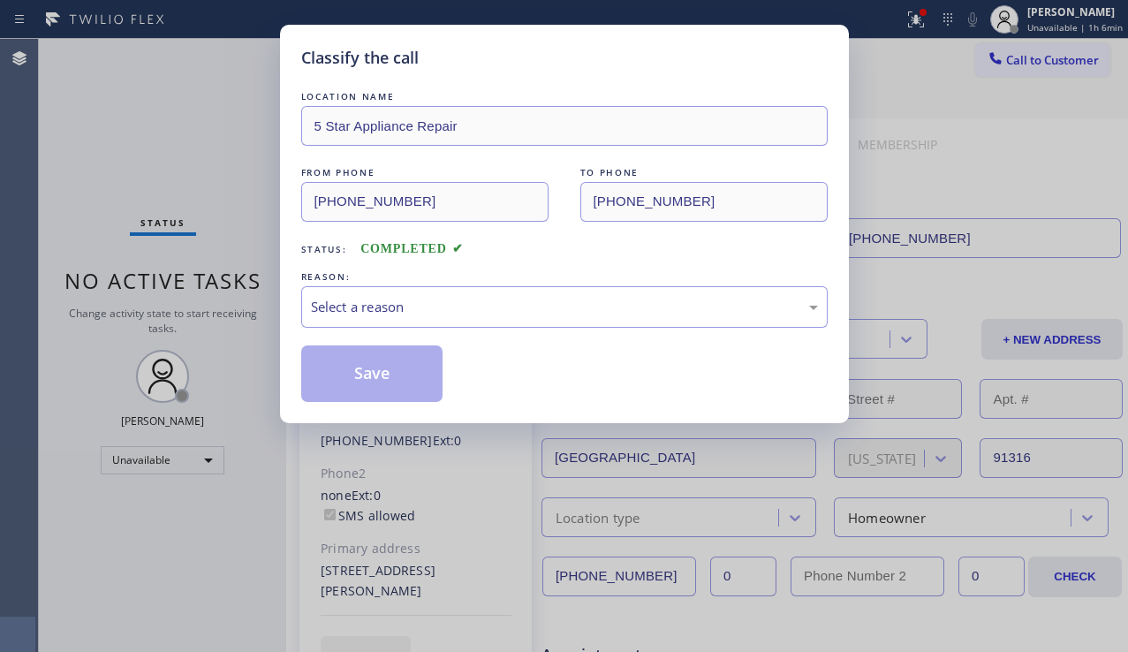
click at [518, 300] on div "Select a reason" at bounding box center [564, 307] width 507 height 20
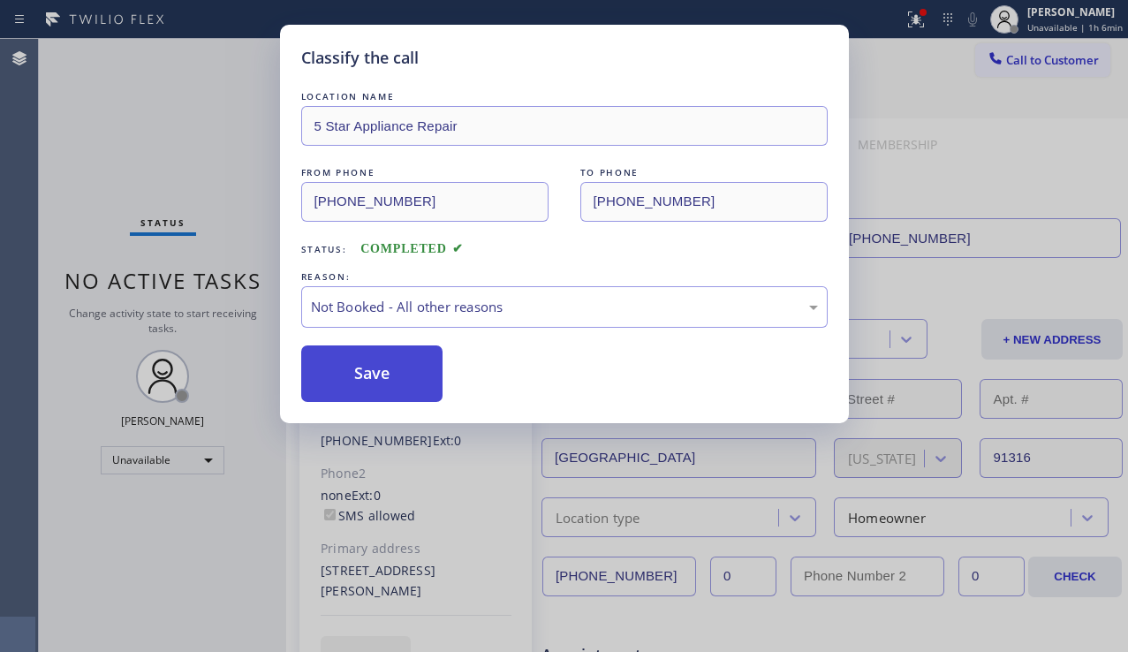
click at [382, 367] on button "Save" at bounding box center [372, 373] width 142 height 57
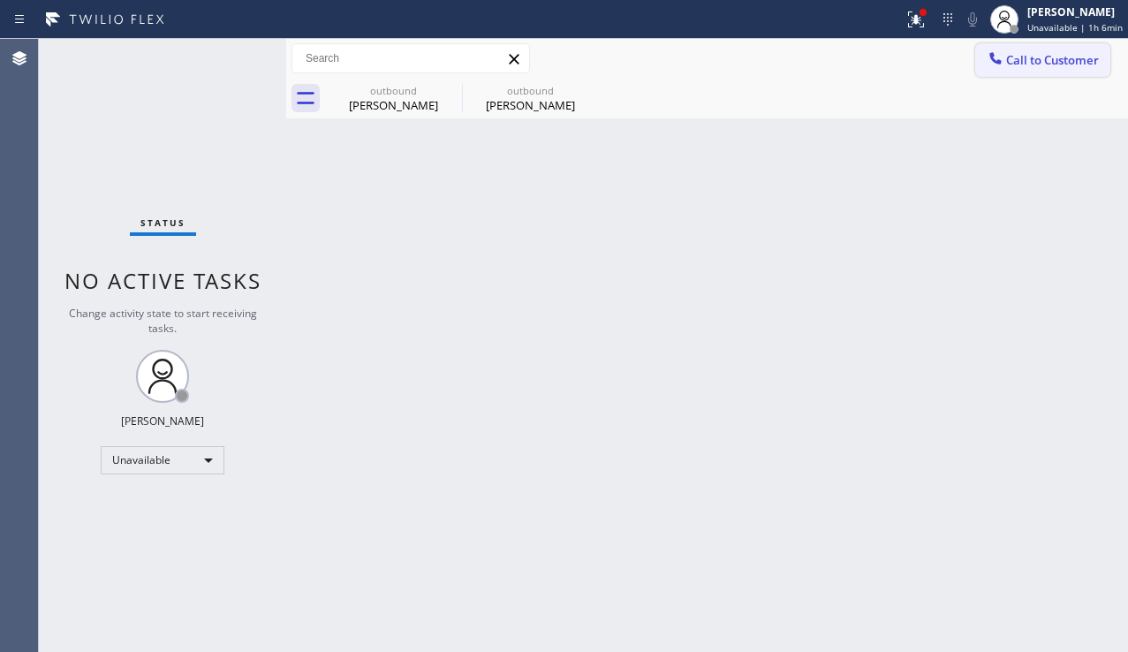
click at [1053, 75] on button "Call to Customer" at bounding box center [1042, 60] width 135 height 34
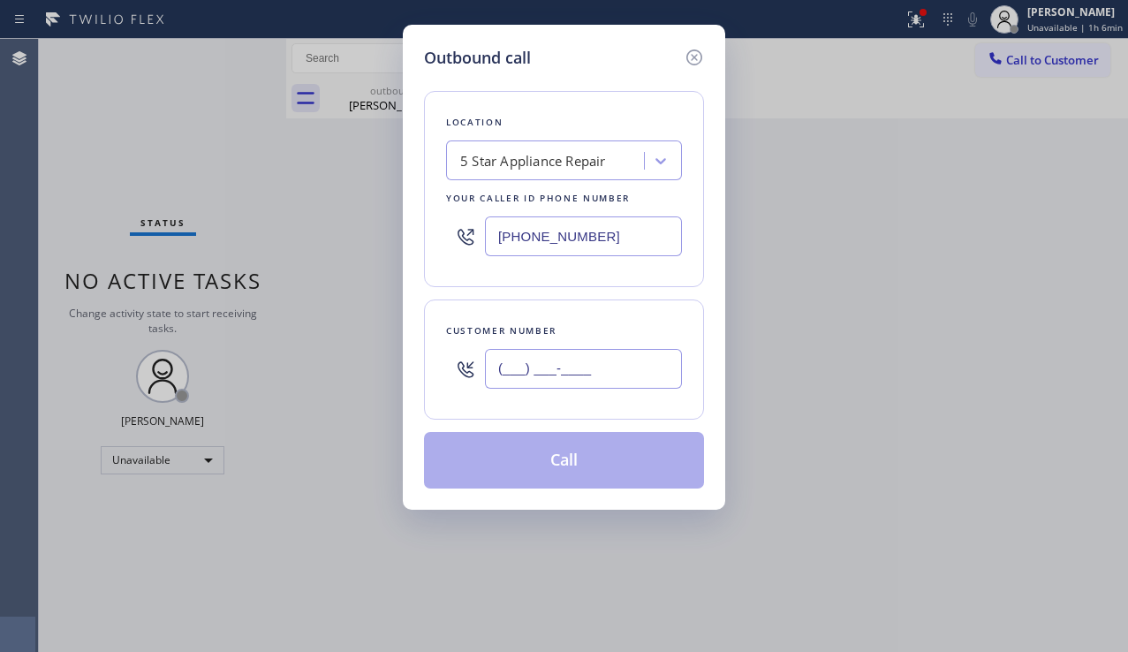
click at [530, 371] on input "(___) ___-____" at bounding box center [583, 369] width 197 height 40
paste input "484) 894-0092"
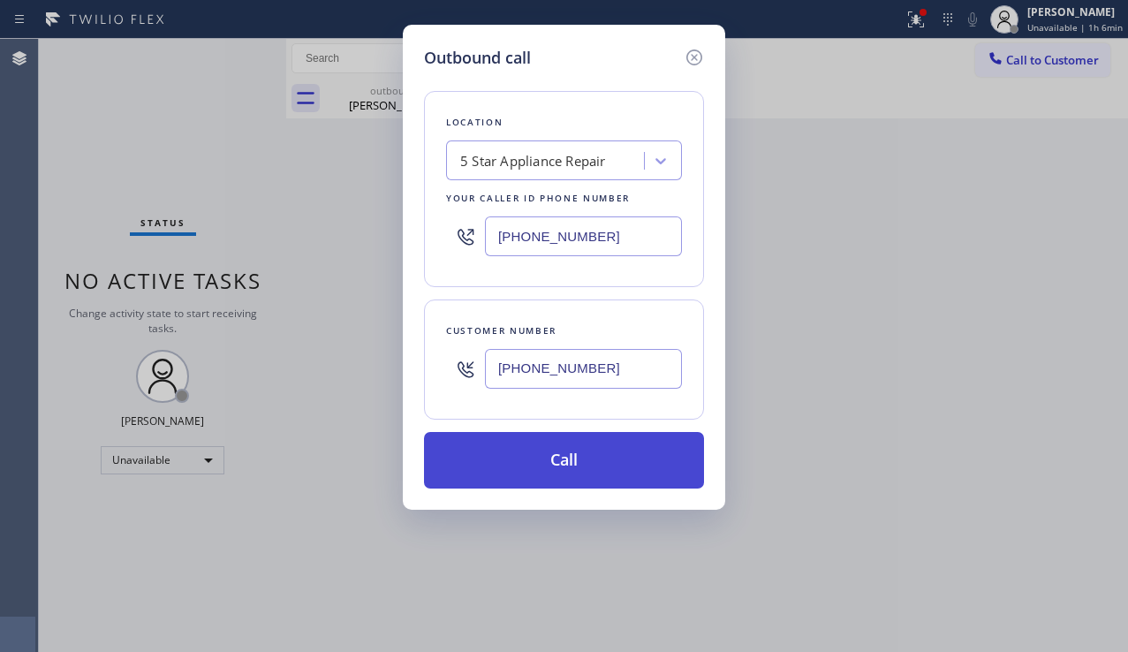
type input "[PHONE_NUMBER]"
click at [576, 456] on button "Call" at bounding box center [564, 460] width 280 height 57
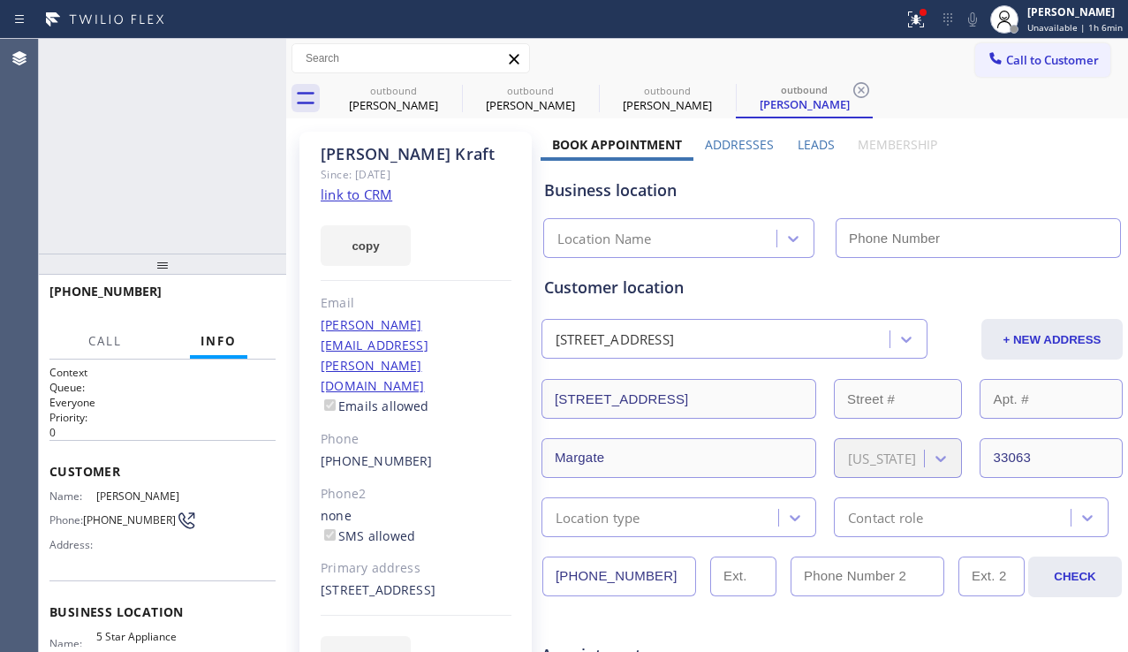
type input "[PHONE_NUMBER]"
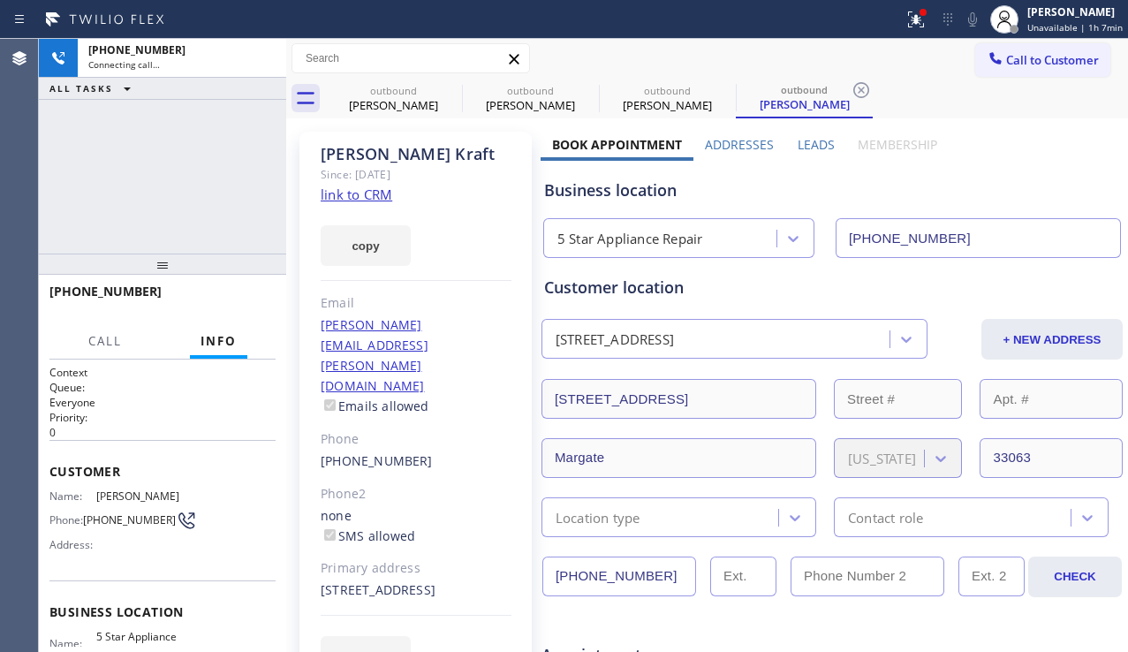
click at [801, 147] on label "Leads" at bounding box center [815, 144] width 37 height 17
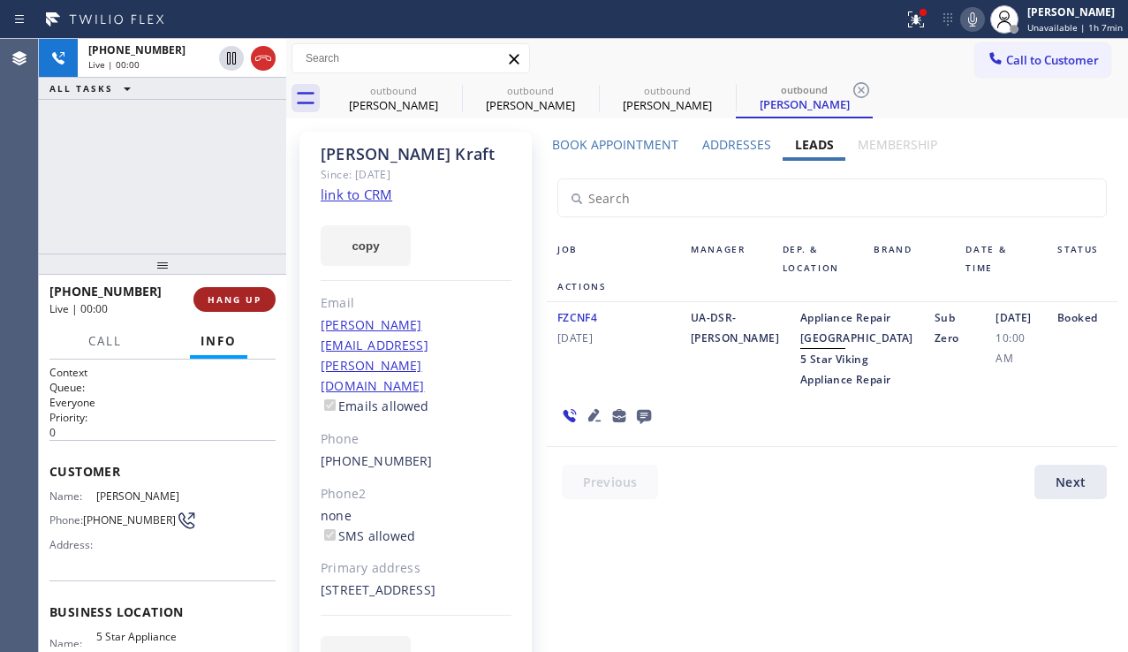
click at [244, 302] on span "HANG UP" at bounding box center [235, 299] width 54 height 12
click at [244, 301] on span "COMPLETE" at bounding box center [230, 299] width 61 height 12
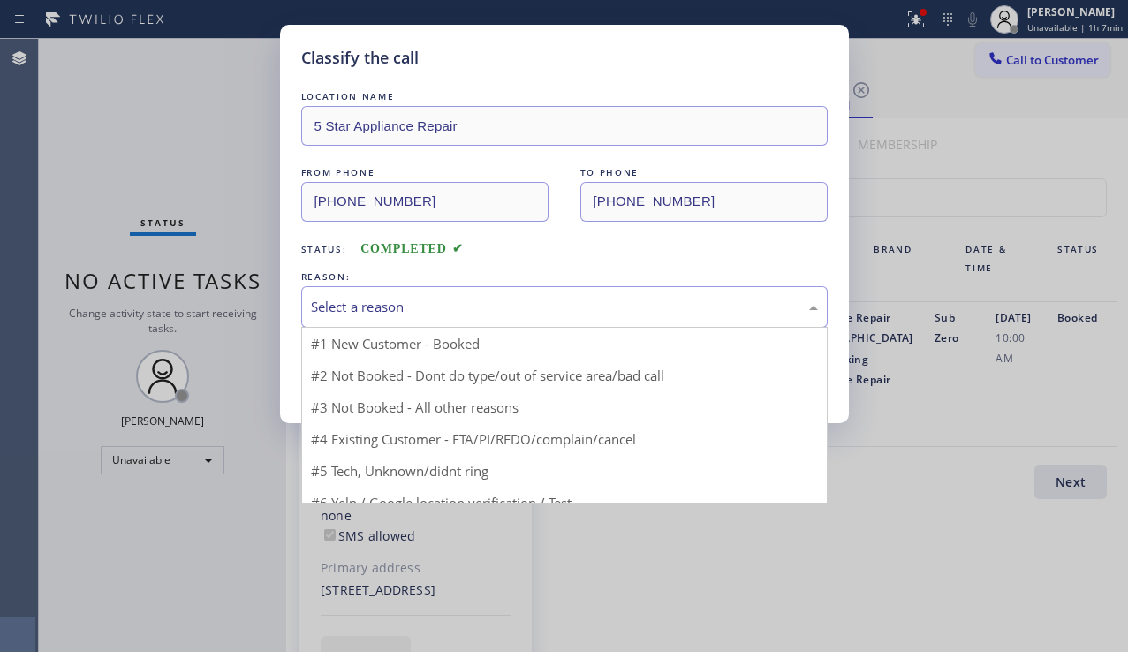
click at [407, 311] on div "Select a reason" at bounding box center [564, 307] width 507 height 20
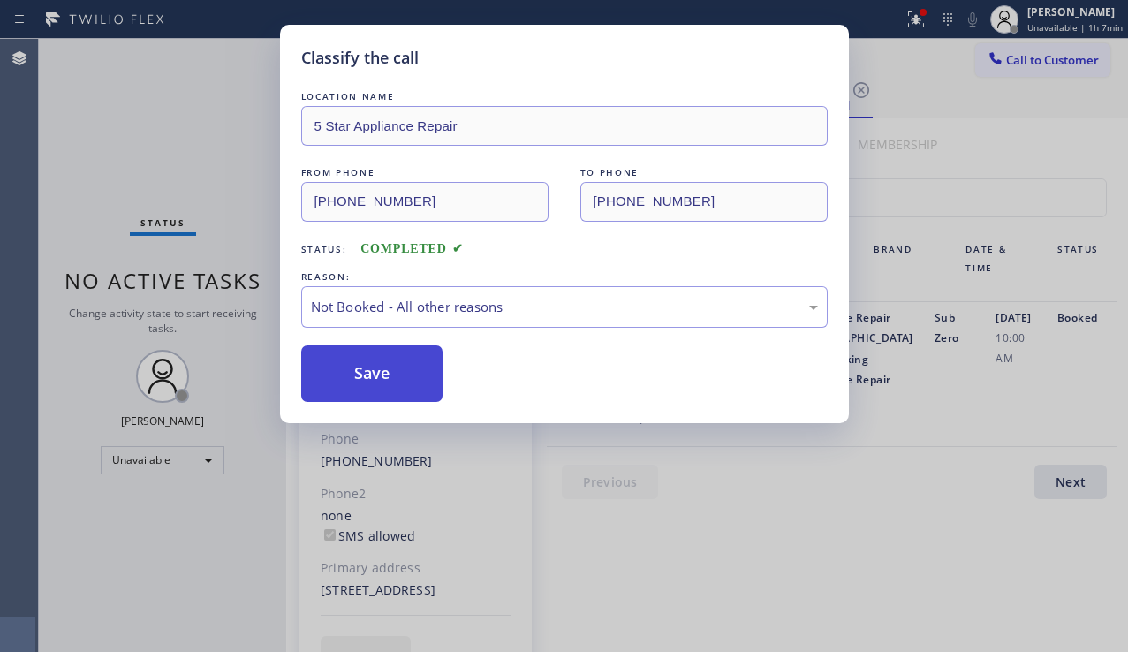
click at [389, 367] on button "Save" at bounding box center [372, 373] width 142 height 57
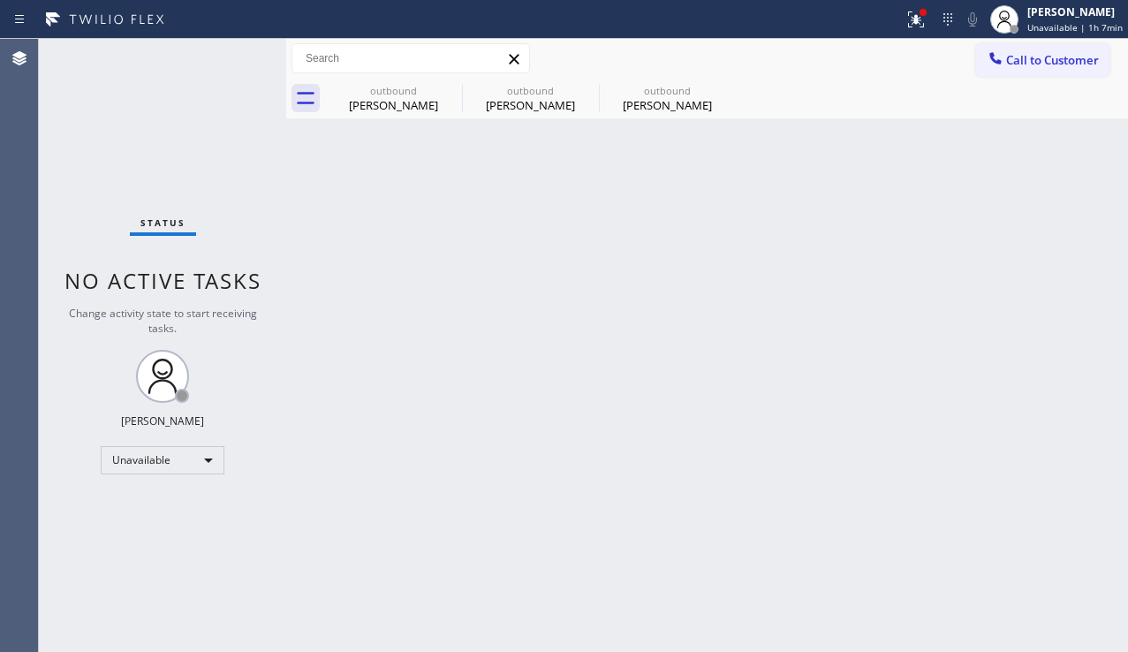
click at [980, 62] on button "Call to Customer" at bounding box center [1042, 60] width 135 height 34
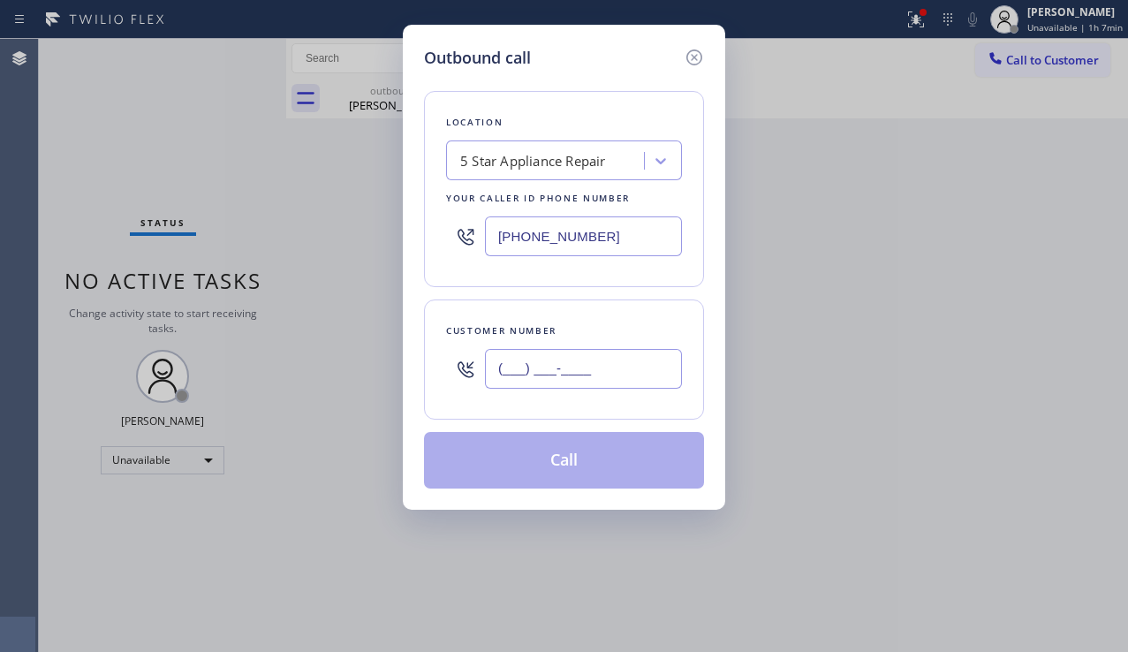
click at [589, 360] on input "(___) ___-____" at bounding box center [583, 369] width 197 height 40
paste input "562) 688-0810"
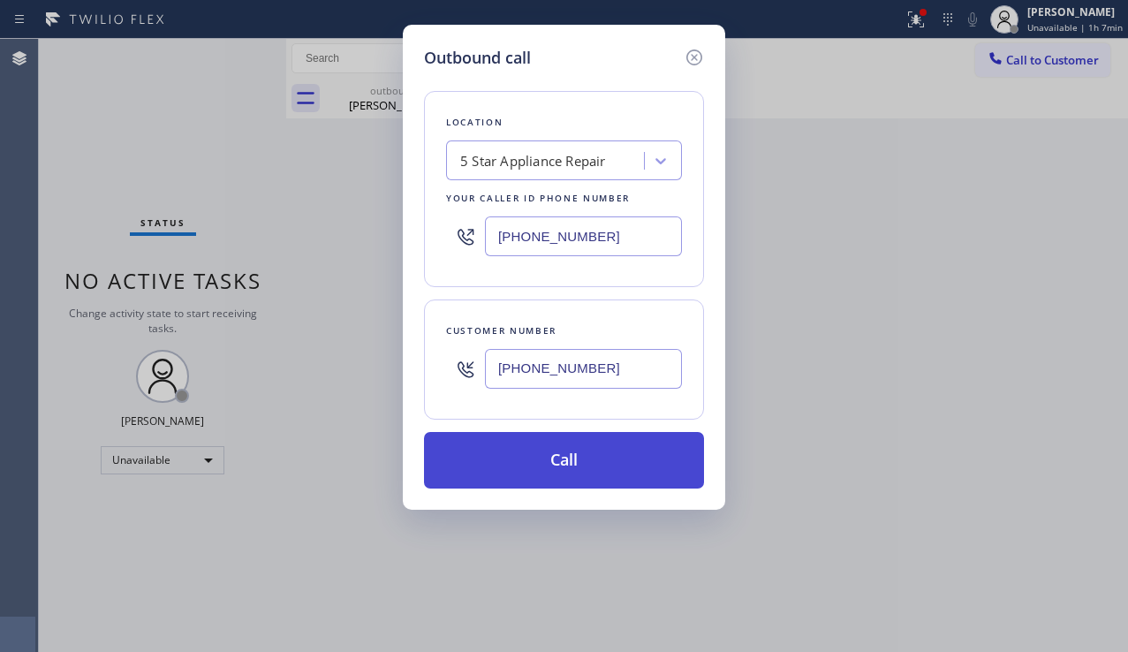
type input "[PHONE_NUMBER]"
click at [548, 471] on button "Call" at bounding box center [564, 460] width 280 height 57
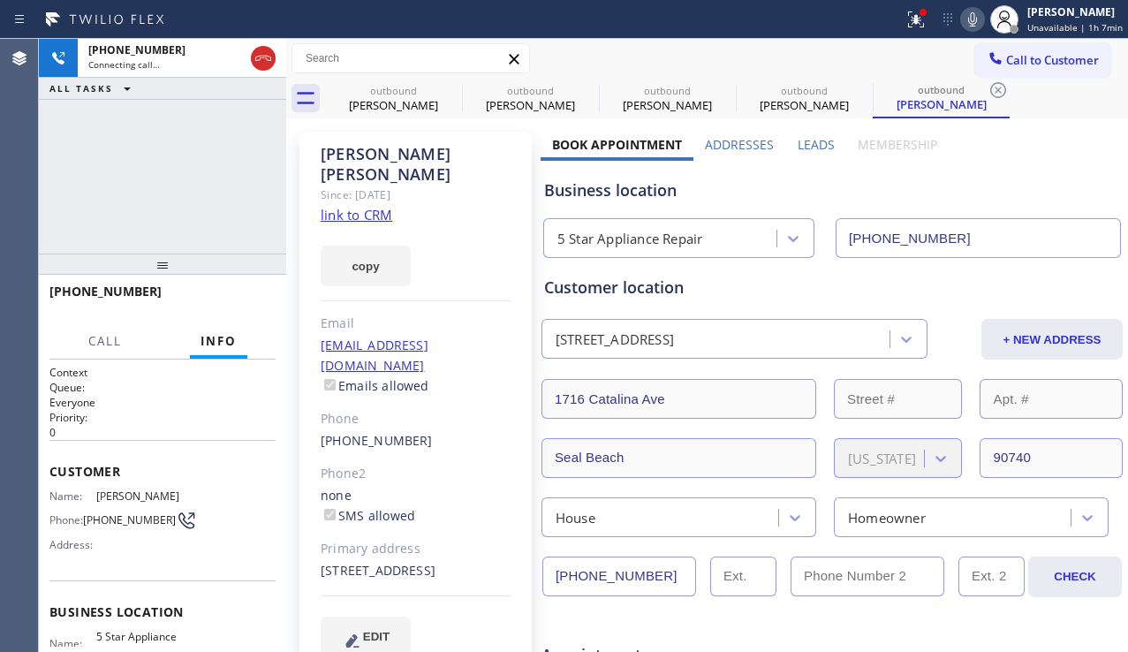
type input "[PHONE_NUMBER]"
click at [188, 236] on div "[PHONE_NUMBER] Connecting call… ALL TASKS ALL TASKS ACTIVE TASKS TASKS IN WRAP …" at bounding box center [162, 146] width 247 height 215
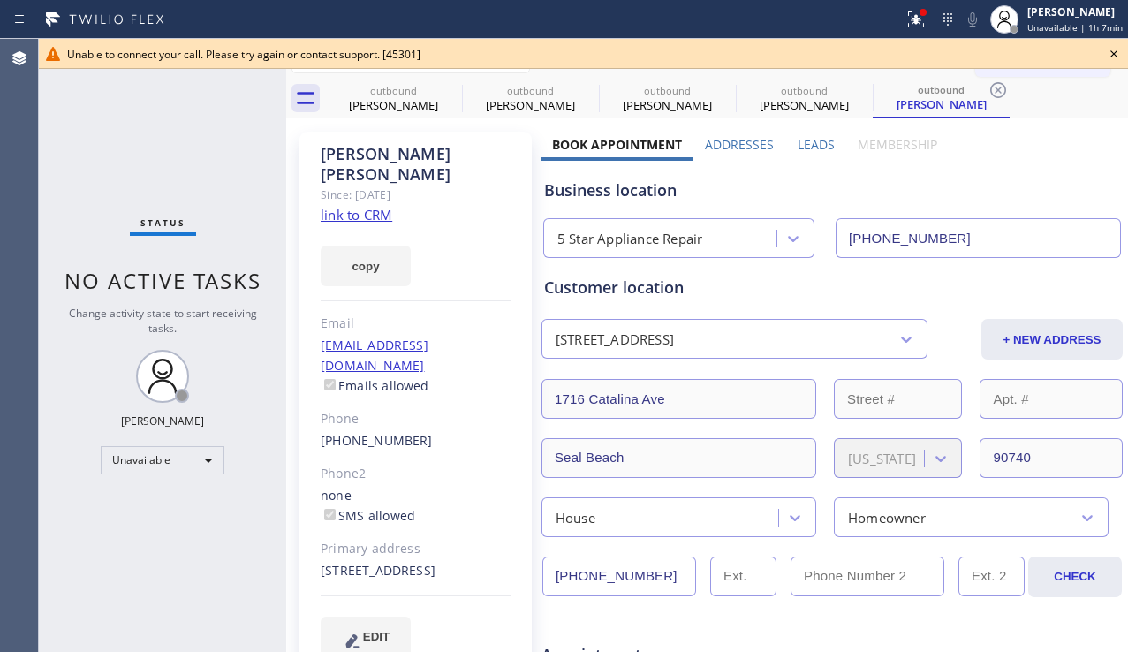
click at [1113, 53] on icon at bounding box center [1113, 53] width 7 height 7
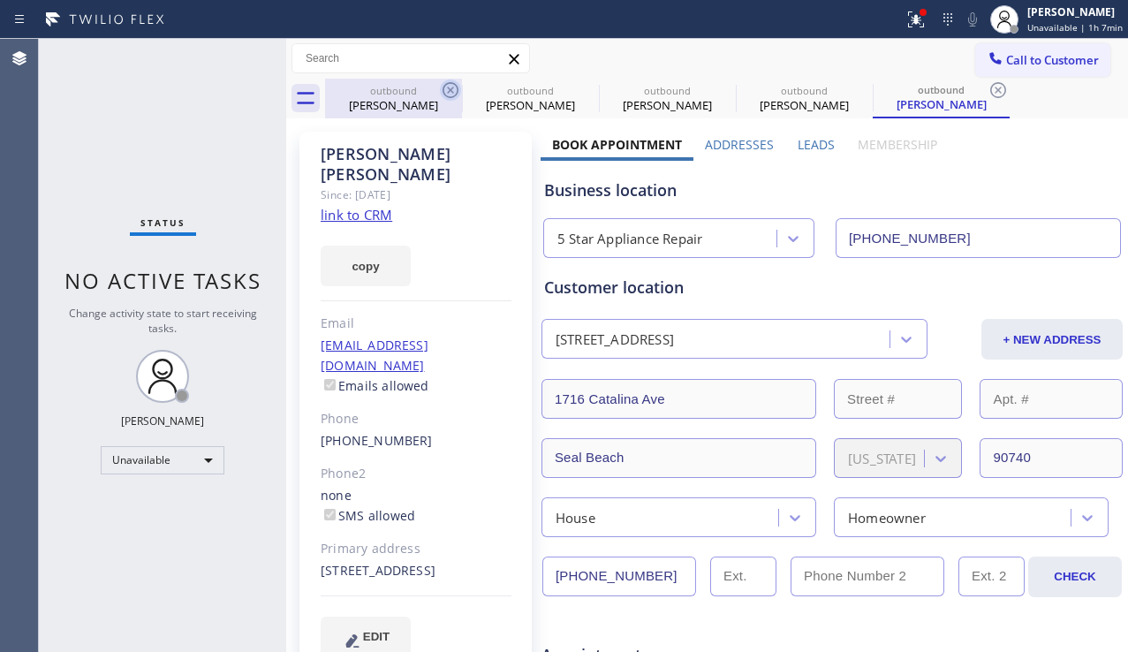
click at [455, 93] on icon at bounding box center [450, 89] width 21 height 21
click at [0, 0] on icon at bounding box center [0, 0] width 0 height 0
click at [987, 93] on icon at bounding box center [997, 89] width 21 height 21
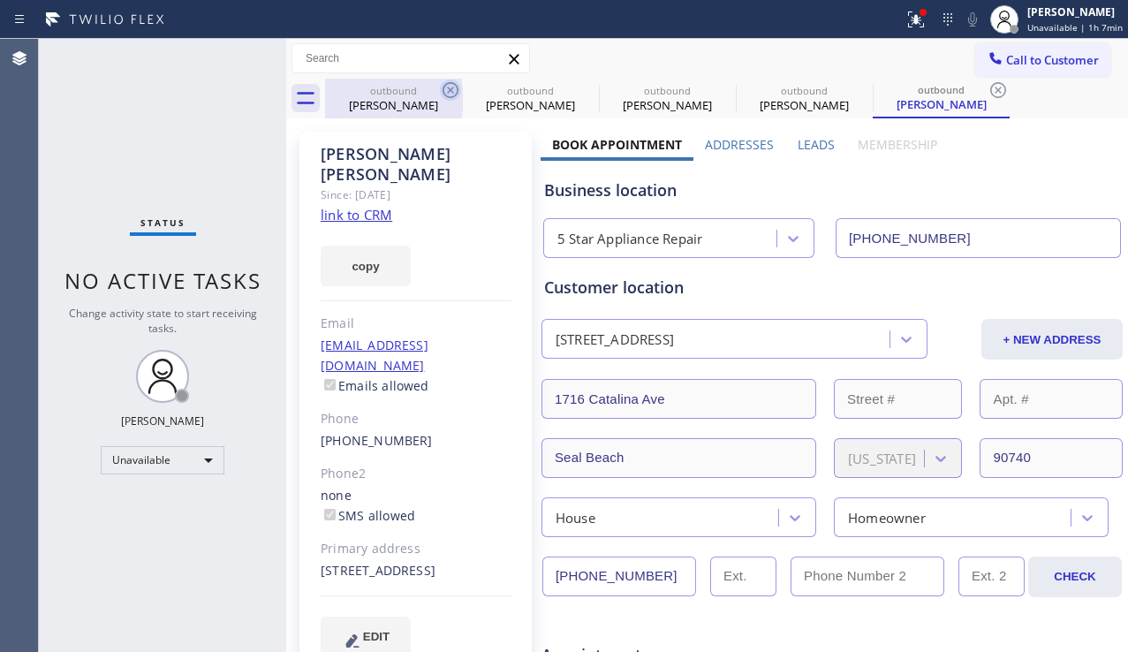
click at [455, 93] on div "outbound [PERSON_NAME] outbound [PERSON_NAME] outbound [PERSON_NAME] outbound […" at bounding box center [726, 99] width 803 height 40
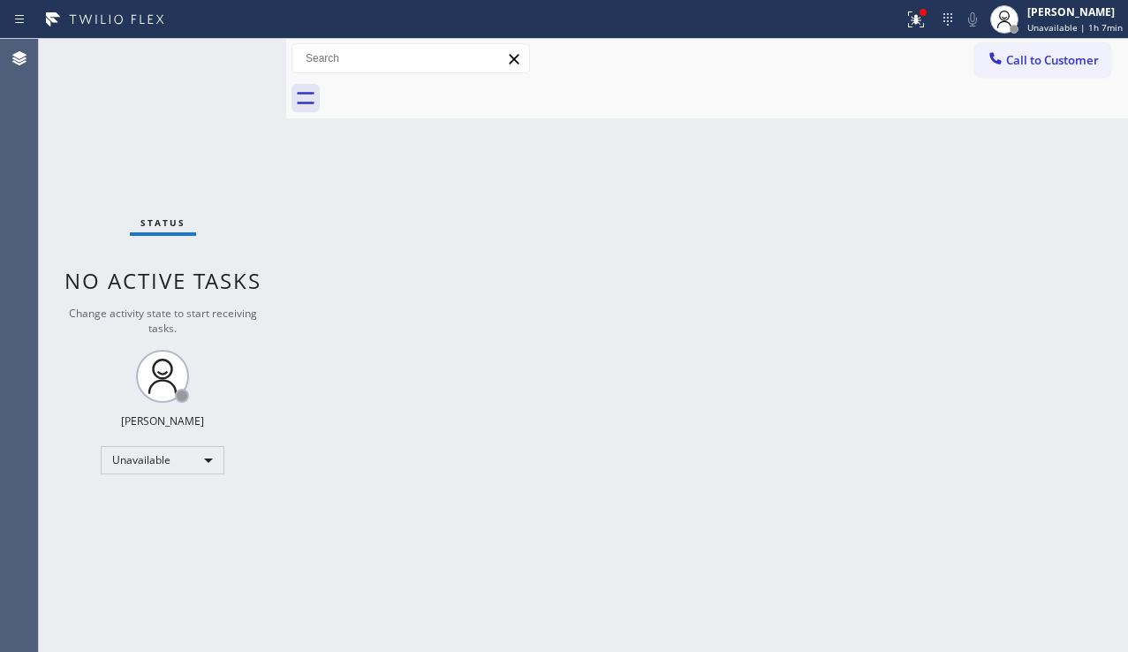
click at [455, 93] on div at bounding box center [726, 99] width 803 height 40
click at [908, 24] on icon at bounding box center [916, 19] width 16 height 16
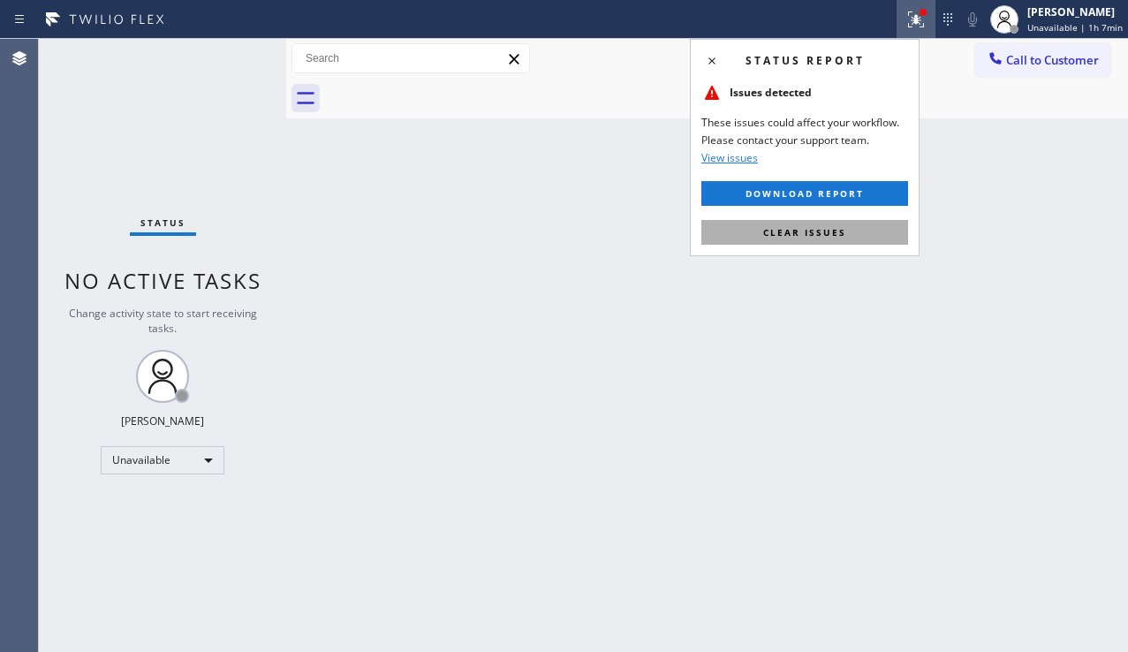
click at [794, 223] on button "Clear issues" at bounding box center [804, 232] width 207 height 25
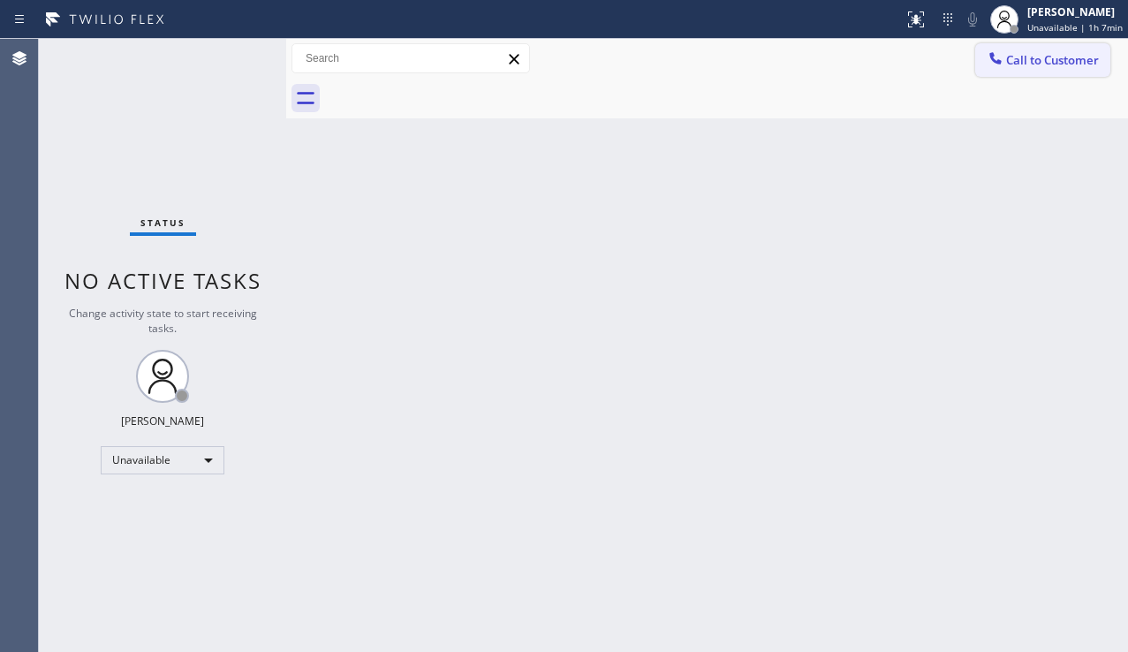
click at [1009, 68] on button "Call to Customer" at bounding box center [1042, 60] width 135 height 34
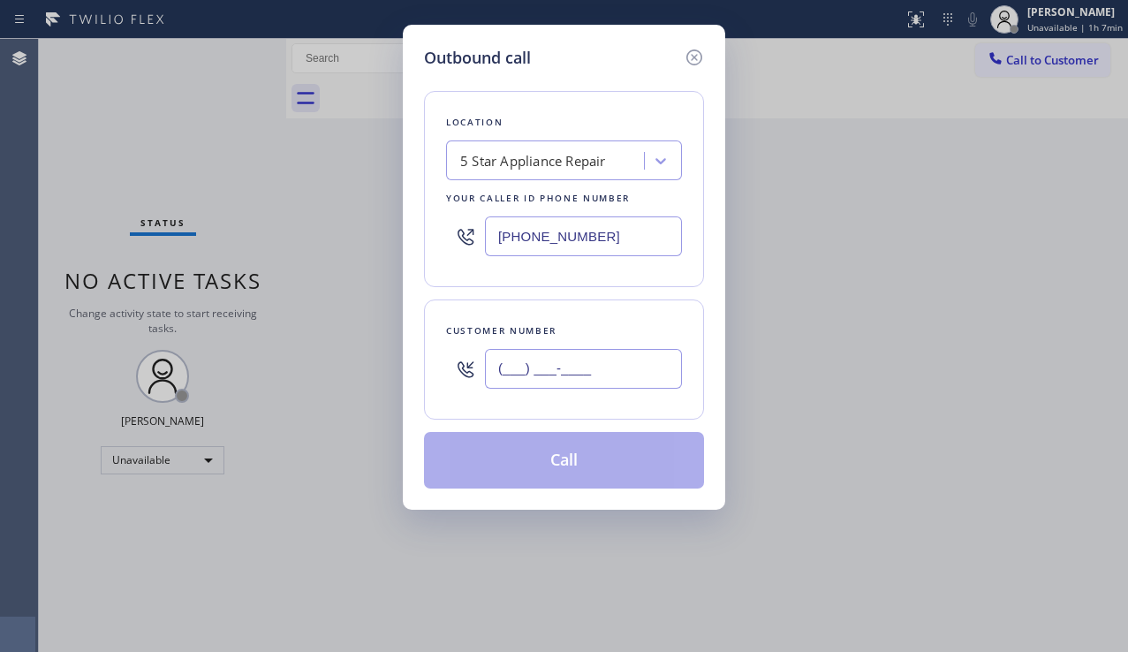
click at [540, 382] on input "(___) ___-____" at bounding box center [583, 369] width 197 height 40
paste input "626) 798-1500"
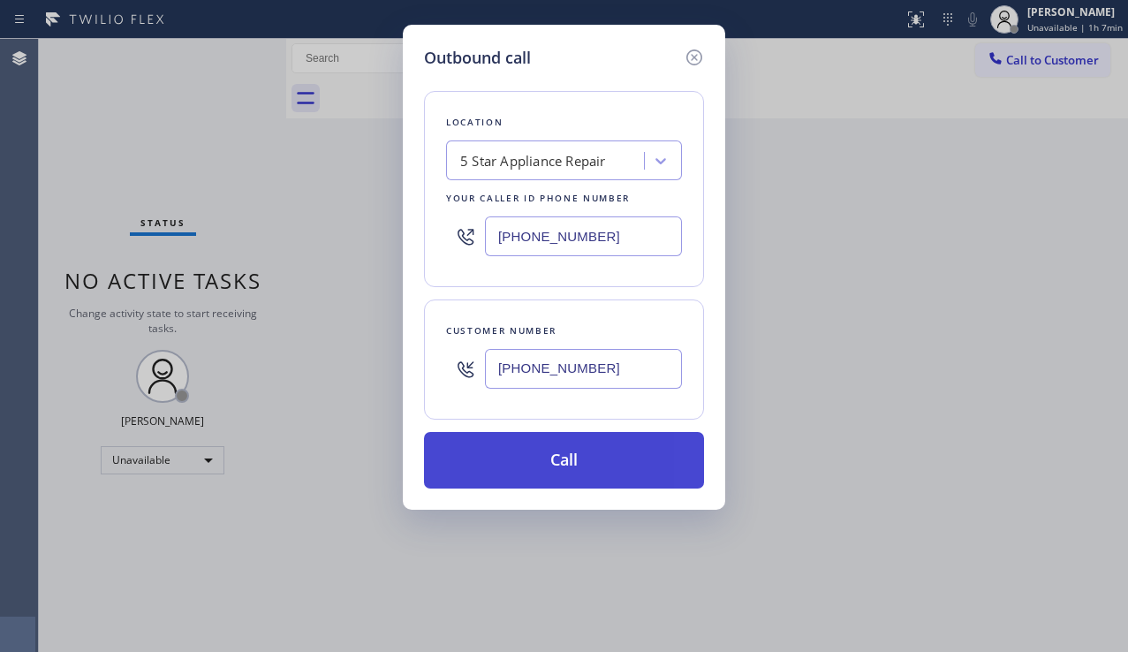
type input "[PHONE_NUMBER]"
drag, startPoint x: 541, startPoint y: 456, endPoint x: 523, endPoint y: 438, distance: 25.6
click at [540, 456] on button "Call" at bounding box center [564, 460] width 280 height 57
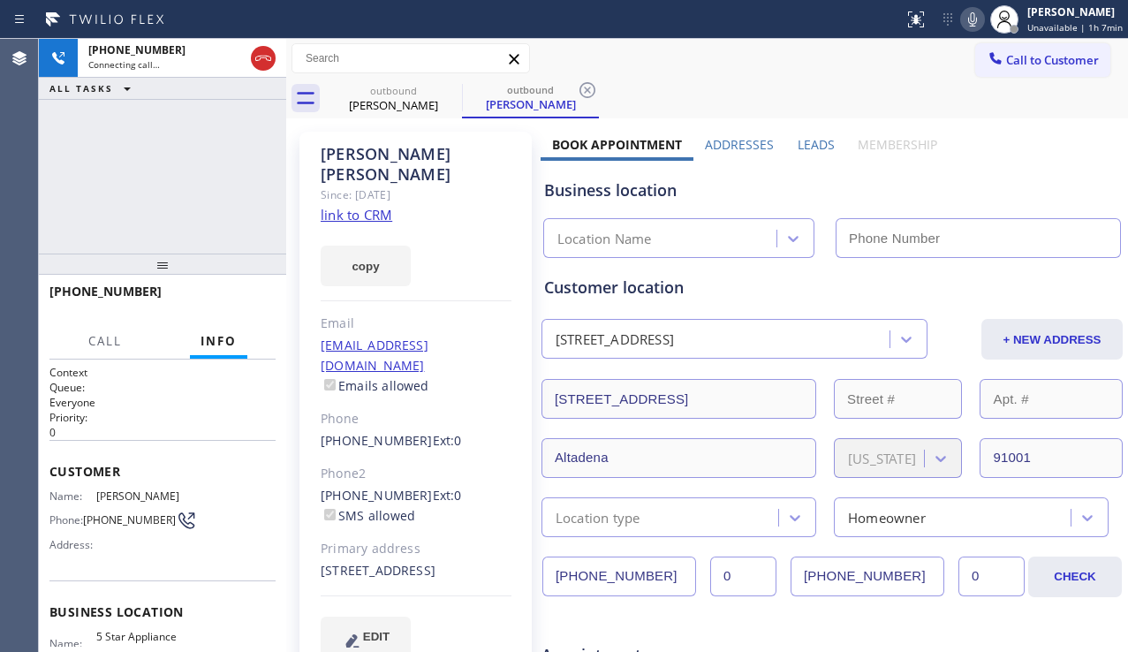
type input "[PHONE_NUMBER]"
click at [107, 193] on div "[PHONE_NUMBER] Connecting call… ALL TASKS ALL TASKS ACTIVE TASKS TASKS IN WRAP …" at bounding box center [162, 146] width 247 height 215
click at [156, 223] on div "[PHONE_NUMBER] Connecting call… ALL TASKS ALL TASKS ACTIVE TASKS TASKS IN WRAP …" at bounding box center [162, 146] width 247 height 215
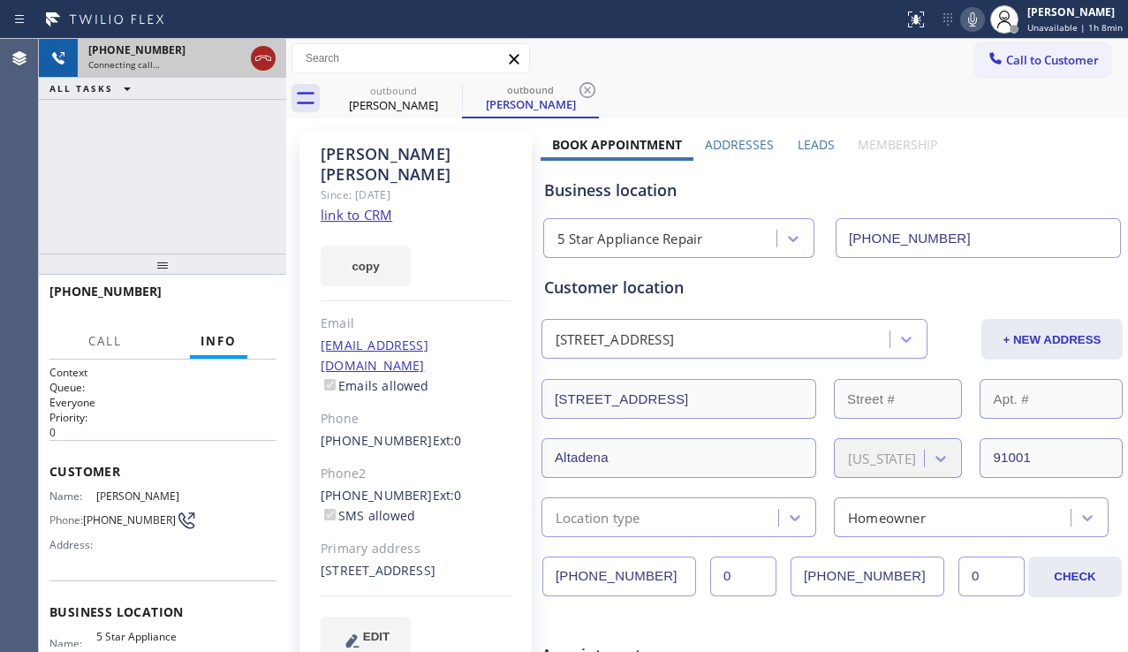
click at [267, 61] on icon at bounding box center [263, 58] width 21 height 21
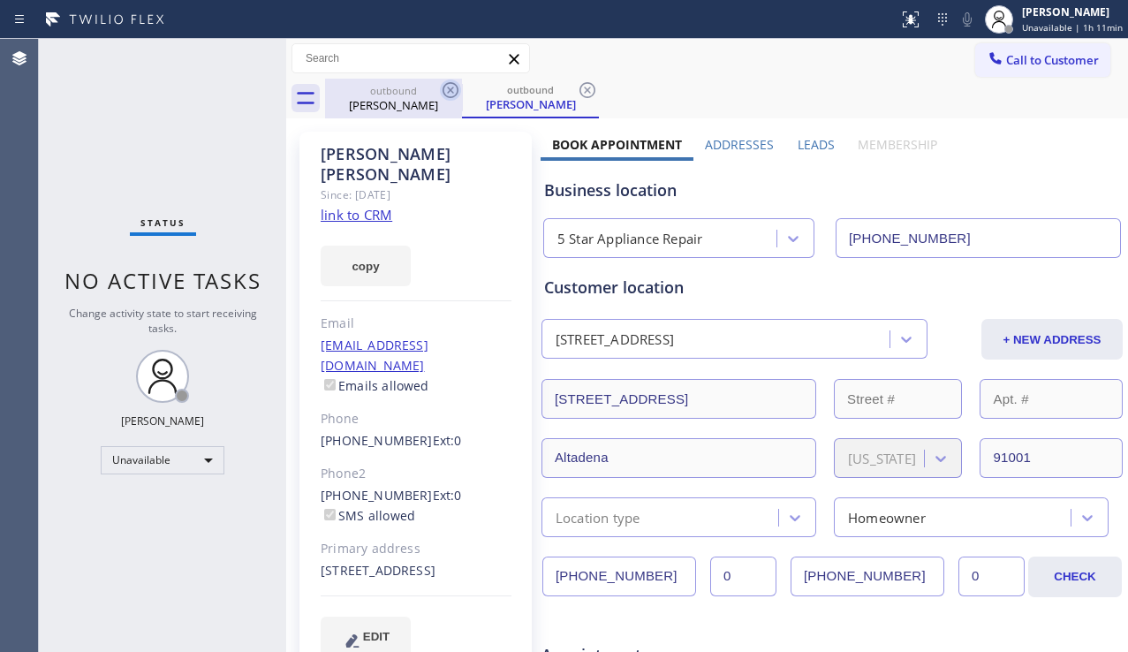
click at [453, 88] on icon at bounding box center [450, 90] width 16 height 16
click at [462, 88] on div "outbound [PERSON_NAME]" at bounding box center [530, 99] width 137 height 40
click at [449, 94] on icon at bounding box center [450, 89] width 21 height 21
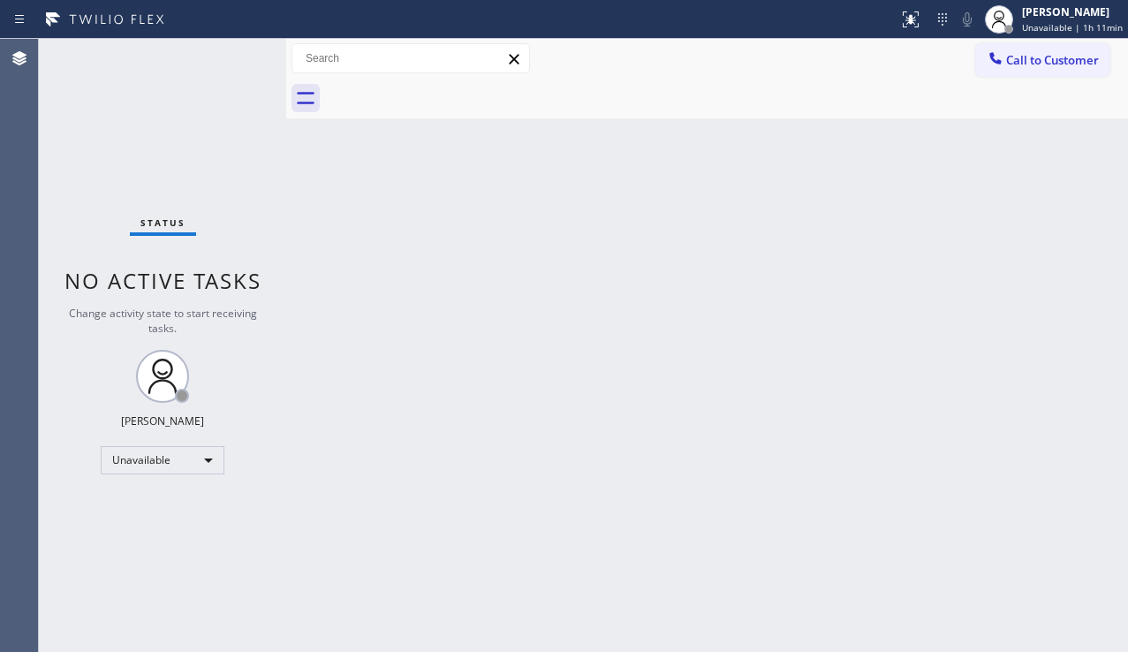
drag, startPoint x: 187, startPoint y: 562, endPoint x: 188, endPoint y: 548, distance: 14.2
click at [187, 559] on div "Status No active tasks Change activity state to start receiving tasks. [PERSON_…" at bounding box center [162, 345] width 247 height 613
click at [210, 457] on div "Unavailable" at bounding box center [163, 460] width 124 height 28
click at [167, 482] on li "Offline" at bounding box center [162, 484] width 120 height 21
click at [1043, 16] on div "[PERSON_NAME]" at bounding box center [1078, 11] width 87 height 15
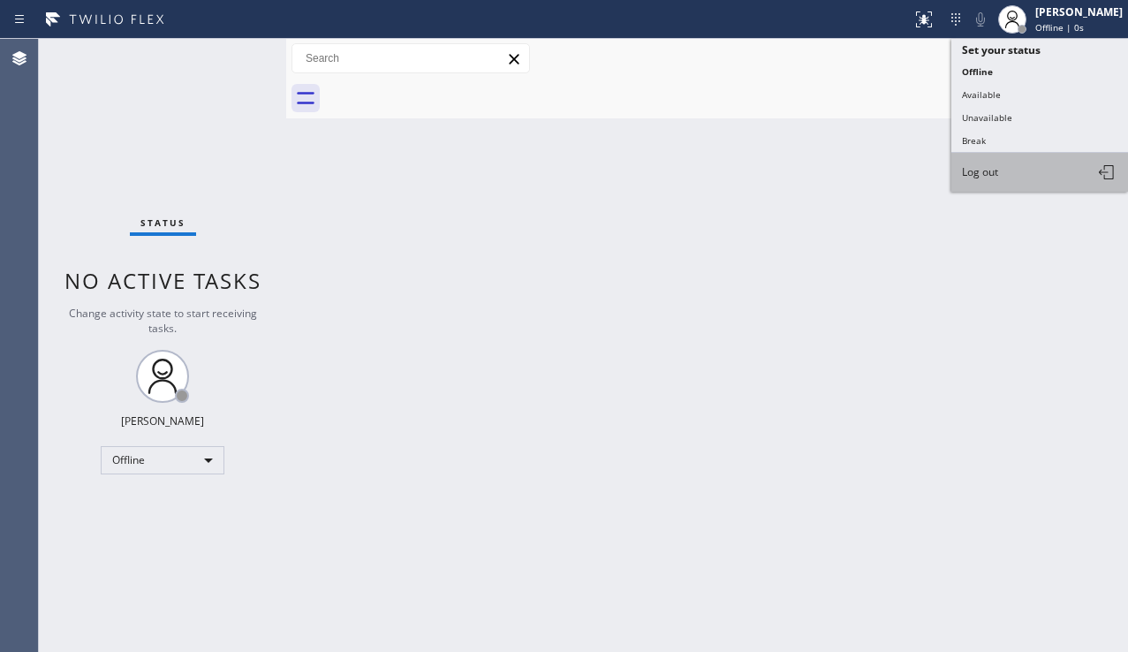
click at [994, 156] on button "Log out" at bounding box center [1039, 172] width 177 height 39
